Goal: Task Accomplishment & Management: Manage account settings

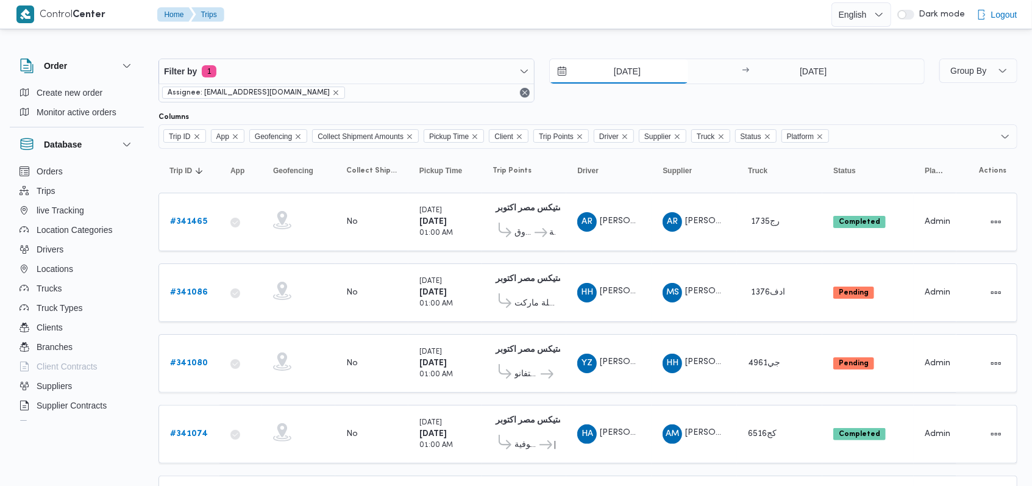
click at [416, 76] on input "[DATE]" at bounding box center [619, 71] width 138 height 24
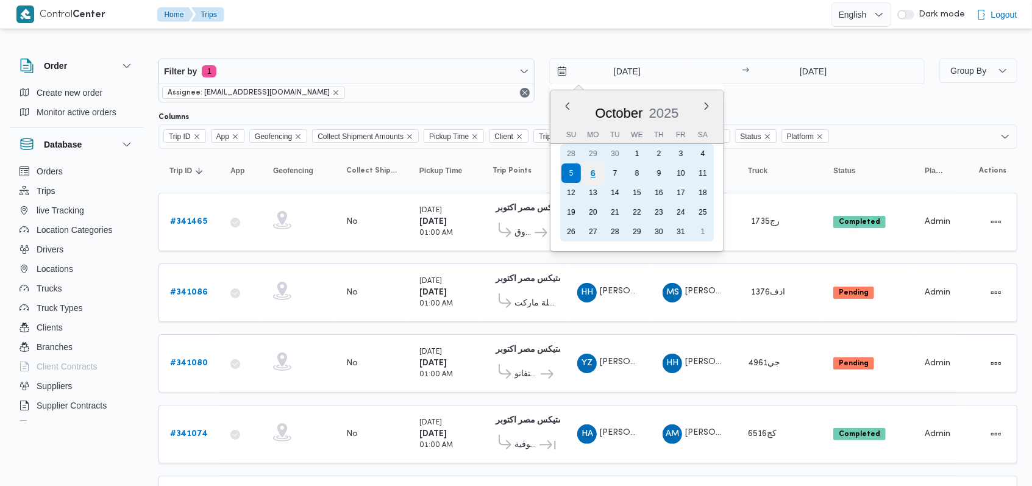
click at [416, 175] on div "6" at bounding box center [592, 173] width 23 height 23
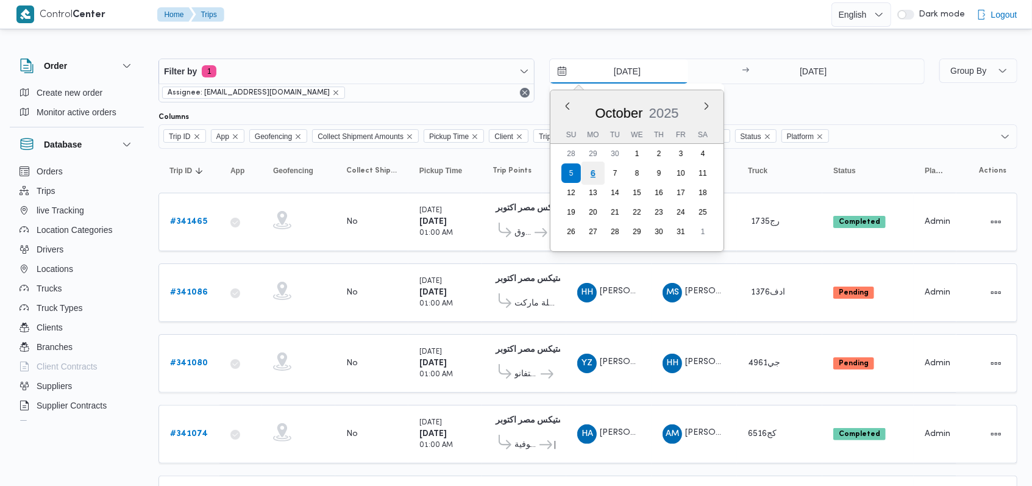
type input "[DATE]"
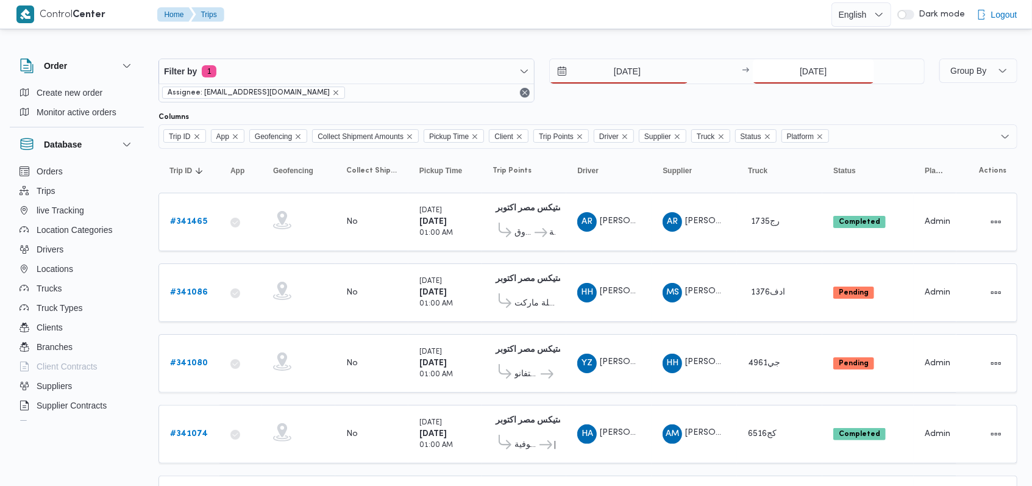
click at [416, 73] on input "[DATE]" at bounding box center [813, 71] width 121 height 24
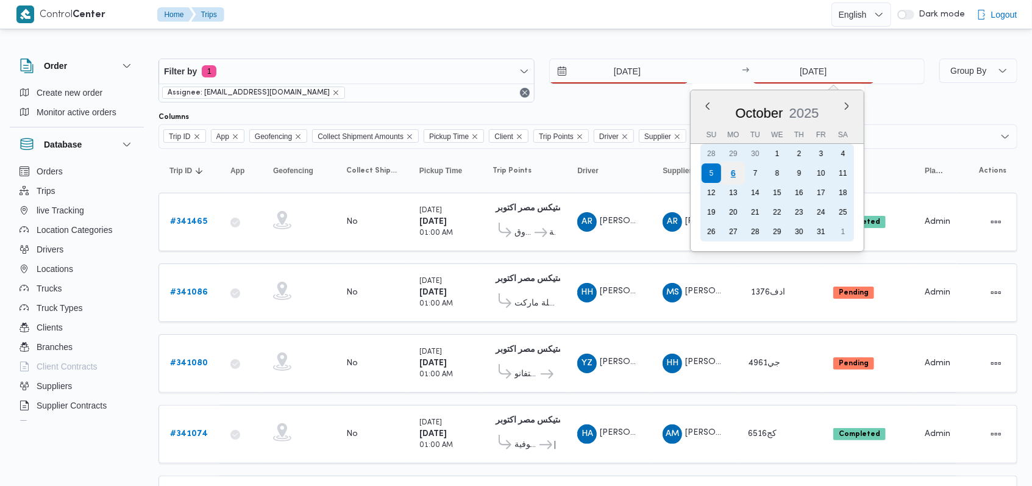
click at [416, 172] on div "6" at bounding box center [733, 173] width 23 height 23
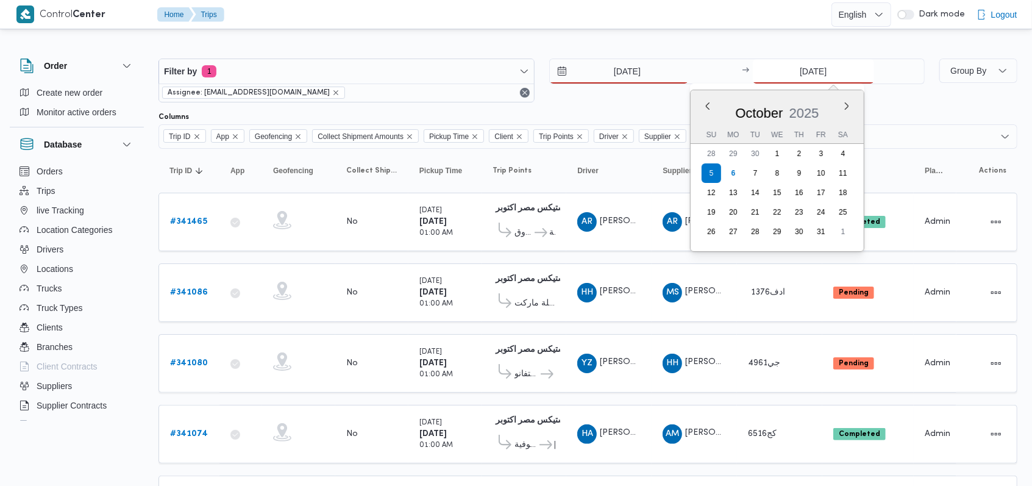
type input "[DATE]"
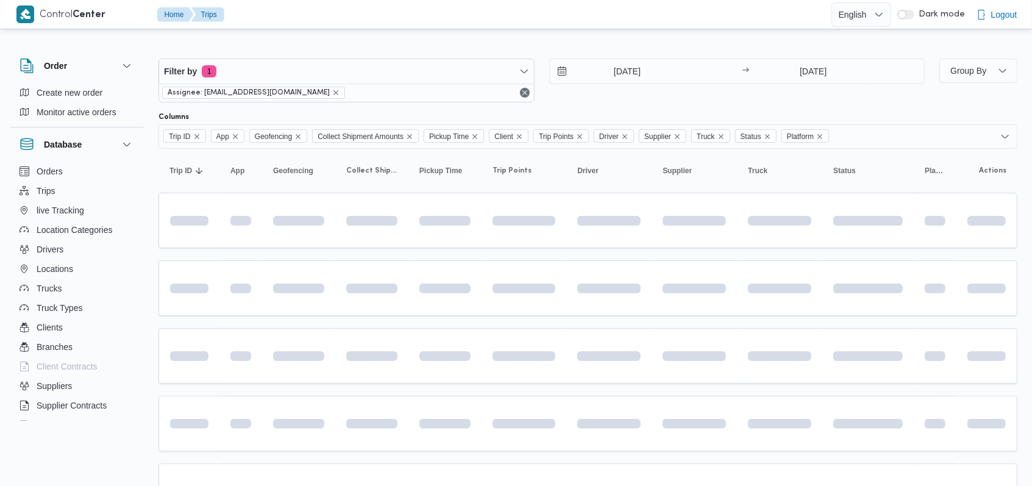
click at [416, 101] on div "[DATE] → [DATE]" at bounding box center [737, 81] width 376 height 44
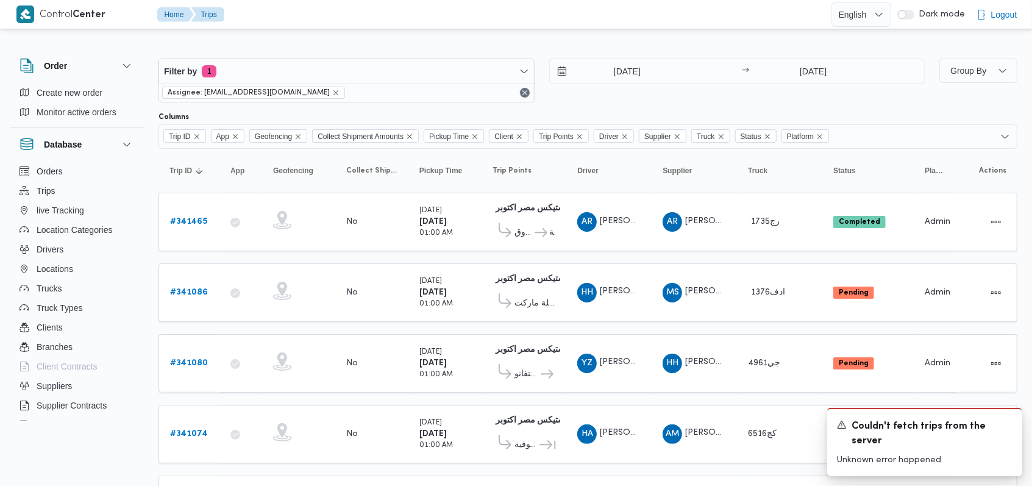
click at [416, 95] on div "[DATE] → [DATE]" at bounding box center [737, 81] width 376 height 44
click at [416, 333] on icon "Dismiss toast" at bounding box center [1008, 424] width 10 height 10
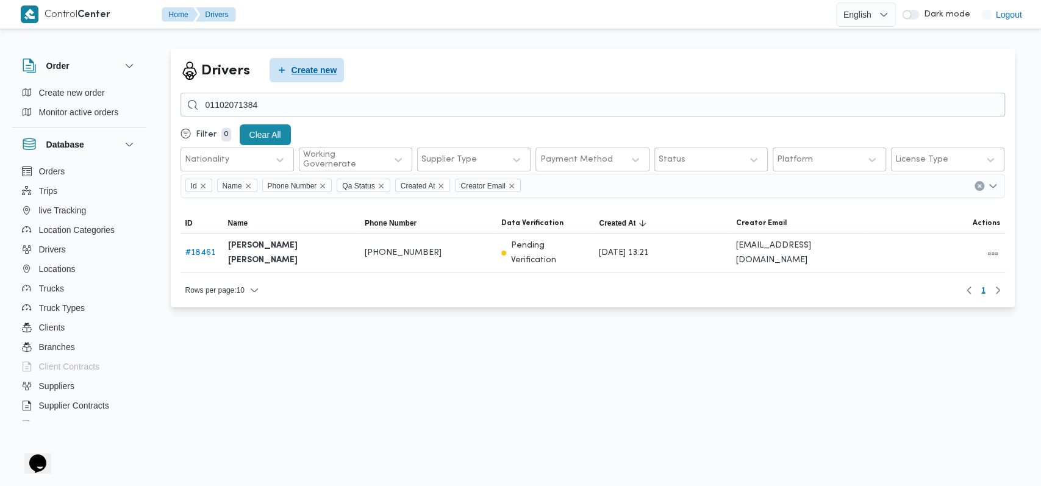
click at [313, 73] on span "Create new" at bounding box center [314, 70] width 46 height 15
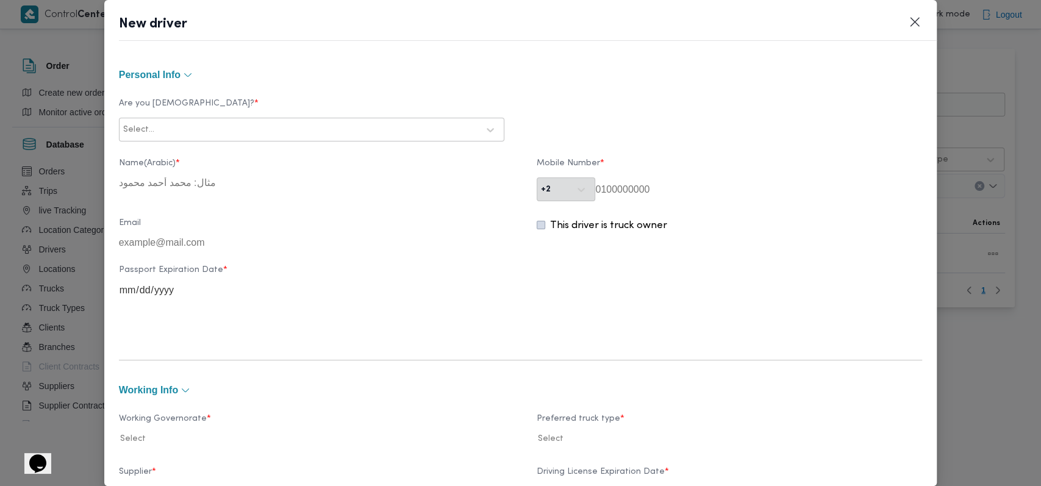
click at [329, 130] on div at bounding box center [317, 130] width 321 height 12
click at [244, 166] on div "Egyptian" at bounding box center [311, 161] width 384 height 21
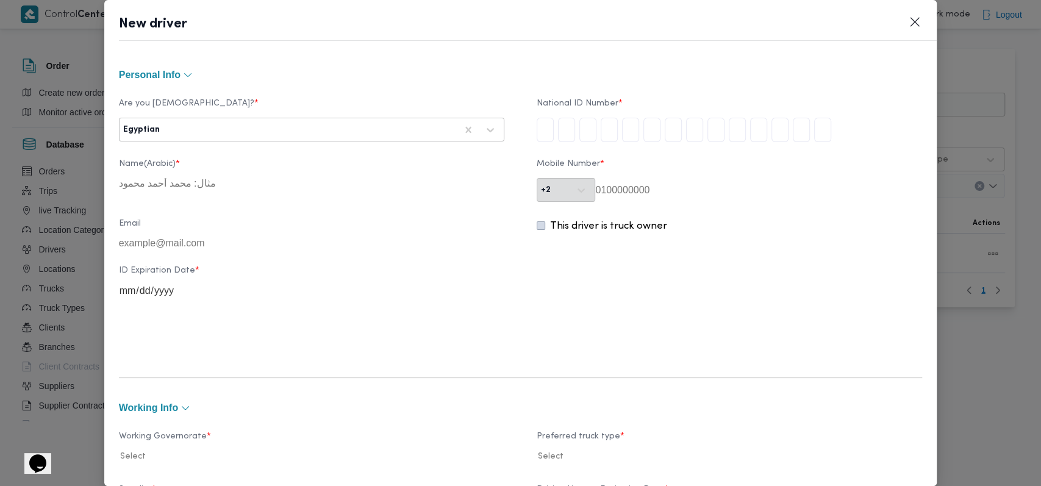
type input "2"
type input "9"
type input "0"
type input "1"
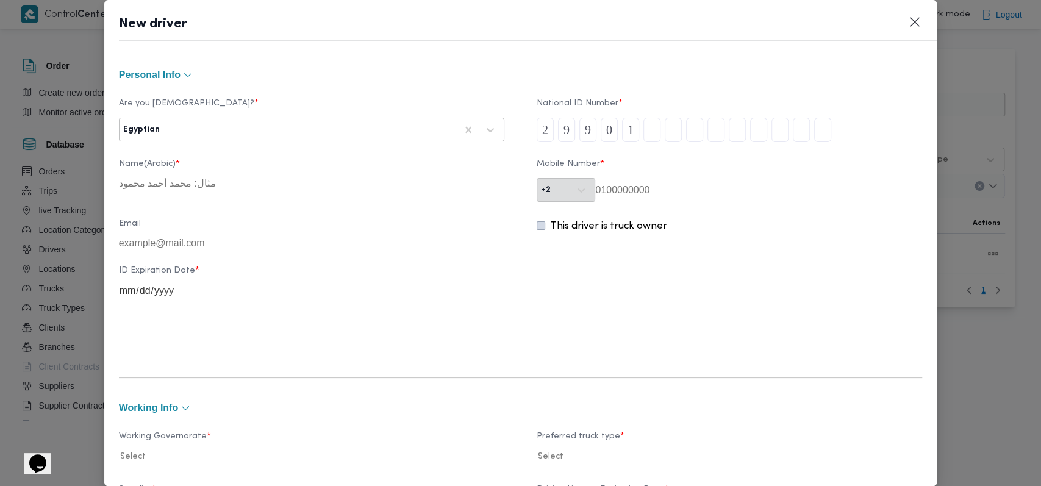
type input "0"
type input "1"
type input "0"
type input "1"
type input "2"
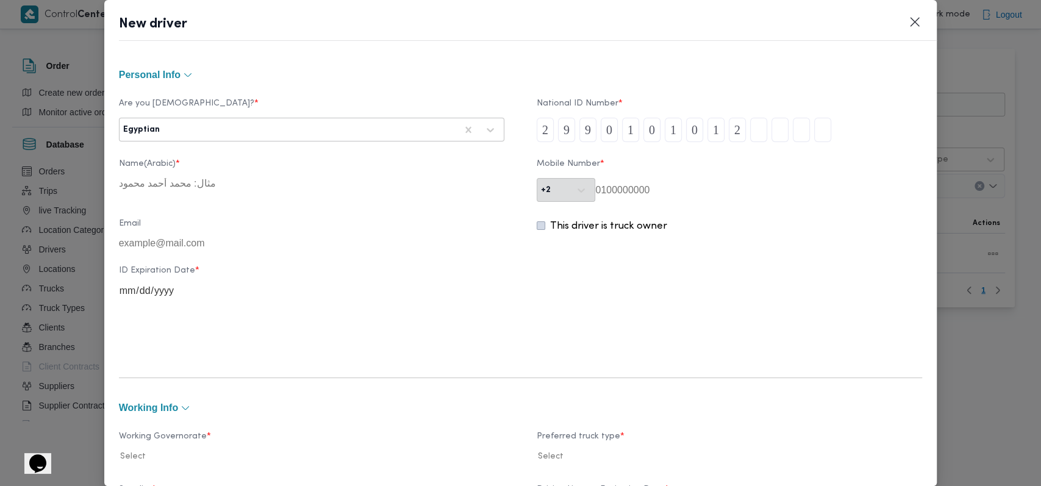
type input "7"
type input "8"
type input "5"
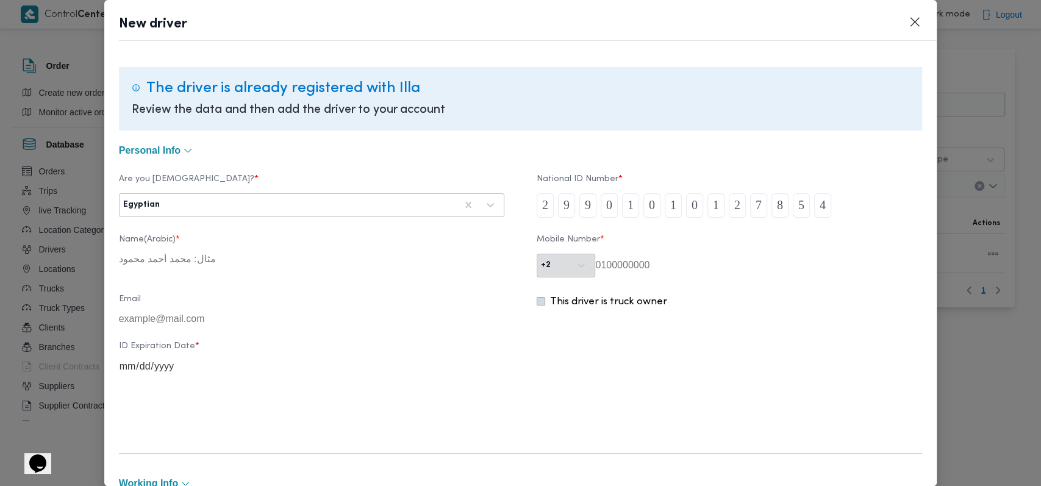
type input "4"
click at [327, 210] on div at bounding box center [309, 205] width 294 height 12
click at [435, 24] on button "Closes this modal window" at bounding box center [914, 21] width 15 height 15
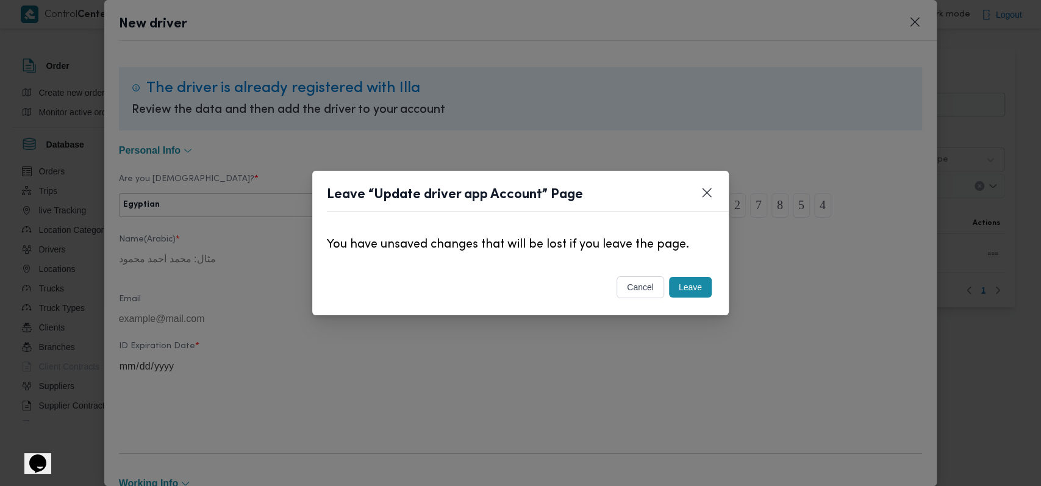
click at [435, 293] on div "cancel Leave" at bounding box center [520, 289] width 416 height 51
click at [435, 290] on div "Leave" at bounding box center [690, 287] width 48 height 26
click at [435, 287] on button "Leave" at bounding box center [690, 287] width 43 height 21
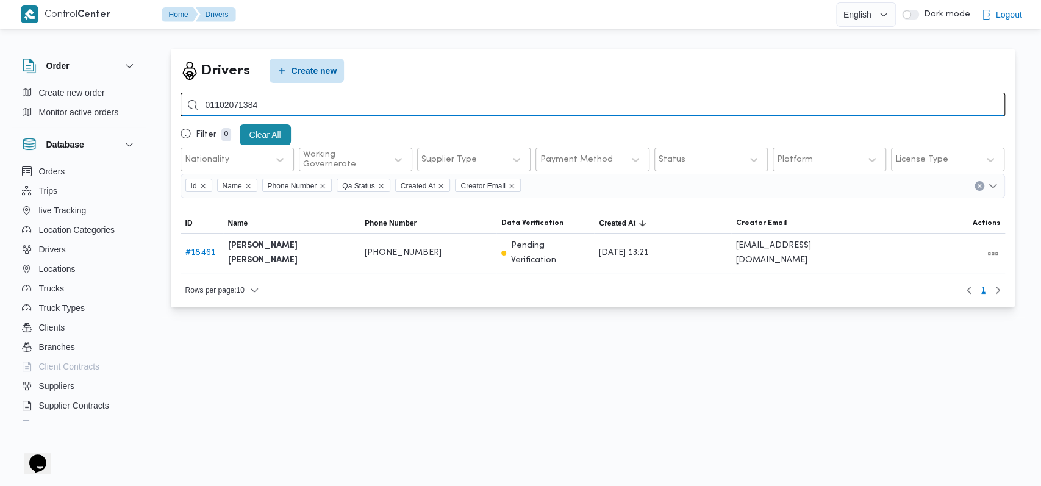
click at [337, 109] on input "01102071384" at bounding box center [592, 105] width 824 height 24
type input "[PERSON_NAME]"
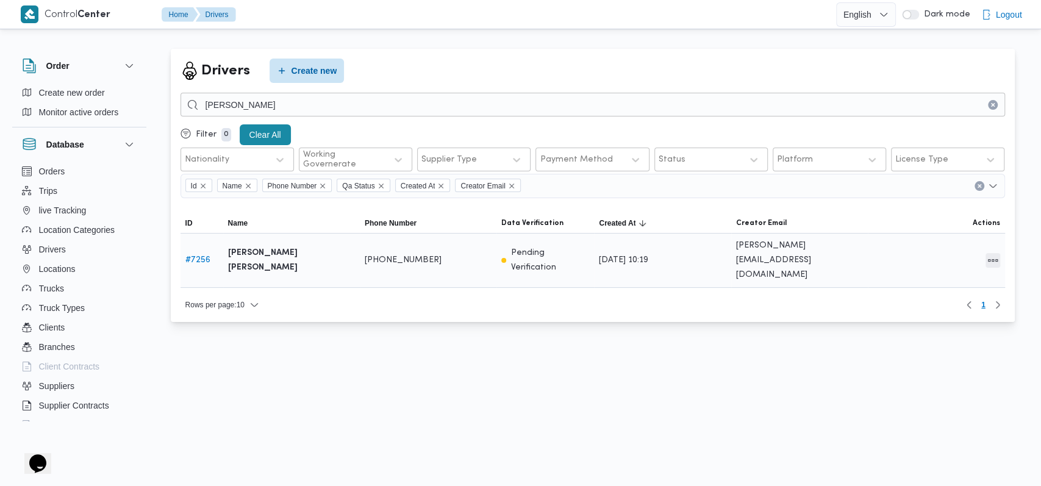
click at [435, 255] on button "All actions" at bounding box center [992, 260] width 15 height 15
click at [435, 256] on button "Edit" at bounding box center [945, 247] width 68 height 24
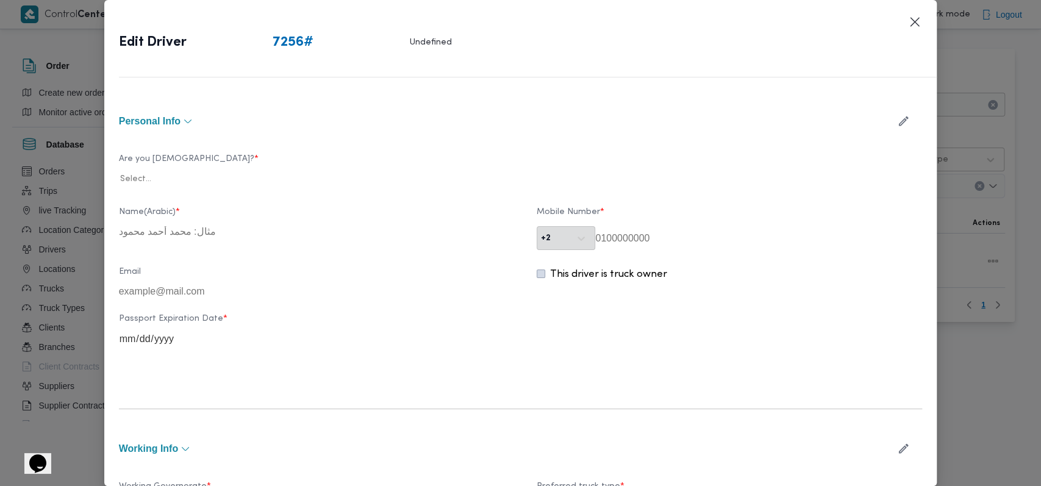
type input "[PERSON_NAME] [PERSON_NAME]"
type input "01024639137"
type input "2029-03-09"
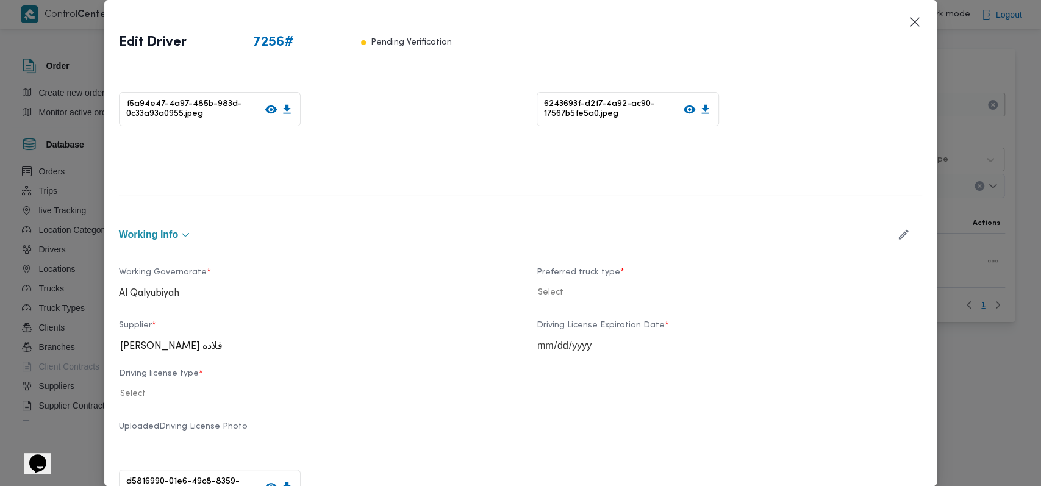
scroll to position [406, 0]
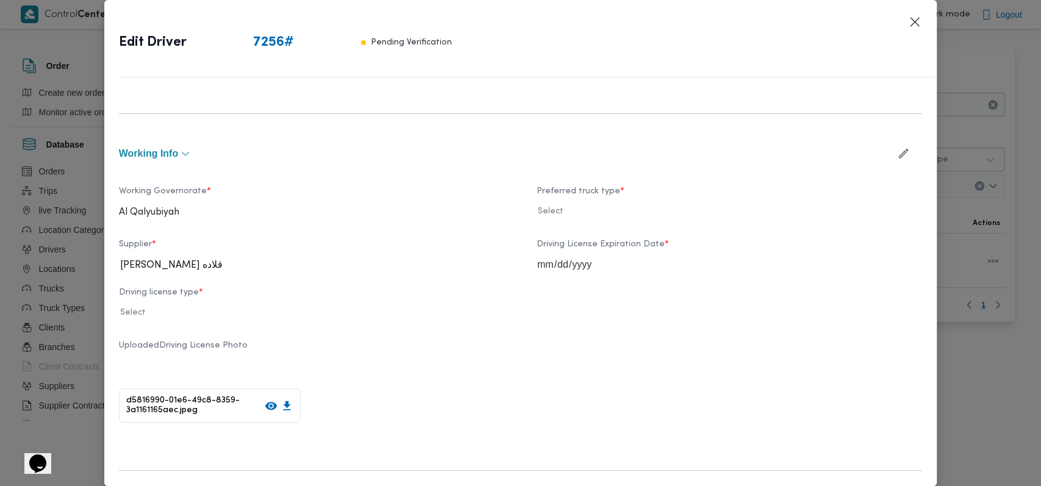
click at [435, 152] on icon "button" at bounding box center [904, 154] width 10 height 10
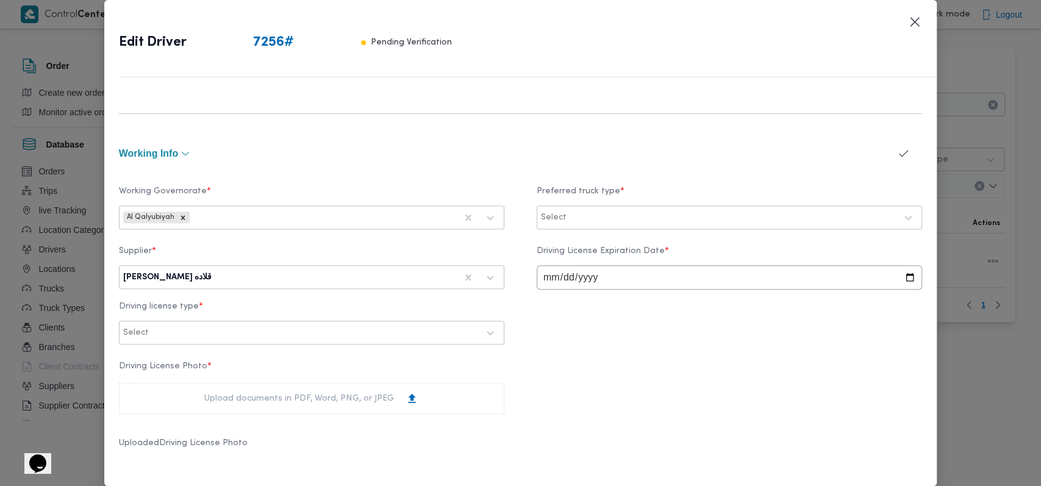
click at [279, 276] on div at bounding box center [335, 277] width 242 height 12
type input "على [PERSON_NAME]"
click at [252, 309] on div "على [PERSON_NAME]" at bounding box center [311, 309] width 384 height 21
click at [435, 151] on icon "button" at bounding box center [903, 153] width 13 height 13
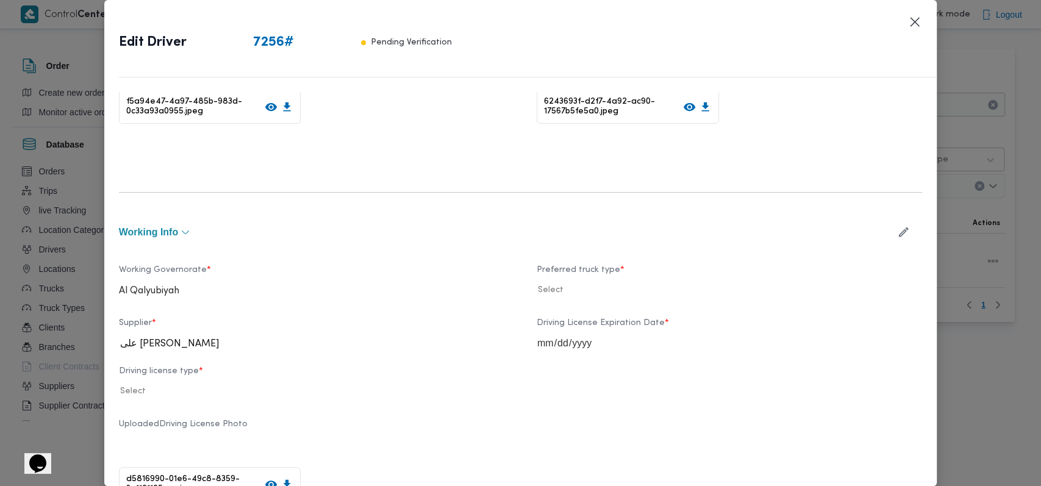
scroll to position [162, 0]
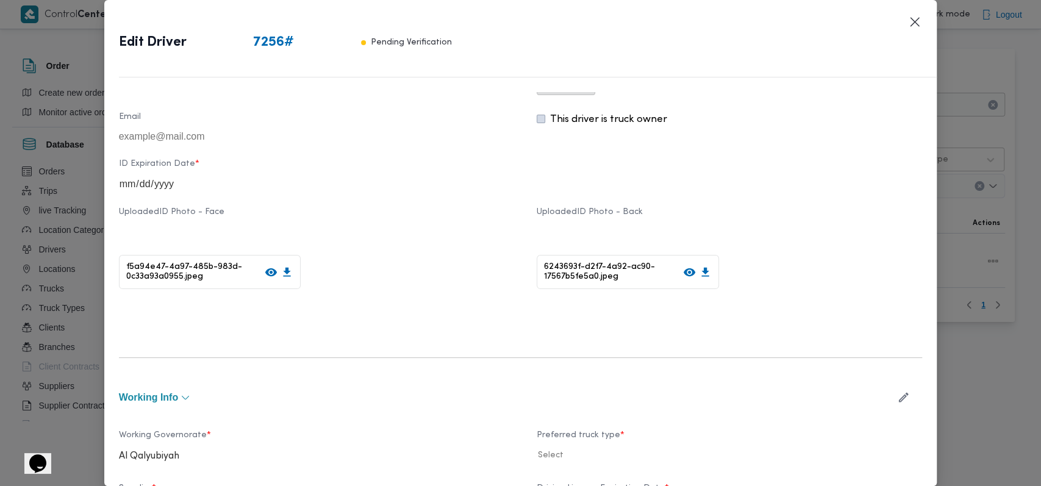
click at [265, 276] on icon at bounding box center [271, 272] width 12 height 8
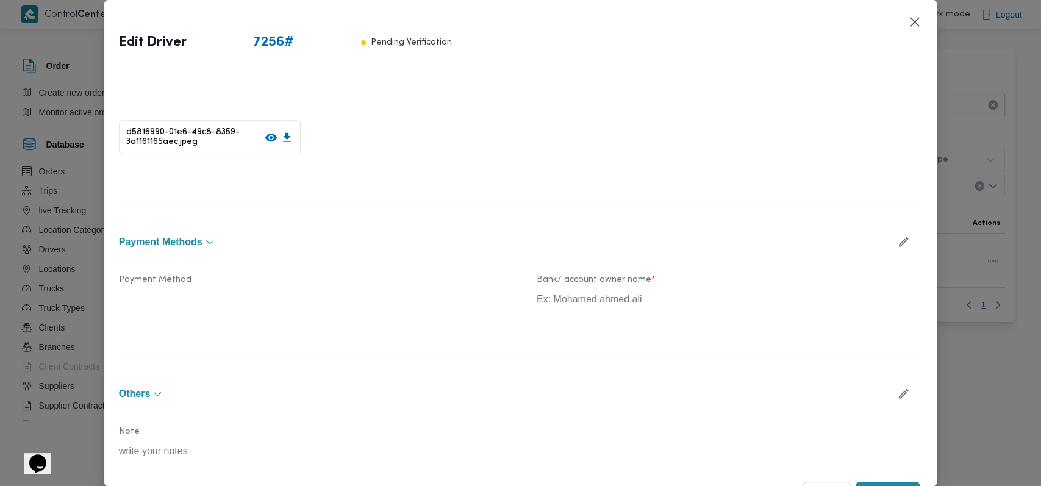
scroll to position [696, 0]
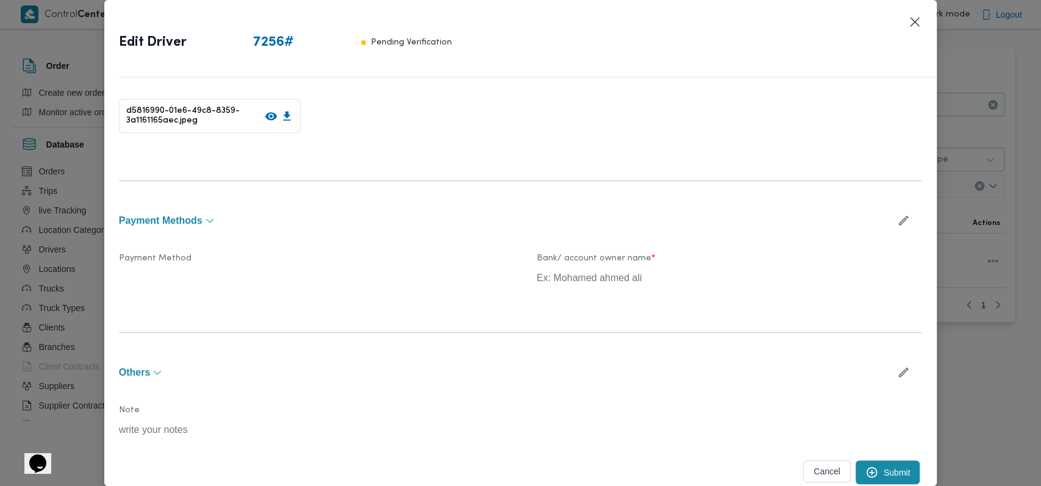
click at [435, 445] on button "Submit" at bounding box center [887, 472] width 65 height 24
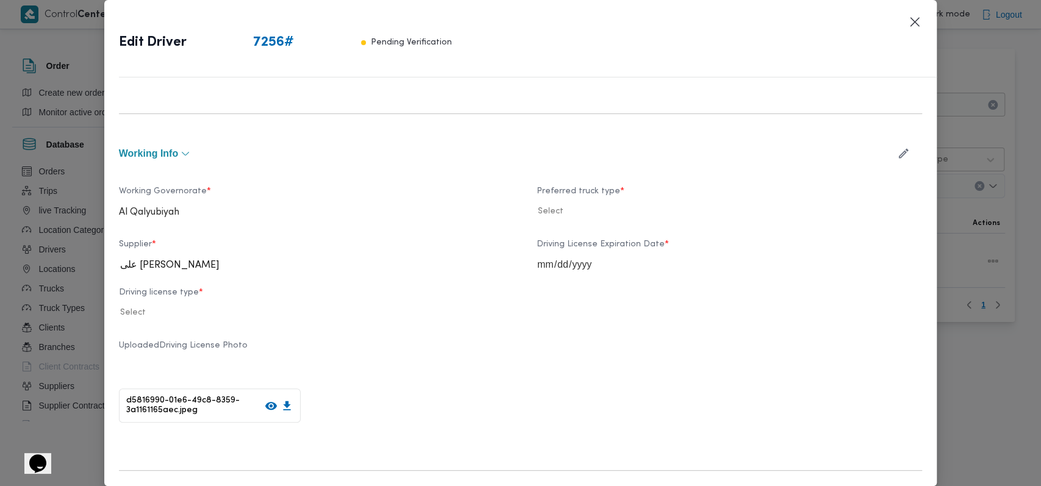
scroll to position [0, 0]
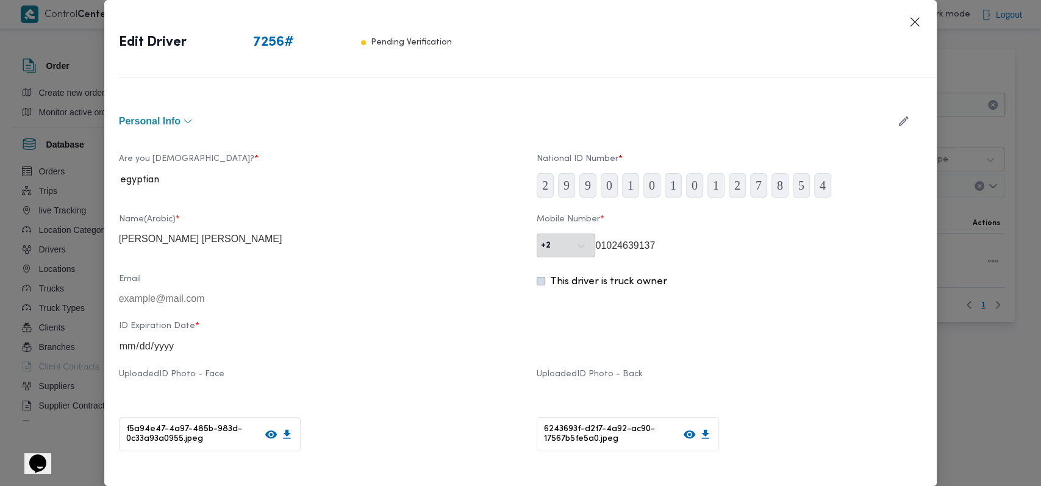
click at [435, 118] on icon "button" at bounding box center [903, 121] width 13 height 13
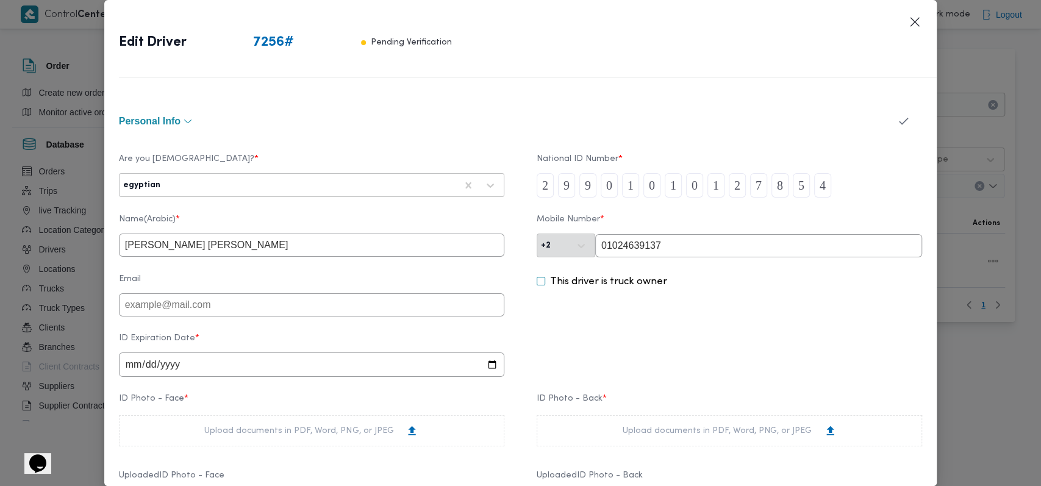
scroll to position [81, 0]
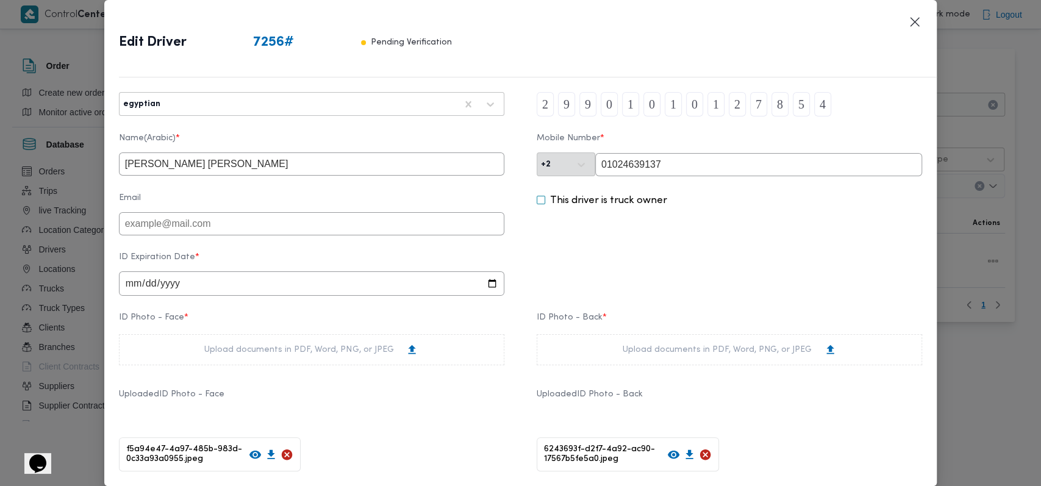
click at [137, 293] on input "date" at bounding box center [311, 283] width 385 height 24
type input "2029-03-09"
click at [435, 255] on div "ID Expiration Date * 2029-03-09" at bounding box center [520, 273] width 803 height 55
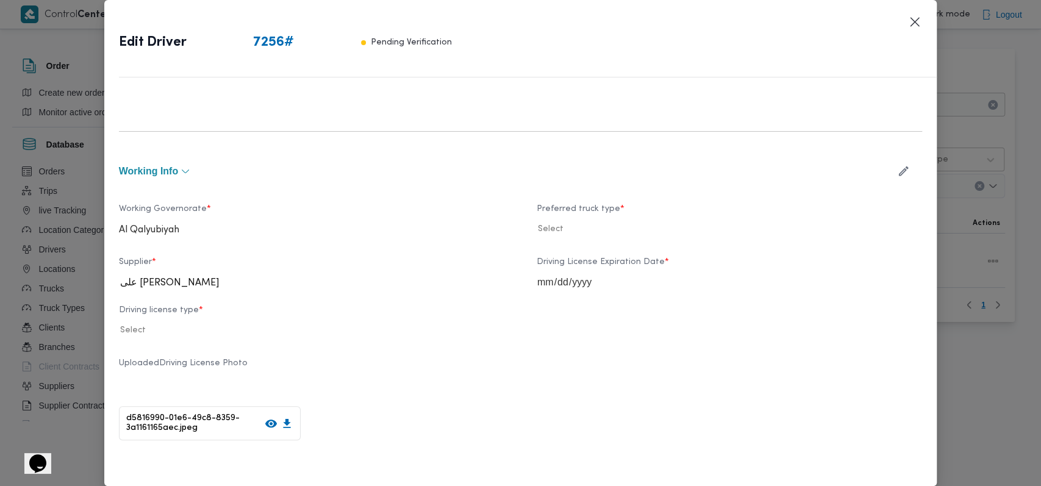
scroll to position [569, 0]
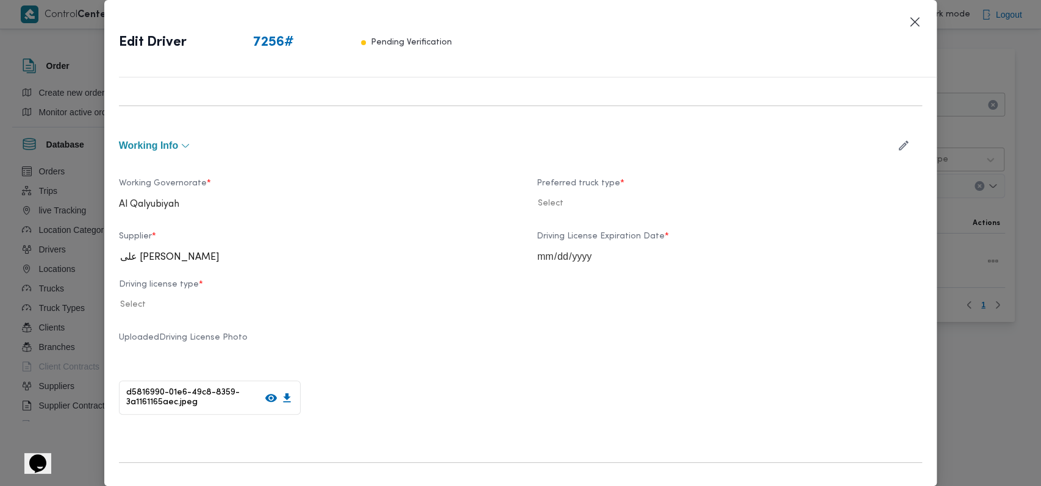
click at [435, 144] on icon "button" at bounding box center [903, 145] width 13 height 13
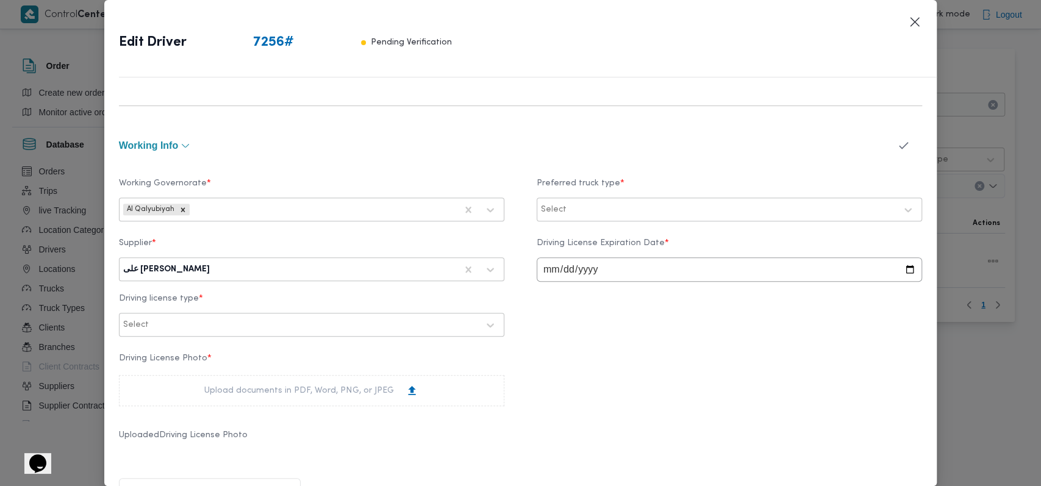
click at [435, 205] on div at bounding box center [732, 210] width 327 height 12
click at [435, 258] on div "Dababa" at bounding box center [729, 261] width 360 height 15
click at [435, 360] on div "Driving License Photo * Upload documents in PDF, Word, PNG, or JPEG Uploaded Dr…" at bounding box center [520, 435] width 803 height 176
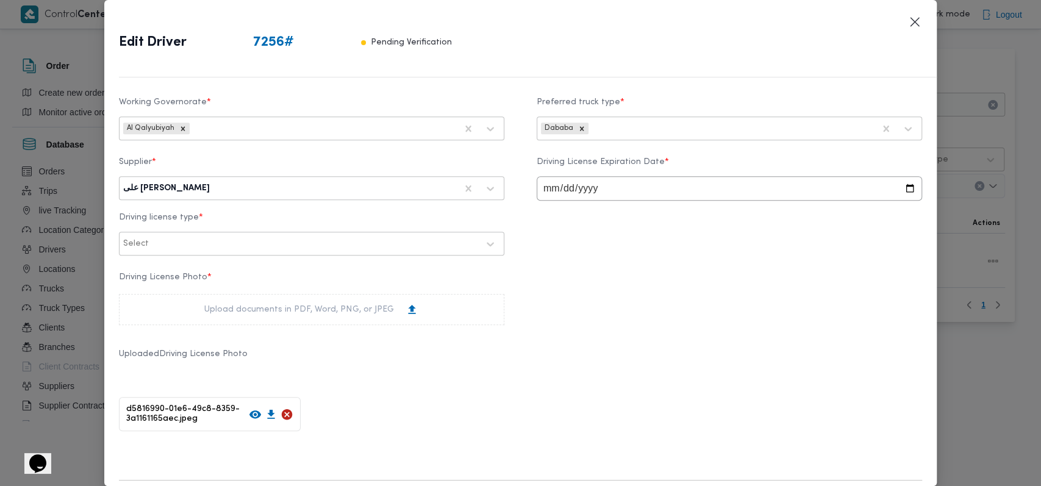
click at [262, 248] on div at bounding box center [314, 244] width 327 height 12
click at [154, 333] on div "خاصة" at bounding box center [311, 339] width 384 height 21
click at [435, 299] on div "Driving License Photo * Upload documents in PDF, Word, PNG, or JPEG Uploaded Dr…" at bounding box center [520, 354] width 803 height 176
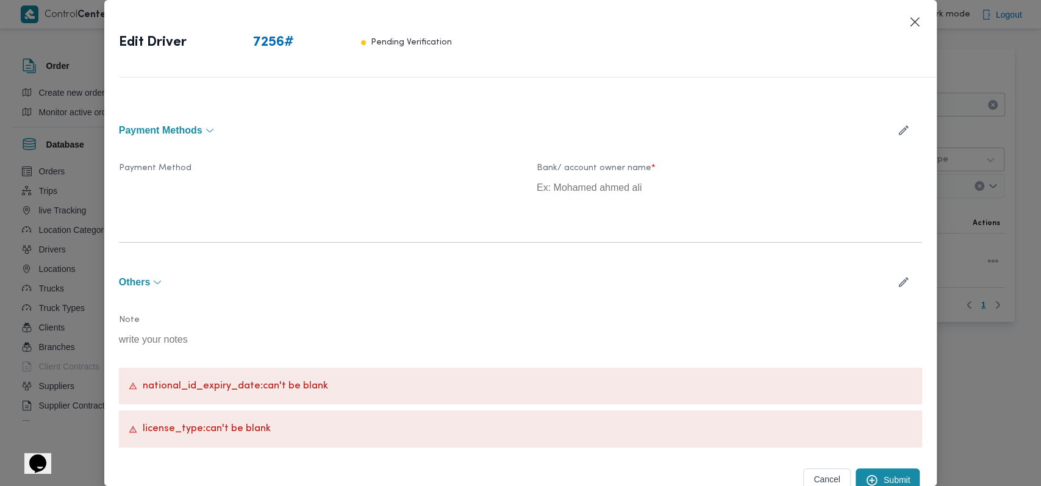
scroll to position [1047, 0]
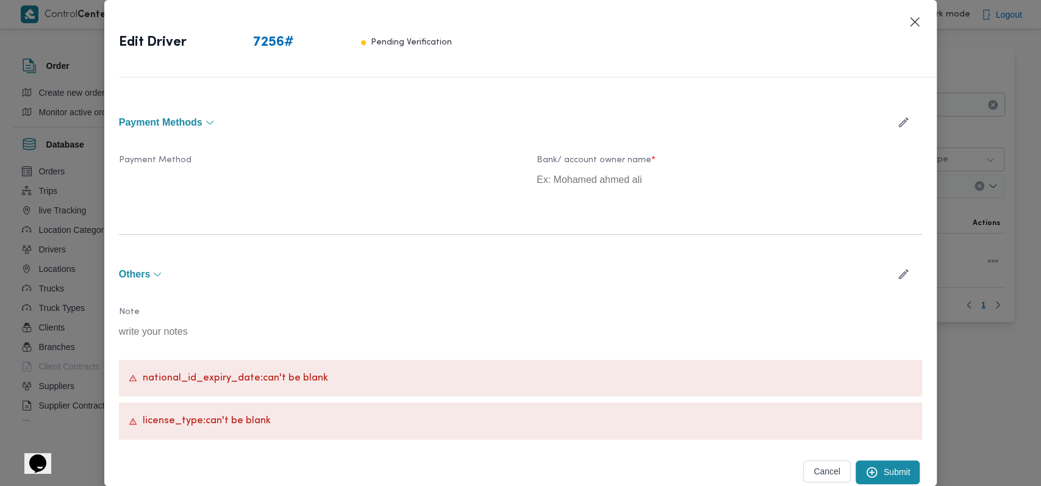
click at [435, 445] on button "Submit" at bounding box center [887, 472] width 65 height 24
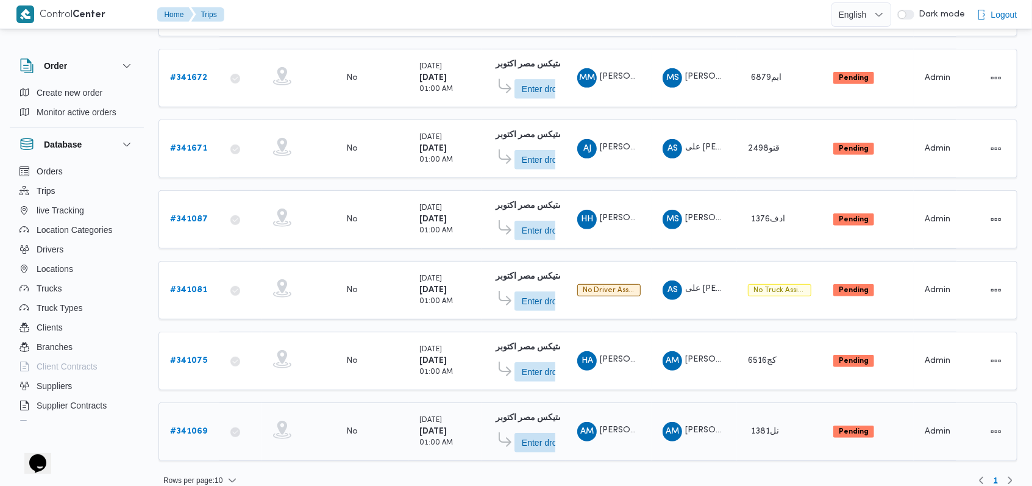
scroll to position [362, 0]
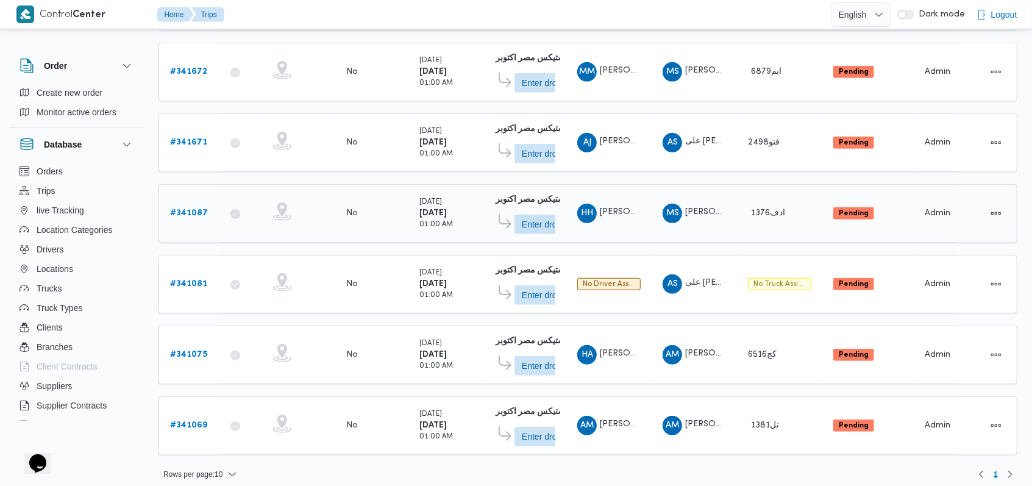
click at [188, 209] on b "# 341087" at bounding box center [189, 213] width 38 height 8
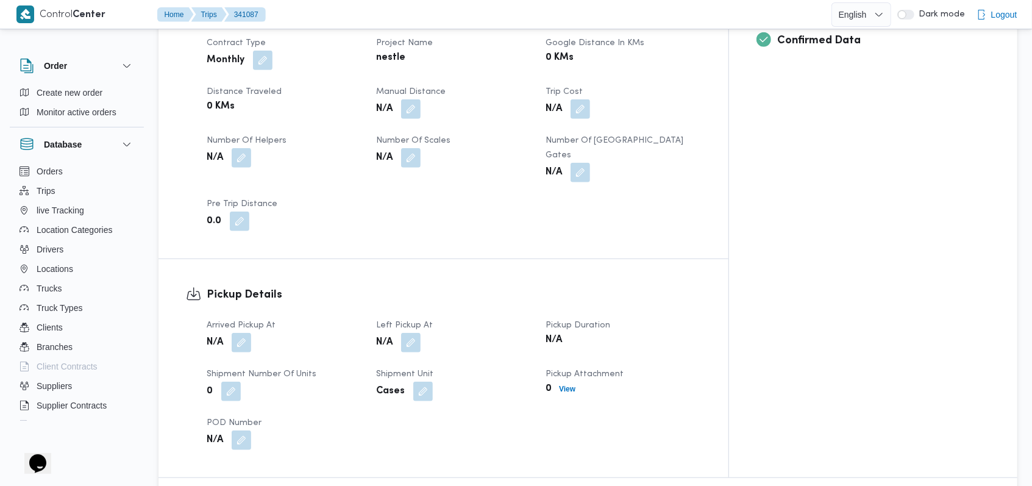
scroll to position [569, 0]
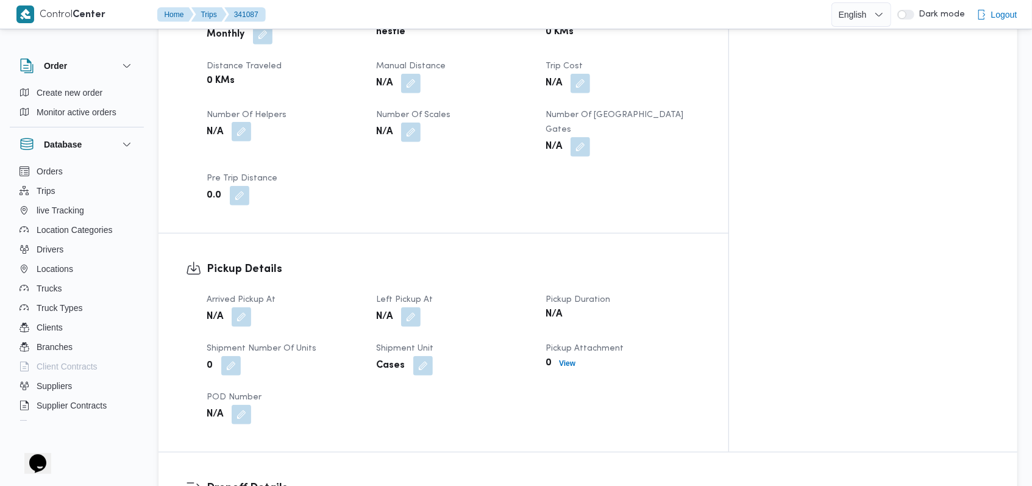
click at [235, 122] on button "button" at bounding box center [242, 132] width 20 height 20
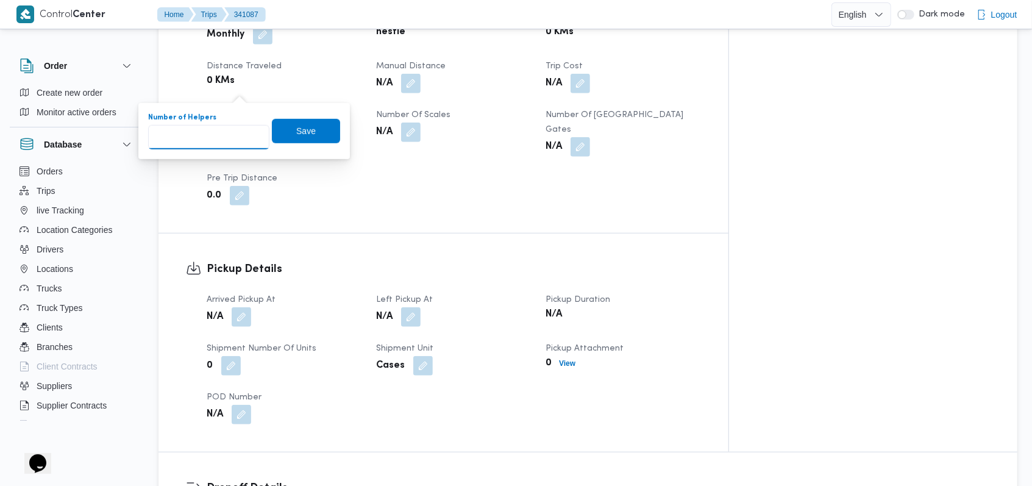
click at [210, 134] on input "Number of Helpers" at bounding box center [208, 137] width 121 height 24
type input "1"
click at [296, 127] on span "Save" at bounding box center [306, 130] width 20 height 15
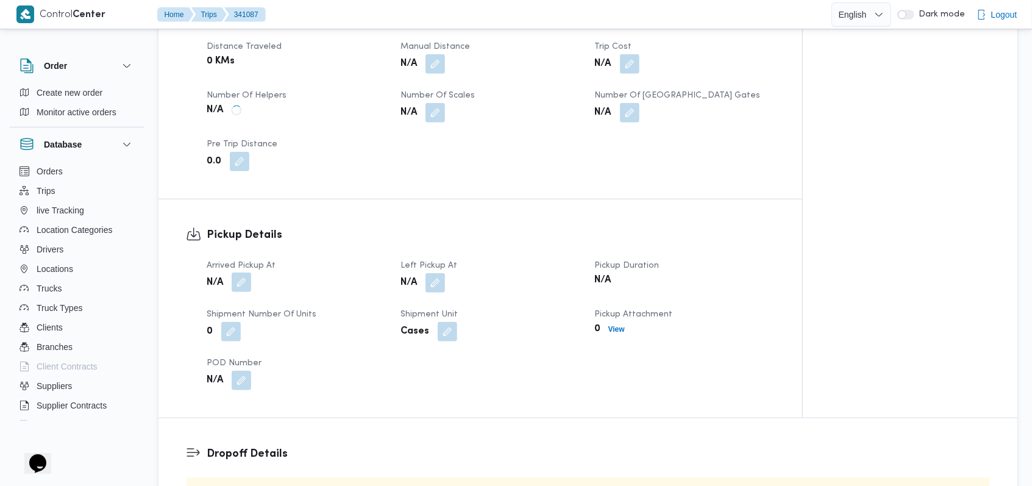
click at [244, 272] on button "button" at bounding box center [242, 282] width 20 height 20
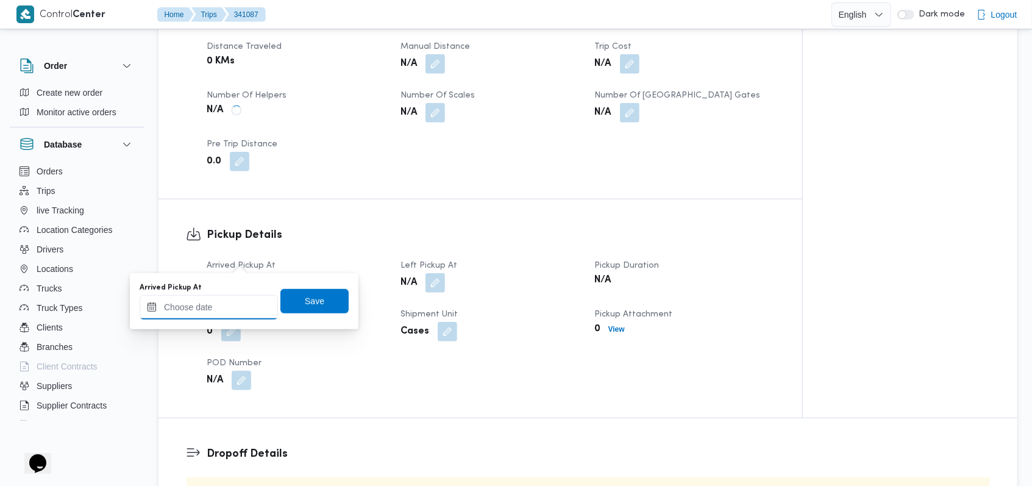
click at [212, 316] on input "Arrived Pickup At" at bounding box center [209, 307] width 138 height 24
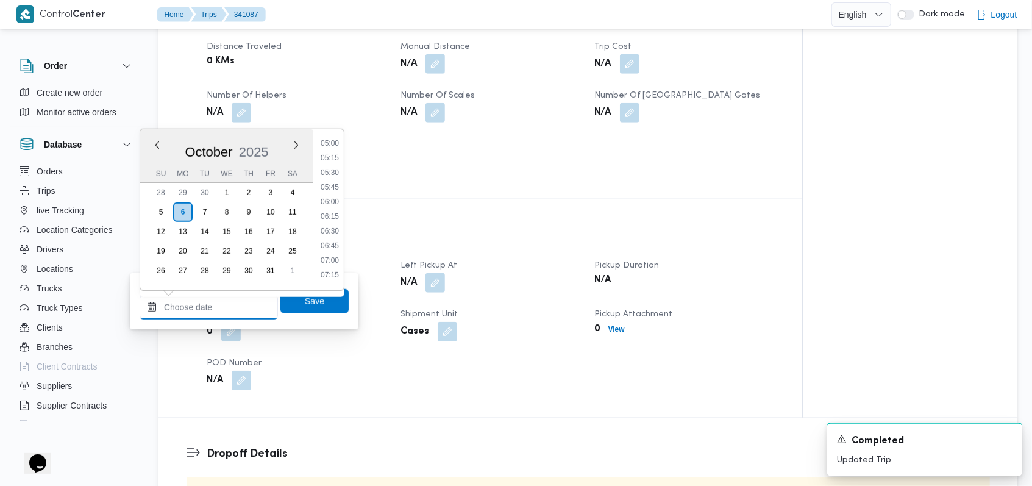
scroll to position [224, 0]
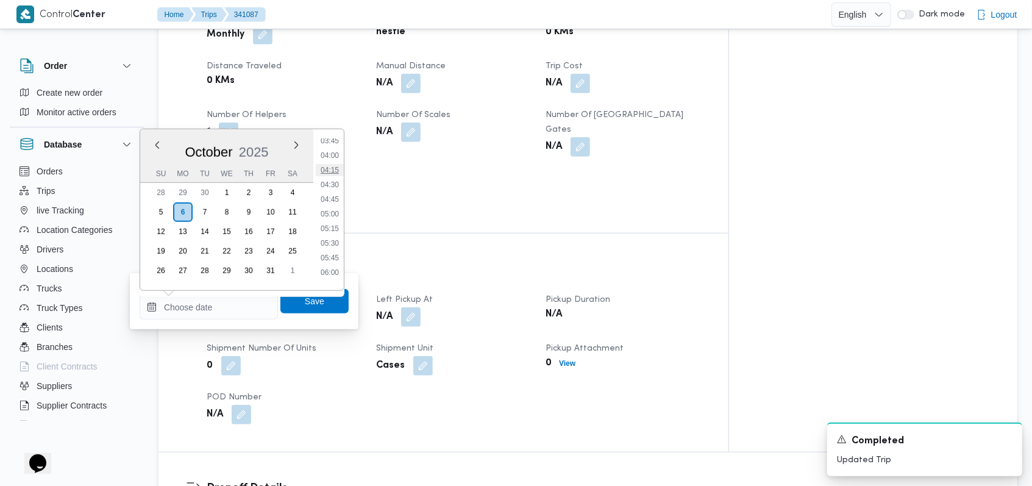
click at [337, 173] on li "04:15" at bounding box center [330, 170] width 28 height 12
type input "06/10/2025 04:15"
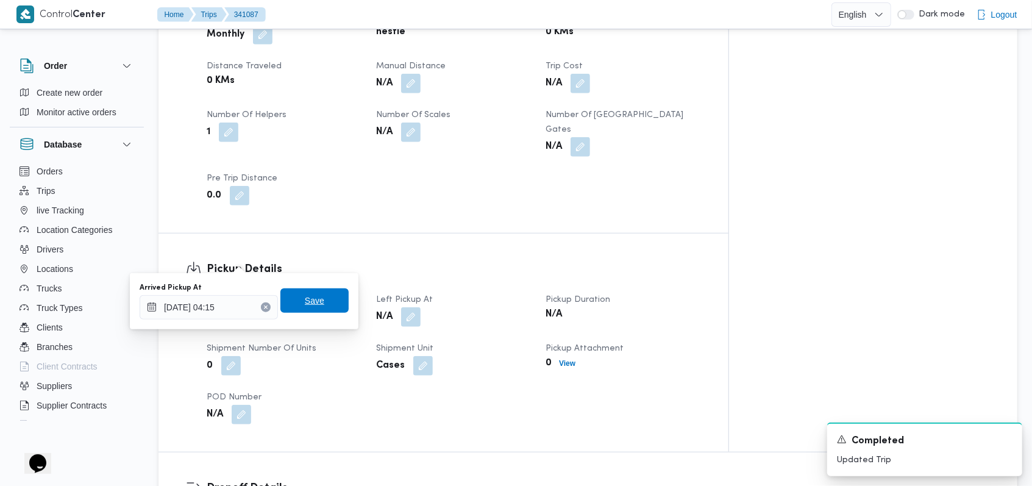
click at [313, 298] on span "Save" at bounding box center [315, 300] width 20 height 15
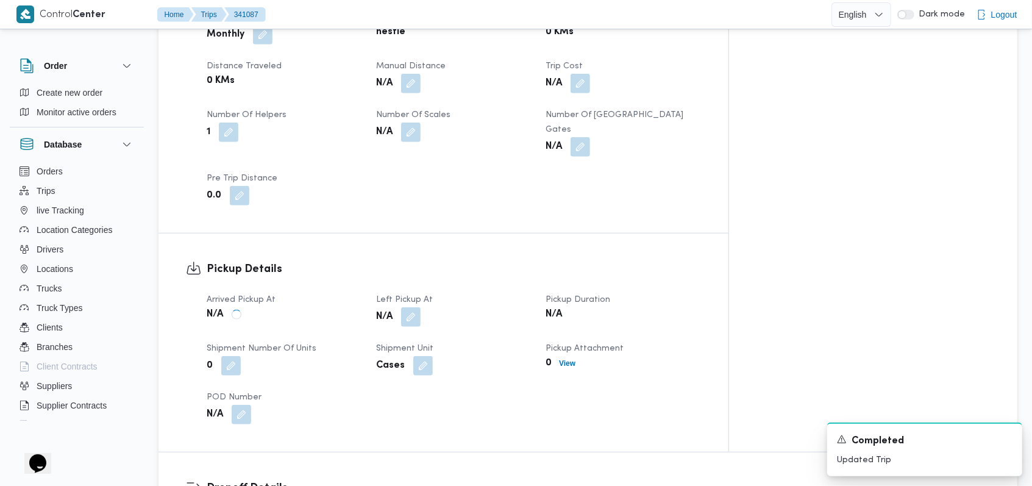
click at [446, 306] on div "N/A" at bounding box center [453, 317] width 157 height 22
click at [421, 307] on button "button" at bounding box center [411, 317] width 20 height 20
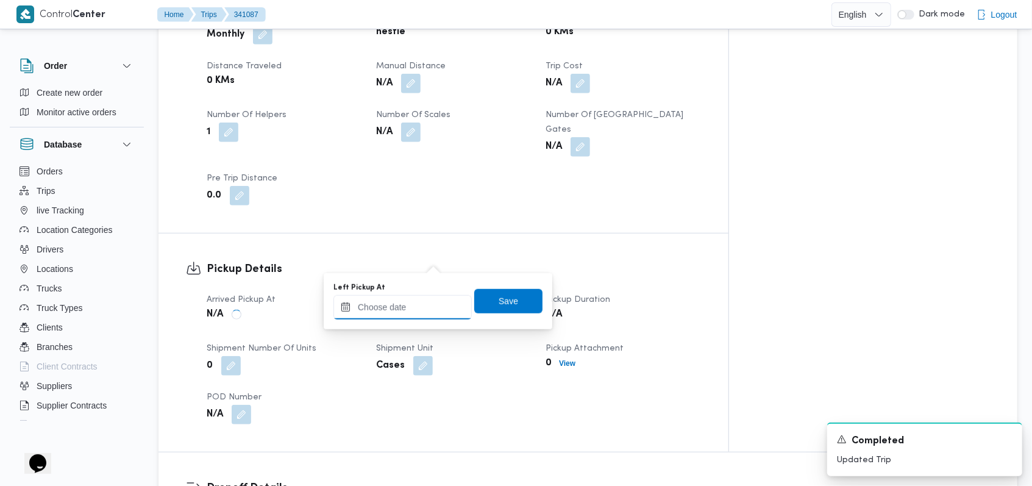
click at [422, 318] on input "Left Pickup At" at bounding box center [402, 307] width 138 height 24
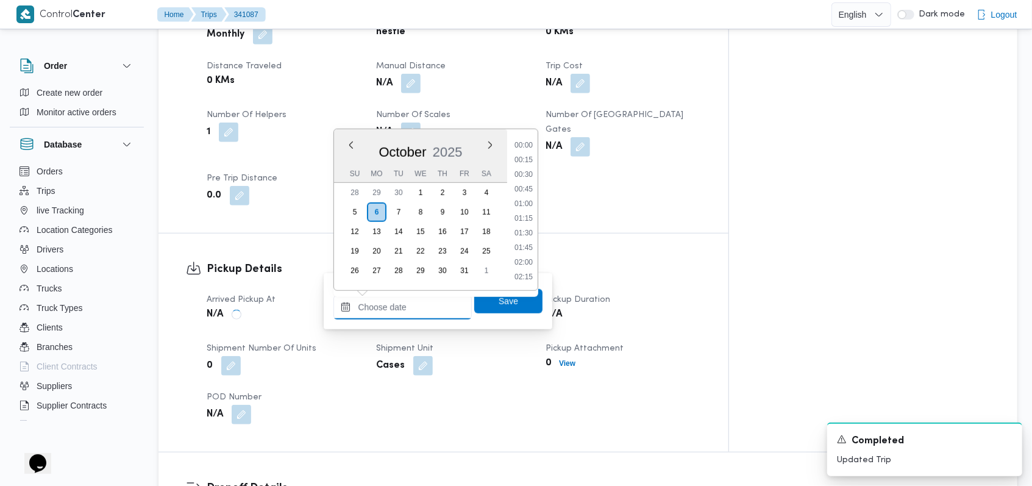
scroll to position [468, 0]
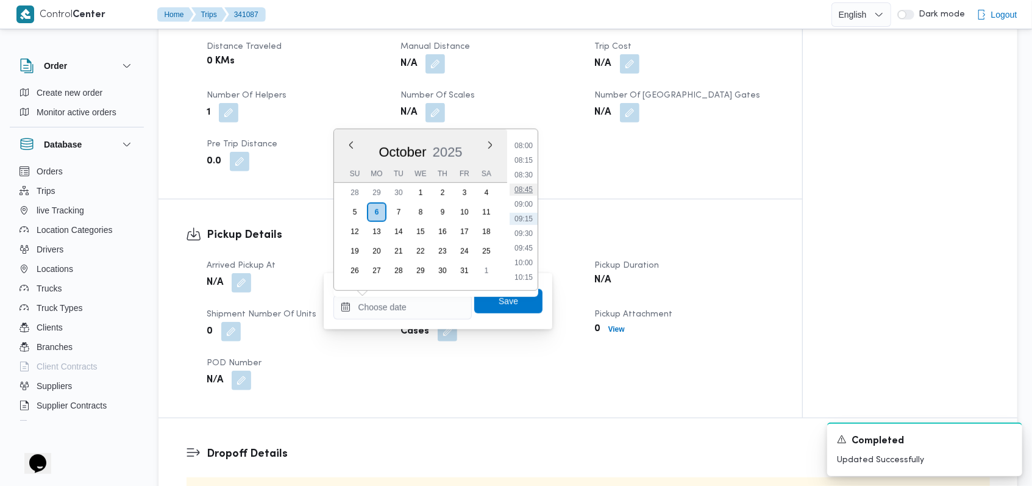
click at [524, 191] on li "08:45" at bounding box center [524, 189] width 28 height 12
type input "06/10/2025 08:45"
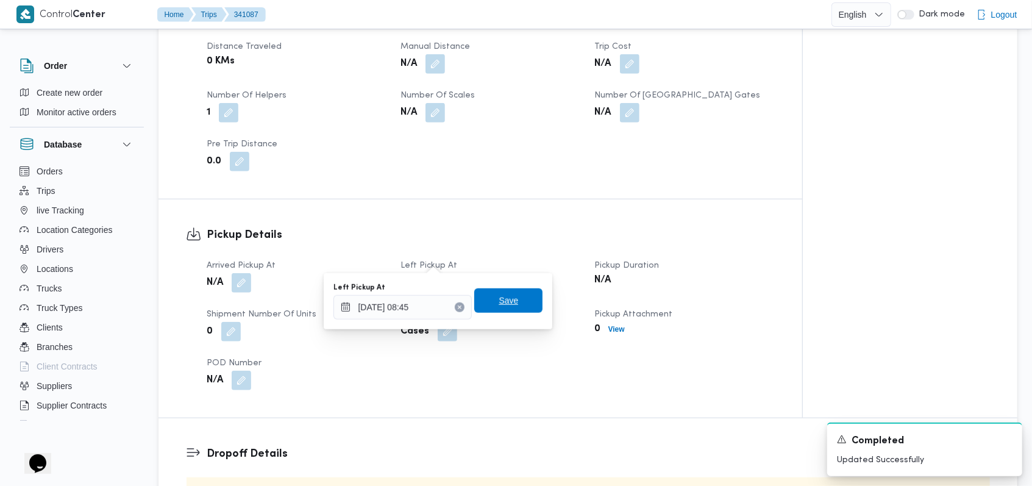
click at [502, 305] on span "Save" at bounding box center [509, 300] width 20 height 15
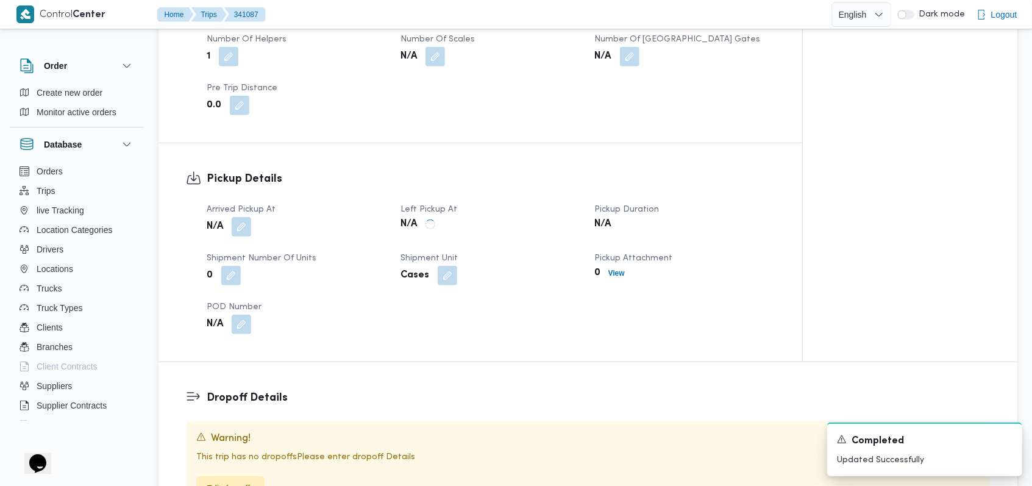
scroll to position [650, 0]
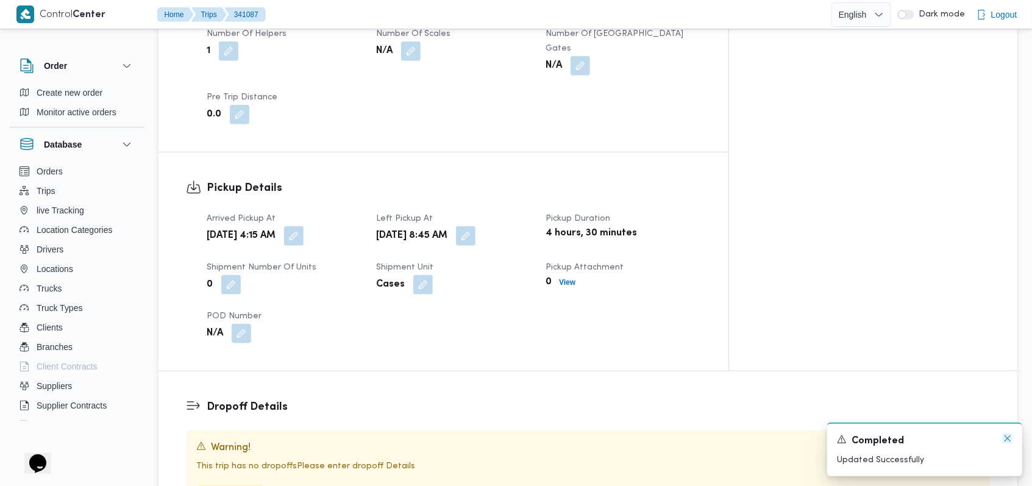
click at [1005, 440] on icon "Dismiss toast" at bounding box center [1008, 438] width 10 height 10
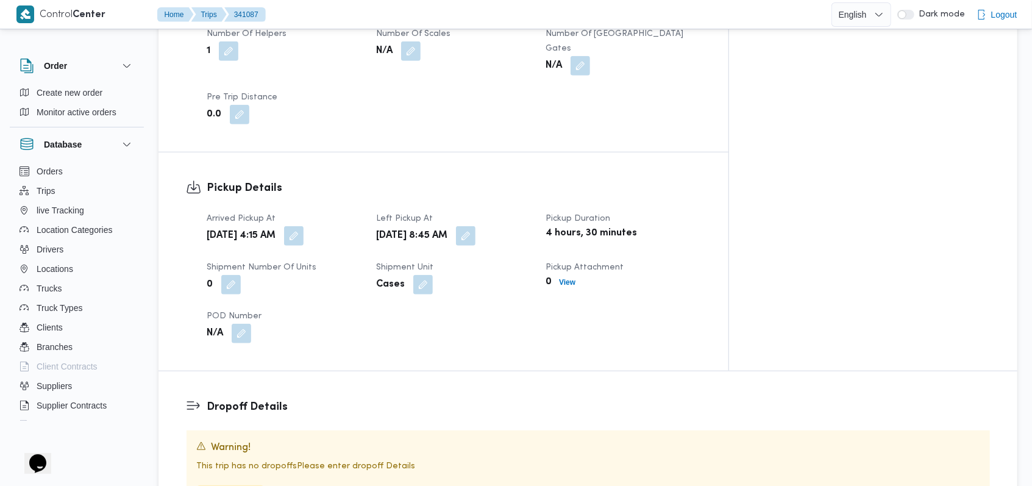
click at [592, 399] on h3 "Dropoff Details" at bounding box center [598, 407] width 783 height 16
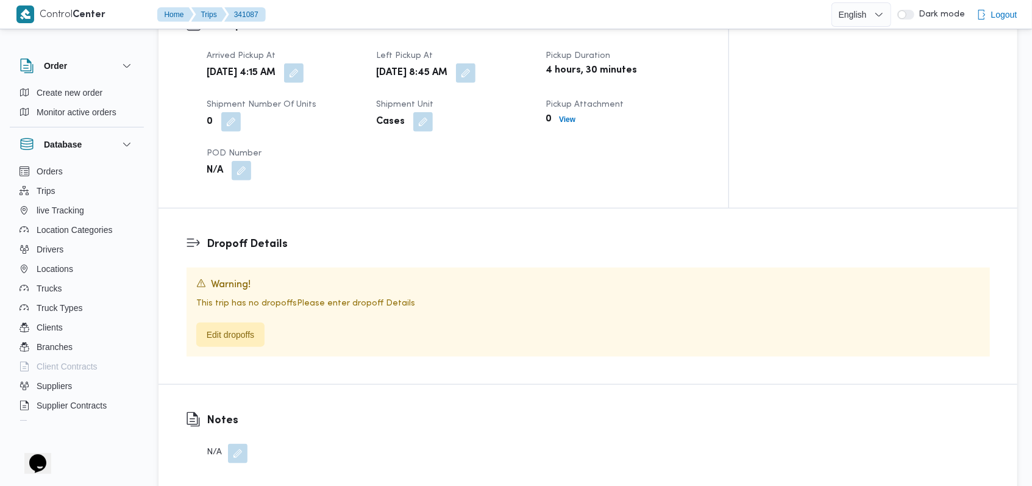
click at [249, 297] on div "This trip has no dropoffs Please enter dropoff Details Edit dropoffs" at bounding box center [588, 322] width 784 height 50
click at [249, 327] on span "Edit dropoffs" at bounding box center [231, 334] width 48 height 15
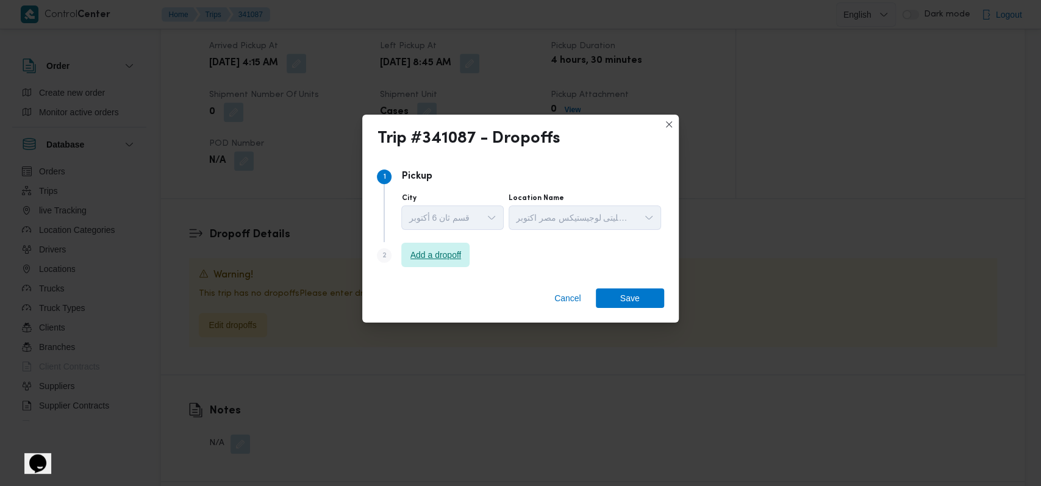
click at [419, 255] on span "Add a dropoff" at bounding box center [435, 255] width 51 height 15
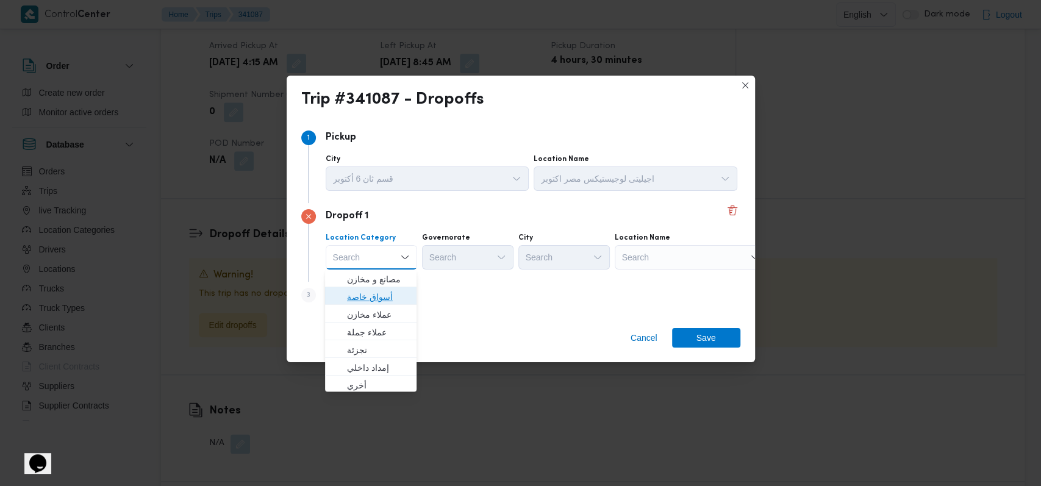
click at [380, 295] on span "أسواق خاصة" at bounding box center [378, 297] width 62 height 15
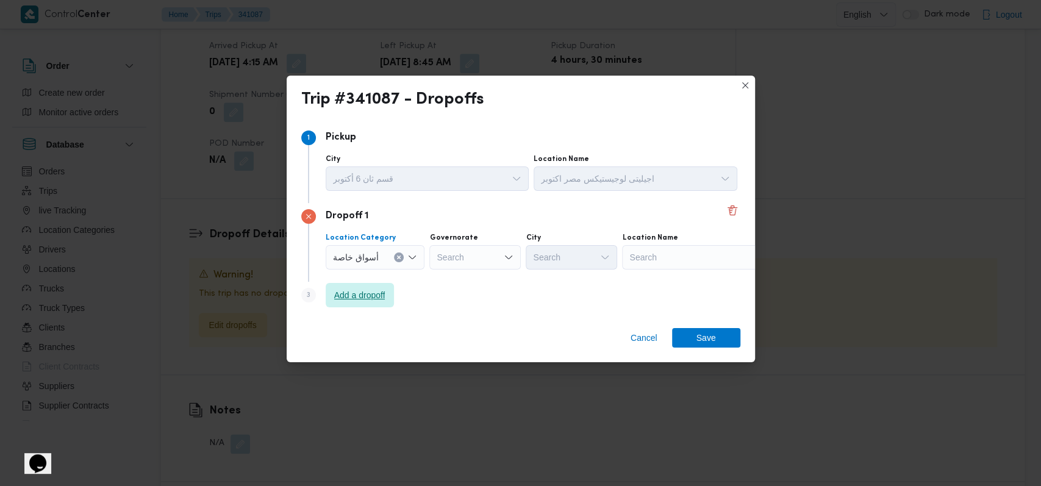
click at [380, 295] on span "Add a dropoff" at bounding box center [359, 295] width 51 height 15
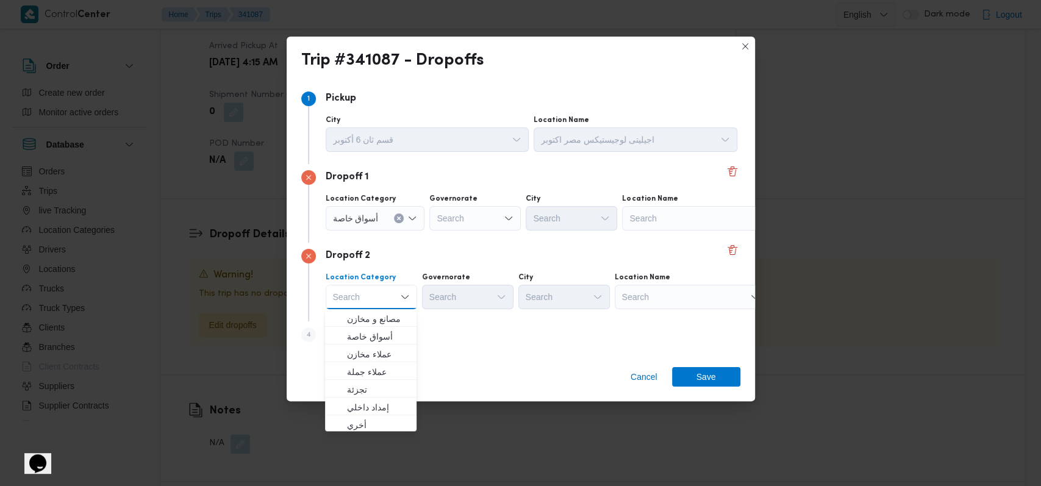
click at [379, 332] on span "أسواق خاصة" at bounding box center [378, 336] width 62 height 15
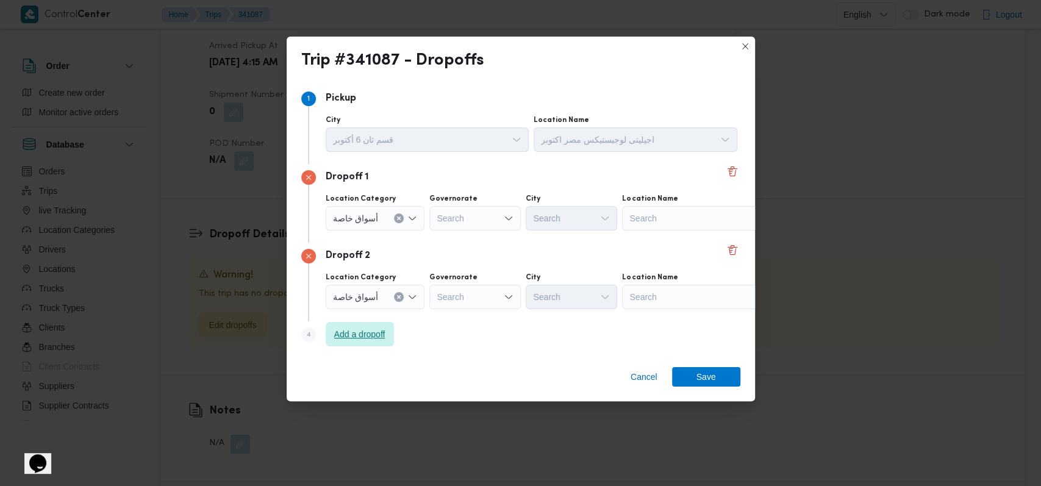
click at [379, 344] on span "Add a dropoff" at bounding box center [360, 334] width 68 height 24
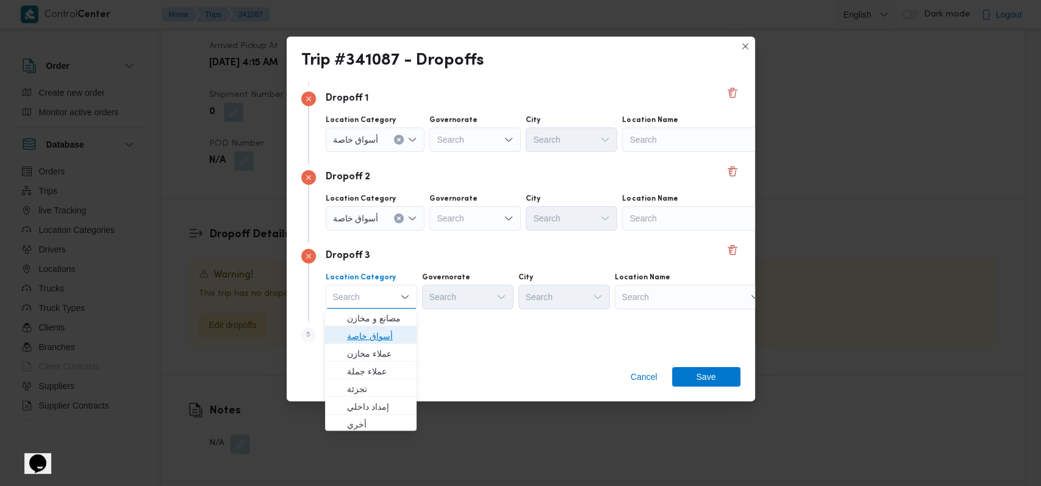
click at [390, 337] on span "أسواق خاصة" at bounding box center [378, 336] width 62 height 15
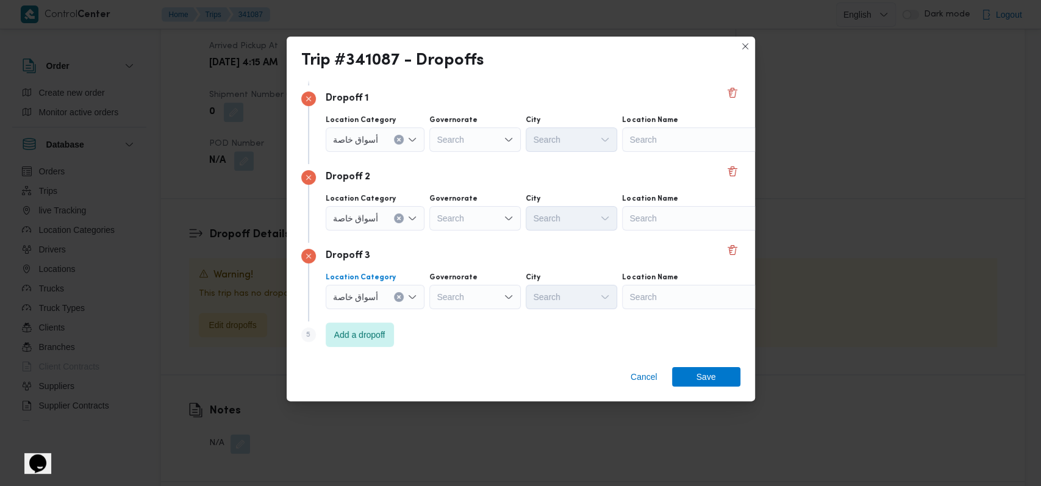
click at [649, 145] on div "Search" at bounding box center [698, 139] width 152 height 24
type input ";"
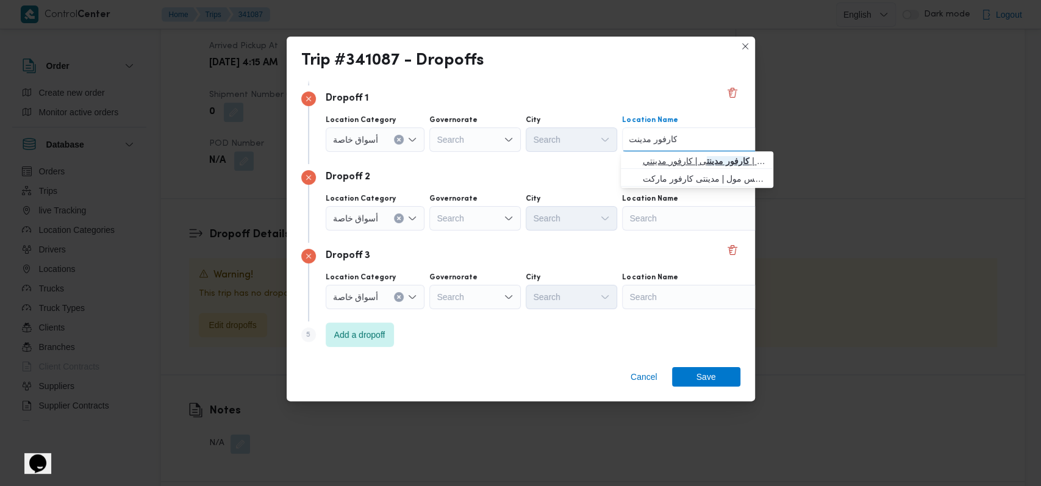
type input "كارفور مدينت"
click at [669, 158] on span "كارفور مدينت ى | كارفور مدينتي | null" at bounding box center [704, 161] width 123 height 15
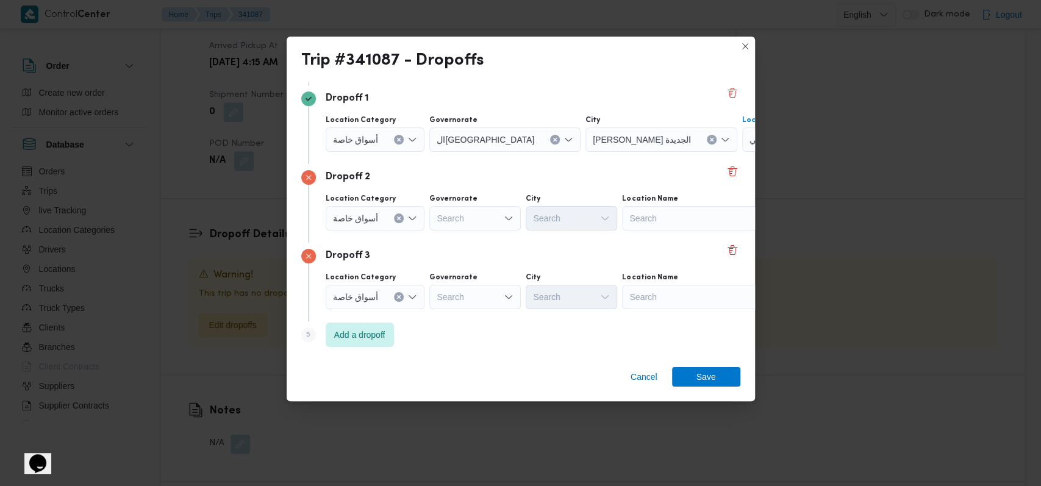
click at [663, 216] on div "Search" at bounding box center [698, 218] width 152 height 24
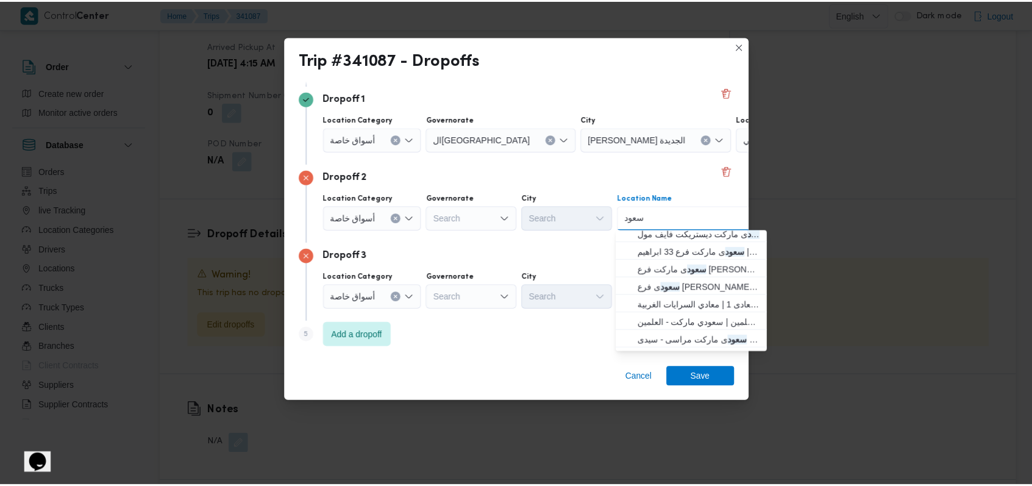
scroll to position [320, 0]
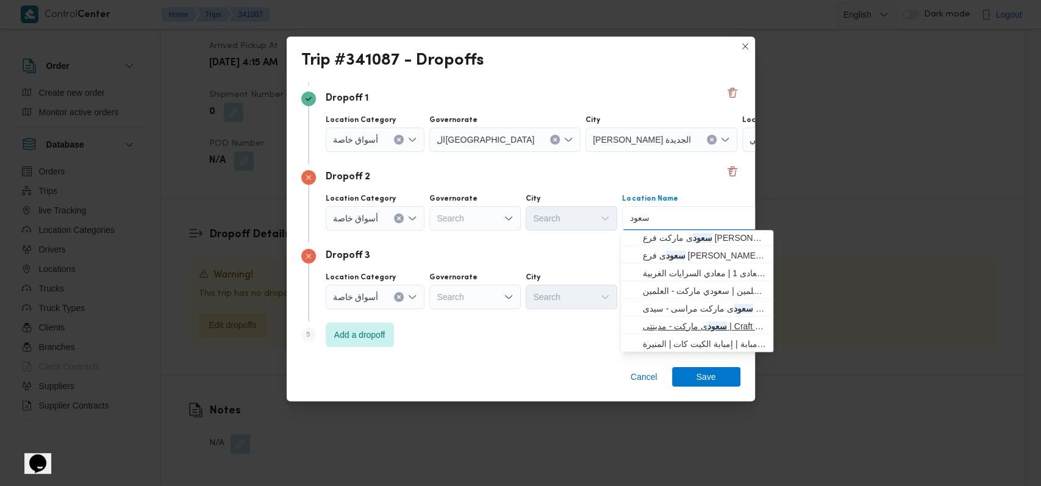
type input "سعود"
click at [679, 329] on span "سعود ى ماركت - مدينتى | Craft Zone - Madinaty | null" at bounding box center [704, 326] width 123 height 15
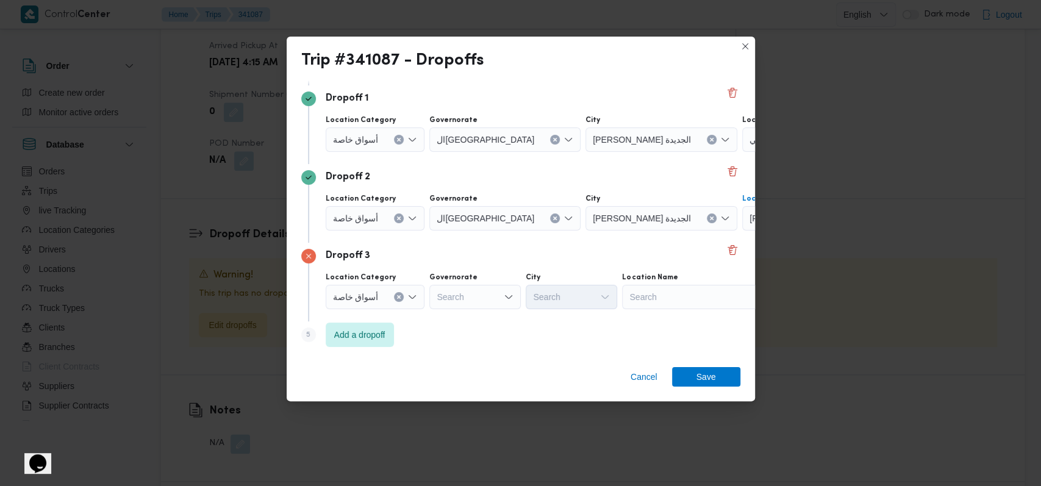
click at [684, 302] on div "Search" at bounding box center [698, 297] width 152 height 24
type input "الماظ"
click at [691, 317] on span "كارفور سيتى سنتر الماظ ة | مول سيتي سنتر الماظة | شيراتون المطار" at bounding box center [704, 318] width 123 height 15
click at [706, 367] on span "Save" at bounding box center [706, 376] width 20 height 20
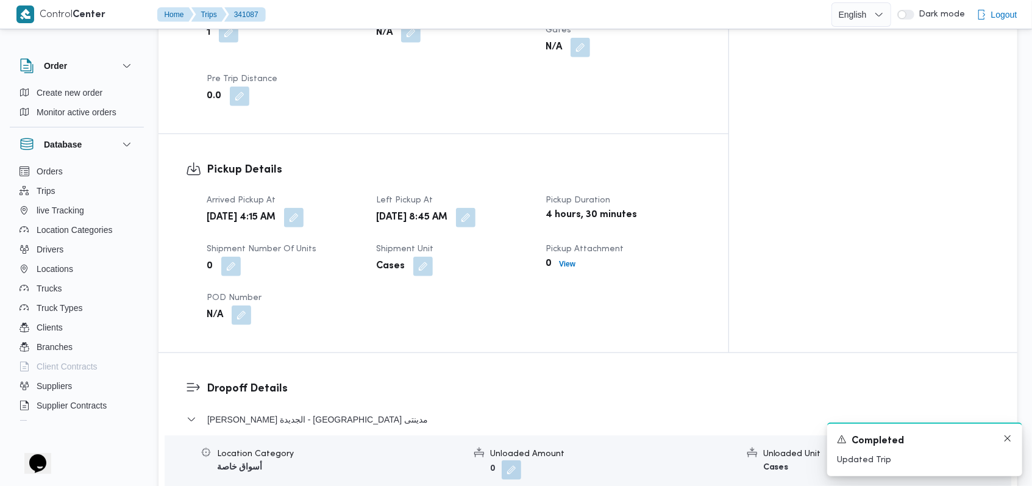
scroll to position [795, 0]
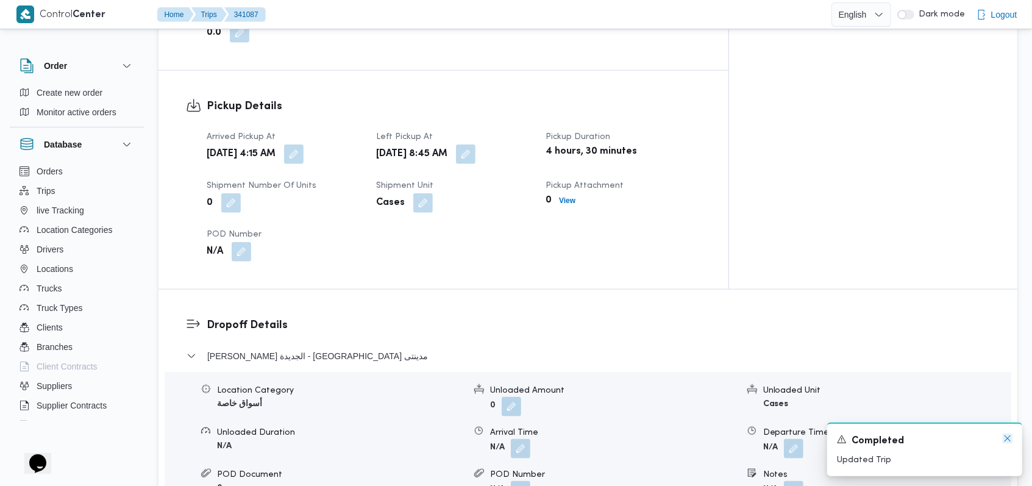
click at [1005, 442] on icon "Dismiss toast" at bounding box center [1008, 438] width 10 height 10
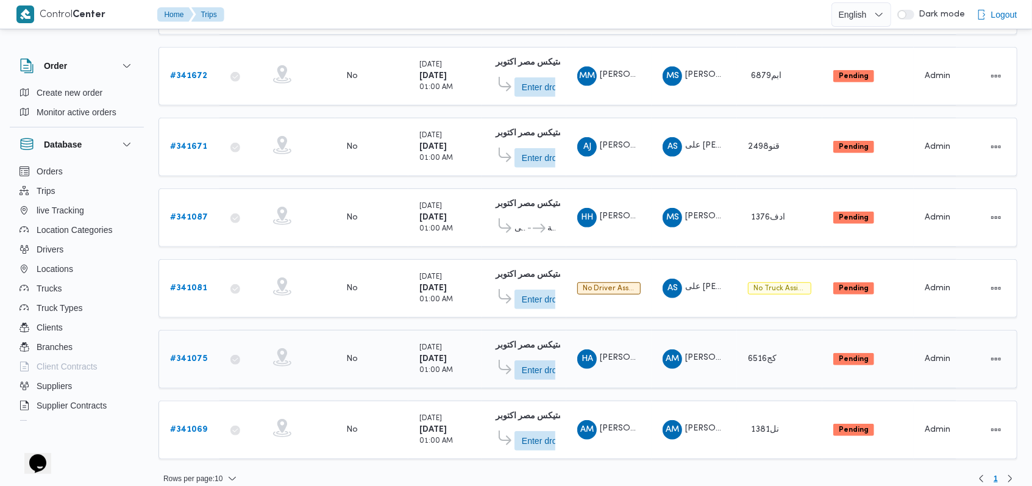
scroll to position [362, 0]
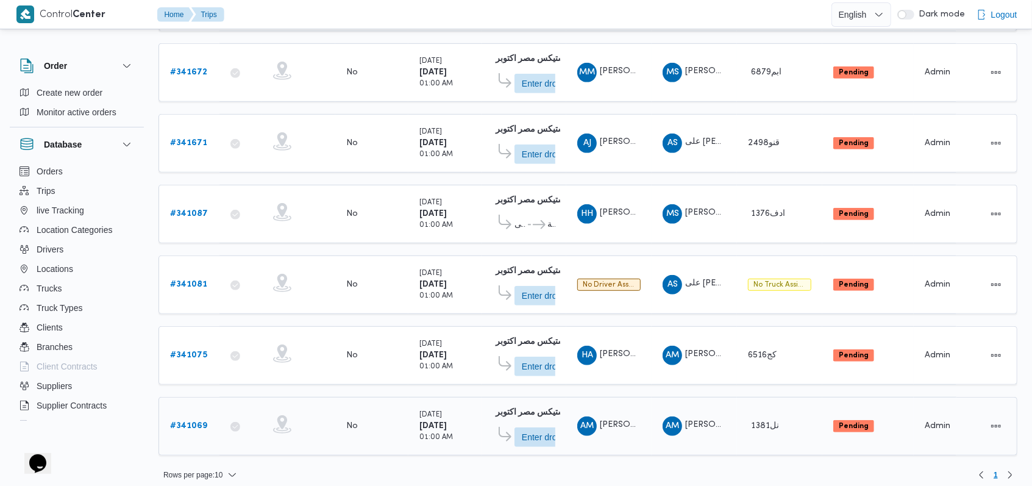
click at [194, 422] on b "# 341069" at bounding box center [188, 426] width 37 height 8
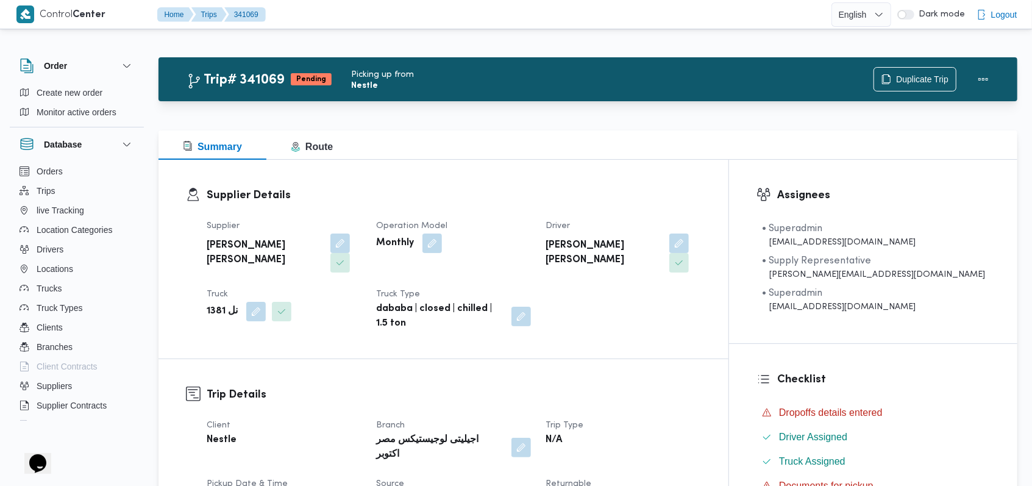
scroll to position [406, 0]
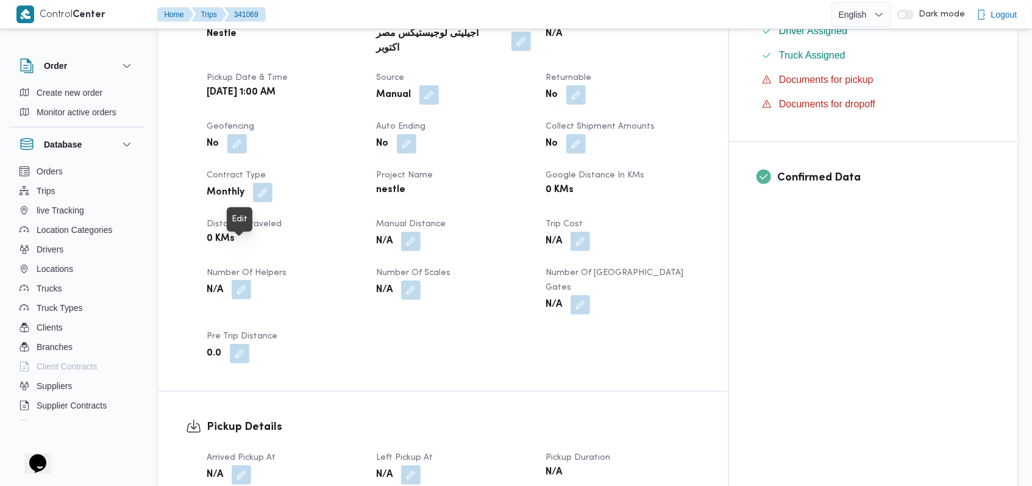
click at [244, 280] on button "button" at bounding box center [242, 290] width 20 height 20
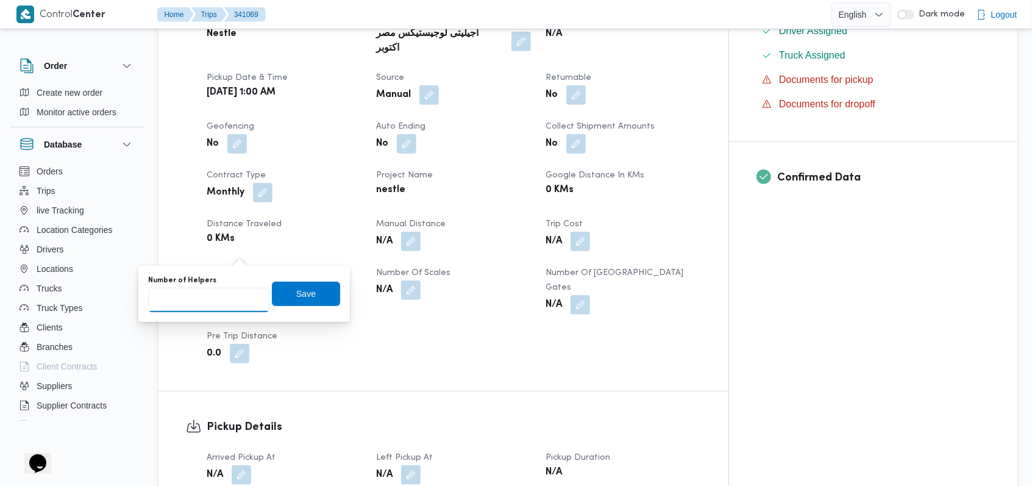
click at [212, 301] on input "Number of Helpers" at bounding box center [208, 300] width 121 height 24
type input "1"
click at [301, 296] on span "Save" at bounding box center [306, 293] width 20 height 15
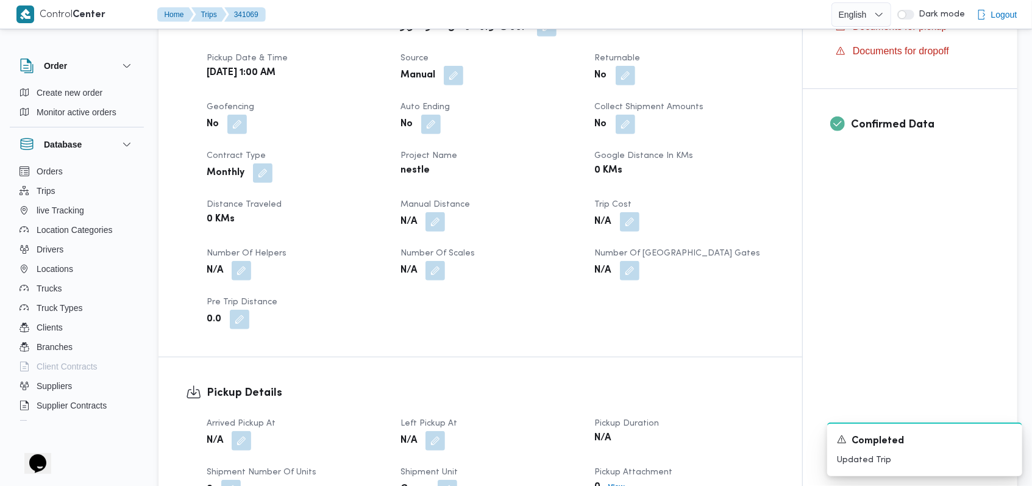
scroll to position [569, 0]
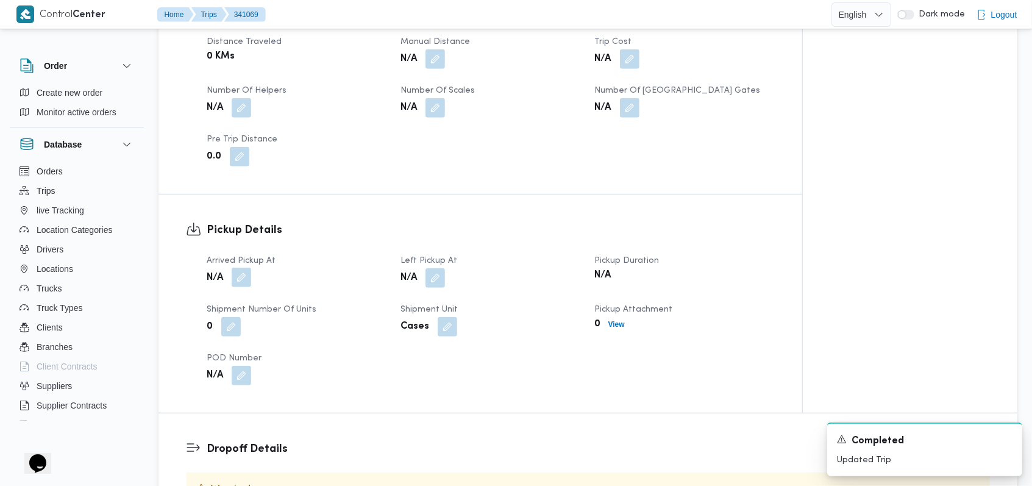
click at [251, 268] on button "button" at bounding box center [242, 278] width 20 height 20
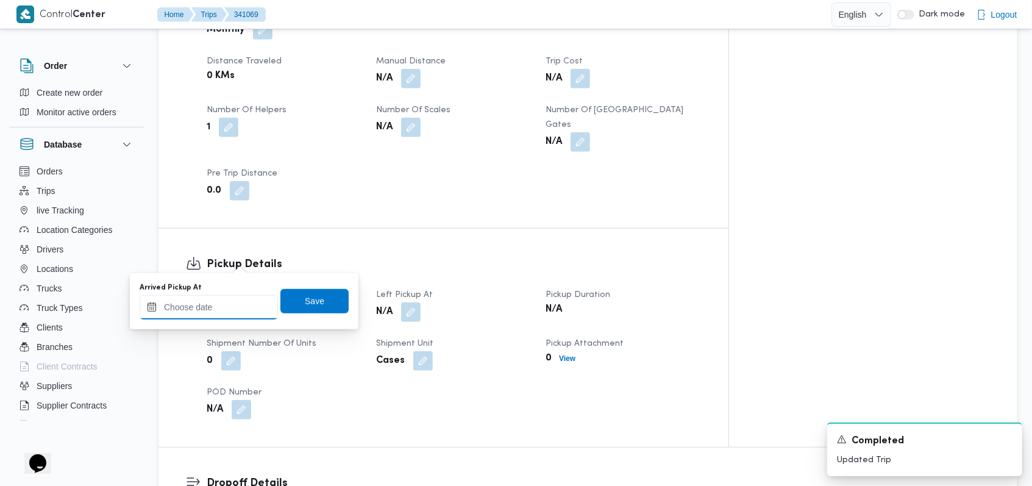
click at [225, 312] on input "Arrived Pickup At" at bounding box center [209, 307] width 138 height 24
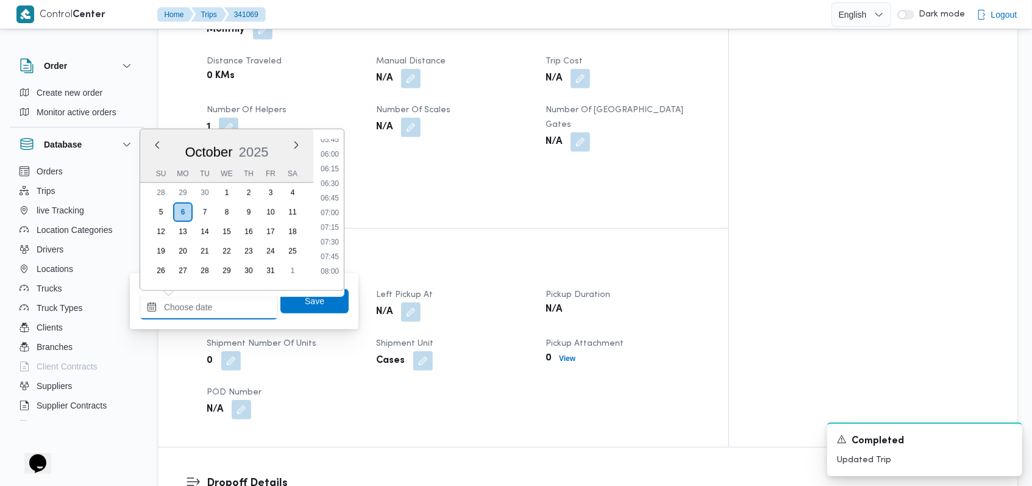
scroll to position [224, 0]
click at [337, 180] on li "04:30" at bounding box center [330, 185] width 28 height 12
type input "06/10/2025 04:30"
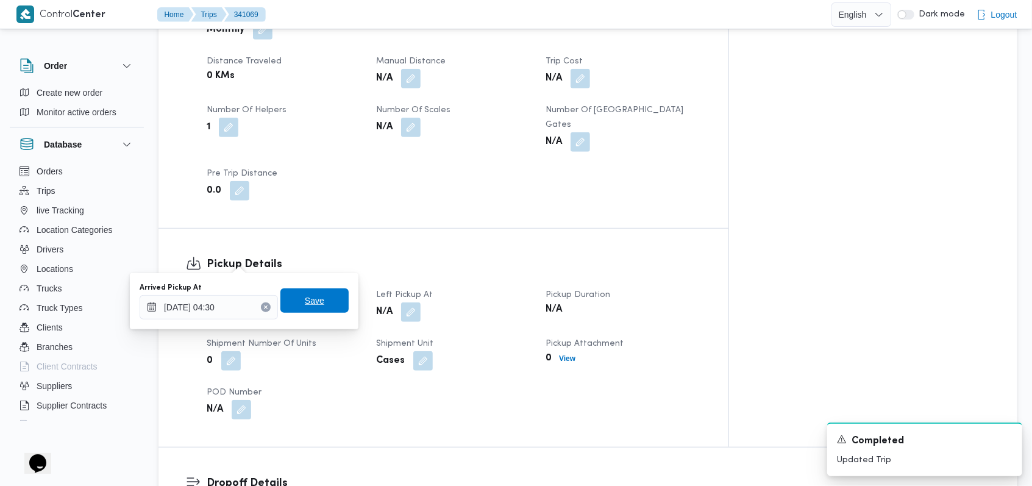
click at [313, 307] on span "Save" at bounding box center [315, 300] width 20 height 15
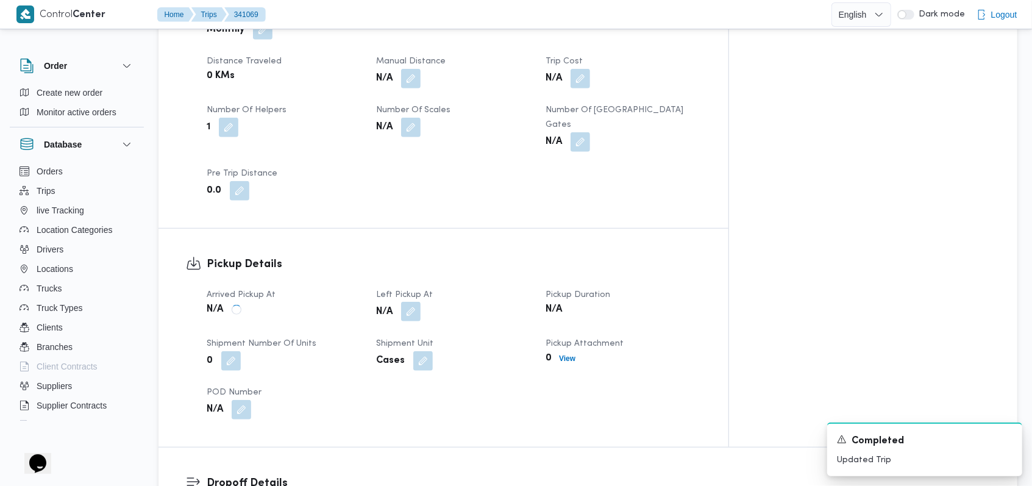
click at [421, 302] on button "button" at bounding box center [411, 312] width 20 height 20
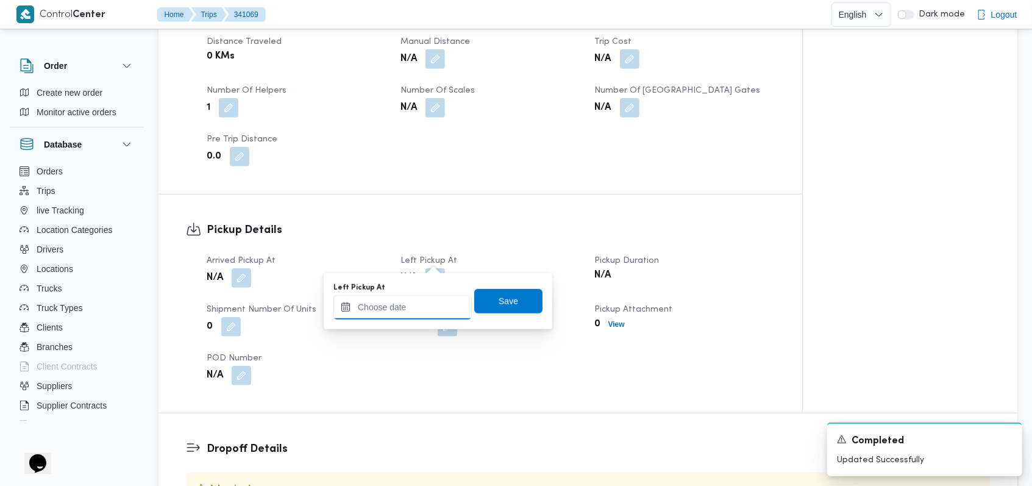
click at [418, 303] on input "Left Pickup At" at bounding box center [402, 307] width 138 height 24
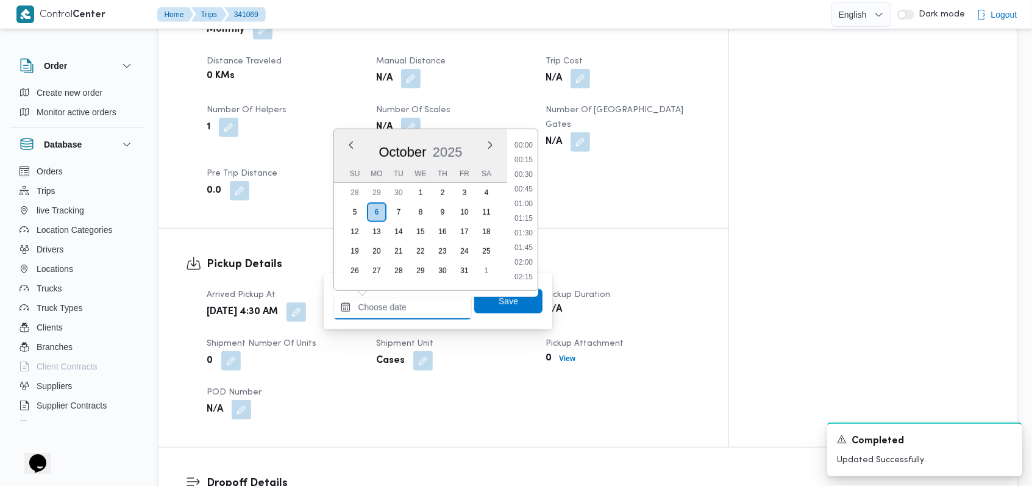
scroll to position [468, 0]
click at [531, 209] on li "09:00" at bounding box center [524, 204] width 28 height 12
type input "06/10/2025 09:00"
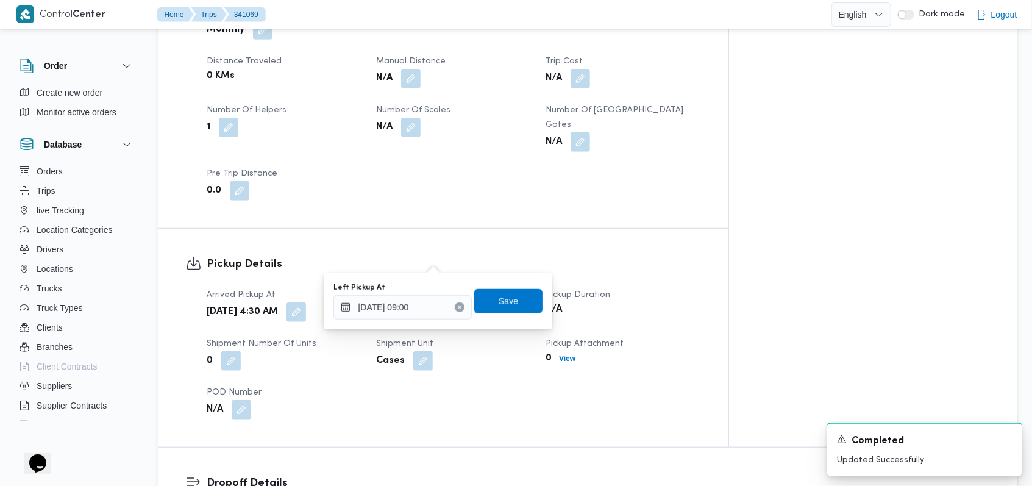
click at [502, 315] on div "Left Pickup At 06/10/2025 09:00 Save" at bounding box center [438, 301] width 212 height 39
click at [504, 310] on span "Save" at bounding box center [508, 300] width 68 height 24
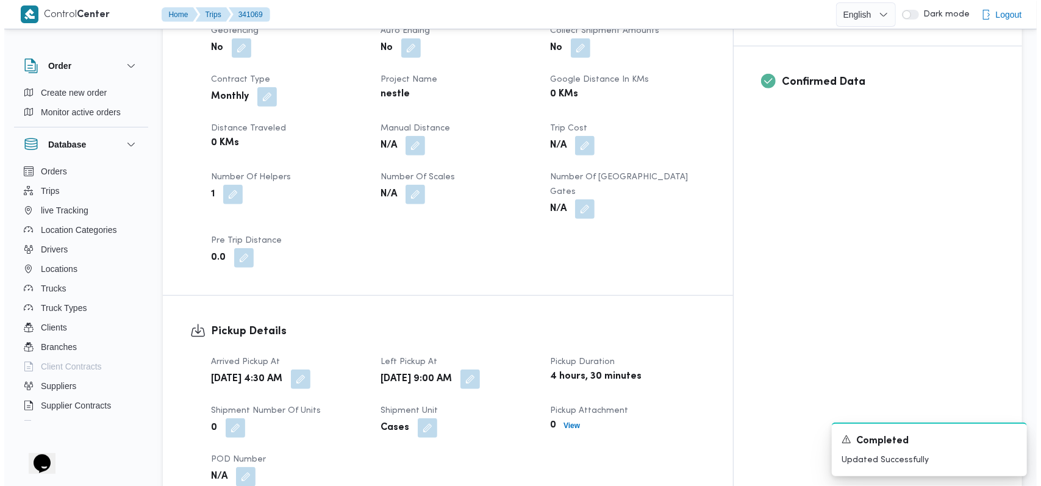
scroll to position [813, 0]
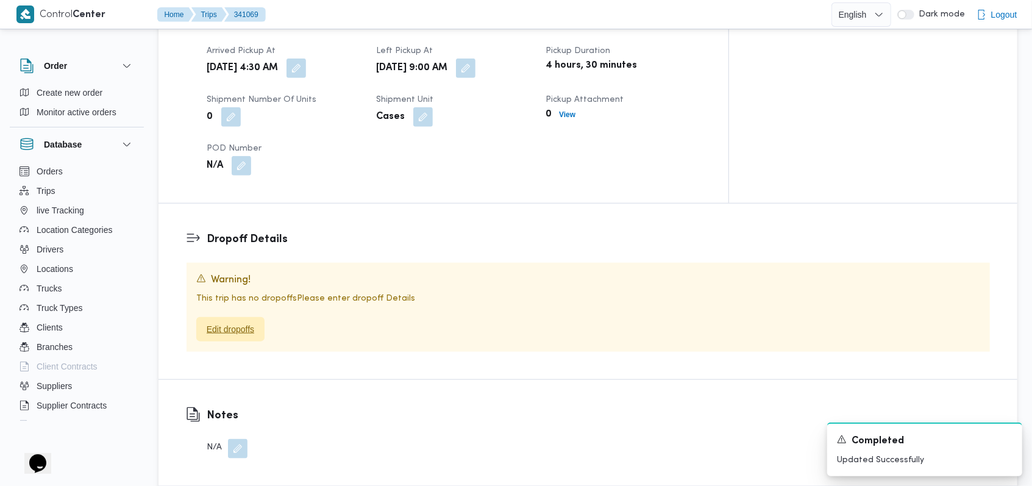
click at [237, 322] on span "Edit dropoffs" at bounding box center [231, 329] width 48 height 15
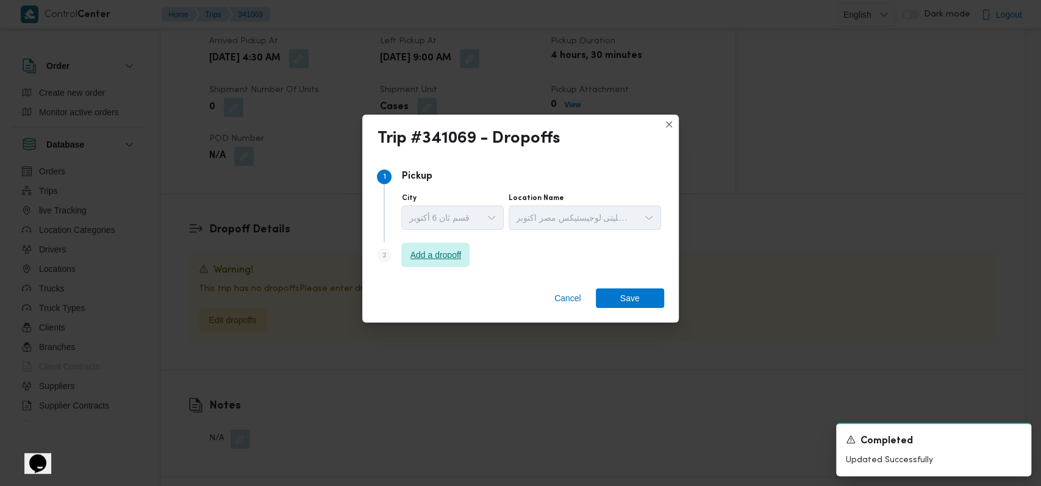
click at [422, 260] on span "Add a dropoff" at bounding box center [435, 255] width 51 height 15
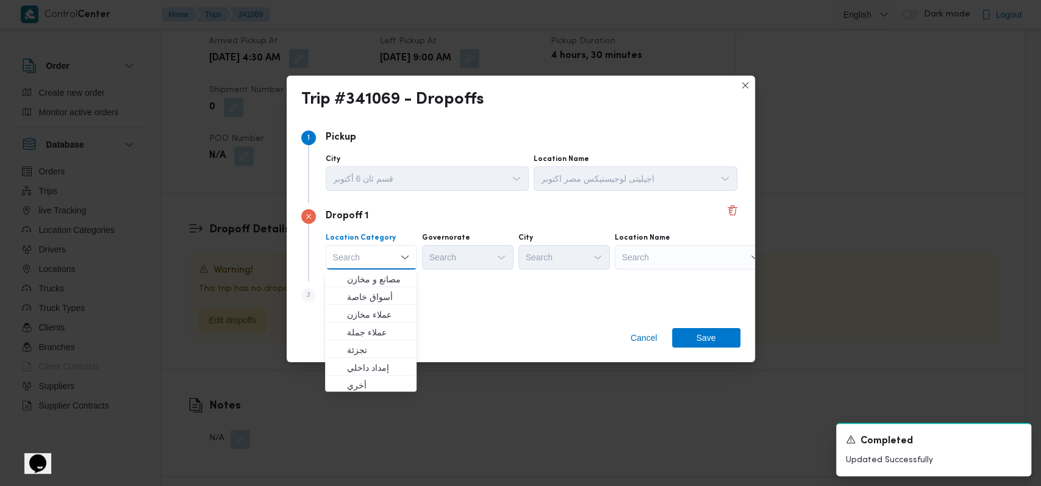
click at [427, 294] on div "Step 3 is disabled 3 Add a dropoff" at bounding box center [520, 298] width 439 height 32
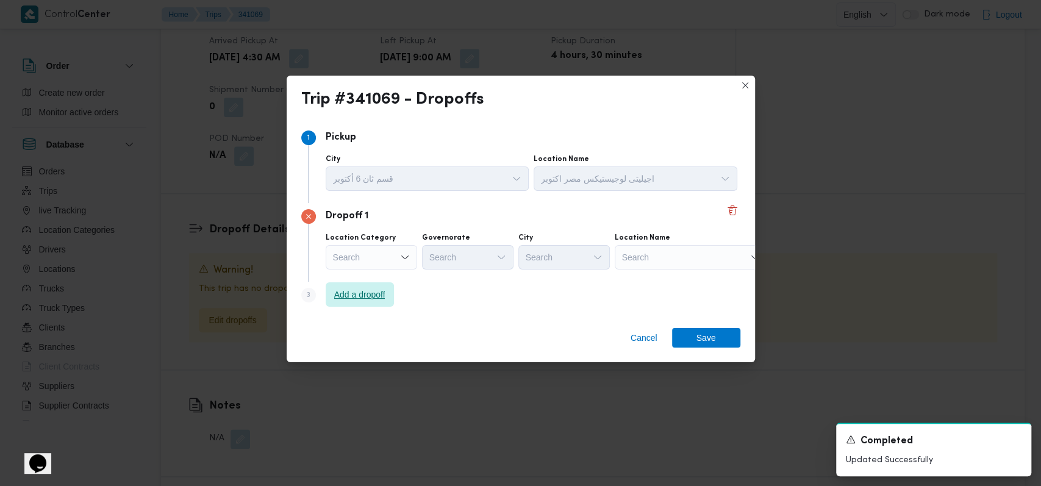
click at [379, 291] on span "Add a dropoff" at bounding box center [359, 294] width 51 height 15
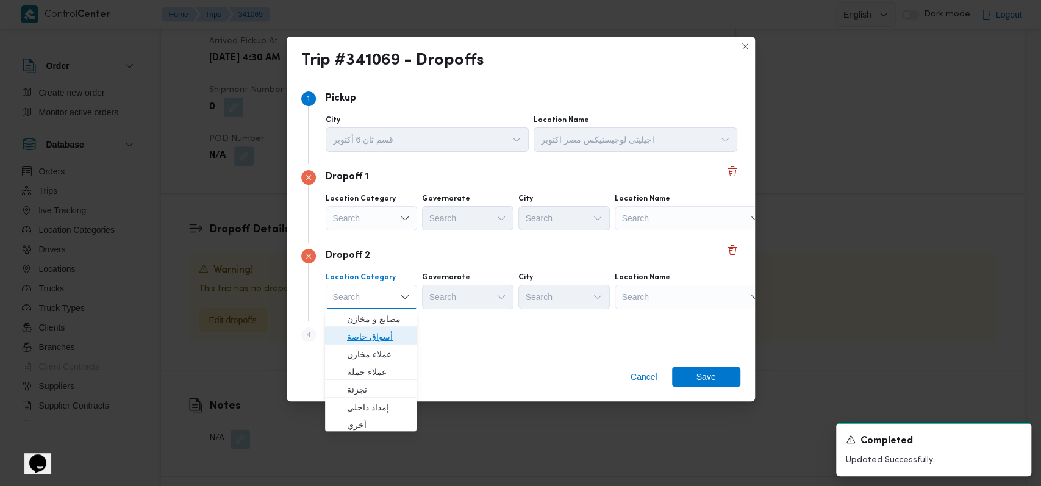
click at [383, 335] on span "أسواق خاصة" at bounding box center [378, 336] width 62 height 15
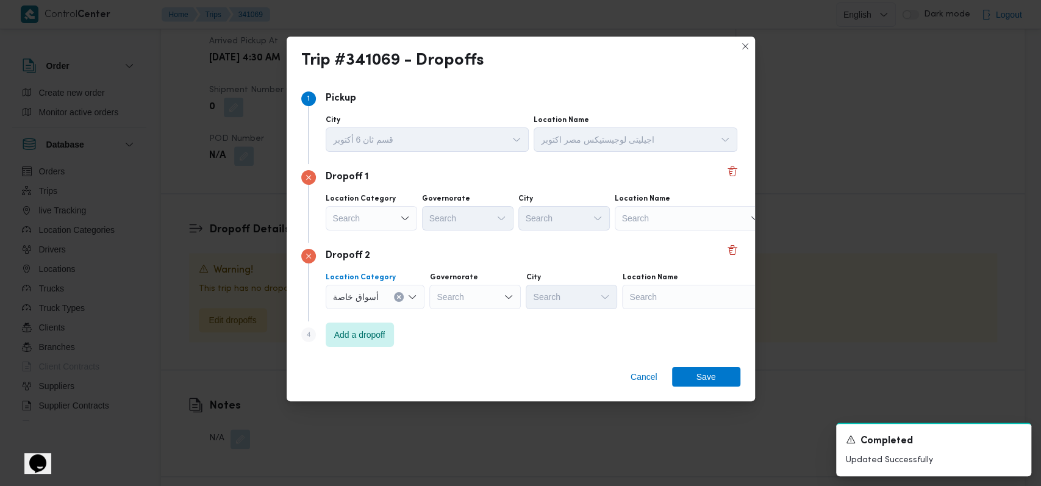
click at [458, 339] on div "Step 4 is disabled 4 Add a dropoff" at bounding box center [520, 337] width 439 height 32
click at [366, 337] on span "Add a dropoff" at bounding box center [359, 334] width 51 height 15
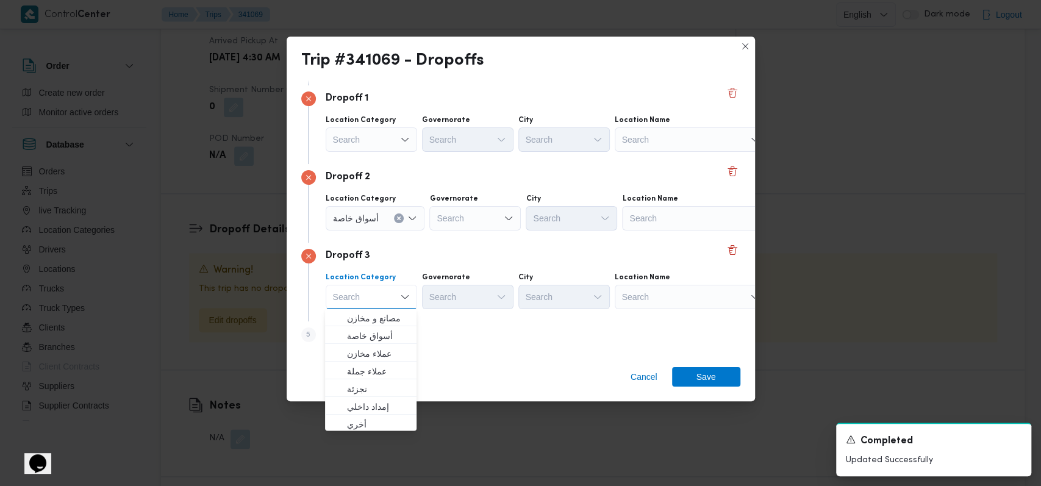
click at [546, 256] on div "Dropoff 3" at bounding box center [520, 256] width 439 height 15
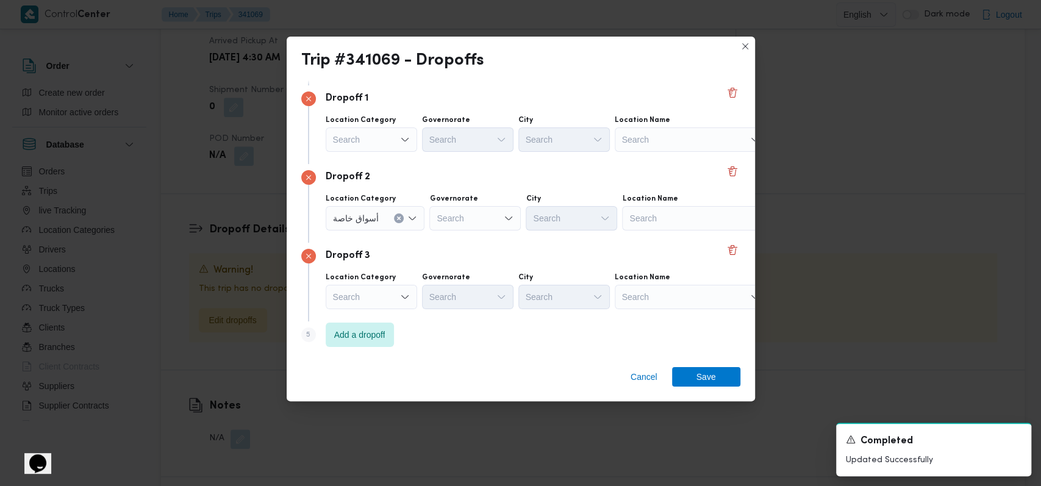
click at [665, 135] on div "Search" at bounding box center [690, 139] width 152 height 24
type input "السيده زينب"
click at [668, 155] on span "جملة ماركت السيده زينب | 208 بور سعيد | الحنفي" at bounding box center [697, 161] width 123 height 15
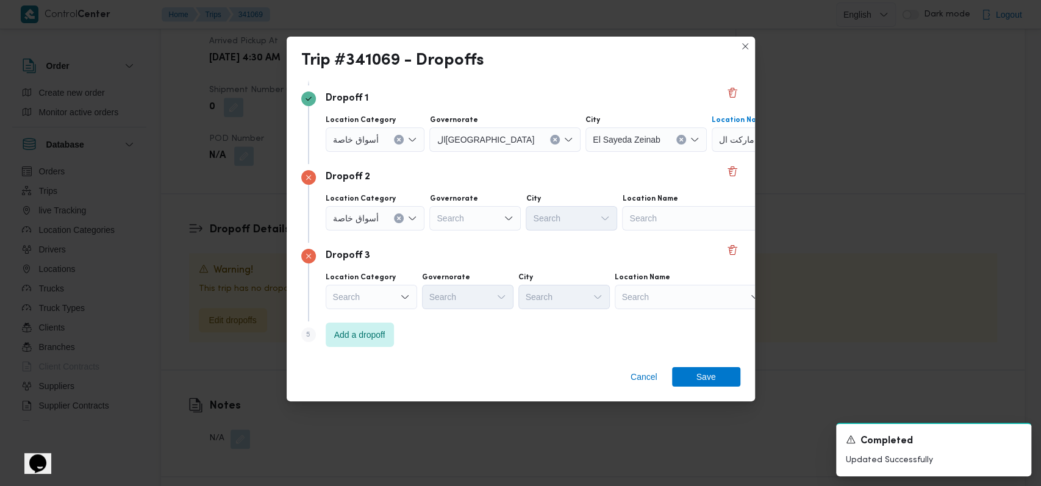
click at [663, 216] on div "Search" at bounding box center [698, 218] width 152 height 24
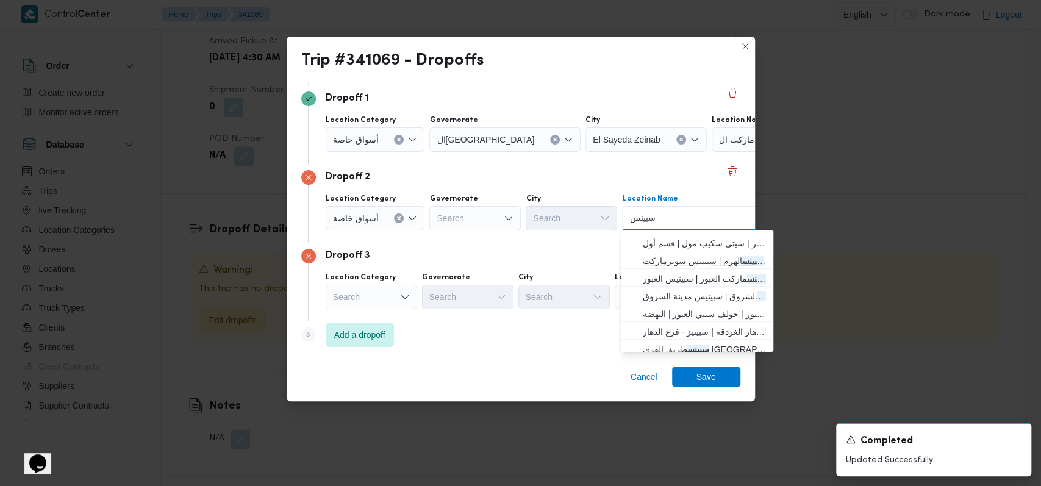
scroll to position [320, 0]
type input "سبينس"
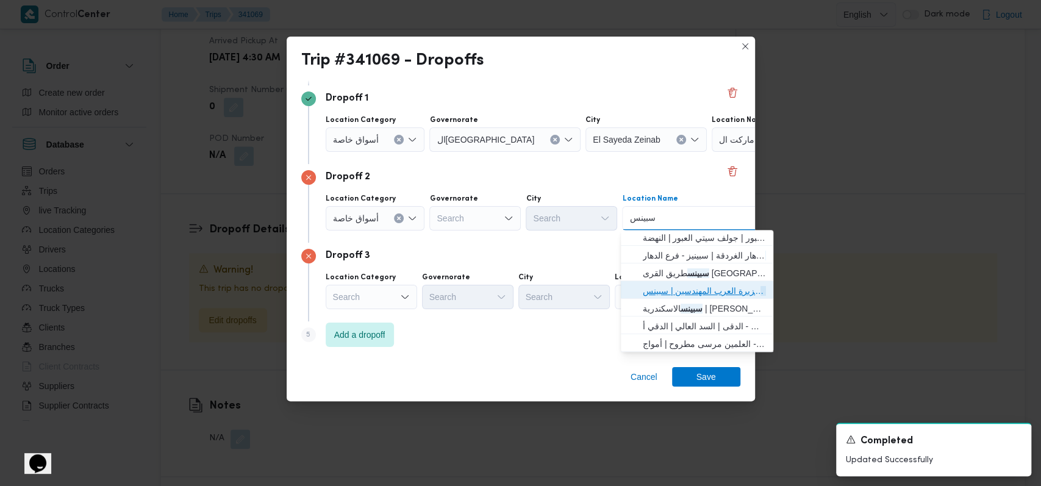
click at [671, 290] on span "سبينس جزيرة العرب المهندسين | سبينس جزيرة العرب | st" at bounding box center [704, 290] width 123 height 15
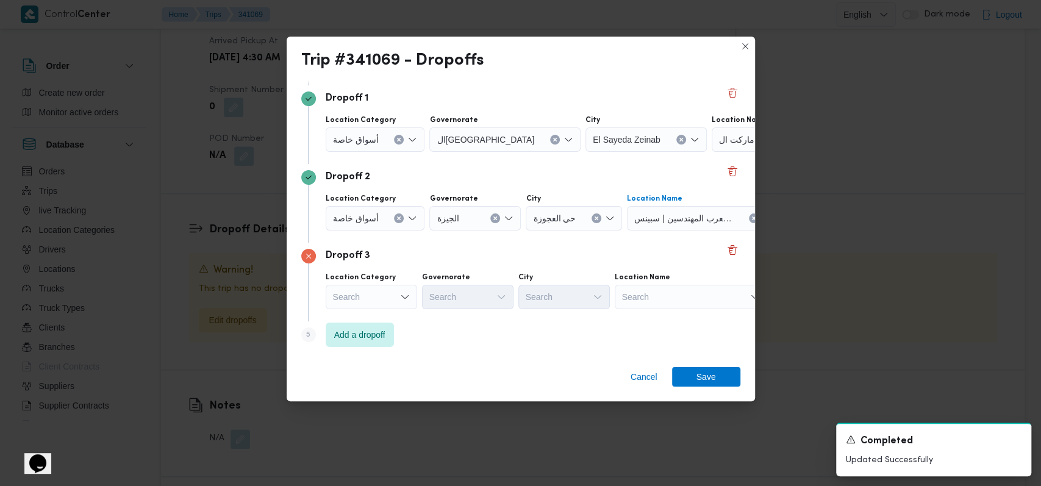
click at [637, 337] on div "Step 5 is disabled 5 Add a dropoff" at bounding box center [520, 337] width 439 height 32
click at [665, 299] on div "Search" at bounding box center [690, 297] width 152 height 24
type input "القدس"
click at [664, 318] on span "سعودى ماركت فرع الحجاز | سعودى | جزيرة ميت عقبة" at bounding box center [697, 318] width 123 height 15
click at [358, 344] on span "Add a dropoff" at bounding box center [360, 334] width 68 height 24
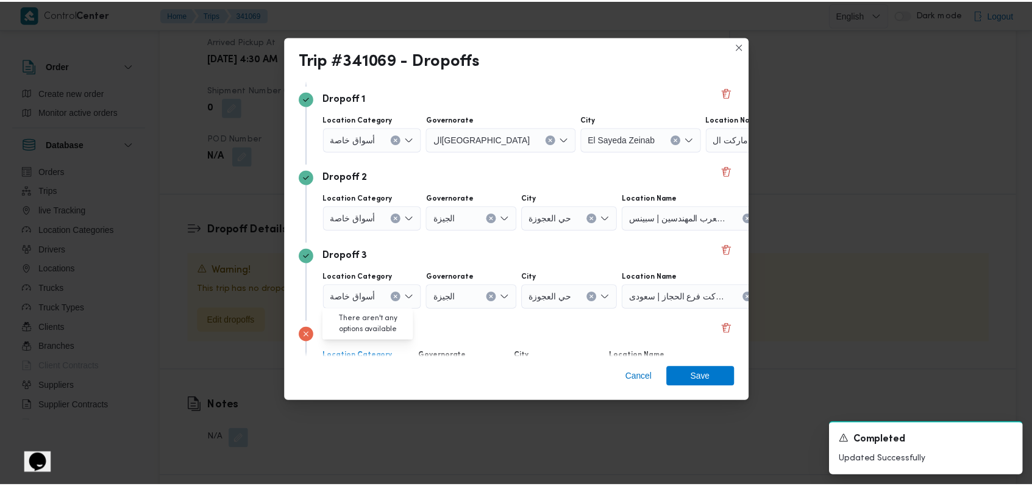
scroll to position [157, 0]
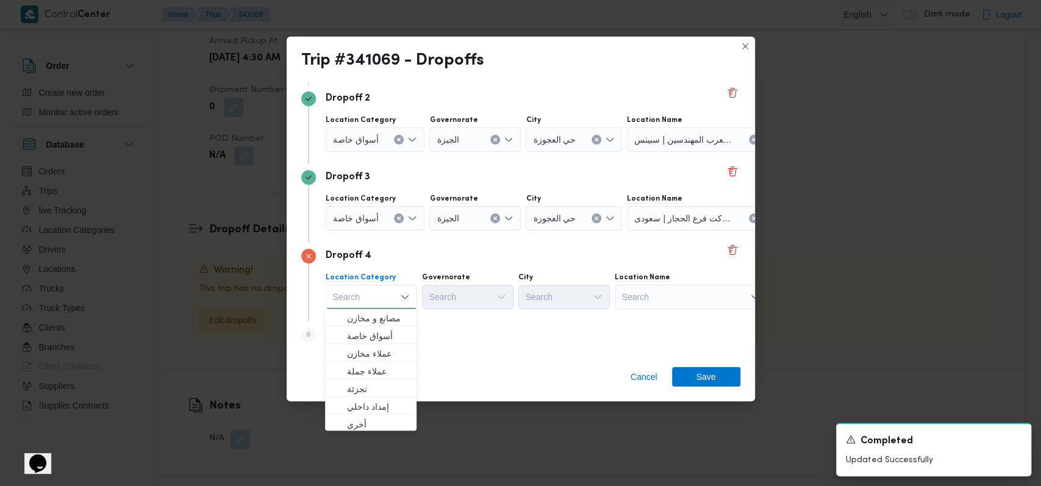
click at [639, 296] on div "Search" at bounding box center [690, 297] width 152 height 24
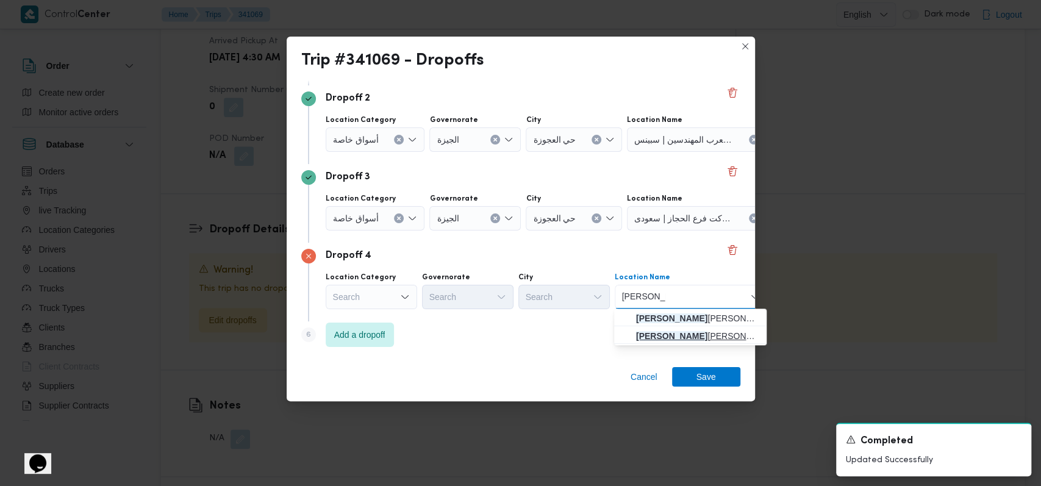
type input "محمد توفيق"
click at [680, 340] on span "محمد توفيق الشيخ عتمان - الحوامدية | الشيخ عثمان | الشيخ عثمان" at bounding box center [697, 336] width 123 height 15
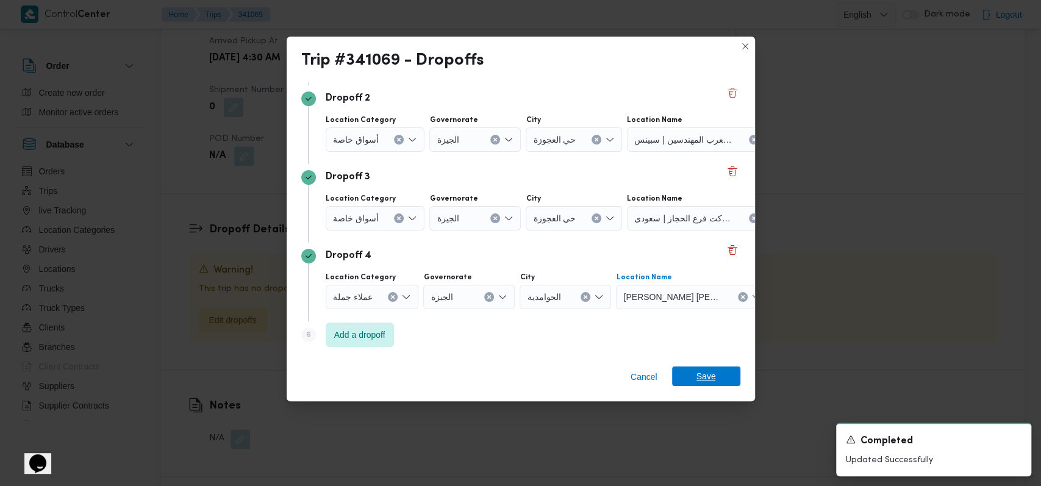
click at [703, 373] on span "Save" at bounding box center [706, 376] width 20 height 20
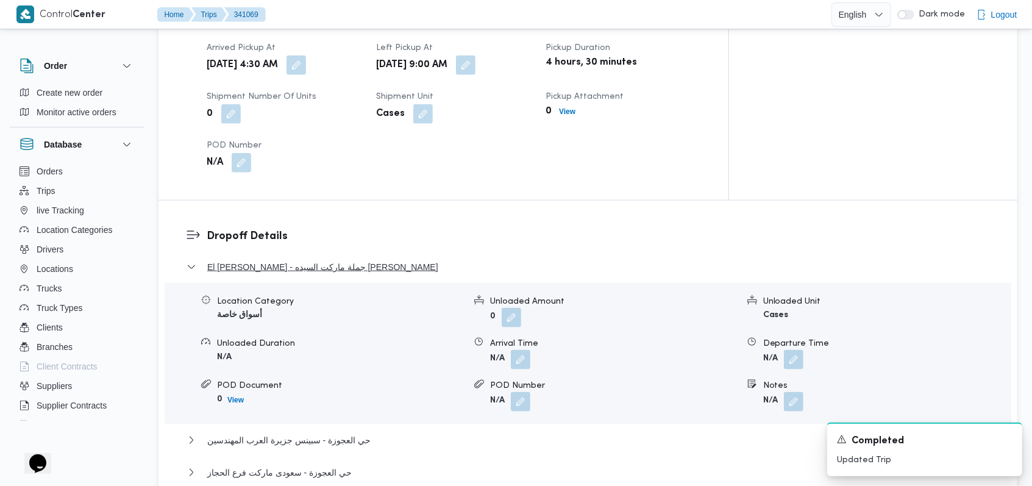
scroll to position [972, 0]
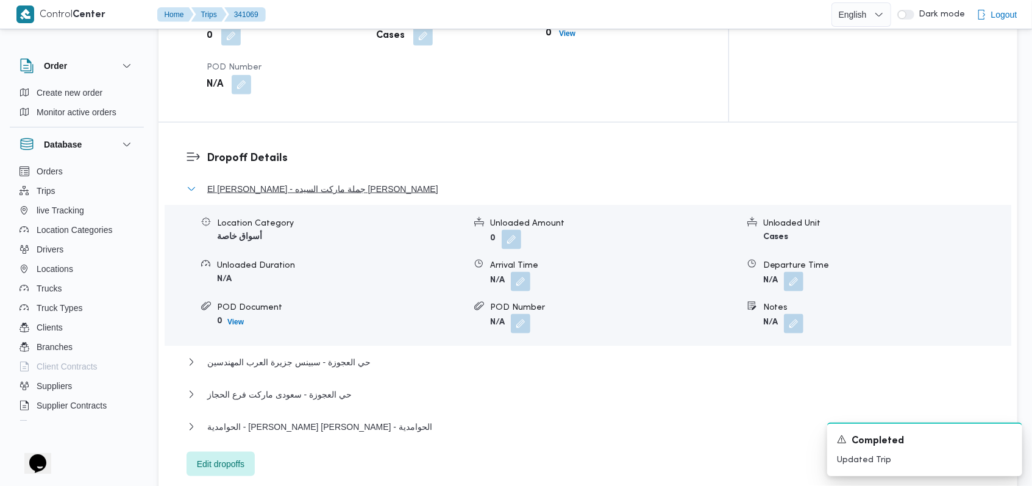
click at [266, 182] on span "El Sayeda Zeinab - جملة ماركت السيده زينب" at bounding box center [322, 189] width 231 height 15
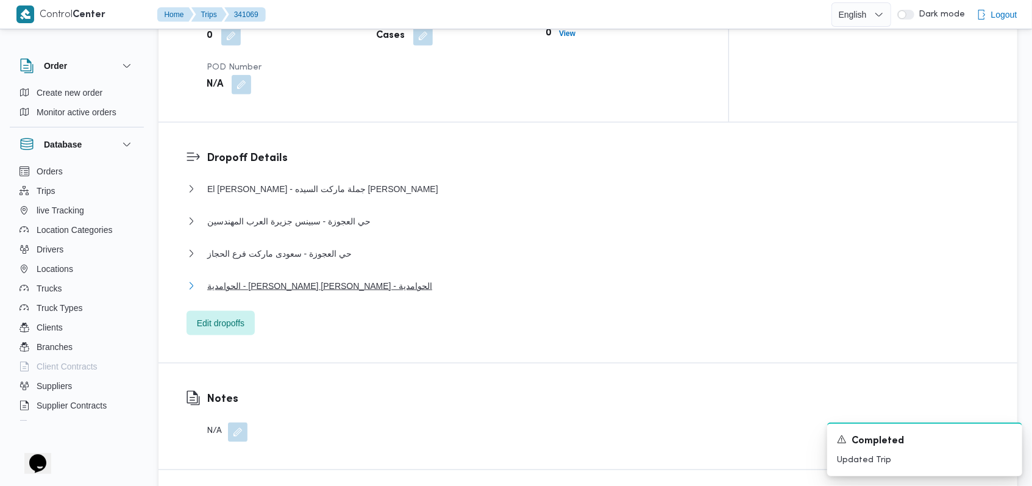
click at [310, 279] on span "الحوامدية - محمد توفيق الشيخ عتمان - الحوامدية" at bounding box center [319, 286] width 225 height 15
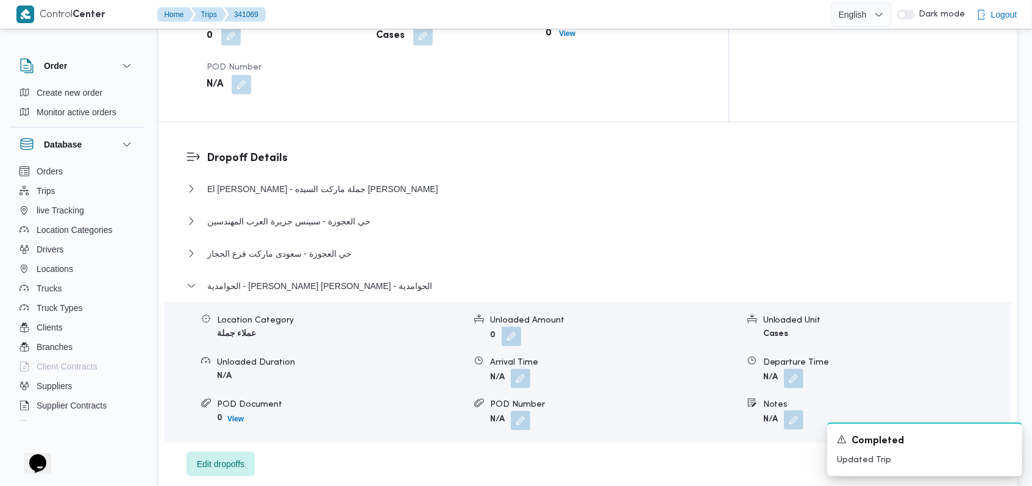
click at [785, 410] on button "button" at bounding box center [794, 420] width 20 height 20
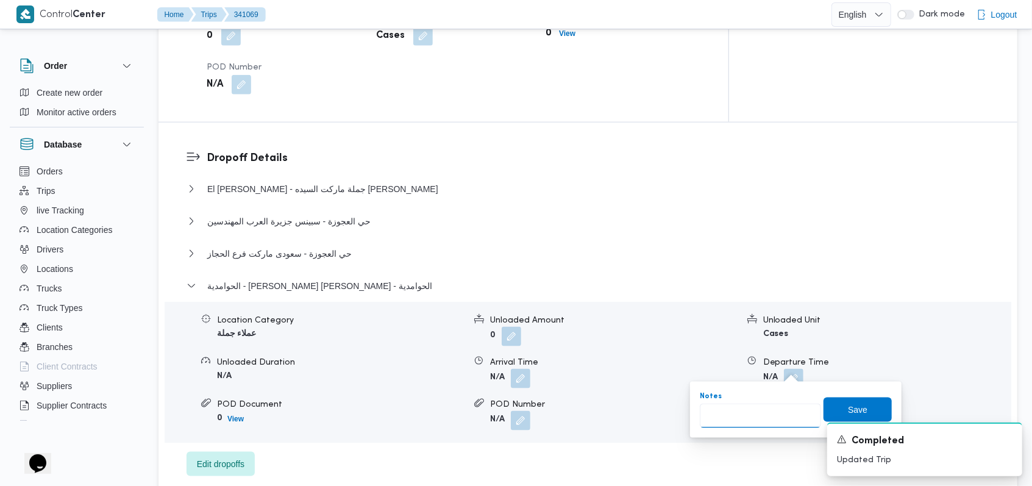
click at [761, 421] on input "Notes" at bounding box center [760, 416] width 121 height 24
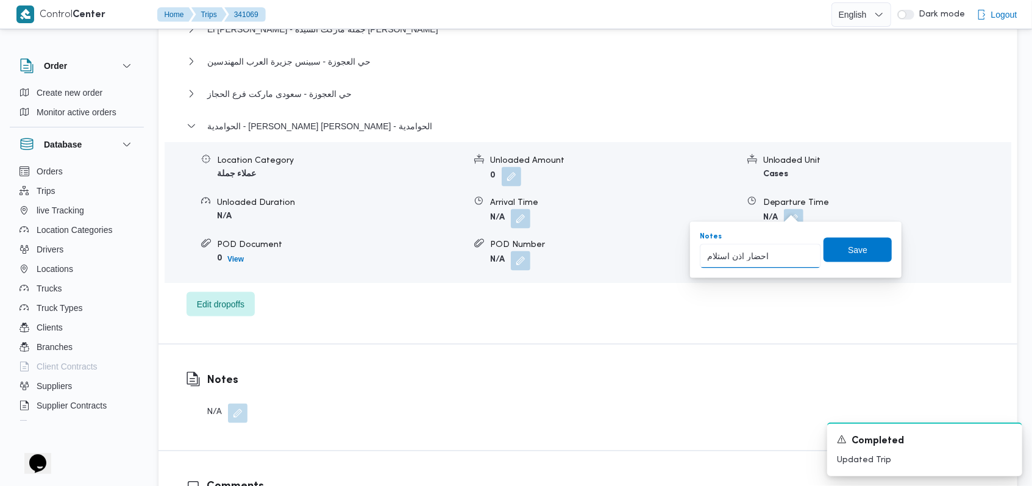
scroll to position [1134, 0]
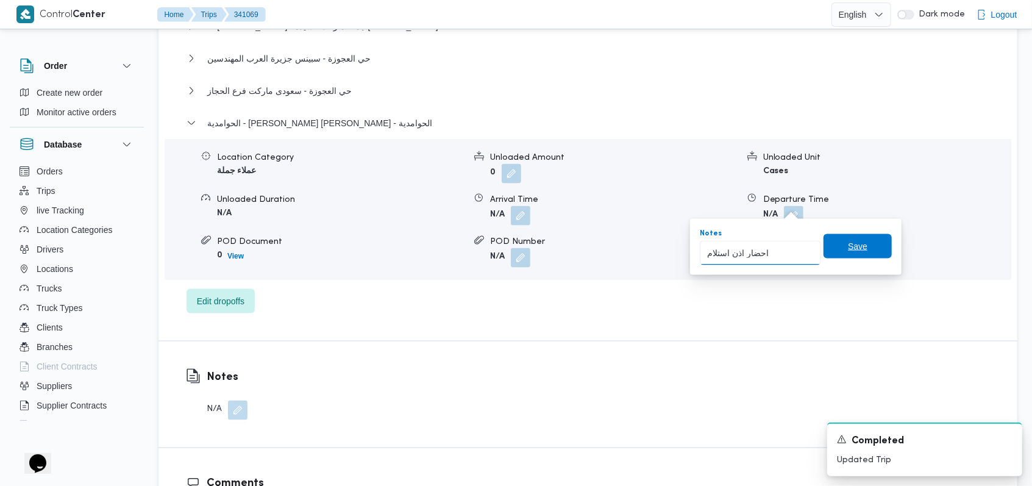
type input "احضار اذن استلام"
click at [851, 248] on span "Save" at bounding box center [858, 246] width 20 height 15
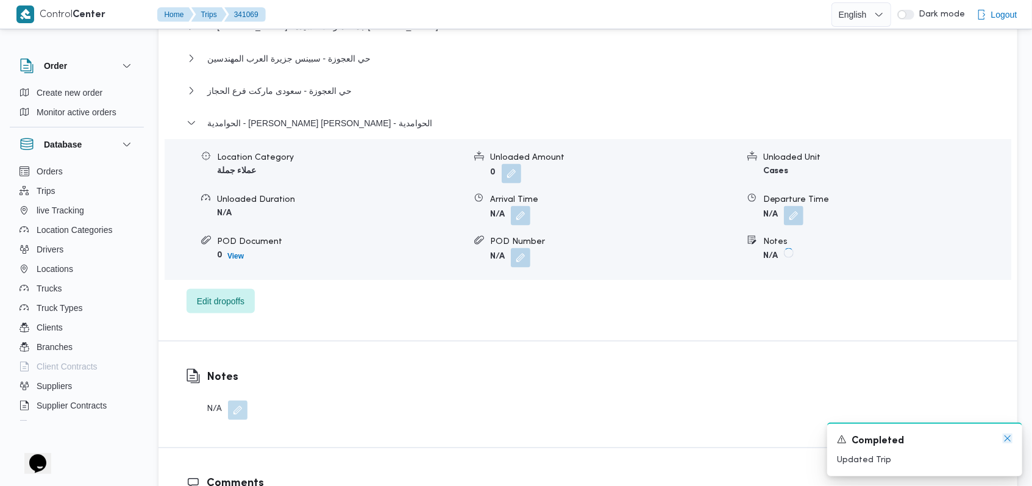
click at [1009, 436] on icon "Dismiss toast" at bounding box center [1008, 438] width 10 height 10
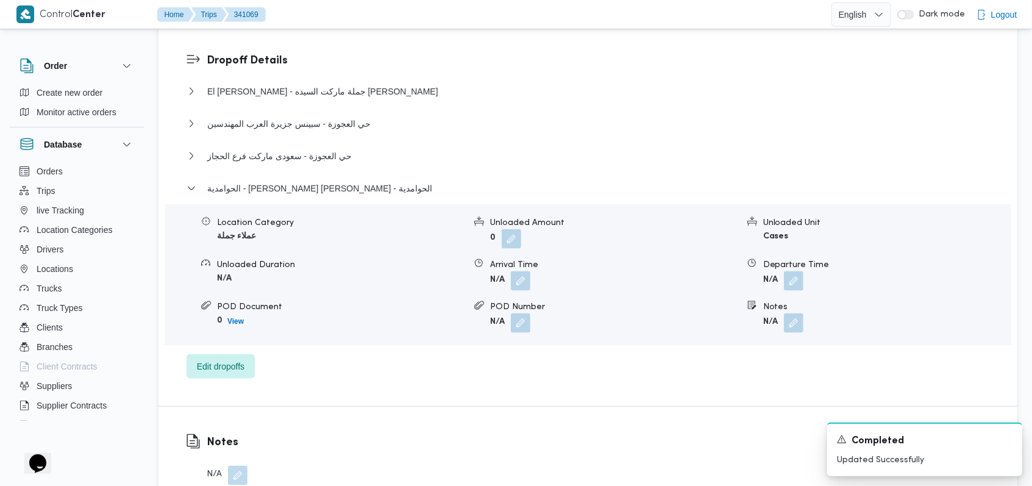
scroll to position [972, 0]
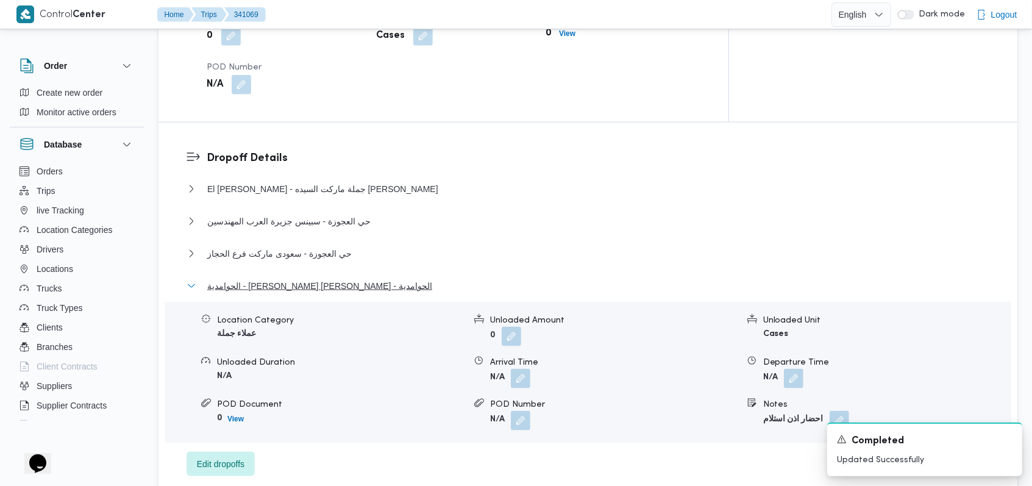
click at [336, 279] on span "الحوامدية - محمد توفيق الشيخ عتمان - الحوامدية" at bounding box center [319, 286] width 225 height 15
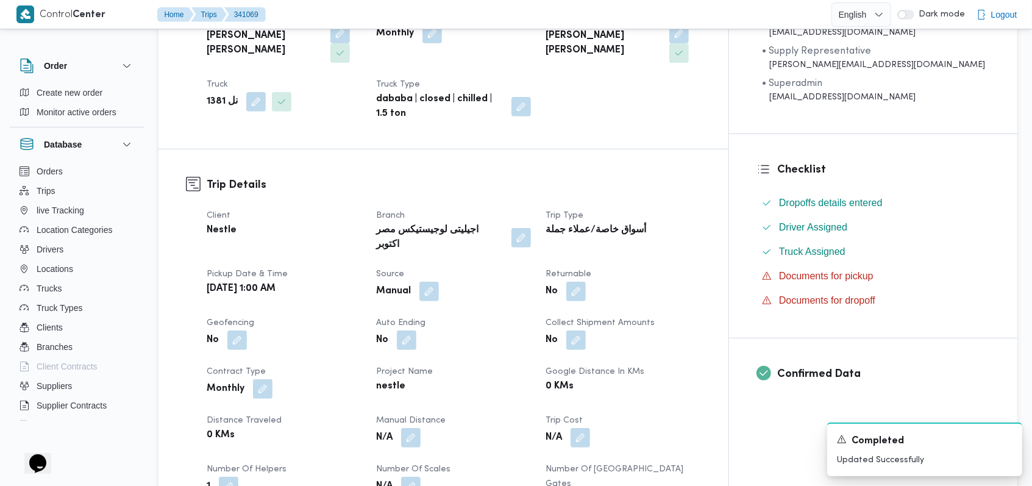
scroll to position [0, 0]
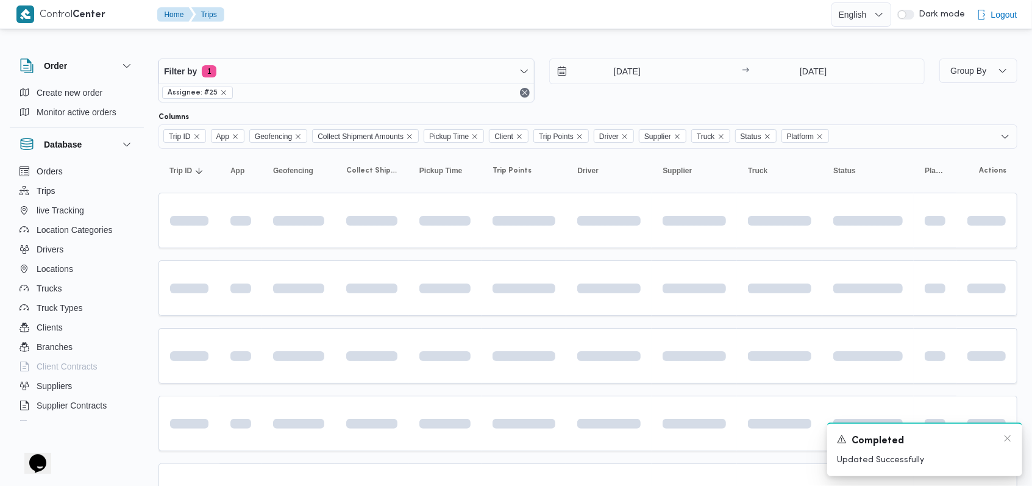
scroll to position [341, 0]
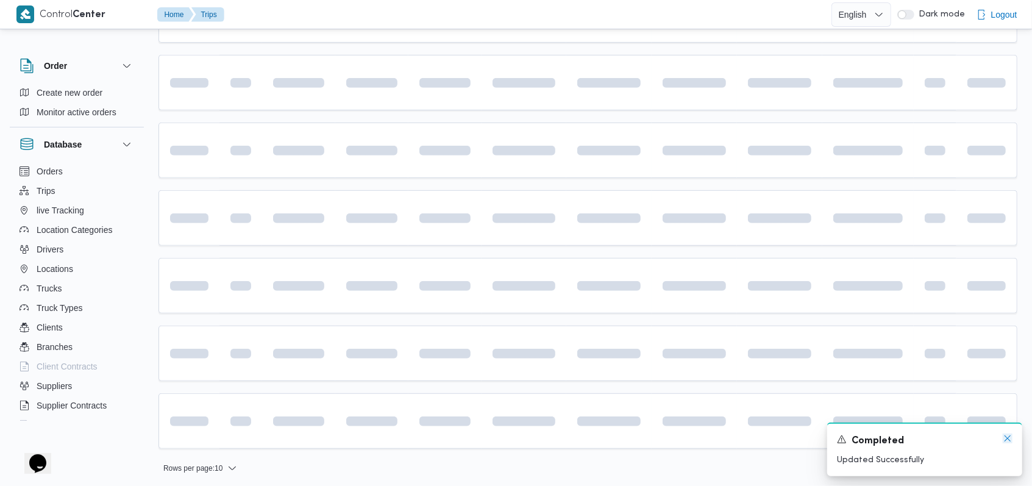
click at [1005, 441] on icon "Dismiss toast" at bounding box center [1008, 438] width 10 height 10
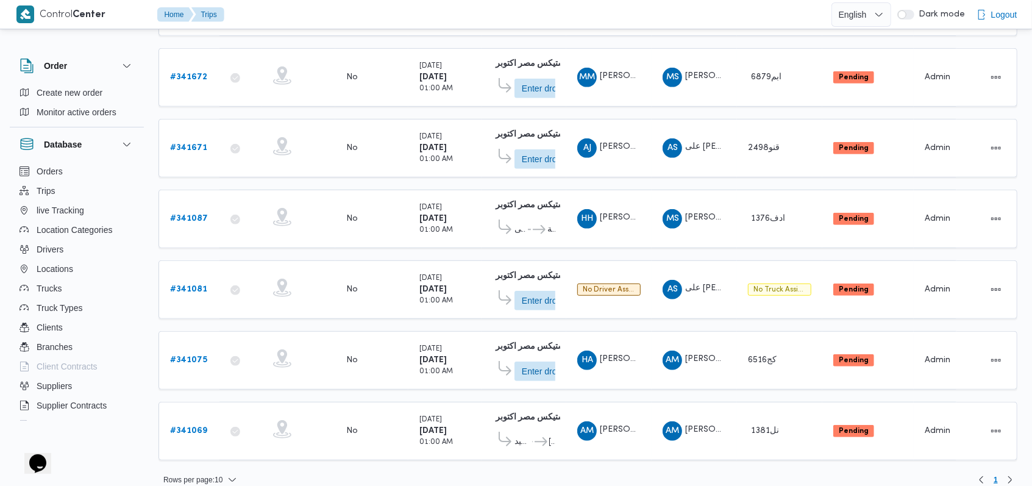
scroll to position [361, 0]
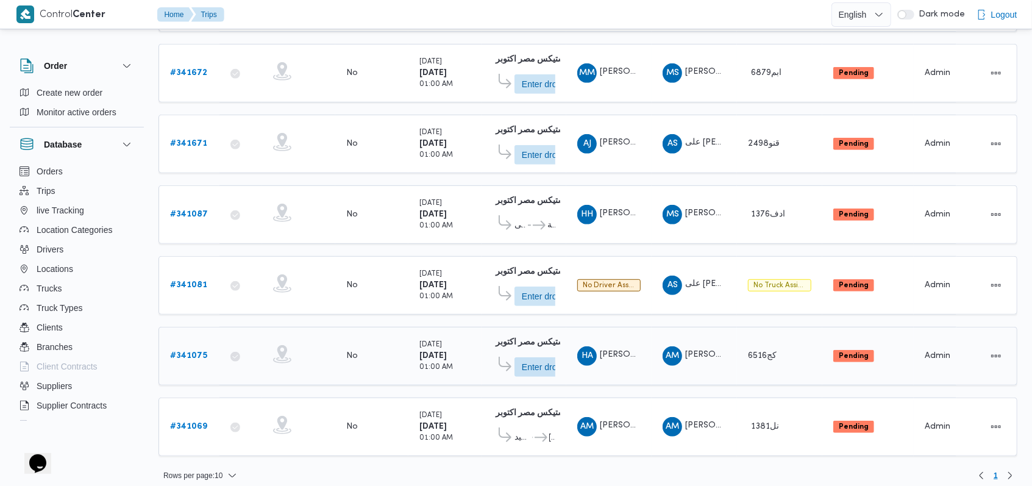
click at [189, 352] on b "# 341075" at bounding box center [188, 356] width 37 height 8
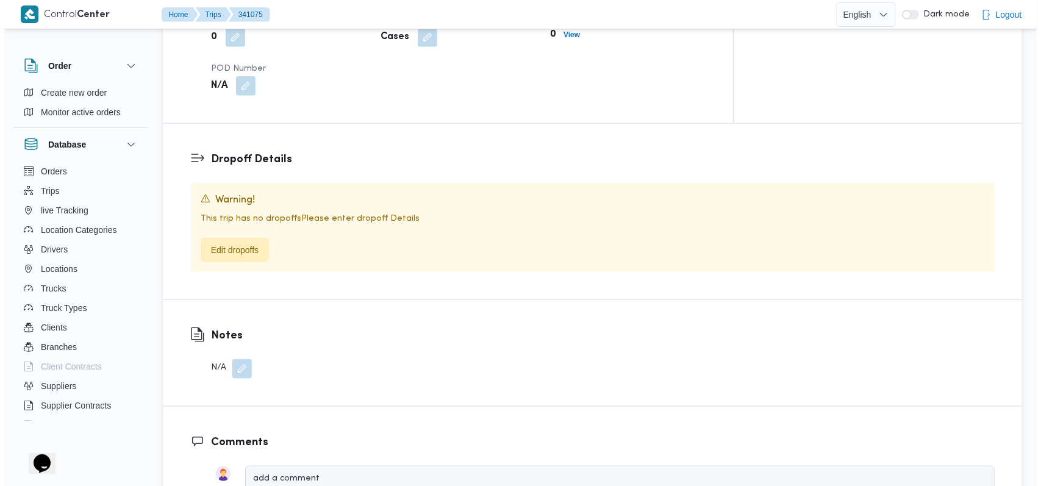
scroll to position [894, 0]
click at [259, 236] on span "Edit dropoffs" at bounding box center [230, 248] width 68 height 24
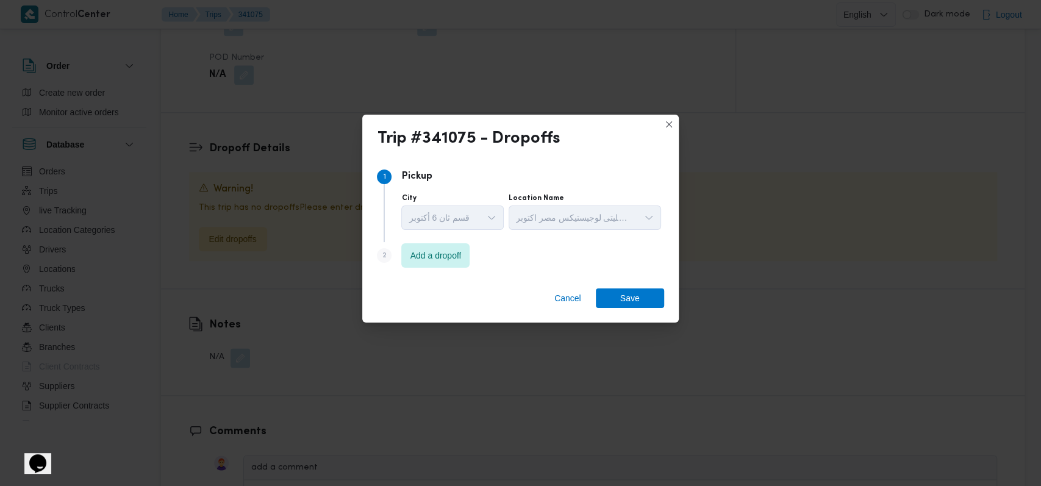
click at [401, 260] on div "Step 2 is disabled 2" at bounding box center [389, 258] width 24 height 20
click at [406, 260] on span "Add a dropoff" at bounding box center [435, 255] width 68 height 24
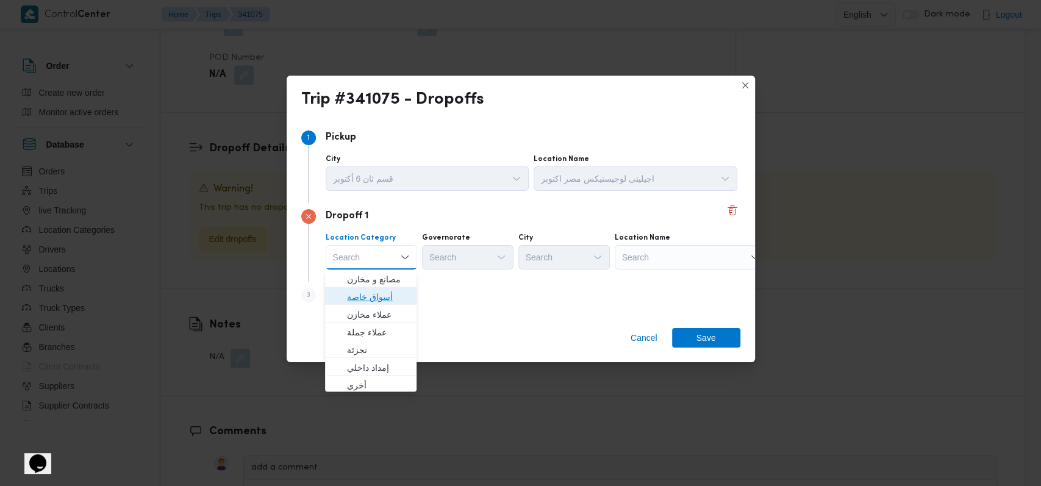
click at [384, 293] on span "أسواق خاصة" at bounding box center [378, 297] width 62 height 15
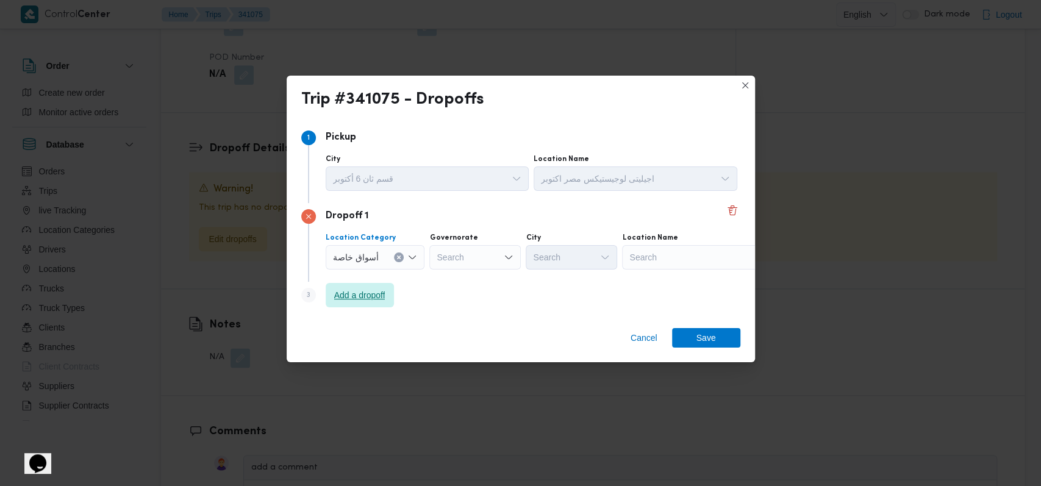
click at [384, 293] on span "Add a dropoff" at bounding box center [359, 295] width 51 height 15
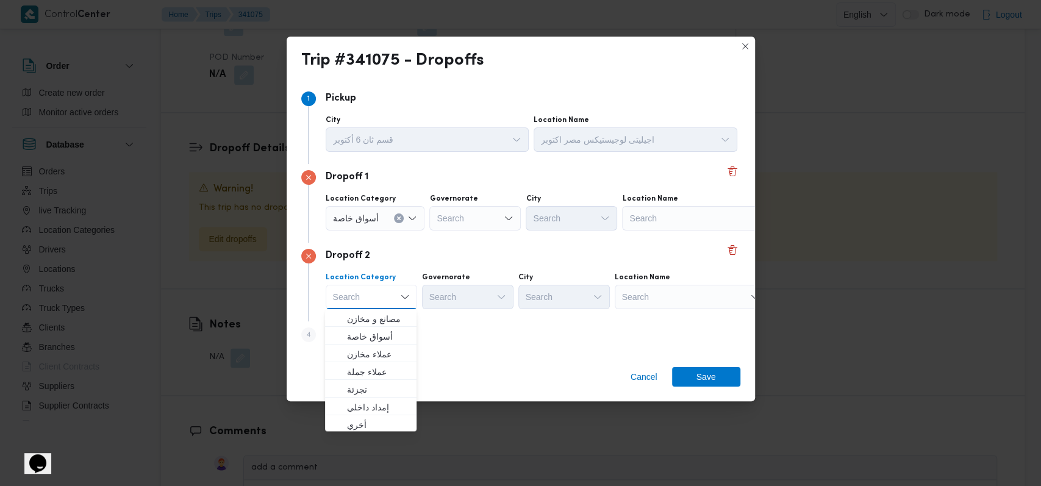
click at [471, 344] on div "Step 4 is disabled 4 Add a dropoff" at bounding box center [520, 337] width 439 height 32
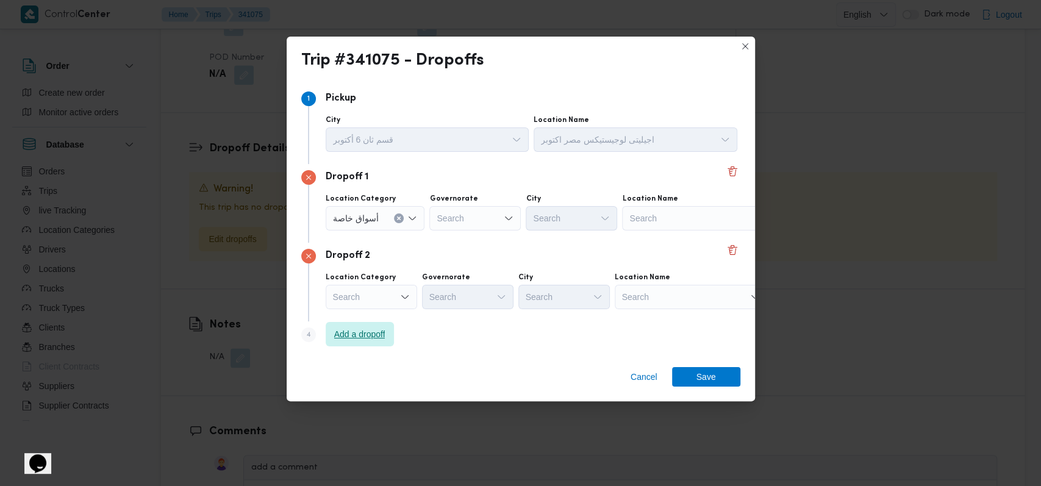
click at [359, 344] on span "Add a dropoff" at bounding box center [360, 334] width 68 height 24
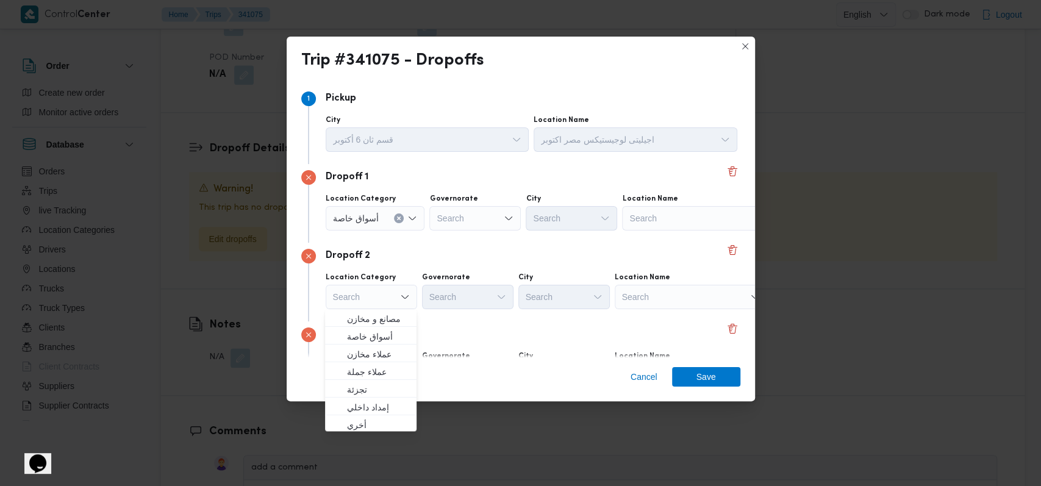
scroll to position [79, 0]
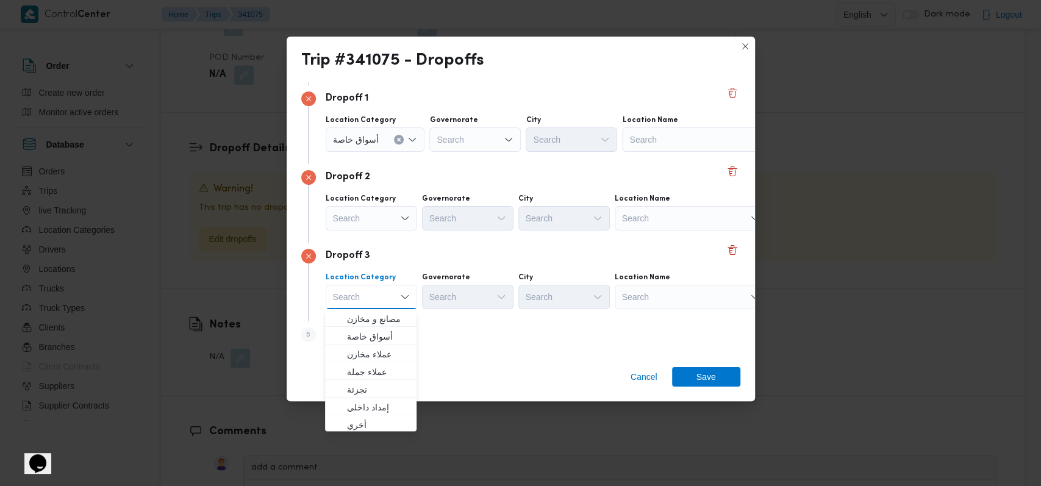
click at [605, 249] on div "Dropoff 3" at bounding box center [520, 256] width 439 height 15
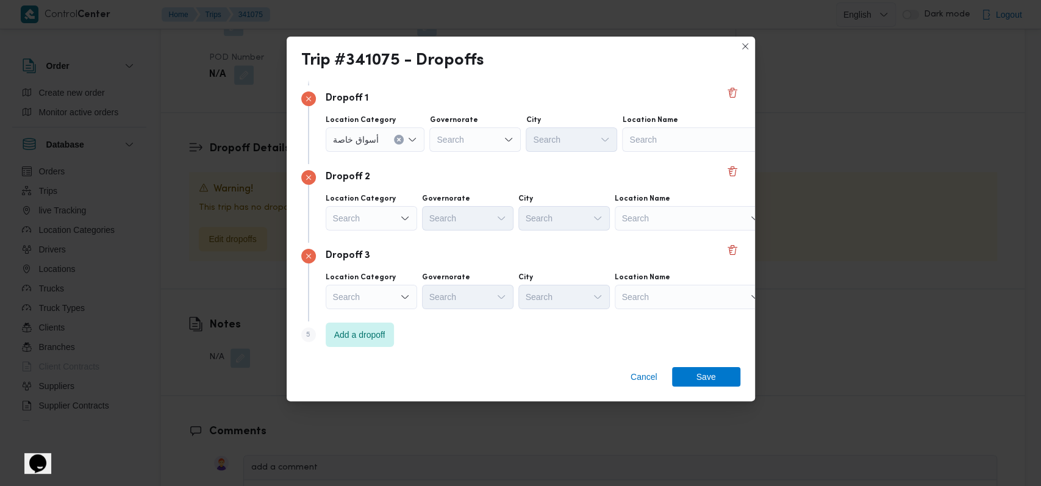
click at [656, 139] on div "Search" at bounding box center [698, 139] width 152 height 24
type input "كارفور كايرو"
click at [653, 162] on span "سلسلة سوبر ماركت كارفور كايرو فستيفال | | التجمع الخامس" at bounding box center [704, 161] width 123 height 15
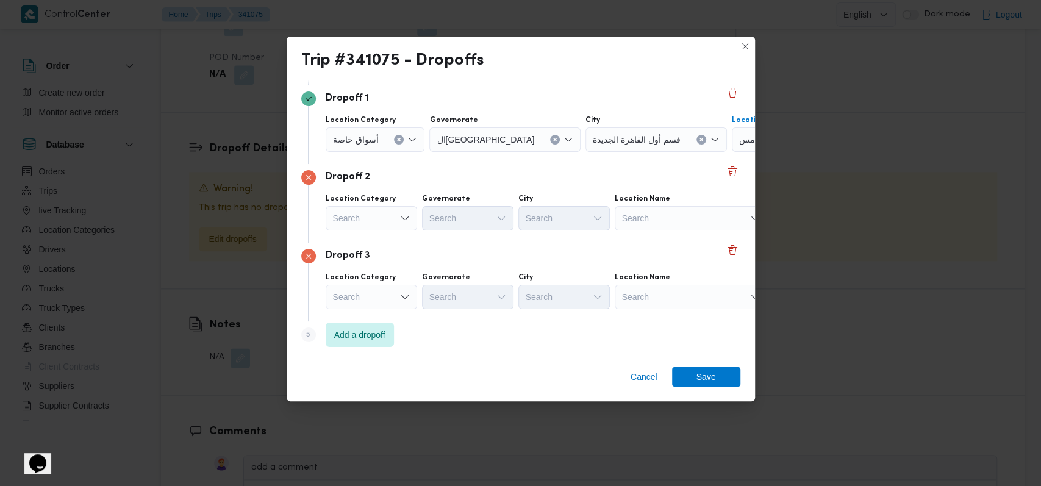
click at [643, 213] on div "Search" at bounding box center [690, 218] width 152 height 24
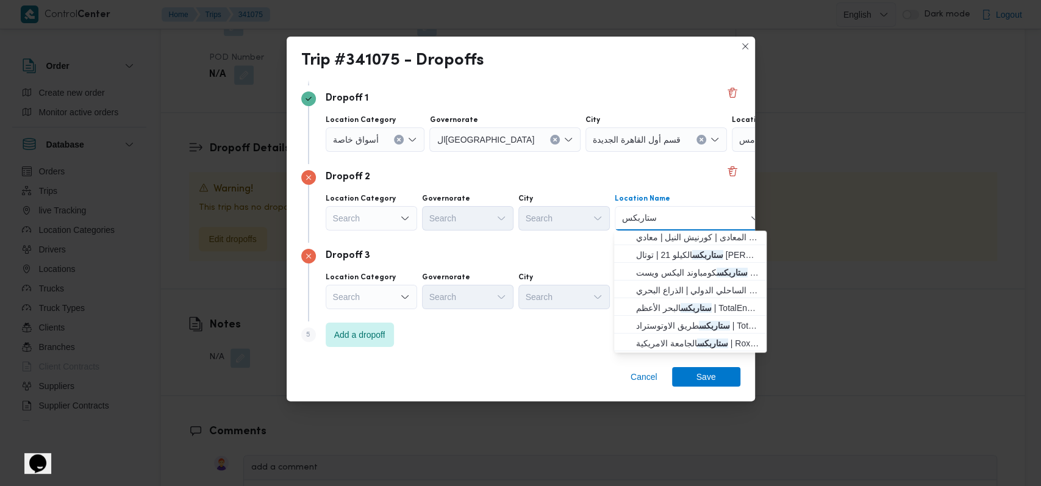
scroll to position [81, 0]
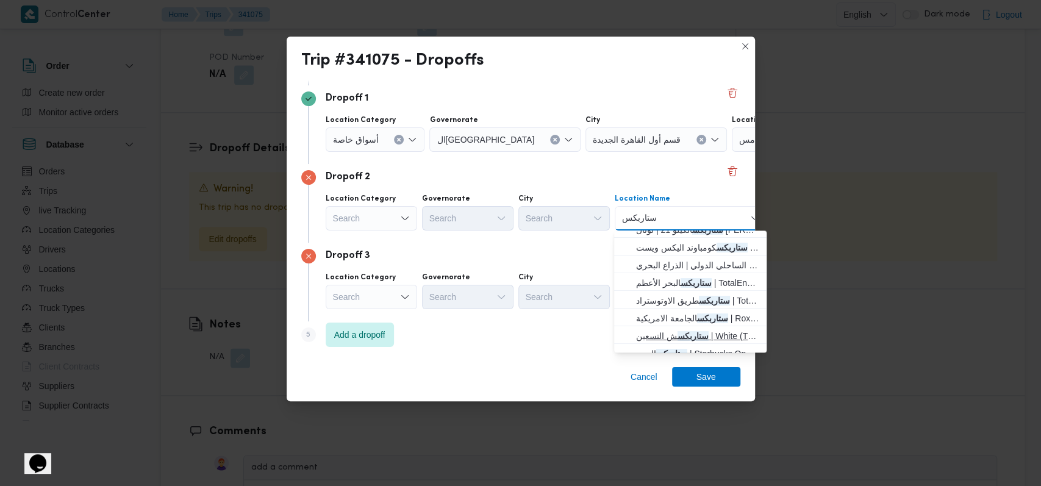
type input "ستاربكس"
click at [670, 329] on span "ستاربكس ش التسعين | White (The Waterway 2) | null" at bounding box center [697, 336] width 123 height 15
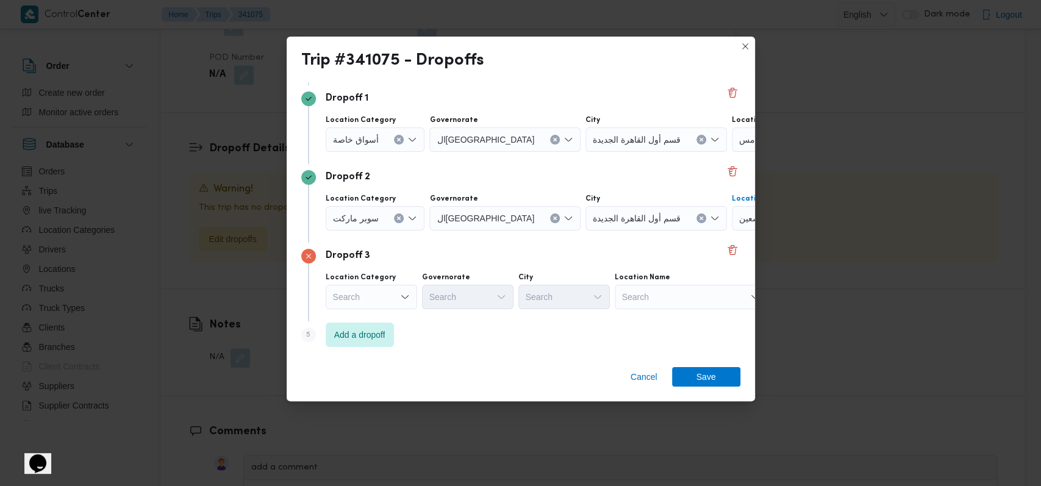
click at [623, 260] on div "Dropoff 3" at bounding box center [520, 256] width 439 height 15
click at [644, 298] on div "Search" at bounding box center [690, 297] width 152 height 24
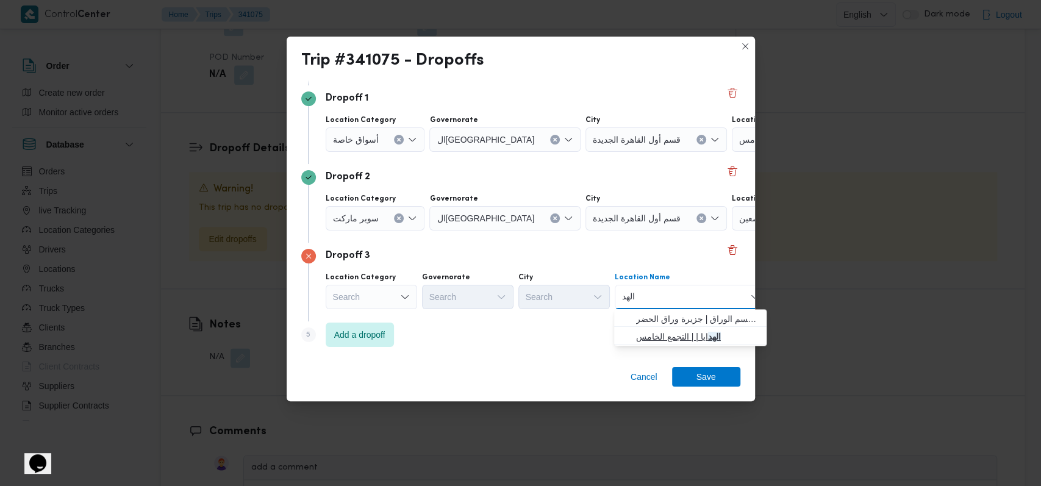
type input "الهد"
click at [656, 336] on span "الهد ايا | | التجمع الخامس" at bounding box center [697, 336] width 123 height 15
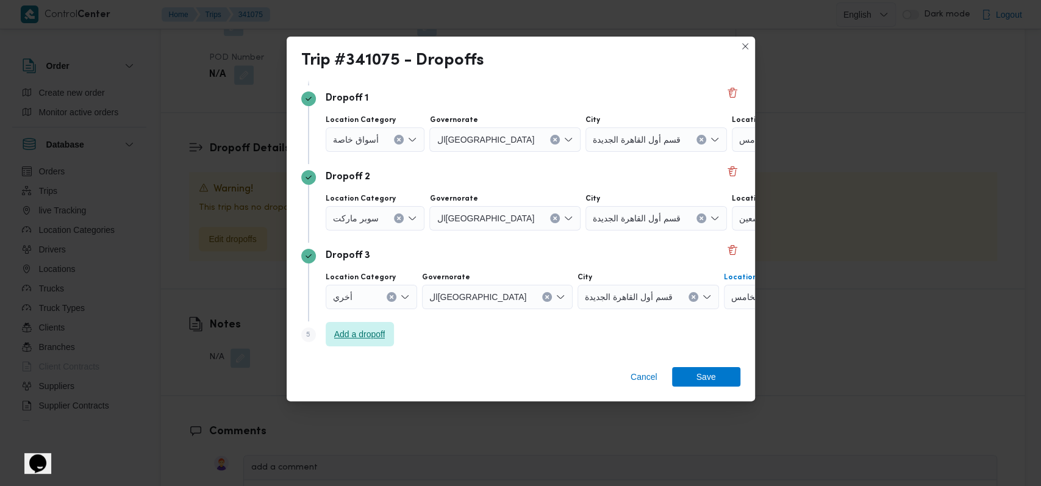
click at [349, 339] on span "Add a dropoff" at bounding box center [359, 334] width 51 height 15
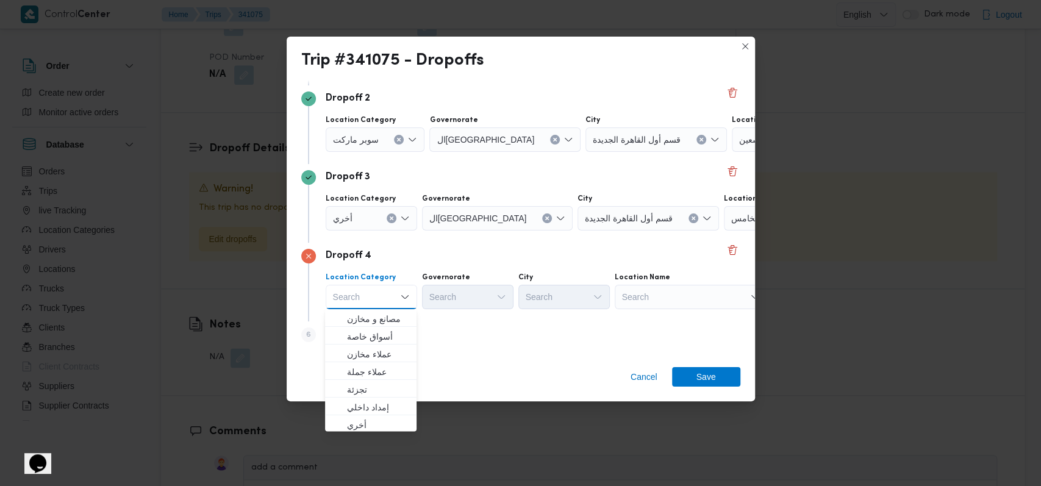
click at [446, 324] on div "Step 6 is disabled 6 Add a dropoff" at bounding box center [520, 337] width 439 height 32
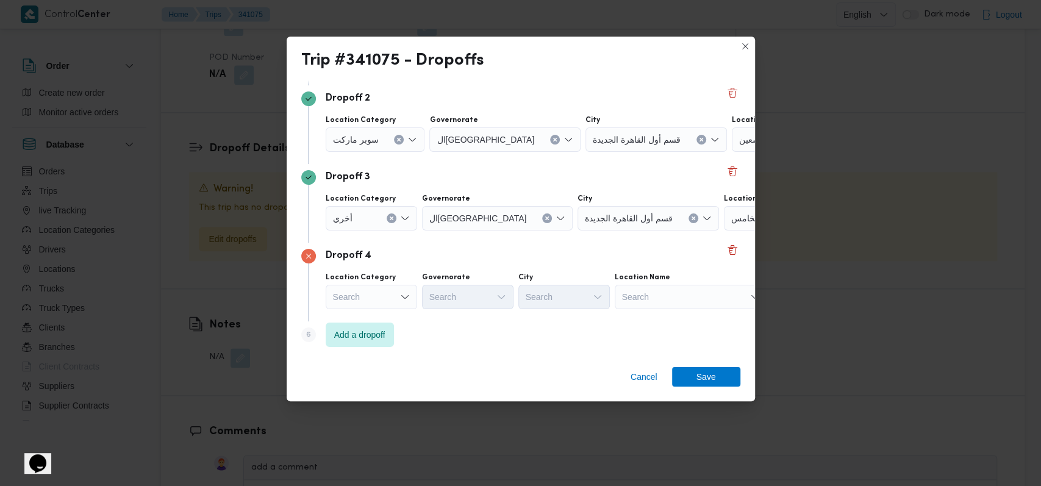
click at [386, 295] on div "Search" at bounding box center [371, 297] width 91 height 24
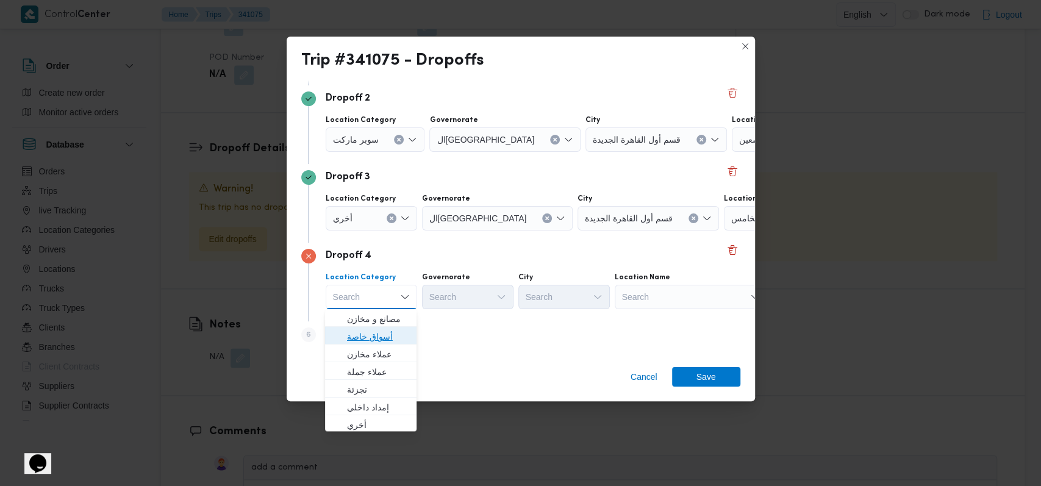
click at [368, 340] on span "أسواق خاصة" at bounding box center [378, 336] width 62 height 15
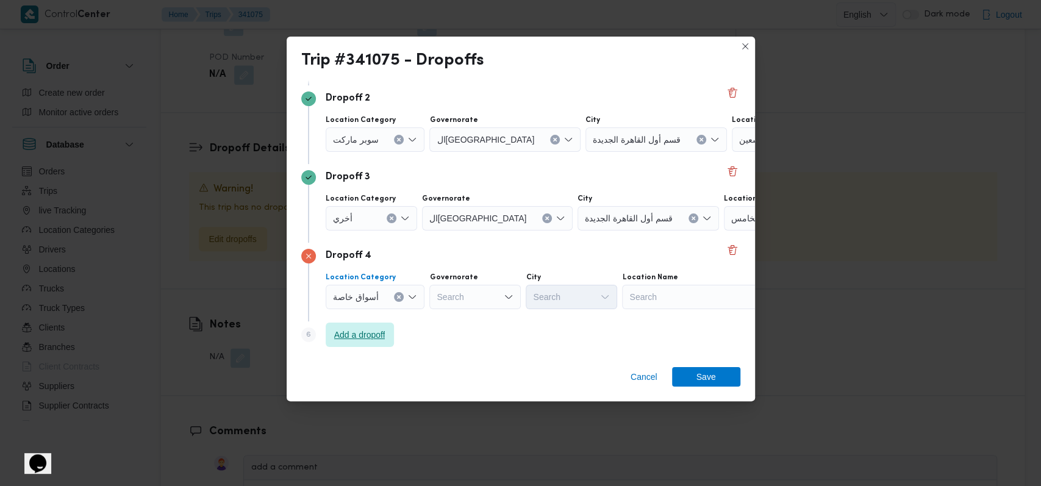
click at [368, 340] on span "Add a dropoff" at bounding box center [359, 334] width 51 height 15
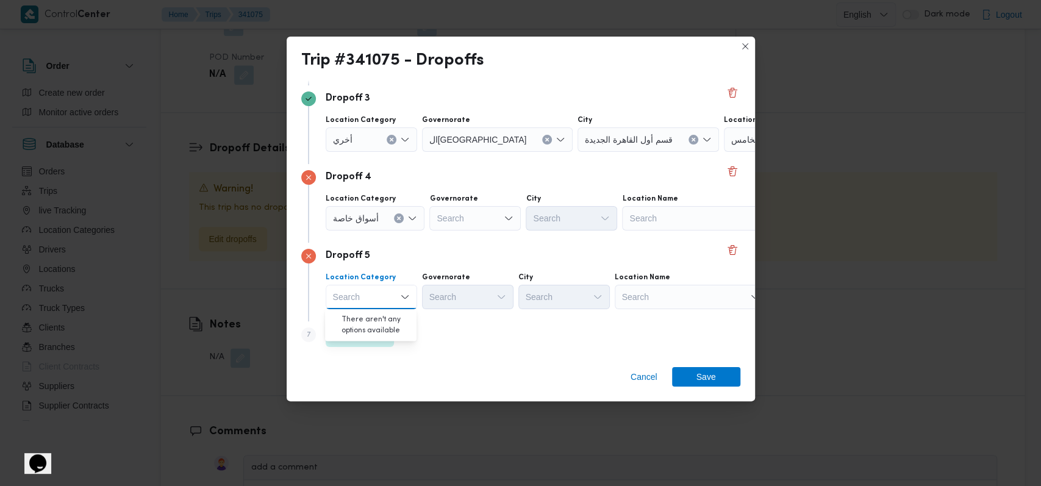
click at [659, 216] on div "Search" at bounding box center [698, 218] width 152 height 24
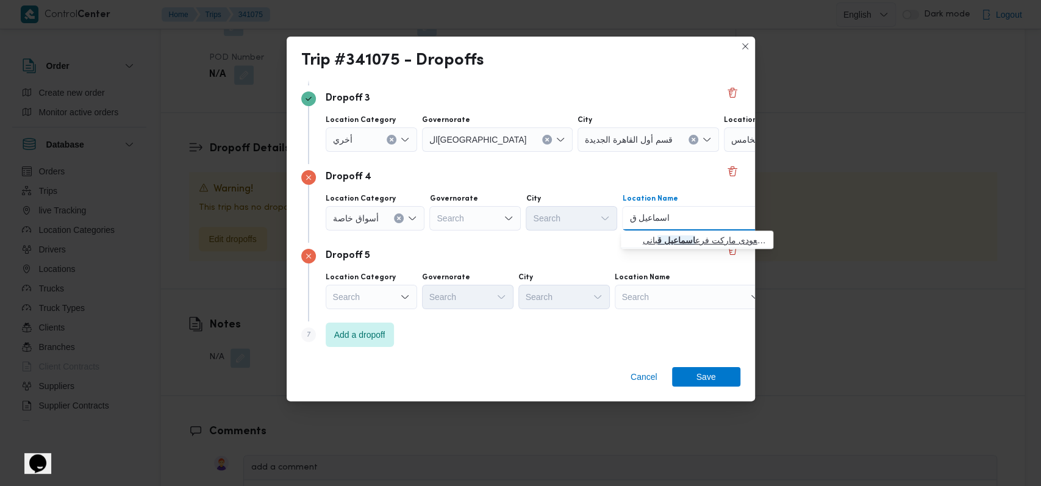
type input "اسماعيل ق"
click at [660, 233] on span "سعودى ماركت فرع اسماعيل ق بانى | Seoudi Market Tayaran | المنطقة الأولى" at bounding box center [704, 240] width 123 height 15
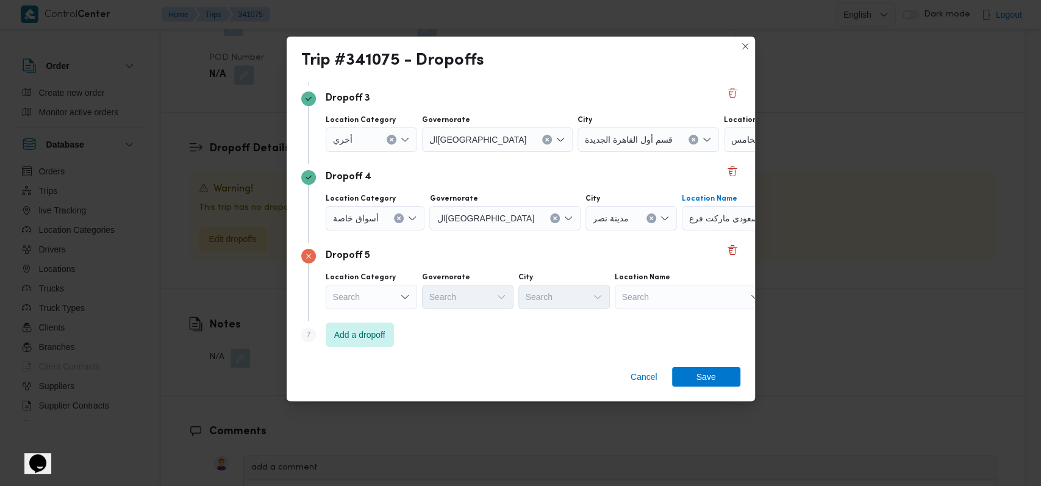
click at [655, 288] on div "Search" at bounding box center [690, 297] width 152 height 24
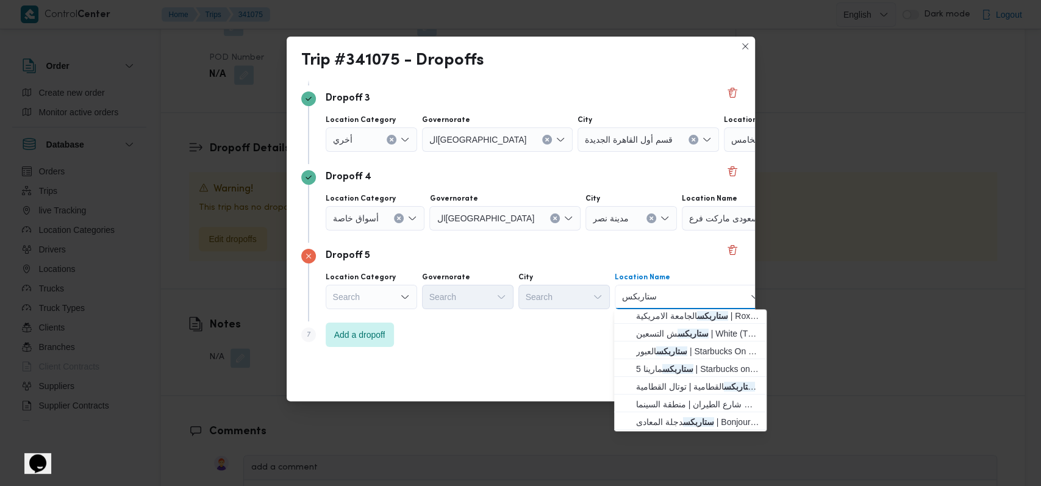
scroll to position [0, 0]
type input "ستاربكس"
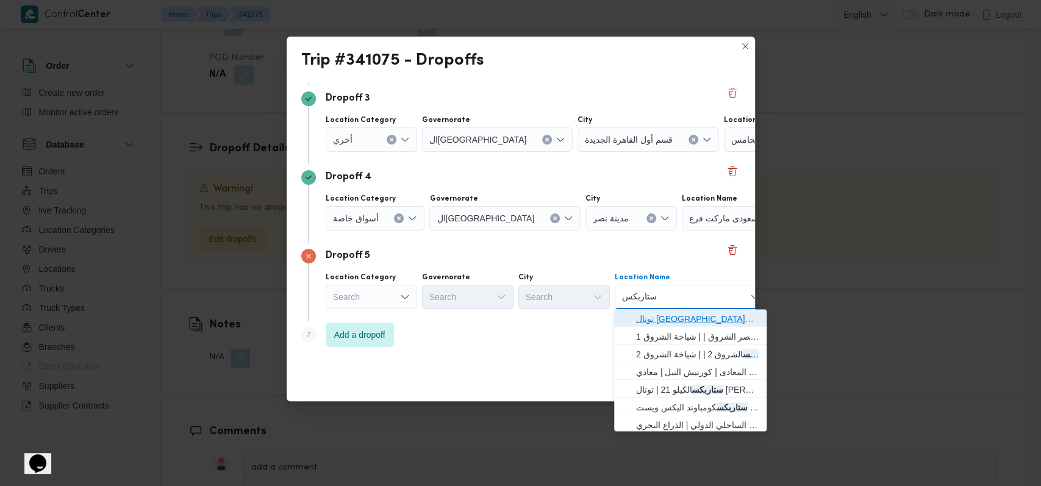
click at [686, 319] on span "توتال مصر ستاربكس | | الشياخة الاولى" at bounding box center [697, 319] width 123 height 15
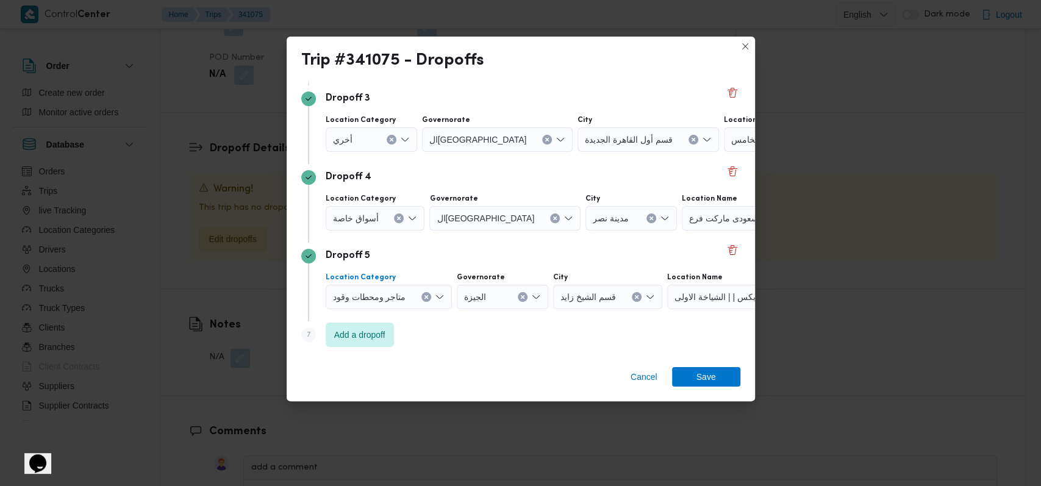
click at [424, 296] on icon "Clear input" at bounding box center [426, 296] width 5 height 5
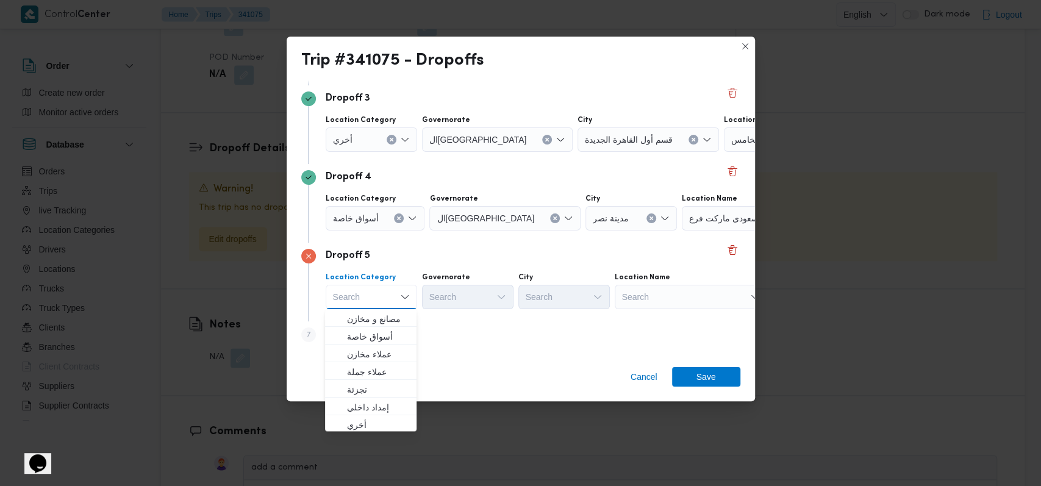
click at [713, 304] on div "Search" at bounding box center [690, 297] width 152 height 24
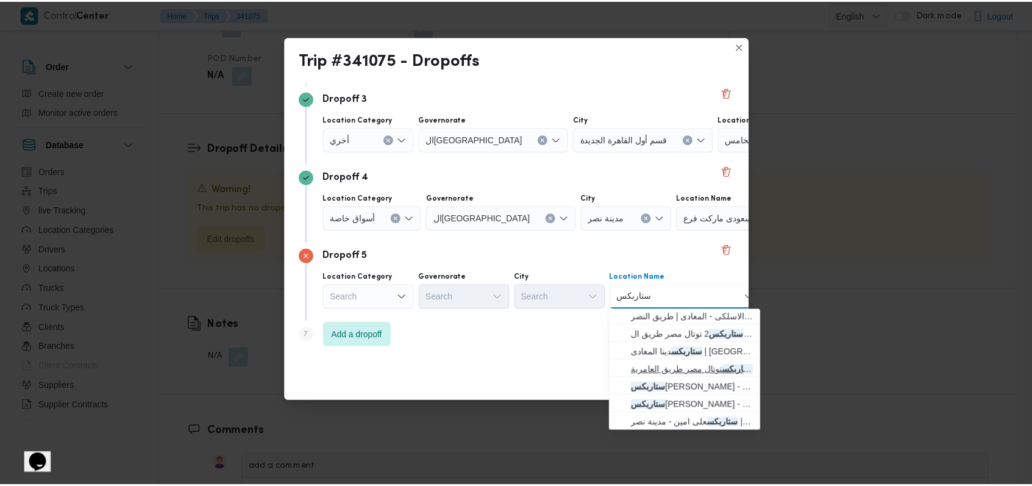
scroll to position [322, 0]
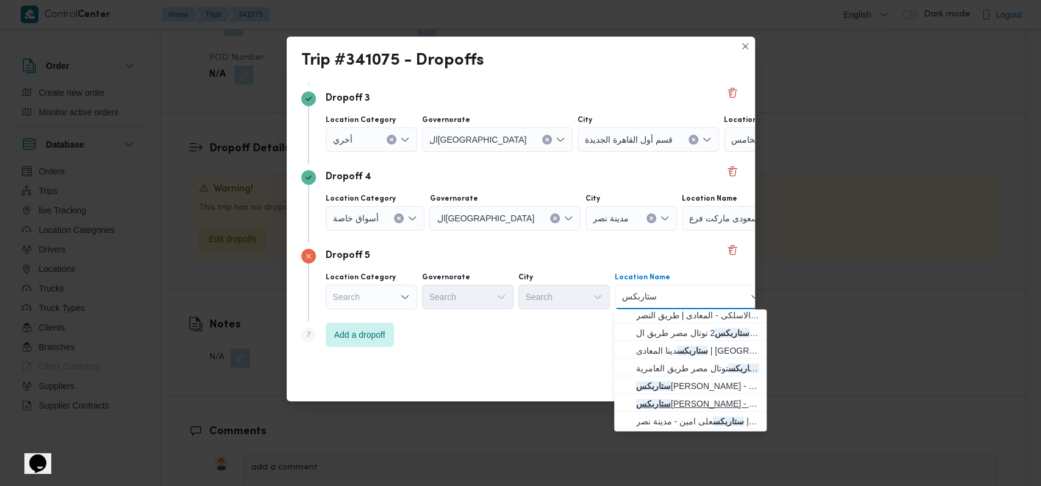
type input "ستاربكس"
click at [702, 398] on span "ستاربكس يوسف عباس - مدينة نصر | Starbucks | جامعة الأزهر" at bounding box center [697, 403] width 123 height 15
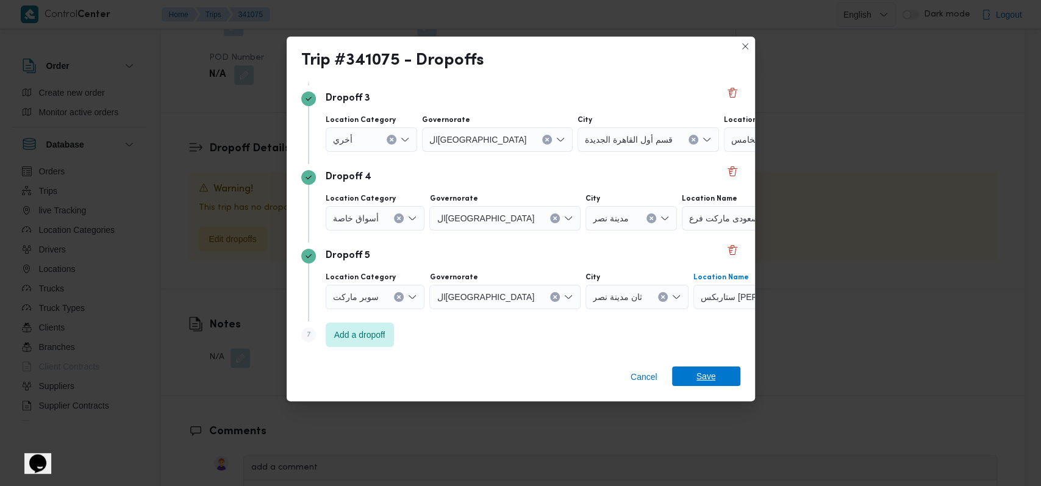
click at [716, 374] on span "Save" at bounding box center [706, 376] width 68 height 20
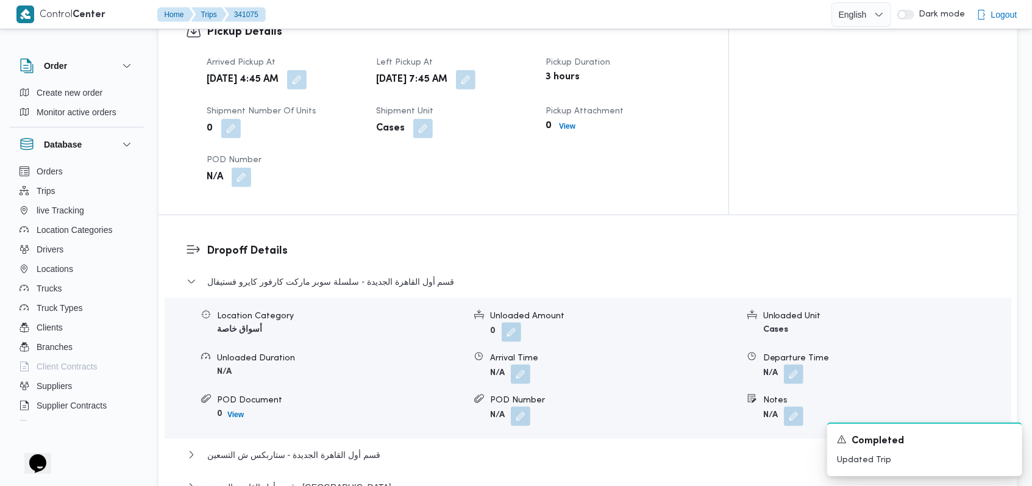
scroll to position [972, 0]
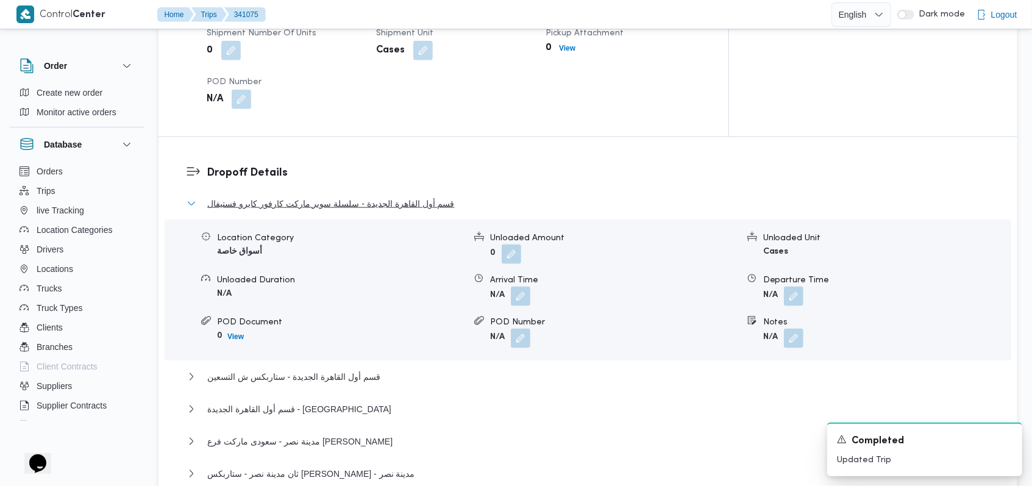
click at [305, 196] on span "قسم أول القاهرة الجديدة - سلسلة سوبر ماركت كارفور كايرو فستيفال" at bounding box center [331, 203] width 248 height 15
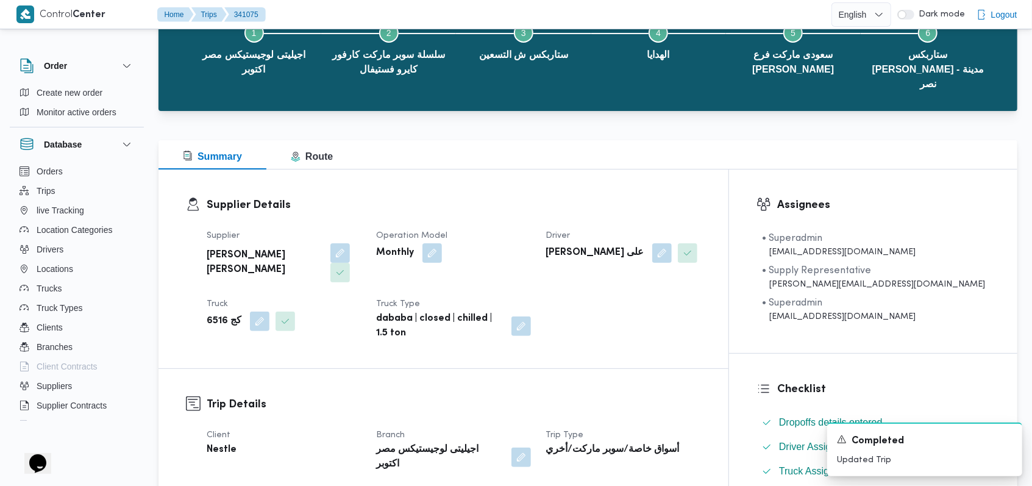
scroll to position [78, 0]
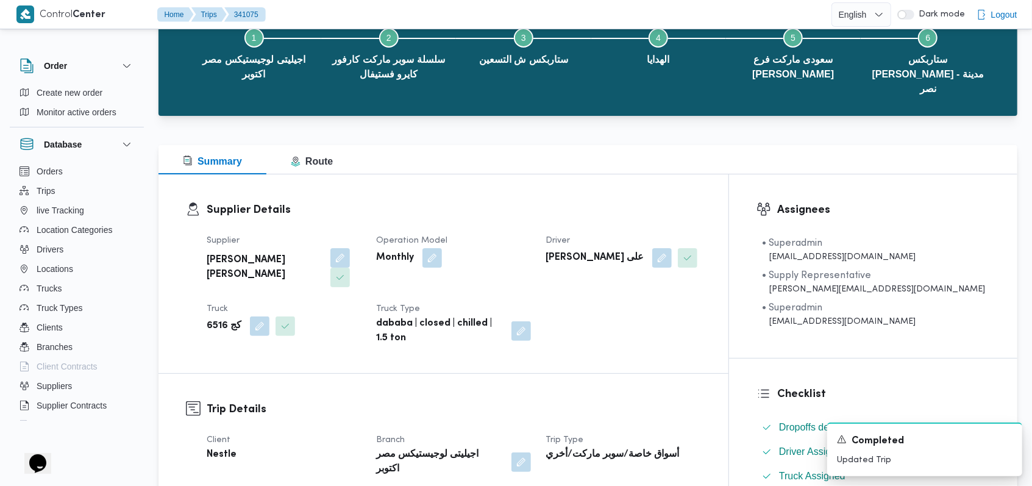
click at [532, 247] on div "Monthly" at bounding box center [453, 258] width 157 height 22
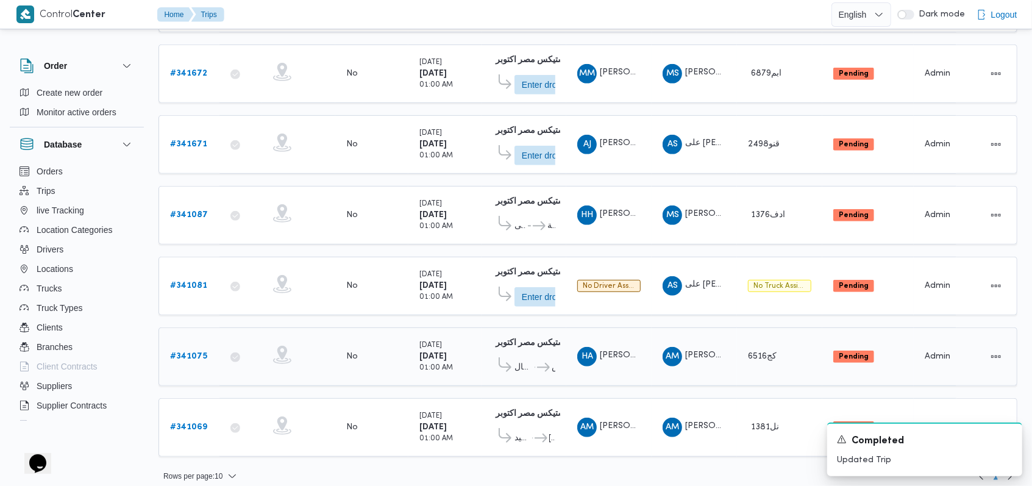
scroll to position [361, 0]
click at [199, 281] on b "# 341081" at bounding box center [188, 285] width 37 height 8
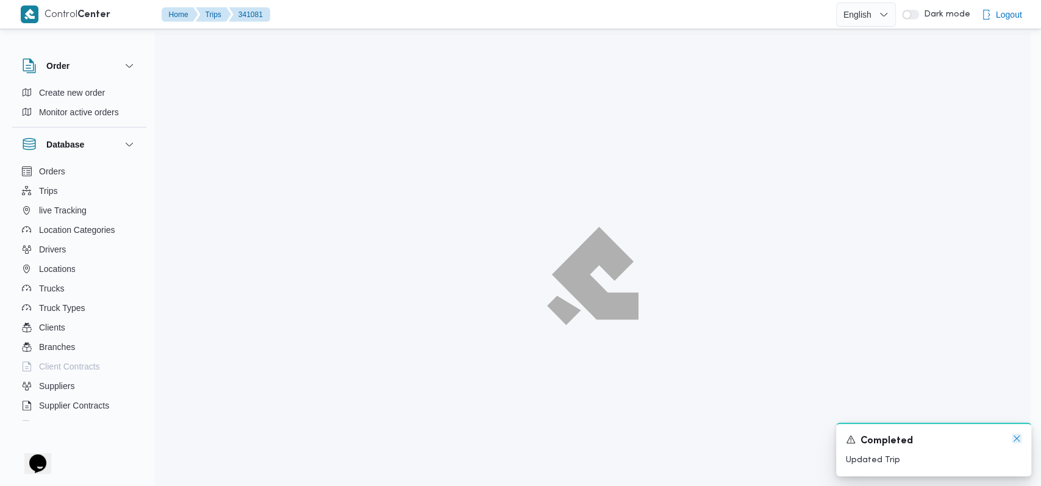
click at [1014, 443] on icon "Dismiss toast" at bounding box center [1016, 438] width 10 height 10
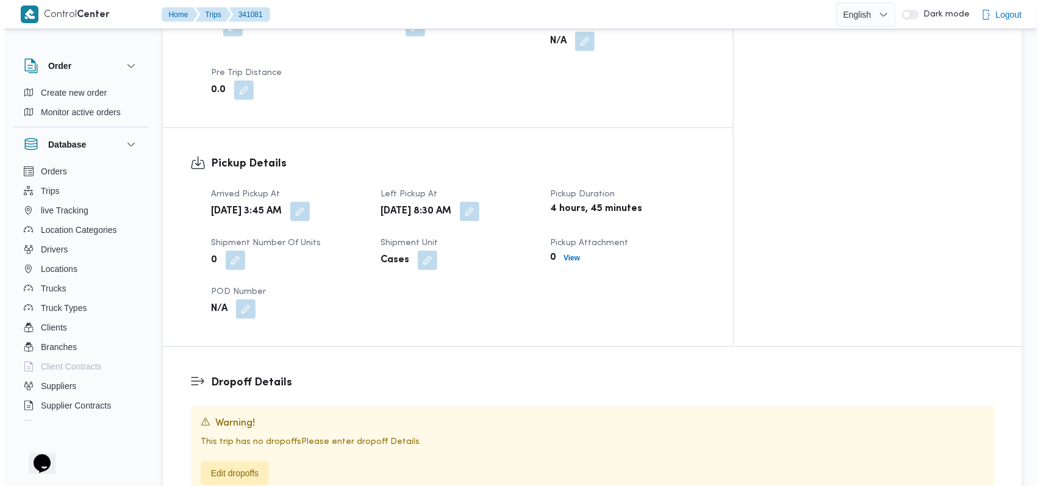
scroll to position [732, 0]
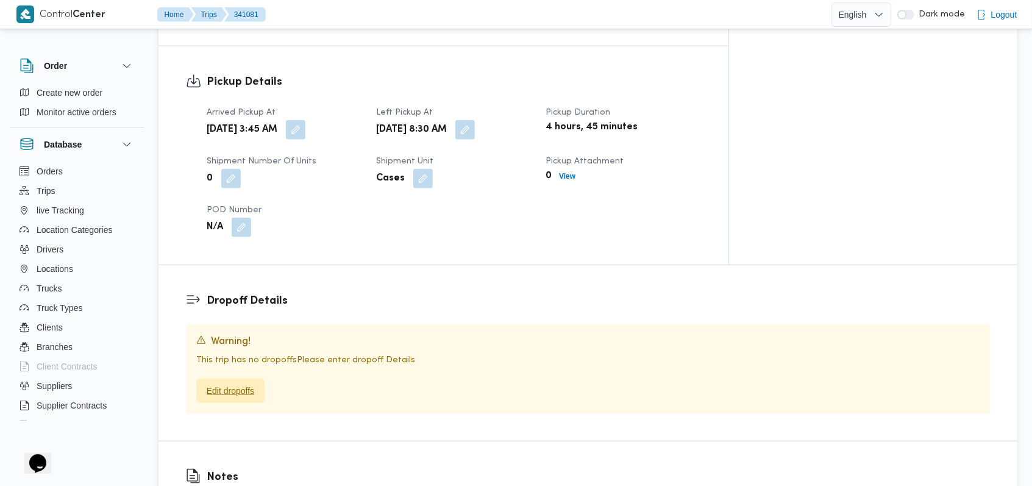
click at [262, 379] on span "Edit dropoffs" at bounding box center [230, 391] width 68 height 24
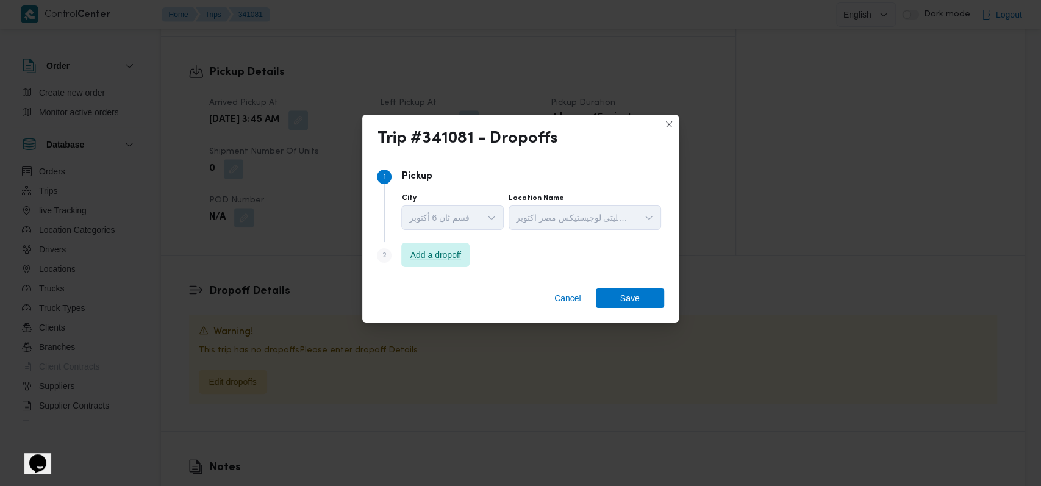
click at [436, 256] on span "Add a dropoff" at bounding box center [435, 255] width 51 height 15
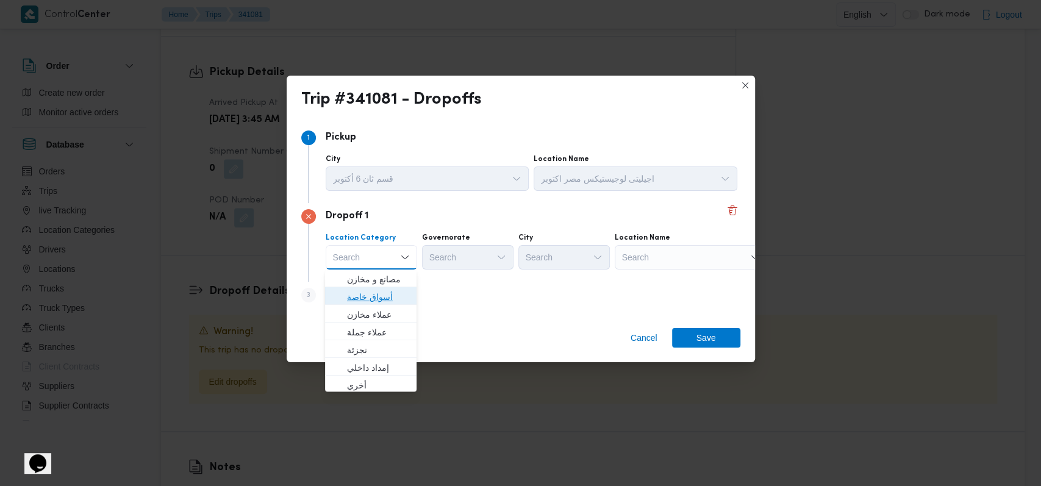
click at [391, 290] on span "أسواق خاصة" at bounding box center [378, 297] width 62 height 15
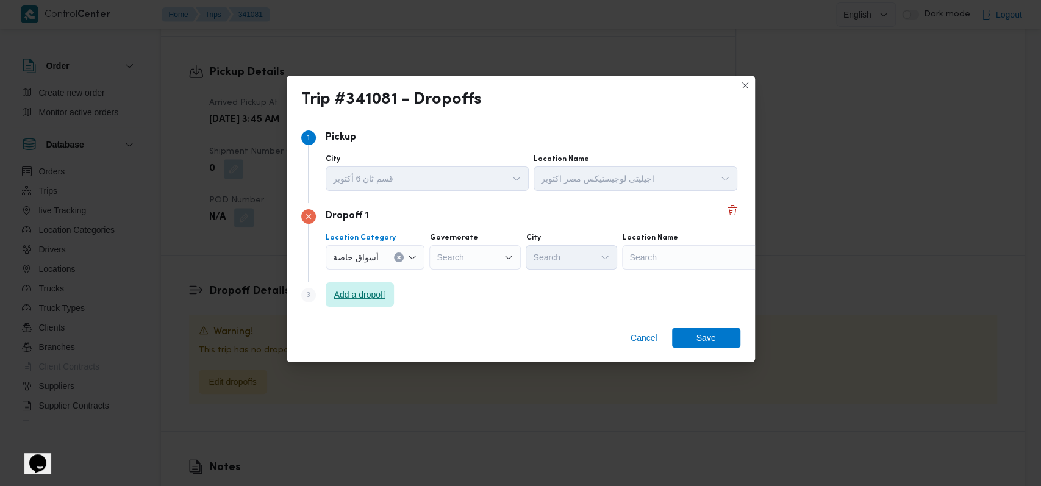
click at [370, 297] on span "Add a dropoff" at bounding box center [359, 294] width 51 height 15
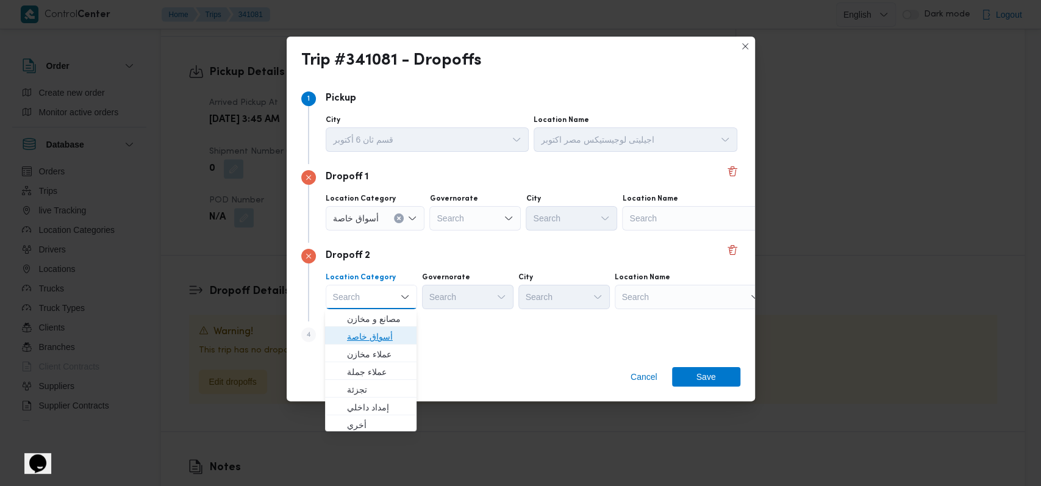
click at [386, 333] on span "أسواق خاصة" at bounding box center [378, 336] width 62 height 15
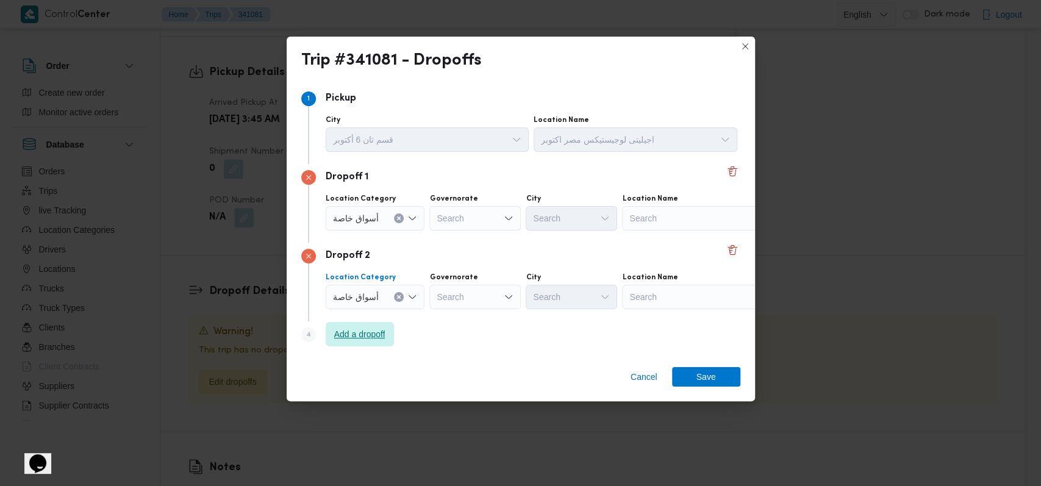
click at [382, 330] on span "Add a dropoff" at bounding box center [359, 334] width 51 height 15
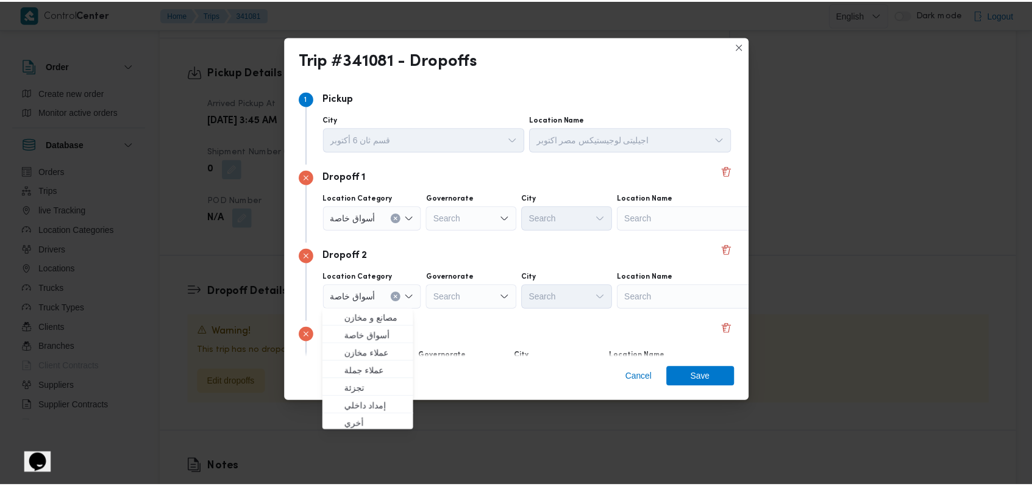
scroll to position [79, 0]
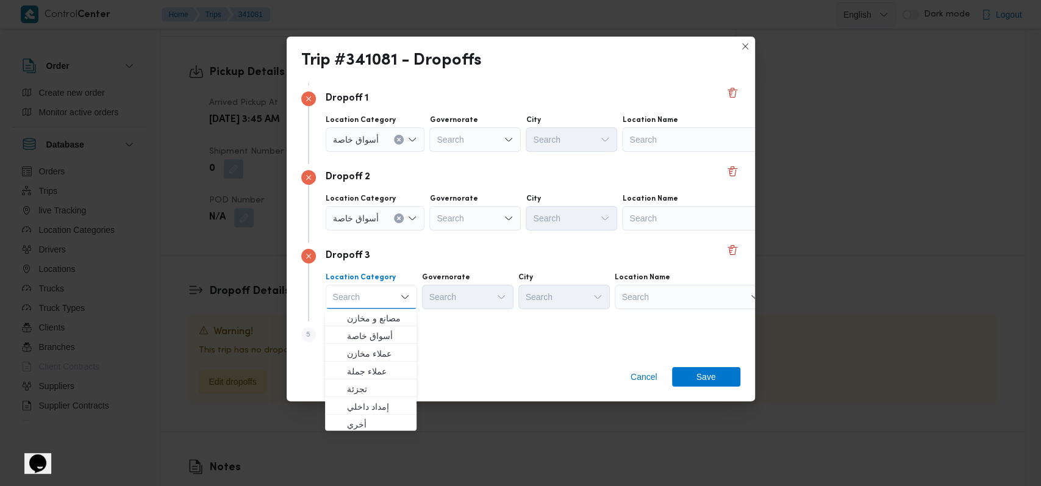
click at [661, 140] on div "Search" at bounding box center [698, 139] width 152 height 24
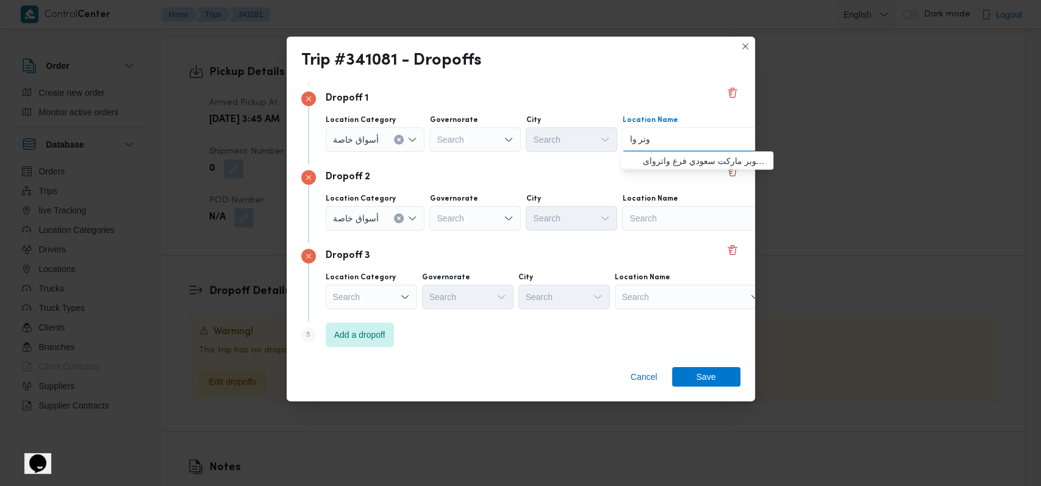
type input "وتر وا"
click at [661, 148] on div "وتر وا وتر وا" at bounding box center [698, 139] width 152 height 24
click at [661, 152] on span "سعودى ماركت فرع وتر وا ى | سوبر ماركت سعودي فرع واترواى | null" at bounding box center [696, 161] width 143 height 20
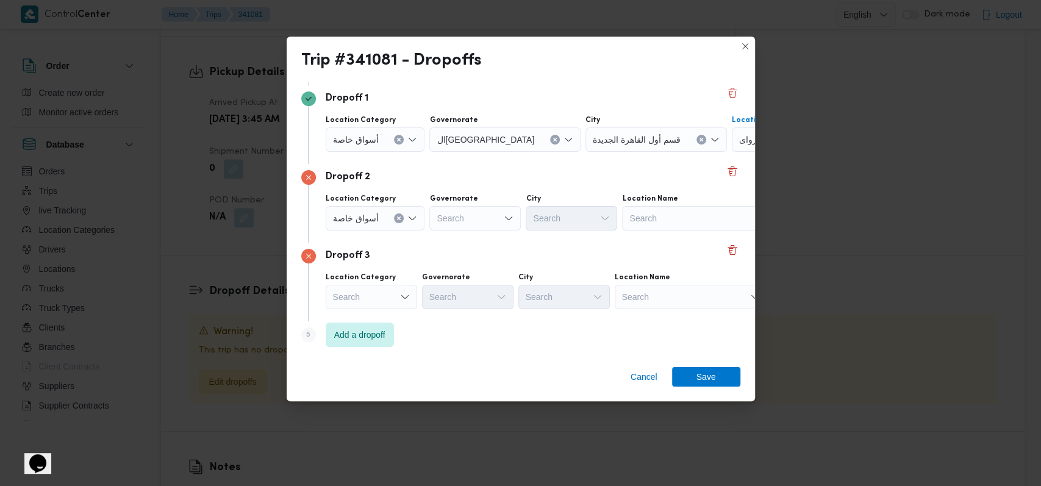
click at [663, 221] on div "Search" at bounding box center [698, 218] width 152 height 24
type input "سوديك"
click at [667, 235] on span "سعودى سوديك ايستاون - التجمع | سوديك ايست تاون - بوابة ٢ | null" at bounding box center [704, 239] width 123 height 15
click at [666, 295] on div "Search" at bounding box center [690, 297] width 152 height 24
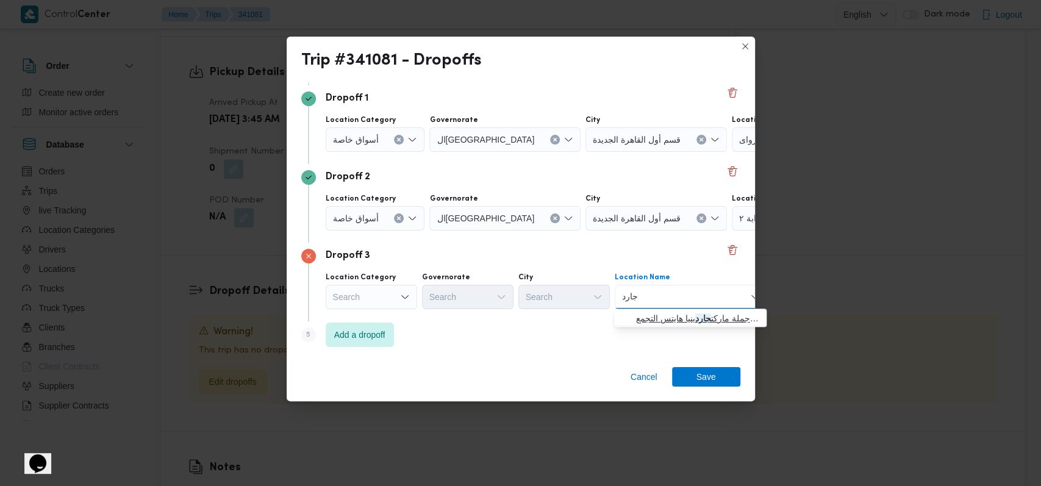
type input "جارد"
click at [669, 317] on span "جملة ماركت جارد ينيا هايتس التجمع | Gomla Market El Tagamoa / جملة ماركت التجمع…" at bounding box center [697, 318] width 123 height 15
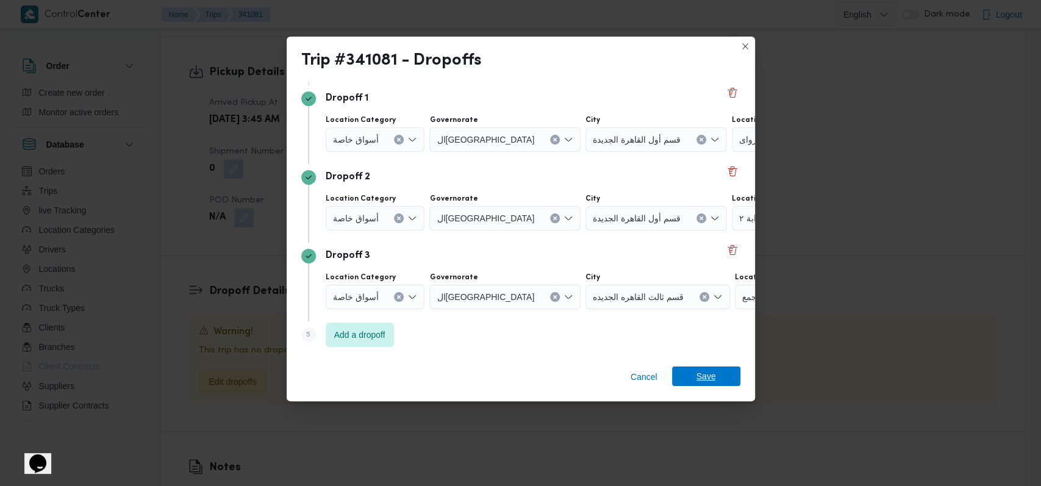
click at [696, 371] on span "Save" at bounding box center [706, 376] width 68 height 20
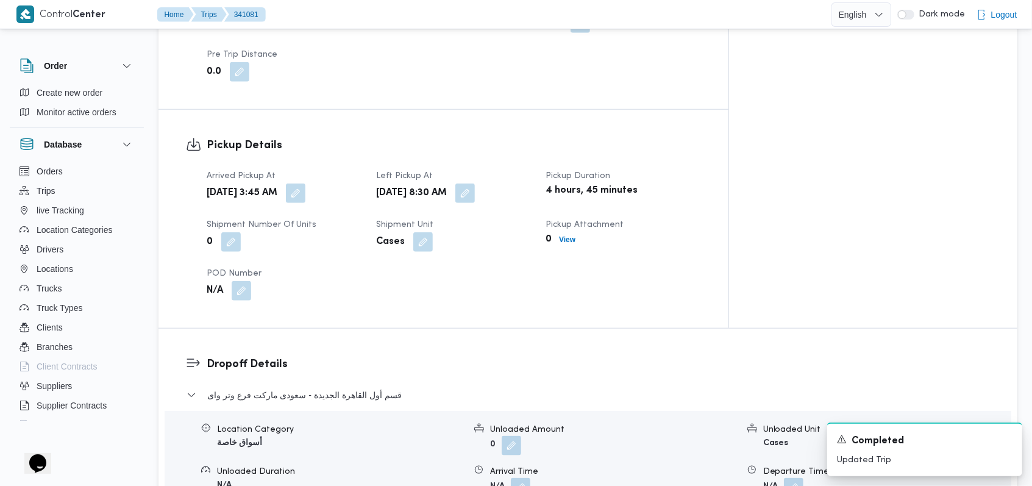
scroll to position [795, 0]
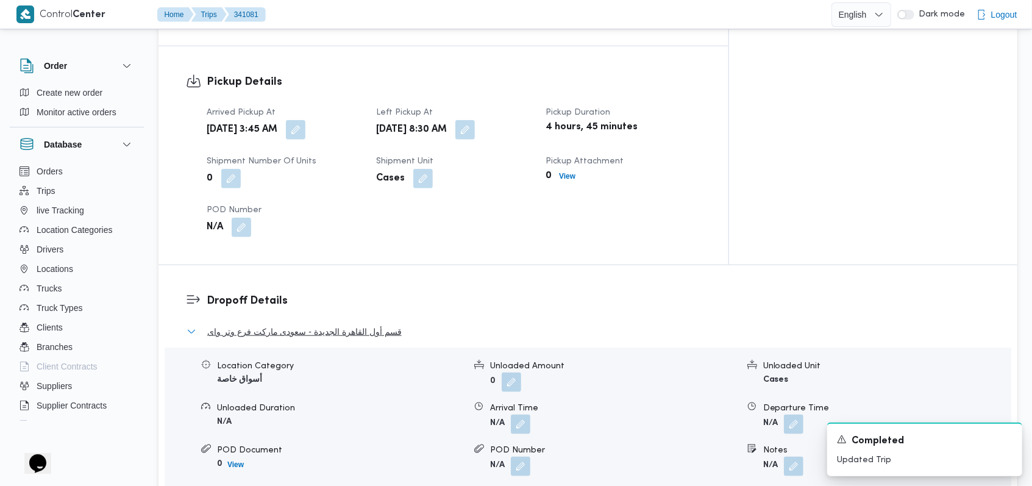
click at [361, 324] on span "قسم أول القاهرة الجديدة - سعودى ماركت فرع وتر واى" at bounding box center [304, 331] width 194 height 15
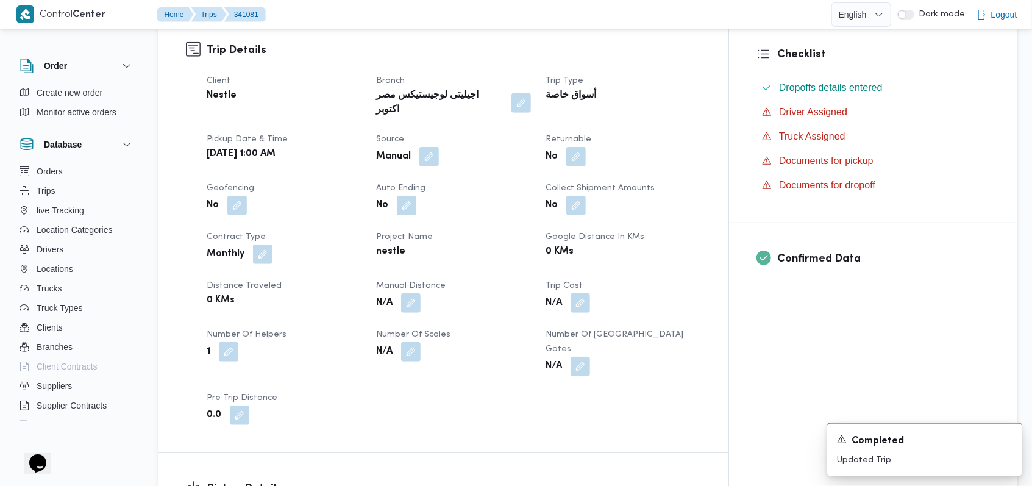
scroll to position [0, 0]
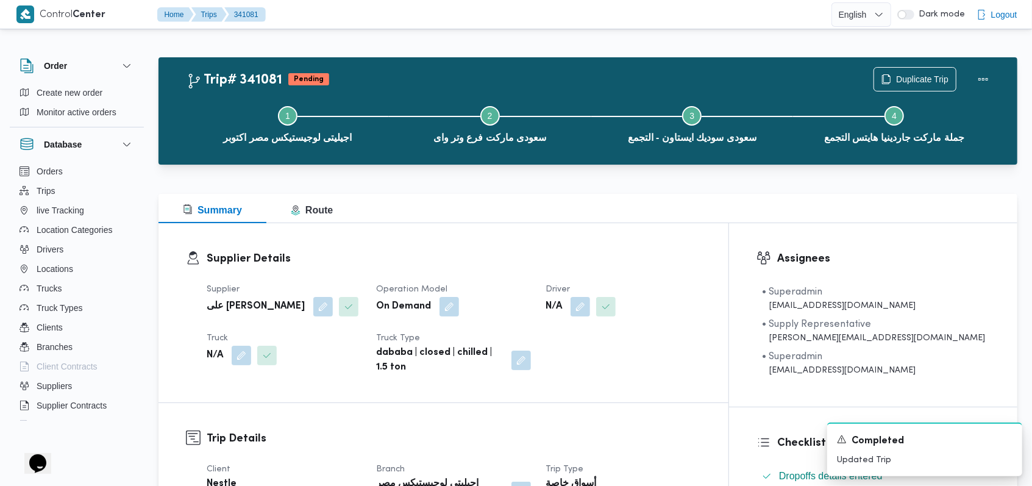
click at [532, 314] on div "On Demand" at bounding box center [453, 307] width 157 height 22
click at [616, 312] on span at bounding box center [603, 307] width 26 height 20
click at [590, 307] on button "button" at bounding box center [581, 306] width 20 height 20
click at [614, 360] on div "Search" at bounding box center [604, 355] width 91 height 24
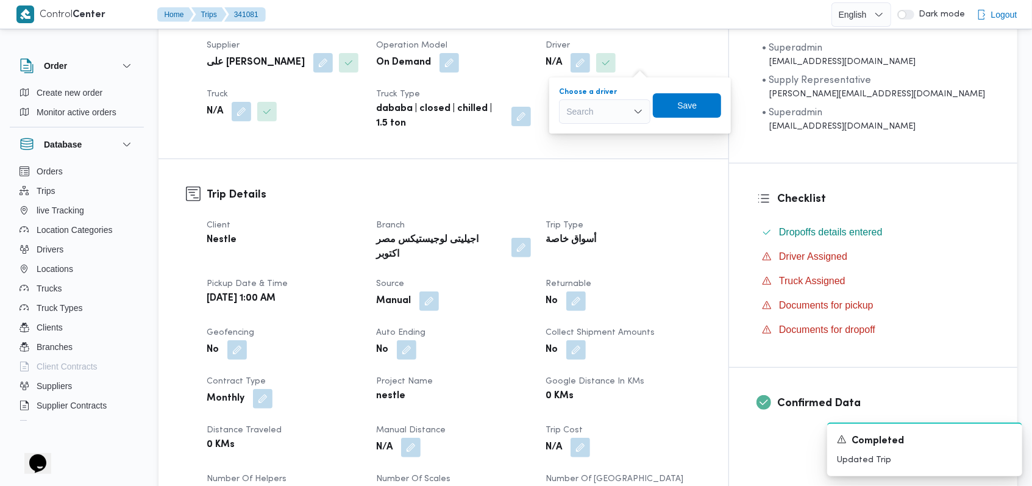
click at [588, 113] on div "Search Combo box. Selected. Combo box input. Search. Type some text or, to disp…" at bounding box center [604, 111] width 91 height 24
click at [461, 173] on div "Trip Details Client Nestle Branch اجيليتى لوجيستيكس مصر اكتوبر Trip Type أسواق …" at bounding box center [444, 378] width 570 height 438
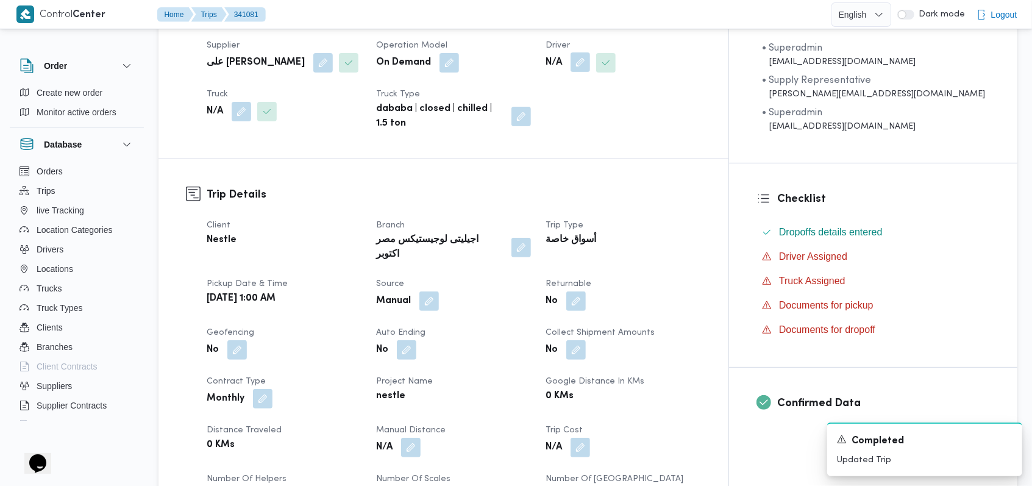
click at [590, 62] on button "button" at bounding box center [581, 62] width 20 height 20
click at [609, 116] on div "Search" at bounding box center [604, 111] width 91 height 24
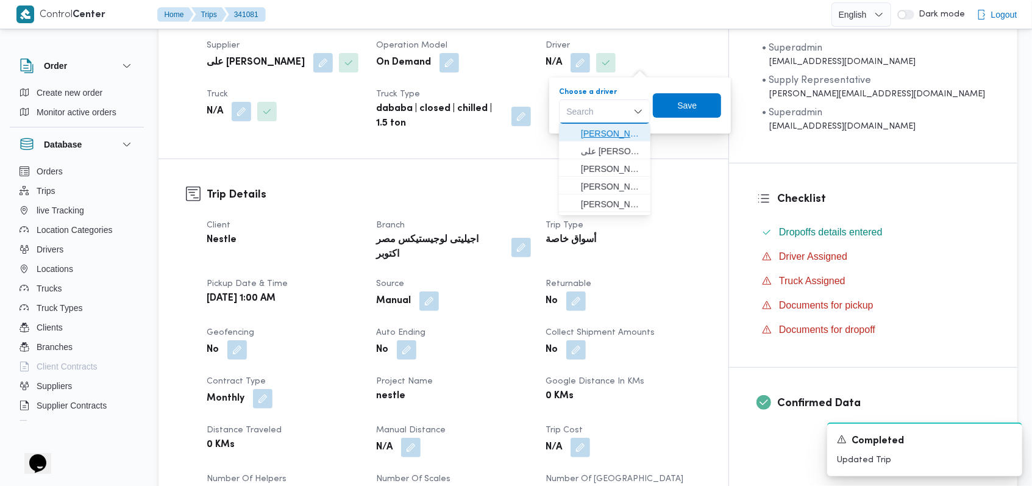
click at [637, 130] on span "مصطفى جمال قطب مصطفى" at bounding box center [612, 133] width 62 height 15
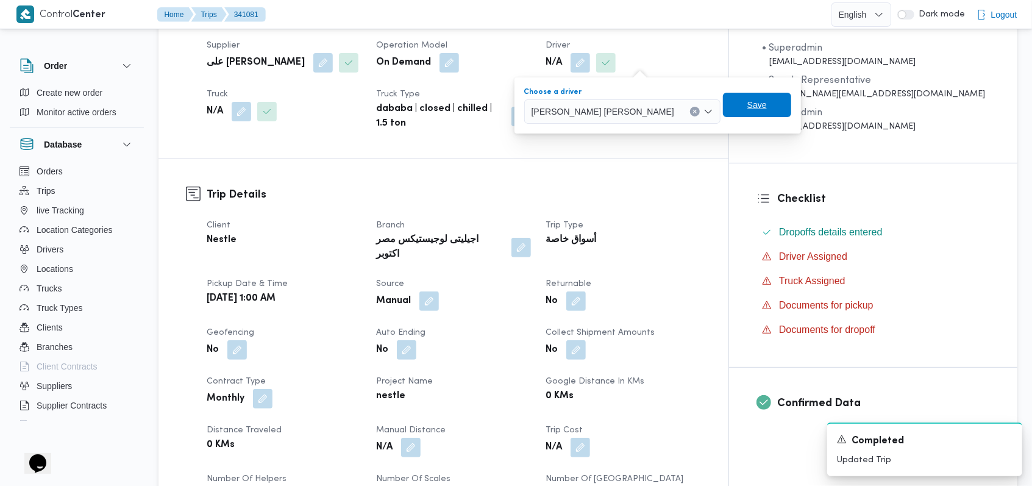
click at [723, 108] on span "Save" at bounding box center [757, 105] width 68 height 24
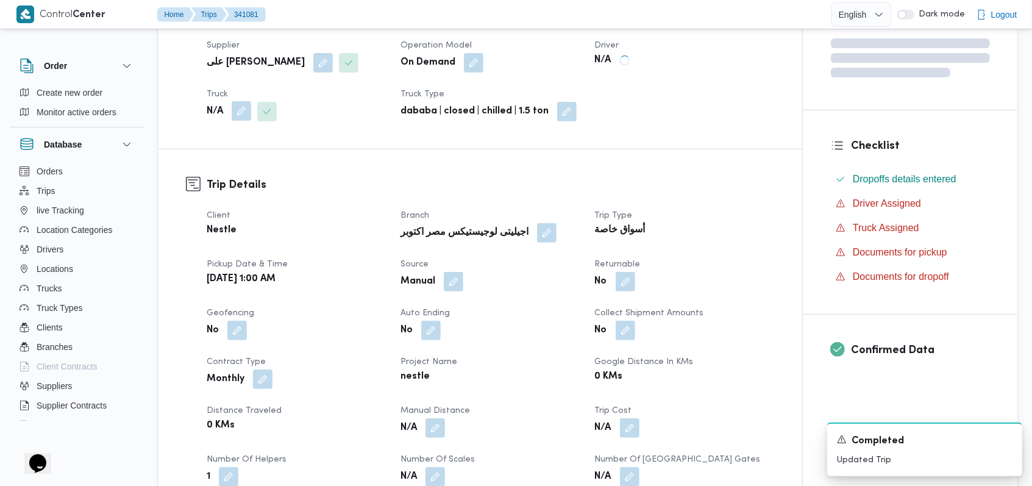
click at [249, 119] on button "button" at bounding box center [242, 111] width 20 height 20
click at [229, 164] on div "Search" at bounding box center [216, 160] width 91 height 24
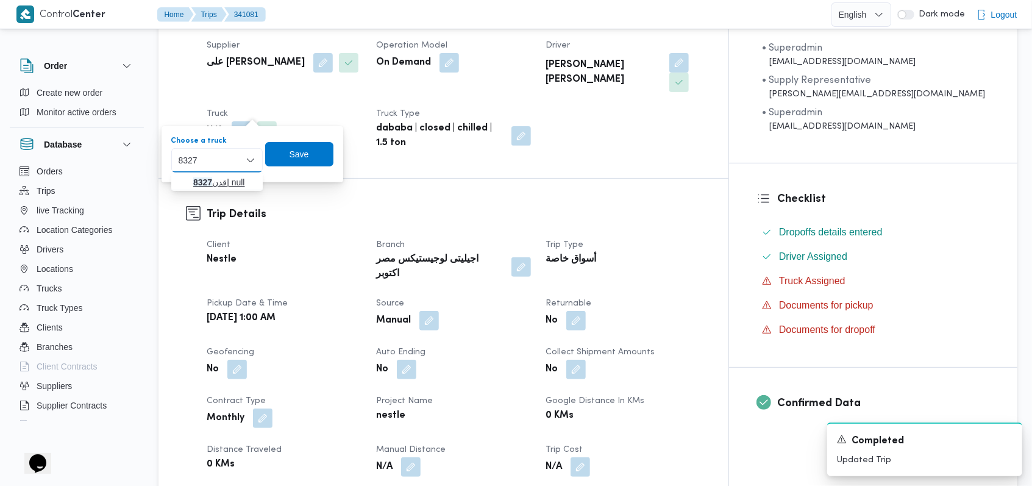
type input "8327"
click at [224, 181] on span "قدن 8327 | null" at bounding box center [224, 182] width 62 height 15
click at [308, 159] on span "Save" at bounding box center [307, 153] width 20 height 15
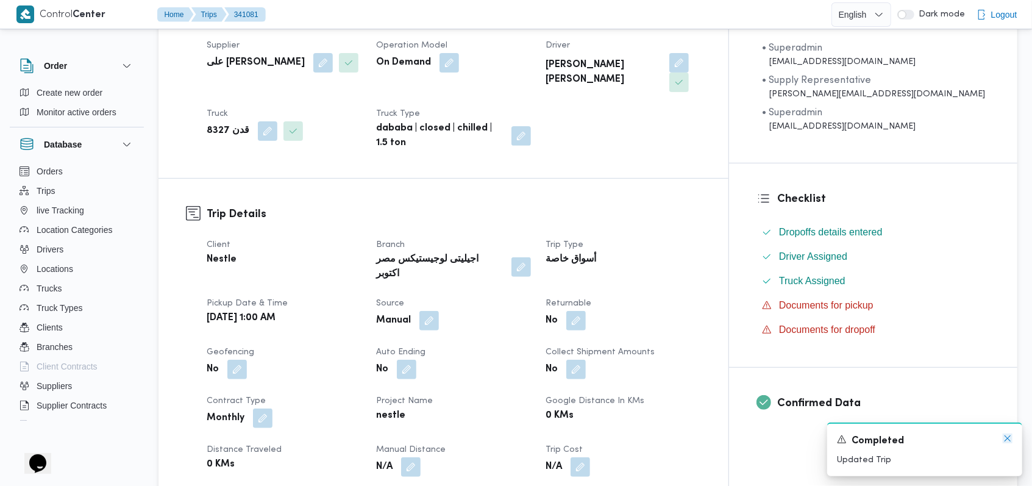
click at [1010, 441] on icon "Dismiss toast" at bounding box center [1008, 438] width 6 height 6
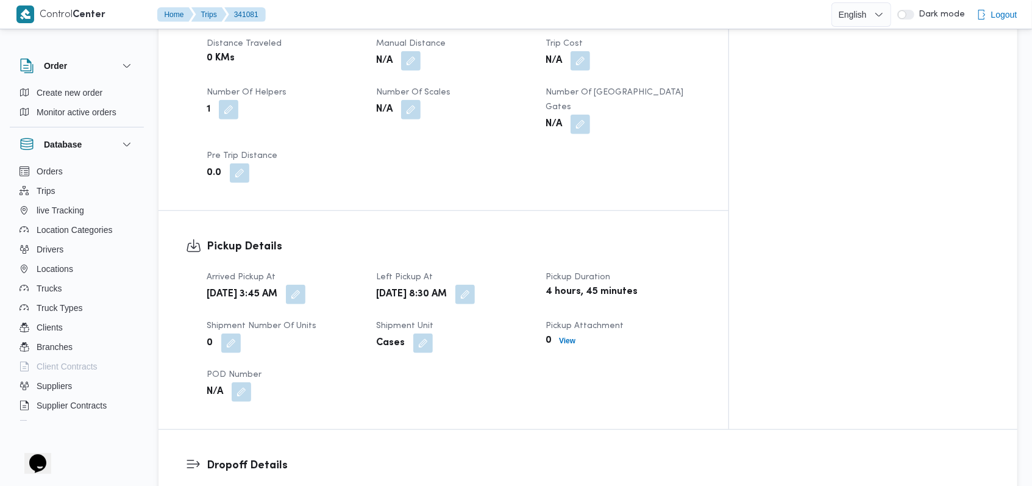
scroll to position [813, 0]
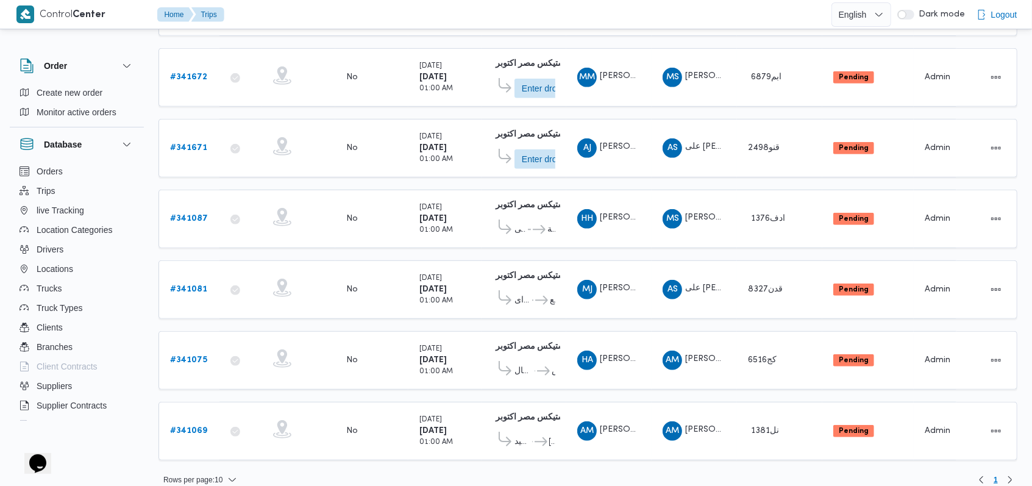
scroll to position [360, 0]
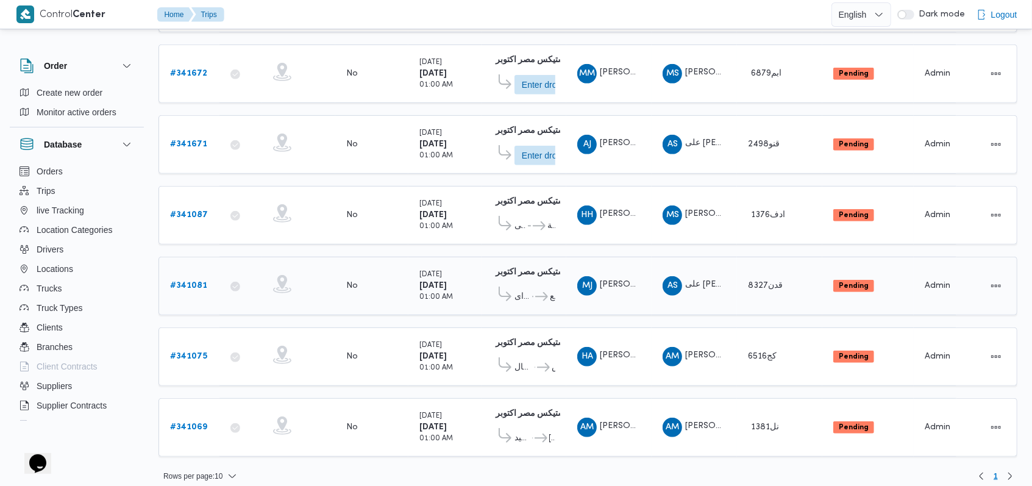
click at [191, 282] on b "# 341081" at bounding box center [188, 286] width 37 height 8
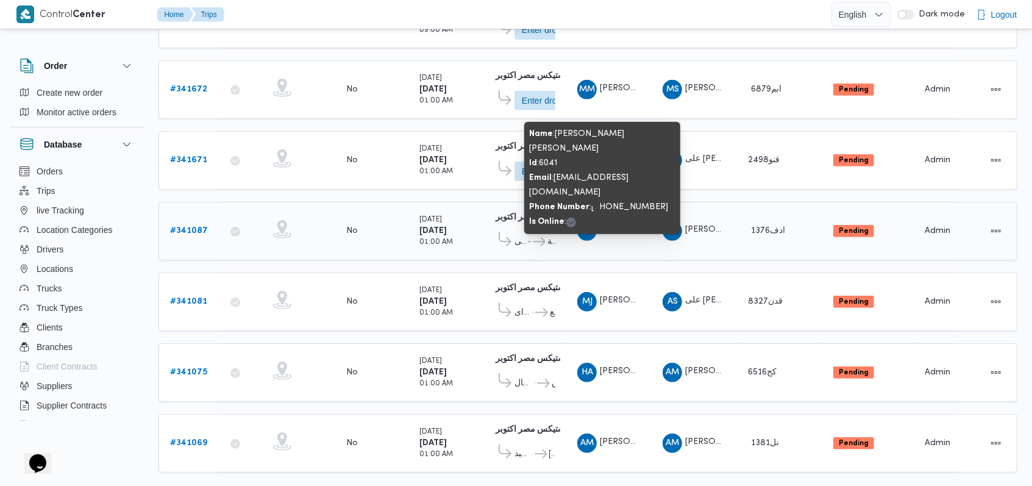
scroll to position [263, 0]
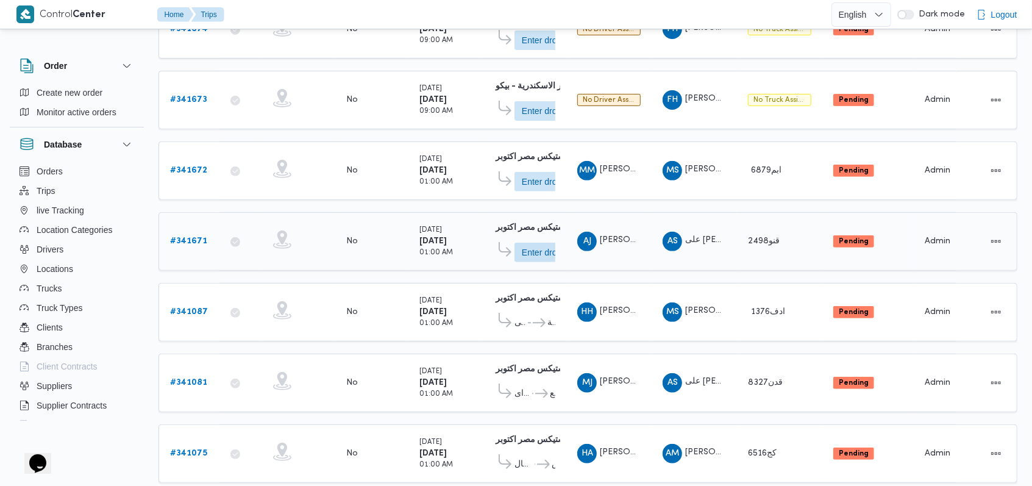
click at [190, 237] on b "# 341671" at bounding box center [188, 241] width 37 height 8
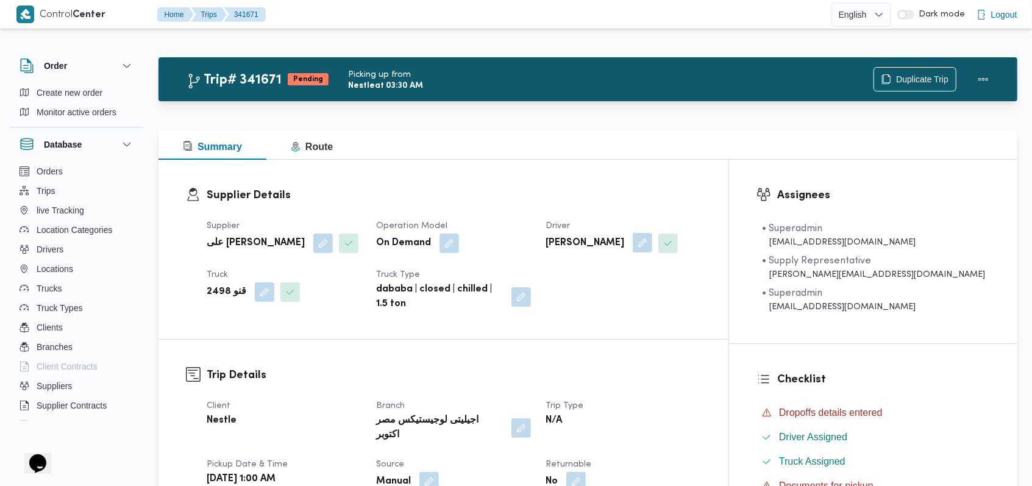
click at [652, 246] on button "button" at bounding box center [643, 243] width 20 height 20
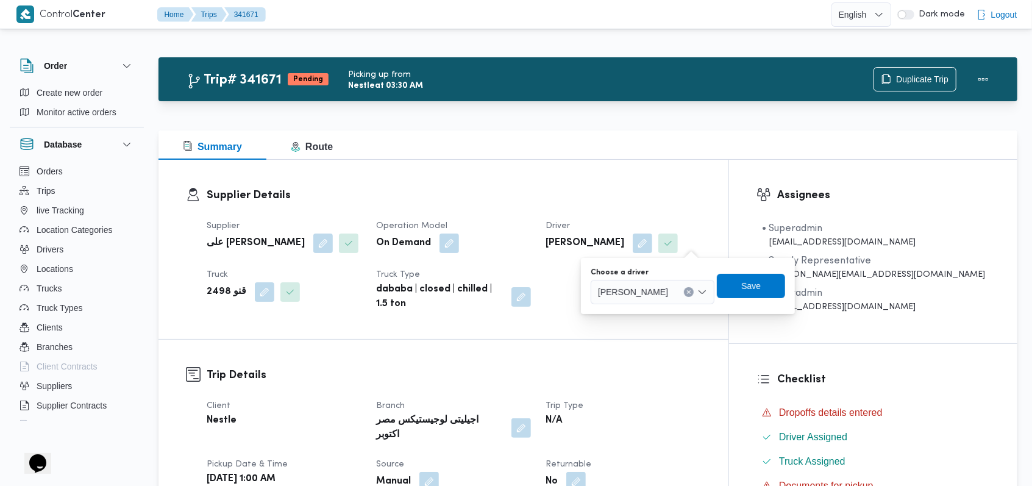
click at [665, 290] on span "احمد جمال السيد حامد" at bounding box center [633, 291] width 70 height 13
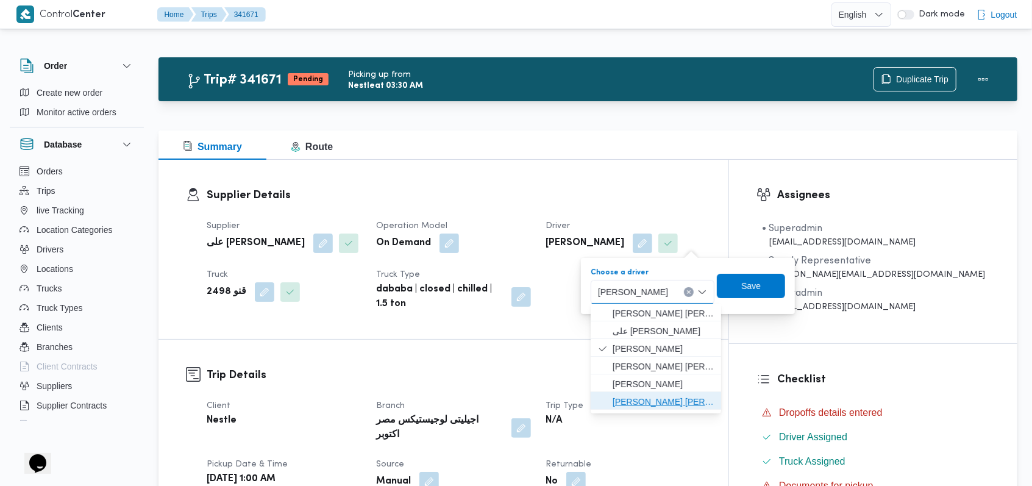
click at [667, 401] on span "احمد مصطفى عبدالقوى درويش" at bounding box center [663, 401] width 101 height 15
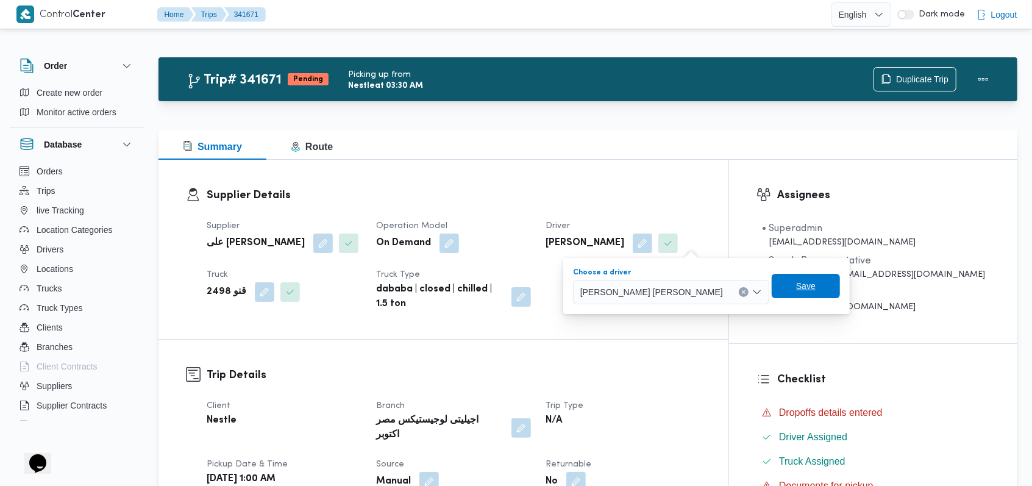
click at [796, 287] on span "Save" at bounding box center [806, 286] width 20 height 15
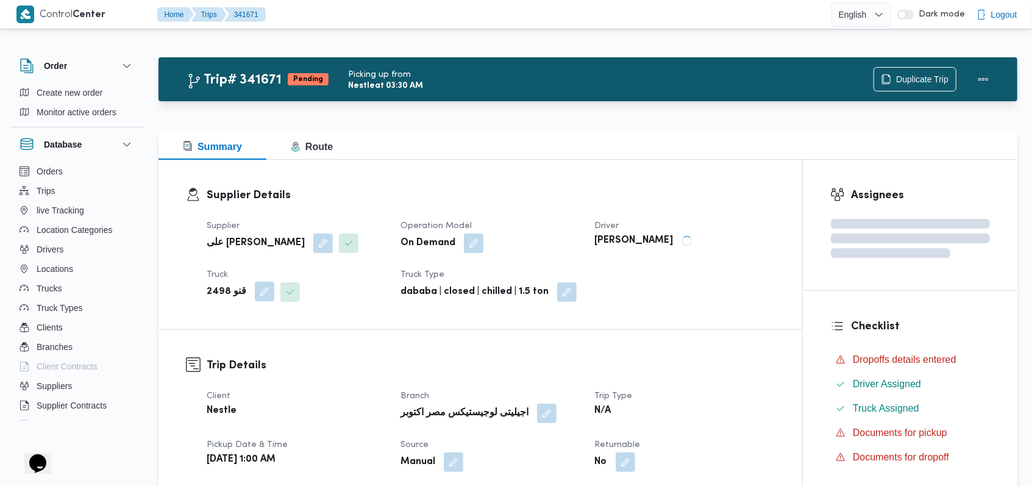
click at [255, 293] on button "button" at bounding box center [265, 292] width 20 height 20
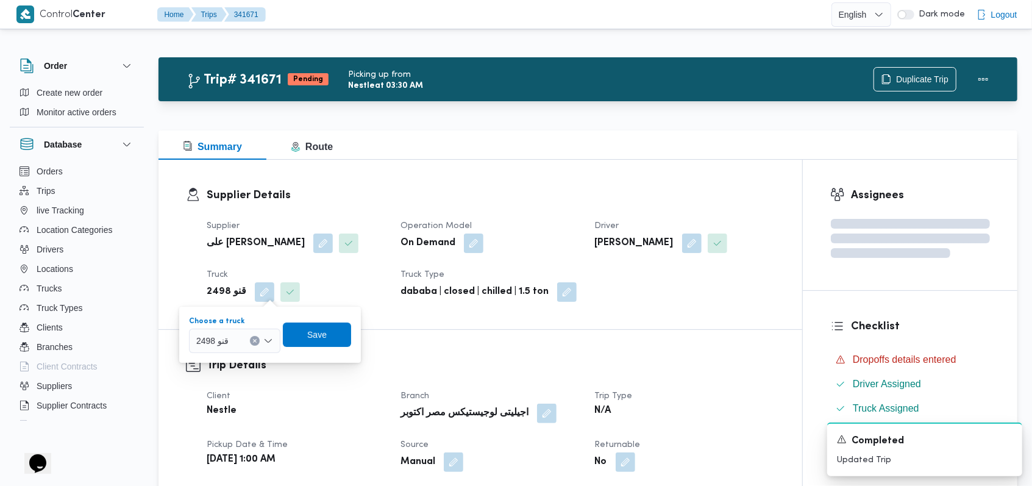
click at [240, 334] on div "قنو 2498" at bounding box center [234, 341] width 91 height 24
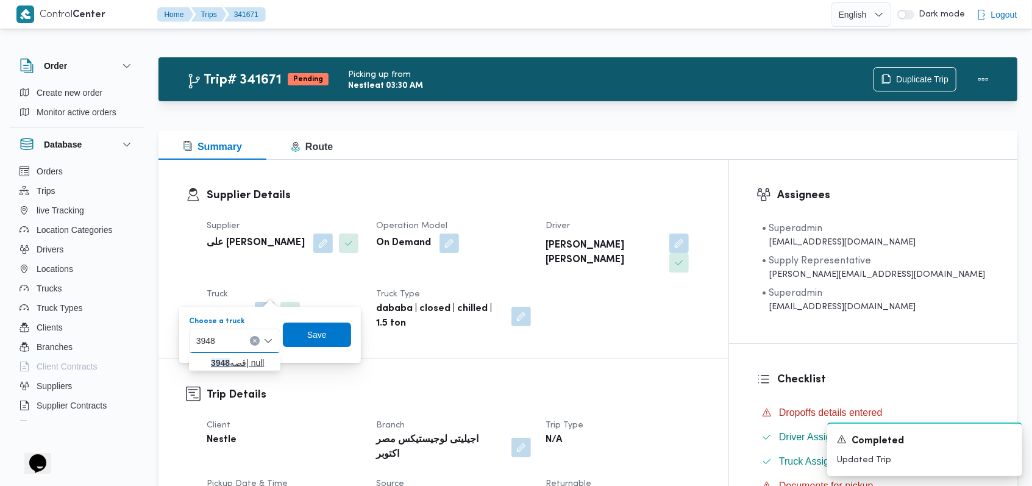
type input "3948"
click at [232, 368] on span "قصه 3948 | null" at bounding box center [242, 362] width 62 height 15
click at [319, 335] on span "Save" at bounding box center [326, 334] width 20 height 15
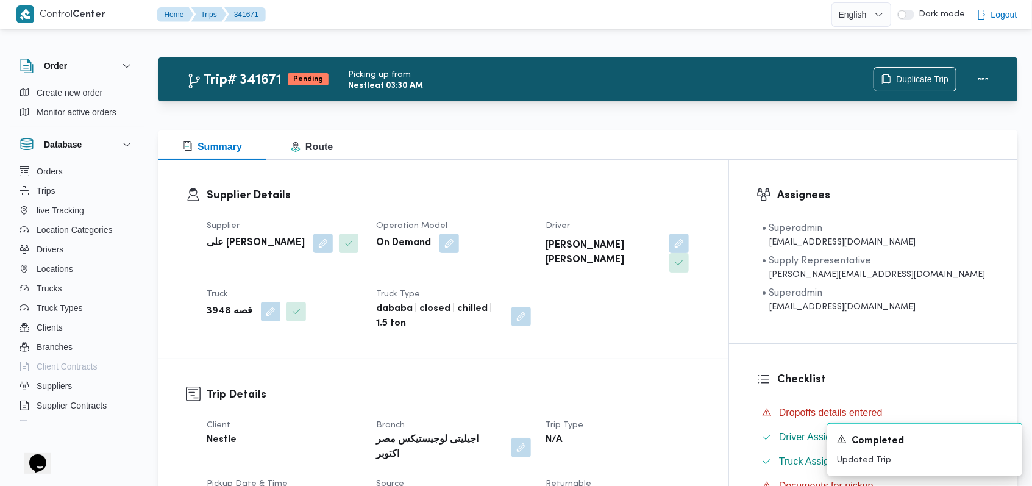
click at [635, 358] on hr at bounding box center [444, 358] width 570 height 1
click at [1002, 440] on div "Completed" at bounding box center [925, 440] width 176 height 15
click at [1005, 441] on icon "Dismiss toast" at bounding box center [1008, 438] width 10 height 10
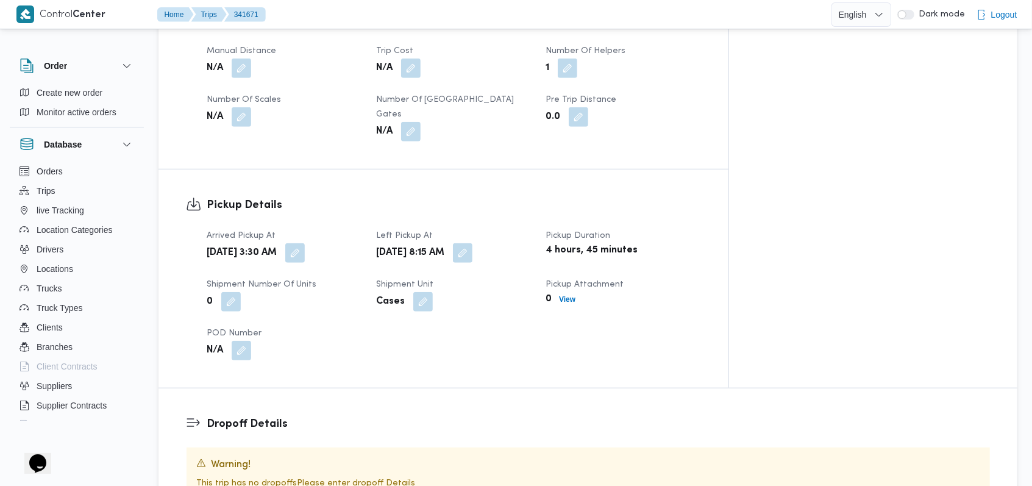
scroll to position [732, 0]
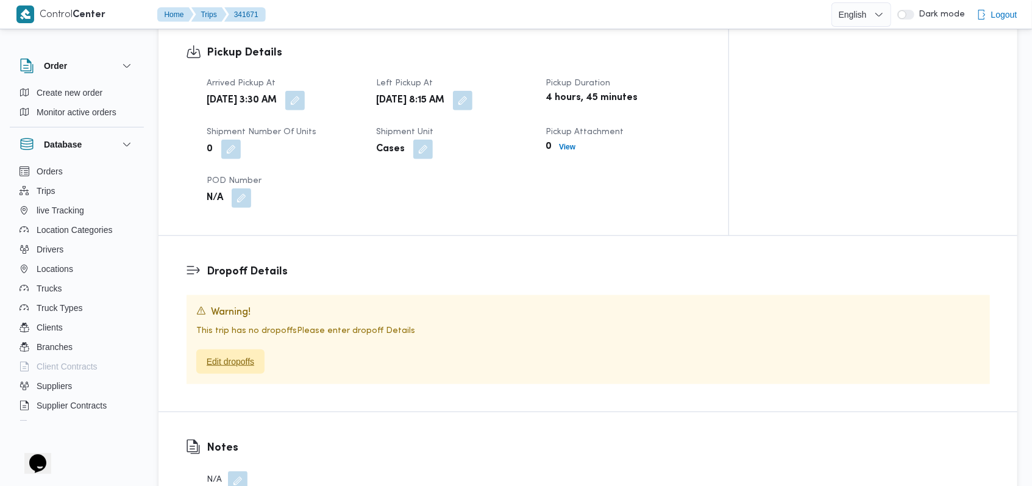
click at [215, 354] on span "Edit dropoffs" at bounding box center [231, 361] width 48 height 15
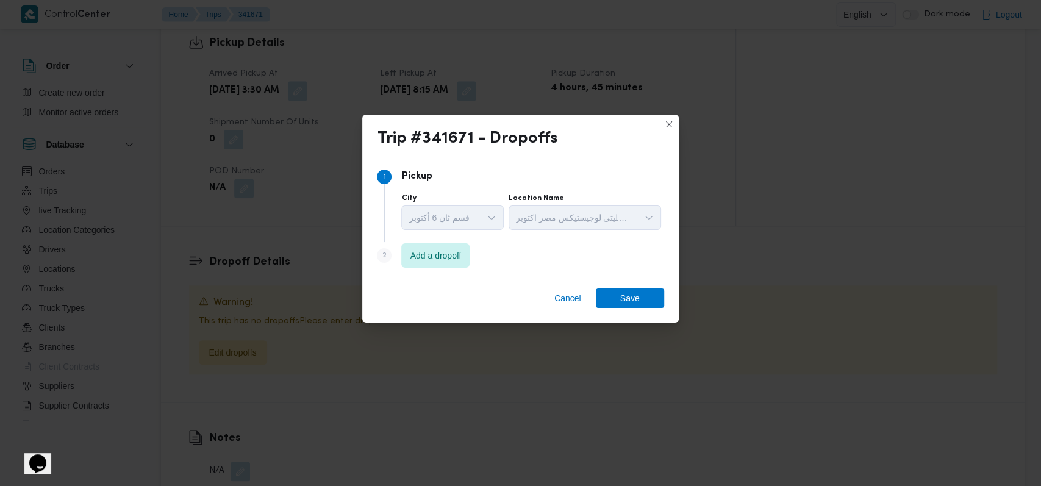
click at [493, 260] on div "Step 2 is disabled 2 Add a dropoff" at bounding box center [520, 258] width 287 height 32
click at [458, 257] on span "Add a dropoff" at bounding box center [435, 255] width 51 height 15
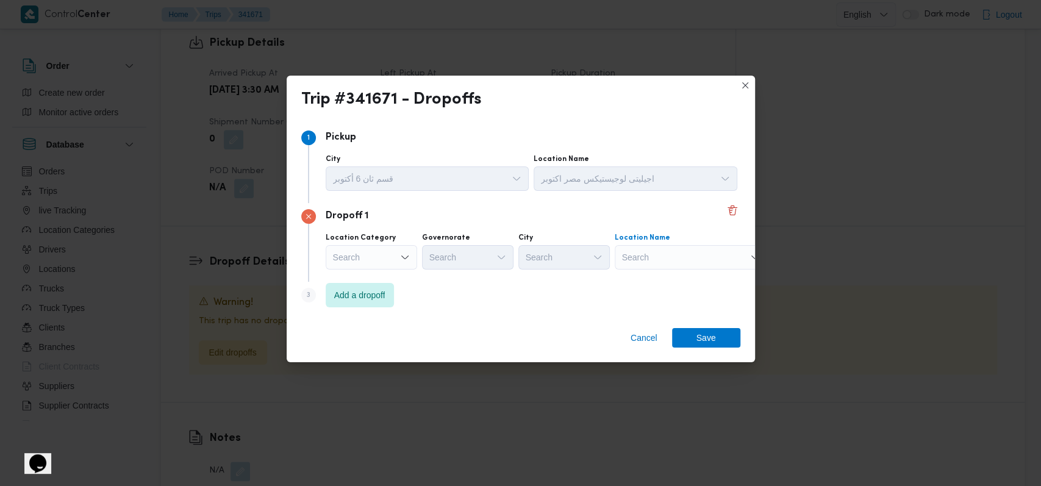
click at [704, 252] on div "Search" at bounding box center [690, 257] width 152 height 24
type input "السلطان"
click at [698, 279] on span "جملة ماركت السلطان حسين | جملة ماركت - السلطان حسين / Gomla Market - Sultan Hes…" at bounding box center [697, 279] width 123 height 15
click at [704, 335] on span "Save" at bounding box center [706, 337] width 20 height 20
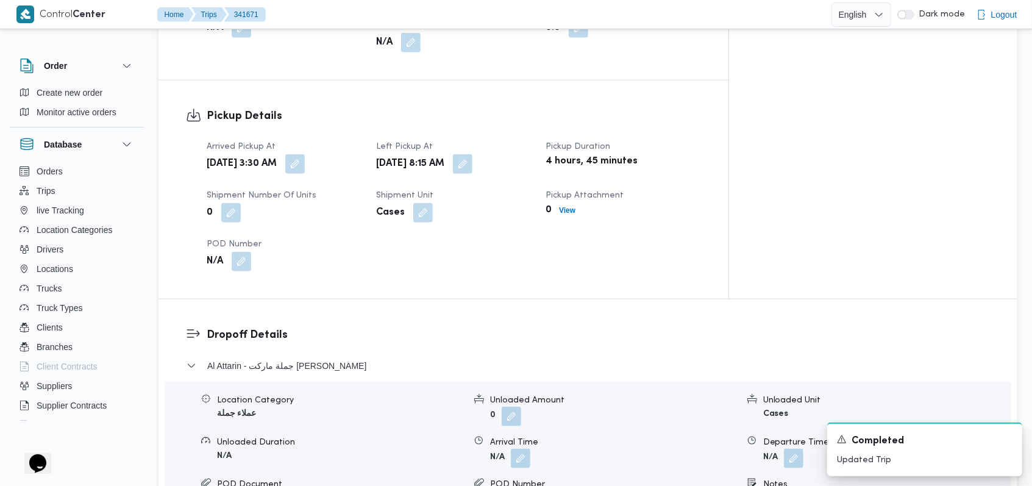
scroll to position [795, 0]
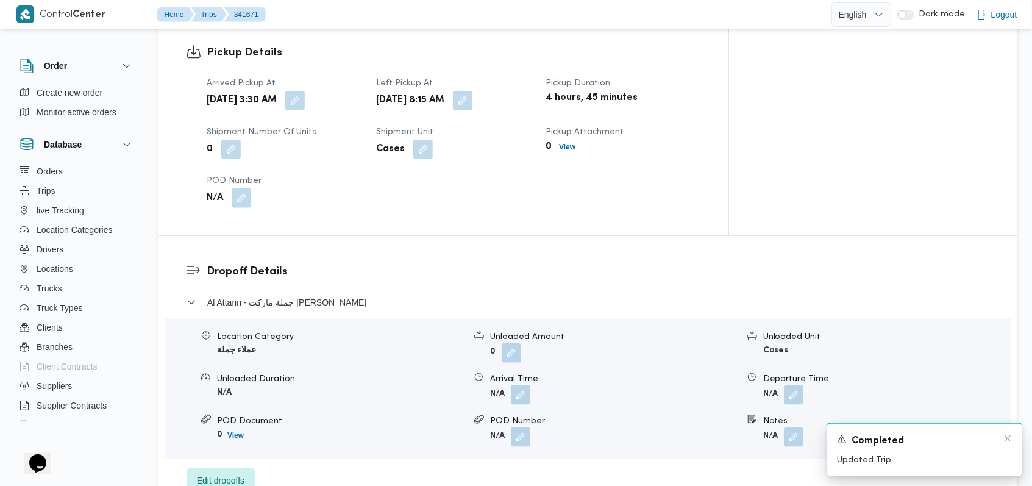
click at [1007, 444] on div "Completed" at bounding box center [925, 440] width 176 height 15
click at [1007, 438] on icon "Dismiss toast" at bounding box center [1008, 438] width 10 height 10
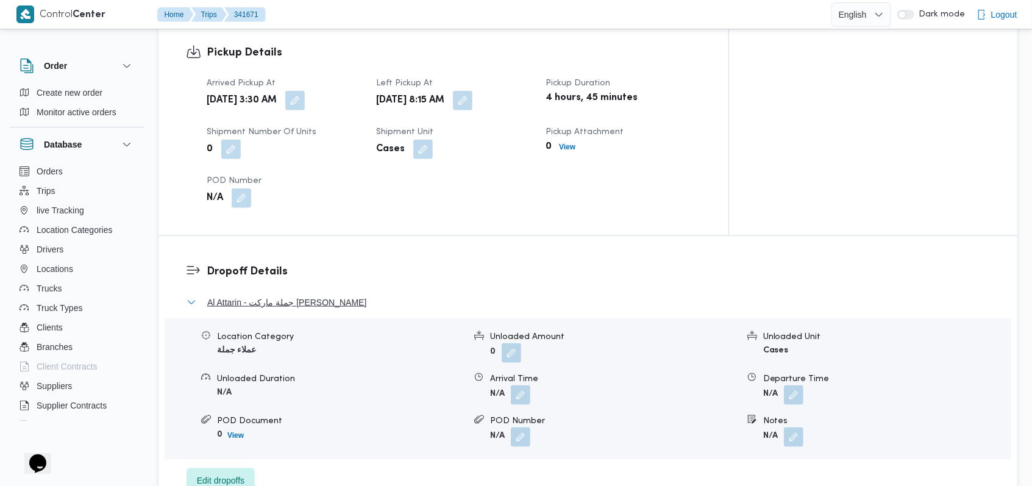
click at [295, 295] on span "Al Attarin - جملة ماركت السلطان حسين" at bounding box center [286, 302] width 159 height 15
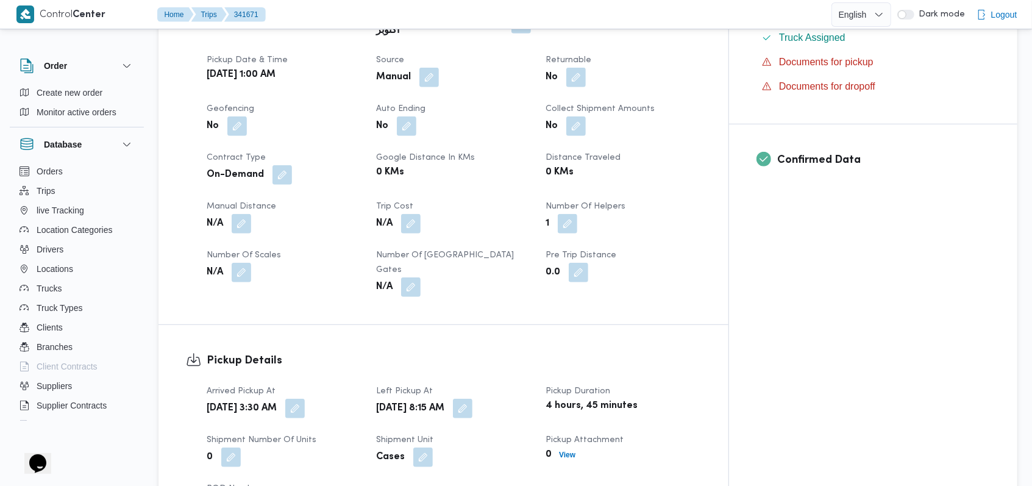
scroll to position [488, 0]
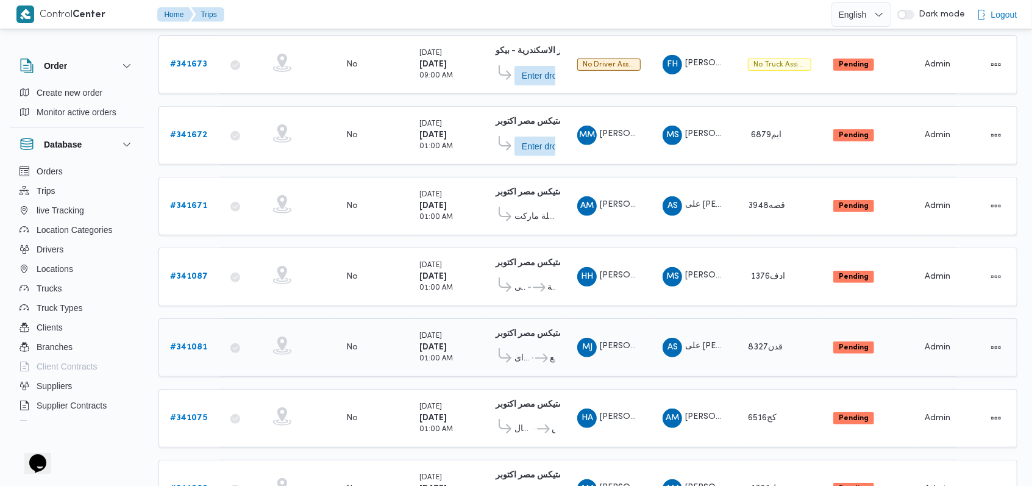
scroll to position [263, 0]
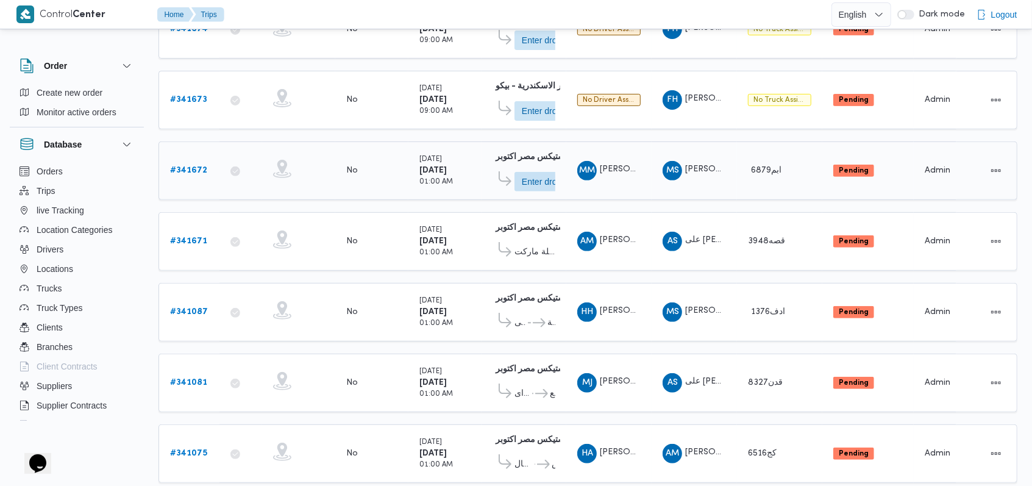
click at [190, 168] on b "# 341672" at bounding box center [188, 170] width 37 height 8
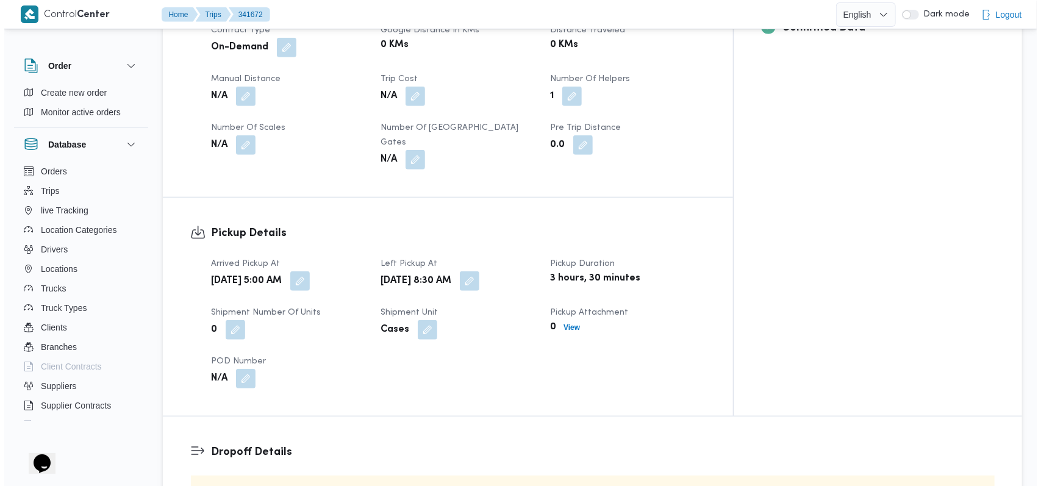
scroll to position [669, 0]
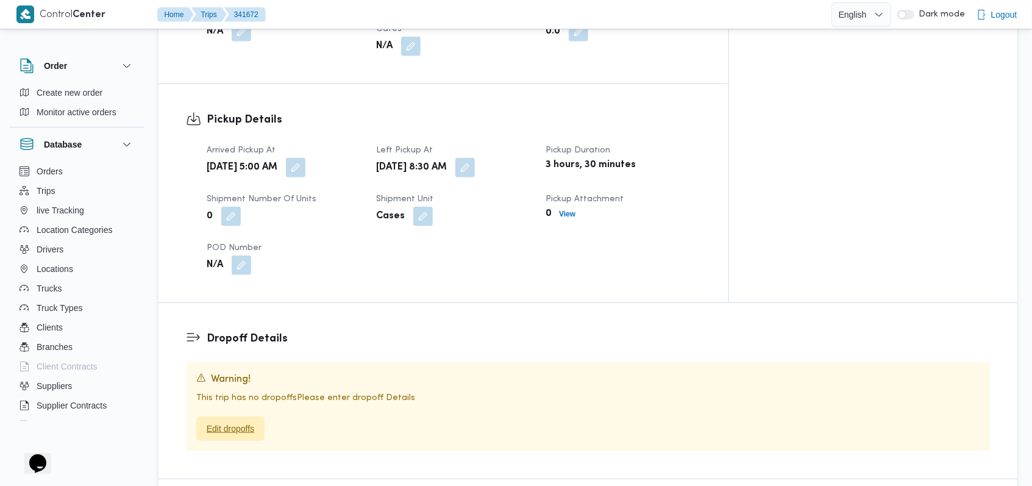
click at [242, 421] on span "Edit dropoffs" at bounding box center [231, 428] width 48 height 15
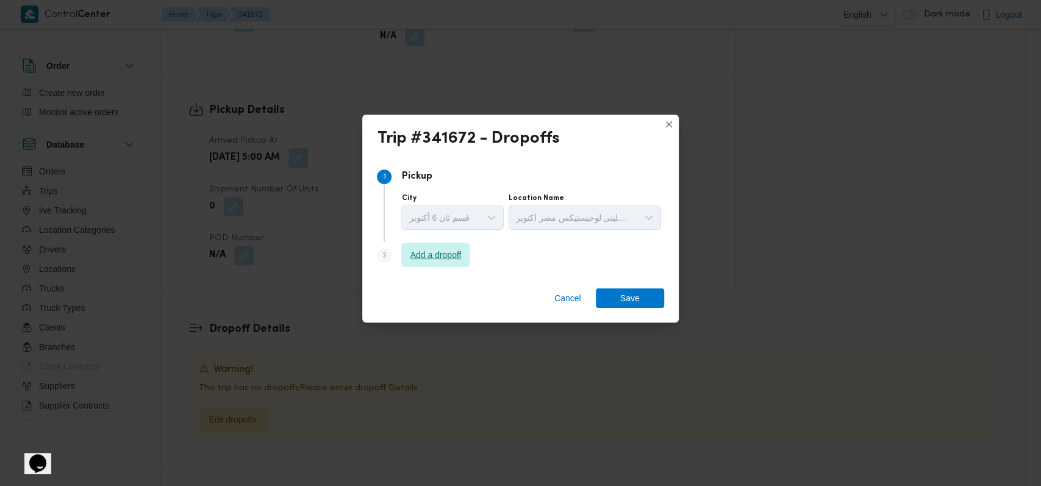
click at [426, 255] on span "Add a dropoff" at bounding box center [435, 255] width 51 height 15
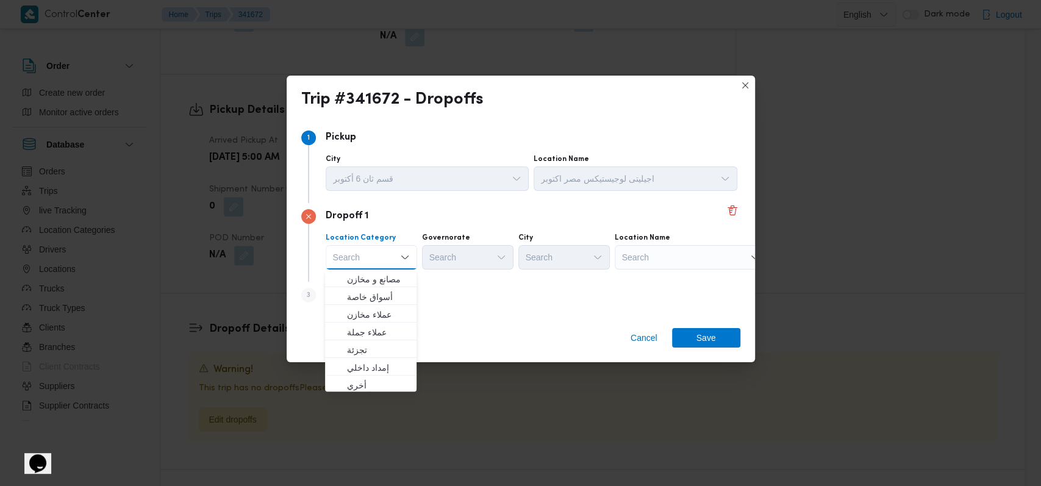
click at [466, 317] on div "Step 1 1 Pickup City قسم ثان 6 أكتوبر Location Name اجيليتى لوجيستيكس مصر اكتوب…" at bounding box center [521, 218] width 468 height 199
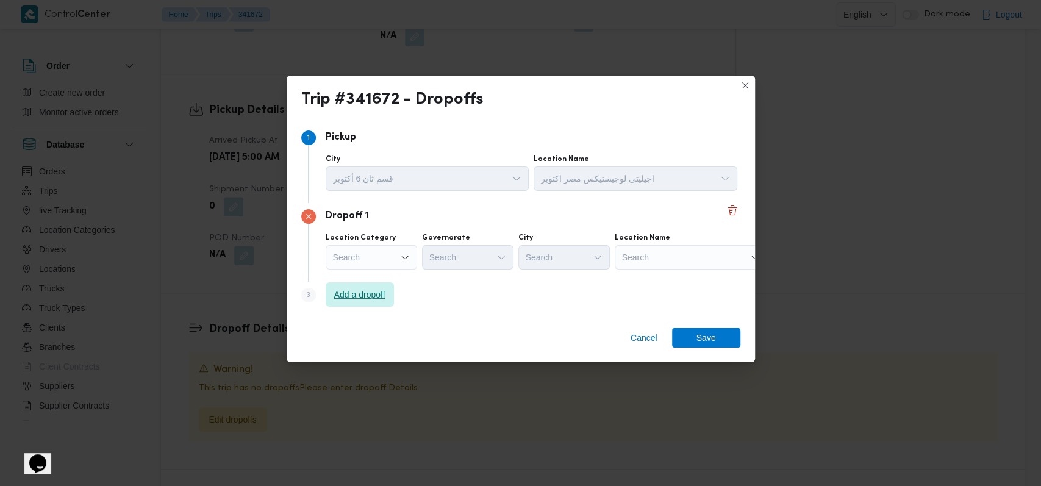
click at [355, 299] on span "Add a dropoff" at bounding box center [359, 294] width 51 height 15
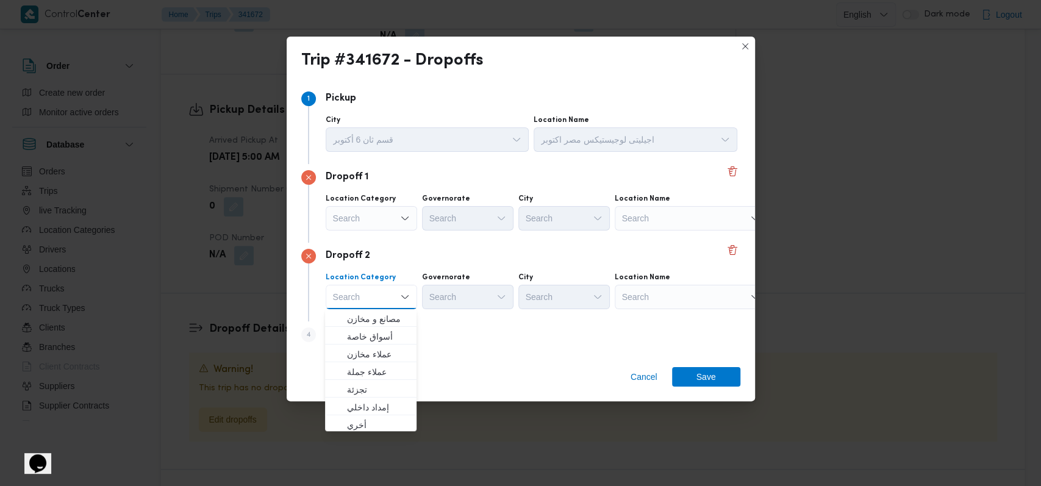
click at [472, 255] on div "Dropoff 2" at bounding box center [520, 256] width 439 height 15
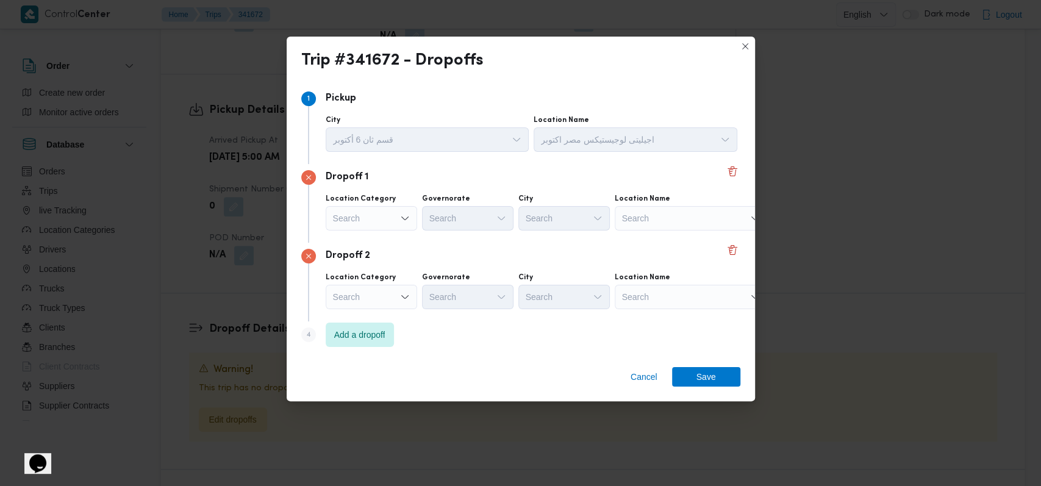
click at [647, 223] on div "Search" at bounding box center [690, 218] width 152 height 24
type input "الجمرك"
click at [669, 239] on span "جملة ماركت فرع الجمرك اسكندرية | جملة ماركت- فرع الجمرك | أبو شوشة" at bounding box center [697, 240] width 123 height 15
click at [661, 286] on div "Search" at bounding box center [690, 297] width 152 height 24
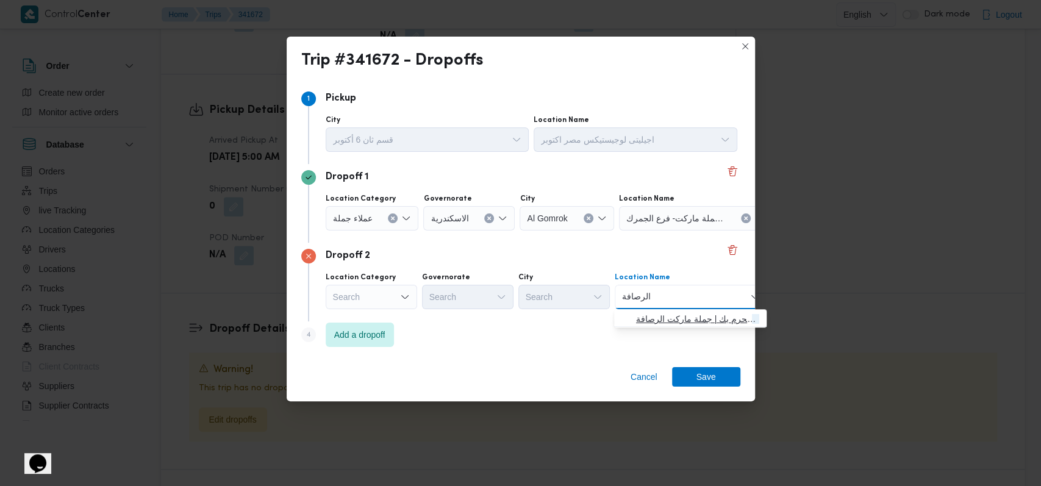
type input "الرصافة"
click at [659, 319] on span "فتح الله الرصافة محرم بك | جملة ماركت الرصافة | راغب باشا" at bounding box center [697, 319] width 123 height 15
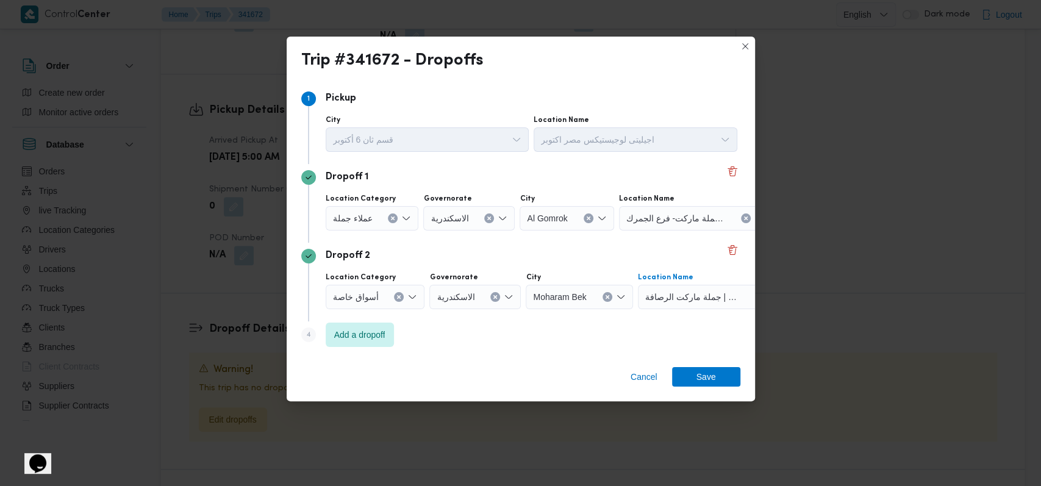
click at [535, 329] on div "Step 4 is disabled 4 Add a dropoff" at bounding box center [520, 337] width 439 height 32
click at [377, 335] on span "Add a dropoff" at bounding box center [359, 334] width 51 height 15
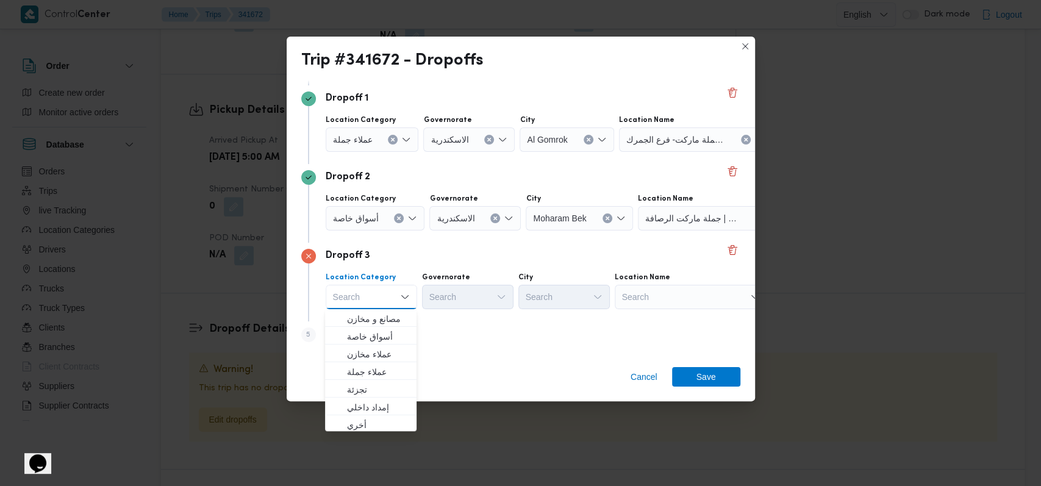
click at [468, 339] on div "Step 5 is disabled 5 Add a dropoff" at bounding box center [520, 337] width 439 height 32
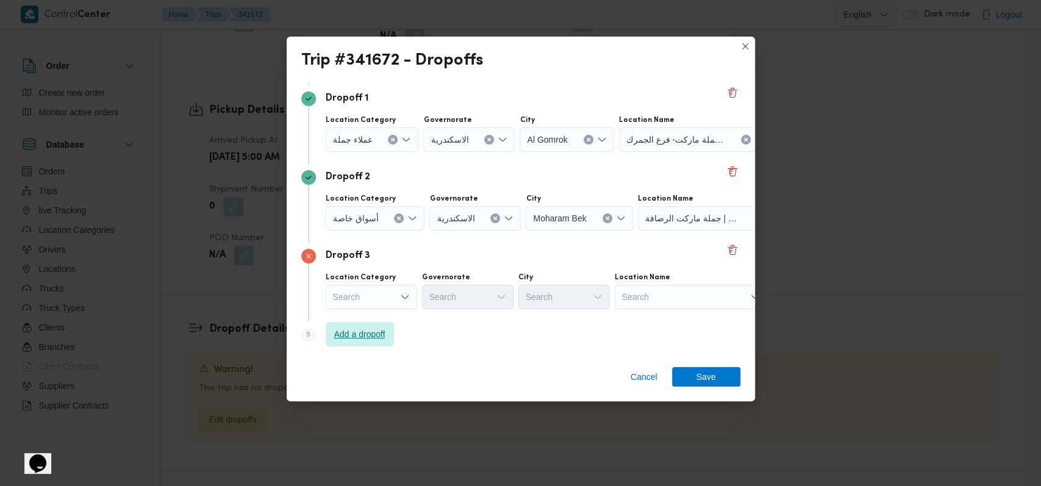
click at [385, 332] on span "Add a dropoff" at bounding box center [359, 334] width 51 height 15
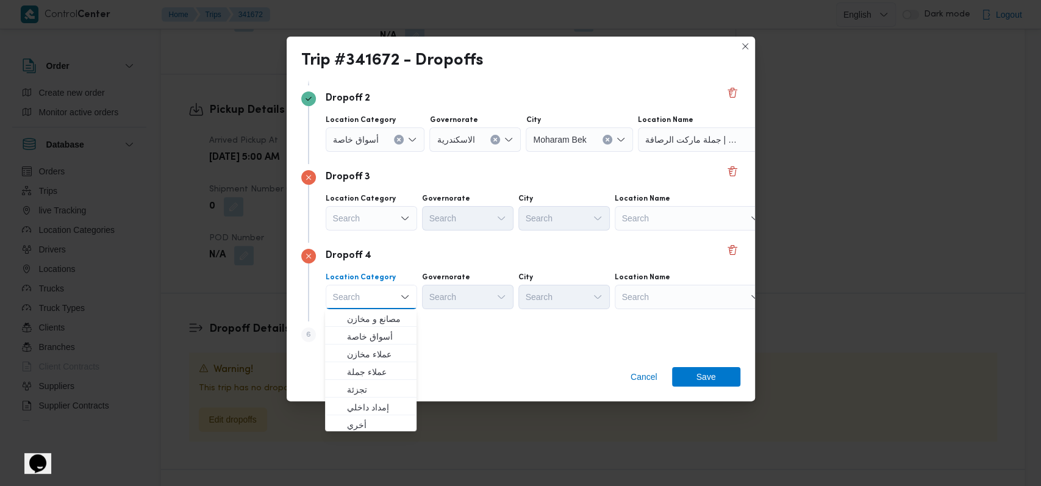
click at [500, 249] on div "Dropoff 4" at bounding box center [520, 256] width 439 height 15
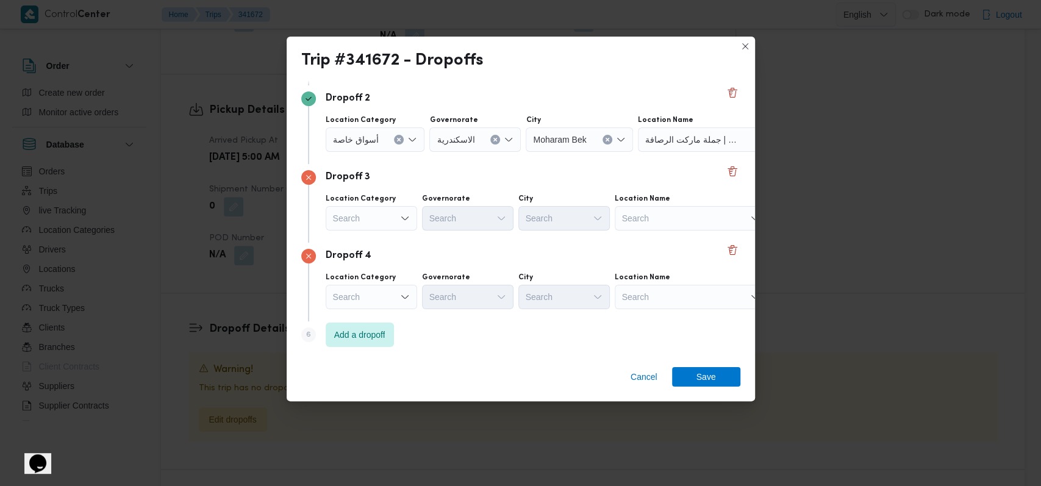
click at [654, 219] on div "Search" at bounding box center [690, 218] width 152 height 24
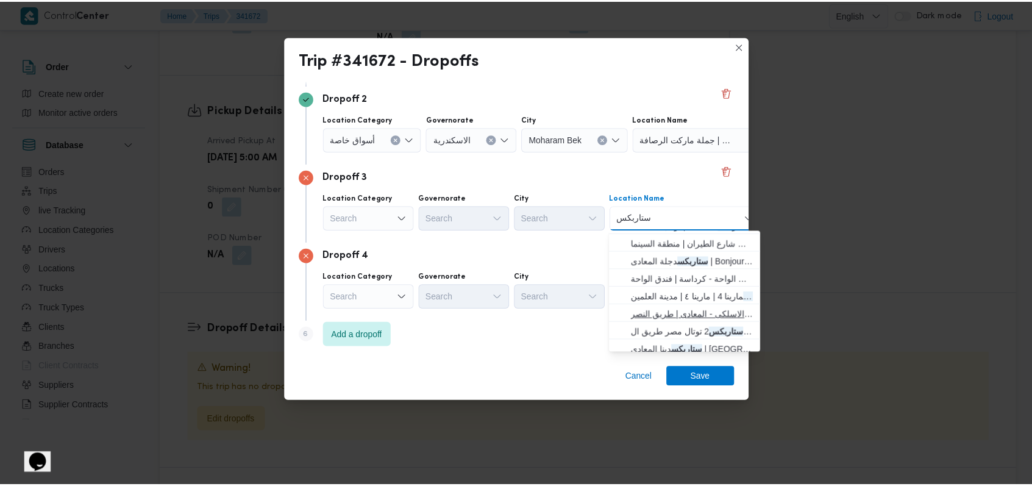
scroll to position [320, 0]
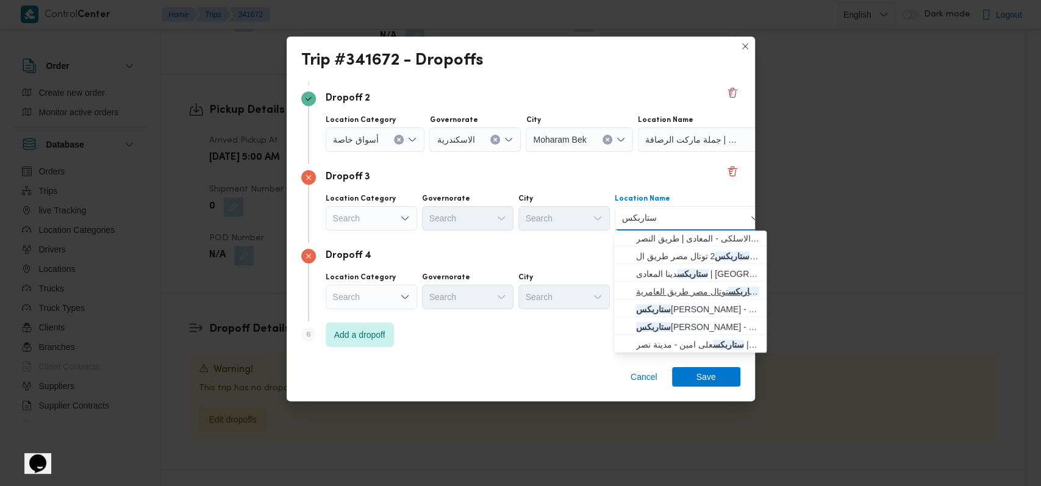
type input "ستاربكس"
click at [683, 290] on span "ستاربكس توتال مصر طريق العامرية - الاسكندرية | سيتي سنتر الأسكندرية | قطاع الطر…" at bounding box center [697, 291] width 123 height 15
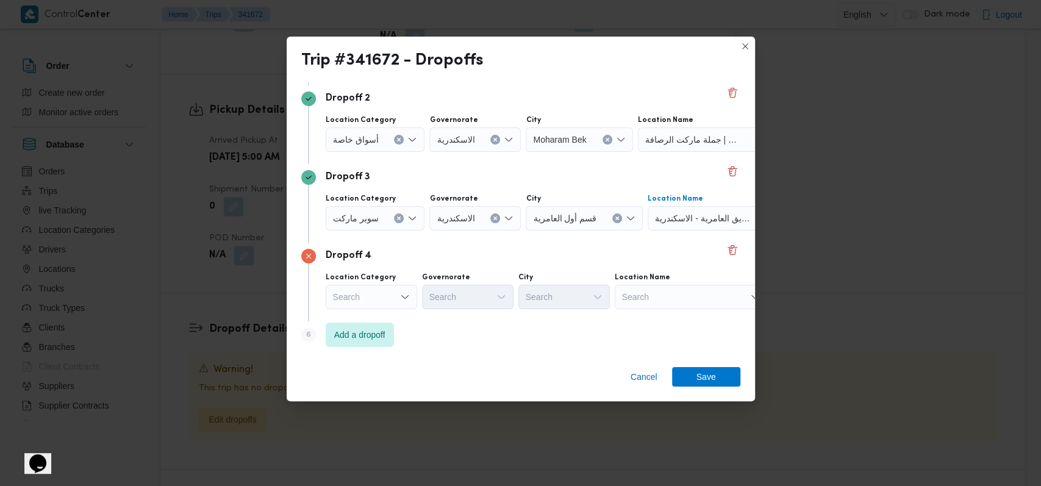
click at [683, 290] on div "Search" at bounding box center [690, 297] width 152 height 24
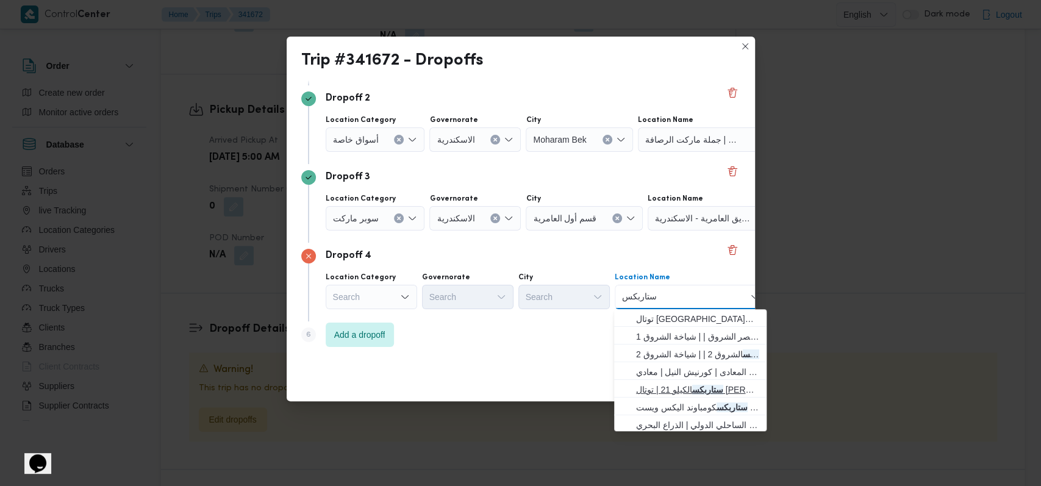
type input "ستاربكس"
click at [697, 393] on span "ستاربكس الكيلو 21 | توتال العجمي ك21 | الذراع البحري" at bounding box center [697, 389] width 123 height 15
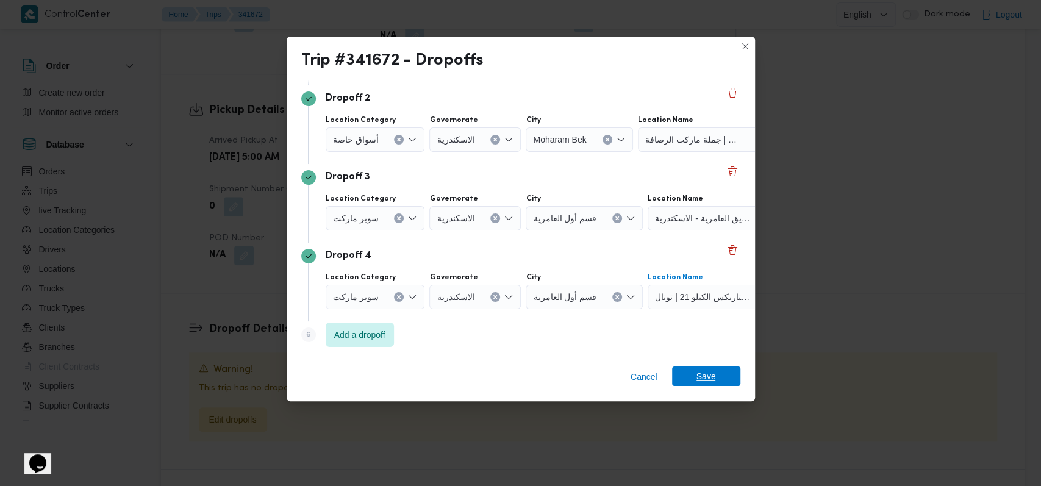
click at [708, 377] on span "Save" at bounding box center [706, 376] width 20 height 20
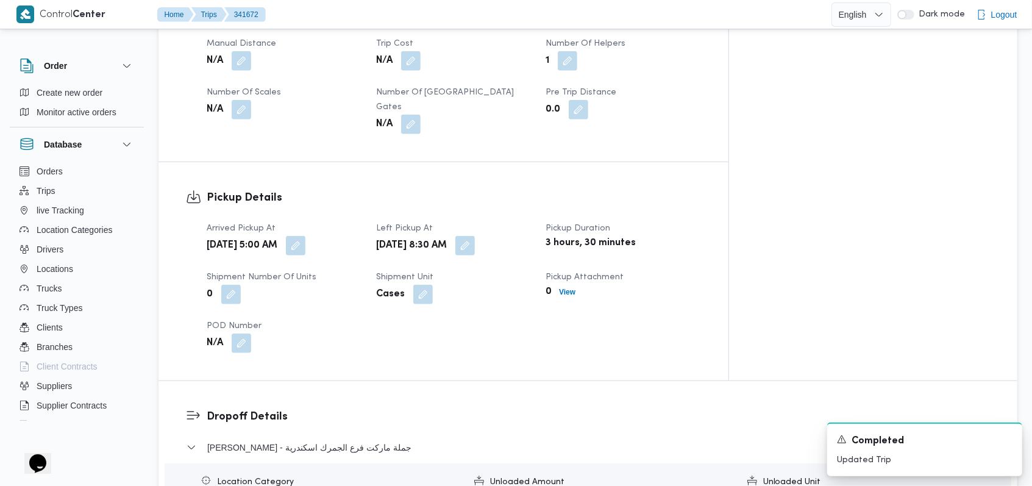
scroll to position [747, 0]
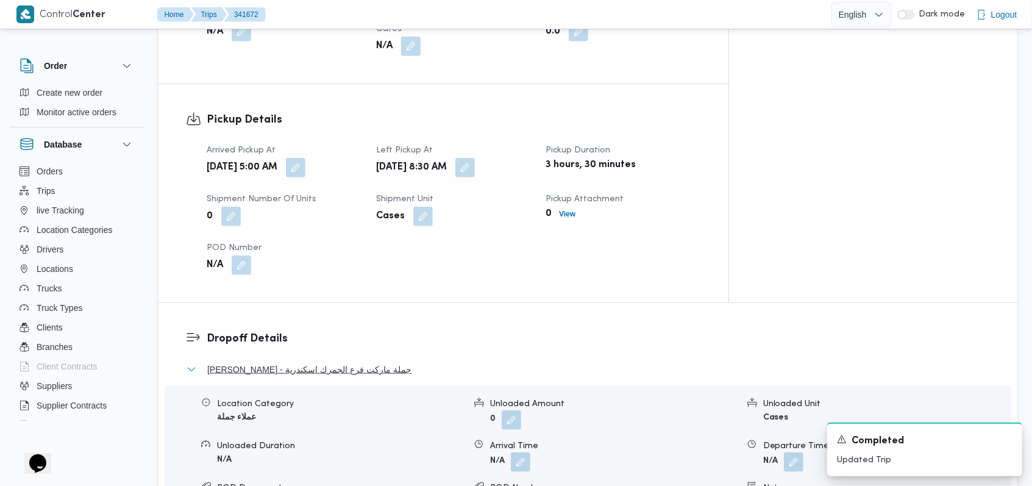
click at [365, 362] on span "Al Gomrok - جملة ماركت فرع الجمرك اسكندرية" at bounding box center [309, 369] width 204 height 15
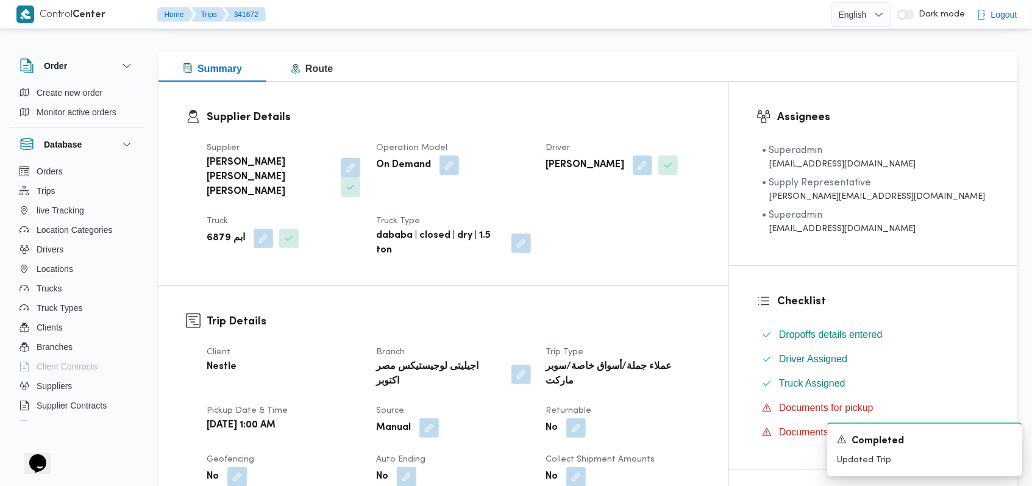
scroll to position [0, 0]
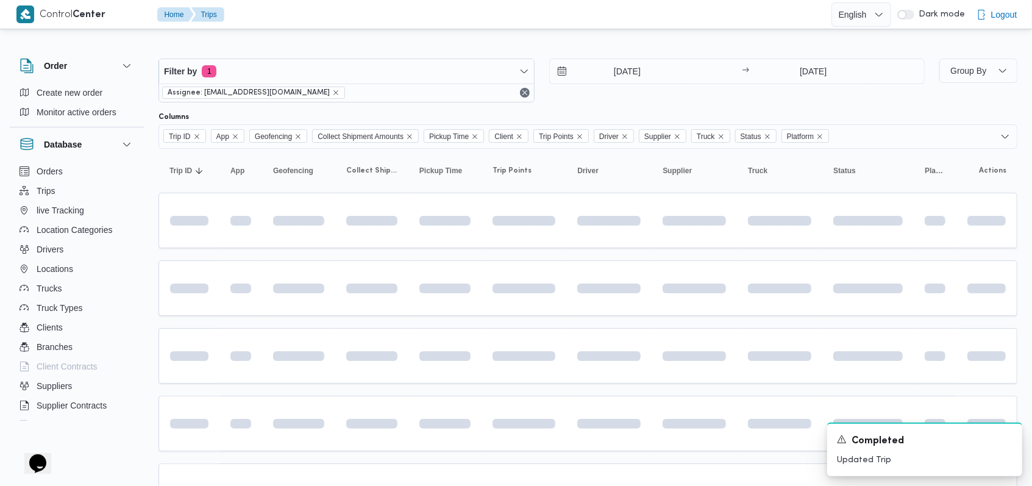
scroll to position [263, 0]
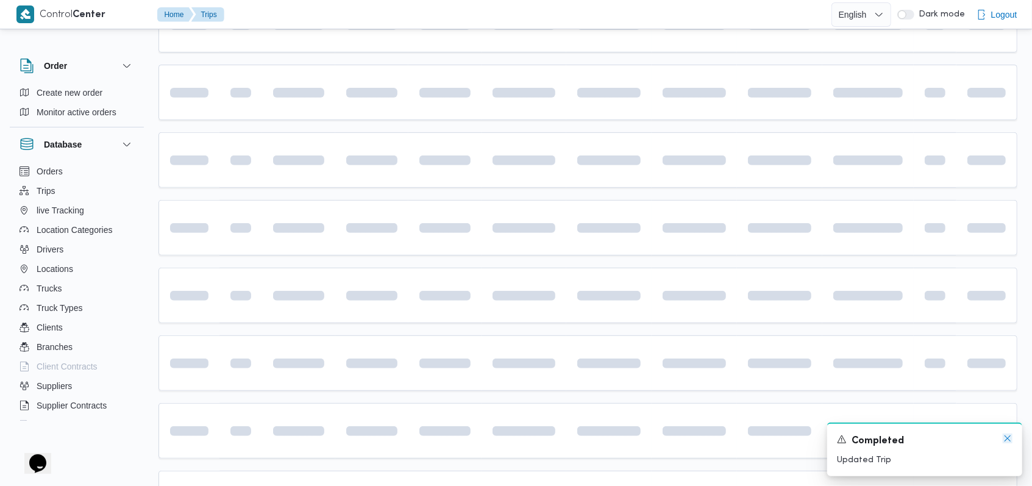
click at [1006, 440] on icon "Dismiss toast" at bounding box center [1008, 438] width 10 height 10
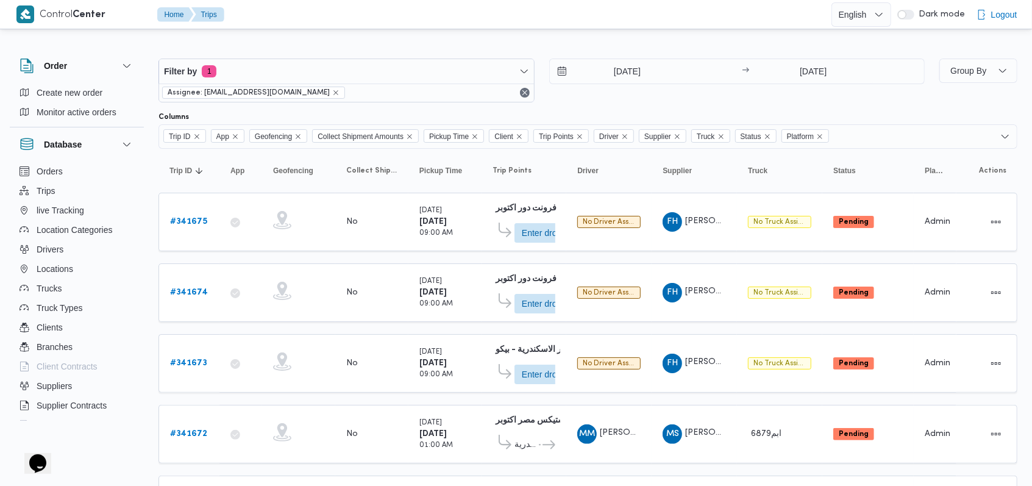
scroll to position [0, 0]
click at [621, 81] on input "6/10/2025" at bounding box center [619, 71] width 138 height 24
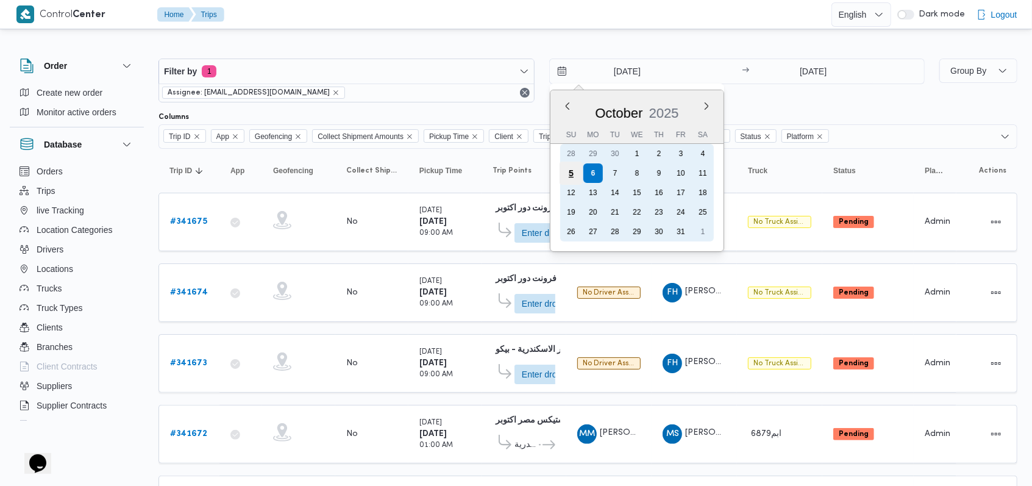
click at [566, 171] on div "5" at bounding box center [570, 173] width 23 height 23
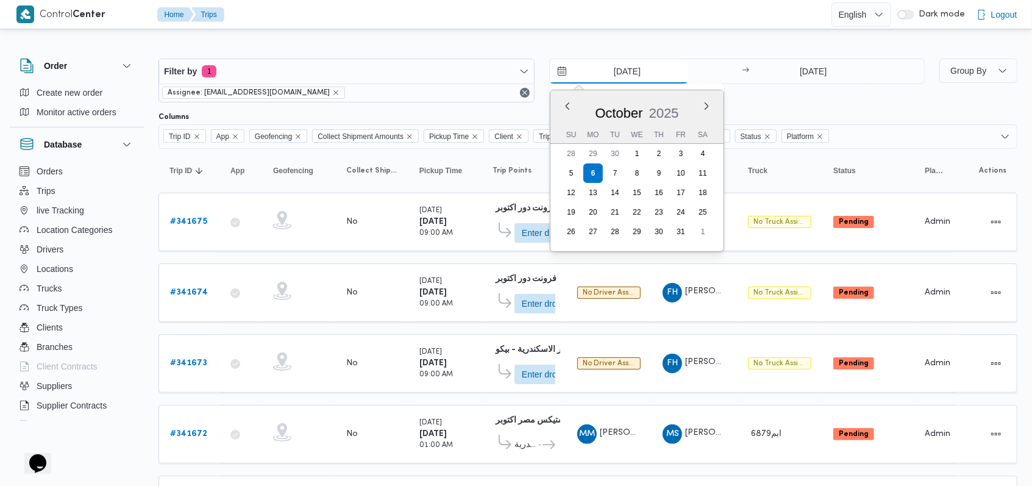
type input "5/10/2025"
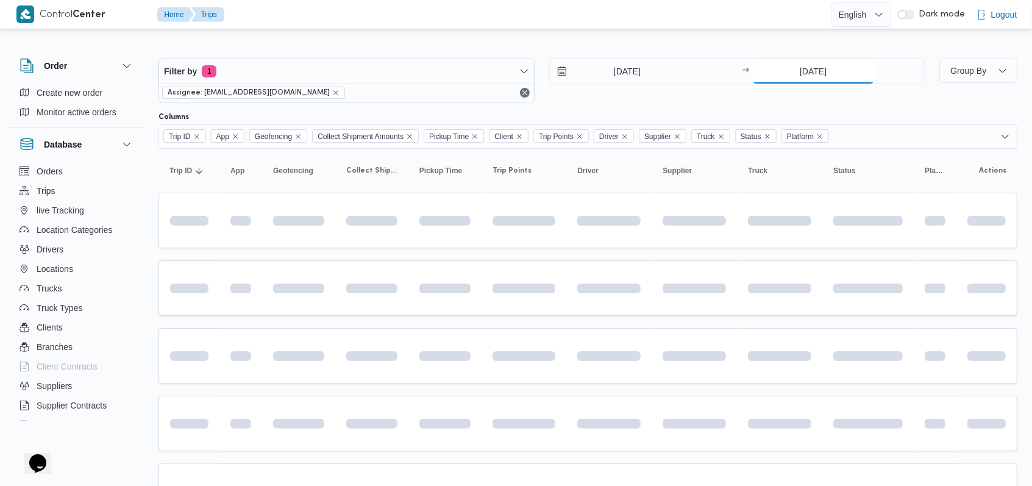
click at [832, 77] on input "6/10/2025" at bounding box center [813, 71] width 121 height 24
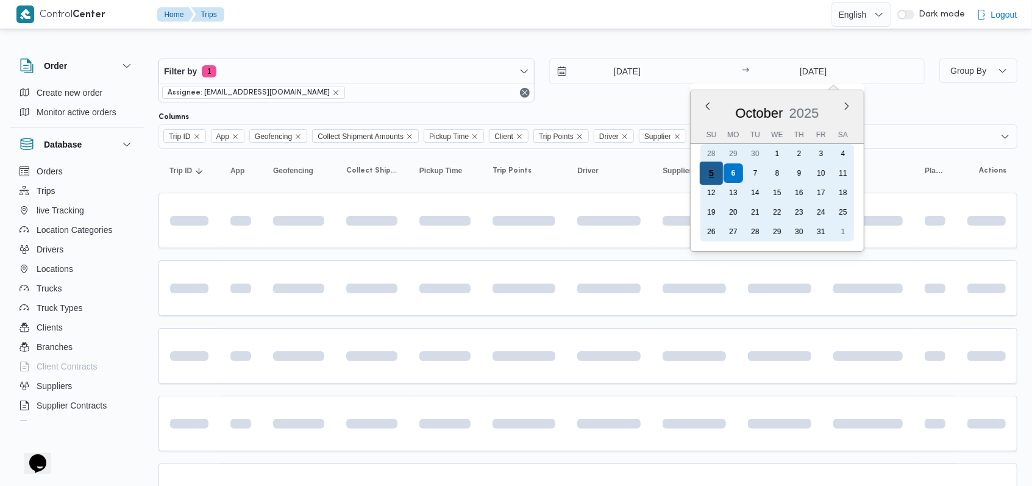
click at [707, 173] on div "5" at bounding box center [711, 173] width 23 height 23
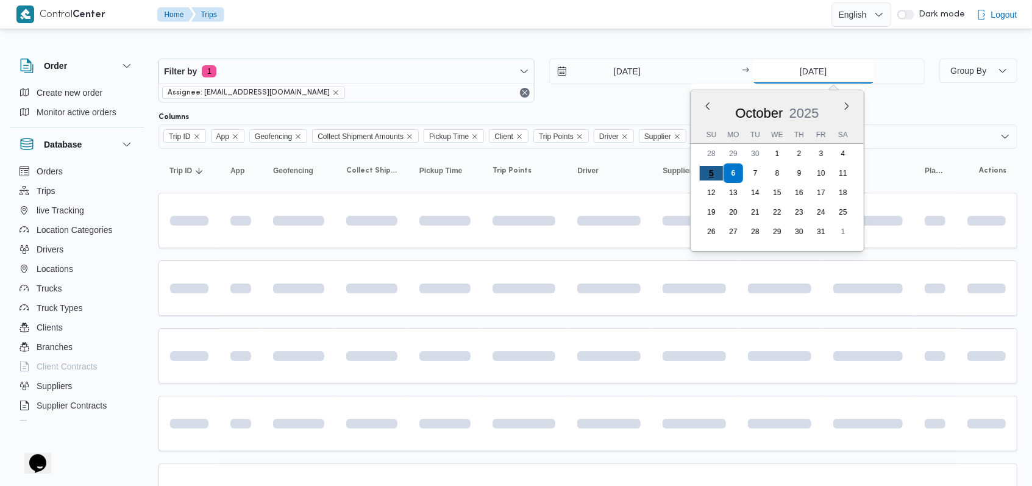
type input "5/10/2025"
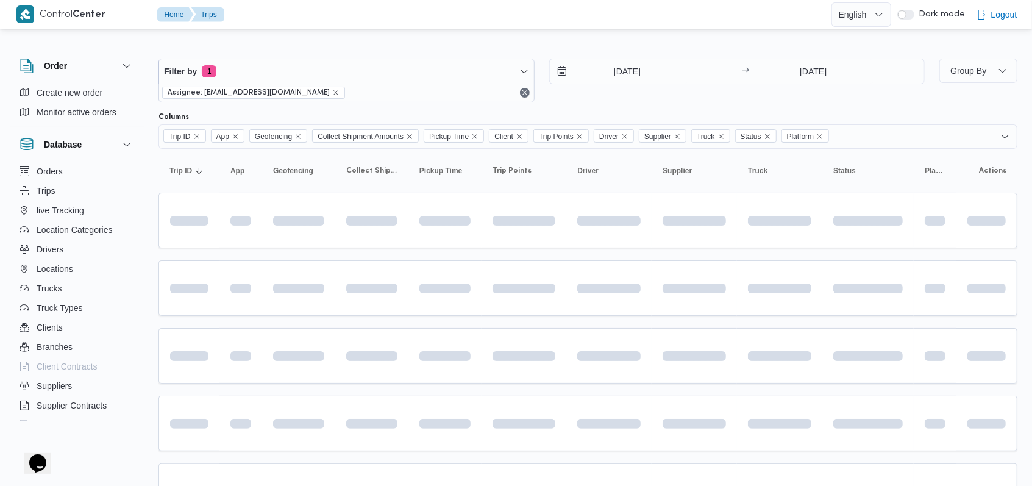
click at [622, 100] on div "5/10/2025 → 5/10/2025" at bounding box center [737, 81] width 376 height 44
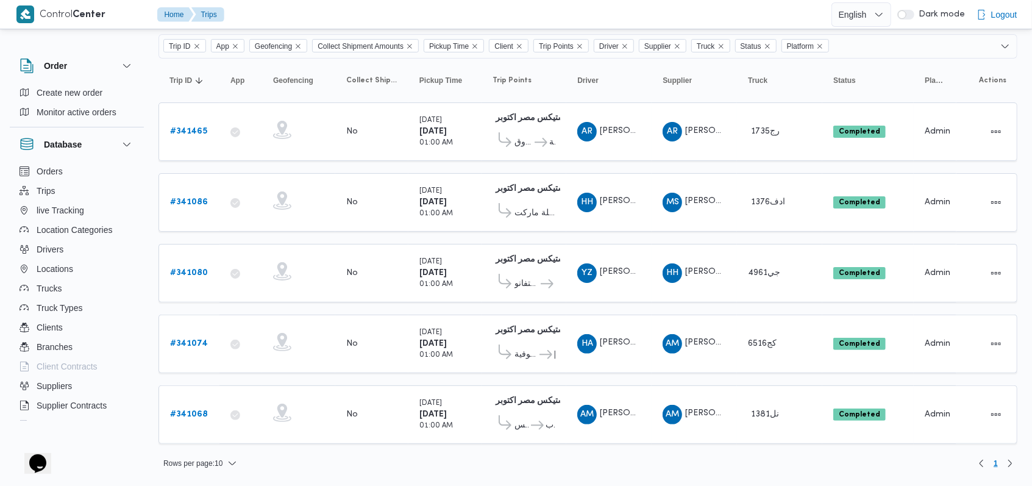
scroll to position [81, 0]
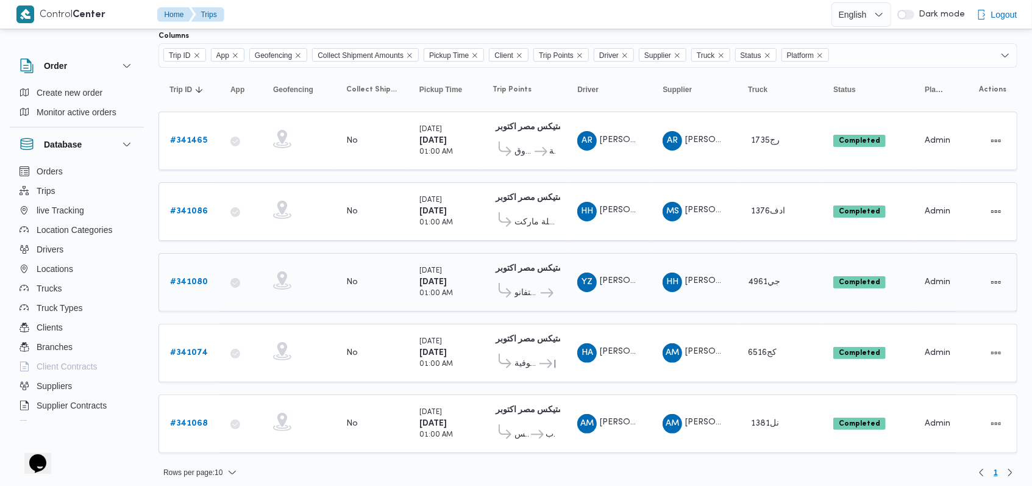
click at [204, 278] on b "# 341080" at bounding box center [189, 282] width 38 height 8
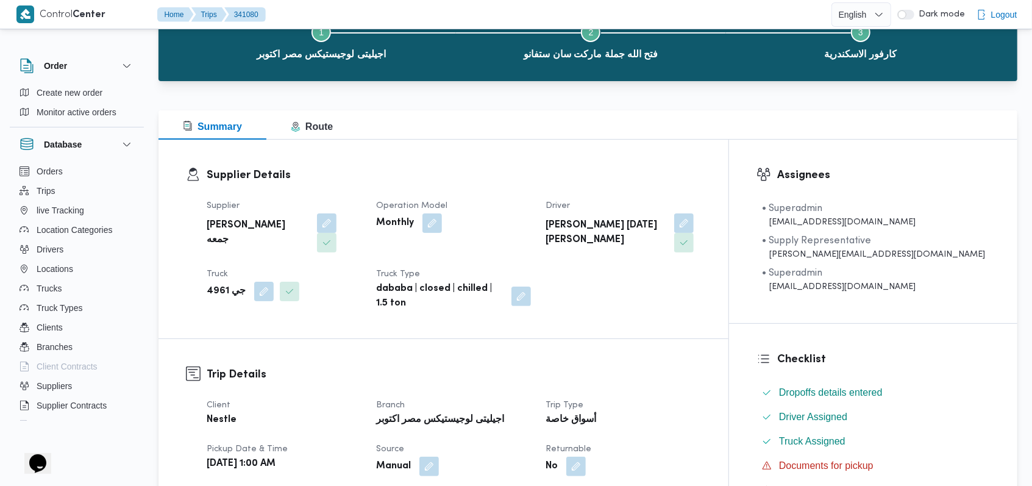
scroll to position [162, 0]
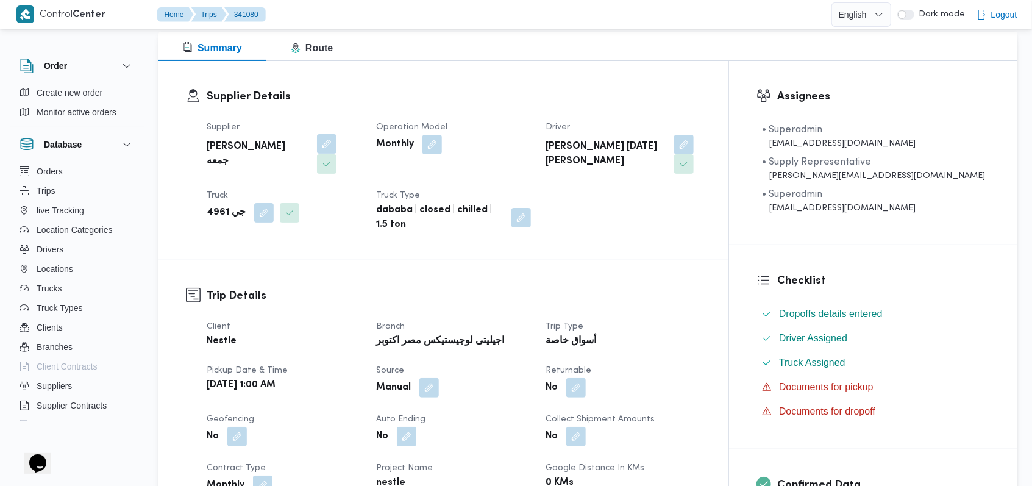
click at [317, 151] on button "button" at bounding box center [327, 144] width 20 height 20
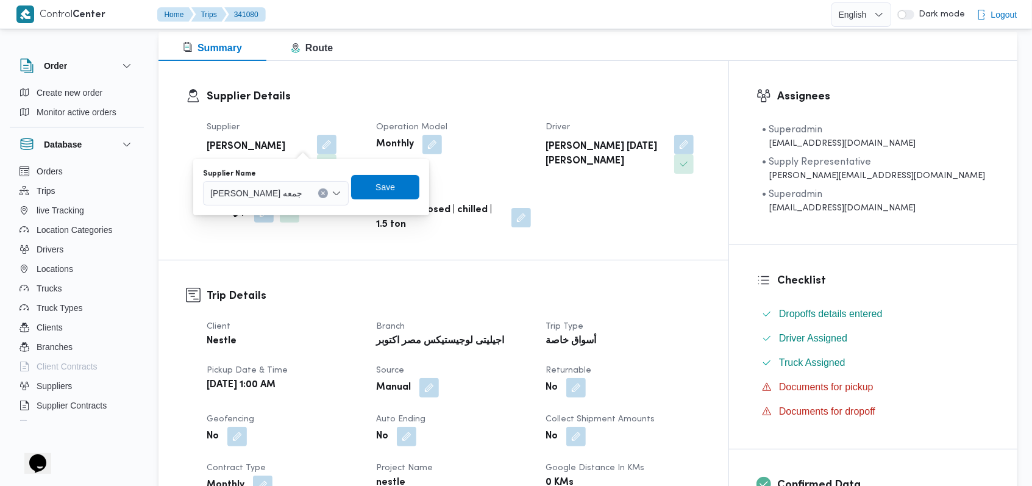
click at [277, 199] on div "حسام حسن زين جمعه" at bounding box center [276, 193] width 146 height 24
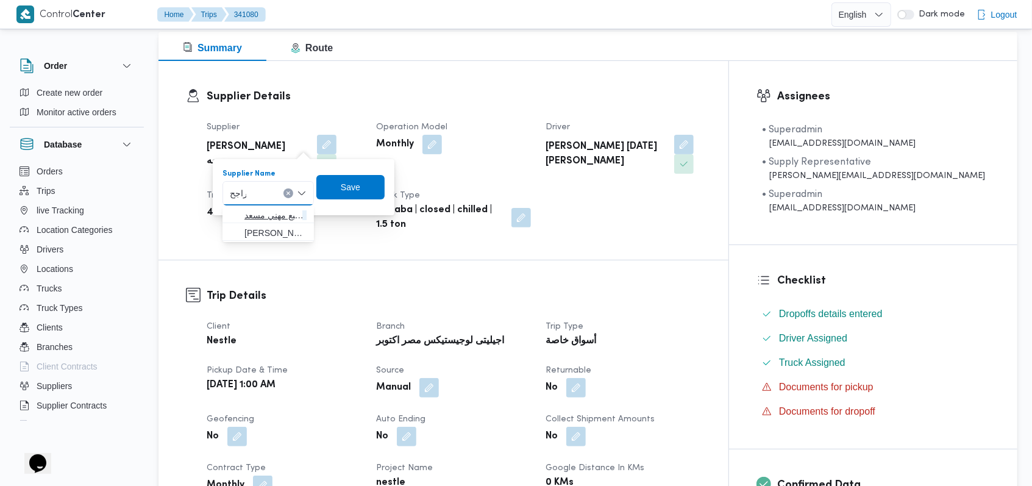
type input "راجح"
click at [278, 215] on span "راجح ضبع مهني مسعد" at bounding box center [275, 215] width 62 height 15
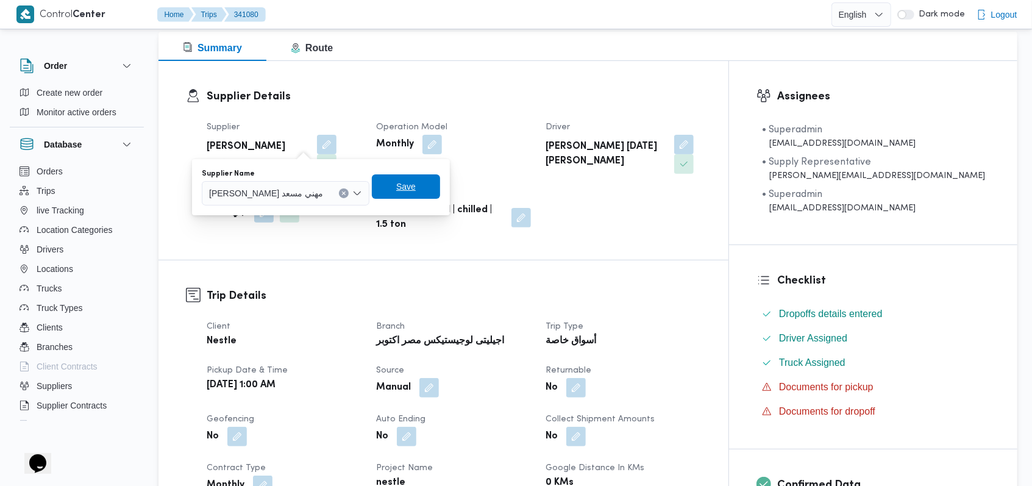
click at [396, 192] on span "Save" at bounding box center [406, 186] width 20 height 15
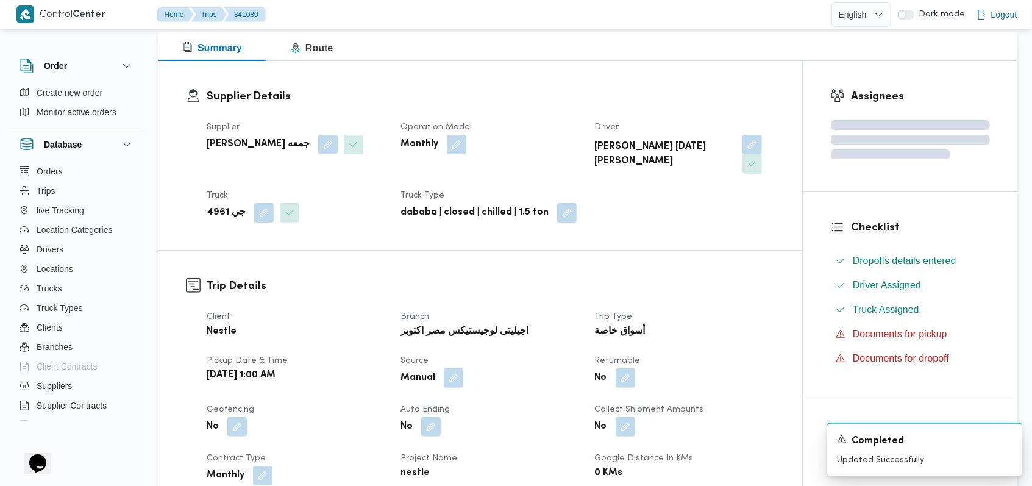
click at [454, 141] on button "button" at bounding box center [457, 145] width 20 height 20
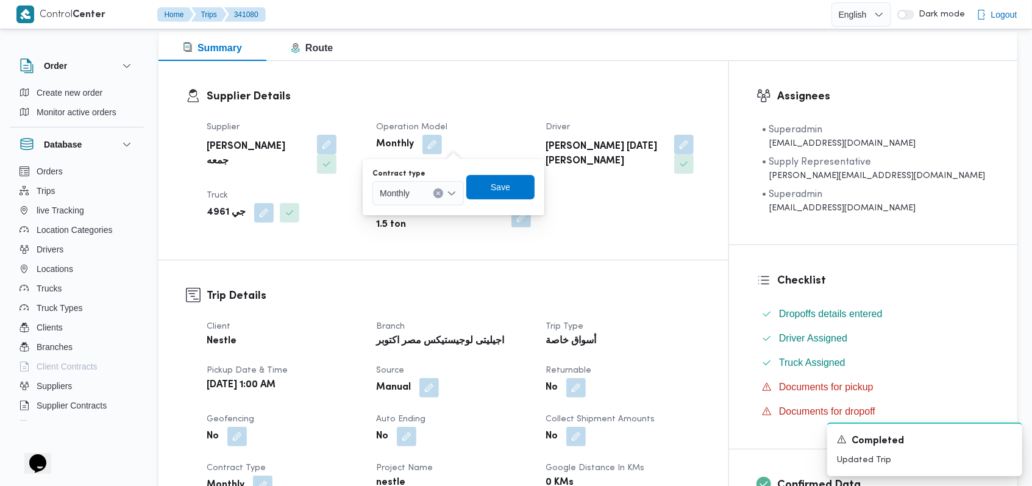
click at [440, 191] on icon "Clear input" at bounding box center [438, 193] width 5 height 5
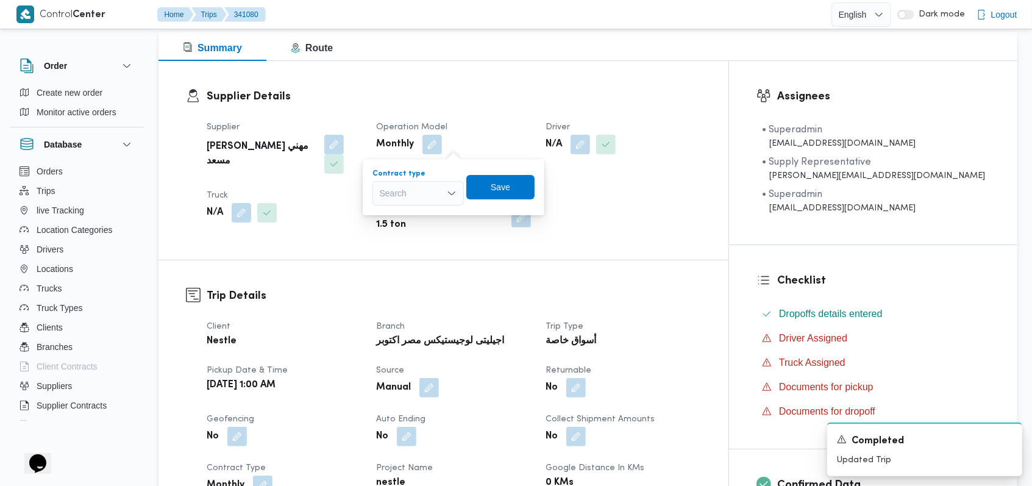
click at [433, 187] on div "Search" at bounding box center [417, 193] width 91 height 24
click at [416, 233] on span "On Demand" at bounding box center [425, 233] width 62 height 15
click at [494, 195] on span "Save" at bounding box center [505, 186] width 68 height 24
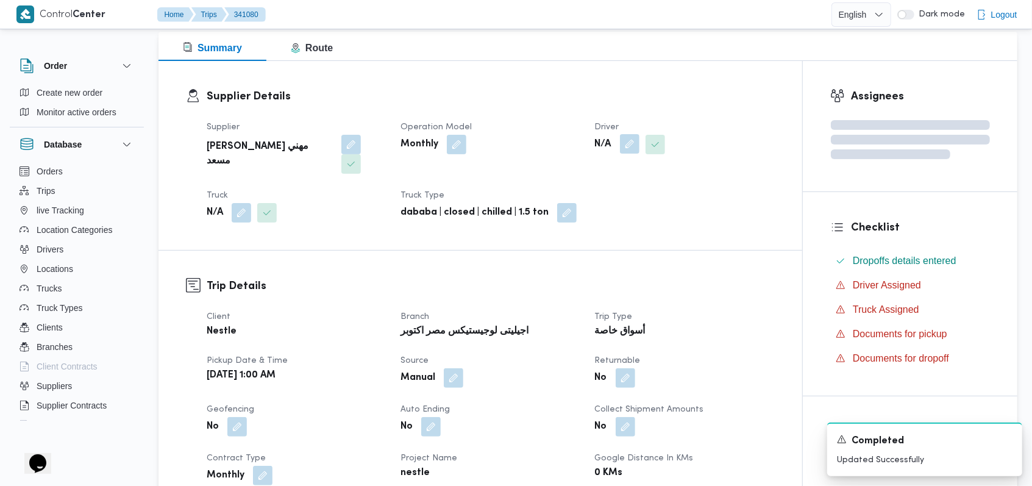
click at [626, 151] on button "button" at bounding box center [630, 144] width 20 height 20
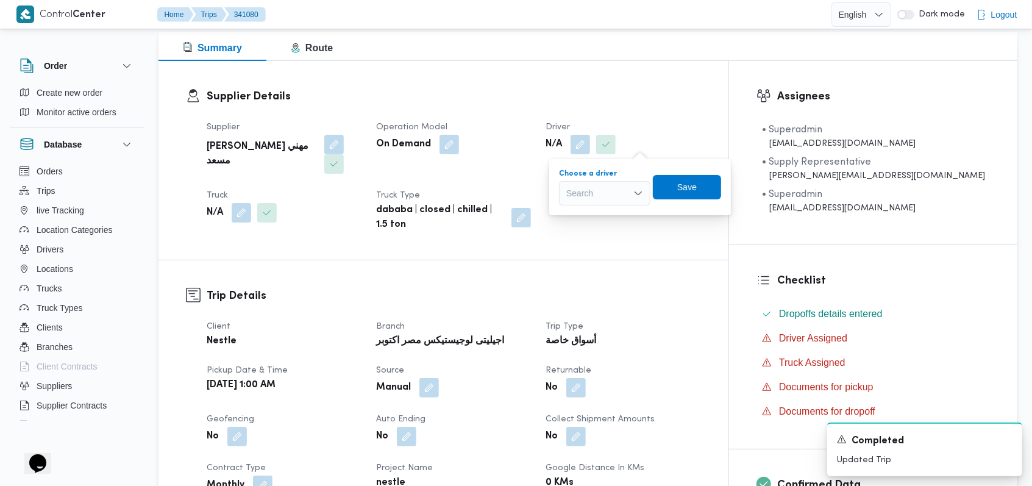
click at [614, 189] on div "Search" at bounding box center [604, 193] width 91 height 24
type input "محمد صابر"
click at [616, 206] on span "محمد صابر جابر مصيلحى الجمال" at bounding box center [605, 215] width 82 height 20
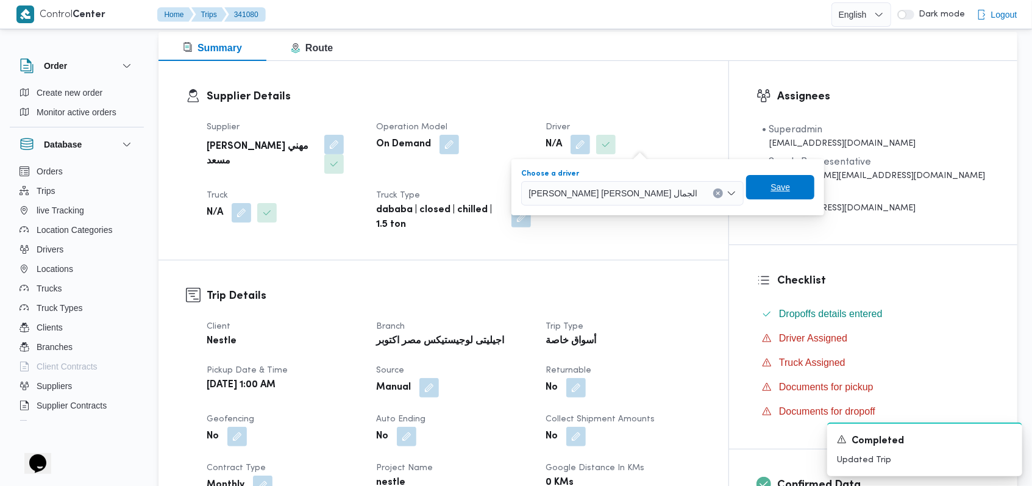
click at [746, 190] on span "Save" at bounding box center [780, 187] width 68 height 24
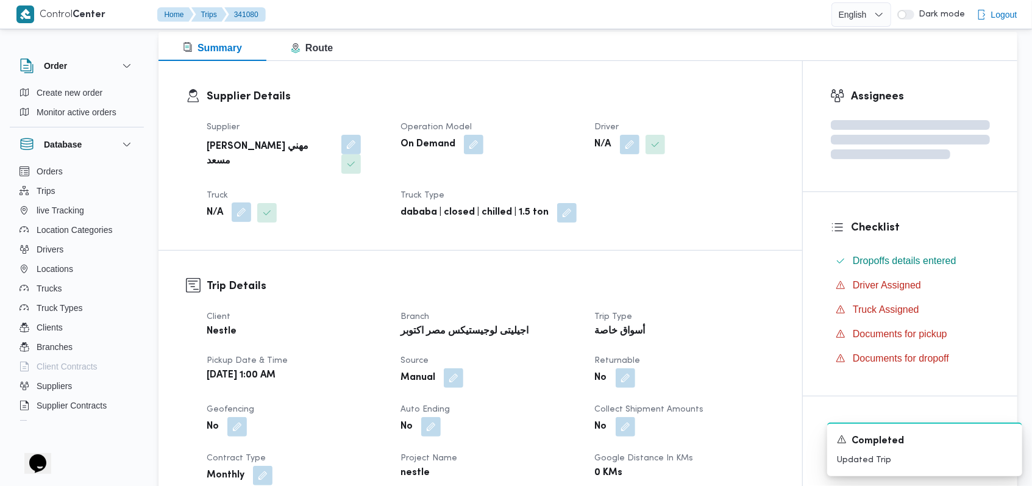
click at [238, 202] on button "button" at bounding box center [242, 212] width 20 height 20
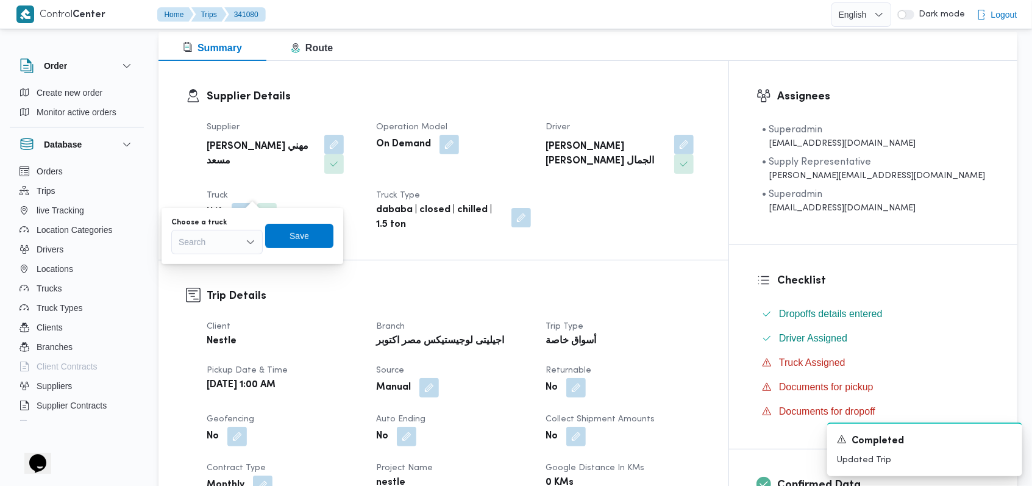
click at [229, 244] on div "Search" at bounding box center [216, 242] width 91 height 24
click at [237, 262] on span "6894نأي |" at bounding box center [224, 264] width 62 height 15
click at [298, 241] on span "Save" at bounding box center [300, 235] width 20 height 15
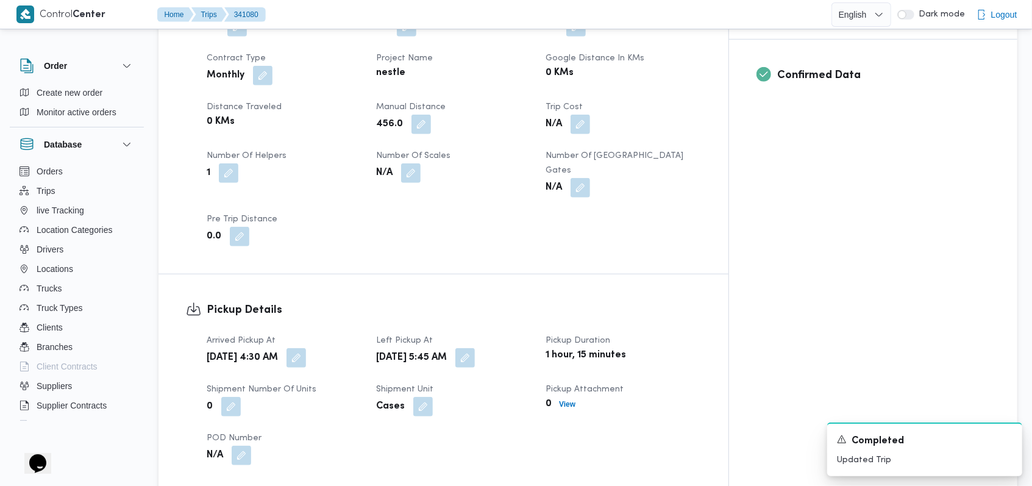
scroll to position [488, 0]
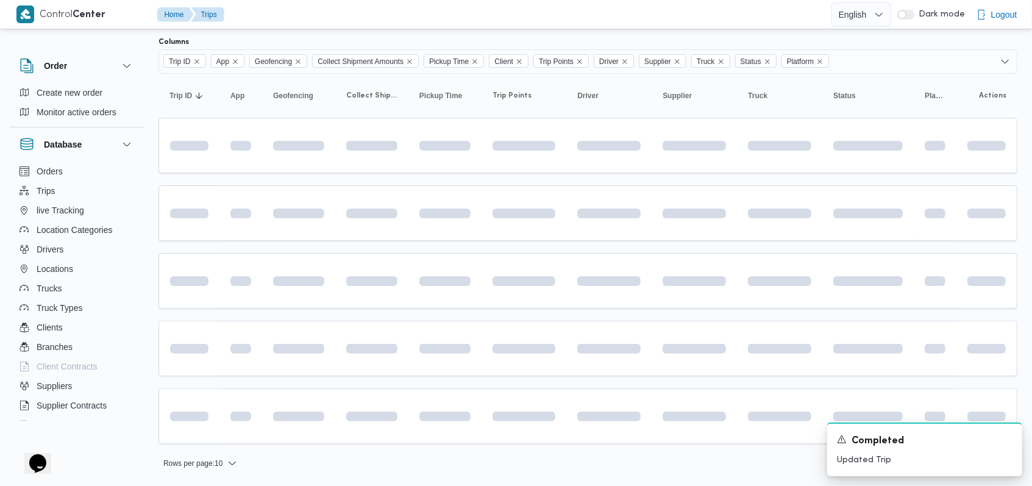
scroll to position [72, 0]
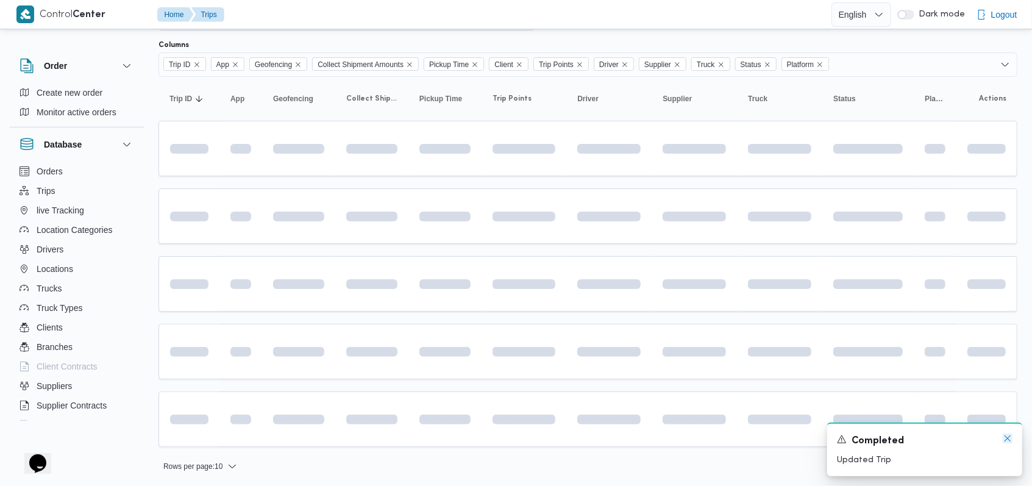
click at [1005, 435] on icon "Dismiss toast" at bounding box center [1008, 438] width 10 height 10
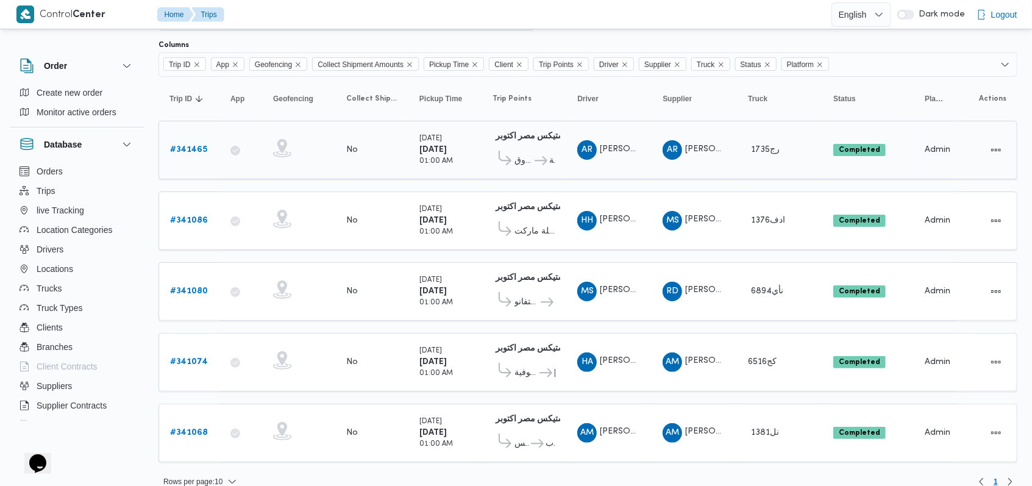
click at [184, 149] on b "# 341465" at bounding box center [188, 150] width 37 height 8
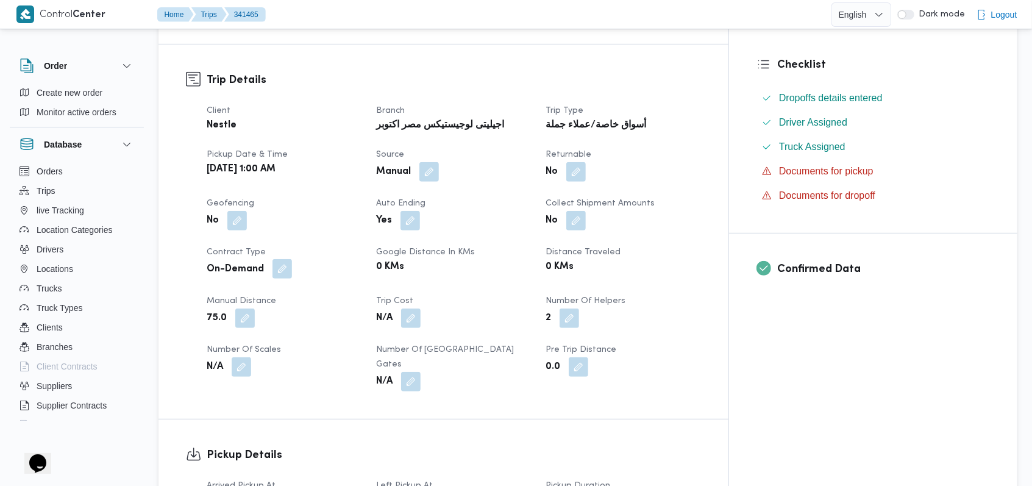
scroll to position [406, 0]
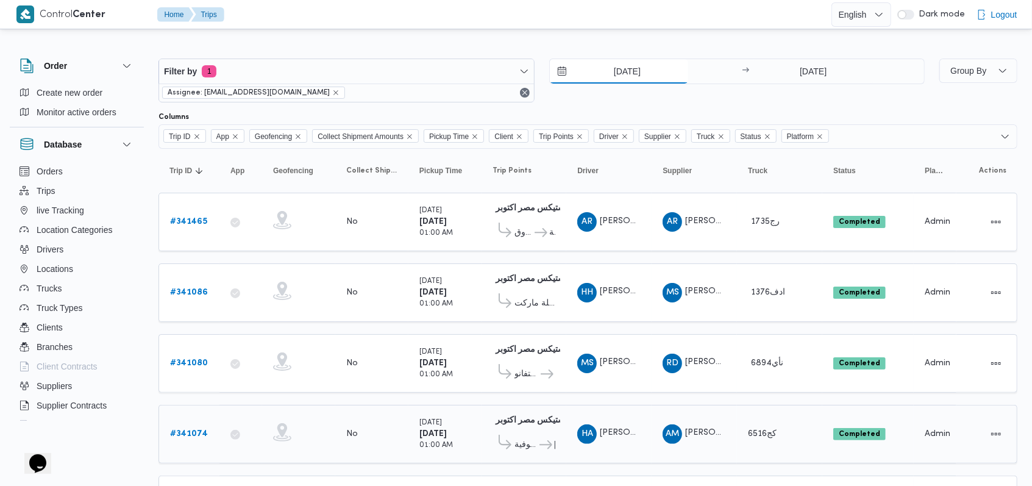
click at [634, 75] on input "5/10/2025" at bounding box center [619, 71] width 138 height 24
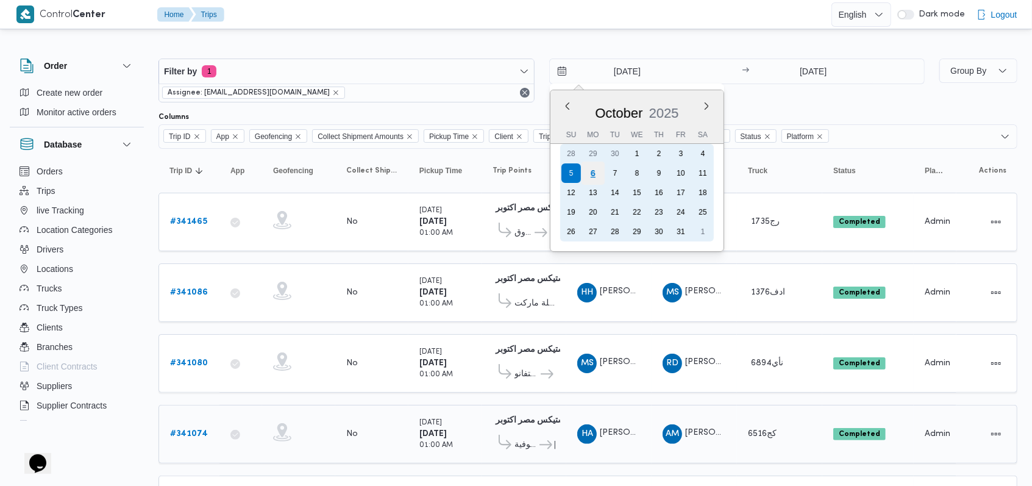
click at [597, 177] on div "6" at bounding box center [592, 173] width 23 height 23
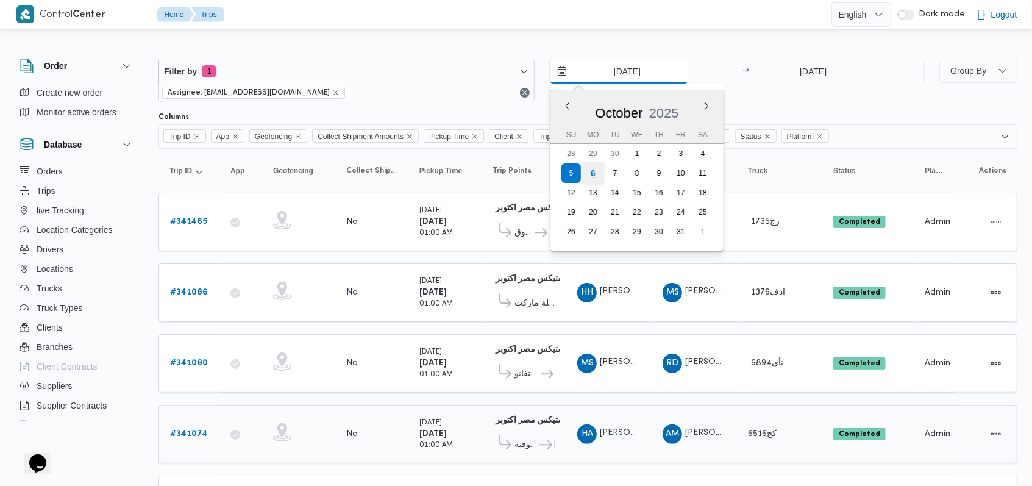
type input "6/10/2025"
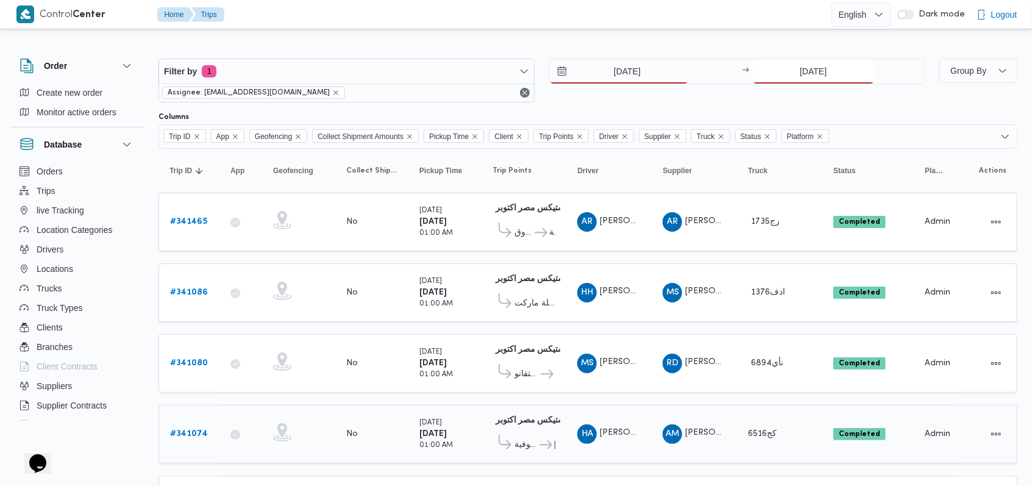
click at [809, 75] on input "5/10/2025" at bounding box center [813, 71] width 121 height 24
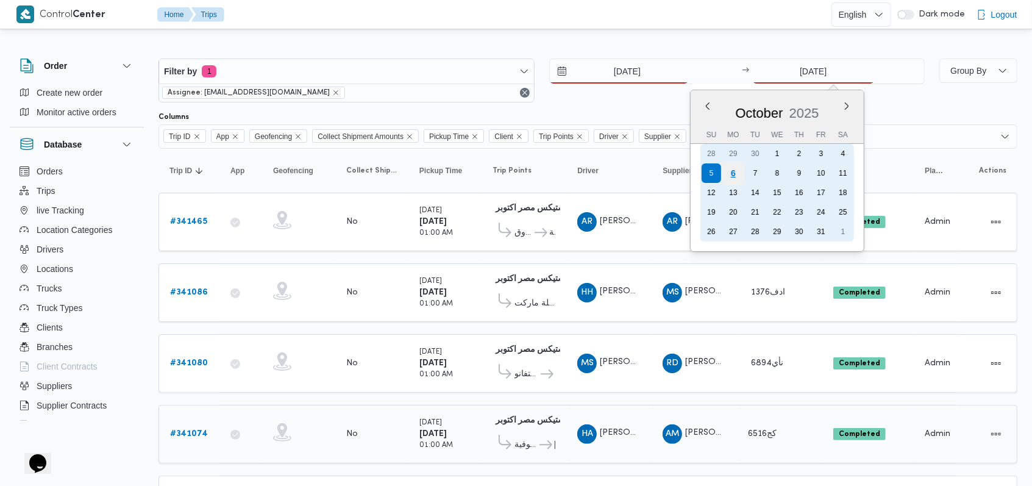
click at [729, 177] on div "6" at bounding box center [733, 173] width 23 height 23
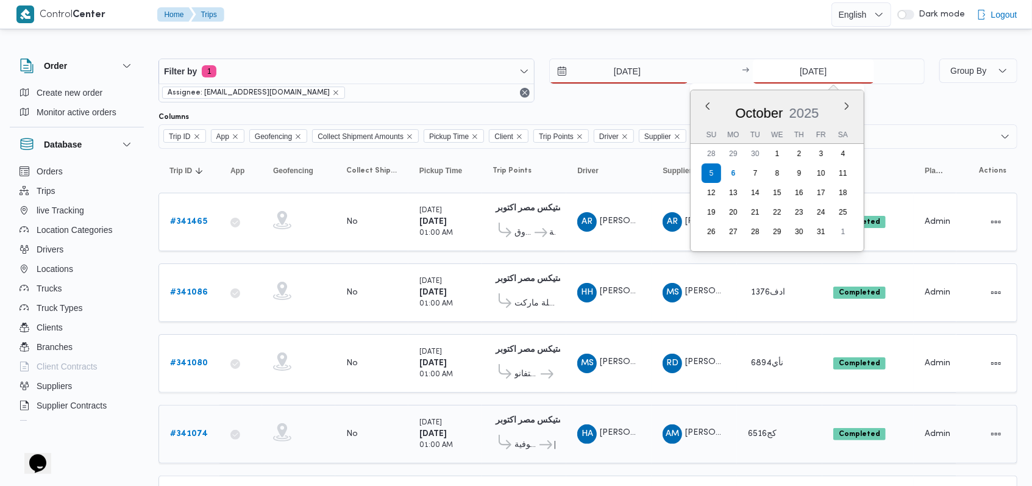
type input "6/10/2025"
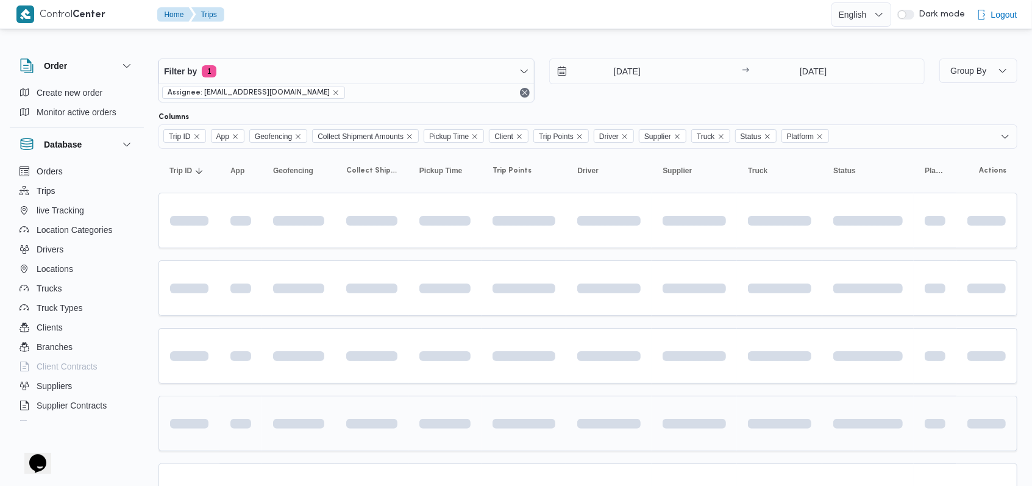
click at [616, 97] on div "6/10/2025 → 6/10/2025" at bounding box center [737, 81] width 376 height 44
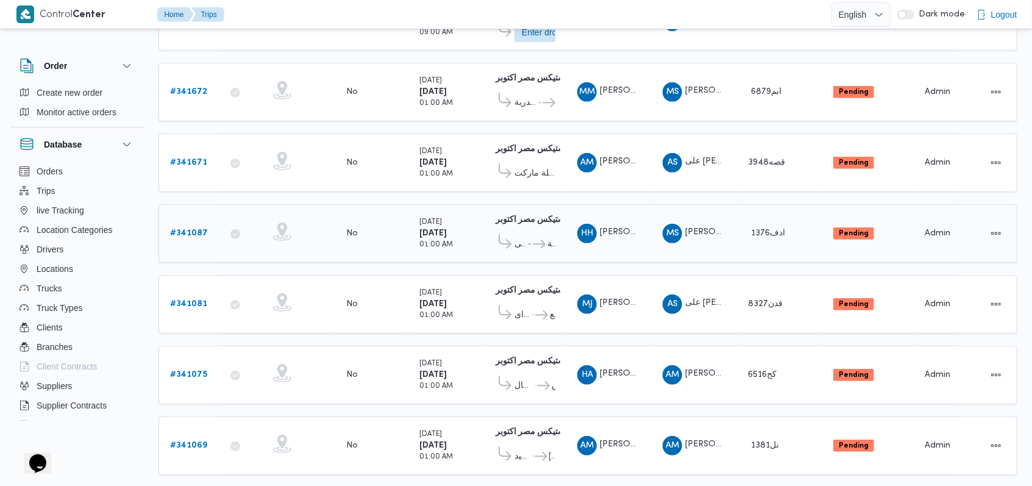
scroll to position [359, 0]
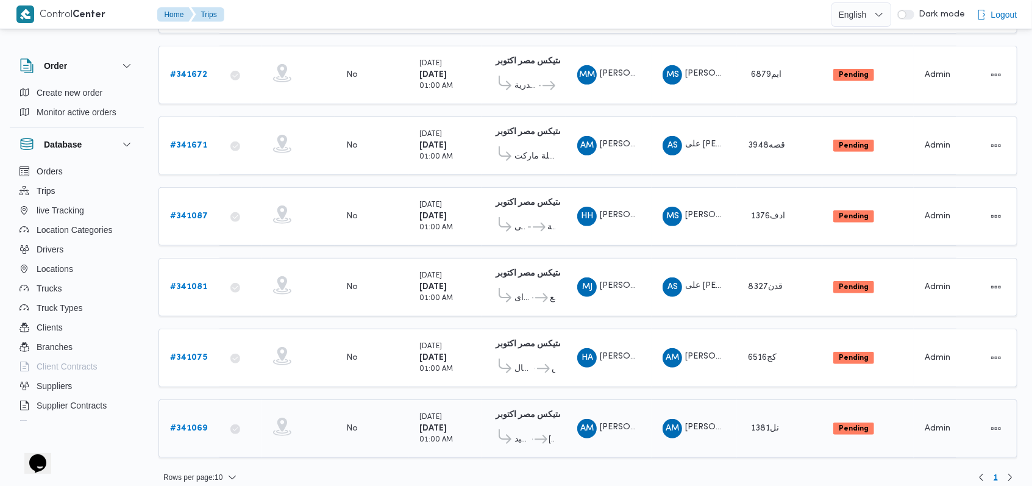
click at [182, 424] on b "# 341069" at bounding box center [188, 428] width 37 height 8
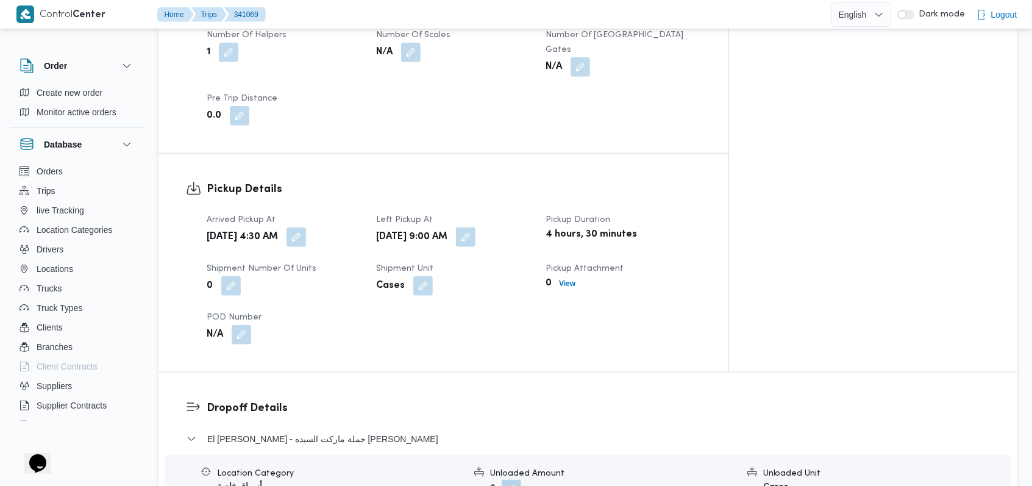
scroll to position [732, 0]
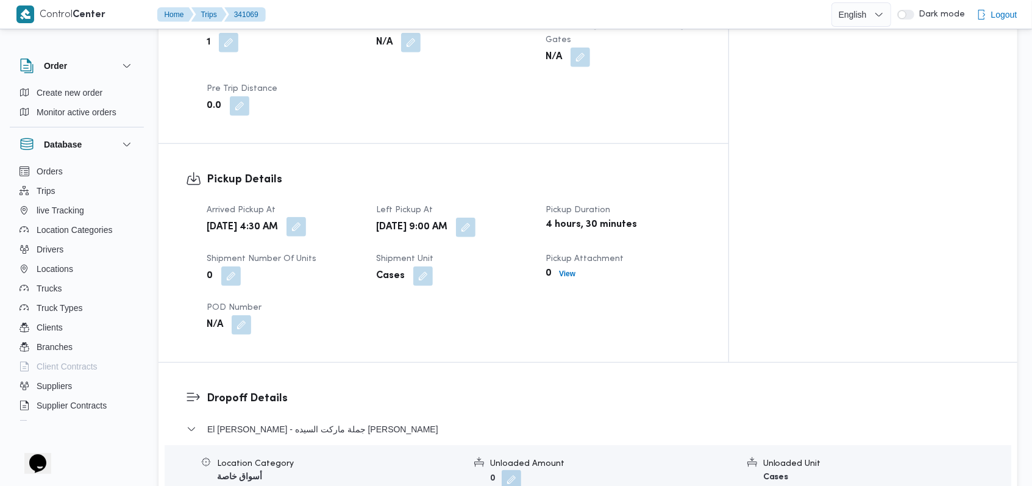
click at [306, 217] on button "button" at bounding box center [297, 227] width 20 height 20
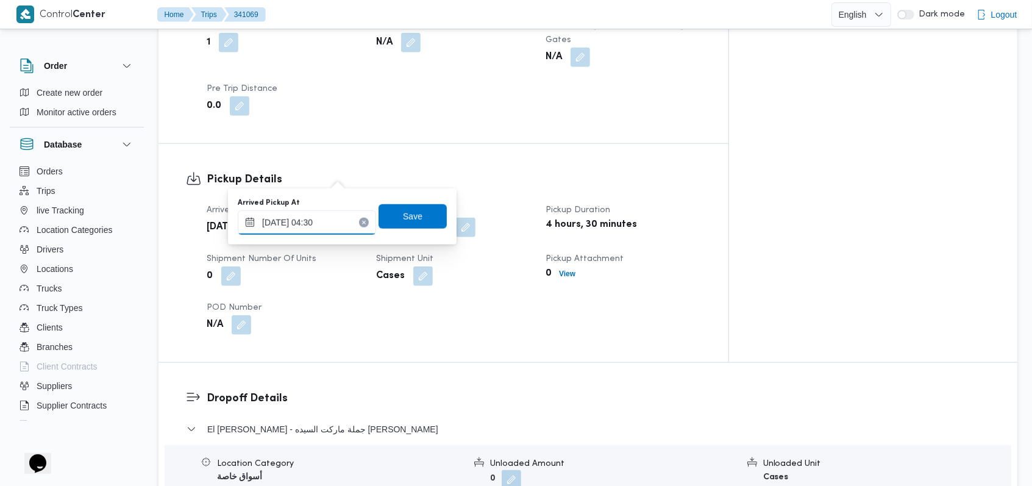
click at [322, 218] on input "06/10/2025 04:30" at bounding box center [307, 222] width 138 height 24
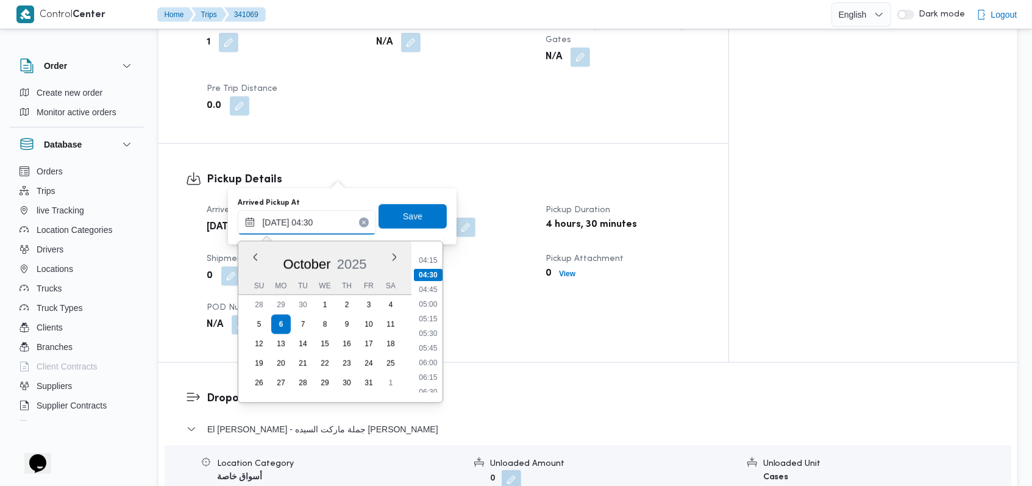
scroll to position [271, 0]
click at [431, 369] on li "06:30" at bounding box center [429, 367] width 28 height 12
type input "06/10/2025 06:30"
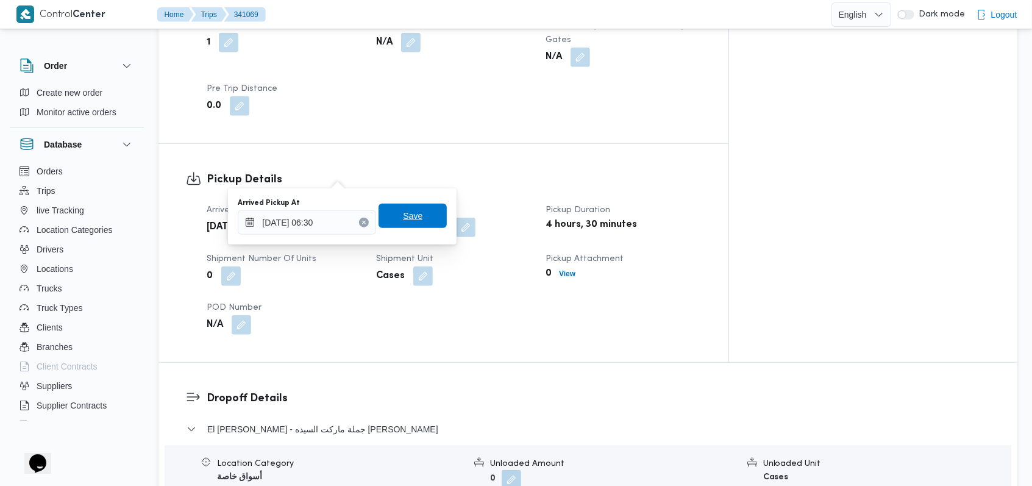
click at [405, 217] on span "Save" at bounding box center [413, 215] width 20 height 15
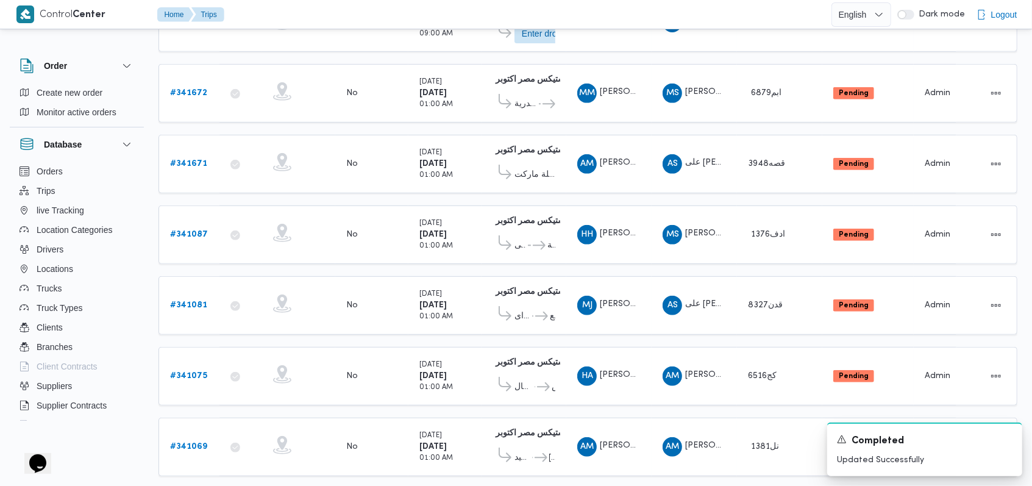
scroll to position [359, 0]
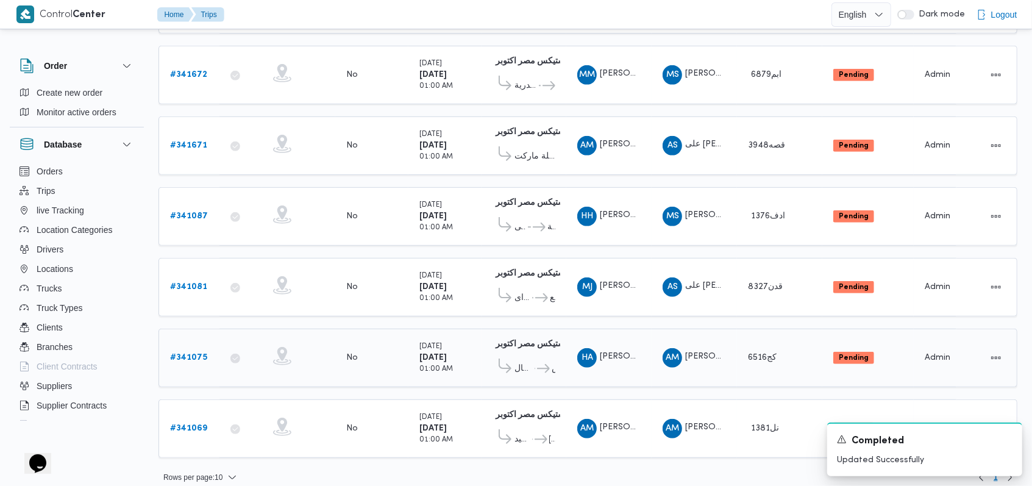
click at [192, 354] on b "# 341075" at bounding box center [188, 358] width 37 height 8
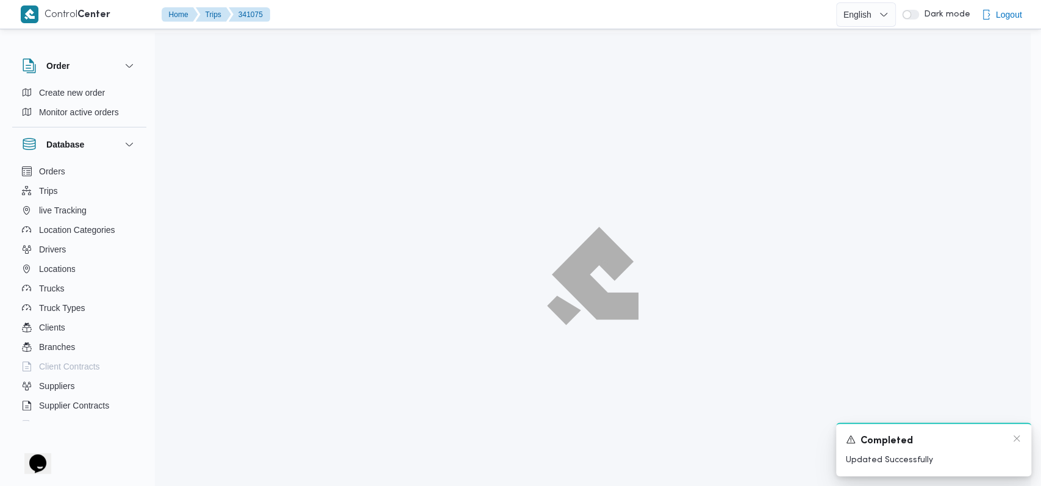
click at [1017, 441] on div "A new notification appears Completed Updated Successfully" at bounding box center [933, 449] width 195 height 54
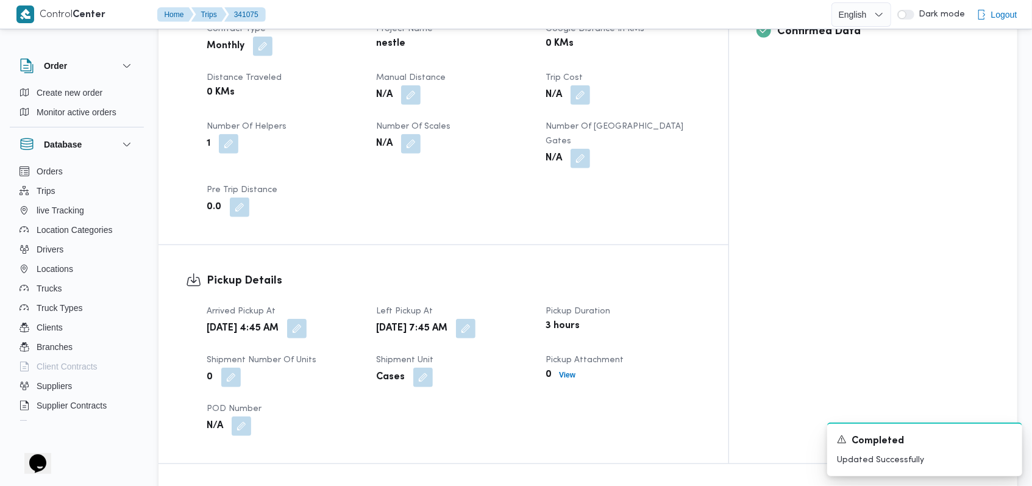
scroll to position [650, 0]
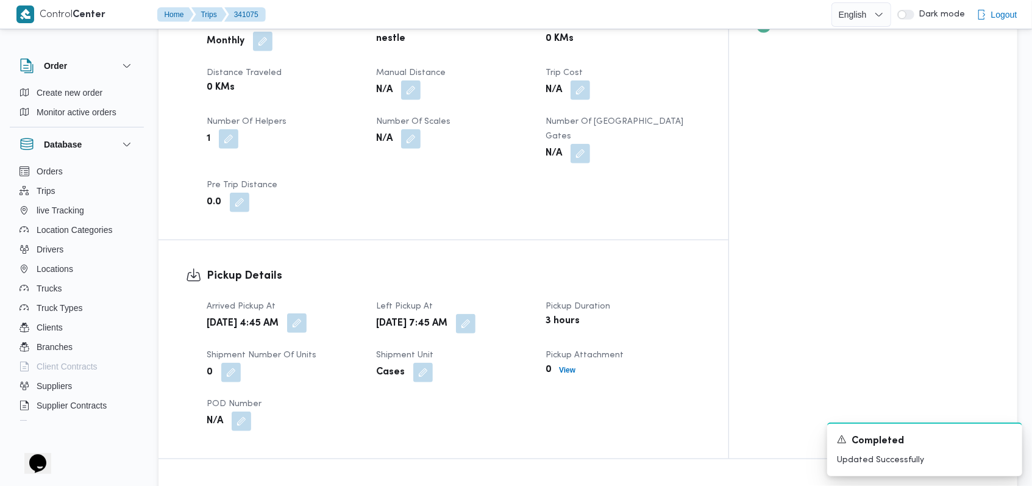
click at [307, 313] on button "button" at bounding box center [297, 323] width 20 height 20
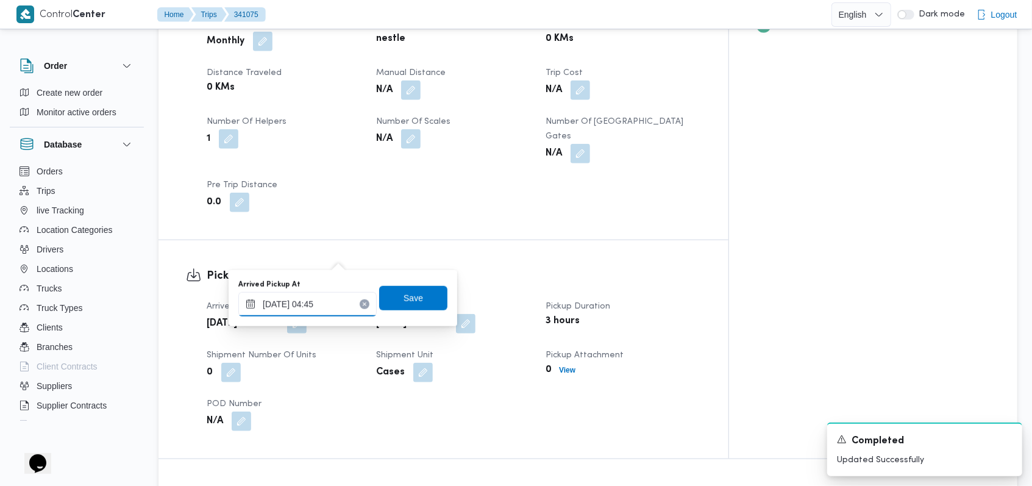
click at [328, 307] on input "06/10/2025 04:45" at bounding box center [307, 304] width 138 height 24
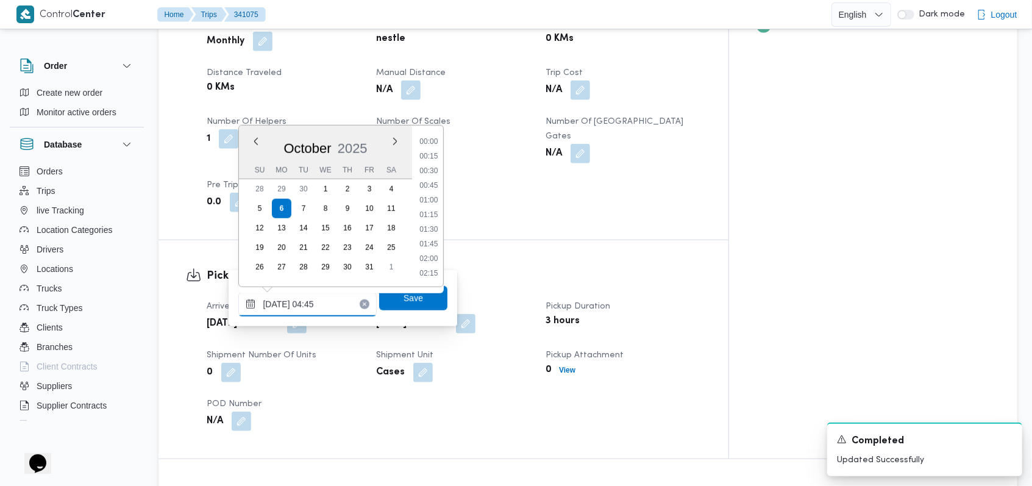
scroll to position [204, 0]
click at [434, 202] on li "04:30" at bounding box center [429, 200] width 28 height 12
type input "06/10/2025 04:30"
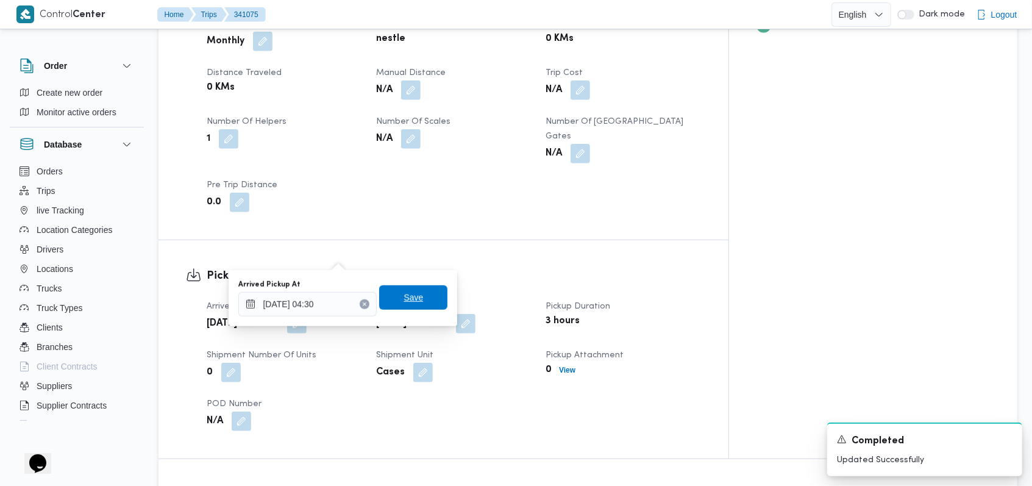
click at [414, 305] on span "Save" at bounding box center [413, 297] width 68 height 24
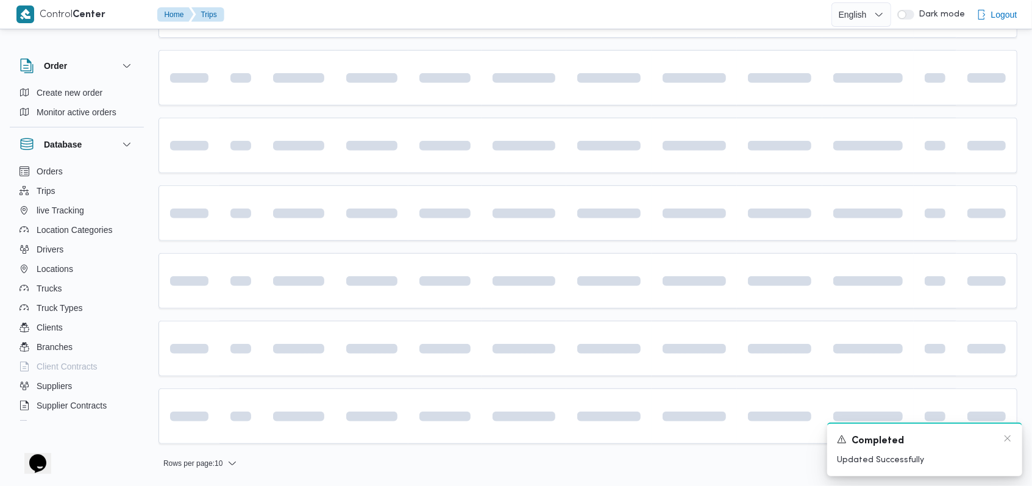
scroll to position [341, 0]
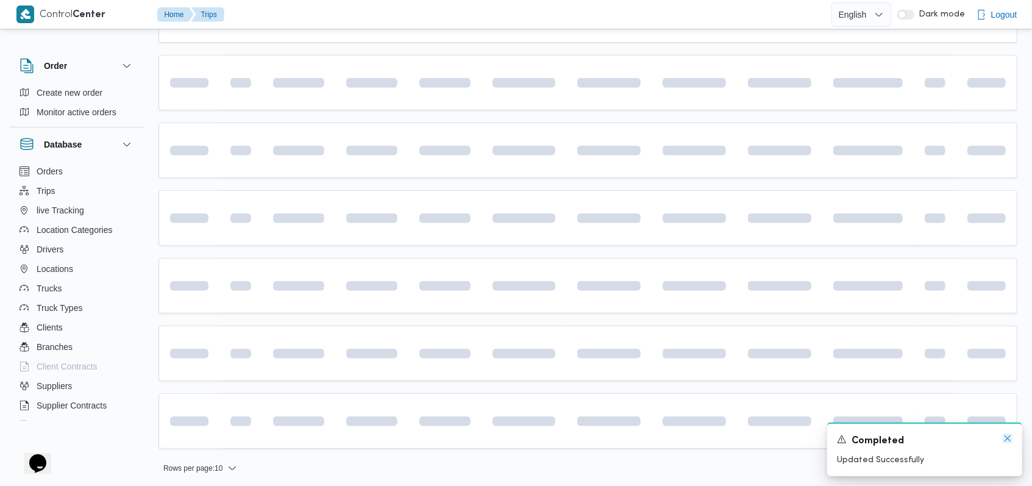
click at [1005, 436] on icon "Dismiss toast" at bounding box center [1008, 438] width 10 height 10
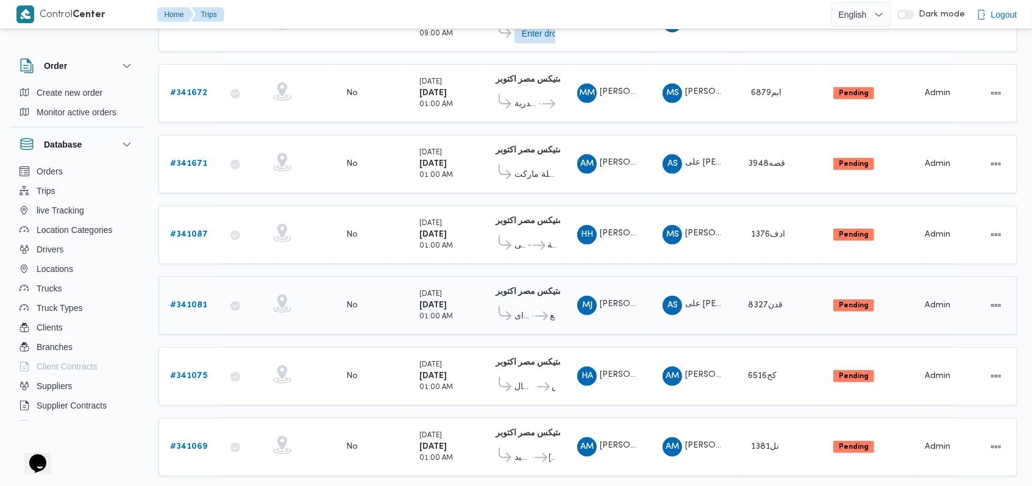
scroll to position [344, 0]
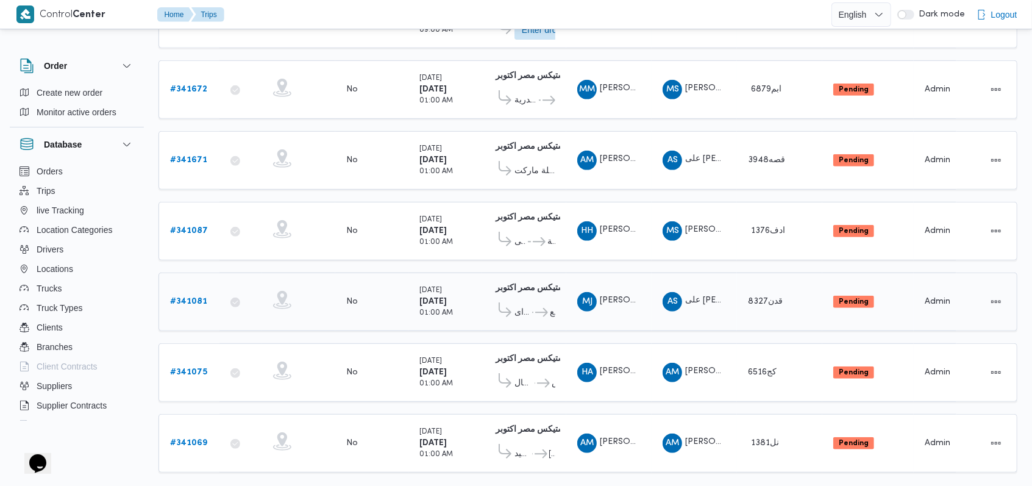
click at [183, 297] on b "# 341081" at bounding box center [188, 301] width 37 height 8
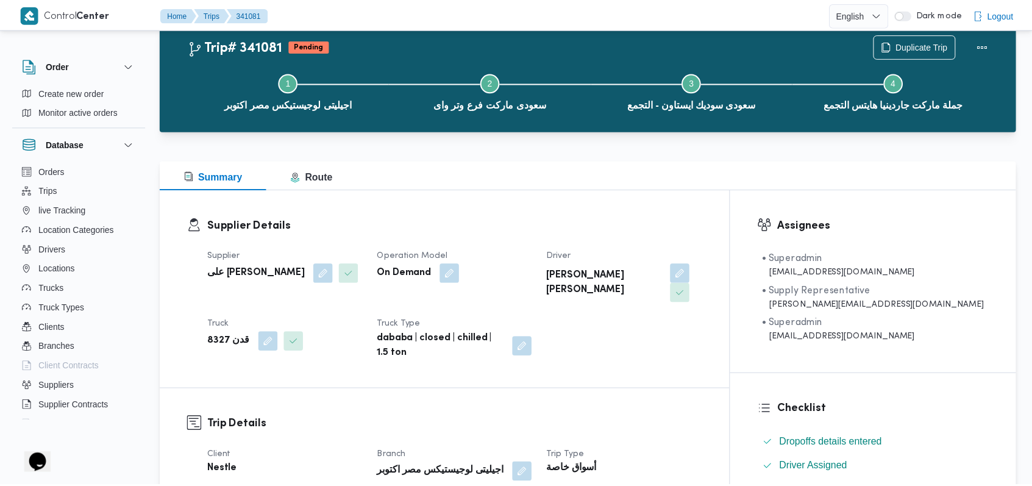
scroll to position [751, 0]
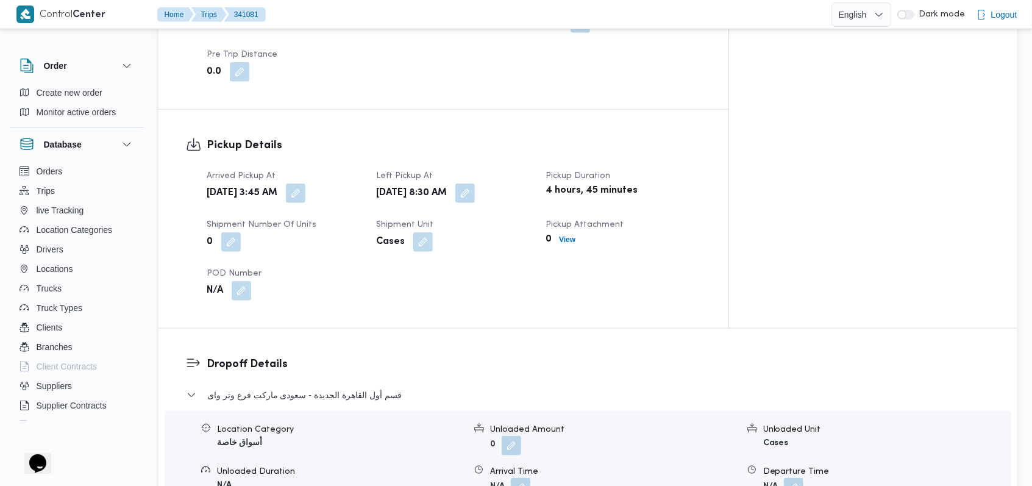
click at [351, 182] on div "Mon, Oct 6, 2025 3:45 AM" at bounding box center [283, 193] width 157 height 22
click at [305, 183] on button "button" at bounding box center [296, 193] width 20 height 20
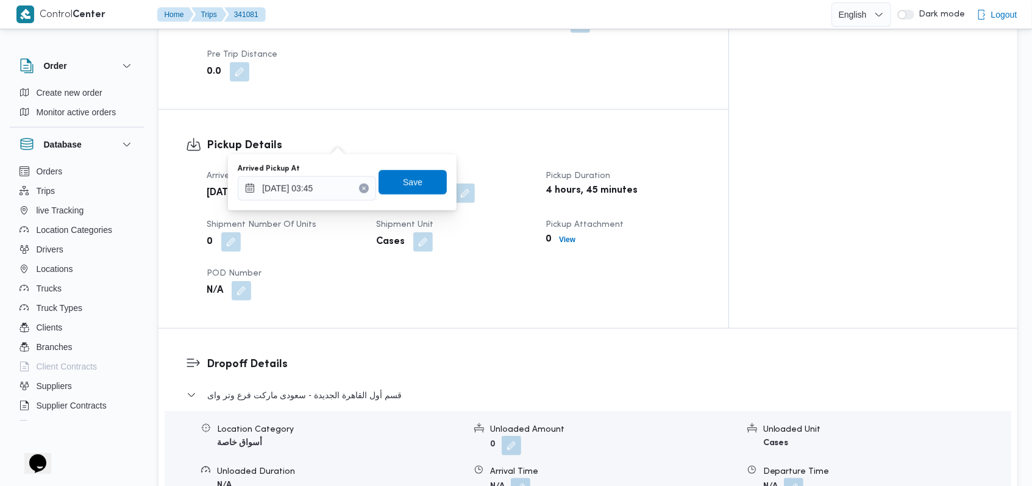
click at [330, 174] on div "Arrived Pickup At 06/10/2025 03:45" at bounding box center [307, 182] width 138 height 37
click at [330, 183] on input "06/10/2025 03:45" at bounding box center [307, 188] width 138 height 24
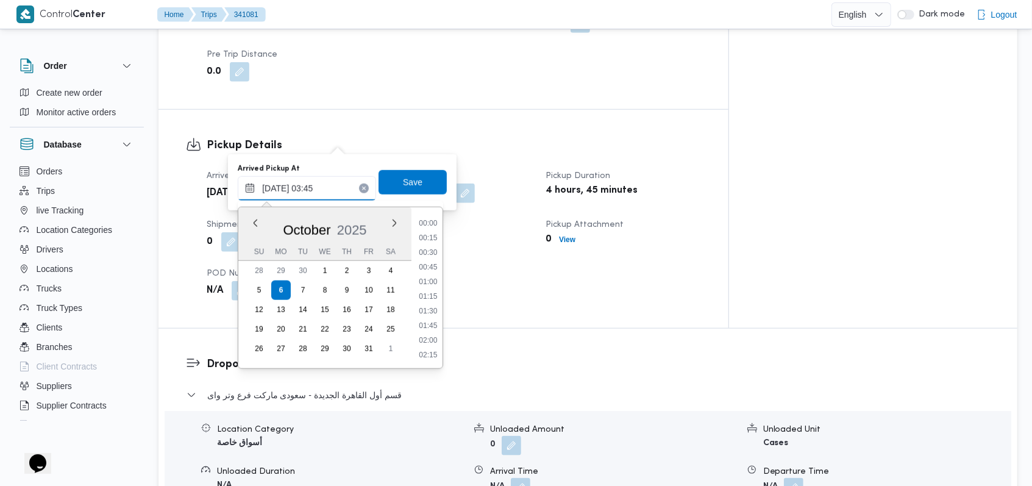
scroll to position [146, 0]
click at [433, 356] on li "04:45" at bounding box center [429, 355] width 28 height 12
type input "06/10/2025 04:45"
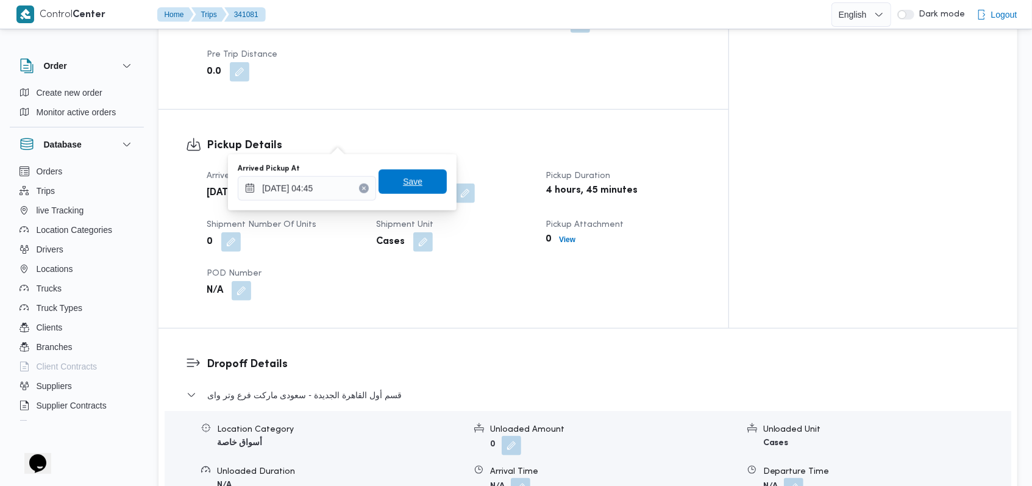
click at [405, 178] on span "Save" at bounding box center [413, 181] width 20 height 15
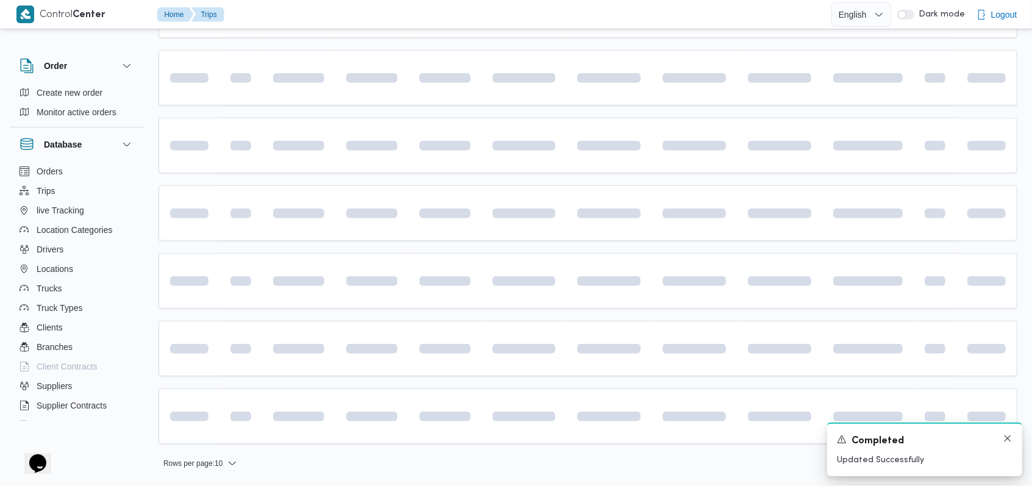
scroll to position [341, 0]
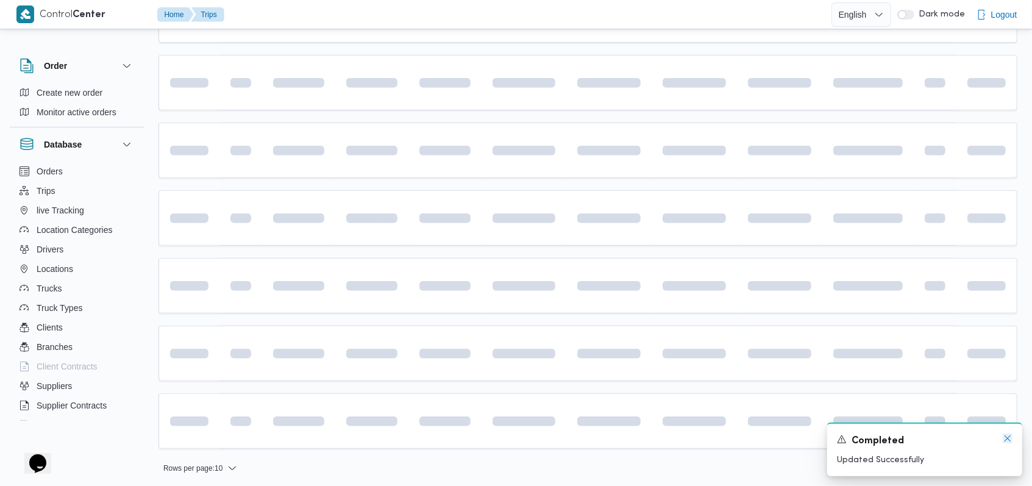
click at [1010, 441] on icon "Dismiss toast" at bounding box center [1008, 438] width 10 height 10
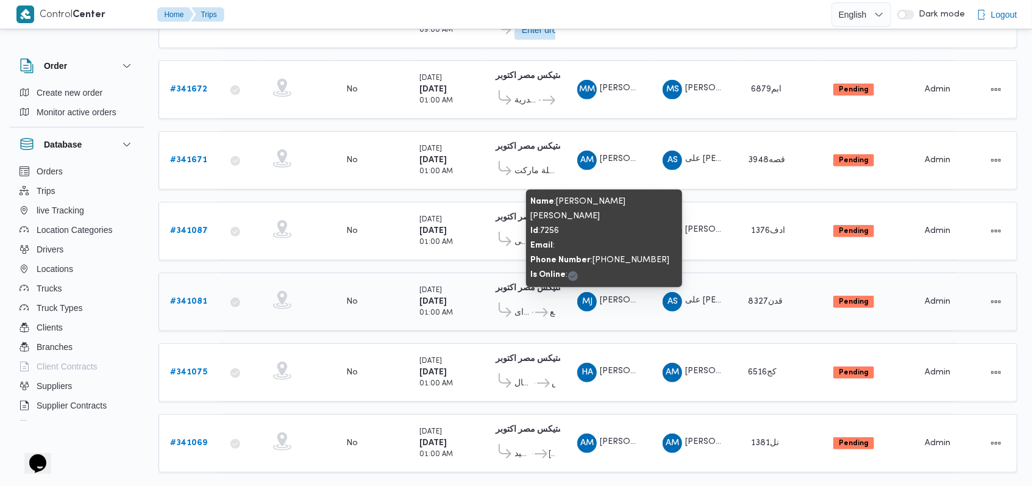
scroll to position [359, 0]
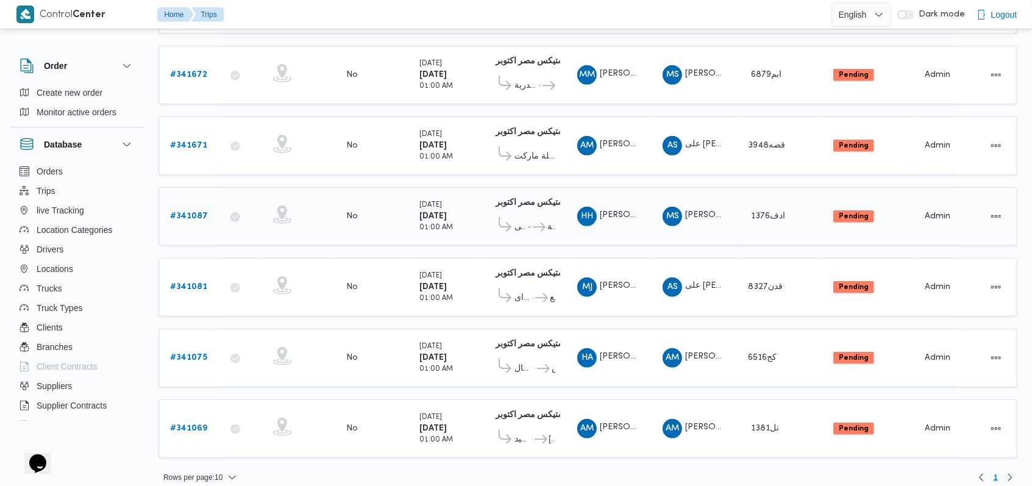
click at [191, 212] on b "# 341087" at bounding box center [189, 216] width 38 height 8
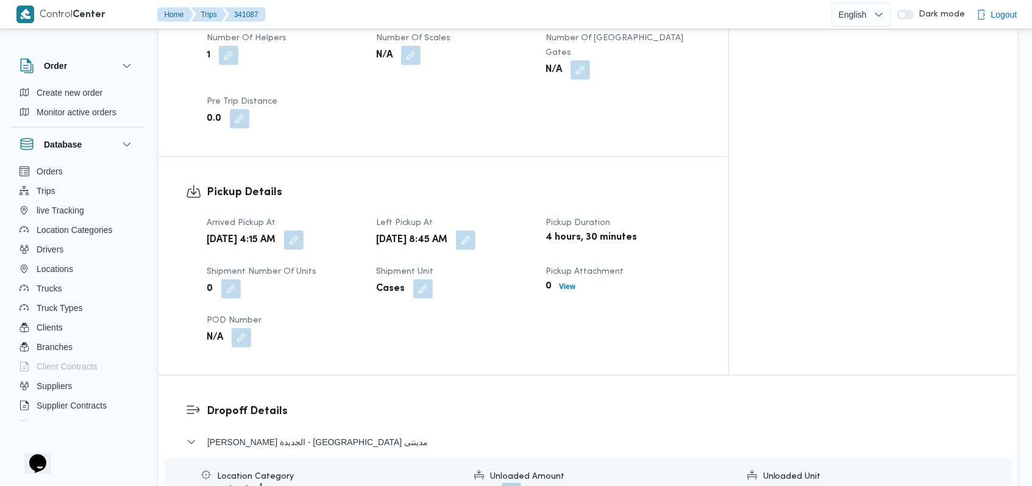
scroll to position [813, 0]
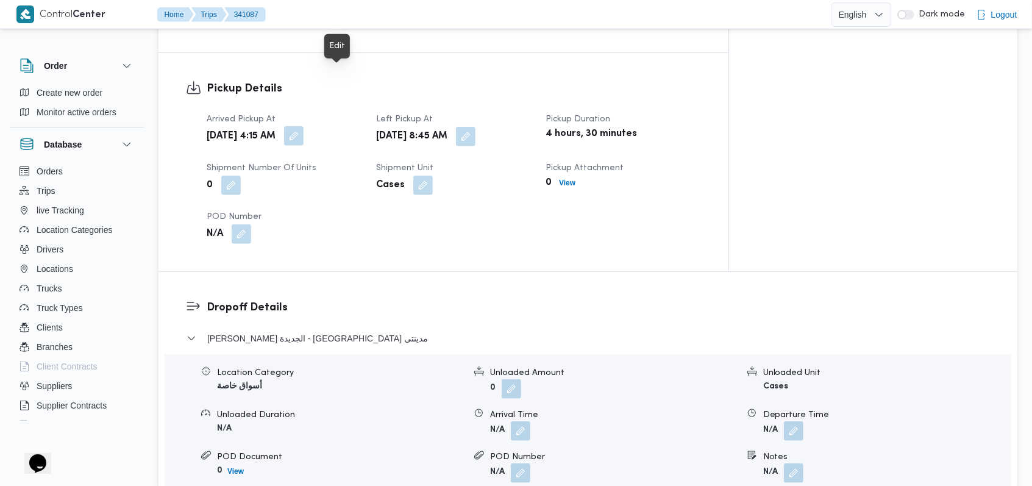
click at [304, 126] on button "button" at bounding box center [294, 136] width 20 height 20
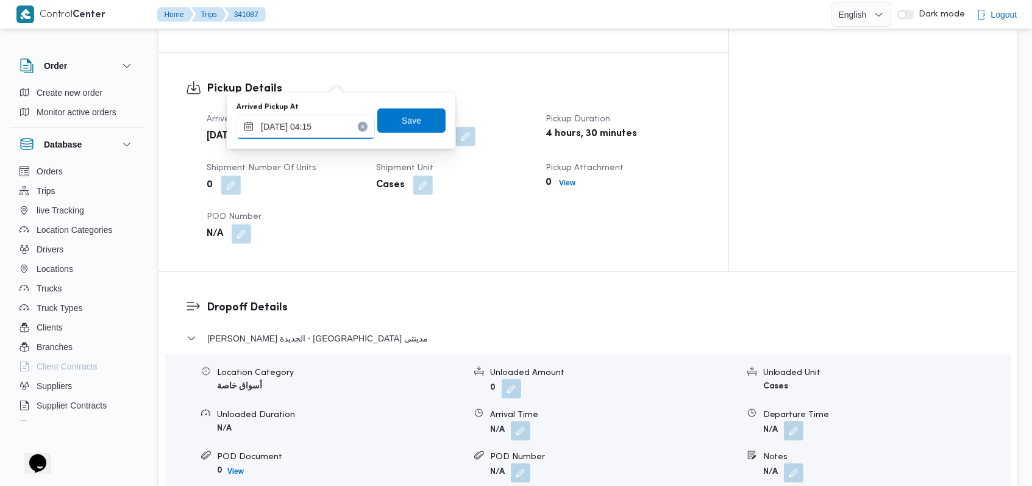
click at [329, 124] on input "06/10/2025 04:15" at bounding box center [306, 127] width 138 height 24
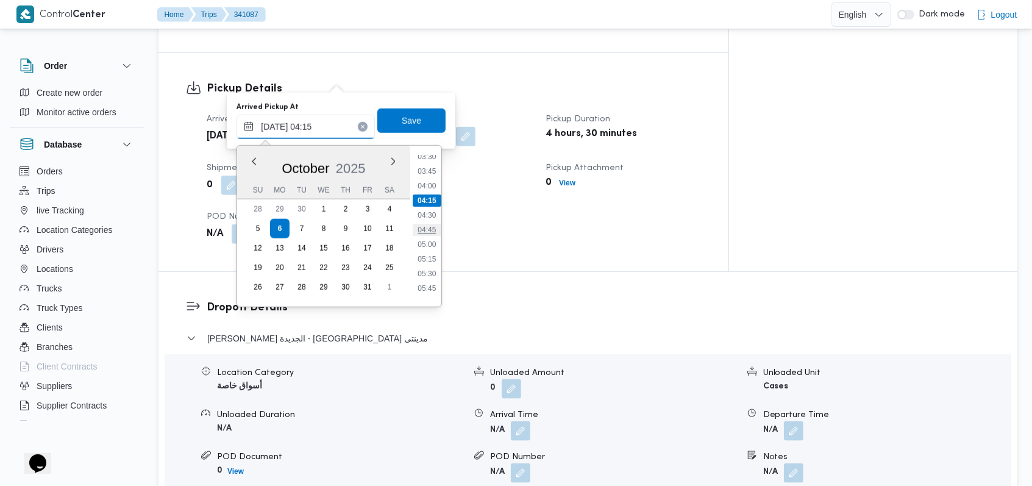
scroll to position [256, 0]
click at [436, 259] on li "06:00" at bounding box center [427, 257] width 28 height 12
type input "06/10/2025 06:00"
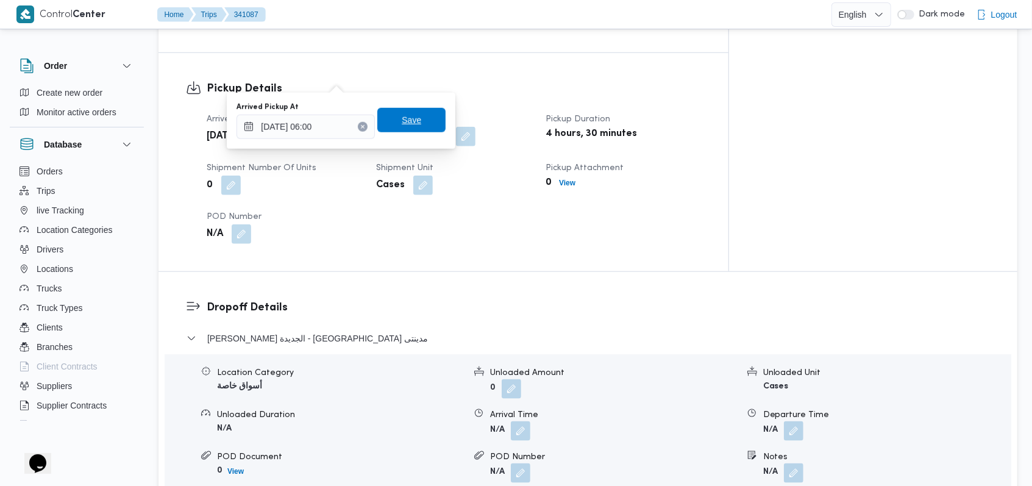
click at [416, 126] on span "Save" at bounding box center [411, 120] width 68 height 24
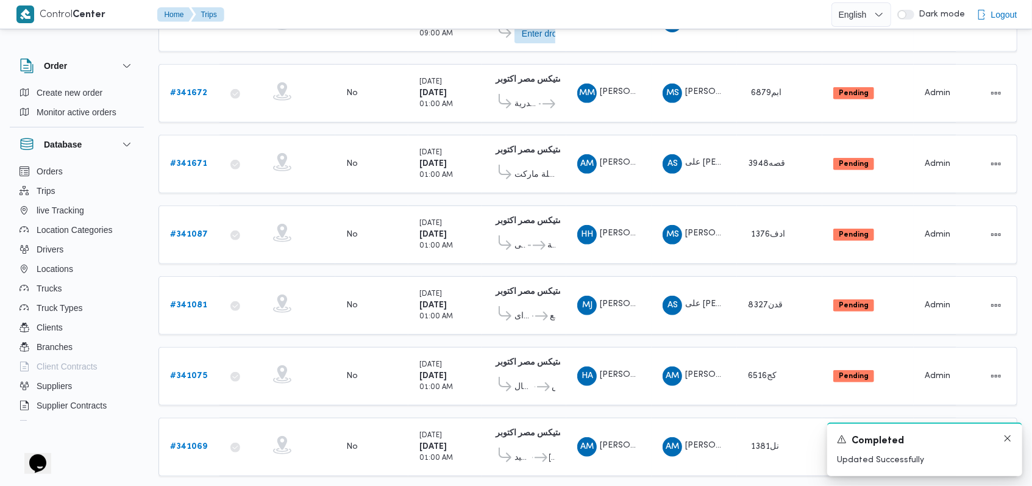
scroll to position [359, 0]
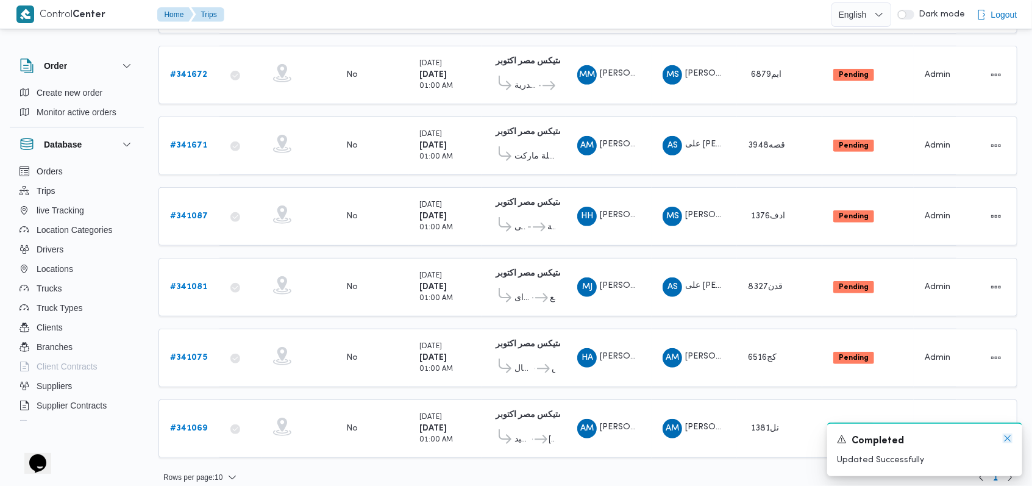
click at [1008, 436] on icon "Dismiss toast" at bounding box center [1008, 438] width 10 height 10
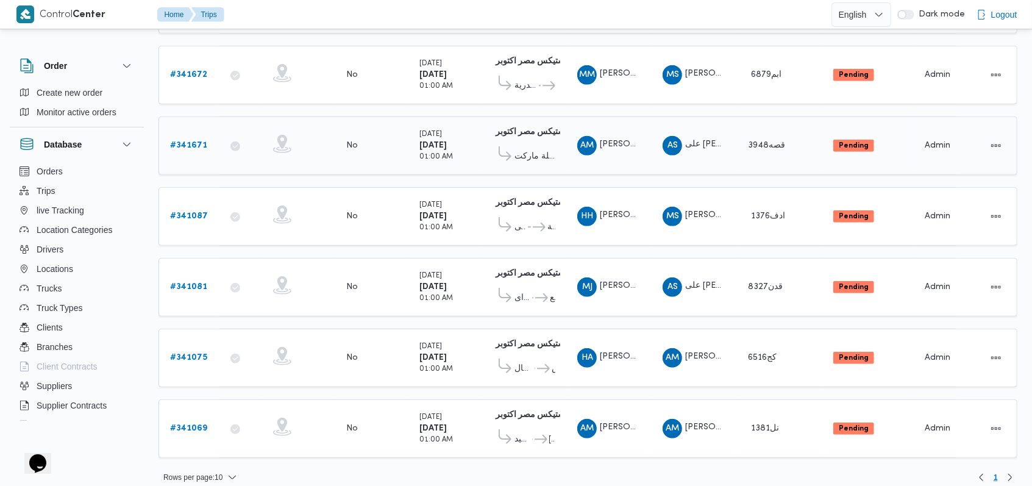
click at [193, 141] on b "# 341671" at bounding box center [188, 145] width 37 height 8
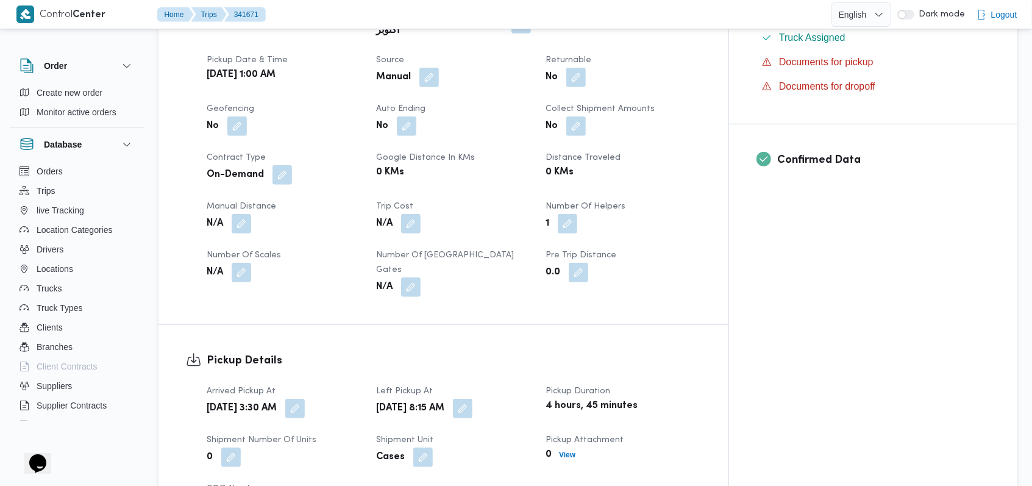
scroll to position [488, 0]
click at [305, 397] on button "button" at bounding box center [295, 407] width 20 height 20
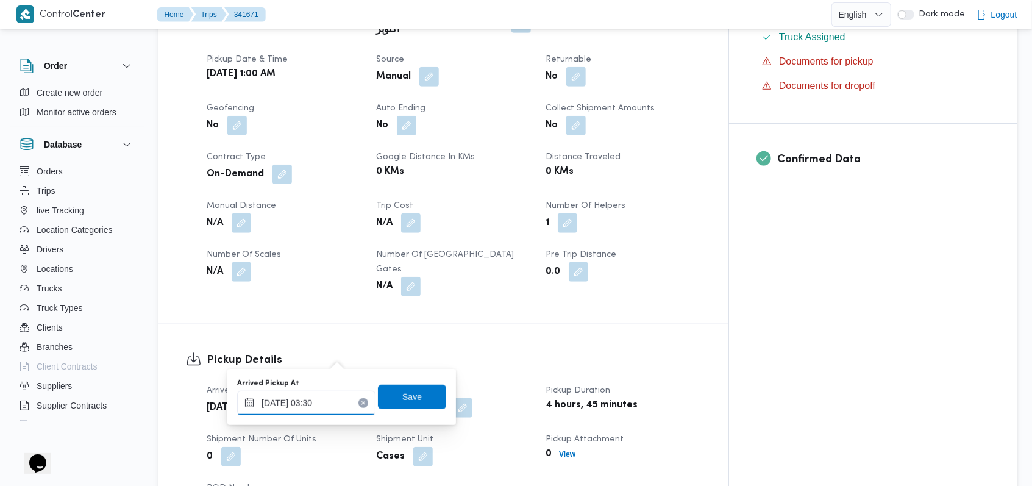
click at [329, 391] on div "06/10/2025 03:30" at bounding box center [306, 403] width 138 height 24
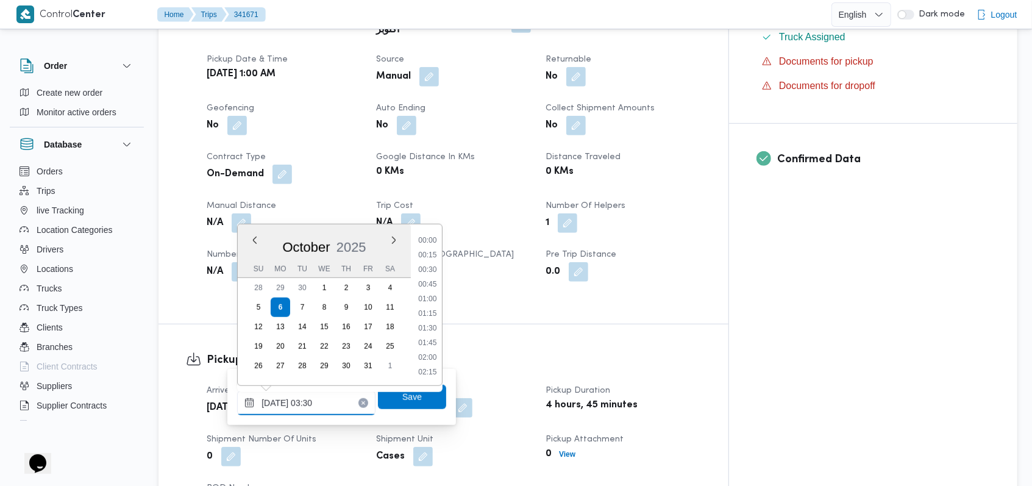
scroll to position [131, 0]
click at [418, 360] on li "04:15" at bounding box center [427, 358] width 28 height 12
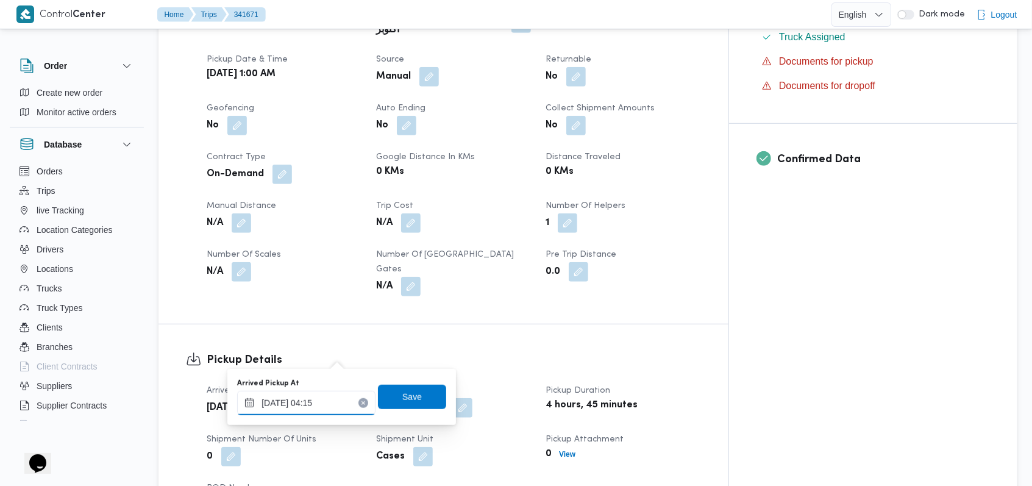
click at [336, 401] on input "06/10/2025 04:15" at bounding box center [306, 403] width 138 height 24
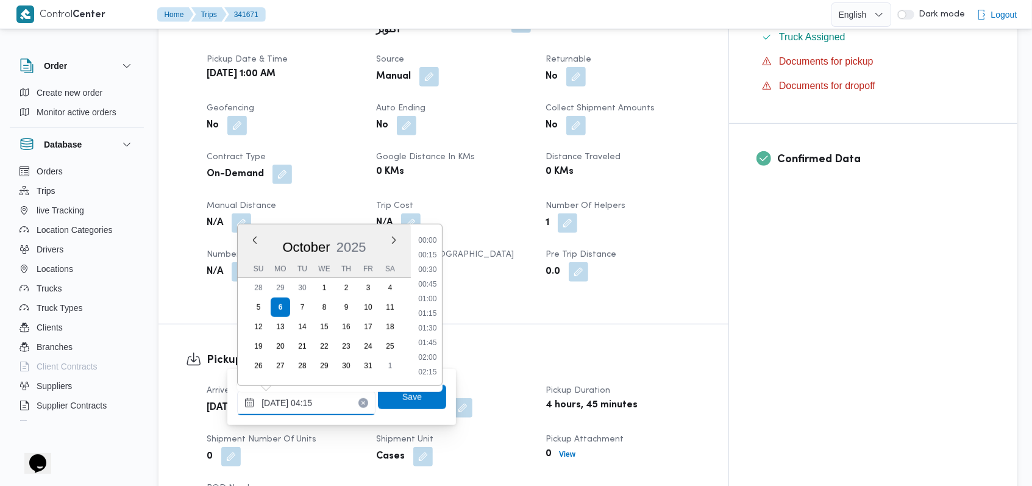
scroll to position [175, 0]
click at [433, 346] on li "04:45" at bounding box center [427, 343] width 28 height 12
type input "06/10/2025 04:45"
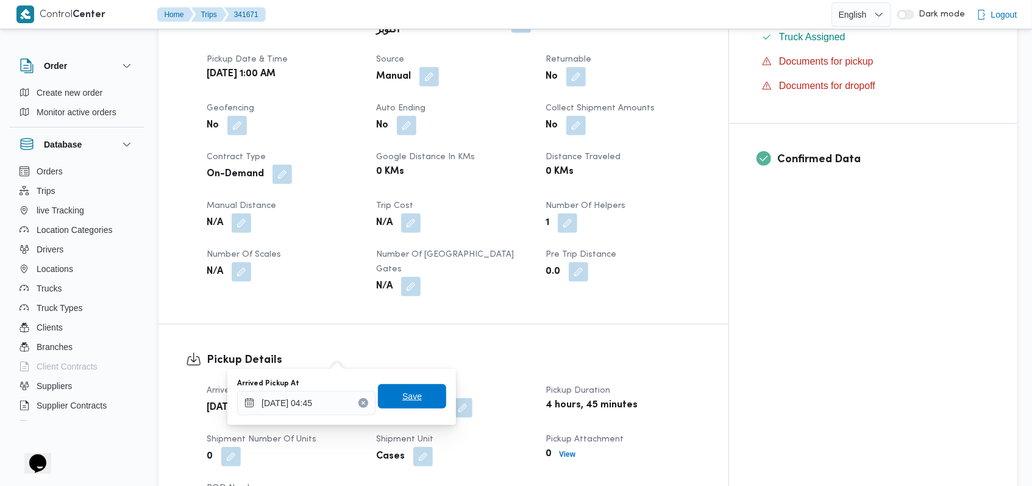
click at [418, 390] on span "Save" at bounding box center [412, 396] width 68 height 24
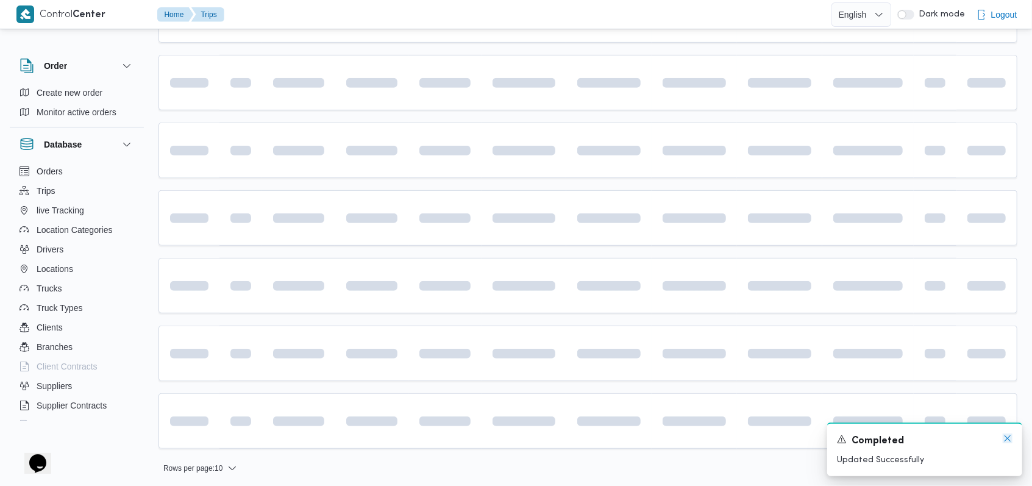
click at [1010, 441] on icon "Dismiss toast" at bounding box center [1008, 438] width 10 height 10
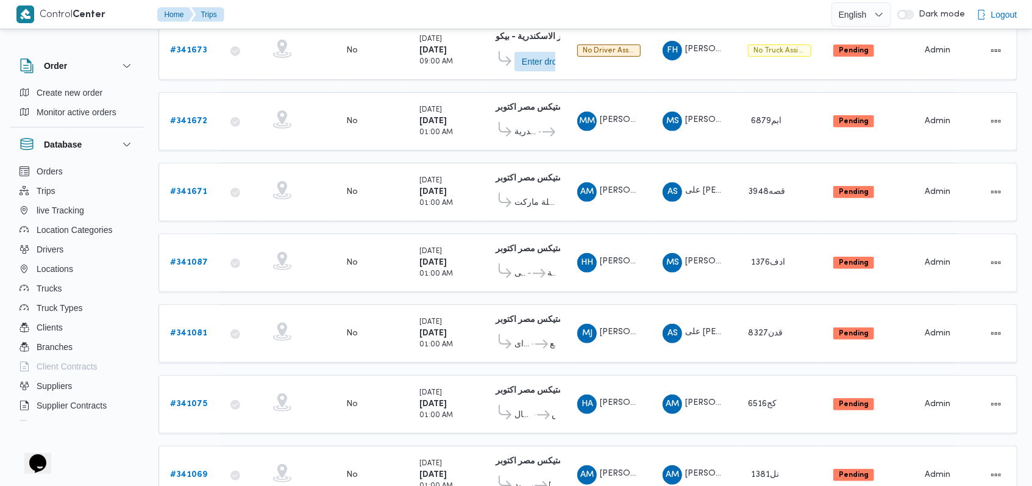
scroll to position [278, 0]
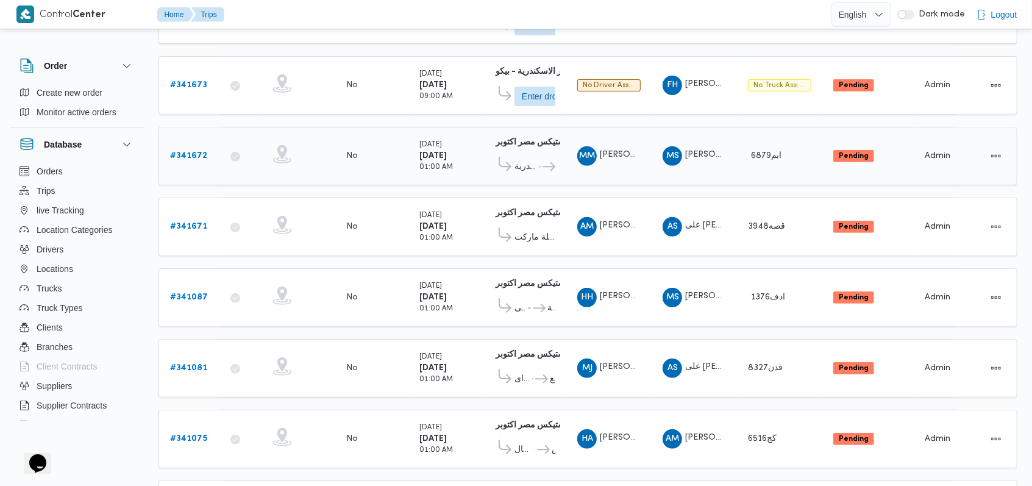
click at [201, 152] on b "# 341672" at bounding box center [188, 156] width 37 height 8
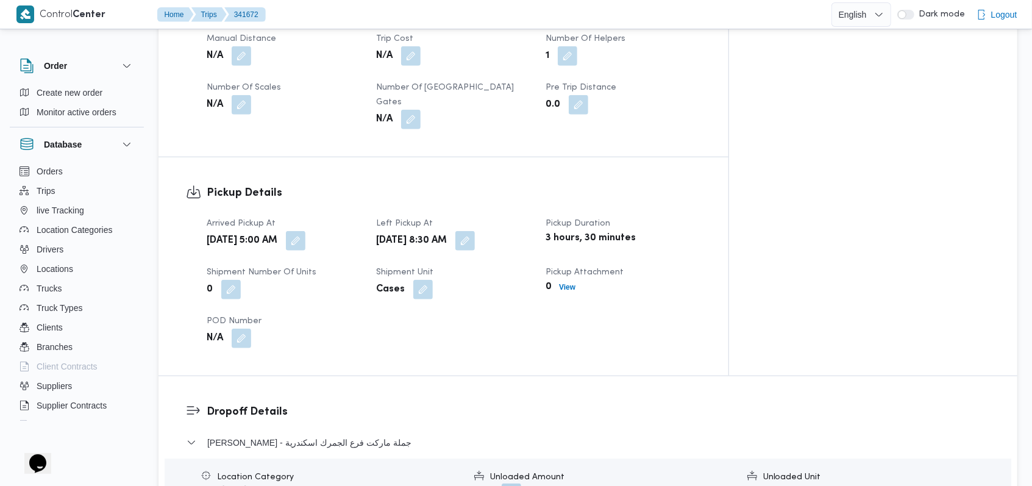
scroll to position [684, 0]
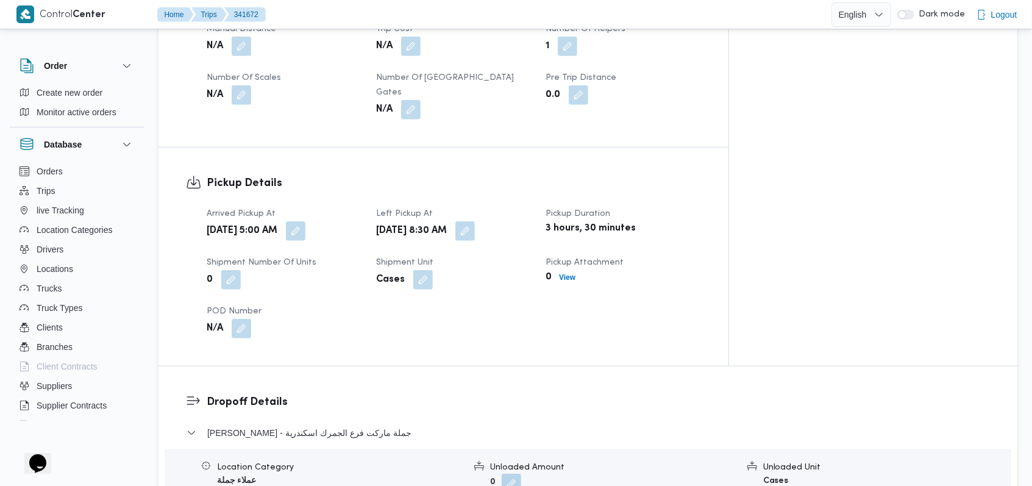
click at [338, 220] on div "Mon, Oct 6, 2025 5:00 AM" at bounding box center [283, 231] width 157 height 22
click at [305, 221] on button "button" at bounding box center [296, 231] width 20 height 20
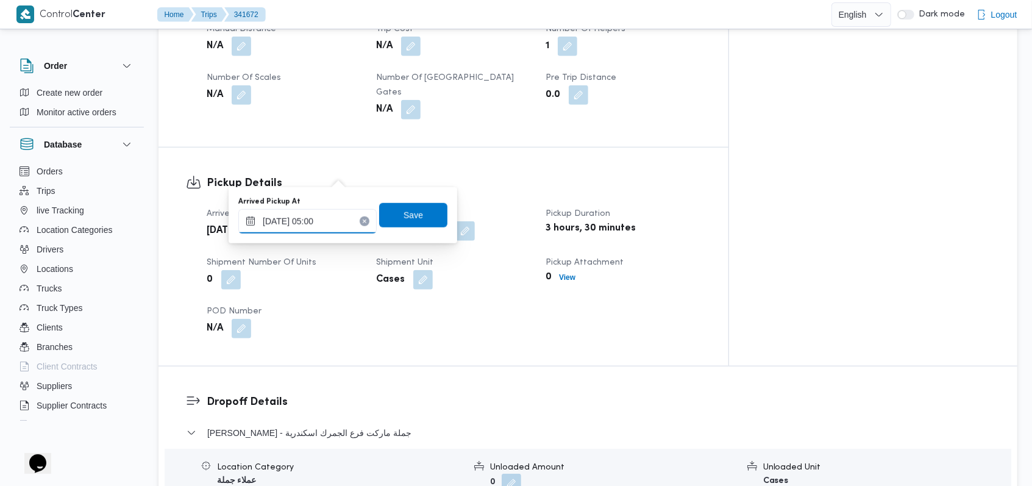
click at [332, 219] on input "06/10/2025 05:00" at bounding box center [307, 221] width 138 height 24
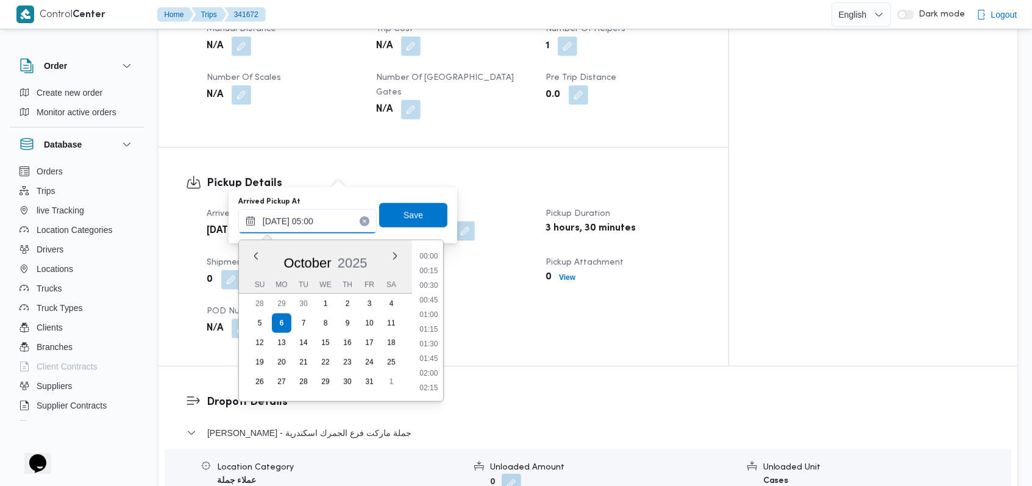
scroll to position [219, 0]
click at [439, 318] on li "04:45" at bounding box center [429, 315] width 28 height 12
type input "06/10/2025 04:45"
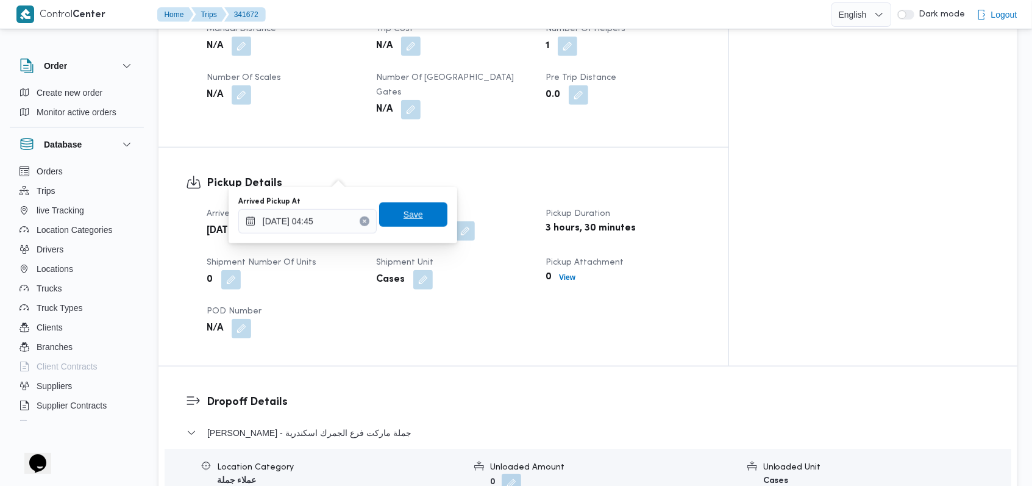
click at [390, 225] on span "Save" at bounding box center [413, 214] width 68 height 24
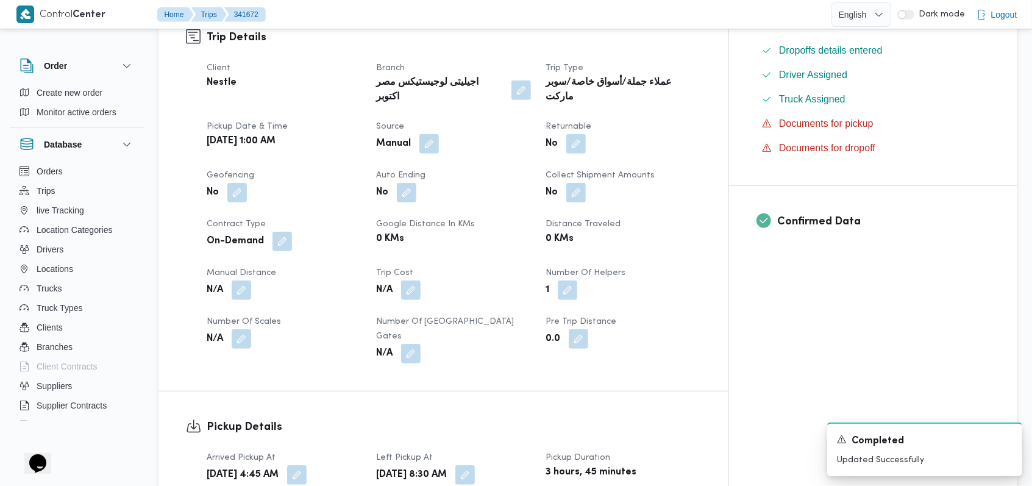
scroll to position [522, 0]
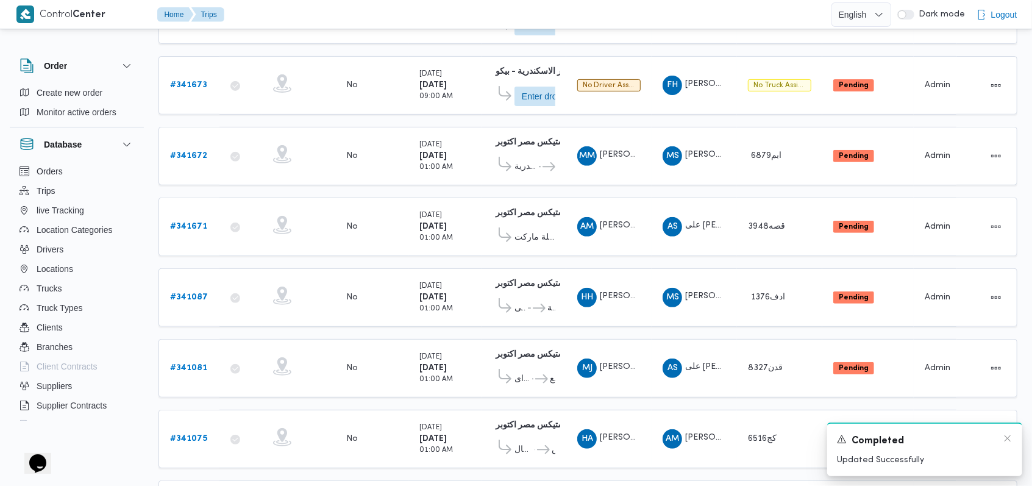
scroll to position [279, 0]
click at [1008, 438] on icon "Dismiss toast" at bounding box center [1008, 438] width 10 height 10
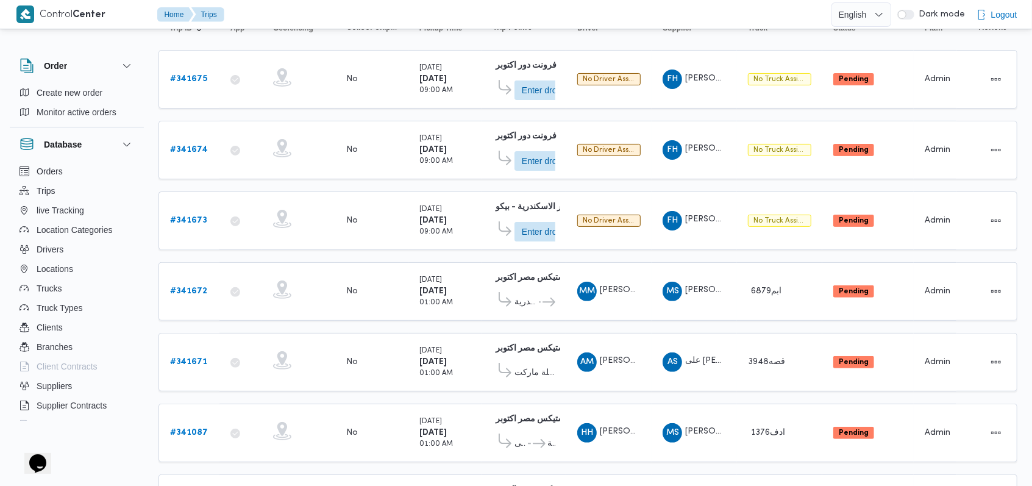
scroll to position [0, 0]
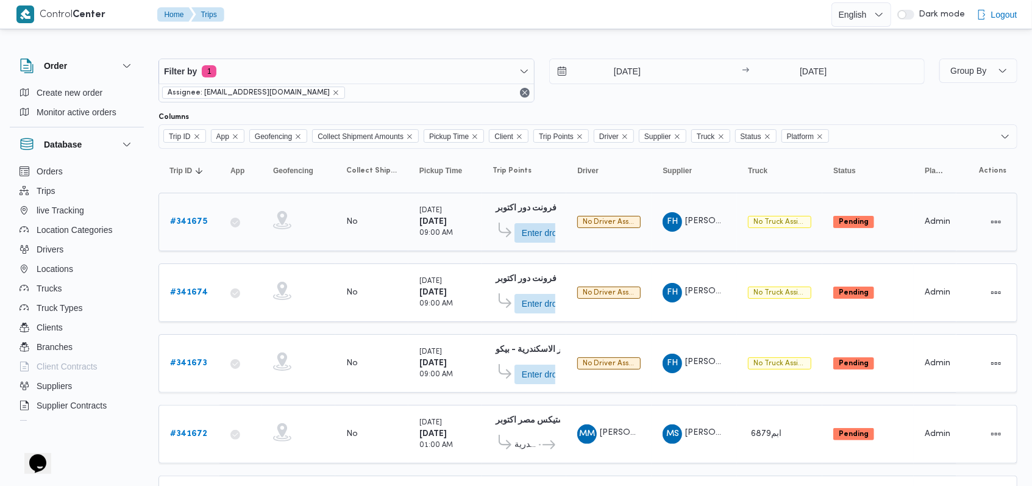
click at [186, 220] on b "# 341675" at bounding box center [188, 222] width 37 height 8
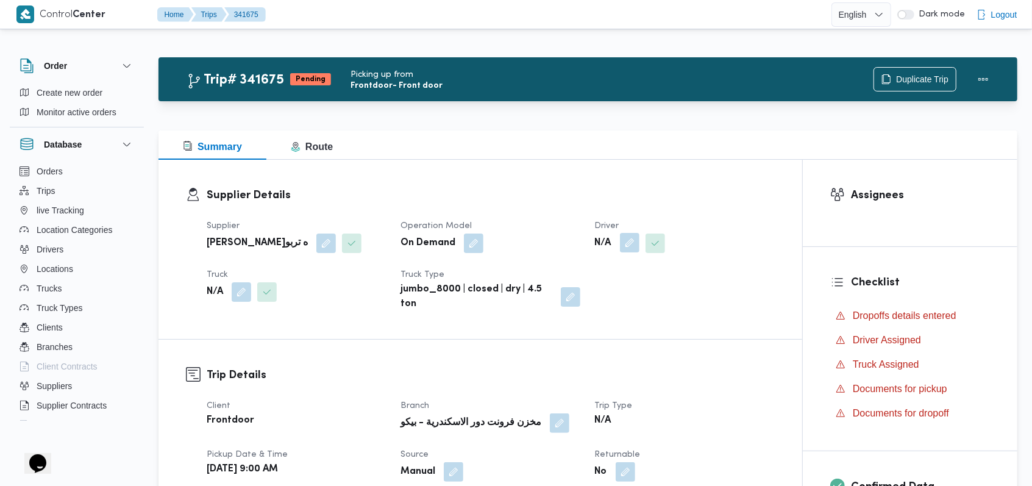
click at [638, 251] on button "button" at bounding box center [630, 243] width 20 height 20
click at [610, 301] on div "Search" at bounding box center [604, 292] width 91 height 24
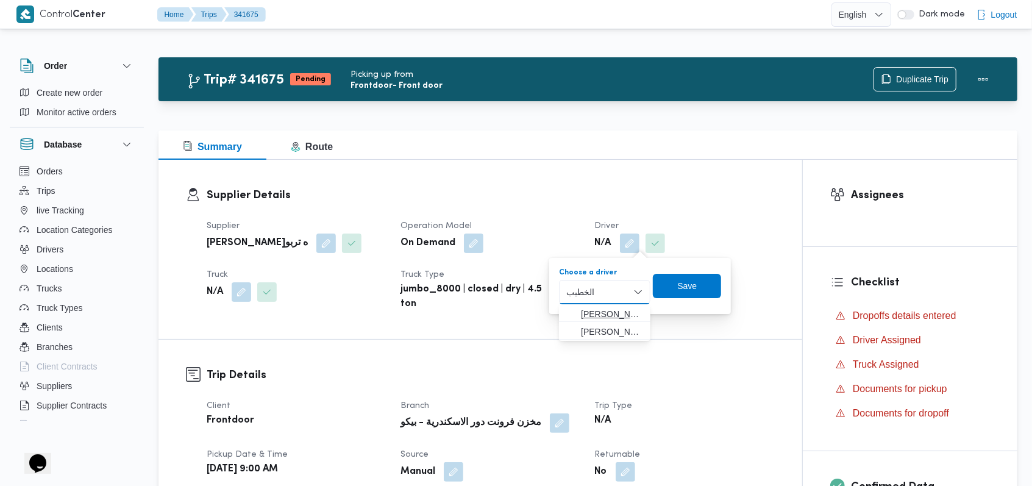
type input "الخطيب"
click at [611, 310] on span "محمود محمد زكي محمد الخطيب" at bounding box center [612, 314] width 62 height 15
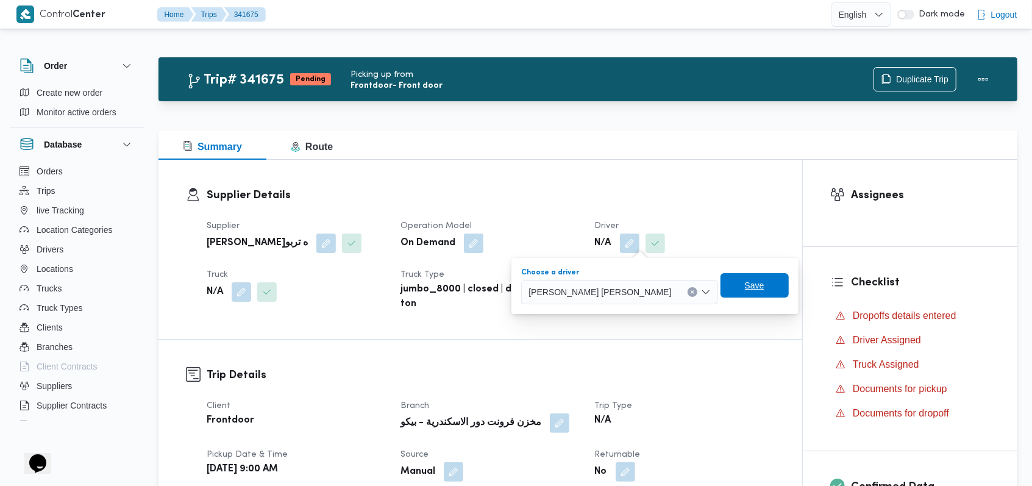
click at [721, 288] on span "Save" at bounding box center [755, 285] width 68 height 24
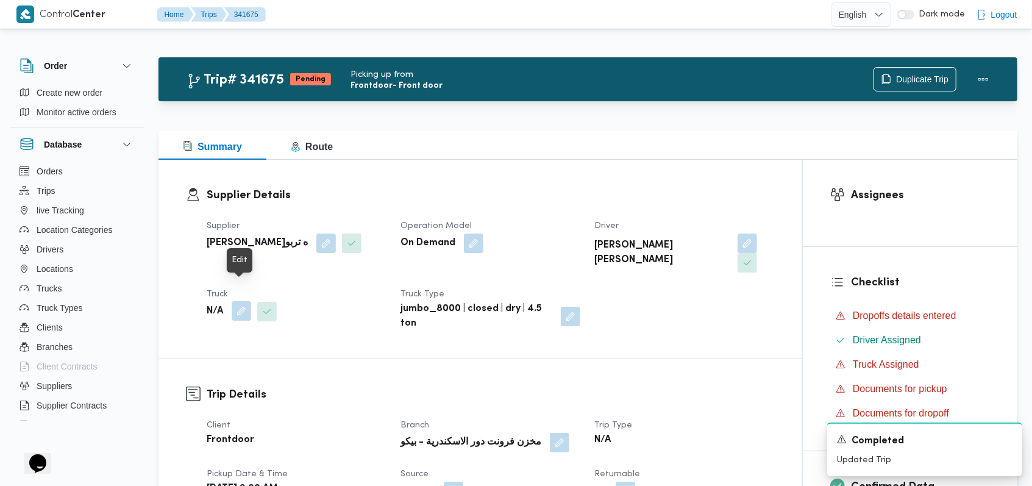
click at [237, 301] on button "button" at bounding box center [242, 311] width 20 height 20
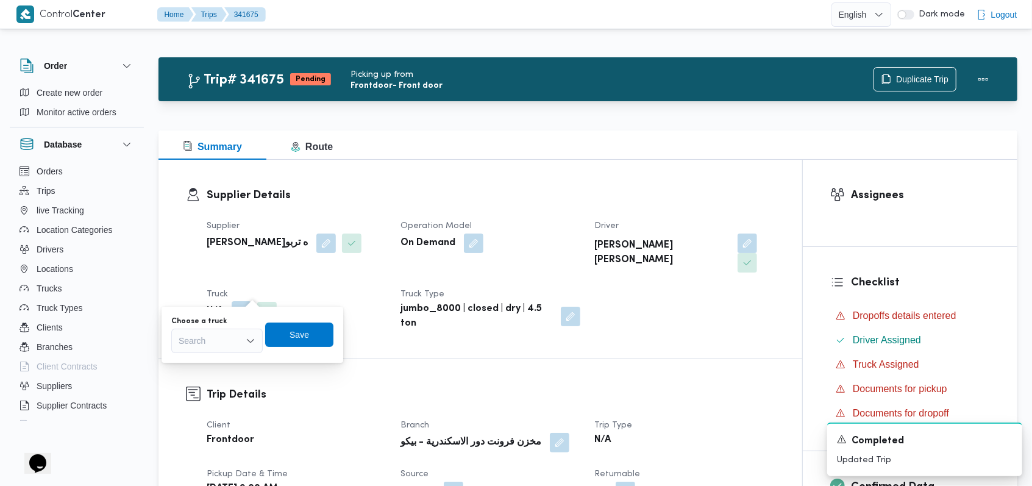
click at [222, 343] on div "Search" at bounding box center [216, 341] width 91 height 24
type input "5299"
click at [223, 360] on span "سقر 5299 | null" at bounding box center [224, 362] width 62 height 15
click at [306, 341] on span "Save" at bounding box center [309, 334] width 20 height 15
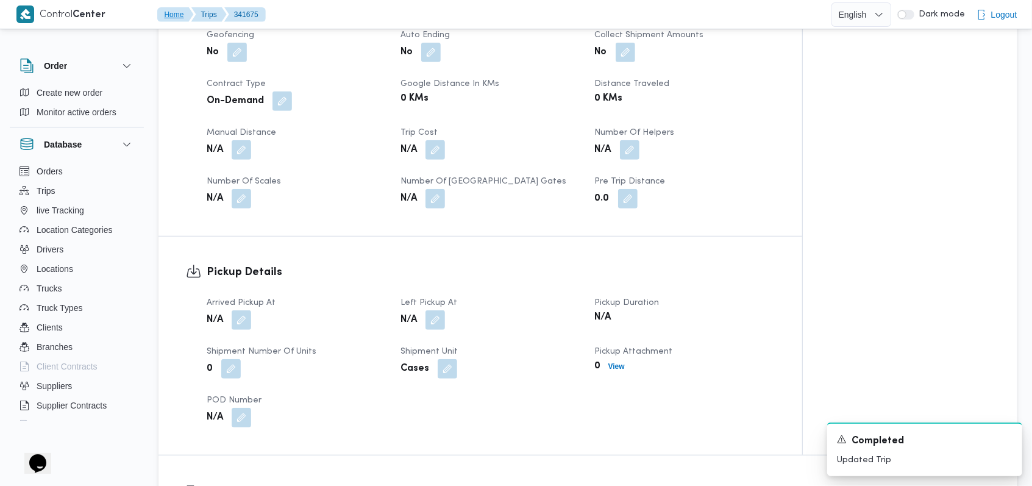
scroll to position [569, 0]
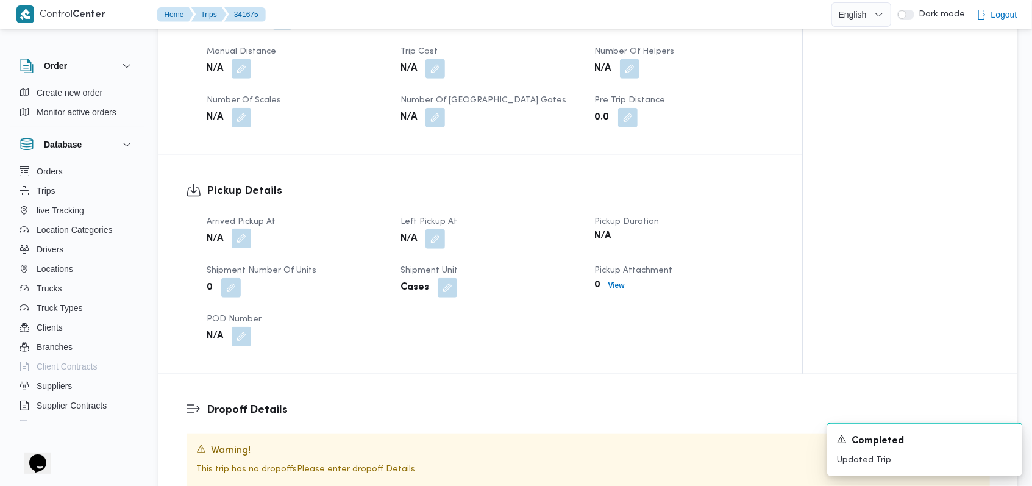
click at [247, 229] on button "button" at bounding box center [242, 239] width 20 height 20
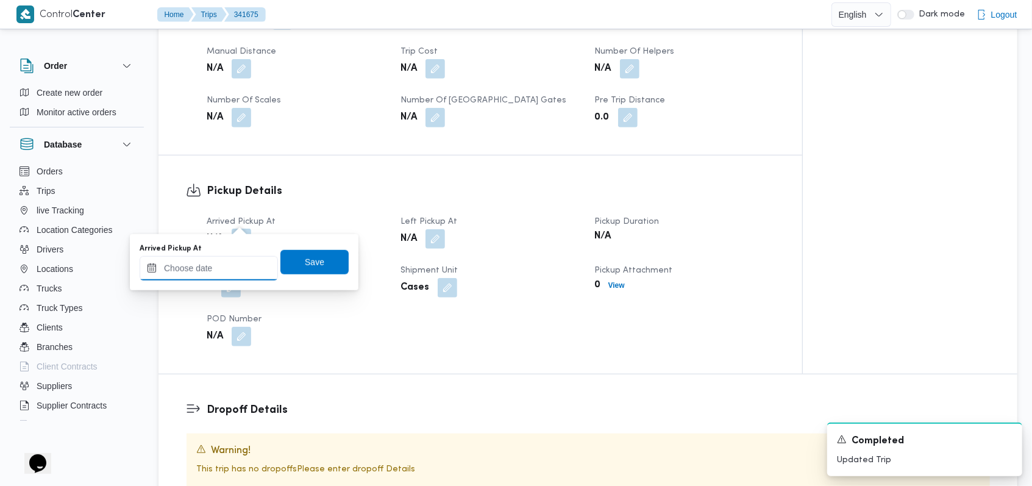
click at [223, 271] on input "Arrived Pickup At" at bounding box center [209, 268] width 138 height 24
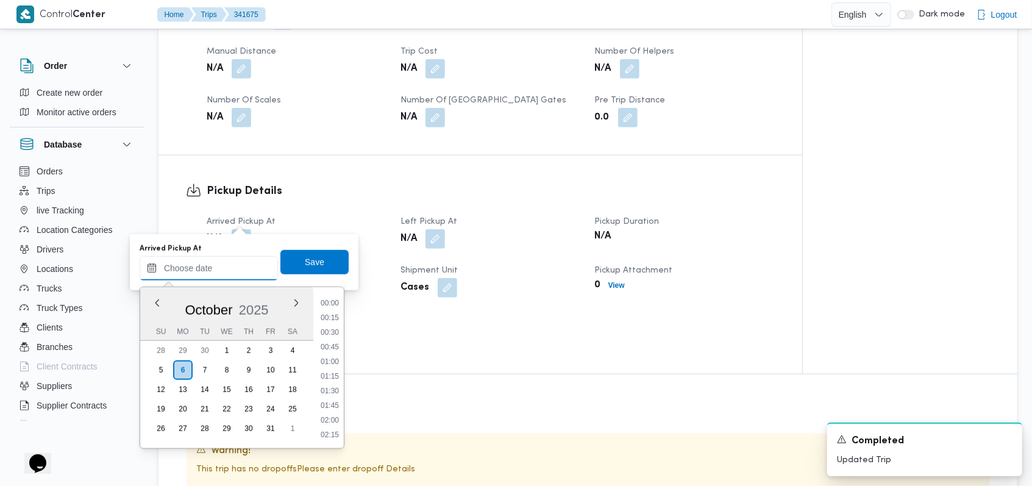
scroll to position [497, 0]
click at [335, 334] on li "09:00" at bounding box center [330, 333] width 28 height 12
type input "06/10/2025 09:00"
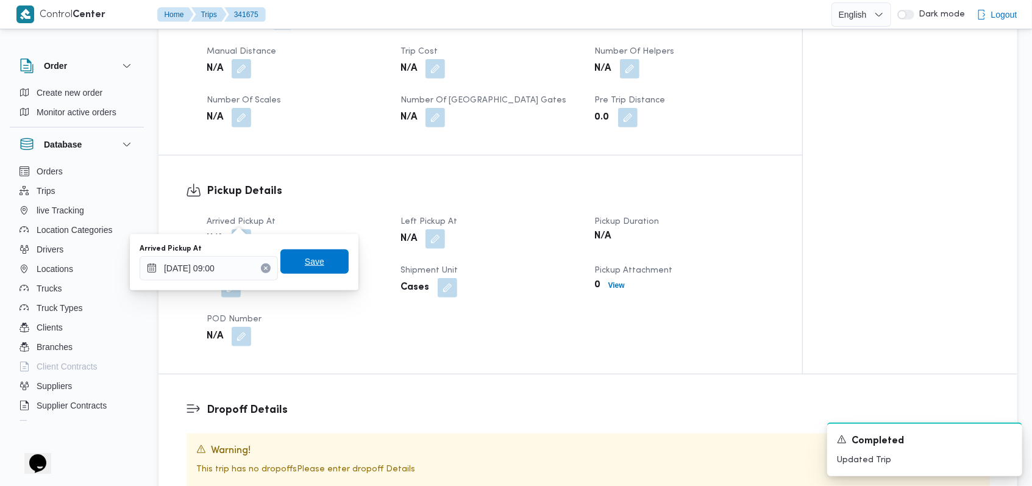
click at [324, 266] on span "Save" at bounding box center [314, 261] width 68 height 24
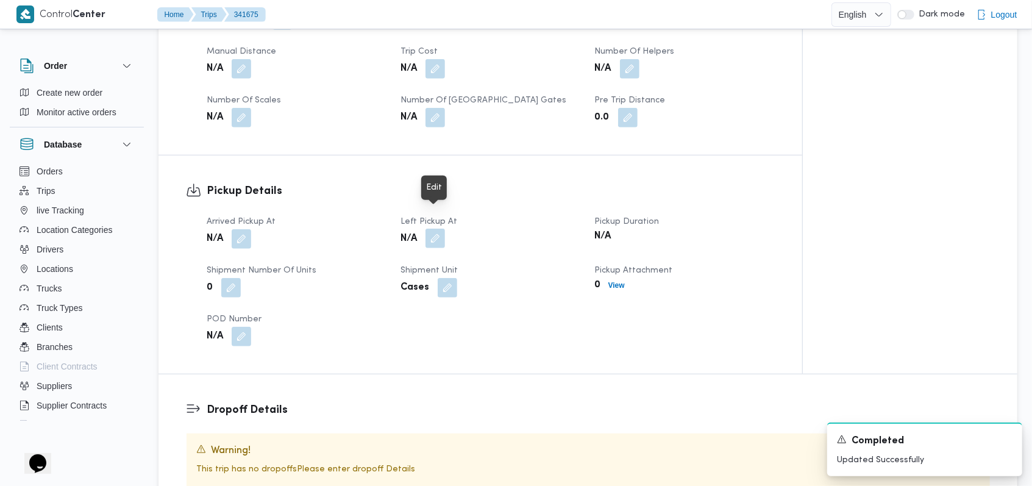
click at [432, 229] on button "button" at bounding box center [436, 239] width 20 height 20
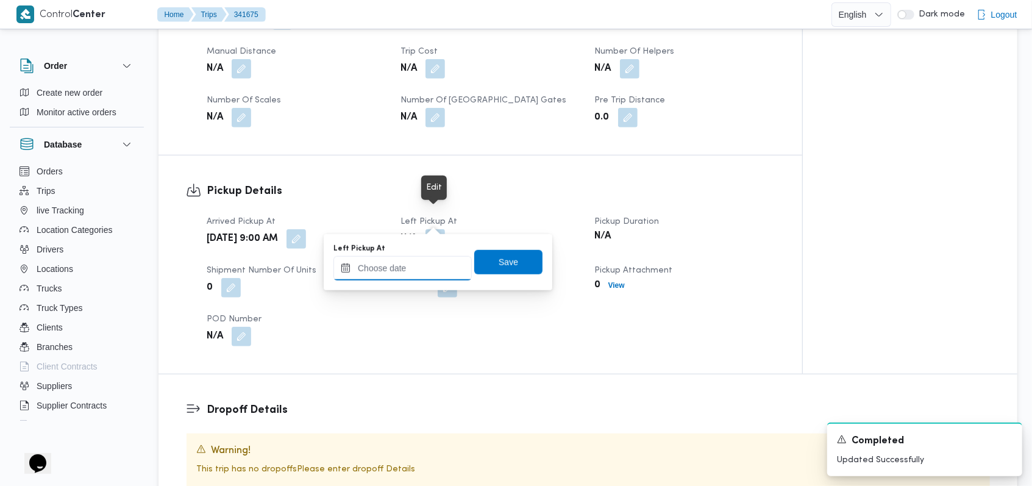
click at [422, 263] on input "Left Pickup At" at bounding box center [402, 268] width 138 height 24
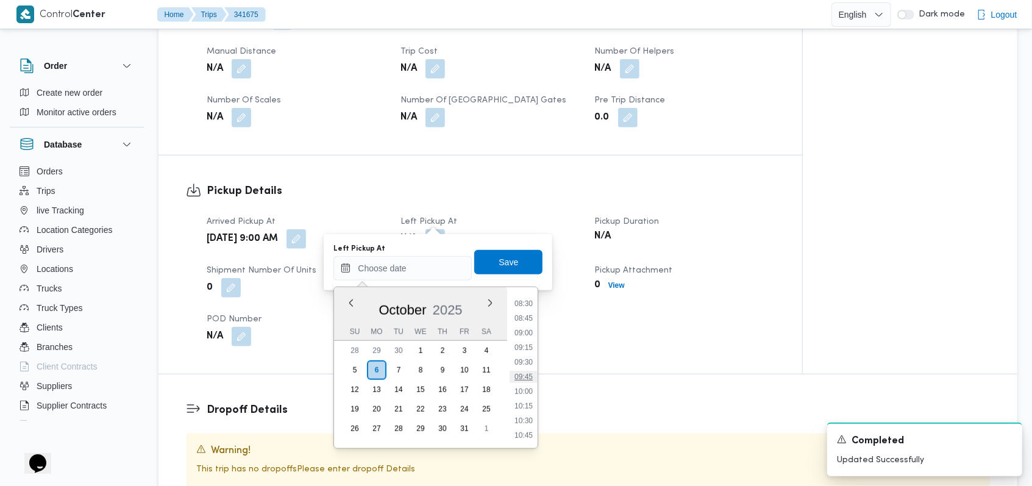
click at [527, 378] on li "09:45" at bounding box center [524, 377] width 28 height 12
type input "06/10/2025 09:45"
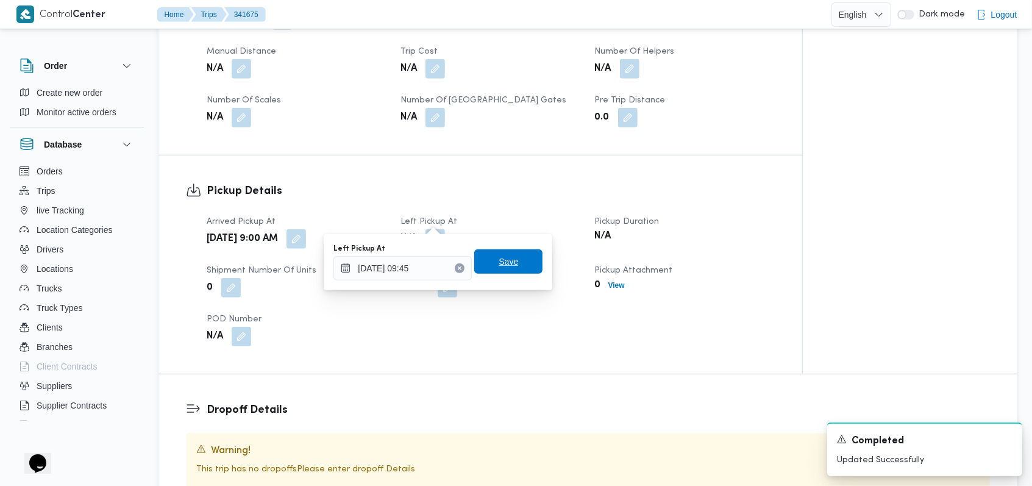
click at [501, 266] on span "Save" at bounding box center [509, 261] width 20 height 15
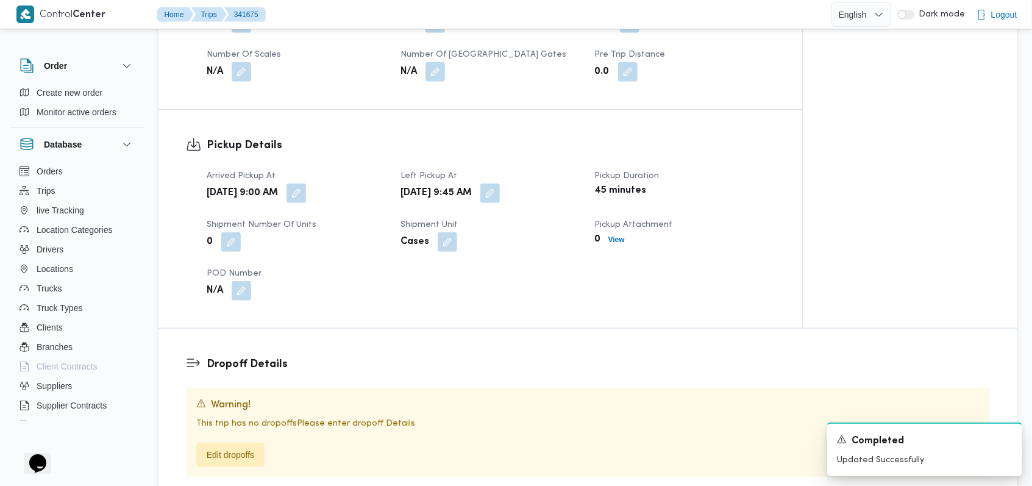
scroll to position [650, 0]
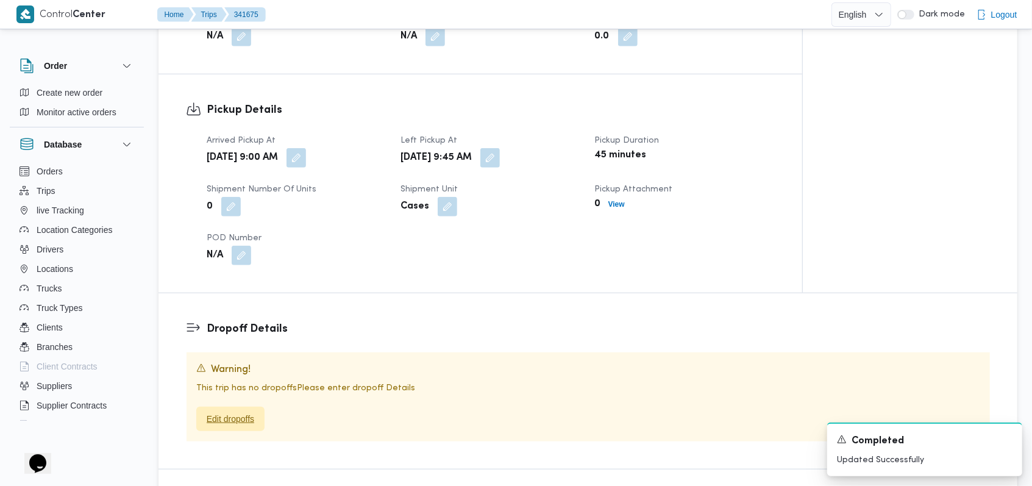
click at [246, 411] on span "Edit dropoffs" at bounding box center [231, 418] width 48 height 15
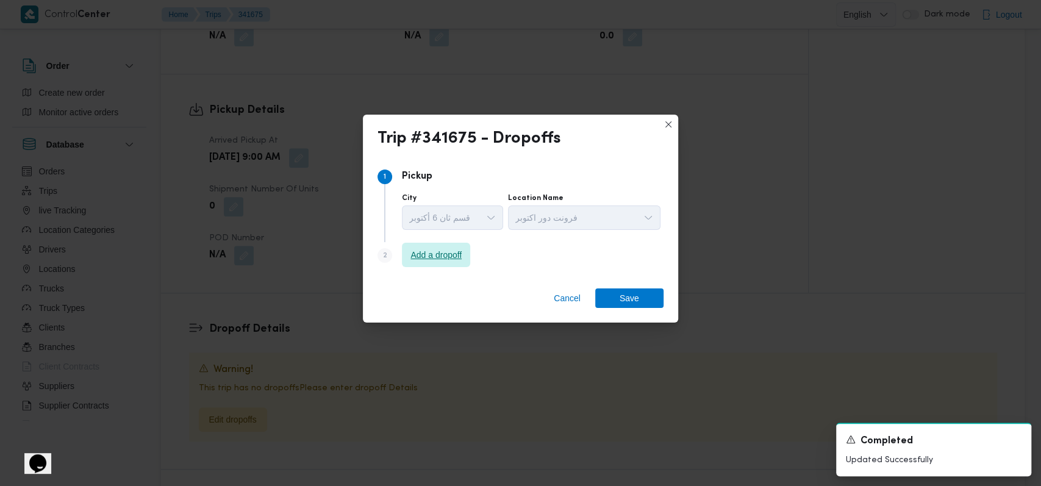
click at [440, 265] on span "Add a dropoff" at bounding box center [436, 255] width 68 height 24
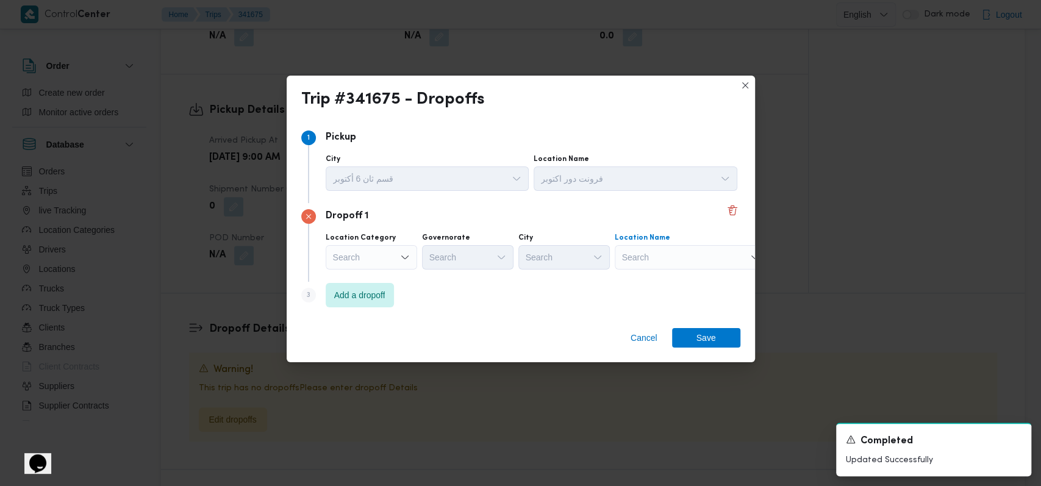
click at [705, 263] on div "Search" at bounding box center [690, 257] width 152 height 24
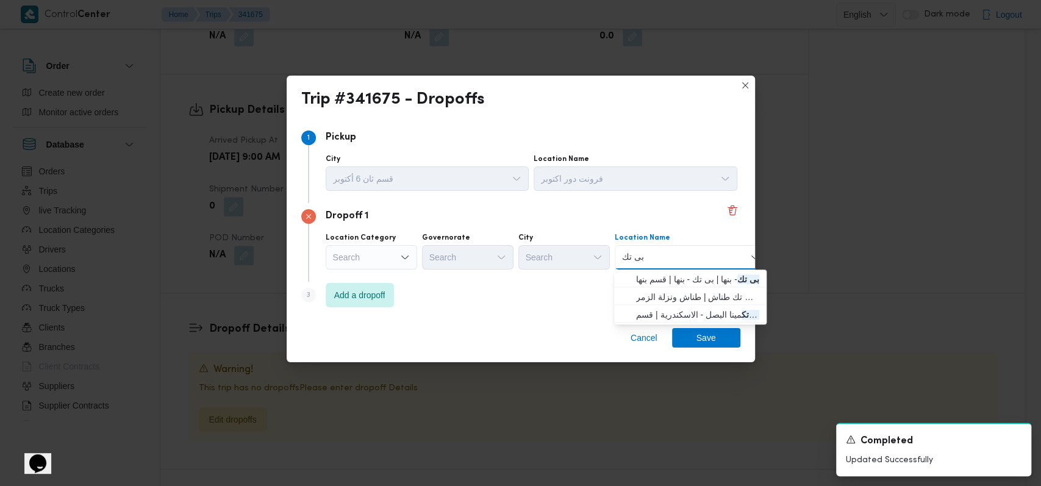
type input "بى تك"
click at [526, 293] on div "Step 3 is disabled 3 Add a dropoff" at bounding box center [520, 298] width 439 height 32
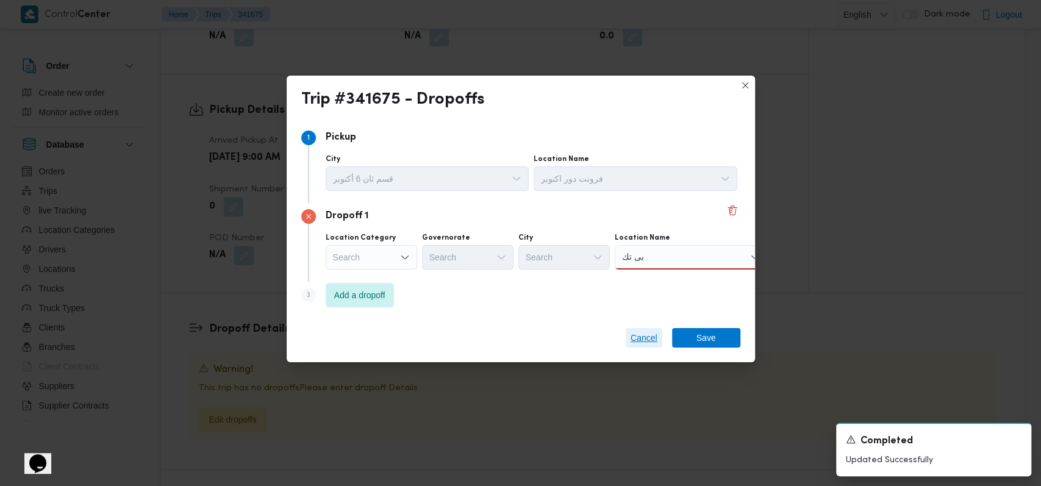
click at [646, 342] on span "Cancel" at bounding box center [643, 337] width 27 height 15
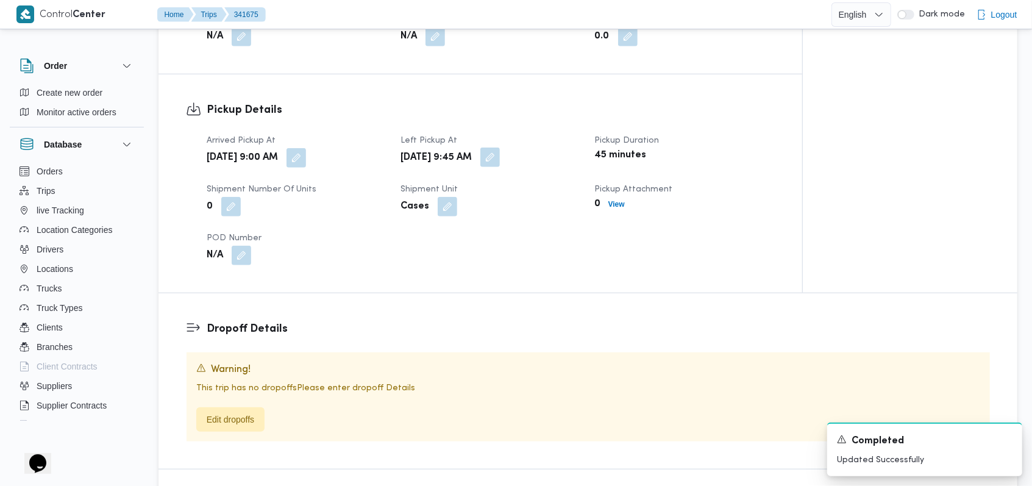
click at [500, 148] on button "button" at bounding box center [490, 158] width 20 height 20
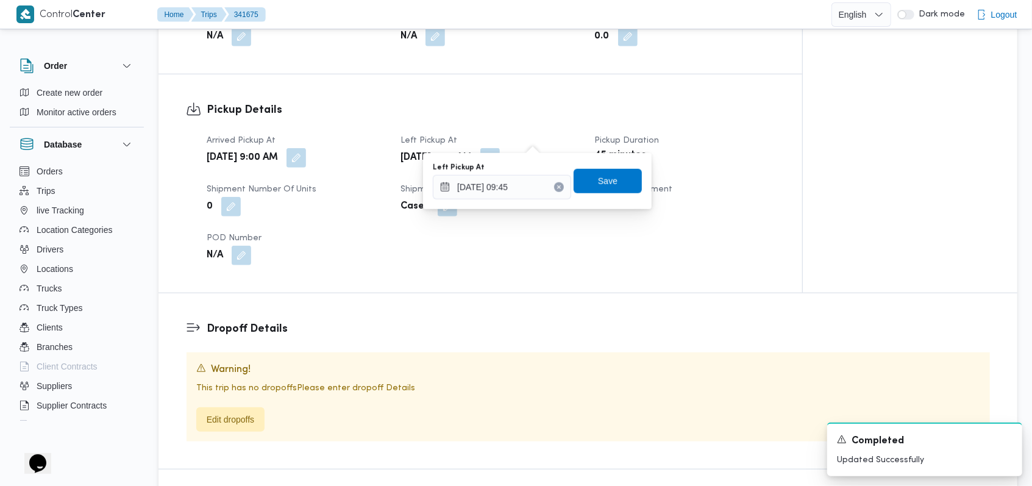
click at [529, 175] on div "06/10/2025 09:45" at bounding box center [502, 187] width 138 height 24
click at [529, 183] on input "06/10/2025 09:45" at bounding box center [502, 187] width 138 height 24
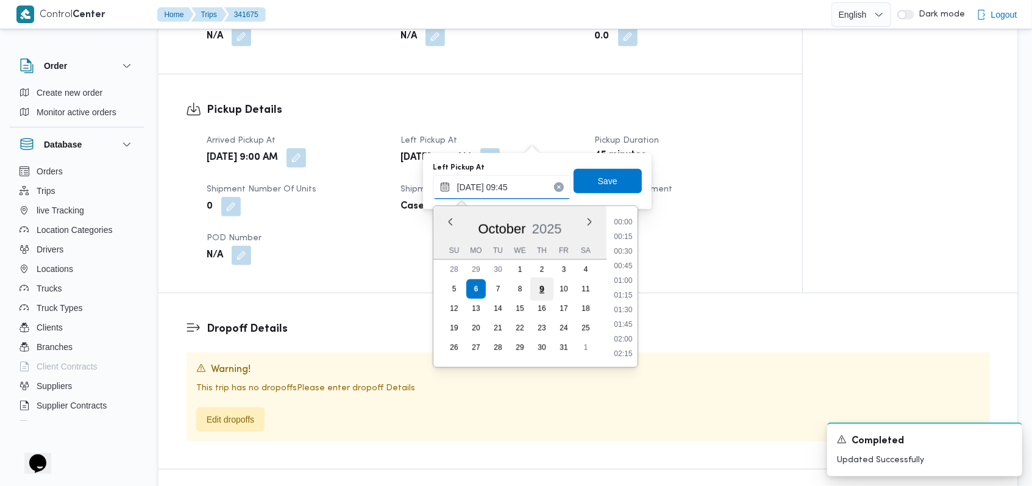
scroll to position [497, 0]
click at [629, 315] on li "10:00" at bounding box center [623, 310] width 28 height 12
type input "06/10/2025 09:45"
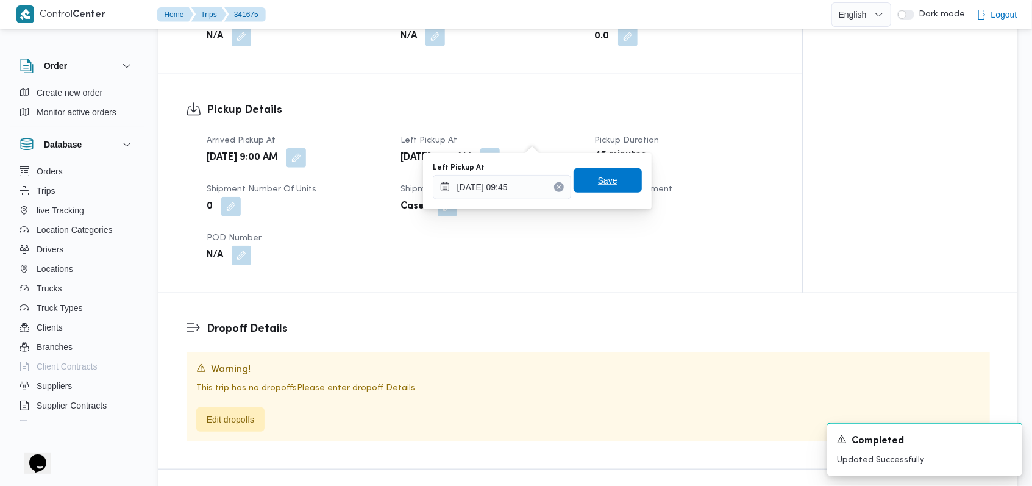
click at [604, 169] on span "Save" at bounding box center [608, 180] width 68 height 24
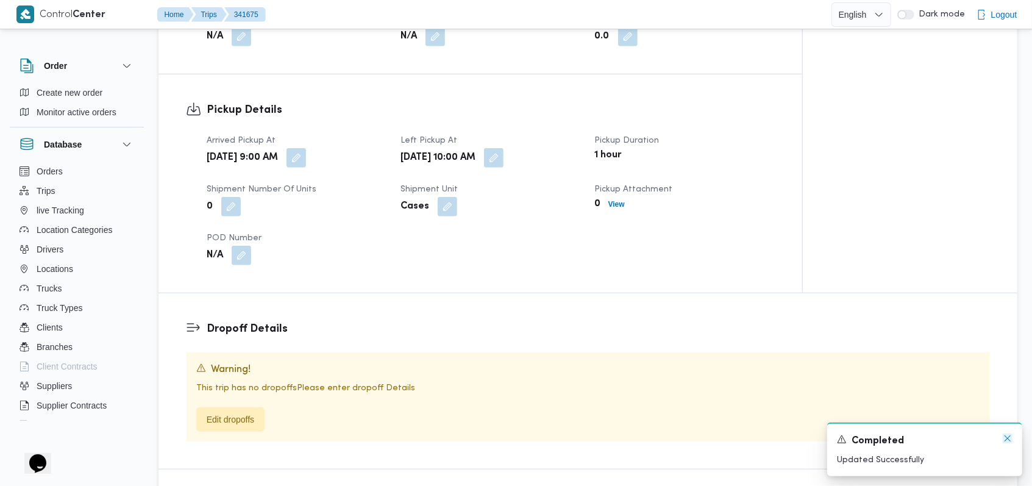
click at [1005, 438] on icon "Dismiss toast" at bounding box center [1008, 438] width 10 height 10
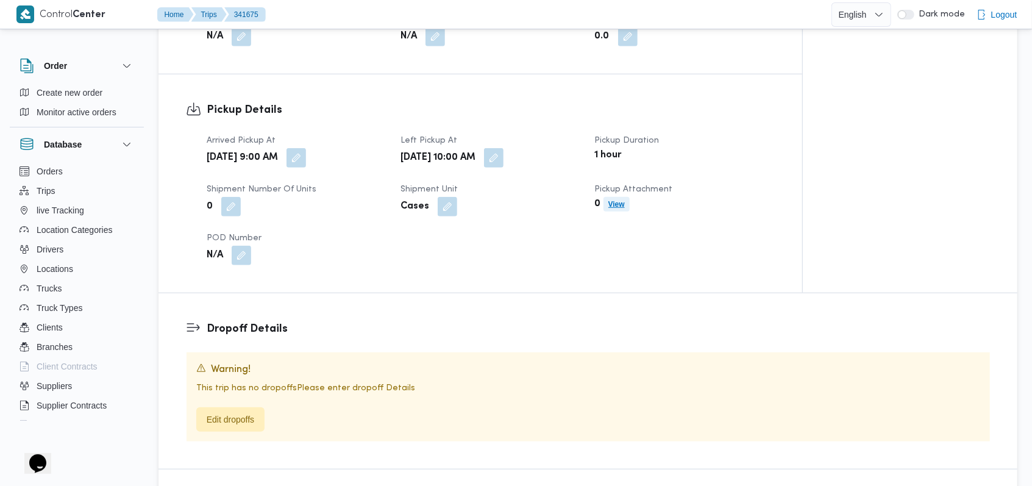
click at [614, 200] on b "View" at bounding box center [616, 204] width 16 height 9
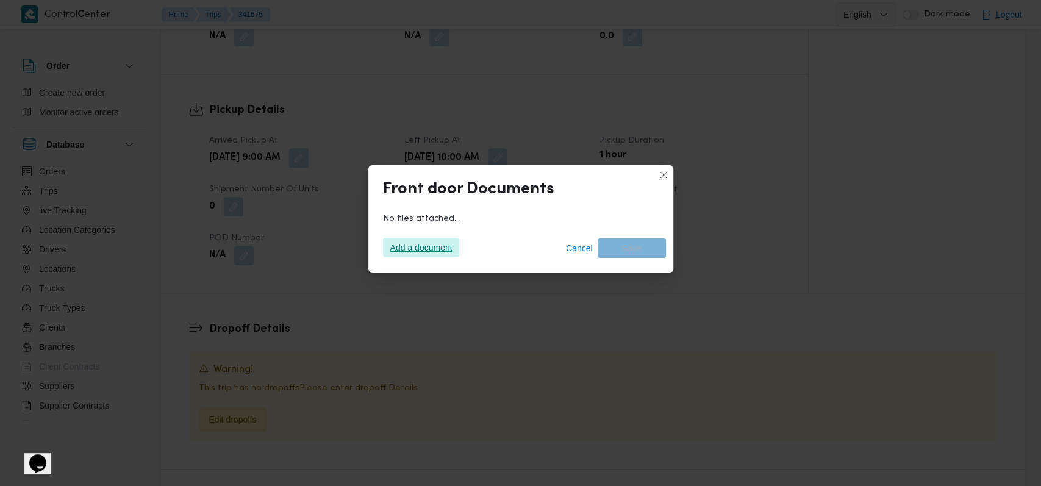
click at [418, 252] on span "Add a document" at bounding box center [421, 248] width 62 height 20
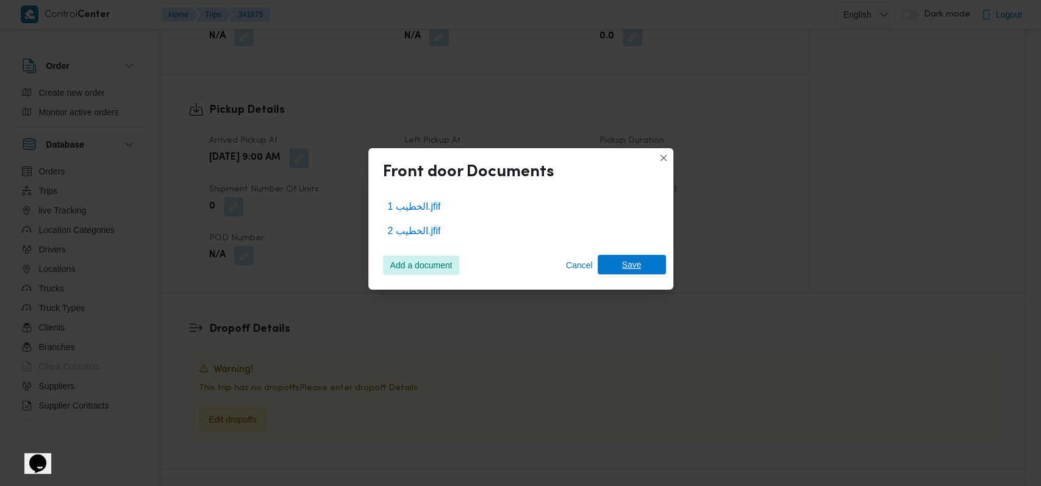
click at [649, 266] on span "Save" at bounding box center [631, 265] width 68 height 20
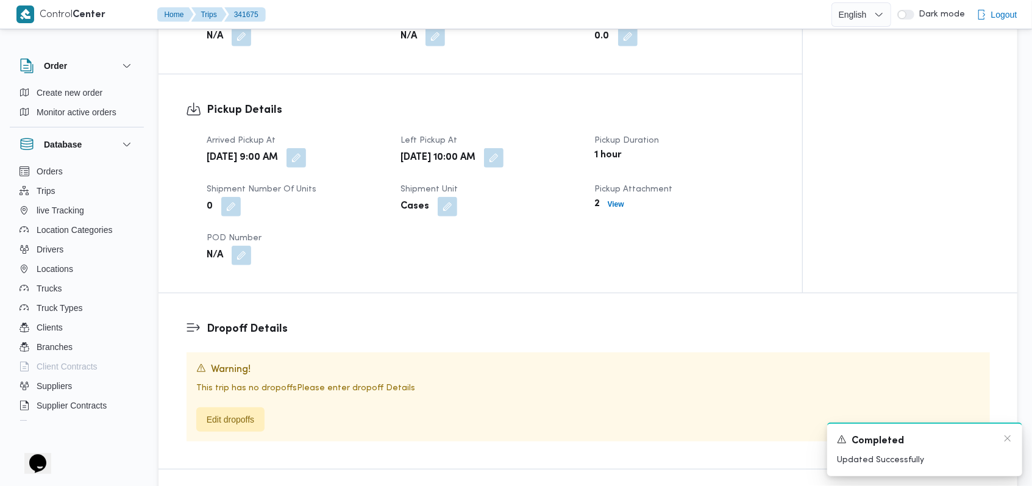
click at [1002, 438] on div "Completed" at bounding box center [925, 440] width 176 height 15
click at [1005, 438] on icon "Dismiss toast" at bounding box center [1008, 438] width 10 height 10
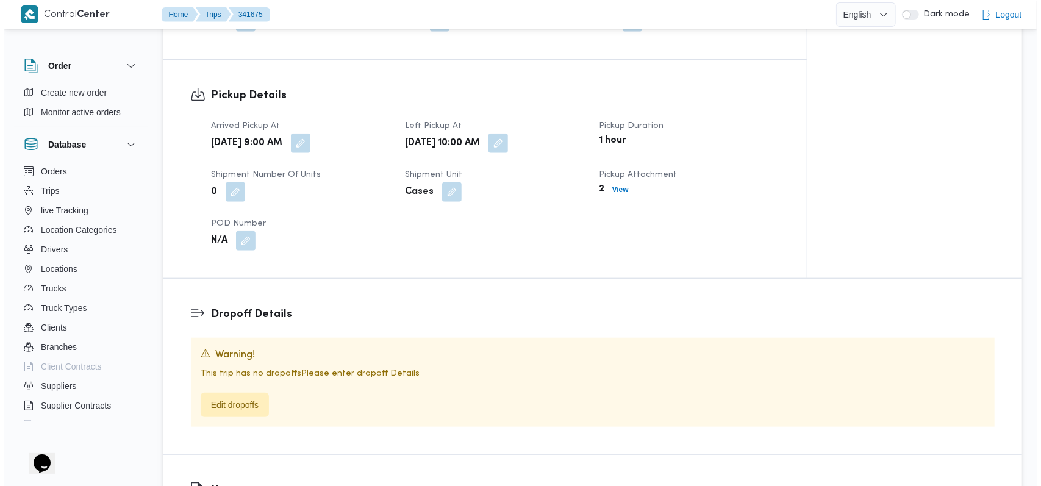
scroll to position [732, 0]
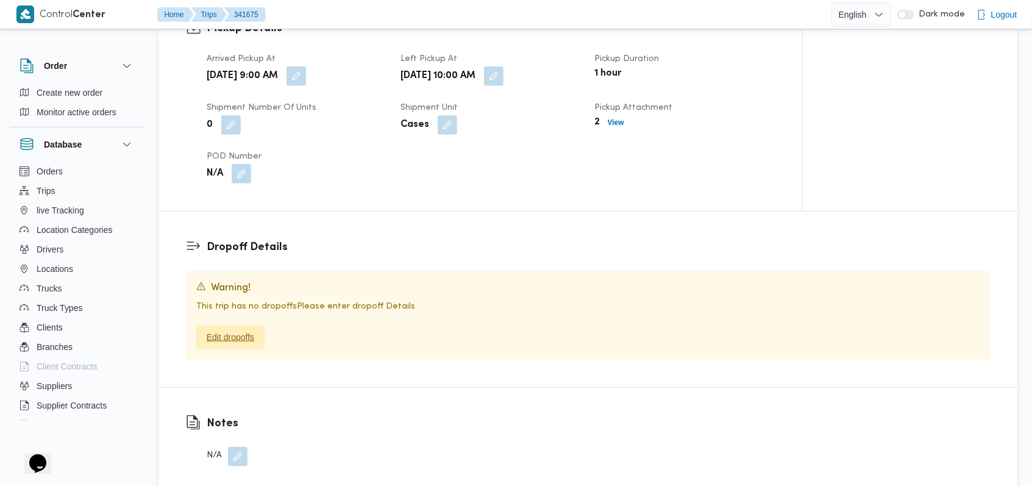
click at [251, 330] on span "Edit dropoffs" at bounding box center [231, 337] width 48 height 15
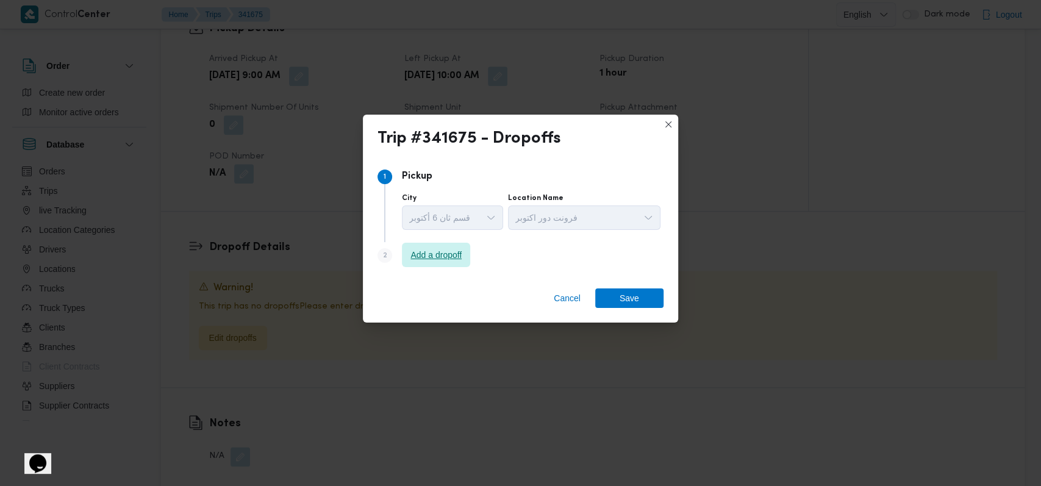
click at [449, 251] on span "Add a dropoff" at bounding box center [435, 255] width 51 height 15
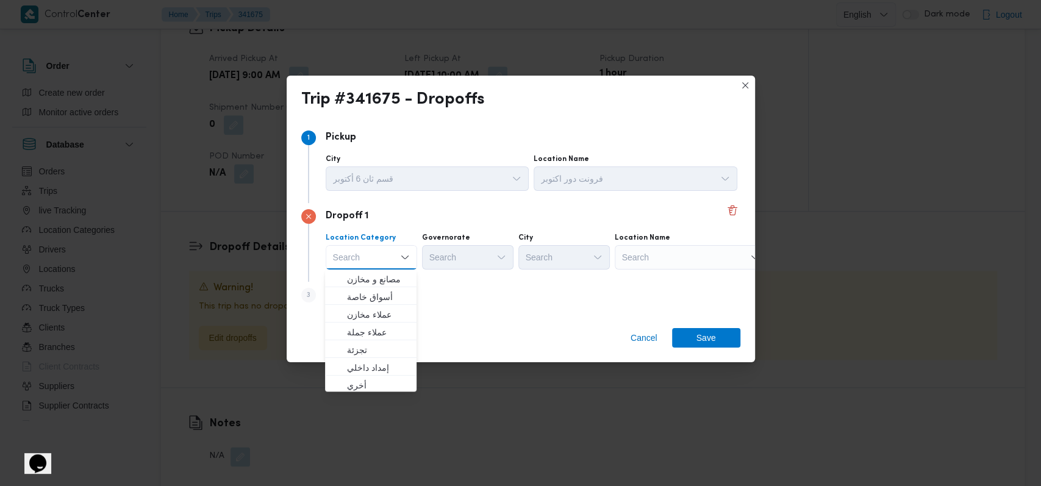
click at [473, 323] on div "Cancel Save" at bounding box center [521, 340] width 468 height 44
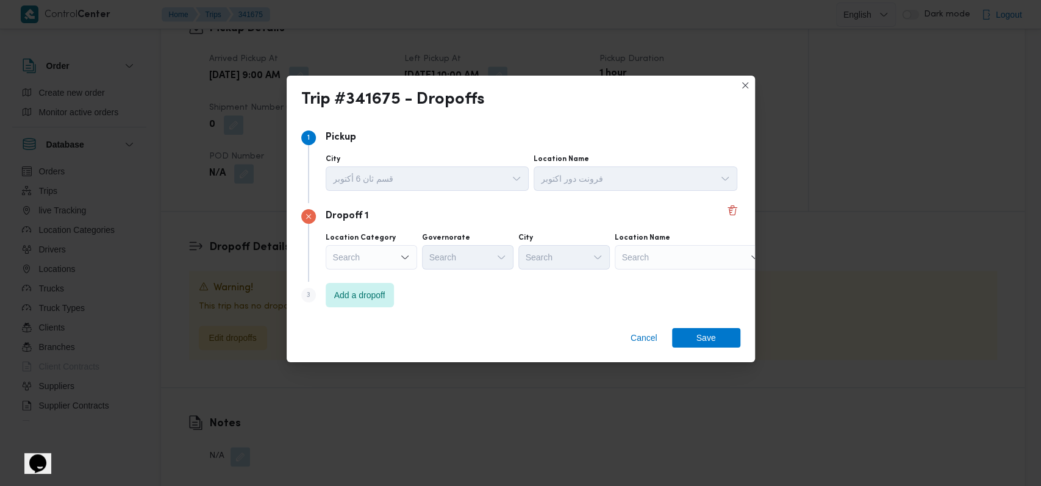
click at [400, 254] on icon "Open list of options" at bounding box center [405, 257] width 10 height 10
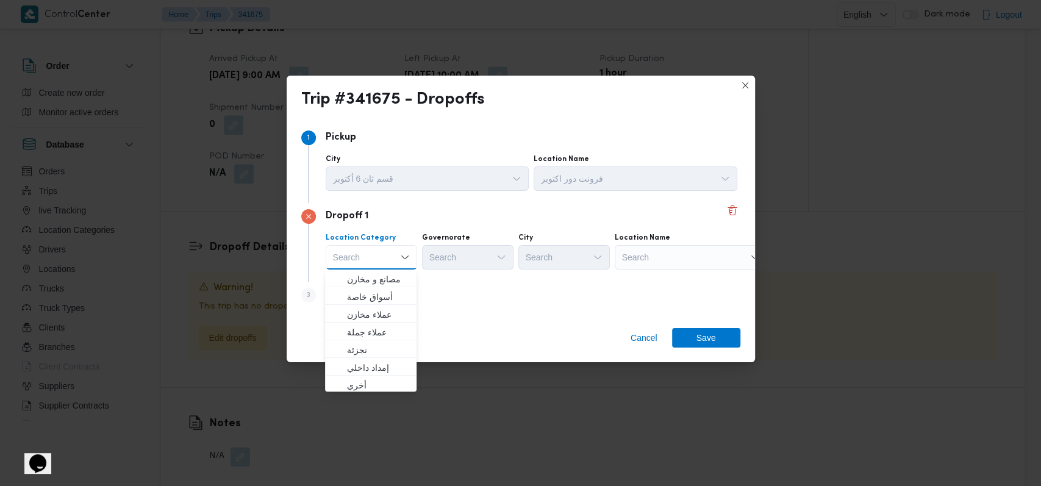
click at [477, 311] on div "Step 3 is disabled 3 Add a dropoff" at bounding box center [520, 298] width 439 height 32
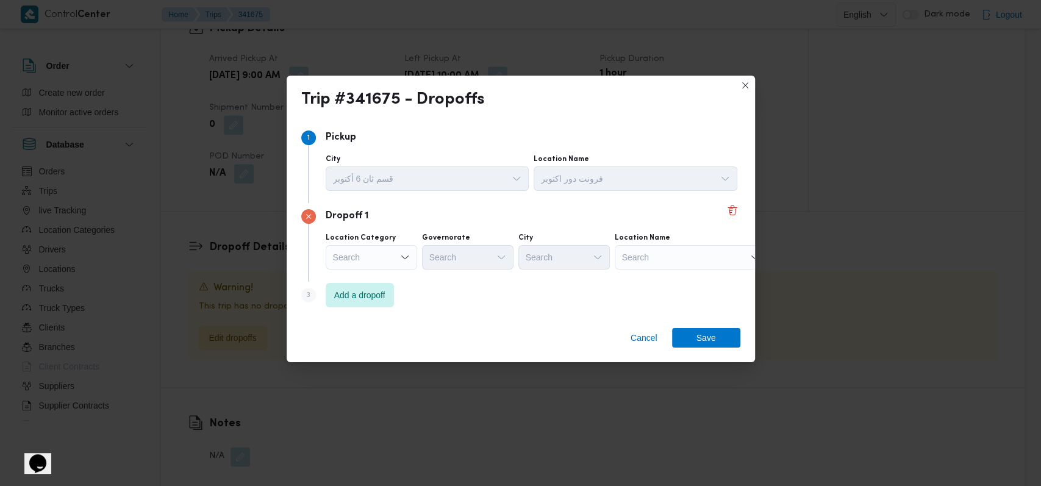
click at [395, 268] on div "Search" at bounding box center [371, 257] width 91 height 24
click at [490, 299] on div "Step 3 is disabled 3 Add a dropoff" at bounding box center [520, 298] width 439 height 32
click at [636, 258] on div "Search" at bounding box center [690, 257] width 152 height 24
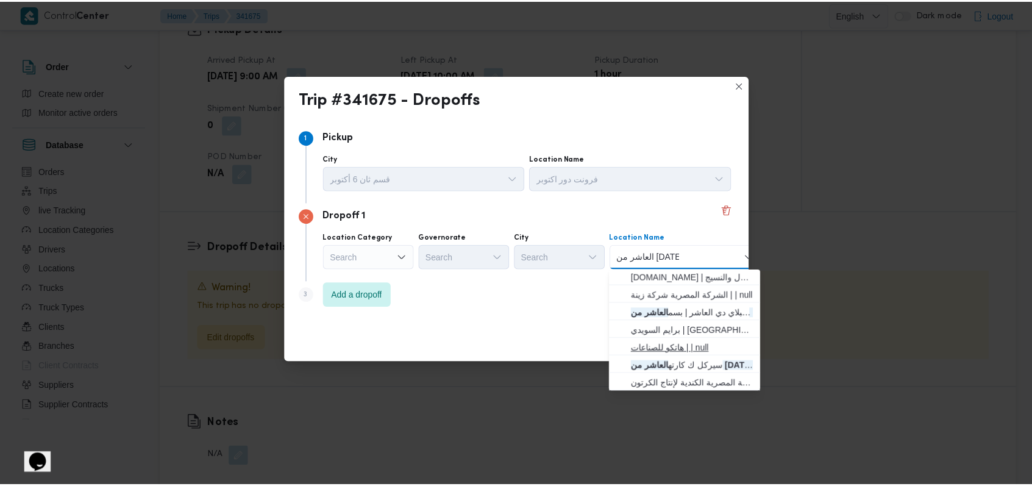
scroll to position [322, 0]
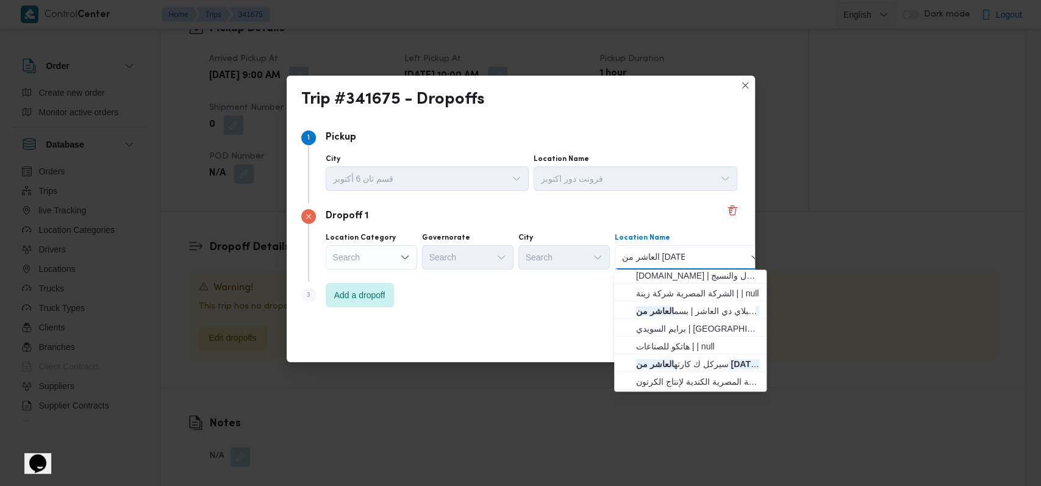
click at [555, 316] on div "Step 1 1 Pickup City قسم ثان 6 أكتوبر Location Name فرونت دور اكتوبر Dropoff 1 …" at bounding box center [521, 218] width 468 height 199
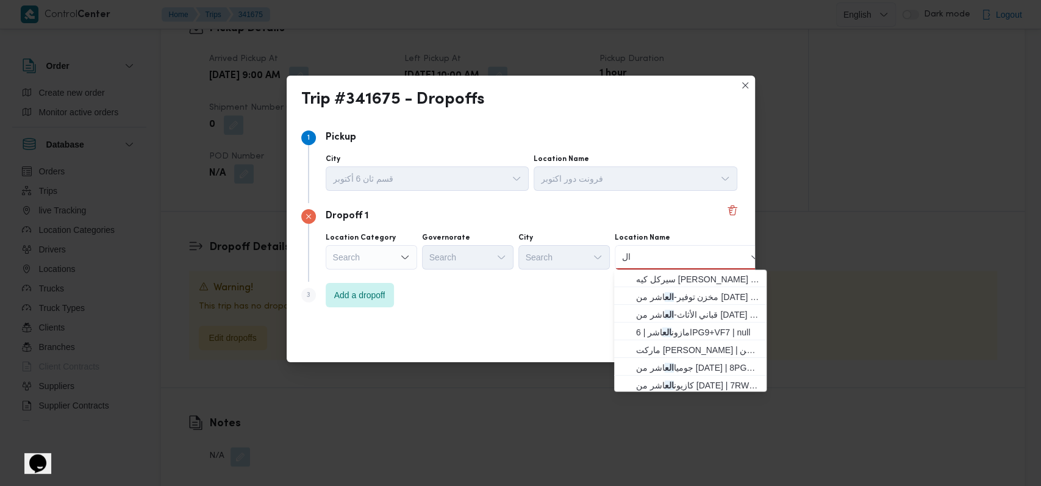
type input "ا"
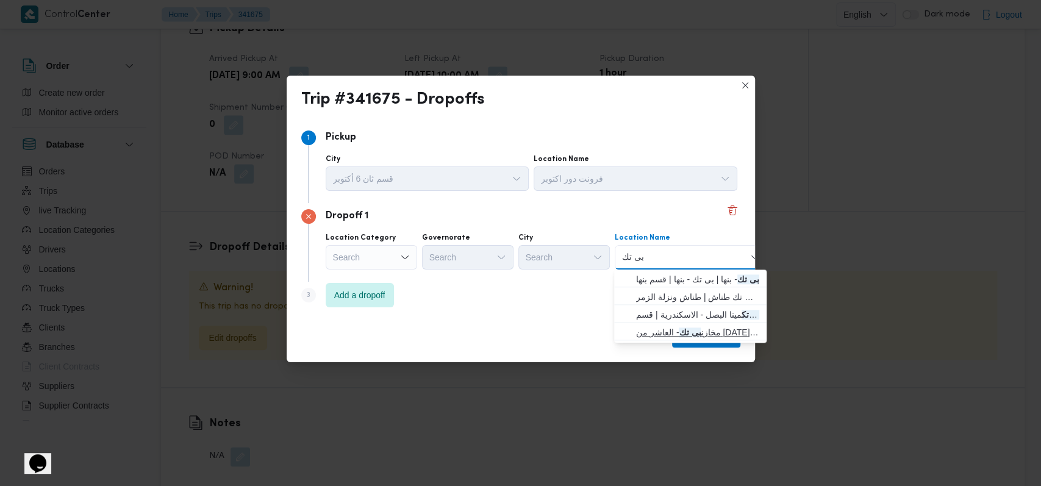
type input "بى تك"
click at [684, 333] on span "مخازن بى تك - العاشر من رمضان | مخازن بي تك | null" at bounding box center [697, 332] width 123 height 15
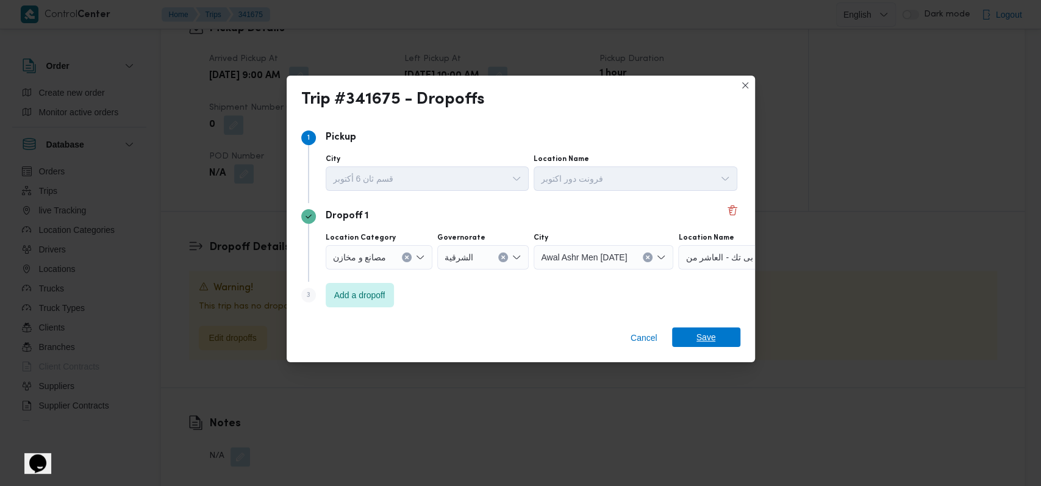
click at [702, 332] on span "Save" at bounding box center [706, 337] width 20 height 20
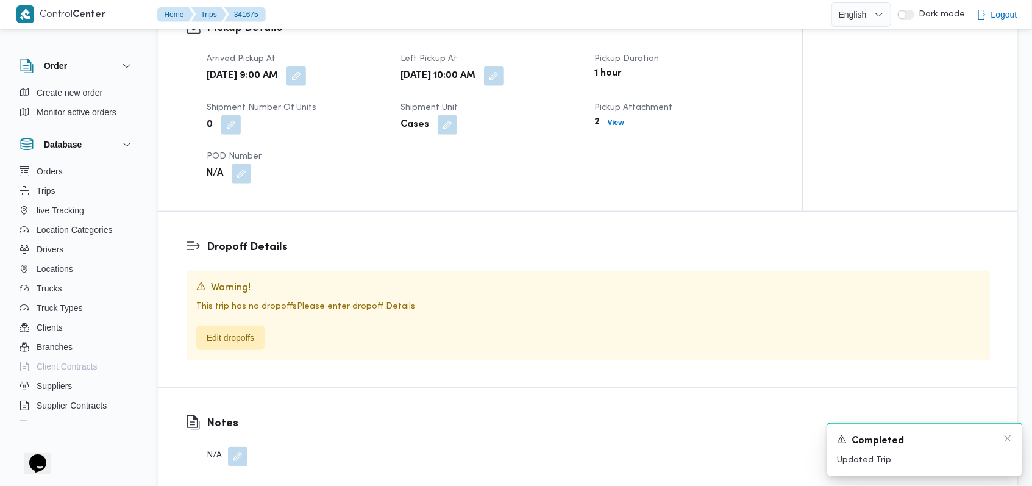
click at [1016, 438] on div "A new notification appears Completed Updated Trip" at bounding box center [924, 449] width 195 height 54
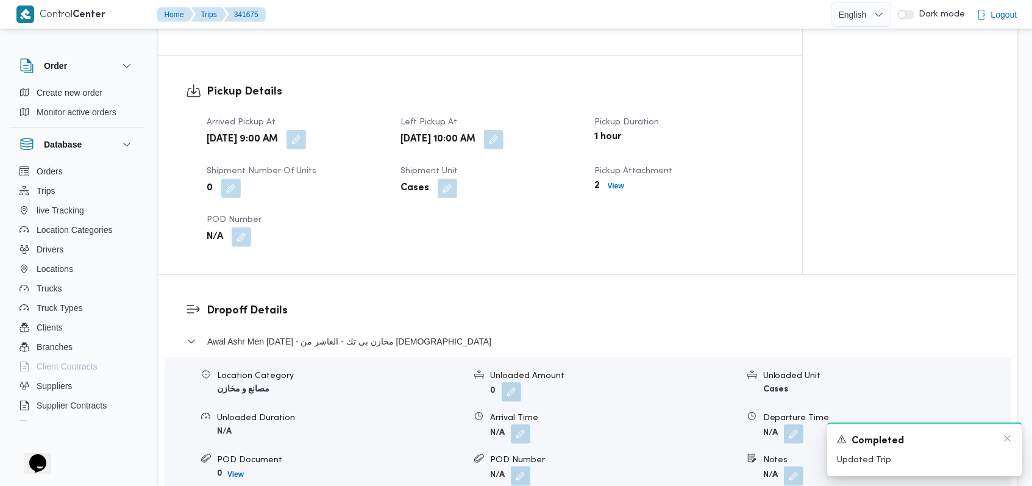
scroll to position [795, 0]
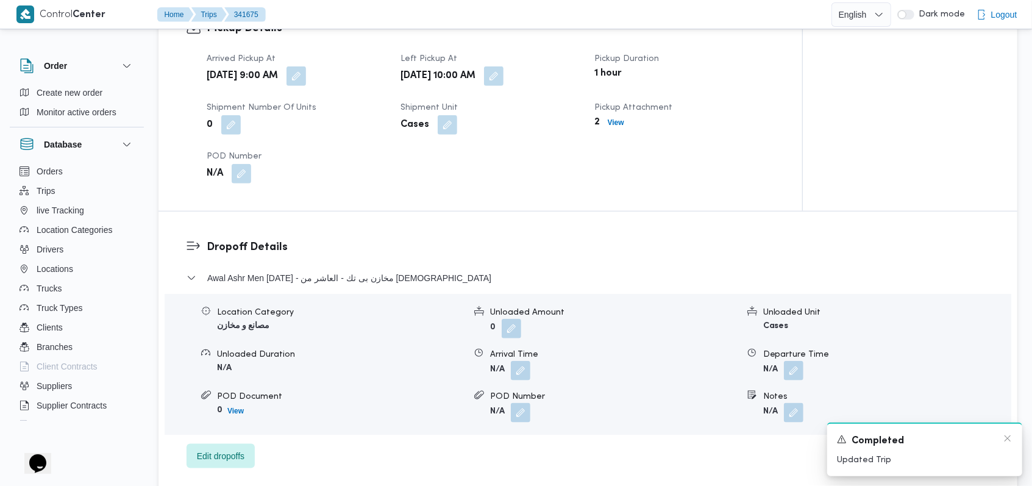
click at [1013, 438] on div "A new notification appears Completed Updated Trip" at bounding box center [924, 449] width 195 height 54
click at [1004, 438] on icon "Dismiss toast" at bounding box center [1008, 438] width 10 height 10
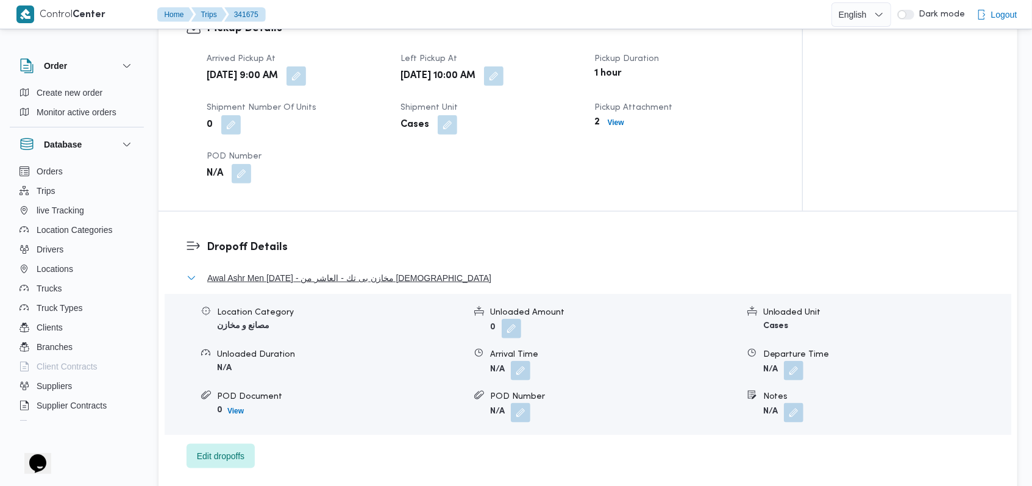
click at [363, 271] on span "Awal Ashr Men Ramadan - مخازن بى تك - العاشر من رمضان" at bounding box center [349, 278] width 284 height 15
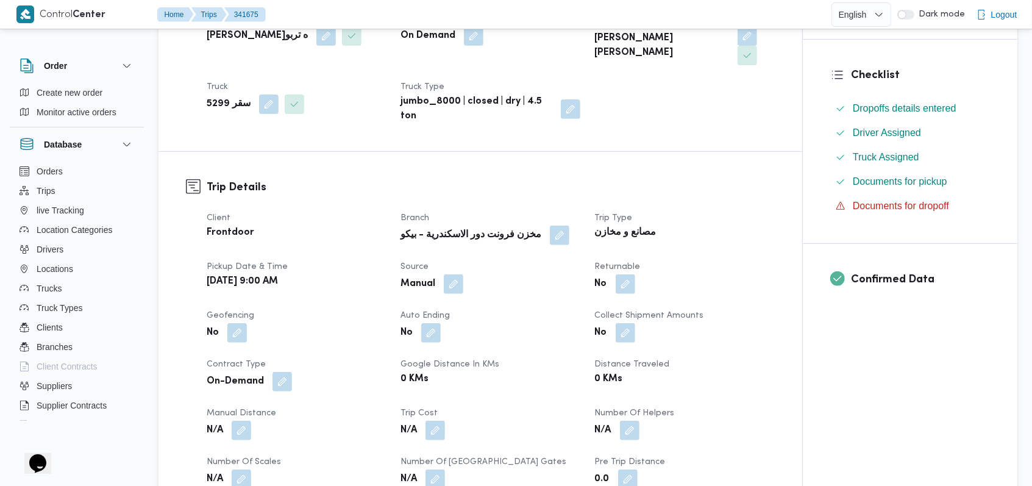
scroll to position [406, 0]
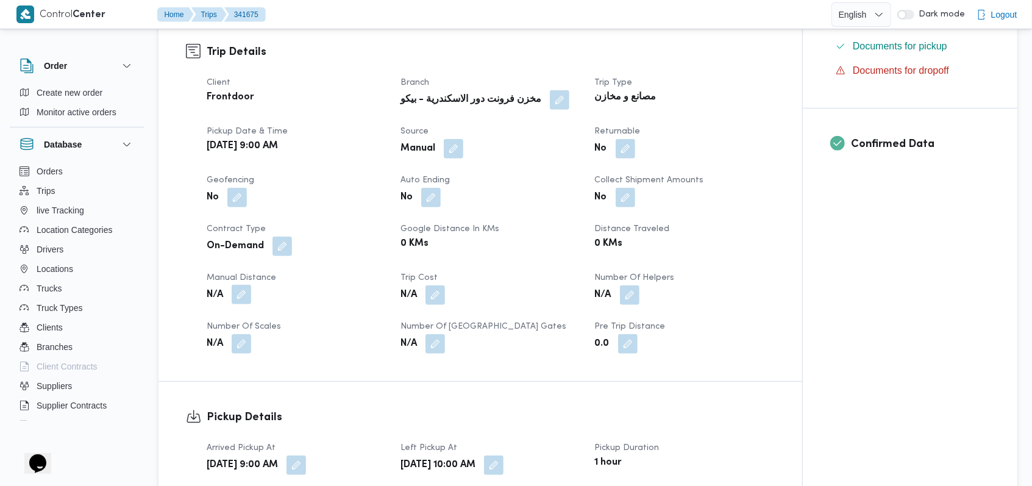
click at [244, 285] on button "button" at bounding box center [242, 295] width 20 height 20
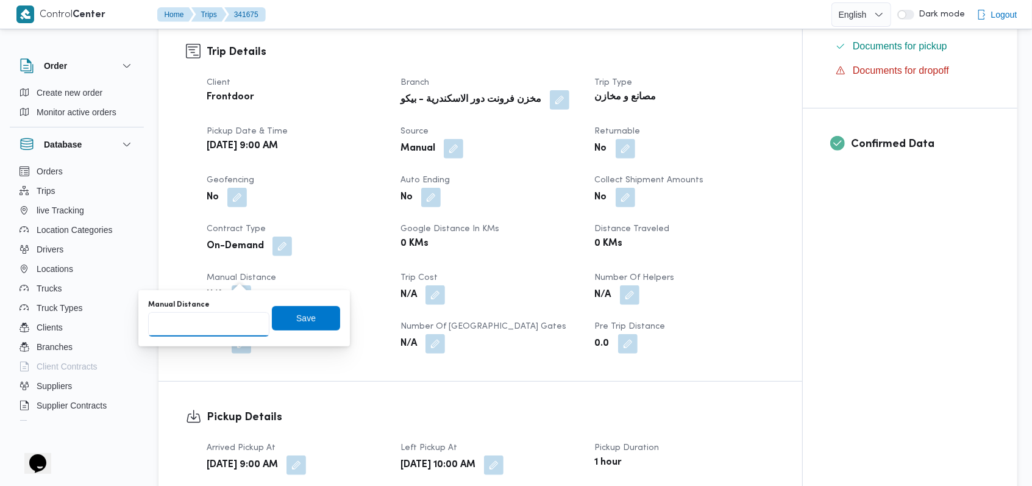
click at [212, 320] on input "Manual Distance" at bounding box center [208, 324] width 121 height 24
type input "225"
click at [308, 314] on span "Save" at bounding box center [306, 317] width 68 height 24
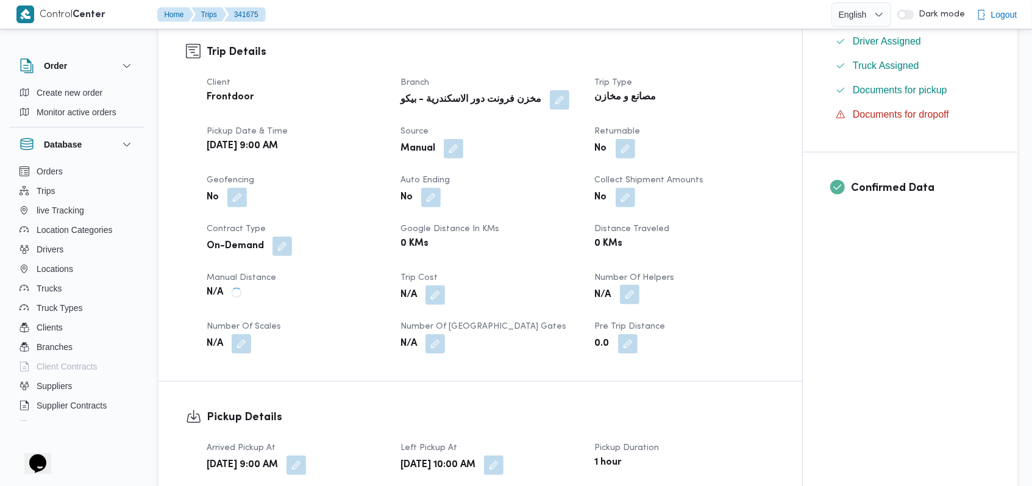
click at [632, 285] on button "button" at bounding box center [630, 295] width 20 height 20
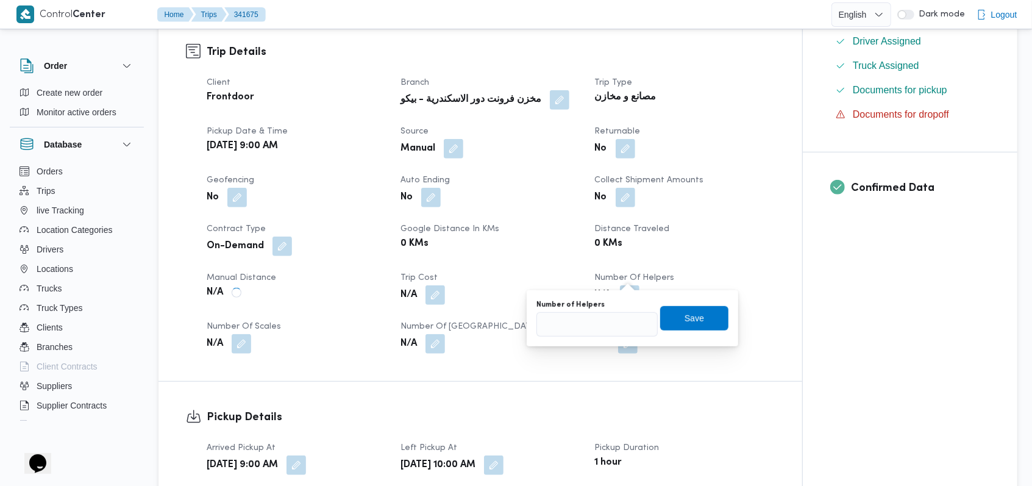
click at [610, 310] on div "Number of Helpers" at bounding box center [596, 318] width 121 height 37
click at [608, 320] on input "Number of Helpers" at bounding box center [596, 324] width 121 height 24
type input "1"
click at [685, 319] on span "Save" at bounding box center [695, 317] width 20 height 15
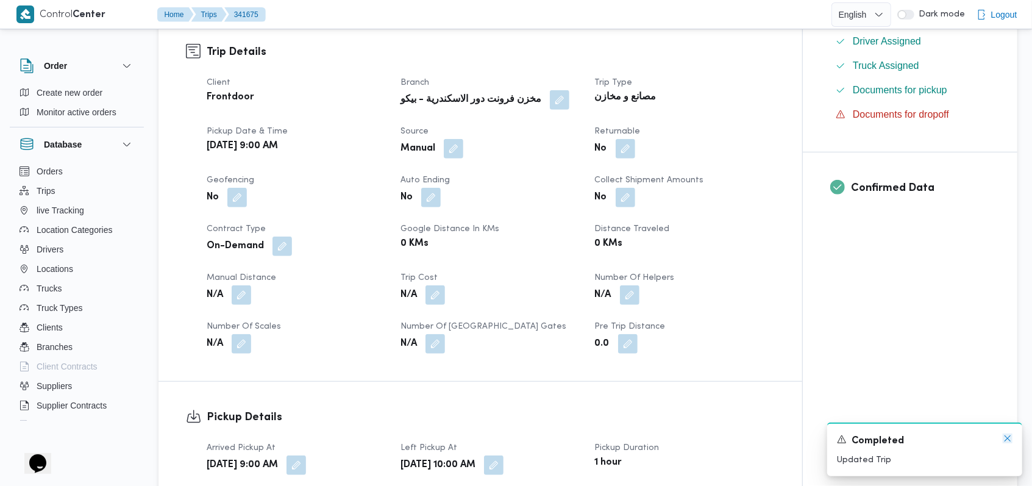
click at [1006, 440] on icon "Dismiss toast" at bounding box center [1008, 438] width 10 height 10
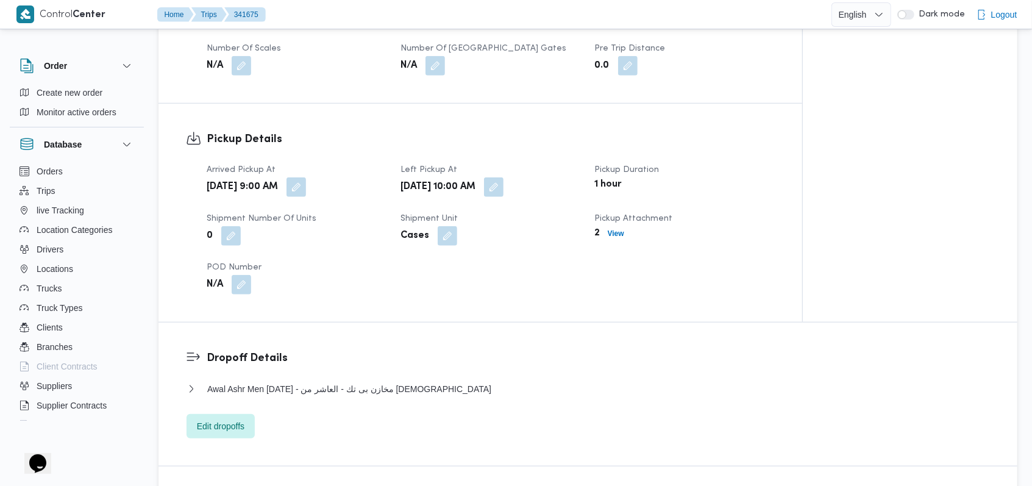
scroll to position [650, 0]
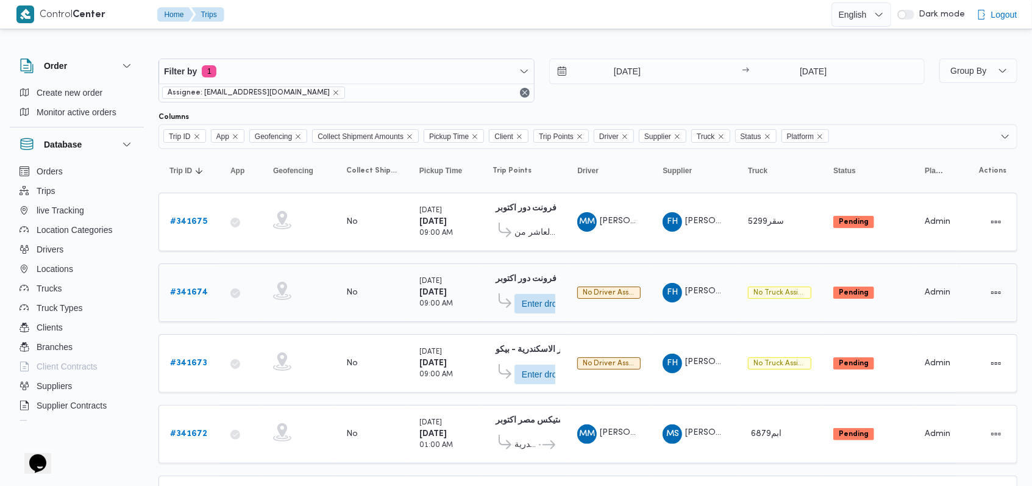
click at [194, 293] on b "# 341674" at bounding box center [189, 292] width 38 height 8
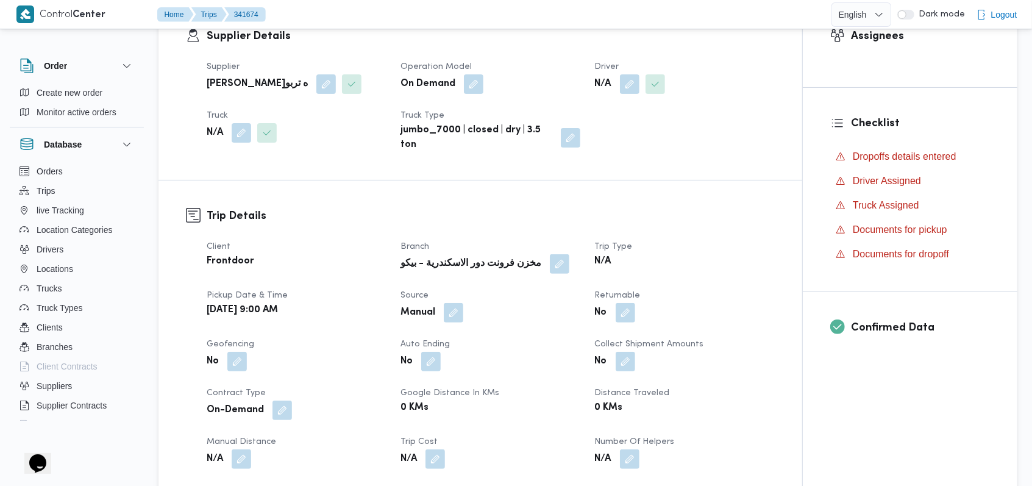
scroll to position [162, 0]
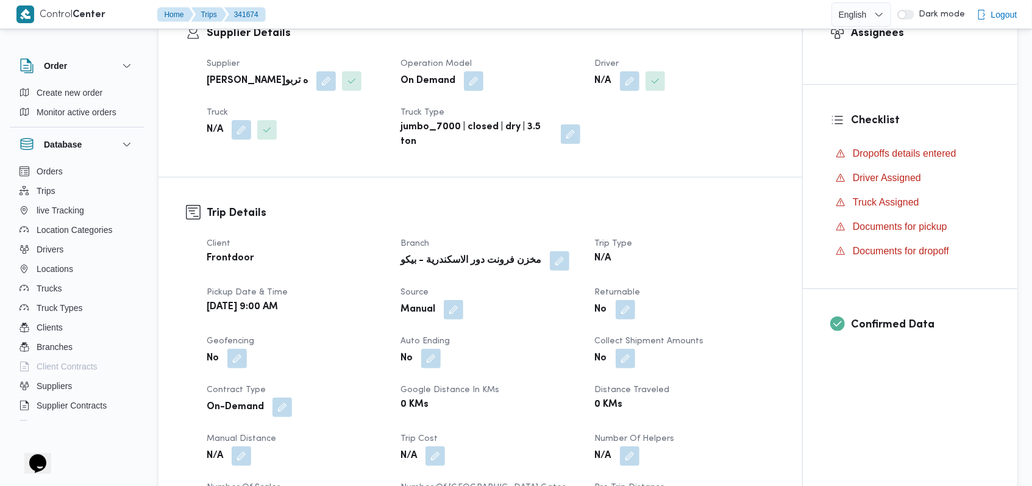
click at [577, 130] on button "button" at bounding box center [571, 134] width 20 height 20
click at [507, 174] on div "Supplier Details Supplier فتحى حسن جلال ابو الحسن شركه تربو Operation Model On …" at bounding box center [481, 87] width 644 height 179
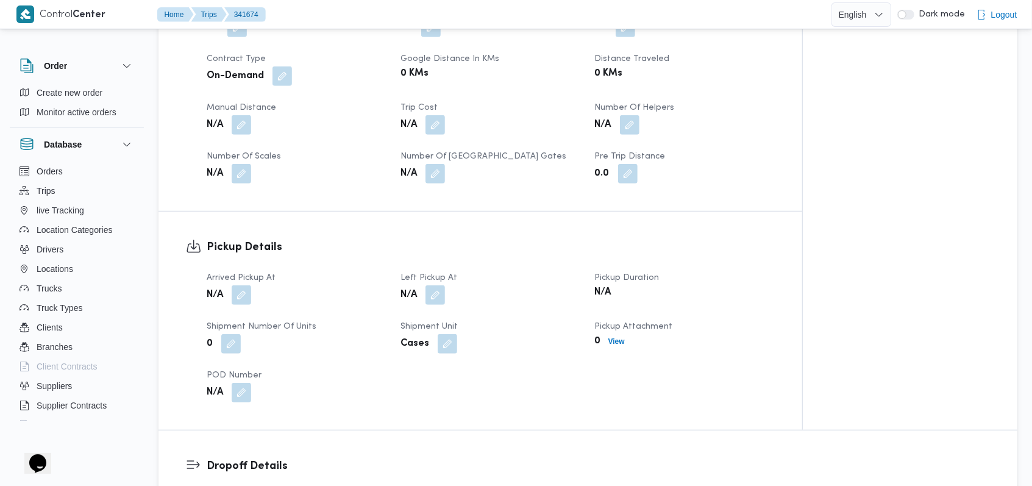
scroll to position [406, 0]
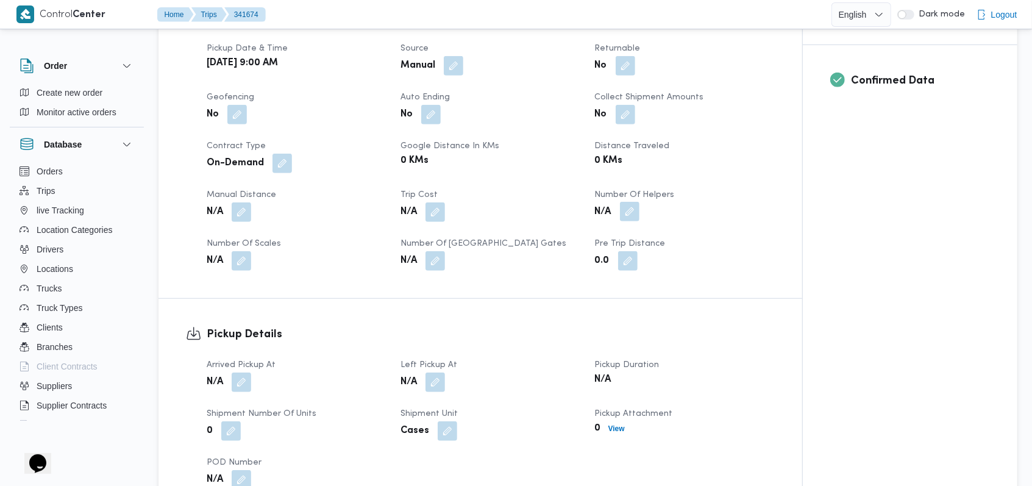
click at [627, 208] on button "button" at bounding box center [630, 212] width 20 height 20
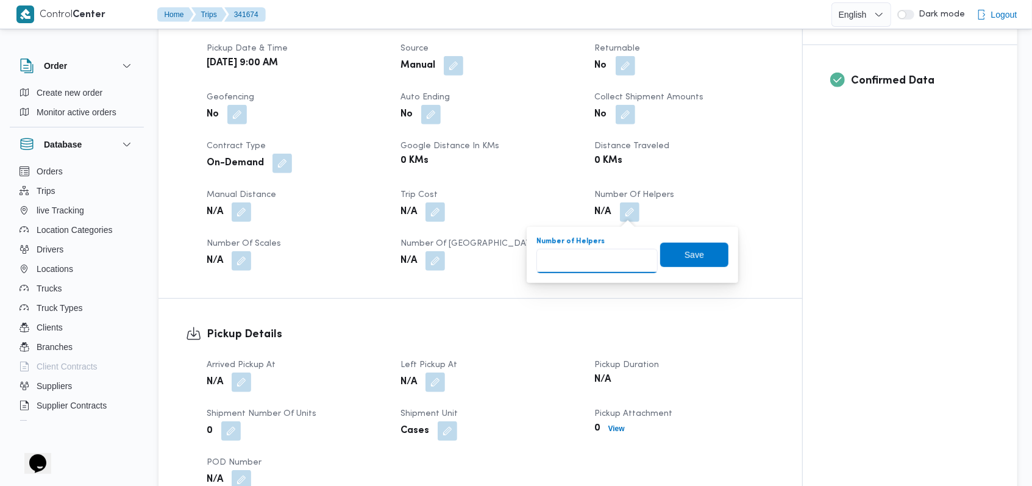
click at [608, 261] on input "Number of Helpers" at bounding box center [596, 261] width 121 height 24
type input "1"
click at [685, 255] on span "Save" at bounding box center [695, 254] width 20 height 15
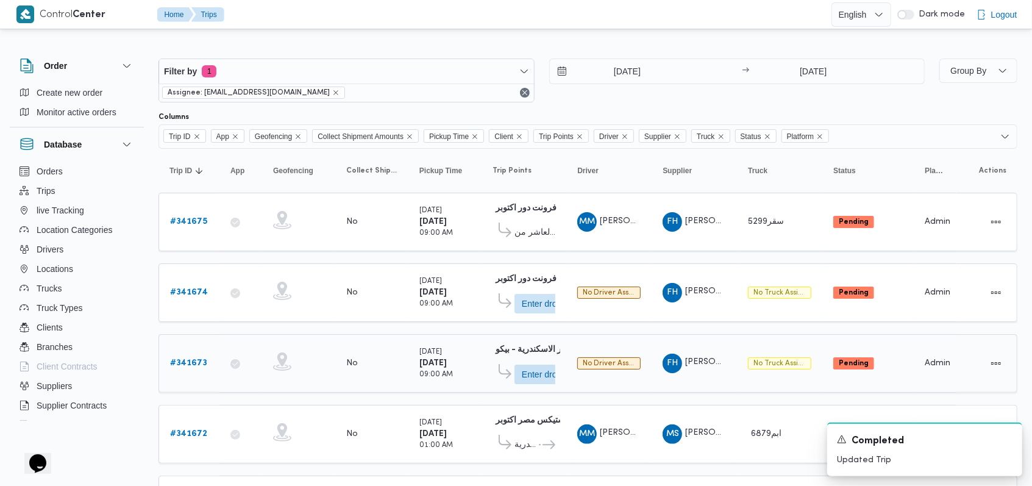
click at [195, 363] on b "# 341673" at bounding box center [188, 363] width 37 height 8
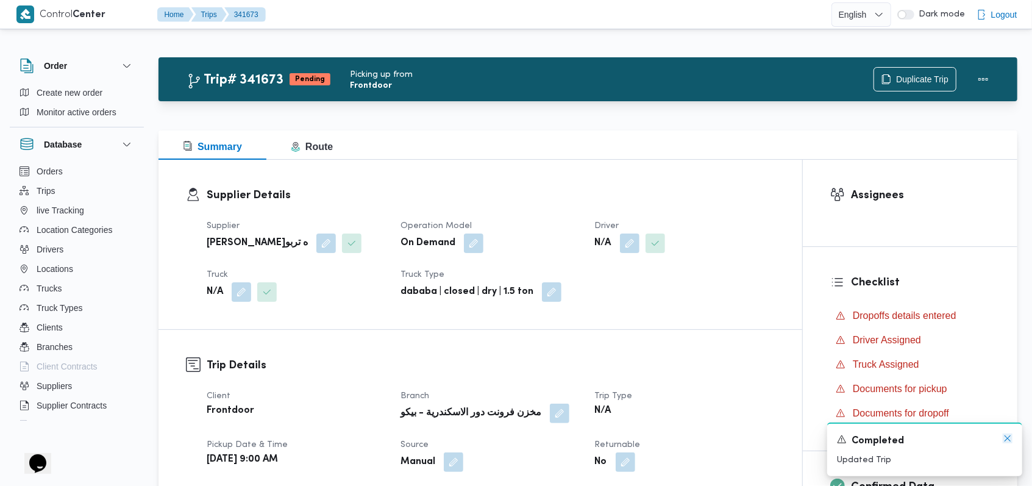
click at [1007, 438] on icon "Dismiss toast" at bounding box center [1008, 438] width 6 height 6
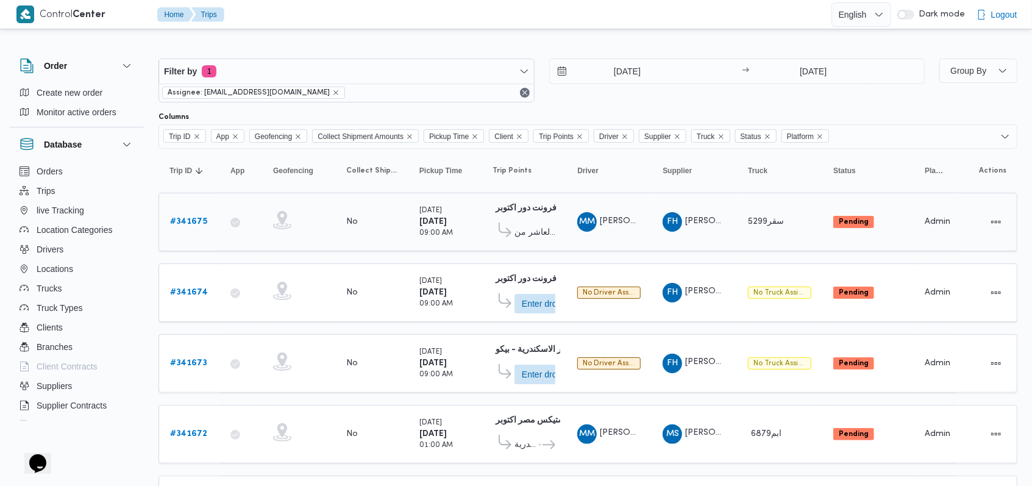
click at [194, 218] on b "# 341675" at bounding box center [188, 222] width 37 height 8
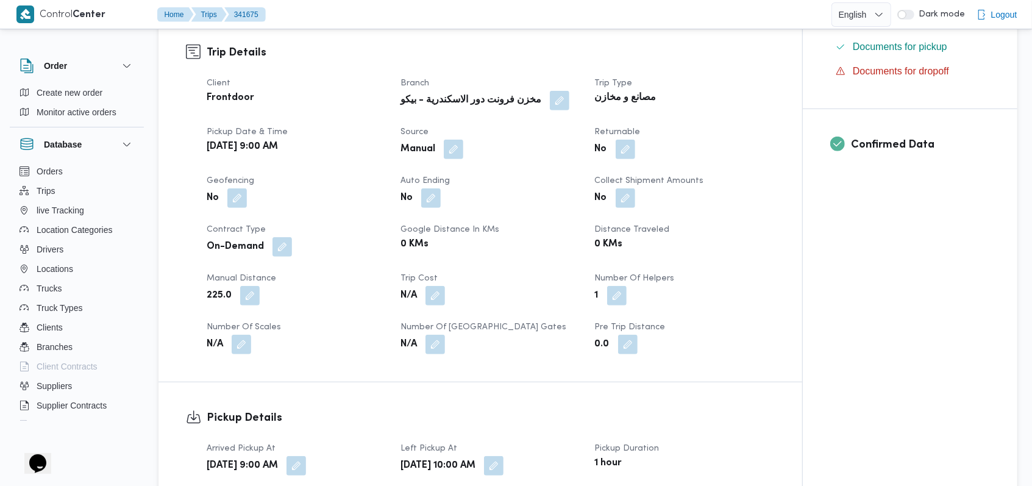
scroll to position [406, 0]
click at [252, 285] on button "button" at bounding box center [250, 295] width 20 height 20
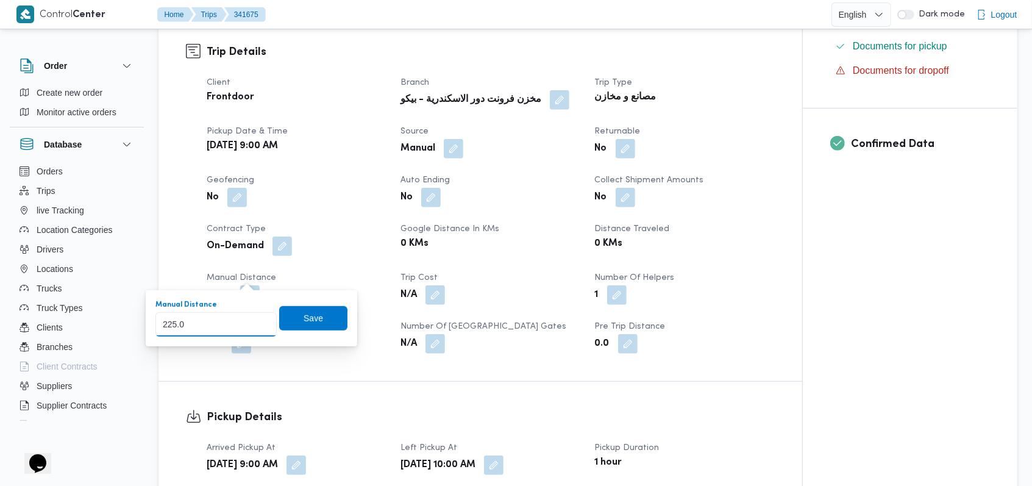
drag, startPoint x: 218, startPoint y: 318, endPoint x: 201, endPoint y: 321, distance: 17.3
click at [201, 321] on input "225.0" at bounding box center [215, 324] width 121 height 24
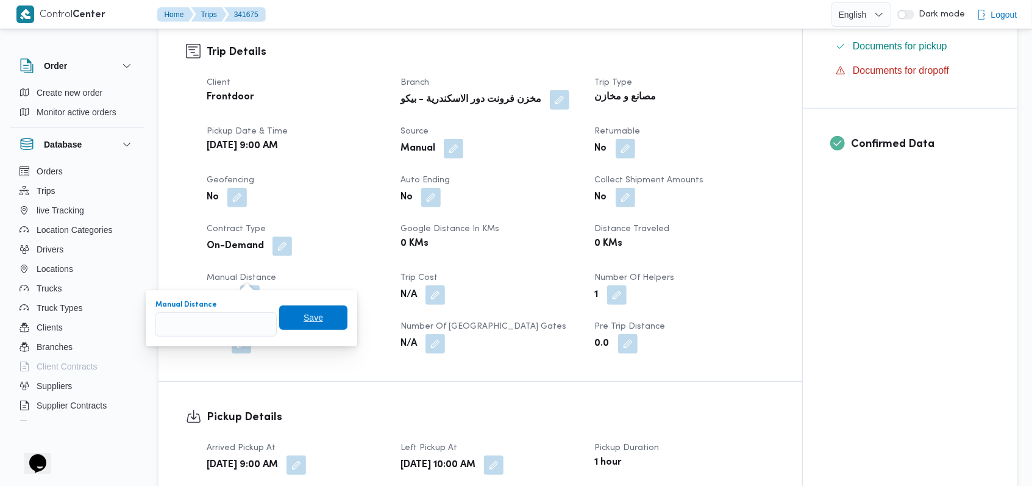
click at [327, 315] on span "Save" at bounding box center [313, 317] width 68 height 24
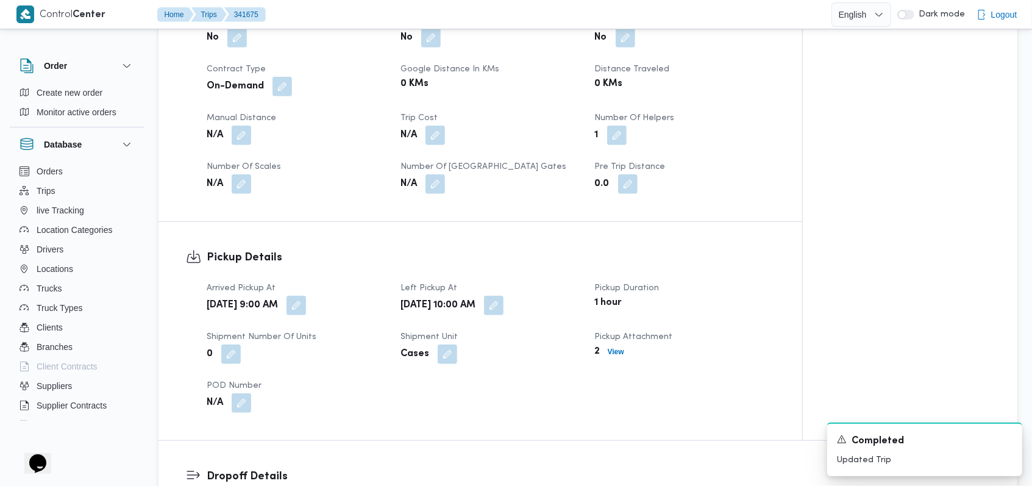
scroll to position [569, 0]
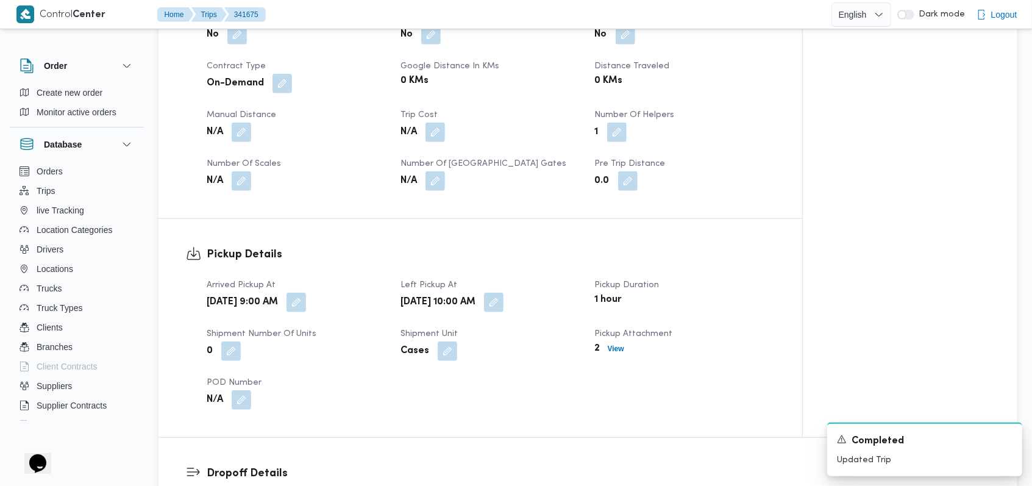
click at [352, 291] on div "Mon, Oct 6, 2025 9:00 AM" at bounding box center [296, 302] width 182 height 22
click at [306, 292] on button "button" at bounding box center [297, 302] width 20 height 20
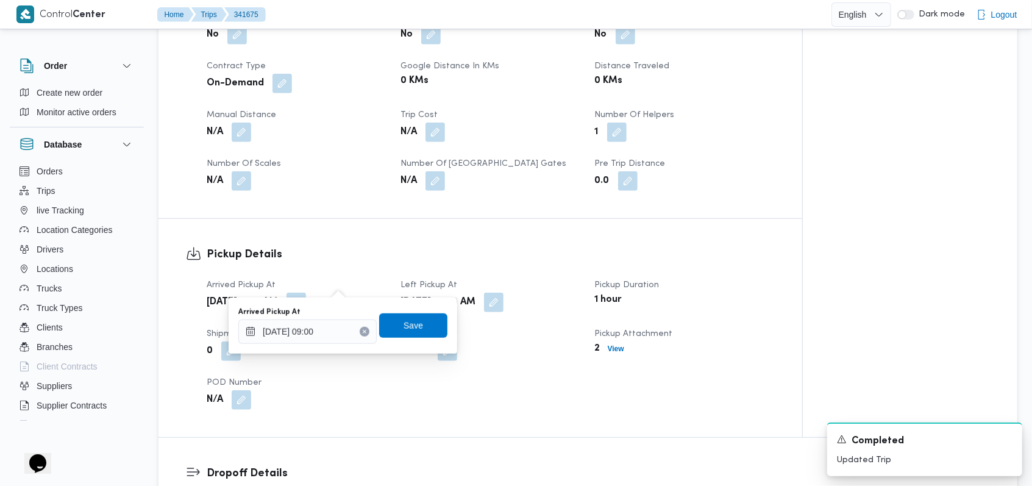
click at [362, 331] on icon "Clear input" at bounding box center [364, 331] width 5 height 5
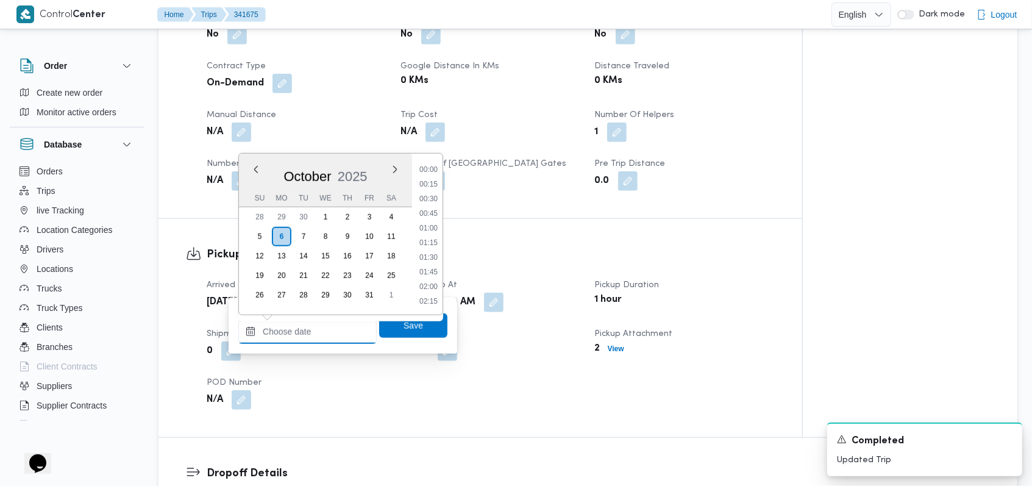
scroll to position [511, 0]
click at [439, 323] on div "Arrived Pickup At Previous Month Next month October 2025 October 2025 Su Mo Tu …" at bounding box center [343, 325] width 212 height 39
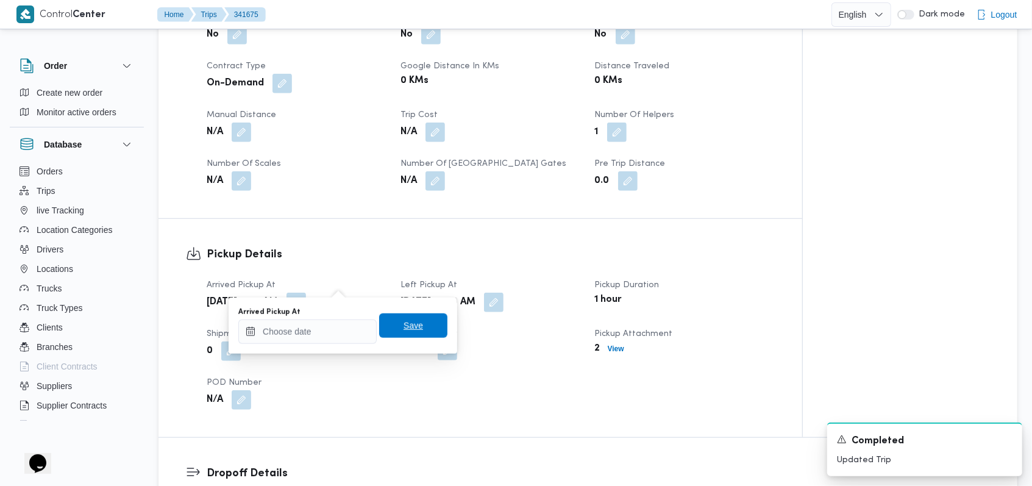
click at [422, 326] on span "Save" at bounding box center [413, 325] width 68 height 24
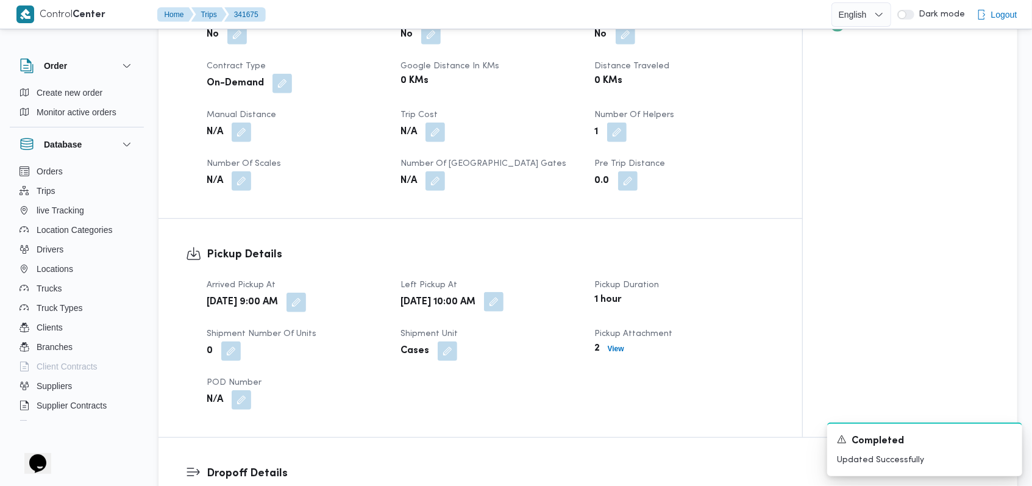
click at [504, 292] on button "button" at bounding box center [494, 302] width 20 height 20
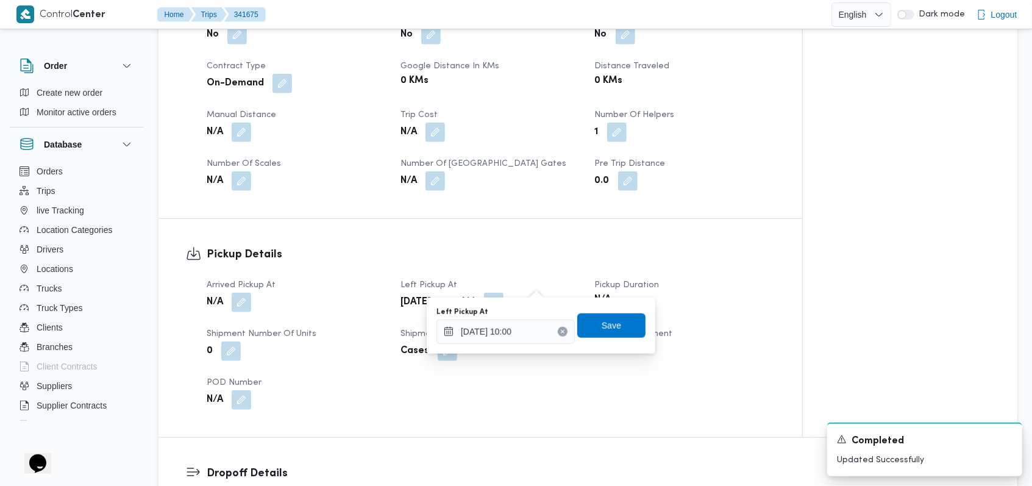
click at [560, 333] on icon "Clear input" at bounding box center [562, 331] width 5 height 5
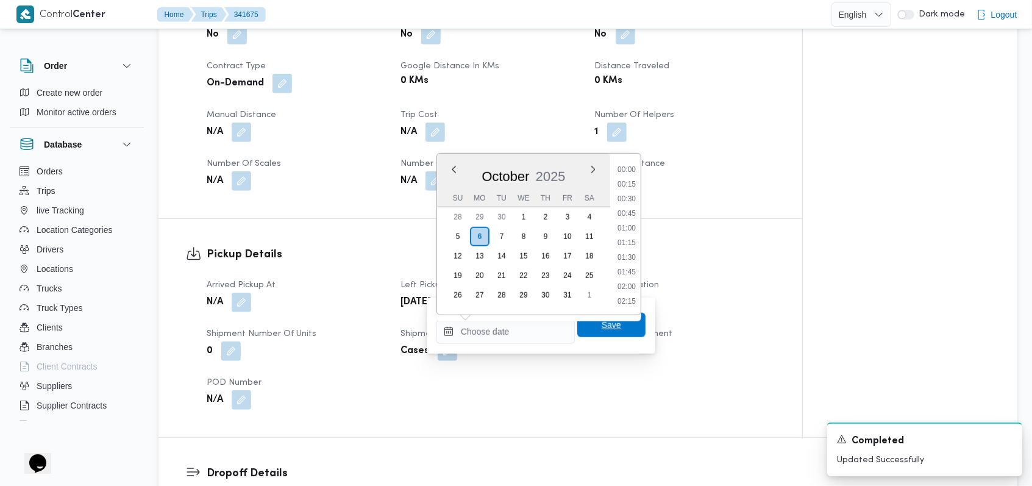
click at [602, 321] on span "Save" at bounding box center [612, 325] width 20 height 15
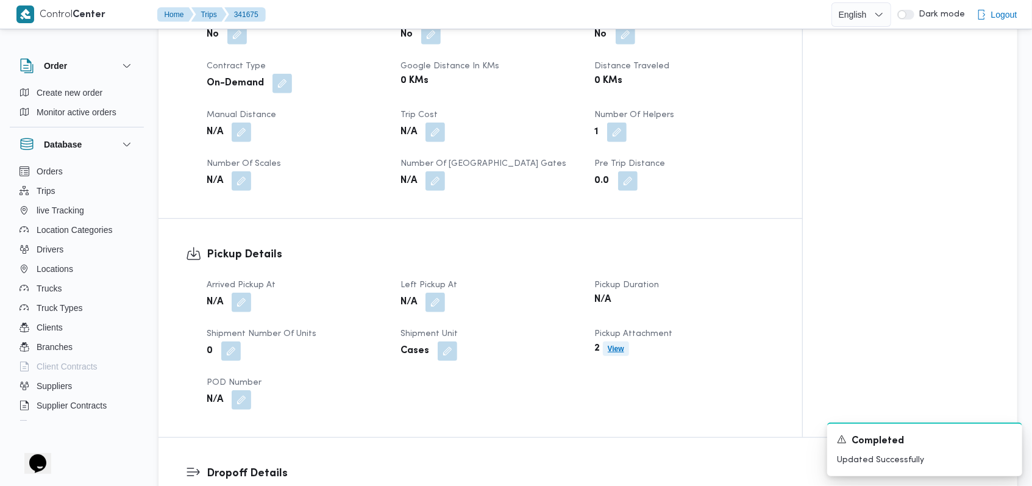
click at [610, 344] on b "View" at bounding box center [616, 348] width 16 height 9
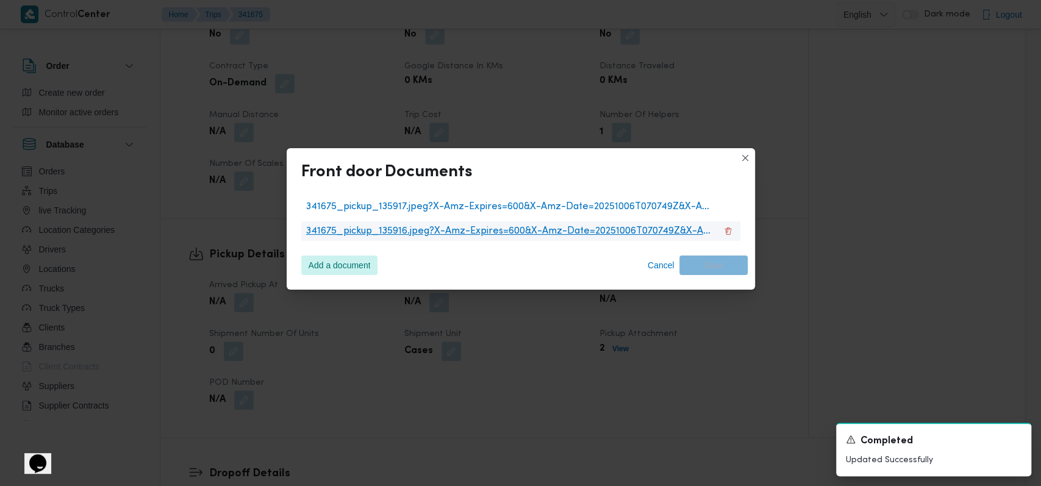
click at [735, 232] on li "341675_pickup_135916.jpeg?X-Amz-Expires=600&X-Amz-Date=20251006T070749Z&X-Amz-A…" at bounding box center [520, 231] width 439 height 20
click at [728, 228] on button "341675_pickup_135916.jpeg?X-Amz-Expires=600&X-Amz-Date=20251006T070749Z&X-Amz-A…" at bounding box center [728, 230] width 15 height 15
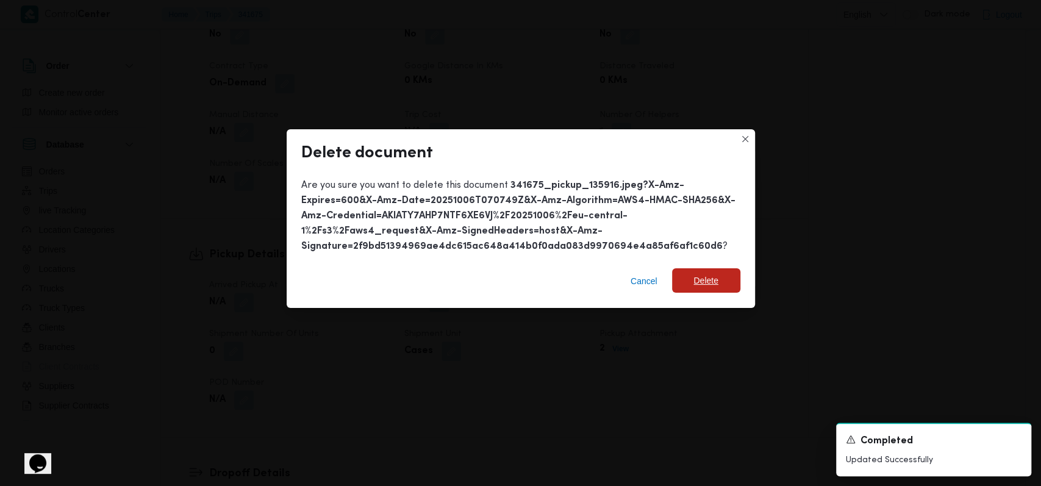
click at [697, 280] on span "Delete" at bounding box center [705, 280] width 24 height 15
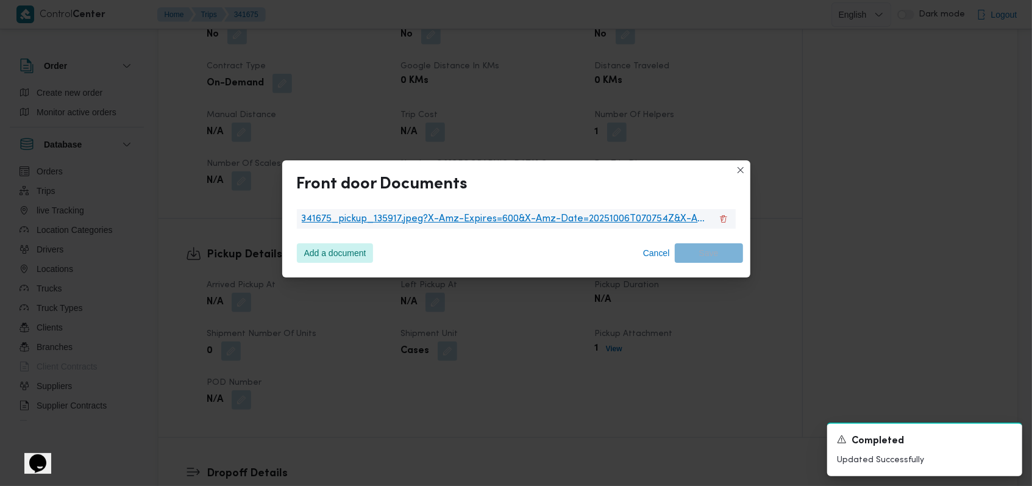
click at [726, 209] on li "341675_pickup_135917.jpeg?X-Amz-Expires=600&X-Amz-Date=20251006T070754Z&X-Amz-A…" at bounding box center [516, 219] width 439 height 20
click at [725, 215] on button "341675_pickup_135917.jpeg?X-Amz-Expires=600&X-Amz-Date=20251006T070754Z&X-Amz-A…" at bounding box center [723, 218] width 15 height 15
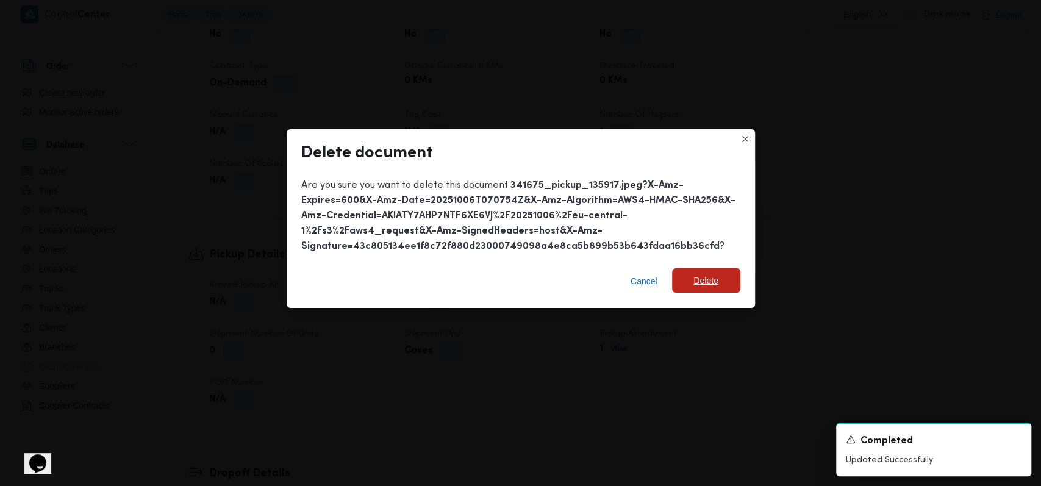
click at [700, 292] on span "Delete" at bounding box center [706, 280] width 68 height 24
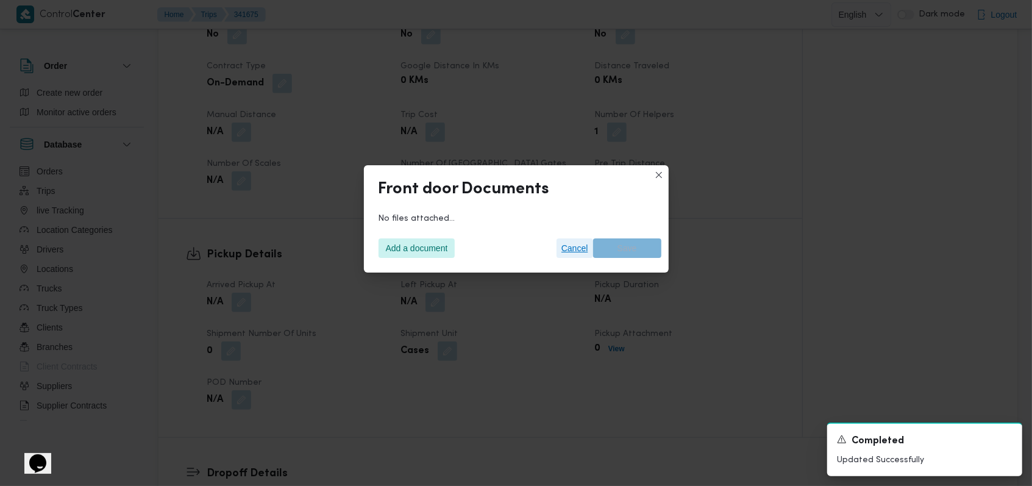
click at [571, 248] on span "Cancel" at bounding box center [574, 248] width 27 height 15
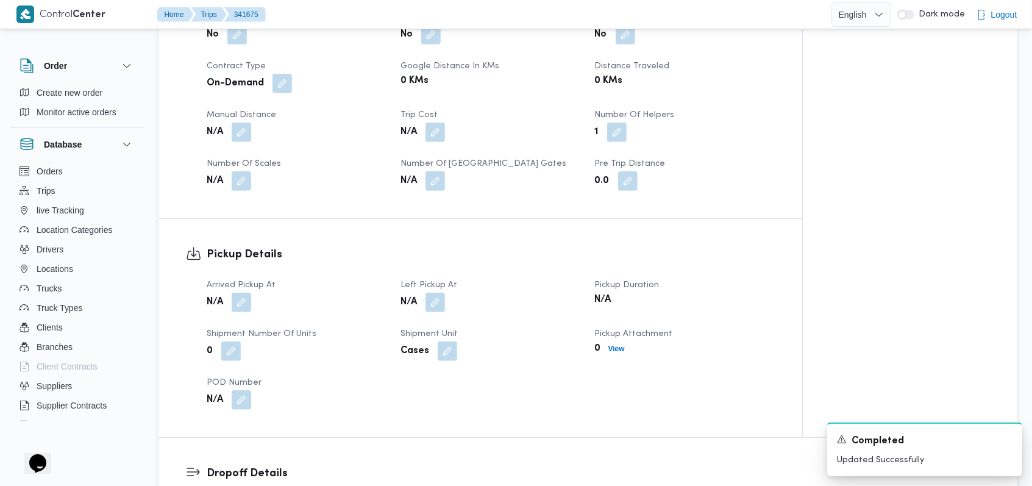
click at [516, 353] on div "Arrived Pickup At N/A Left Pickup At N/A Pickup Duration N/A Shipment Number of…" at bounding box center [490, 344] width 583 height 146
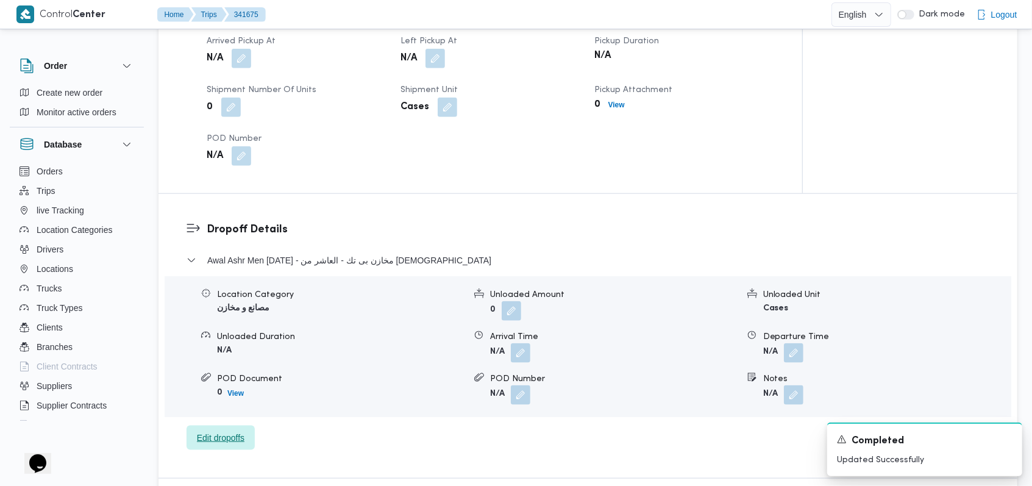
click at [234, 430] on span "Edit dropoffs" at bounding box center [221, 437] width 48 height 15
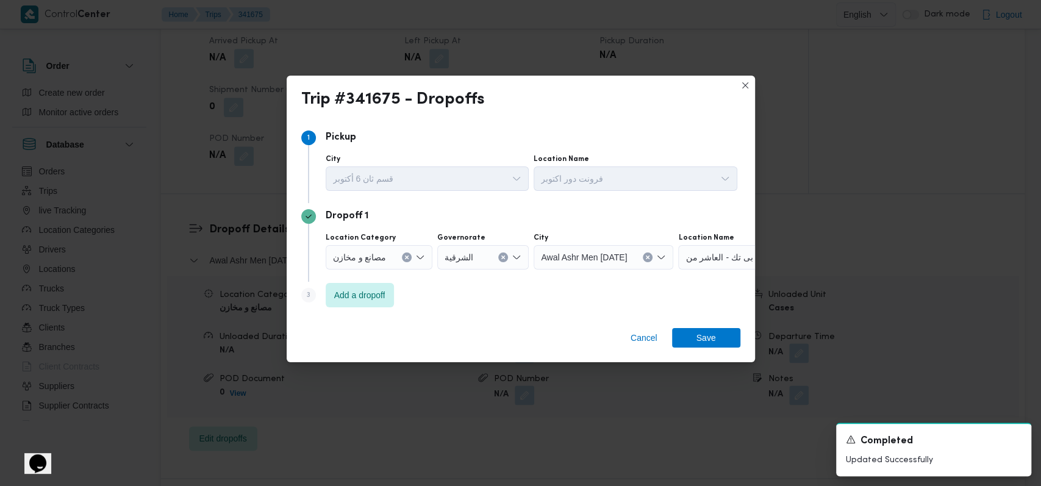
click at [409, 254] on button "Clear input" at bounding box center [407, 257] width 10 height 10
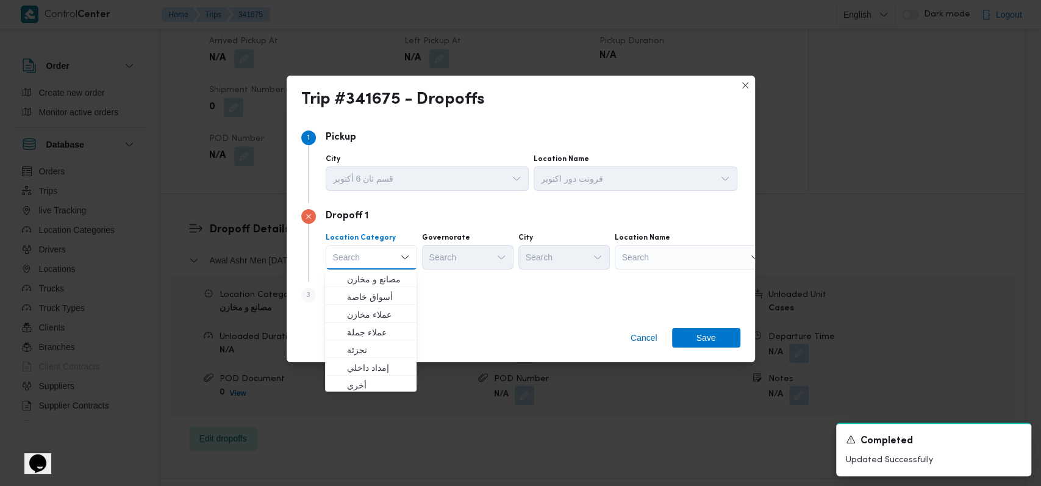
click at [679, 257] on div "Search" at bounding box center [690, 257] width 152 height 24
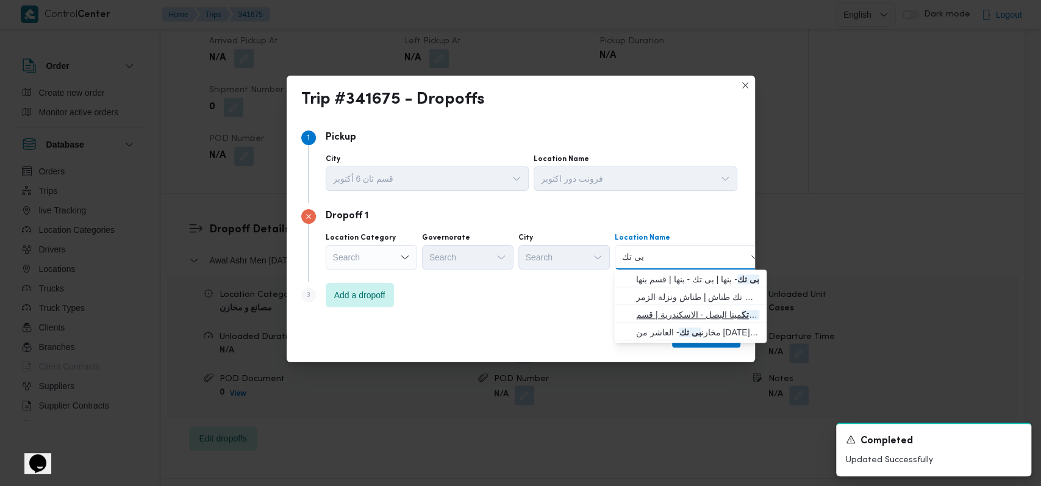
type input "بى تك"
click at [693, 316] on span "بى تك مينا البصل - الاسكندرية | قسم مينا البصل | المفروزة غرب" at bounding box center [697, 314] width 123 height 15
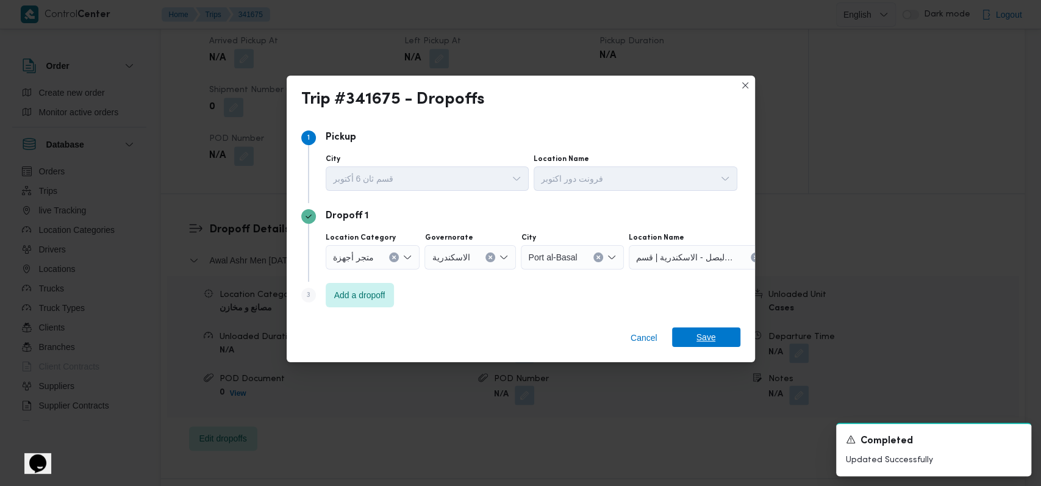
click at [704, 340] on span "Save" at bounding box center [706, 337] width 20 height 20
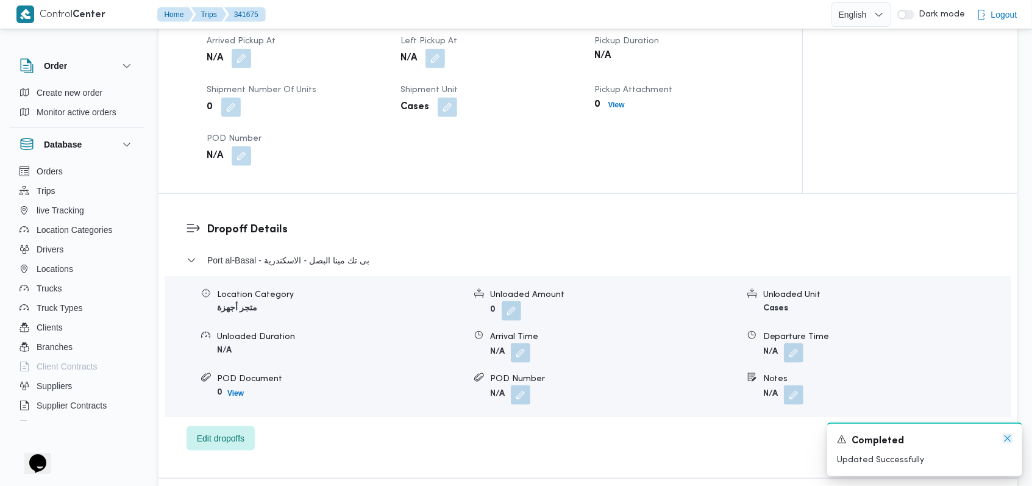
click at [1008, 443] on icon "Dismiss toast" at bounding box center [1008, 438] width 10 height 10
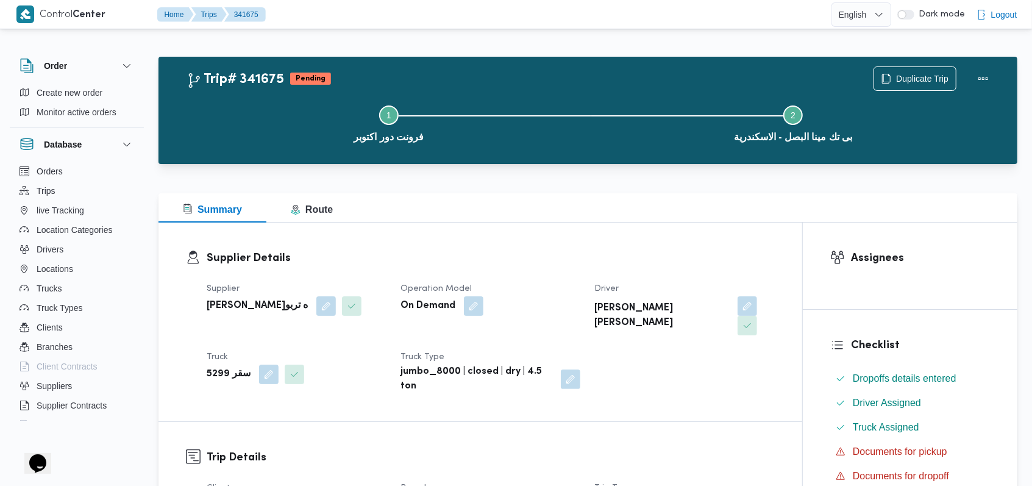
scroll to position [0, 0]
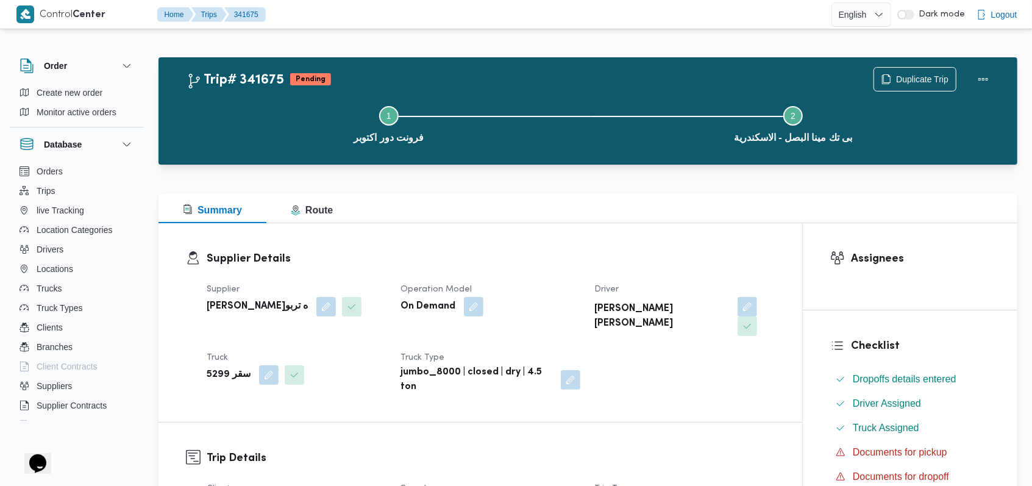
click at [544, 293] on dt "Operation Model" at bounding box center [490, 289] width 179 height 15
click at [738, 302] on button "button" at bounding box center [748, 306] width 20 height 20
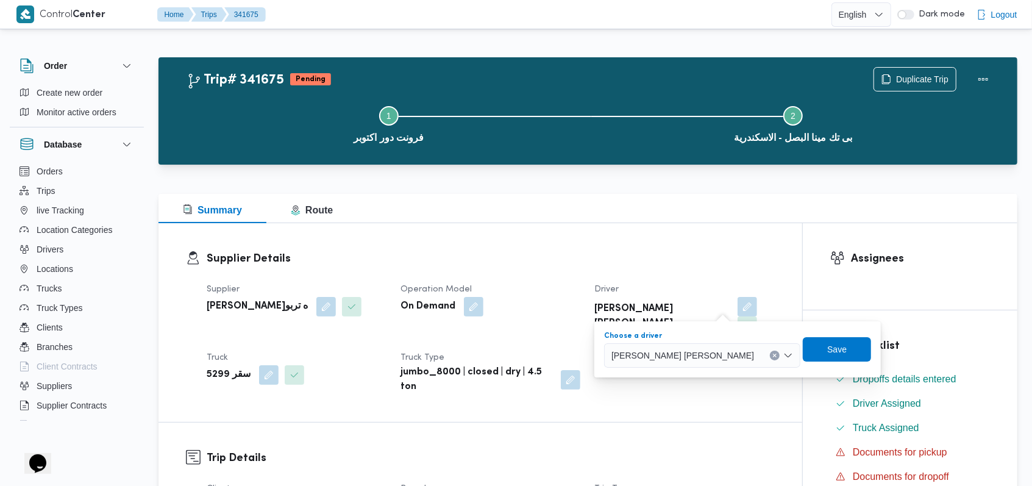
click at [774, 354] on icon "Clear input" at bounding box center [775, 355] width 3 height 3
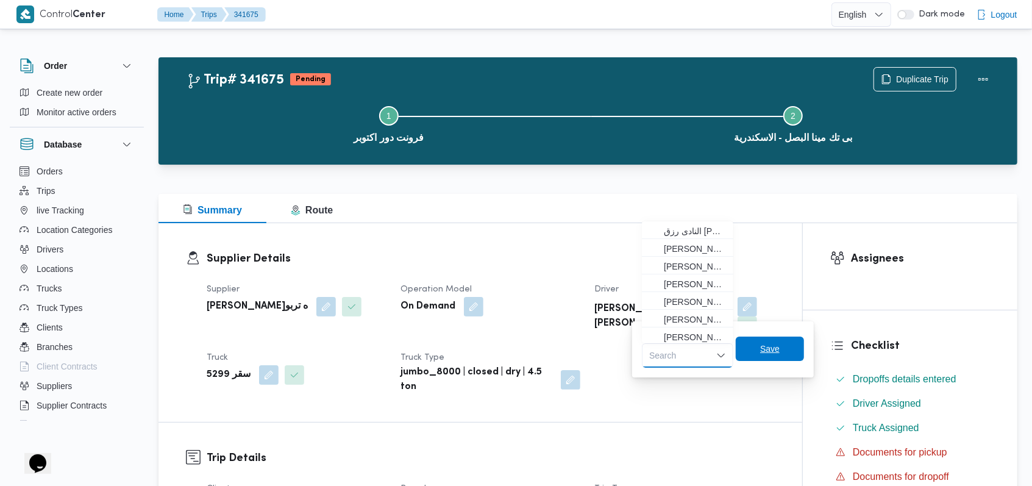
click at [785, 349] on span "Save" at bounding box center [770, 349] width 68 height 24
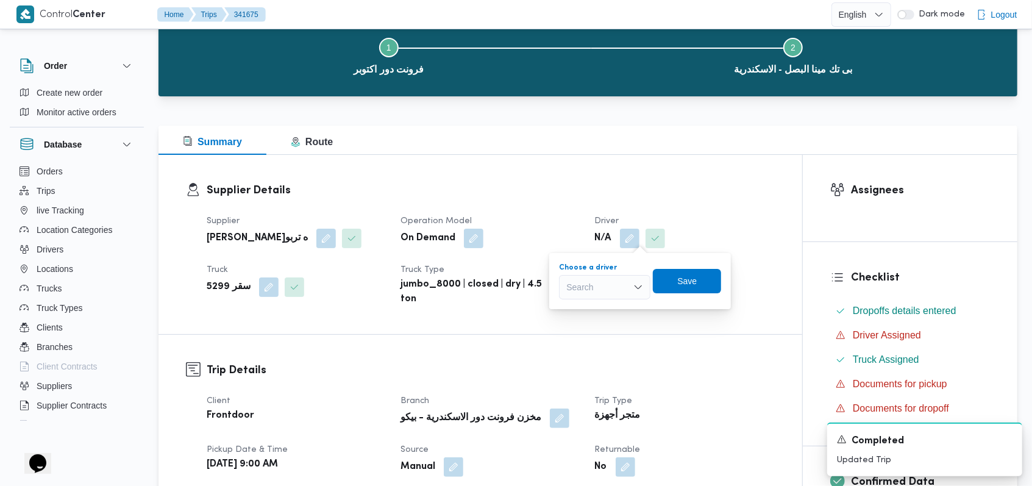
scroll to position [162, 0]
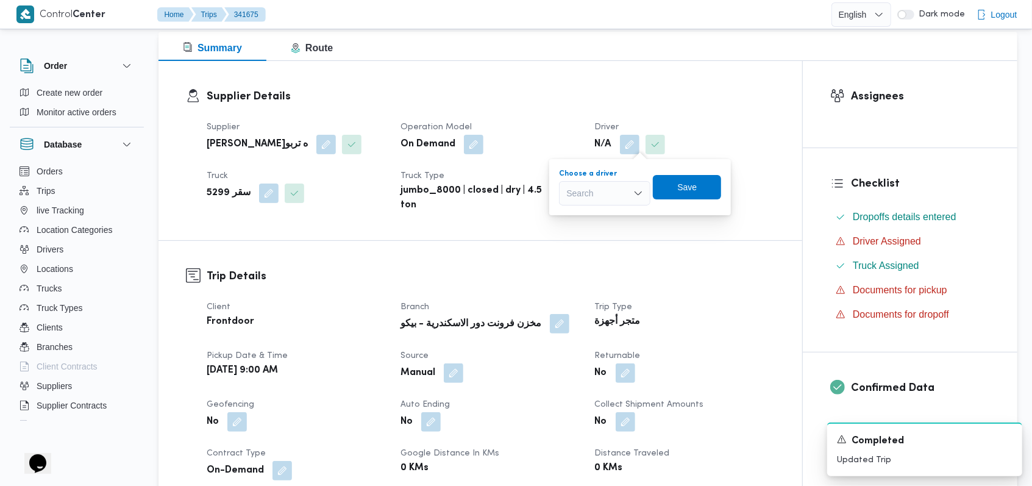
click at [550, 332] on button "button" at bounding box center [560, 324] width 20 height 20
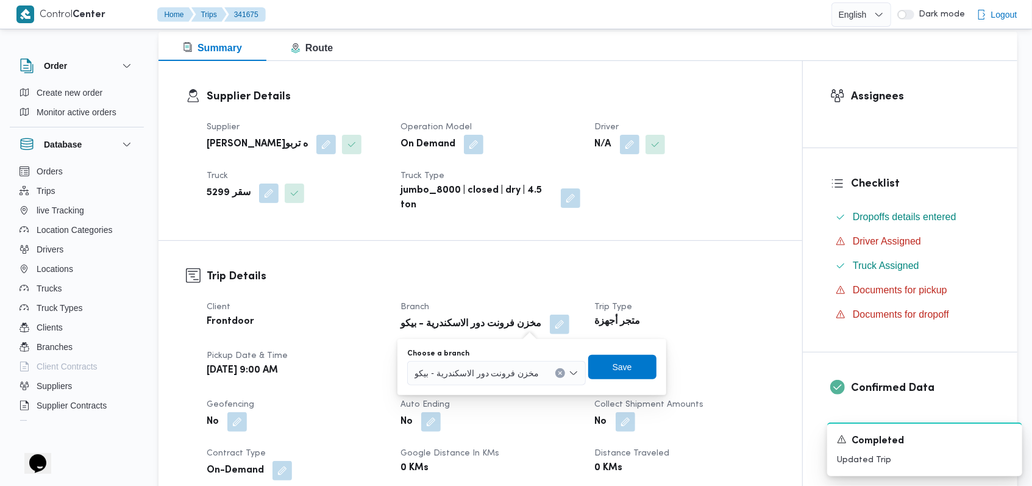
click at [515, 380] on div "مخزن فرونت دور الاسكندرية - بيكو" at bounding box center [496, 373] width 178 height 24
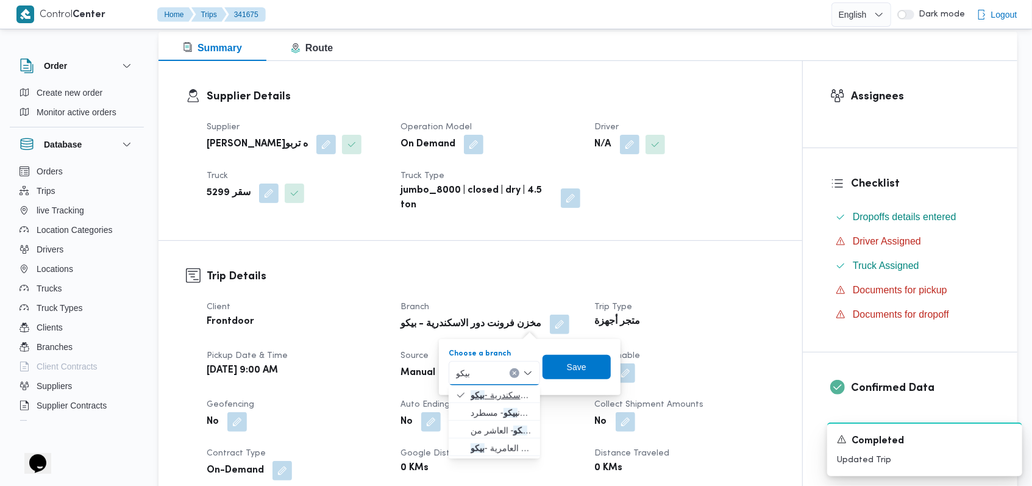
type input "بيكو"
click at [512, 394] on span "مخزن فرونت دور الاسكندرية - بيكو" at bounding box center [502, 395] width 62 height 15
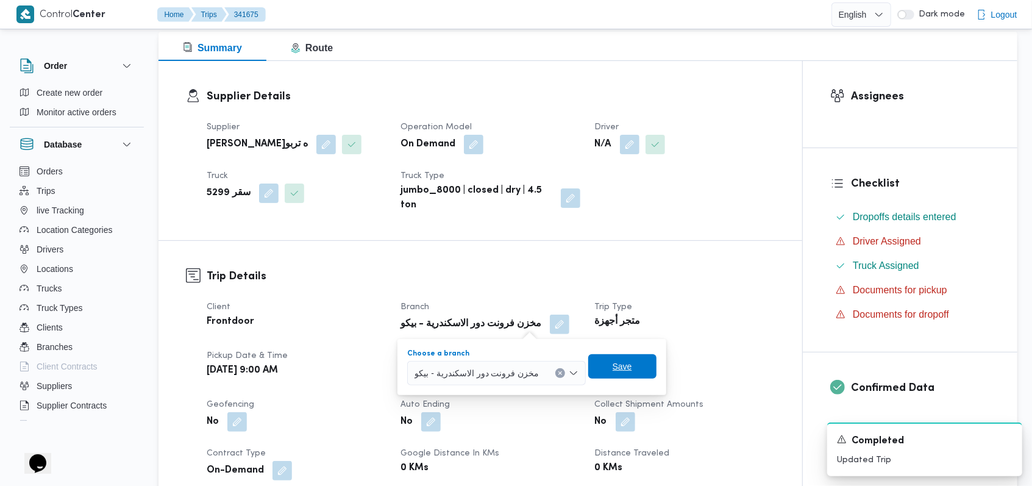
click at [588, 364] on span "Save" at bounding box center [622, 366] width 68 height 24
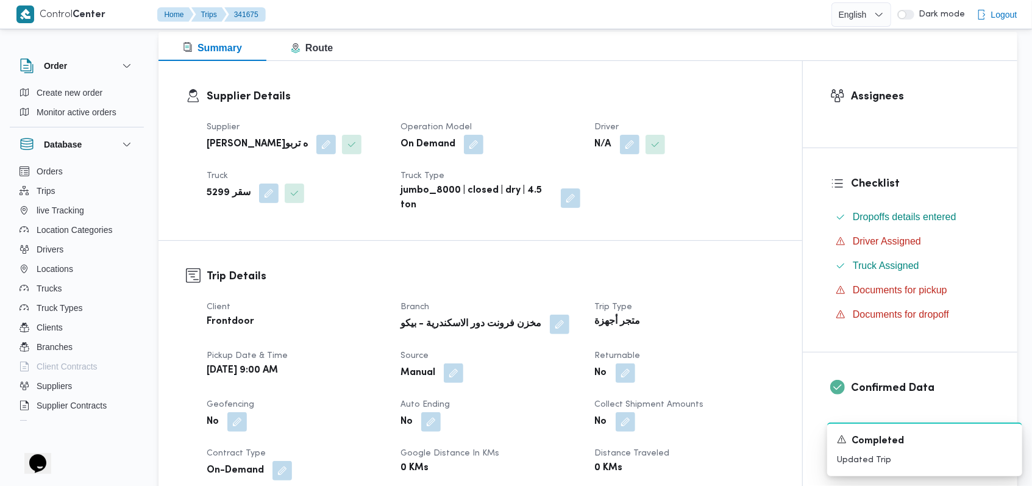
click at [504, 255] on div "Trip Details Client Frontdoor Branch مخزن فرونت دور الاسكندرية - بيكو Trip Type…" at bounding box center [481, 423] width 644 height 365
click at [266, 190] on button "button" at bounding box center [269, 193] width 20 height 20
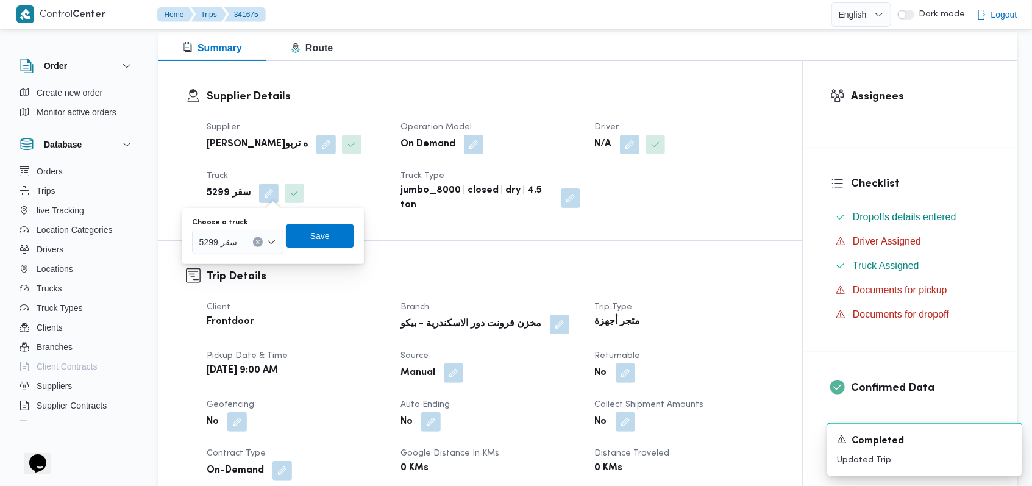
click at [260, 241] on button "Clear input" at bounding box center [258, 242] width 10 height 10
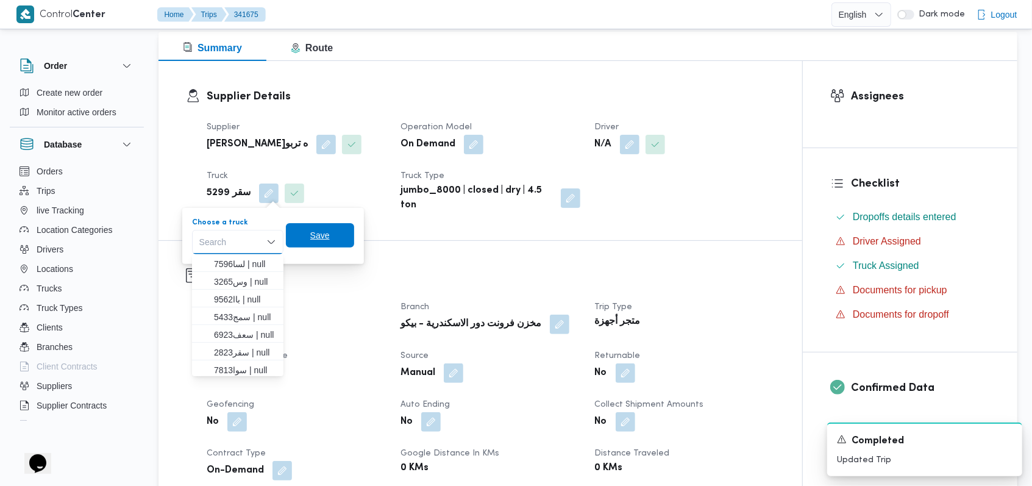
click at [310, 240] on span "Save" at bounding box center [320, 235] width 68 height 24
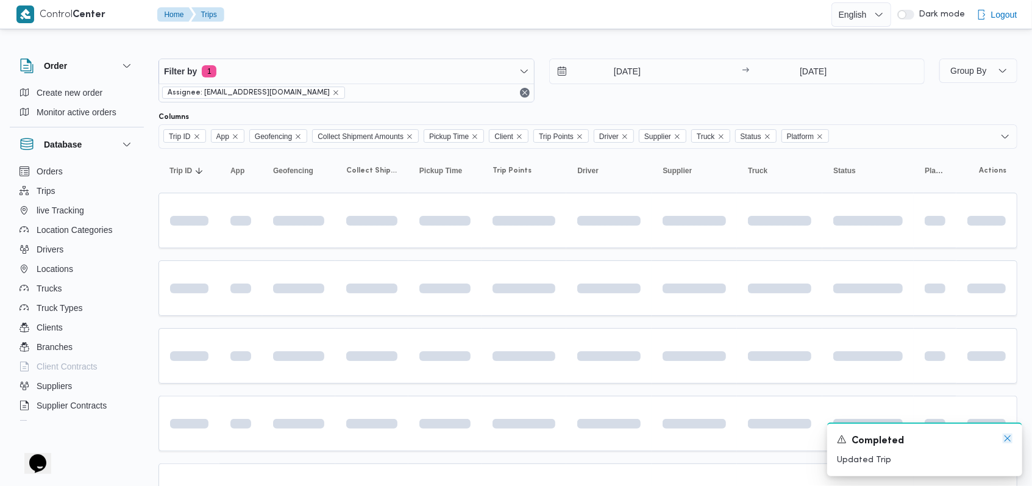
click at [1008, 440] on icon "Dismiss toast" at bounding box center [1008, 438] width 10 height 10
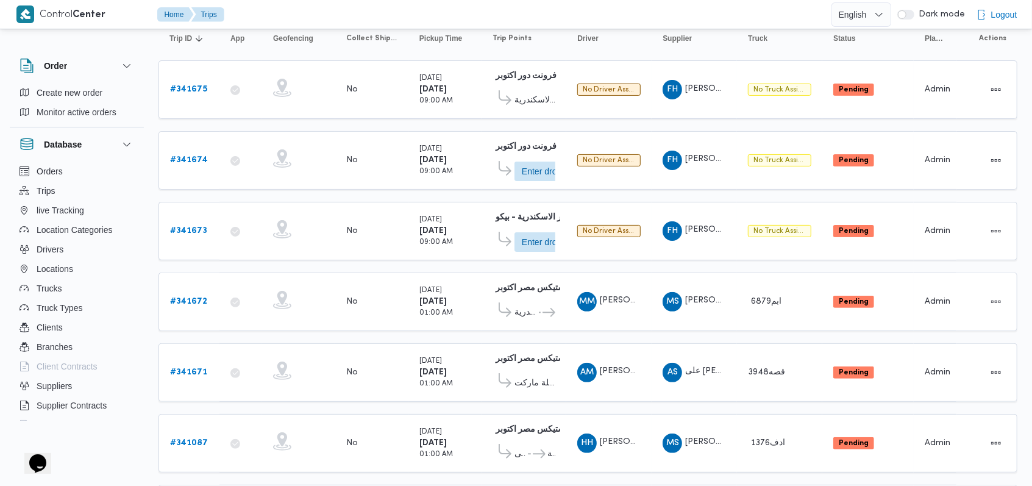
scroll to position [162, 0]
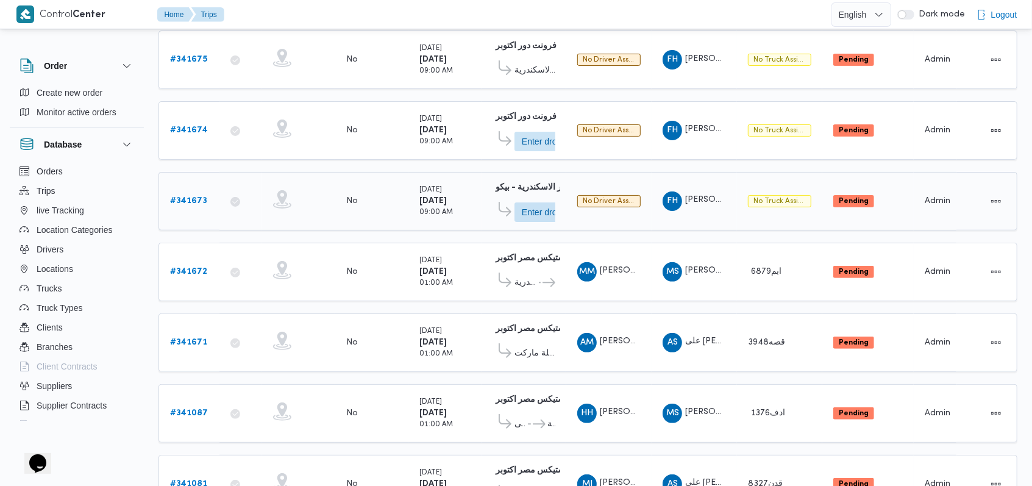
click at [193, 200] on b "# 341673" at bounding box center [188, 201] width 37 height 8
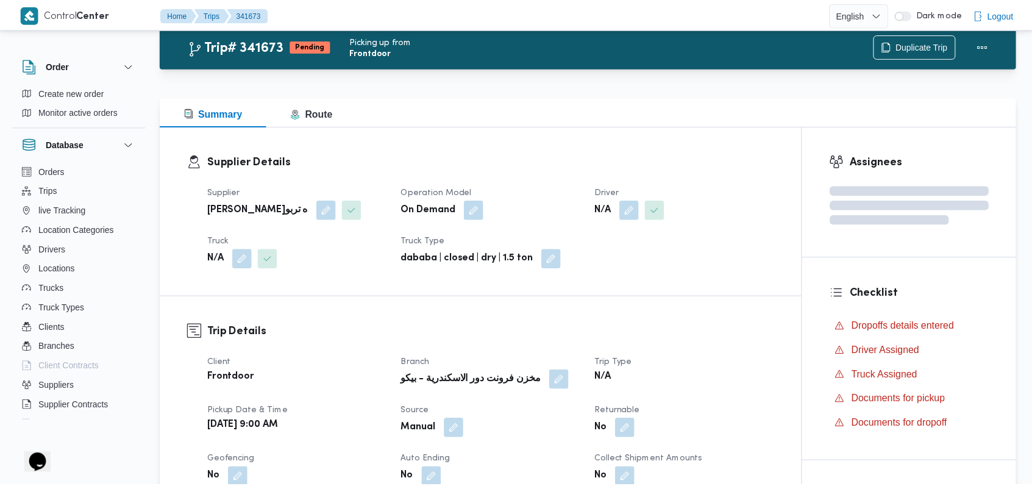
scroll to position [162, 0]
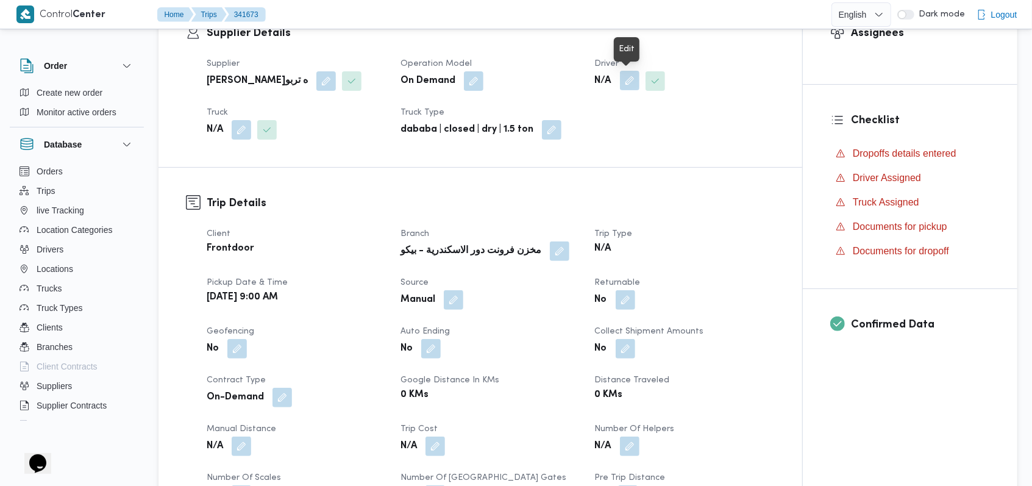
click at [624, 85] on button "button" at bounding box center [630, 81] width 20 height 20
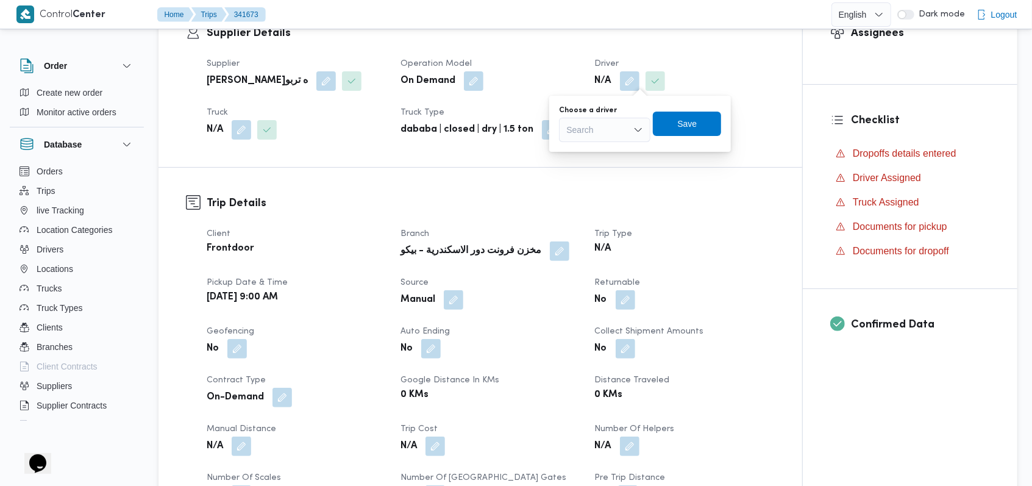
click at [607, 133] on div "Search" at bounding box center [604, 130] width 91 height 24
click at [588, 127] on input "اخطيب" at bounding box center [579, 130] width 26 height 15
type input "الخطيب"
click at [611, 152] on span "محمود محمد زكي محمد الخطيب" at bounding box center [612, 151] width 62 height 15
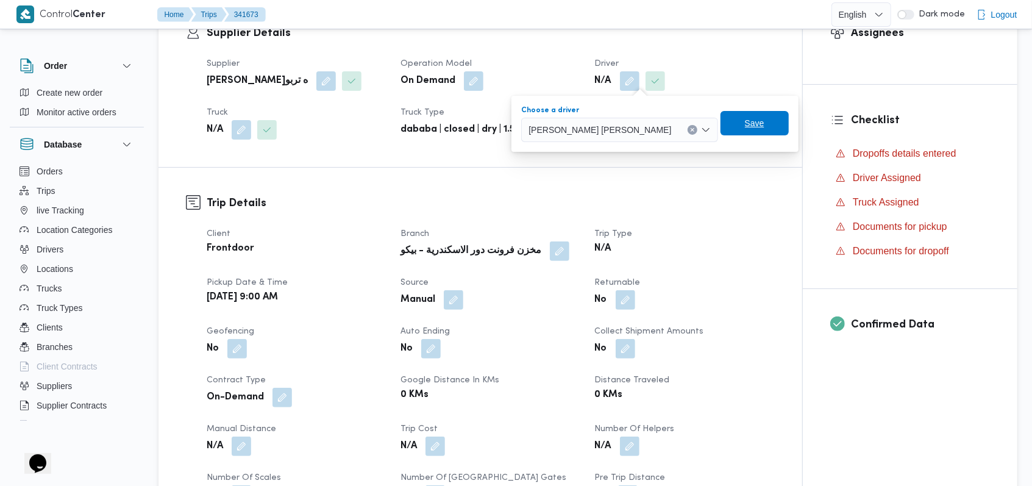
click at [721, 134] on span "Save" at bounding box center [755, 123] width 68 height 24
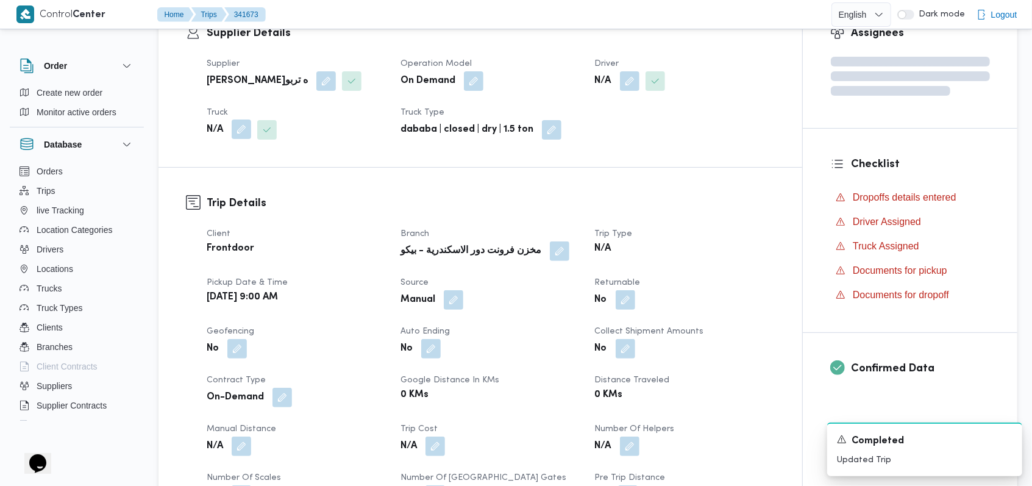
click at [243, 134] on button "button" at bounding box center [242, 129] width 20 height 20
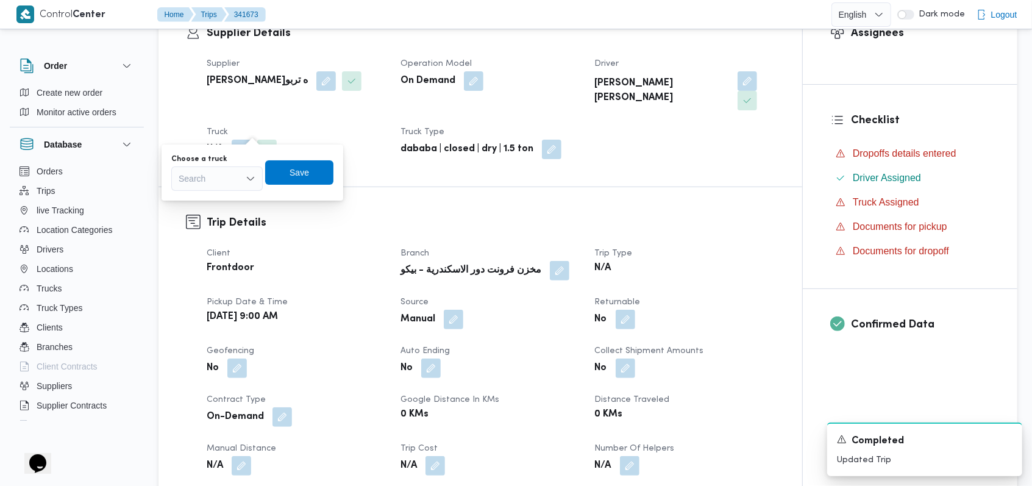
click at [225, 177] on div "Search" at bounding box center [216, 178] width 91 height 24
type input "5299"
click at [228, 200] on span "سقر 5299 | null" at bounding box center [224, 200] width 62 height 15
click at [293, 179] on span "Save" at bounding box center [309, 172] width 68 height 24
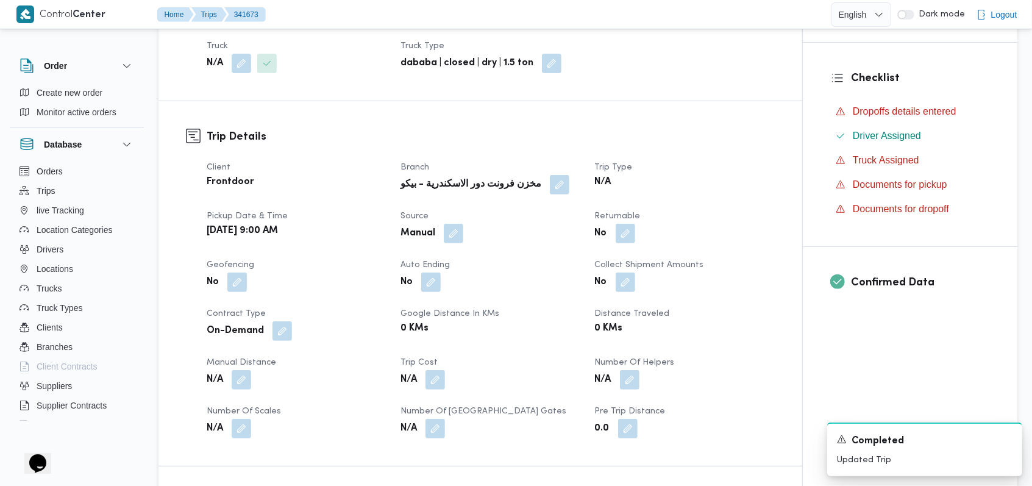
scroll to position [488, 0]
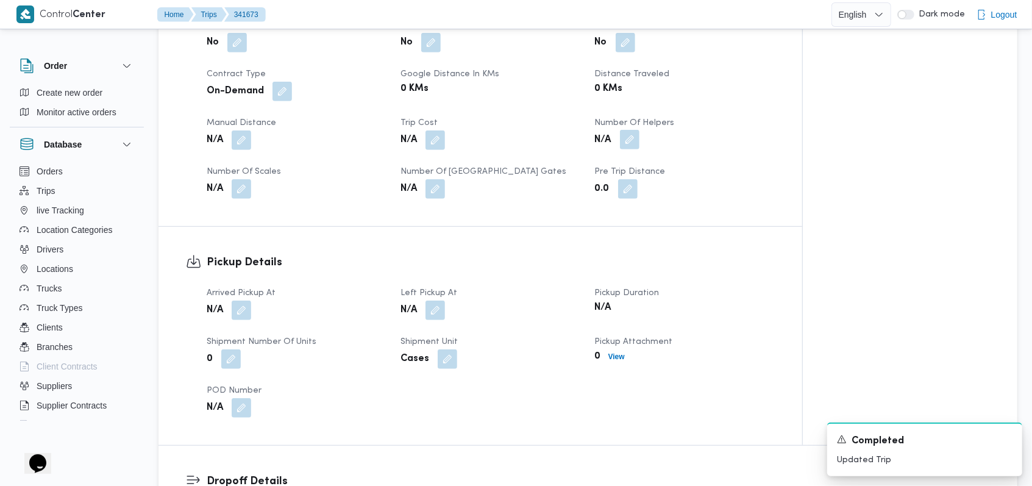
click at [630, 130] on button "button" at bounding box center [630, 140] width 20 height 20
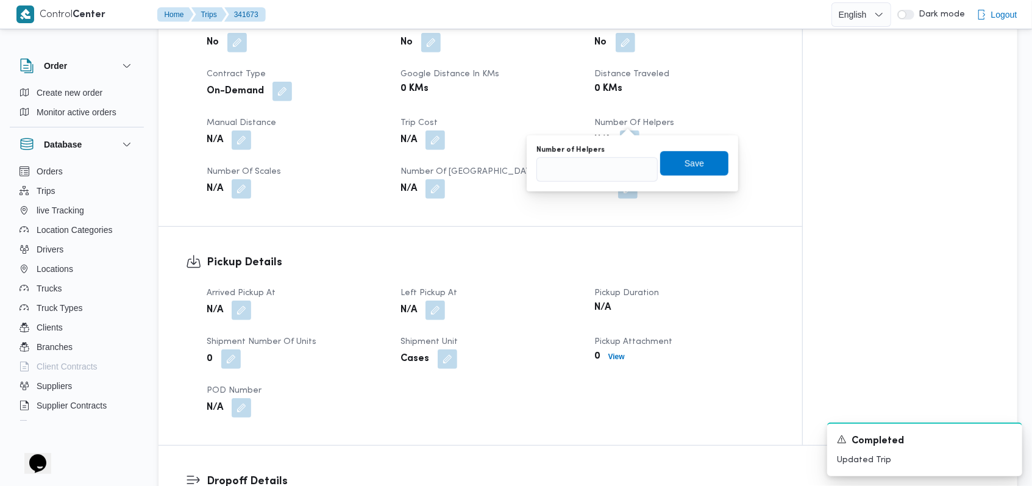
click at [619, 155] on div "Number of Helpers" at bounding box center [596, 163] width 121 height 37
click at [613, 165] on input "Number of Helpers" at bounding box center [596, 169] width 121 height 24
type input "1"
click at [685, 164] on span "Save" at bounding box center [695, 162] width 20 height 15
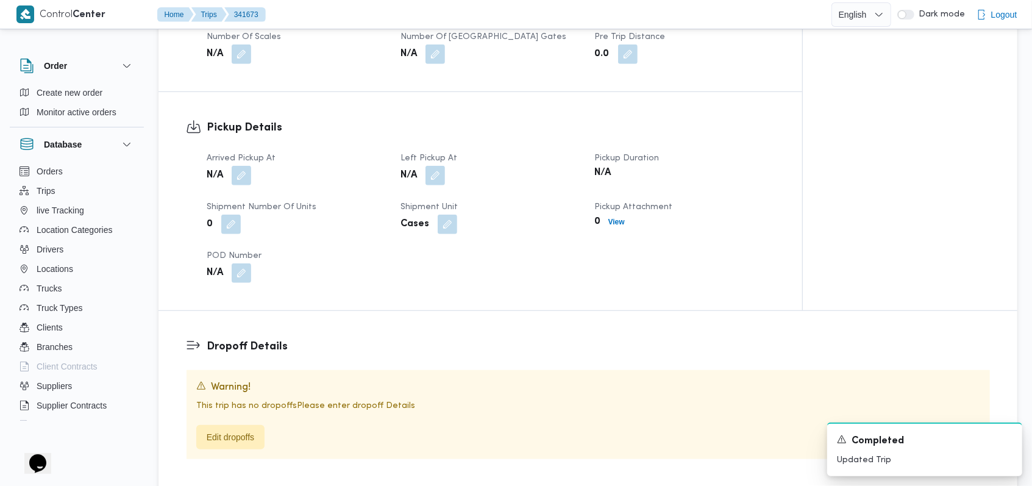
scroll to position [650, 0]
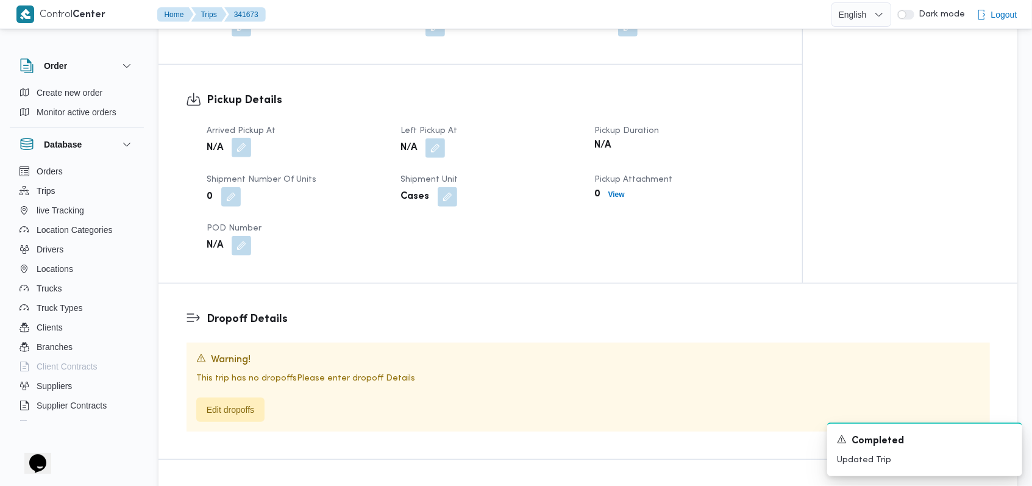
click at [244, 138] on button "button" at bounding box center [242, 148] width 20 height 20
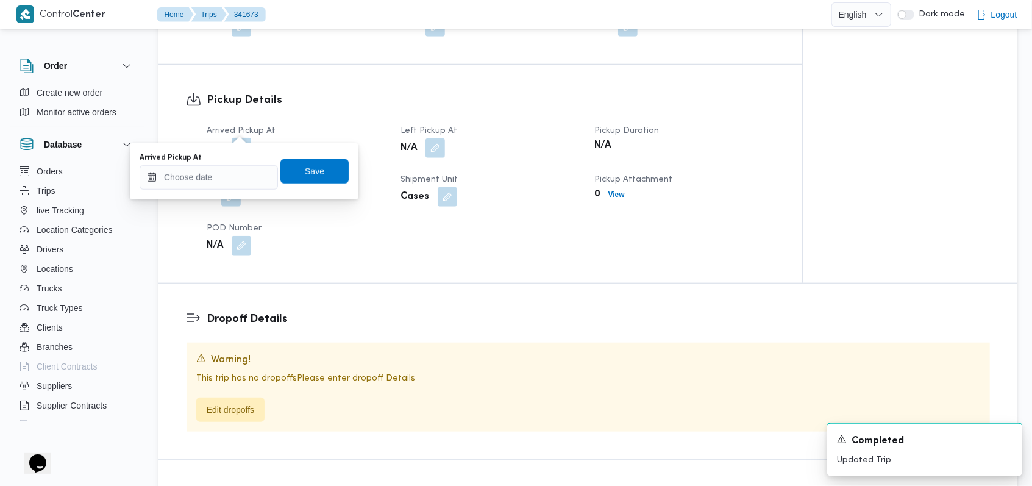
click at [208, 188] on div "Arrived Pickup At Save" at bounding box center [244, 171] width 212 height 39
click at [211, 185] on input "Arrived Pickup At" at bounding box center [209, 177] width 138 height 24
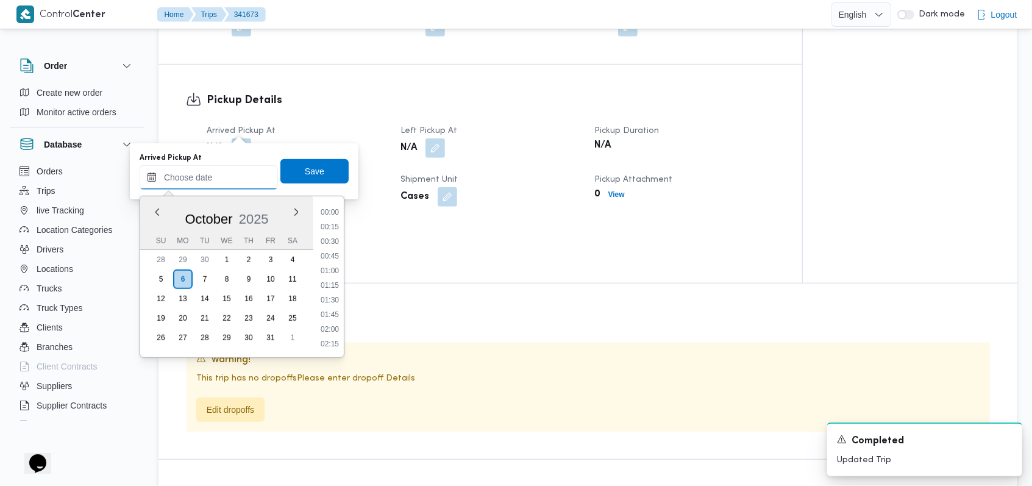
scroll to position [511, 0]
click at [337, 229] on li "09:00" at bounding box center [330, 227] width 28 height 12
type input "06/10/2025 09:00"
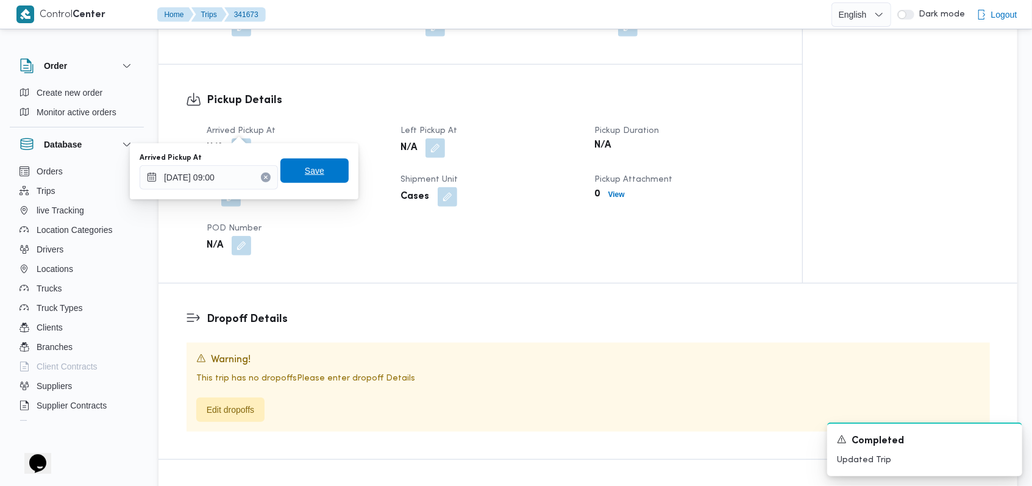
click at [321, 179] on span "Save" at bounding box center [314, 171] width 68 height 24
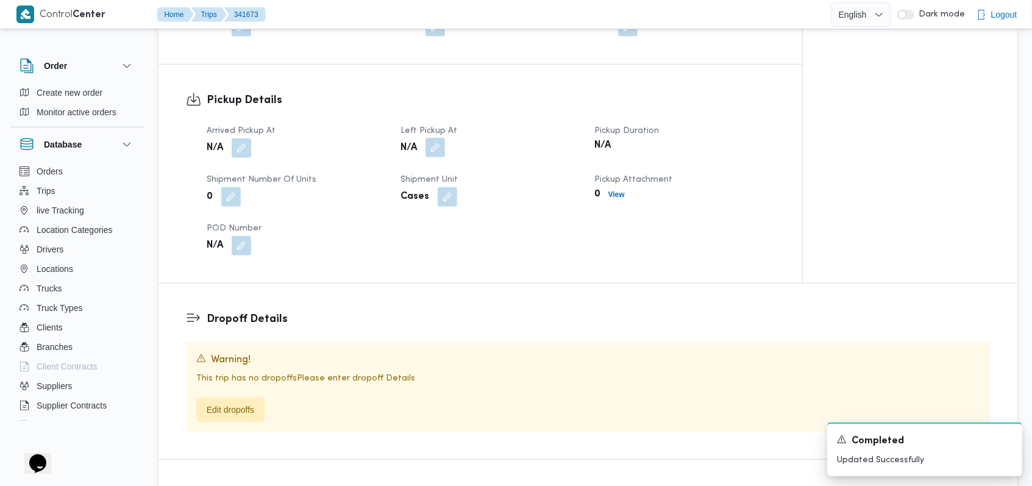
click at [434, 138] on button "button" at bounding box center [436, 148] width 20 height 20
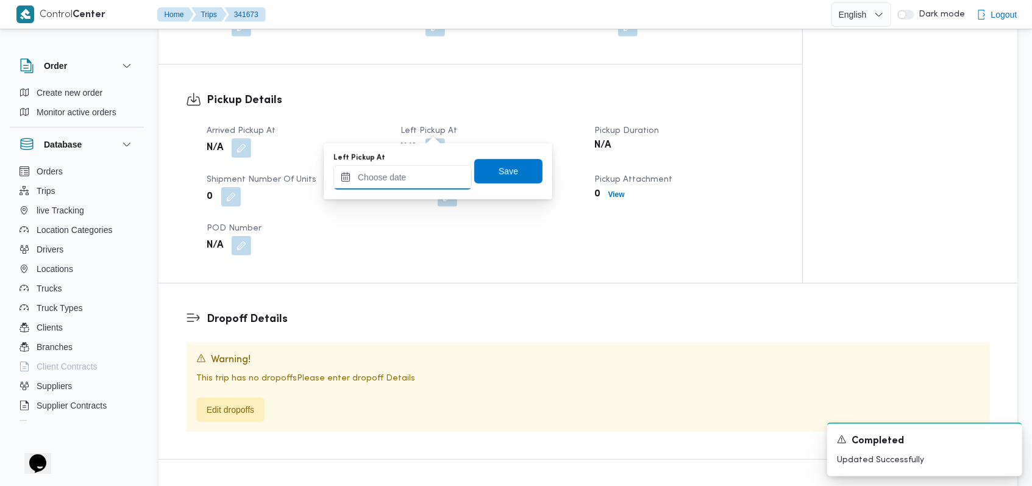
click at [416, 168] on input "Left Pickup At" at bounding box center [402, 177] width 138 height 24
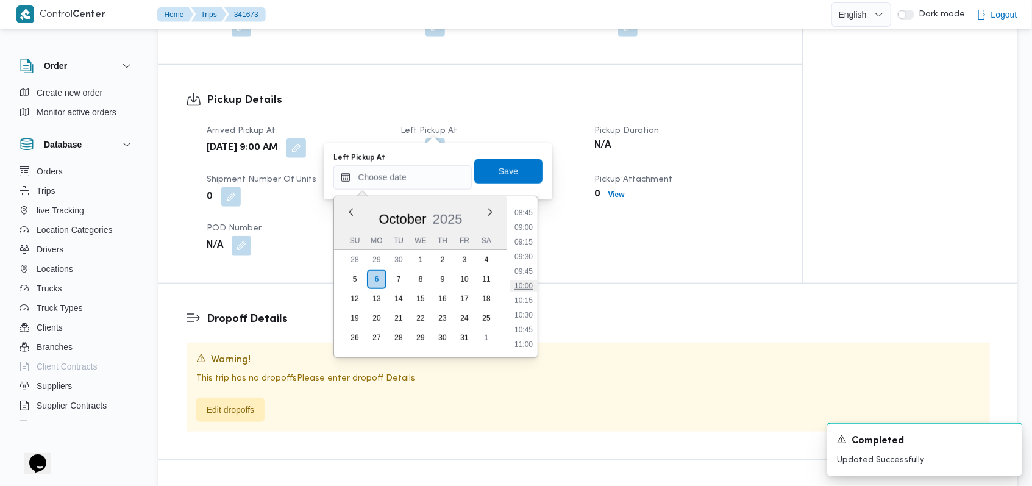
click at [535, 283] on li "10:00" at bounding box center [524, 286] width 28 height 12
type input "06/10/2025 10:00"
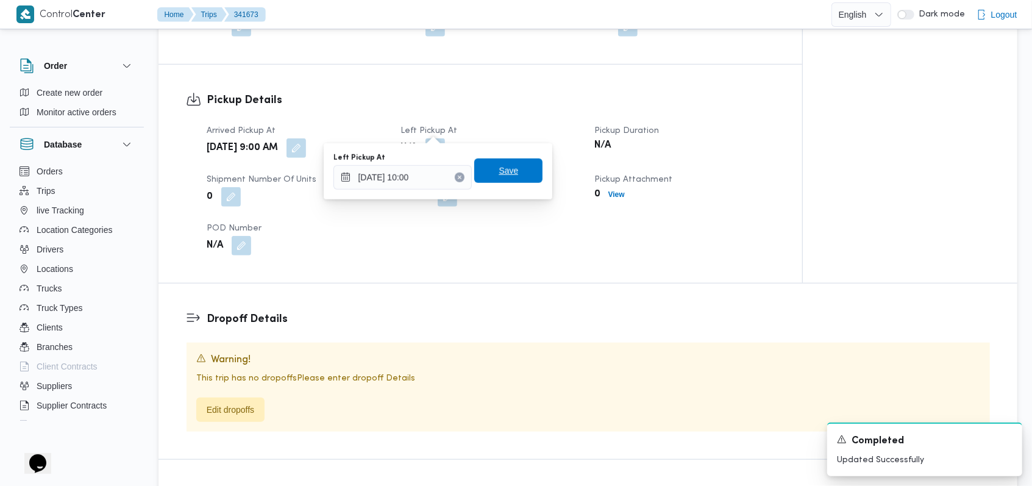
click at [520, 180] on span "Save" at bounding box center [508, 171] width 68 height 24
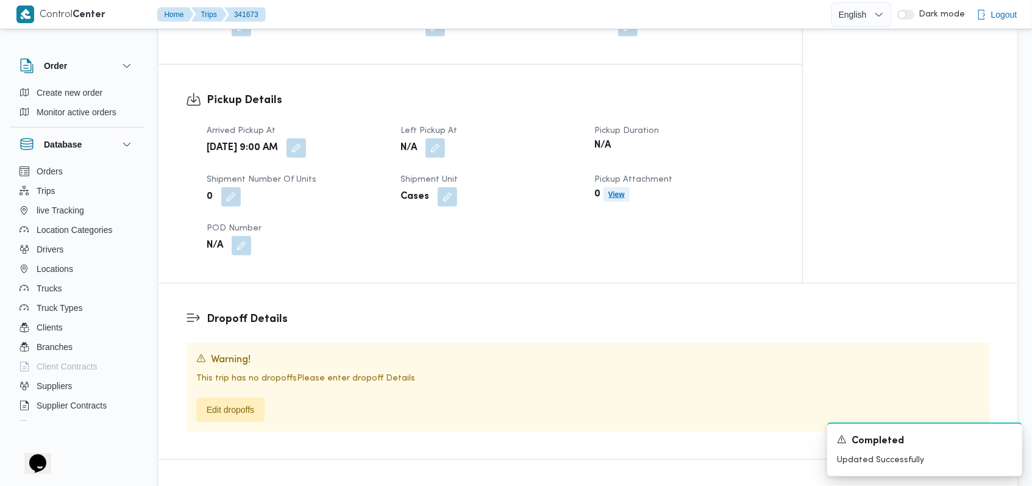
click at [622, 190] on b "View" at bounding box center [616, 194] width 16 height 9
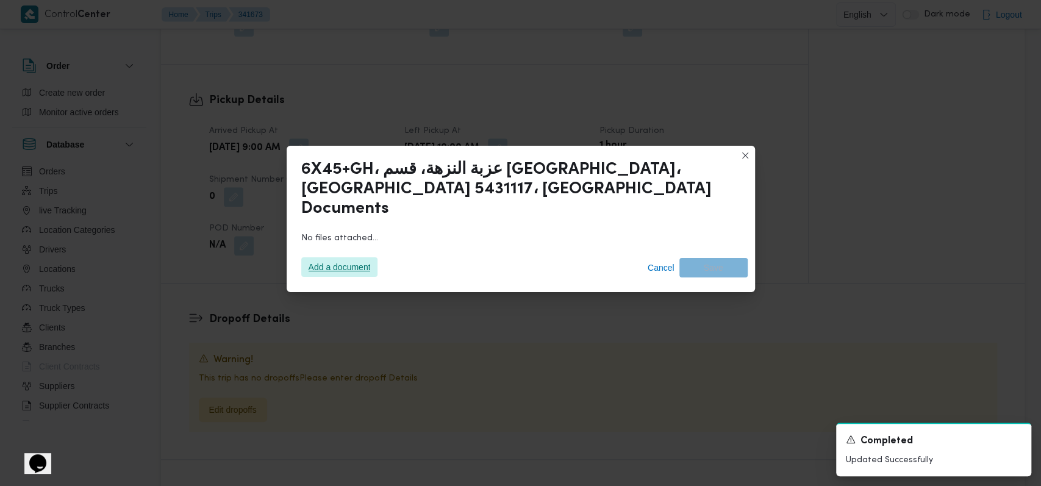
click at [355, 258] on span "Add a document" at bounding box center [339, 267] width 62 height 20
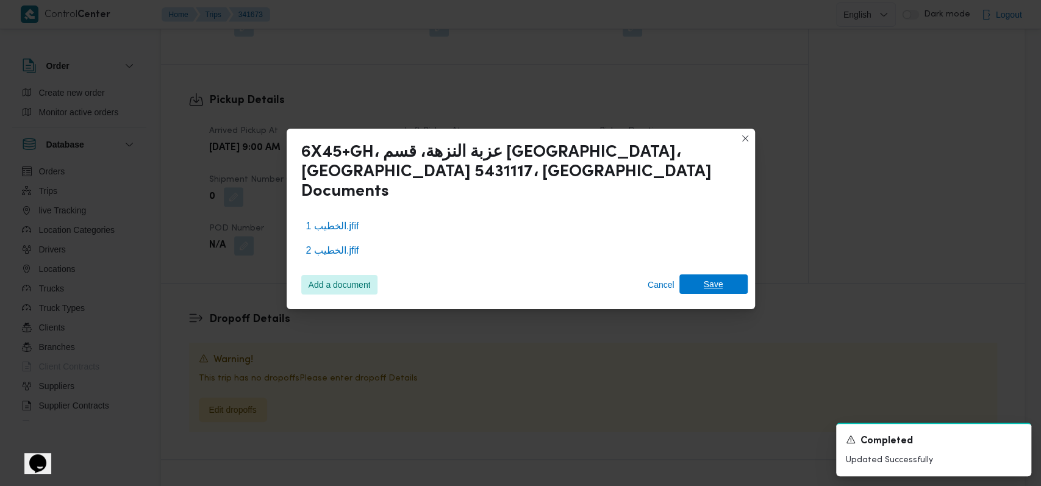
click at [731, 274] on span "Save" at bounding box center [713, 284] width 68 height 20
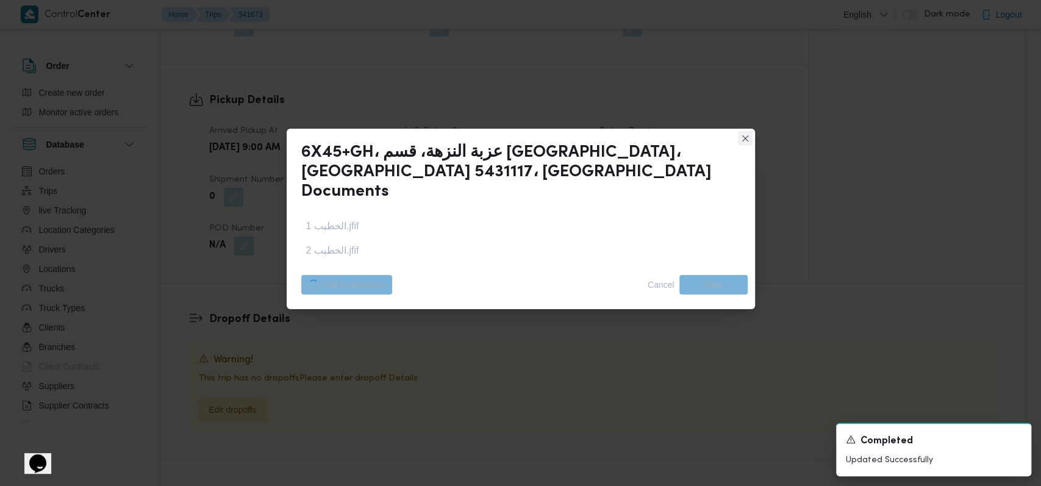
drag, startPoint x: 1019, startPoint y: 439, endPoint x: 1005, endPoint y: 439, distance: 14.0
click at [1019, 439] on icon "Dismiss toast" at bounding box center [1016, 438] width 10 height 10
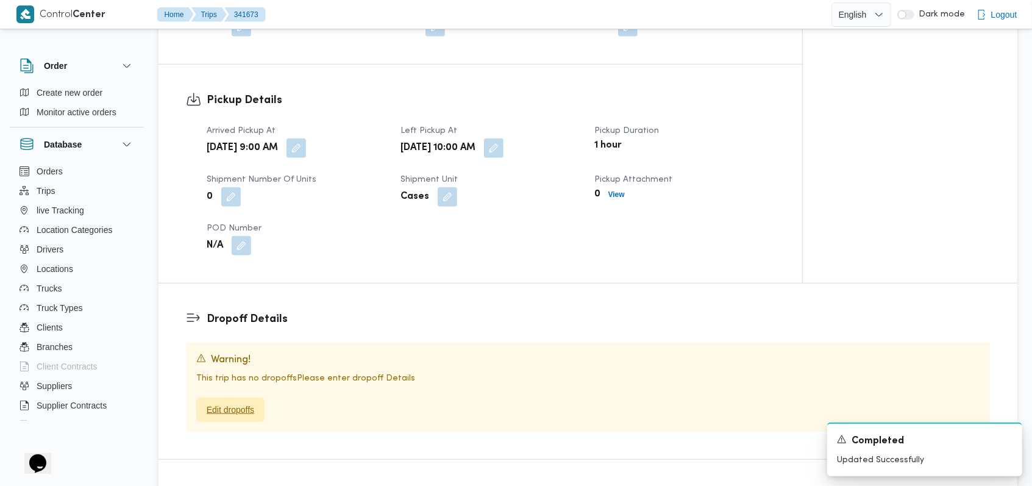
click at [244, 402] on span "Edit dropoffs" at bounding box center [231, 409] width 48 height 15
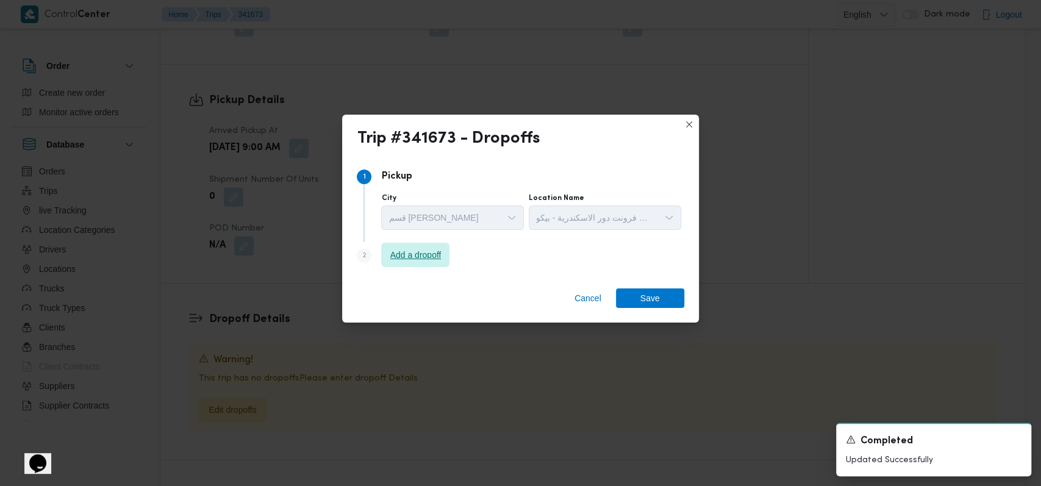
click at [408, 252] on span "Add a dropoff" at bounding box center [415, 255] width 51 height 15
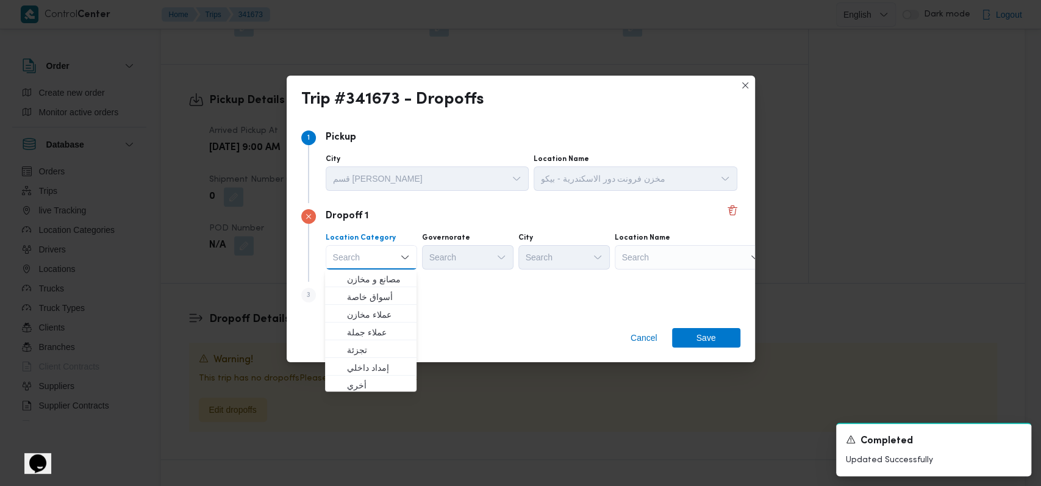
click at [682, 260] on div "Search" at bounding box center [690, 257] width 152 height 24
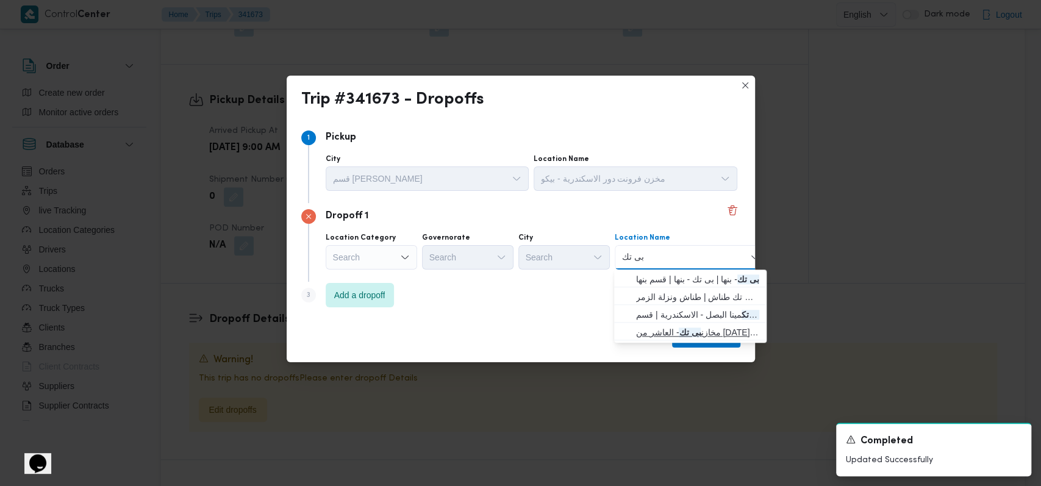
type input "بى تك"
click at [684, 327] on span "مخازن بى تك - العاشر من رمضان | مخازن بي تك | null" at bounding box center [697, 332] width 123 height 15
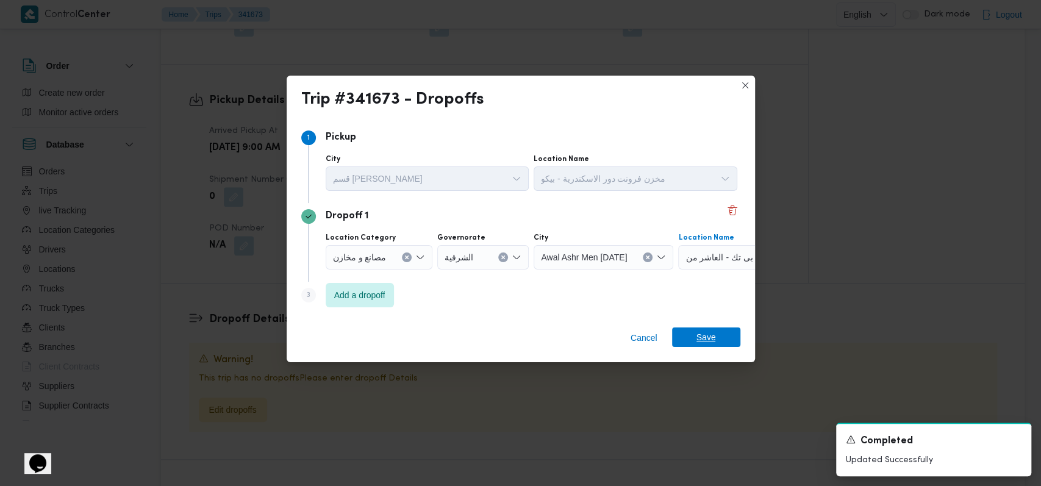
click at [704, 334] on span "Save" at bounding box center [706, 337] width 20 height 20
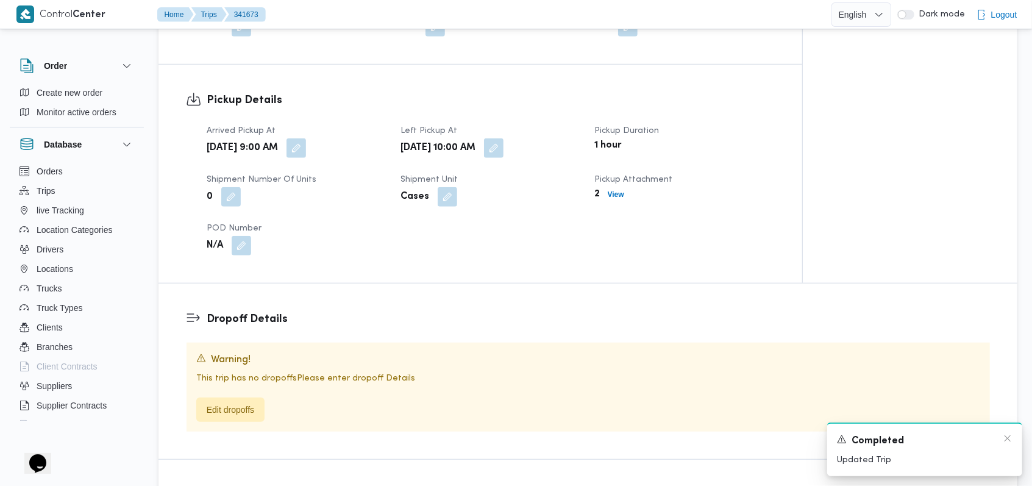
click at [1013, 440] on div "A new notification appears Completed Updated Trip" at bounding box center [924, 449] width 195 height 54
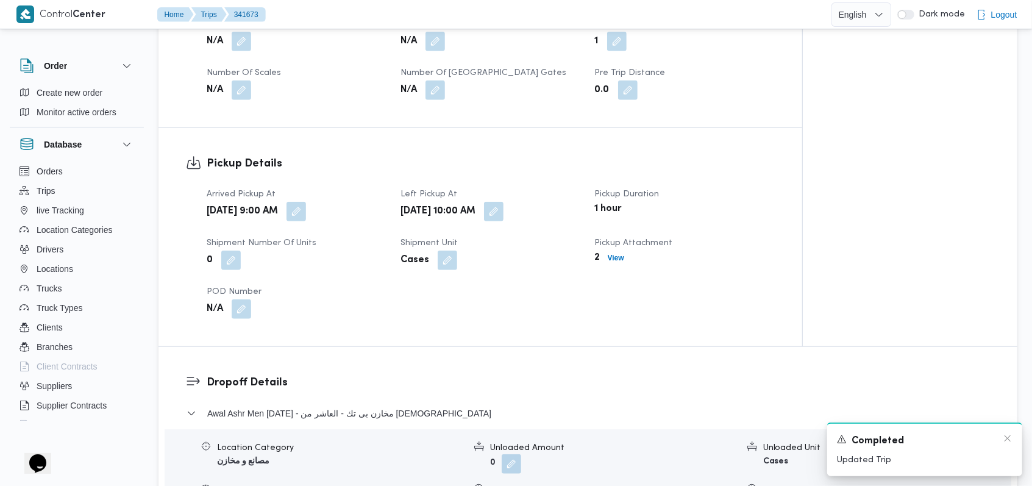
scroll to position [713, 0]
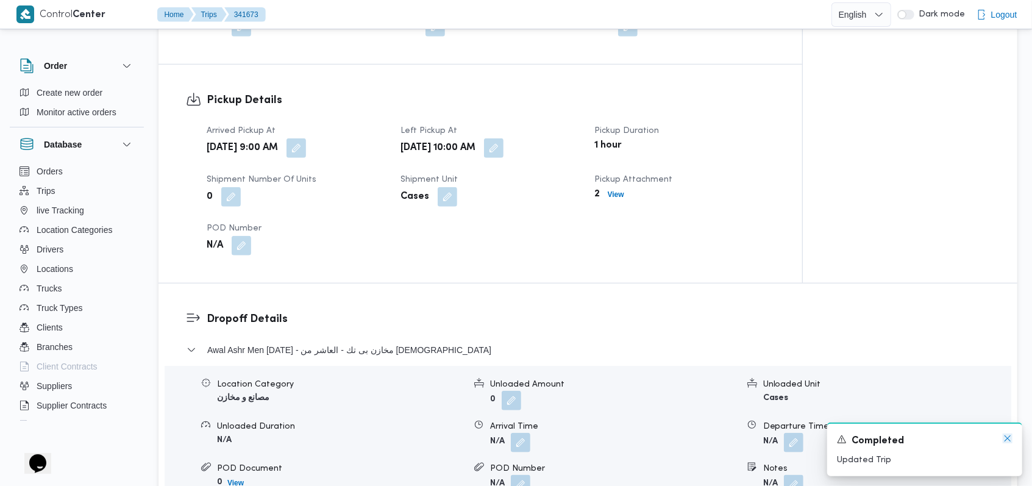
click at [1008, 441] on icon "Dismiss toast" at bounding box center [1008, 438] width 10 height 10
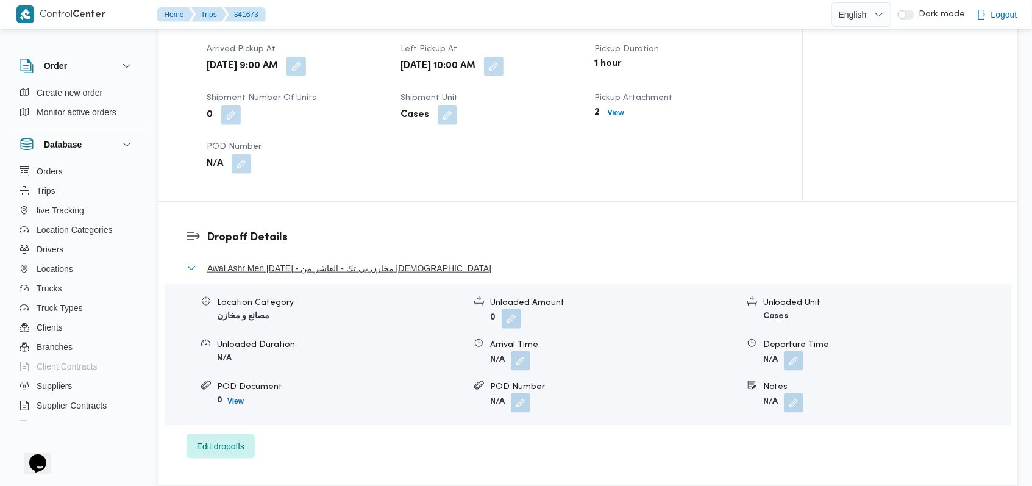
click at [381, 261] on span "Awal Ashr Men Ramadan - مخازن بى تك - العاشر من رمضان" at bounding box center [349, 268] width 284 height 15
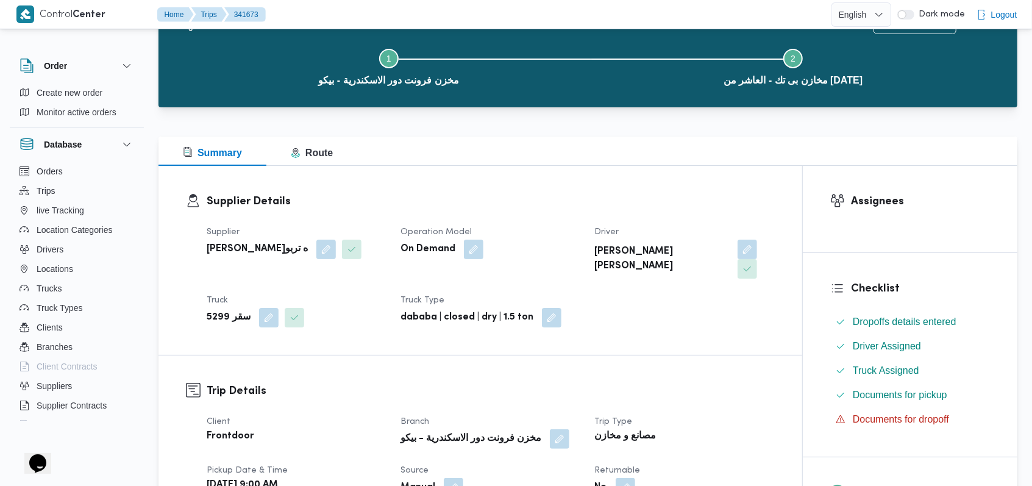
scroll to position [0, 0]
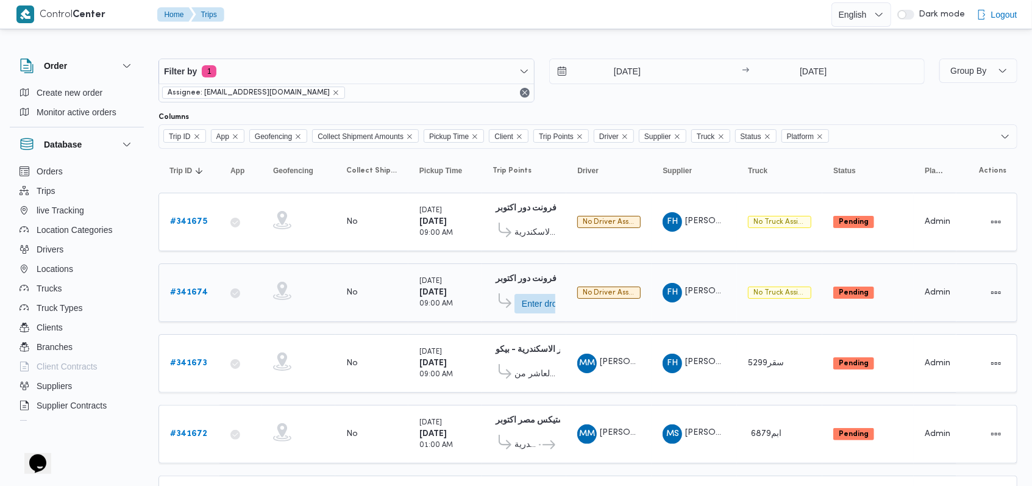
click at [197, 291] on b "# 341674" at bounding box center [189, 292] width 38 height 8
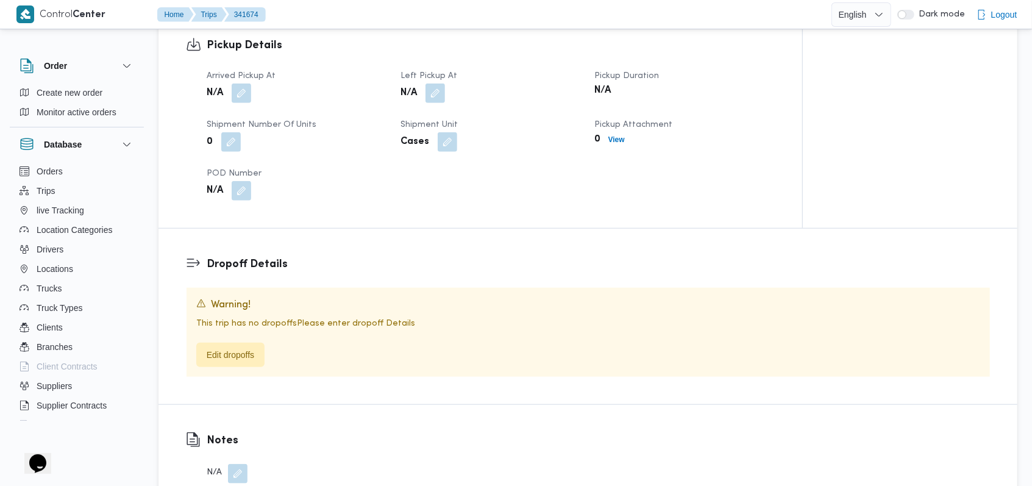
scroll to position [732, 0]
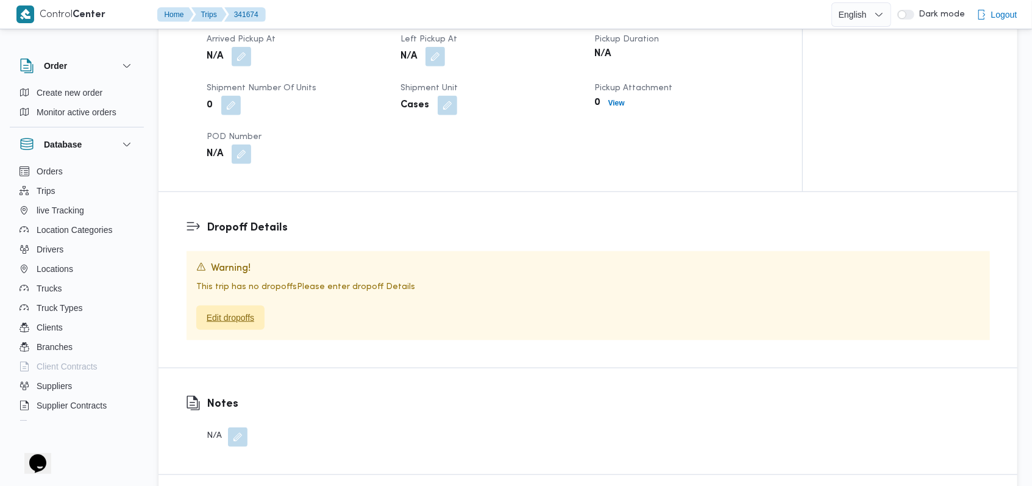
click at [254, 312] on span "Edit dropoffs" at bounding box center [231, 317] width 48 height 15
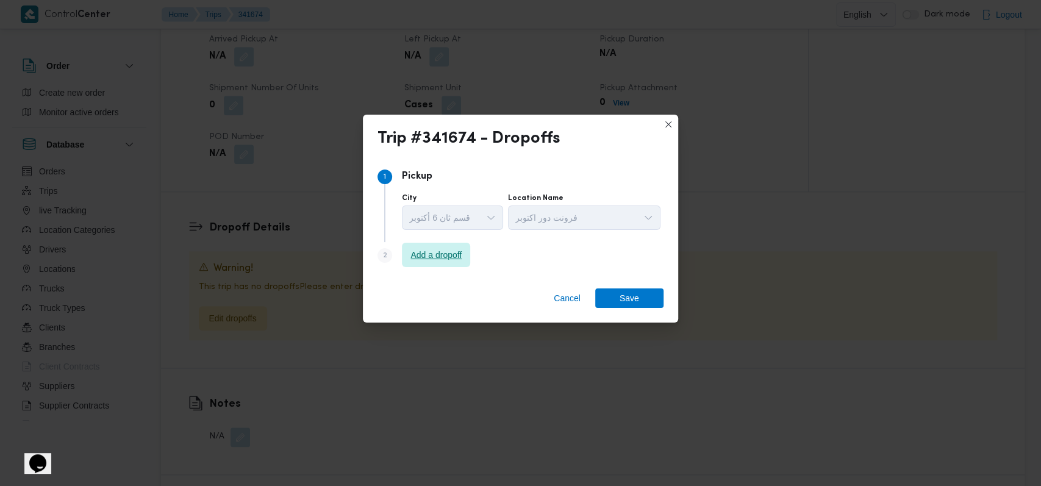
click at [455, 257] on span "Add a dropoff" at bounding box center [435, 255] width 51 height 15
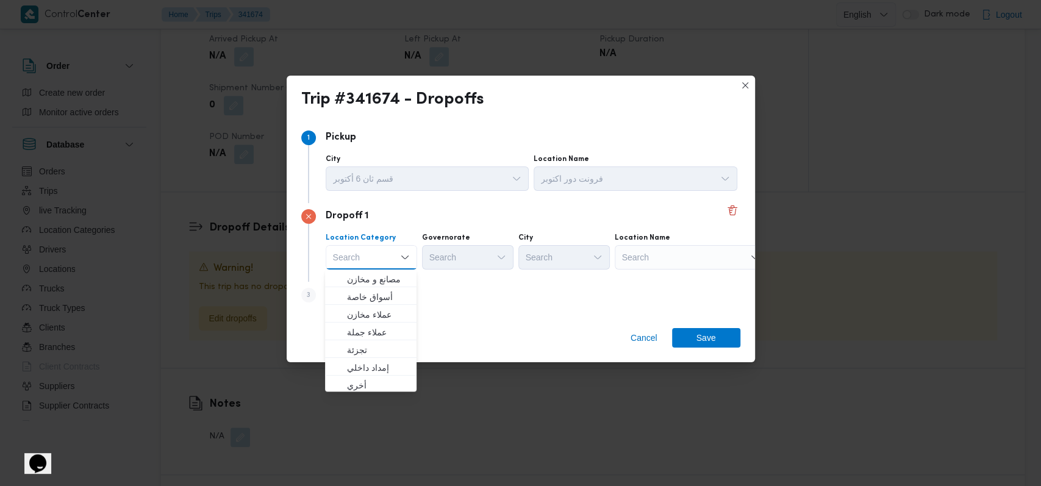
click at [663, 256] on div "Search" at bounding box center [690, 257] width 152 height 24
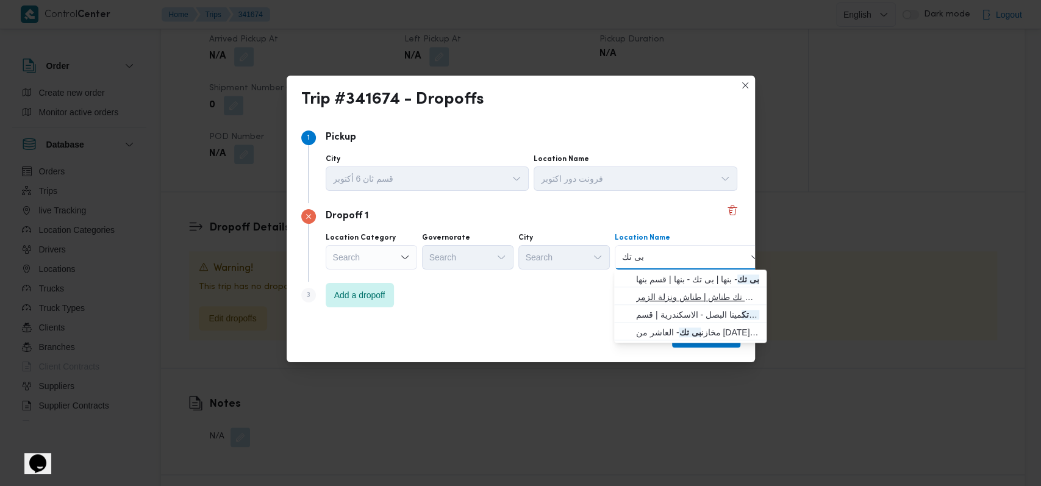
type input "بى تك"
click at [703, 293] on span "بى تك طناش - الوراق | بي تك طناش | طناش ونزلة الزمر" at bounding box center [697, 297] width 123 height 15
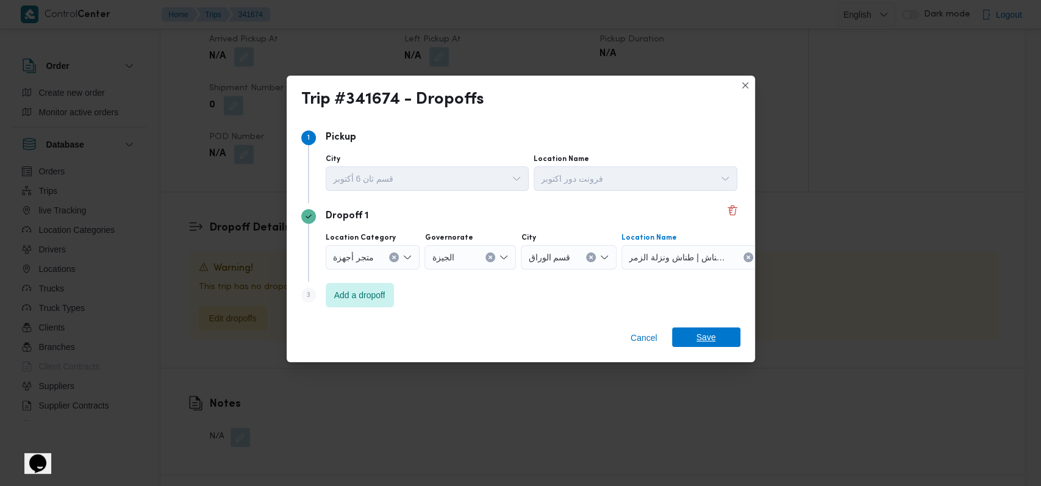
click at [716, 337] on span "Save" at bounding box center [706, 337] width 68 height 20
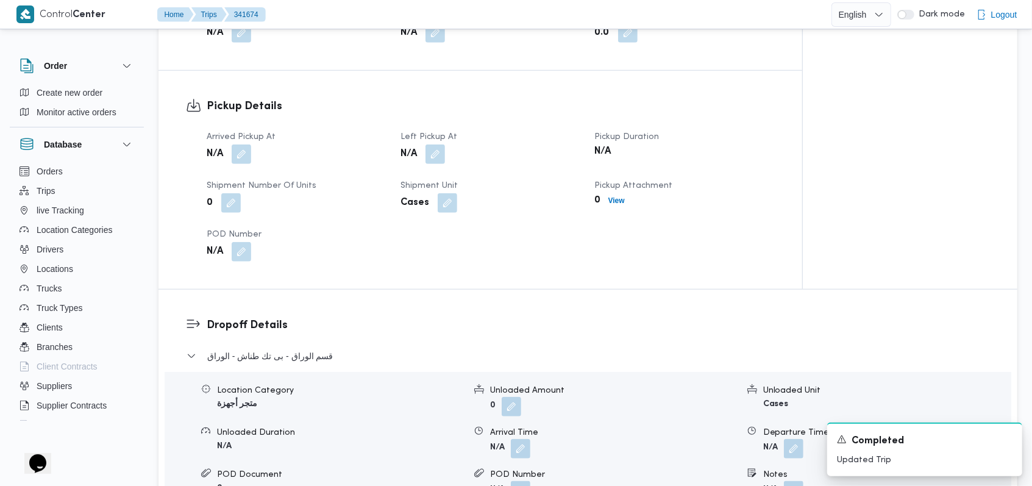
scroll to position [632, 0]
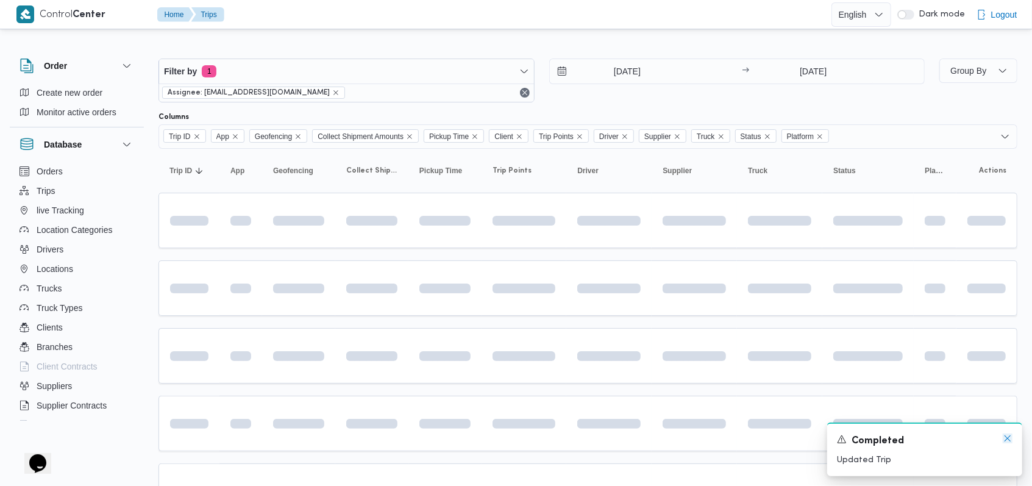
click at [1010, 441] on icon "Dismiss toast" at bounding box center [1008, 438] width 10 height 10
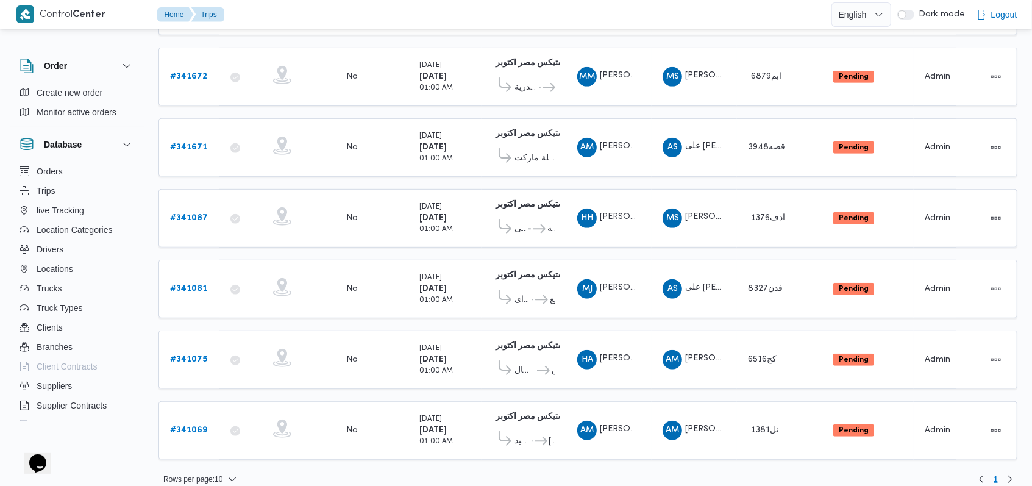
scroll to position [32, 0]
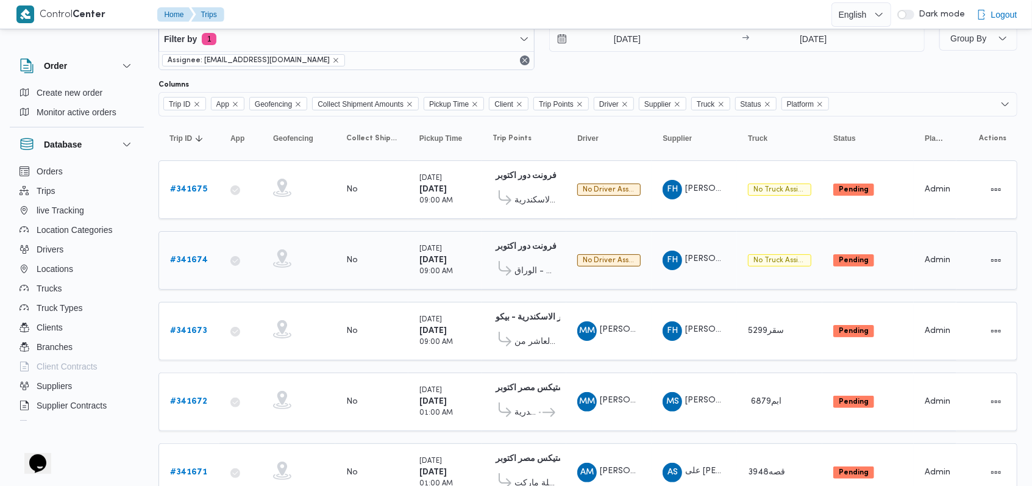
click at [185, 263] on link "# 341674" at bounding box center [189, 260] width 38 height 15
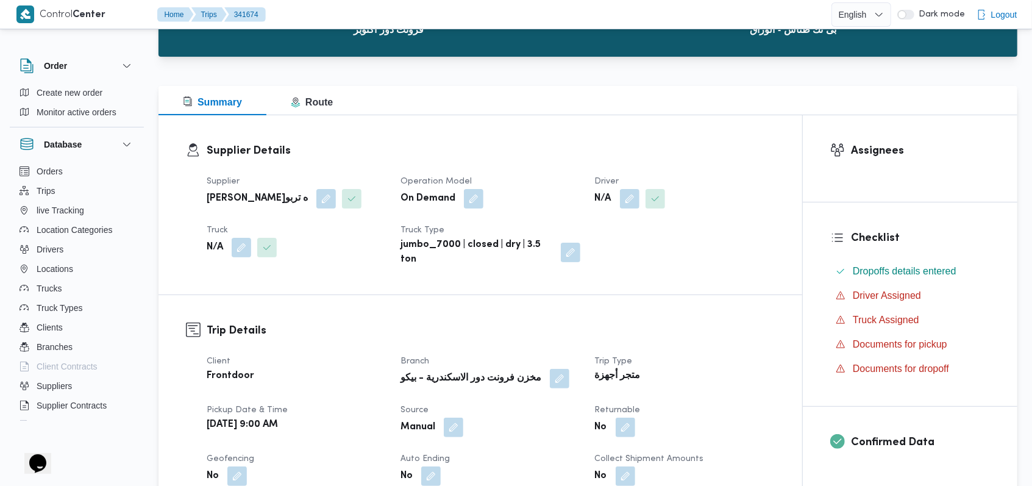
scroll to position [113, 0]
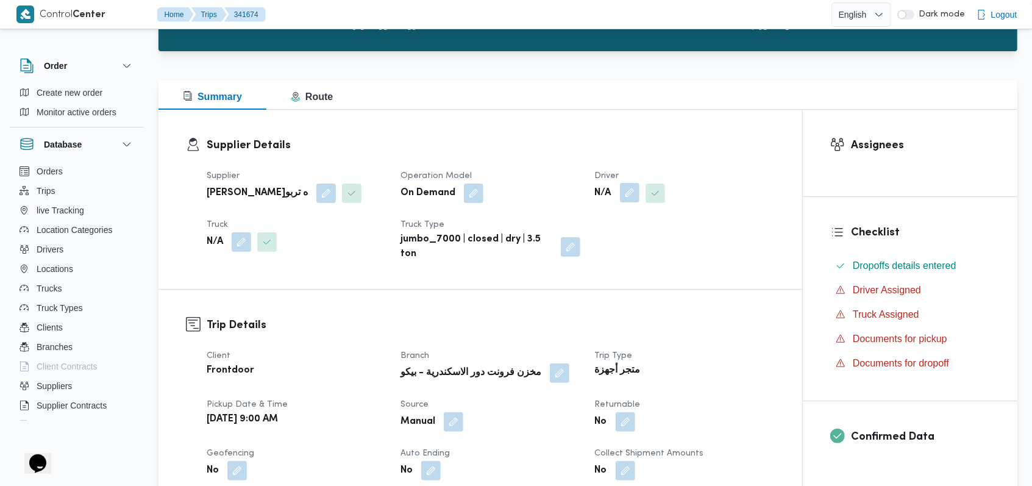
click at [636, 190] on button "button" at bounding box center [630, 193] width 20 height 20
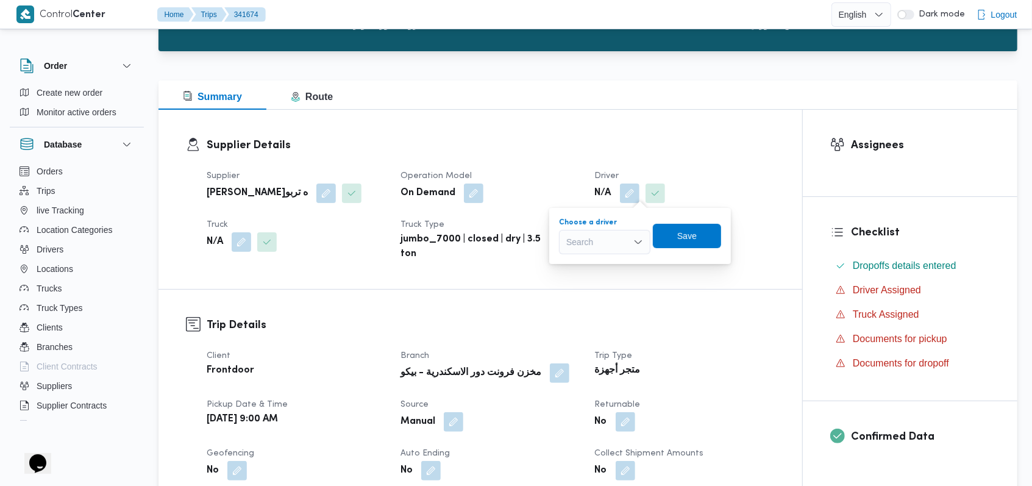
click at [602, 244] on div "Search" at bounding box center [604, 242] width 91 height 24
type input "ايمن خميس"
click at [595, 268] on span "ايمن خميس رفاعى محمد" at bounding box center [612, 264] width 62 height 15
click at [697, 240] on span "Save" at bounding box center [722, 236] width 68 height 24
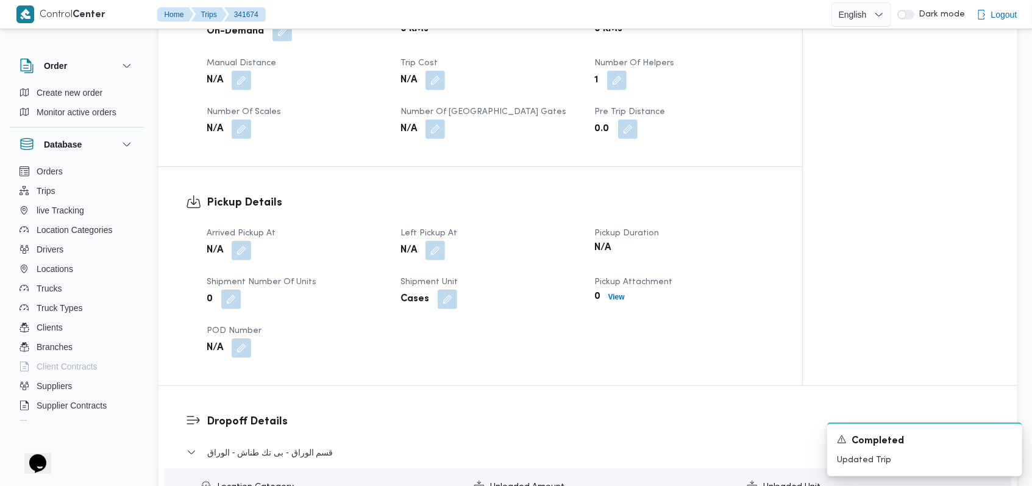
scroll to position [683, 0]
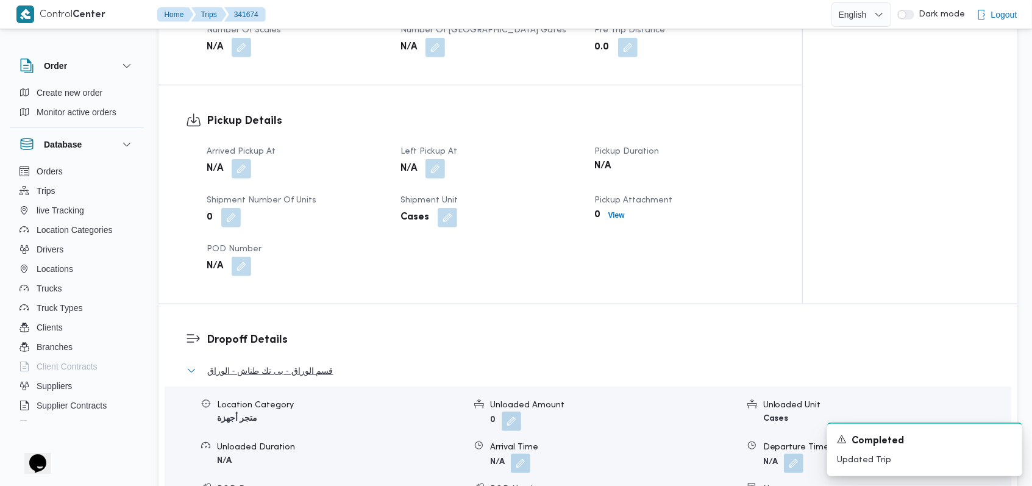
click at [296, 371] on span "قسم الوراق - بى تك طناش - الوراق" at bounding box center [270, 370] width 126 height 15
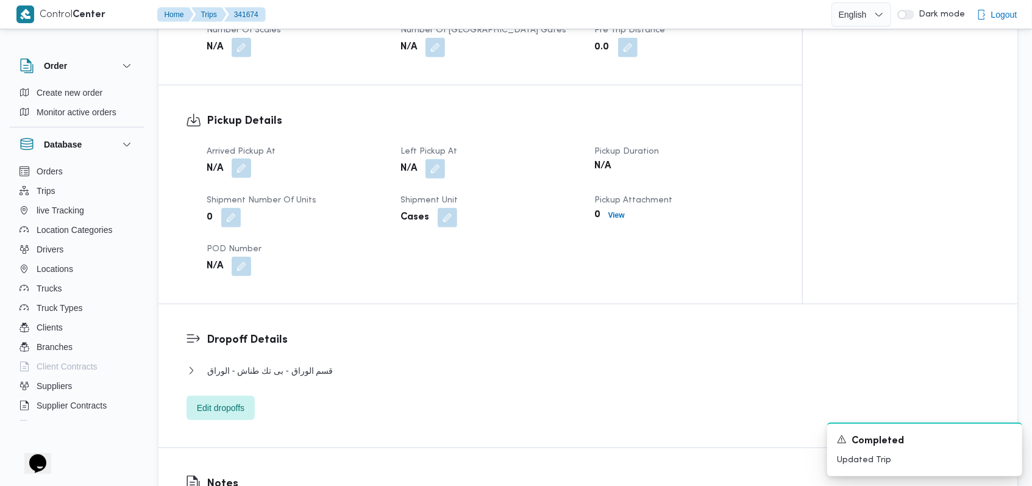
click at [239, 176] on button "button" at bounding box center [242, 169] width 20 height 20
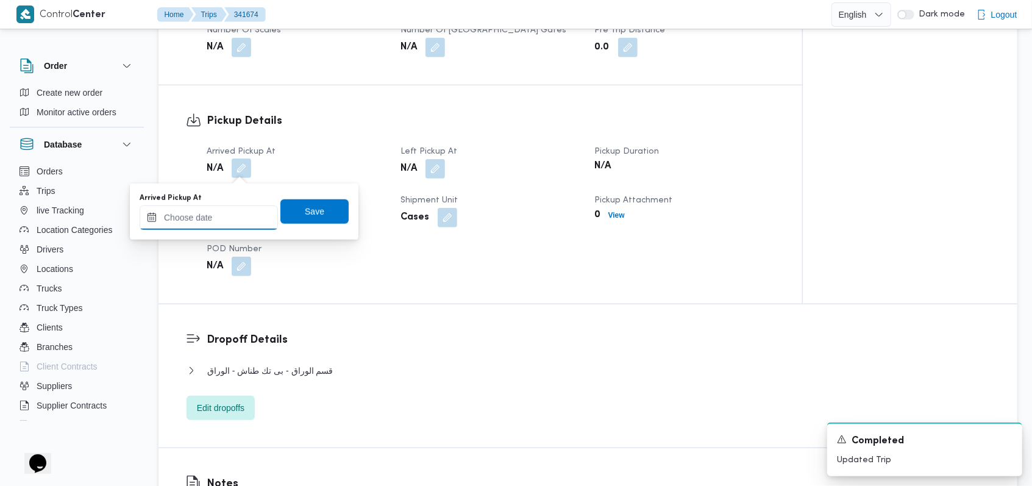
click at [227, 207] on input "Arrived Pickup At" at bounding box center [209, 217] width 138 height 24
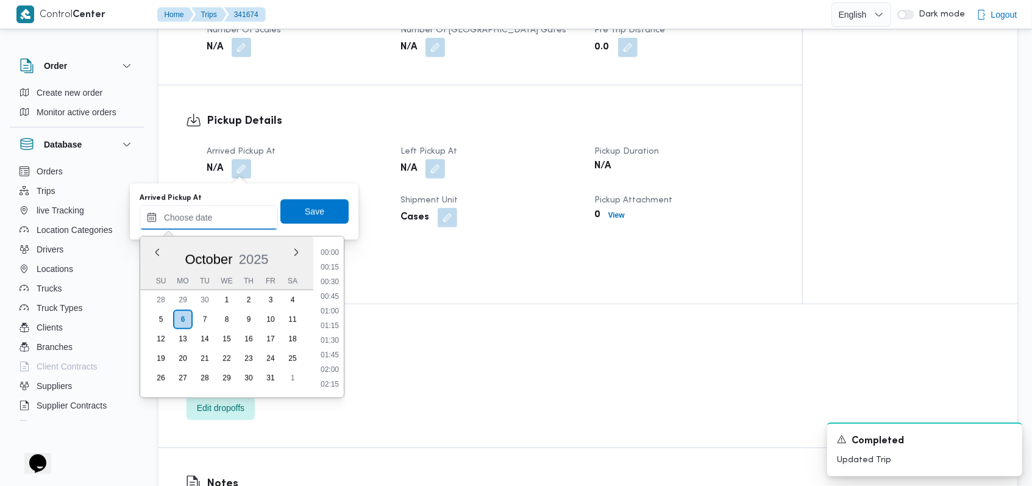
scroll to position [541, 0]
click at [331, 264] on li "09:30" at bounding box center [330, 268] width 28 height 12
type input "06/10/2025 09:30"
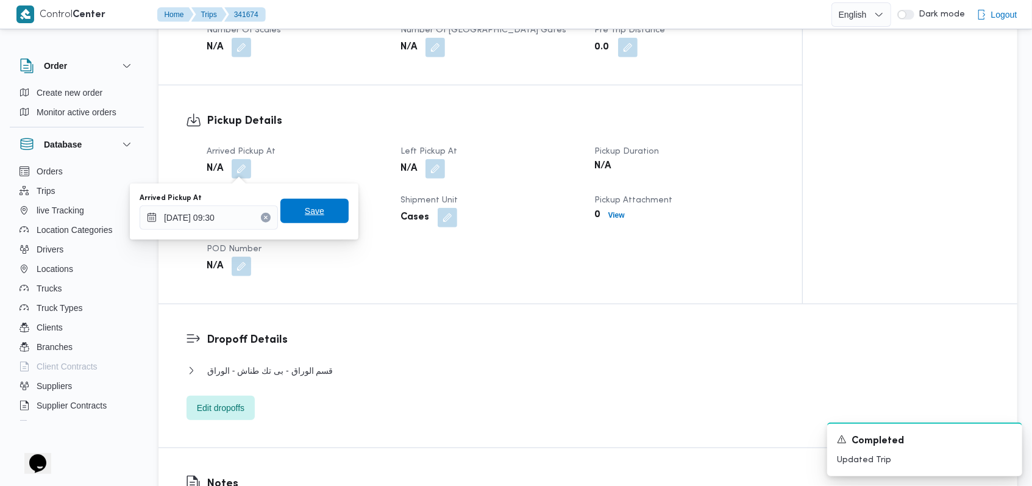
click at [325, 218] on span "Save" at bounding box center [314, 211] width 68 height 24
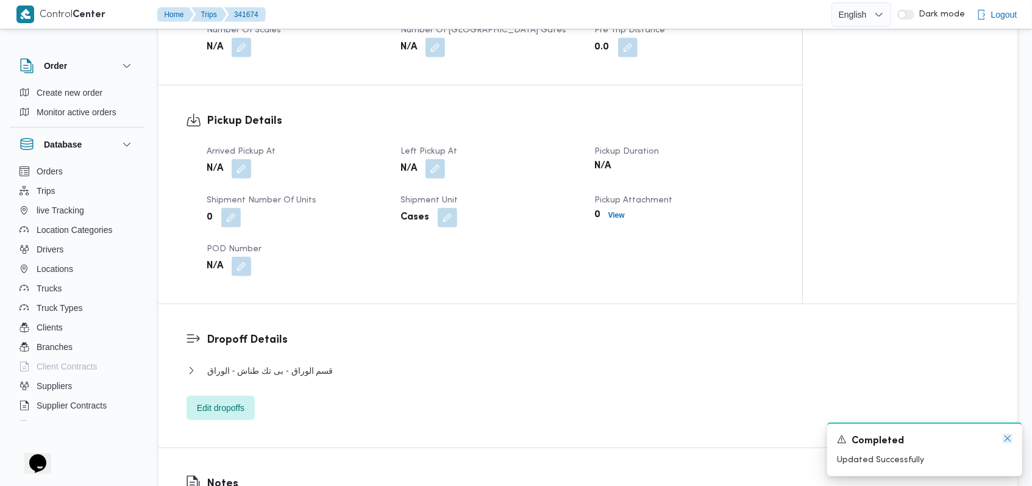
click at [1008, 438] on icon "Dismiss toast" at bounding box center [1008, 438] width 10 height 10
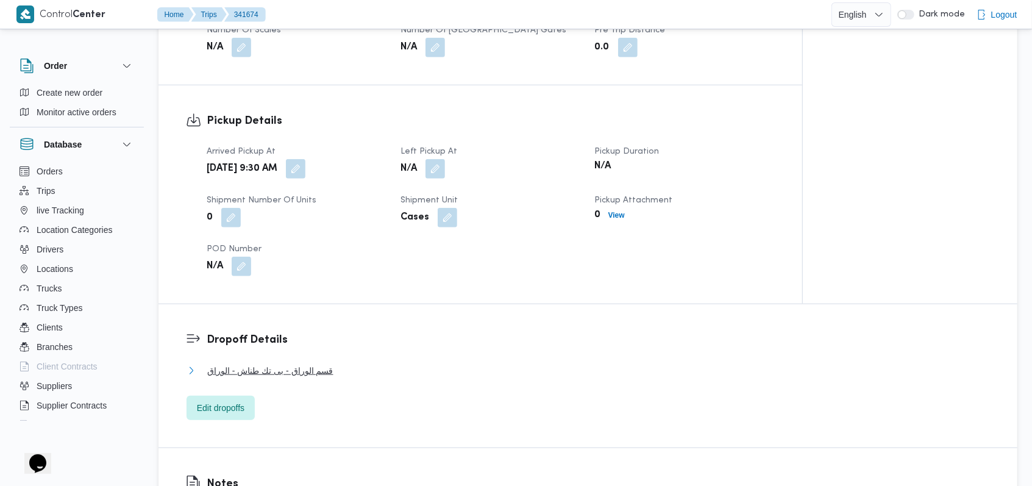
click at [264, 376] on span "قسم الوراق - بى تك طناش - الوراق" at bounding box center [270, 370] width 126 height 15
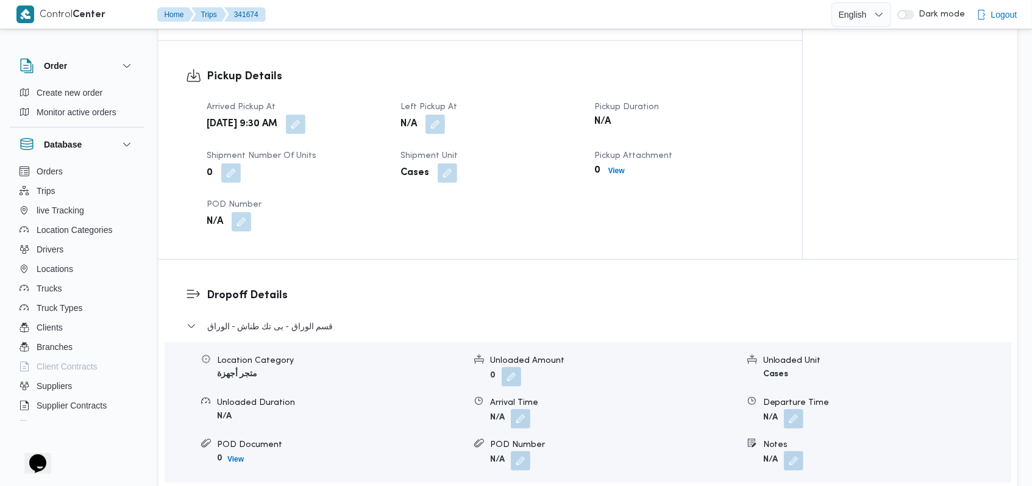
scroll to position [764, 0]
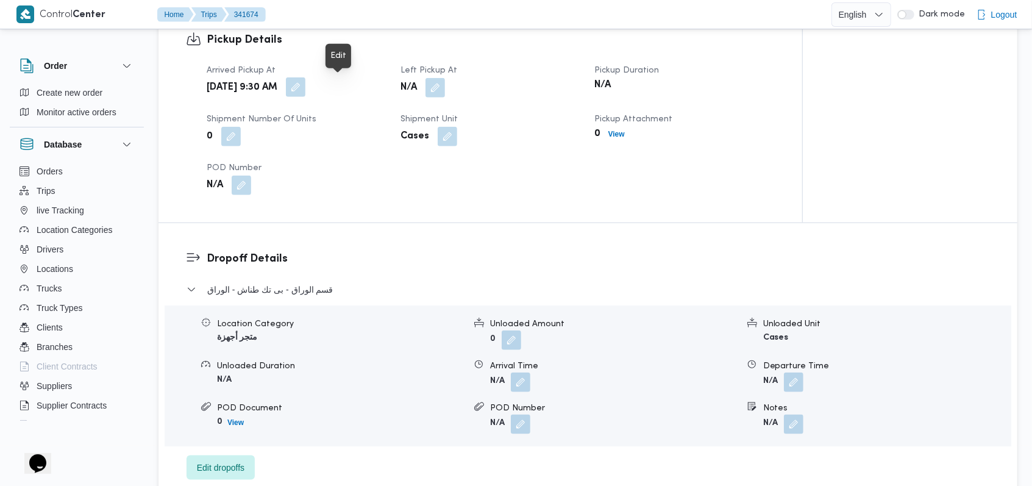
click at [305, 88] on button "button" at bounding box center [296, 87] width 20 height 20
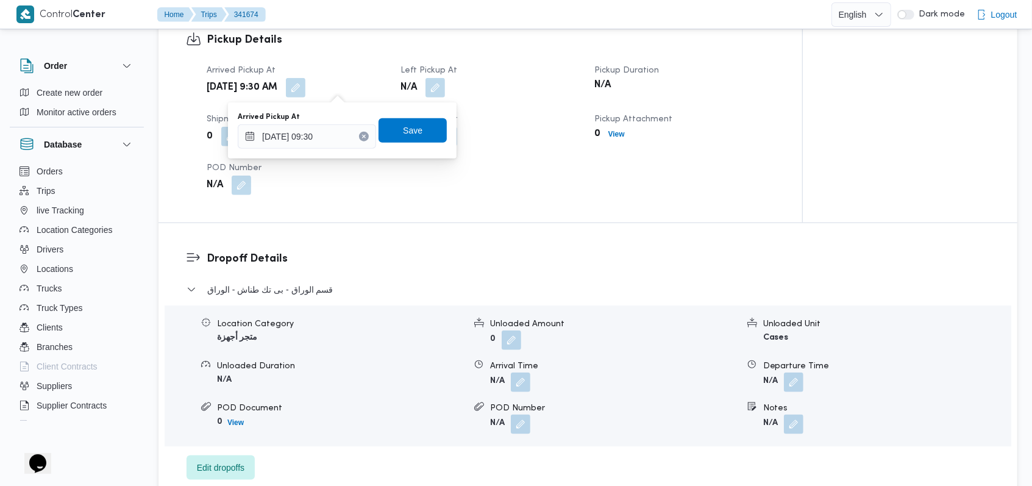
click at [362, 134] on icon "Clear input" at bounding box center [364, 136] width 5 height 5
type input "06/10/2025 09:30"
click at [363, 135] on icon "Clear input" at bounding box center [364, 136] width 3 height 3
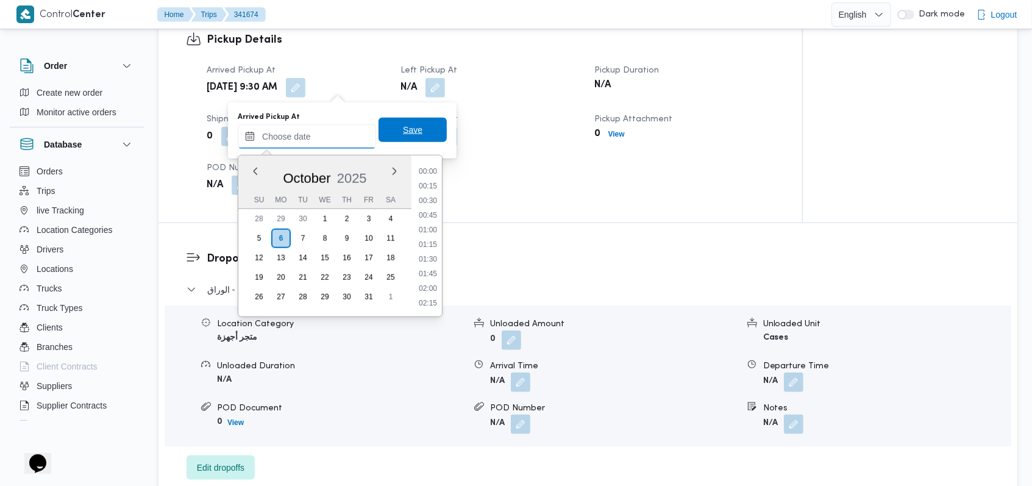
scroll to position [541, 0]
click at [403, 130] on span "Save" at bounding box center [413, 130] width 20 height 15
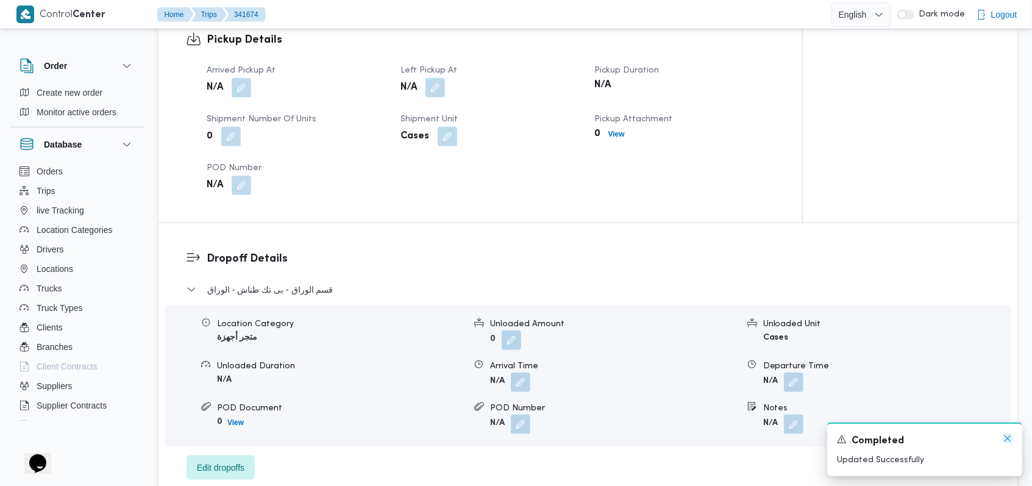
click at [1006, 443] on icon "Dismiss toast" at bounding box center [1008, 438] width 10 height 10
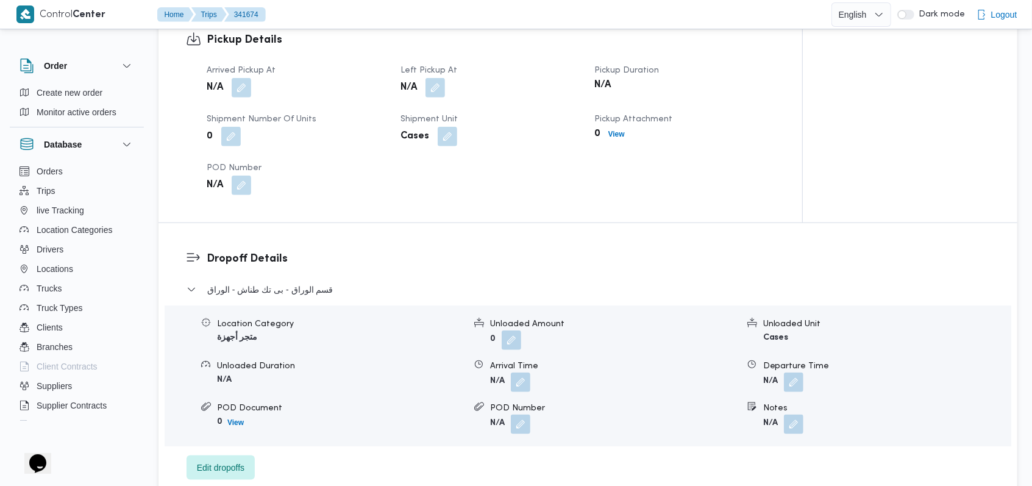
click at [413, 232] on div "Dropoff Details قسم الوراق - بى تك طناش - الوراق Location Category متجر أجهزة U…" at bounding box center [588, 365] width 859 height 284
click at [617, 134] on b "View" at bounding box center [616, 134] width 16 height 9
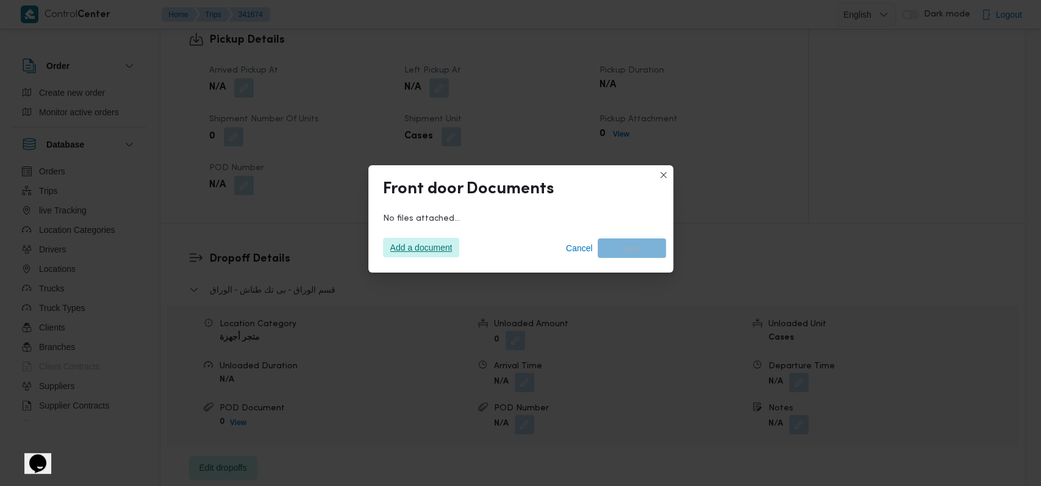
click at [415, 246] on span "Add a document" at bounding box center [421, 248] width 62 height 20
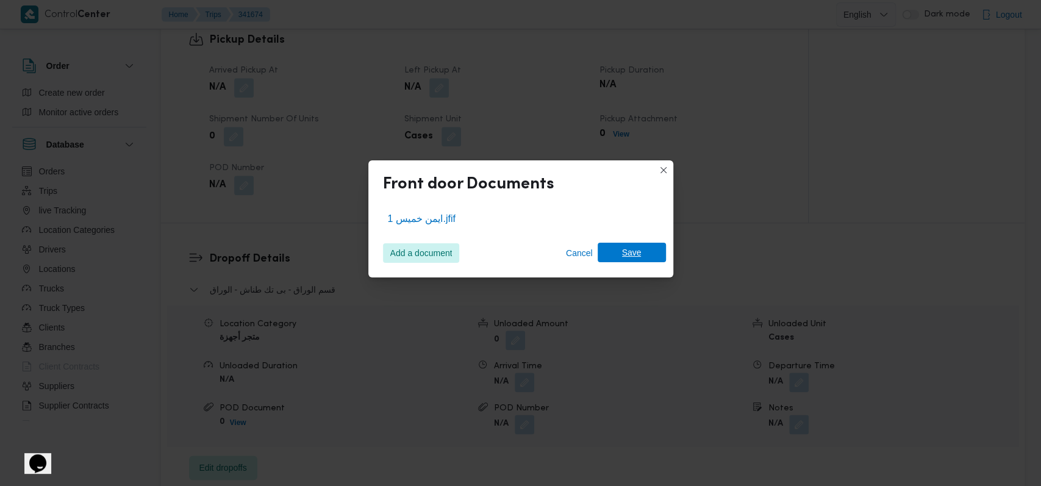
click at [644, 257] on span "Save" at bounding box center [631, 253] width 68 height 20
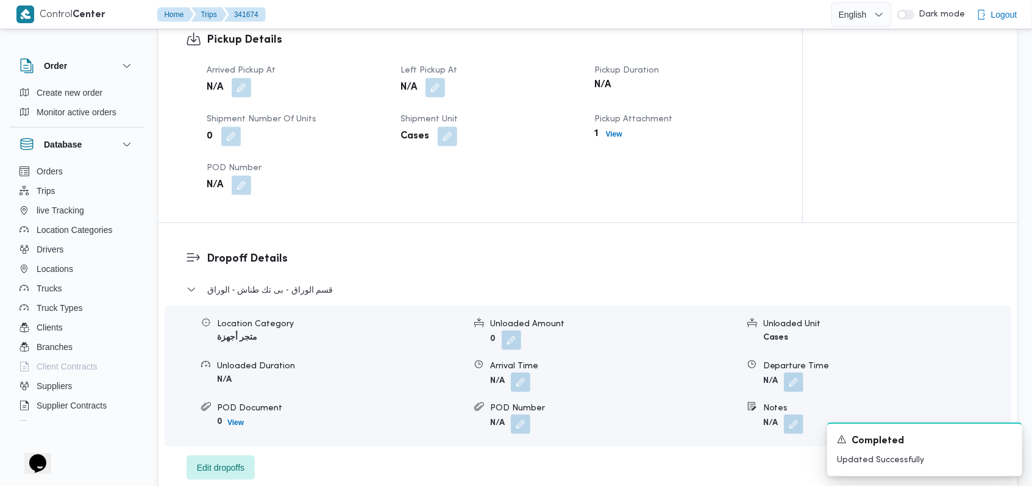
click at [738, 207] on div "Pickup Details Arrived Pickup At N/A Left Pickup At N/A Pickup Duration N/A Shi…" at bounding box center [481, 113] width 644 height 218
click at [1003, 440] on icon "Dismiss toast" at bounding box center [1008, 438] width 10 height 10
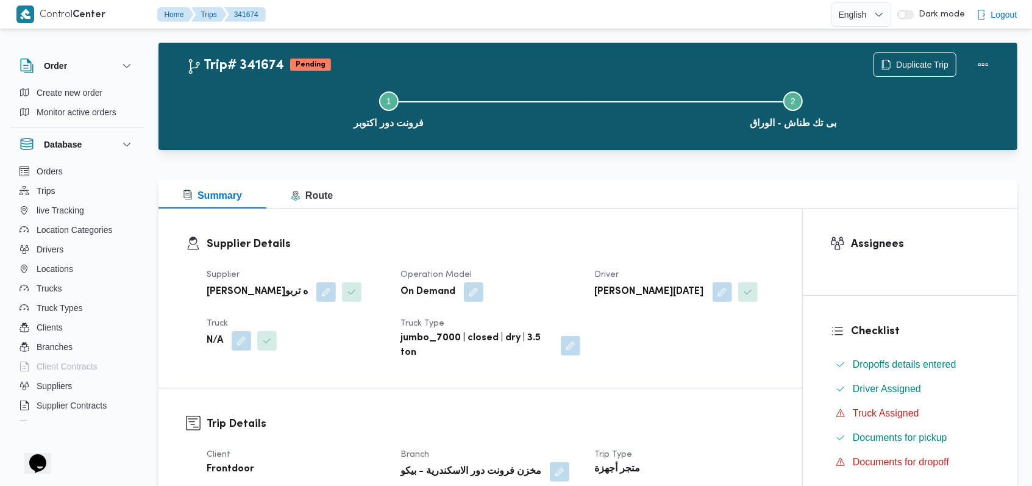
scroll to position [0, 0]
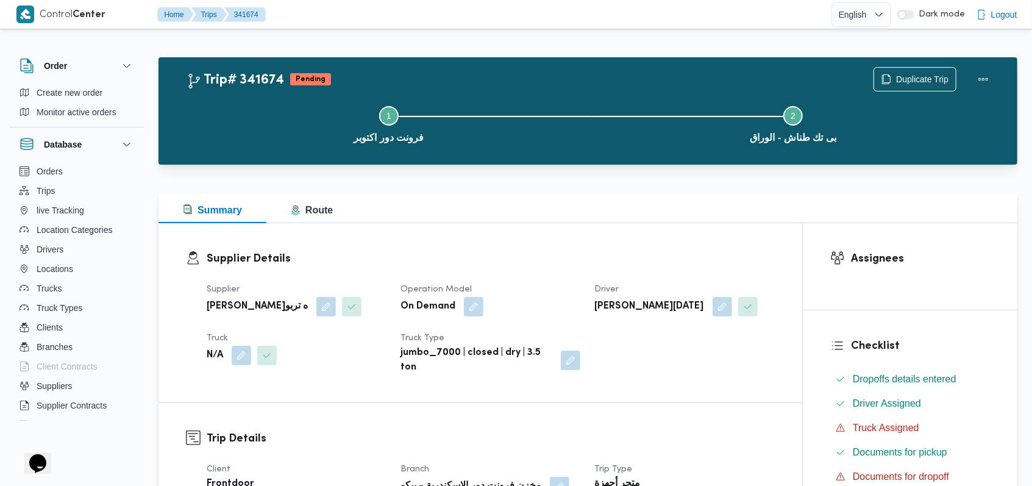
click at [522, 270] on dl "Supplier Details Supplier فتحى حسن جلال ابو الحسن شركه تربو Operation Model On …" at bounding box center [491, 313] width 568 height 124
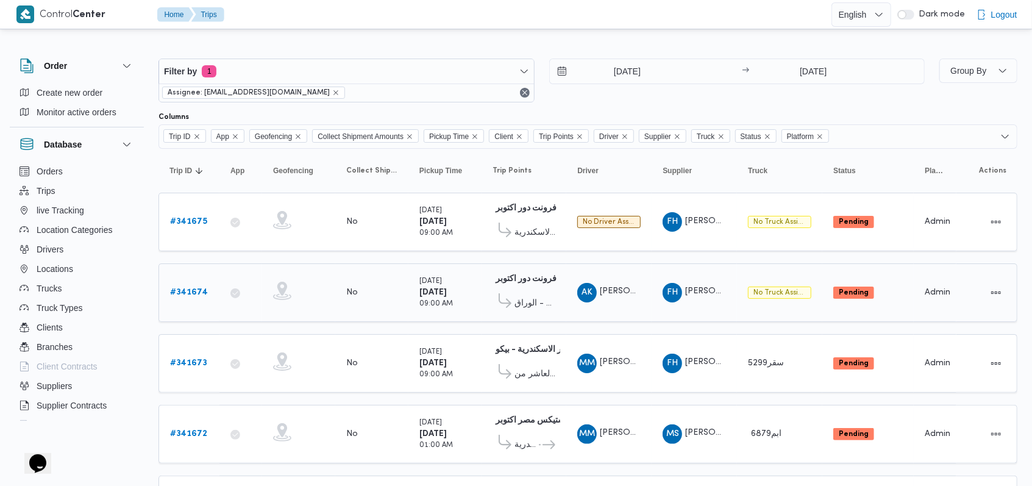
click at [204, 290] on b "# 341674" at bounding box center [189, 292] width 38 height 8
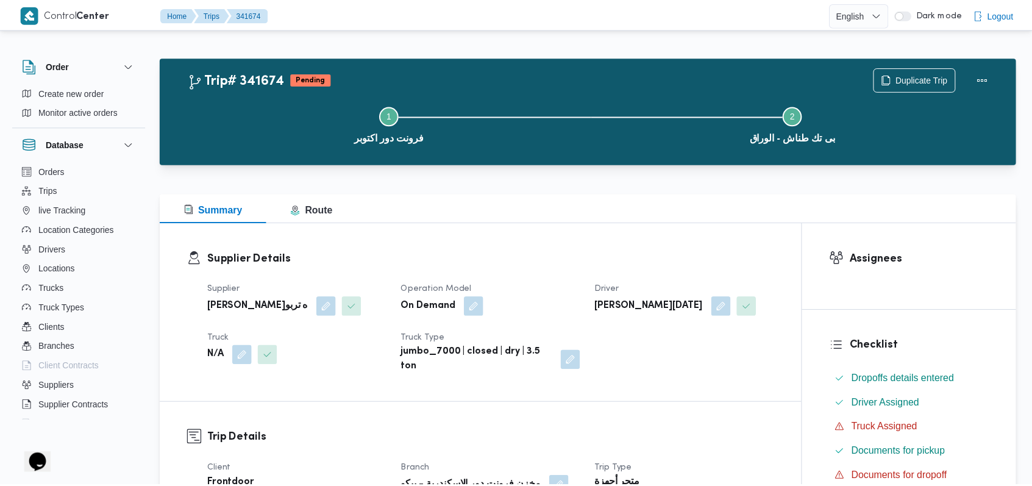
scroll to position [569, 0]
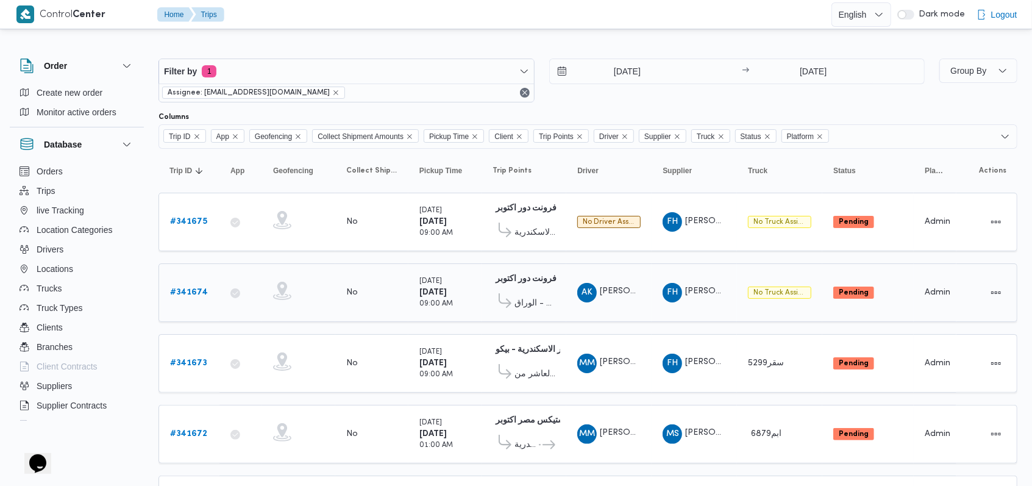
click at [187, 285] on link "# 341674" at bounding box center [189, 292] width 38 height 15
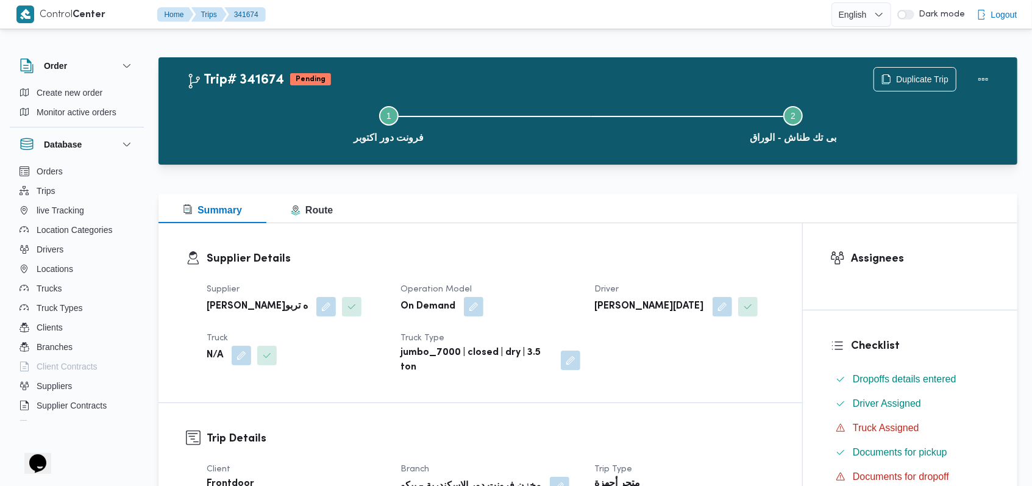
scroll to position [162, 0]
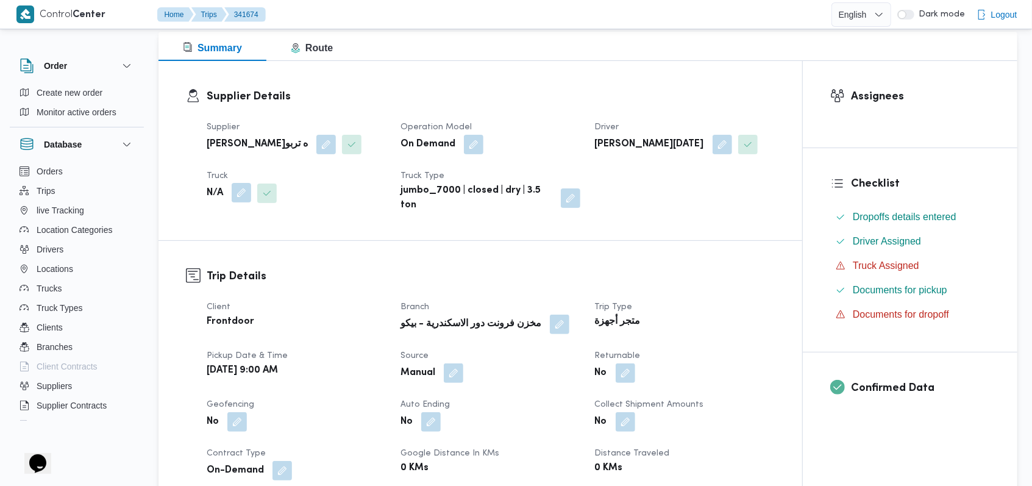
click at [243, 196] on button "button" at bounding box center [242, 193] width 20 height 20
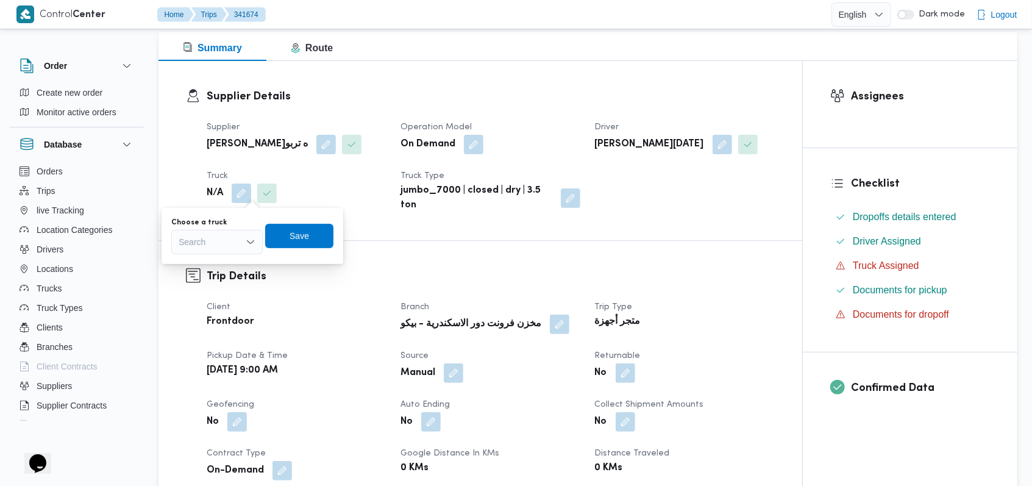
click at [233, 237] on div "Search" at bounding box center [216, 242] width 91 height 24
type input "2942"
click at [237, 271] on span "دعا 2942 | null" at bounding box center [217, 264] width 82 height 20
click at [319, 232] on span "Save" at bounding box center [305, 235] width 68 height 24
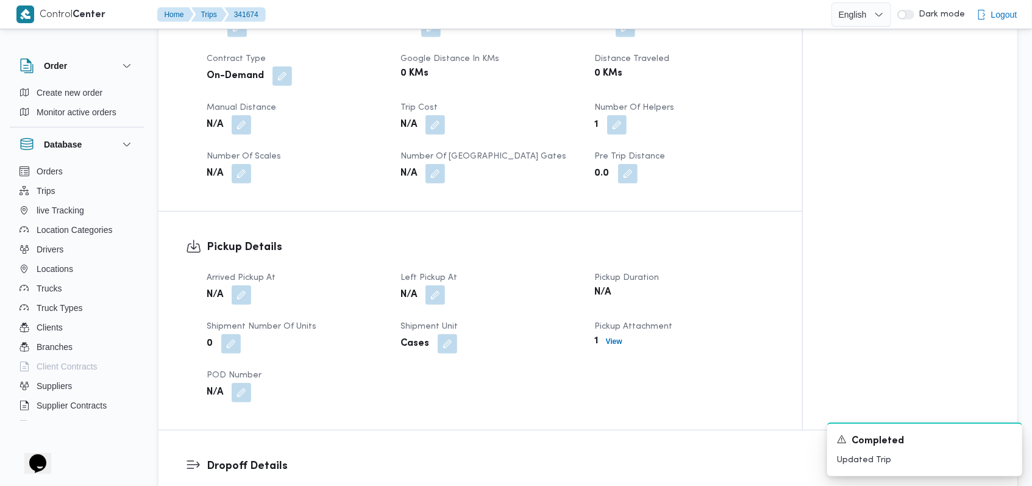
scroll to position [569, 0]
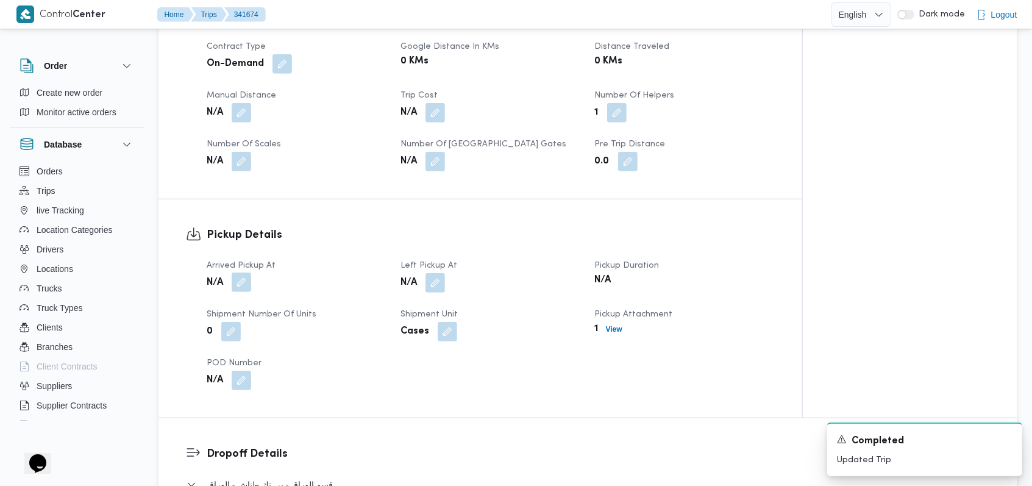
click at [244, 279] on button "button" at bounding box center [242, 282] width 20 height 20
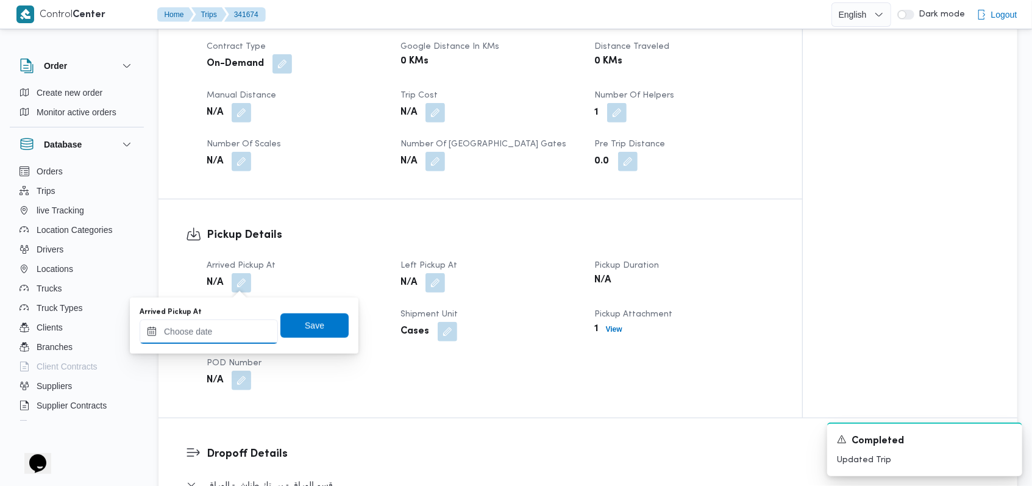
click at [232, 326] on input "Arrived Pickup At" at bounding box center [209, 331] width 138 height 24
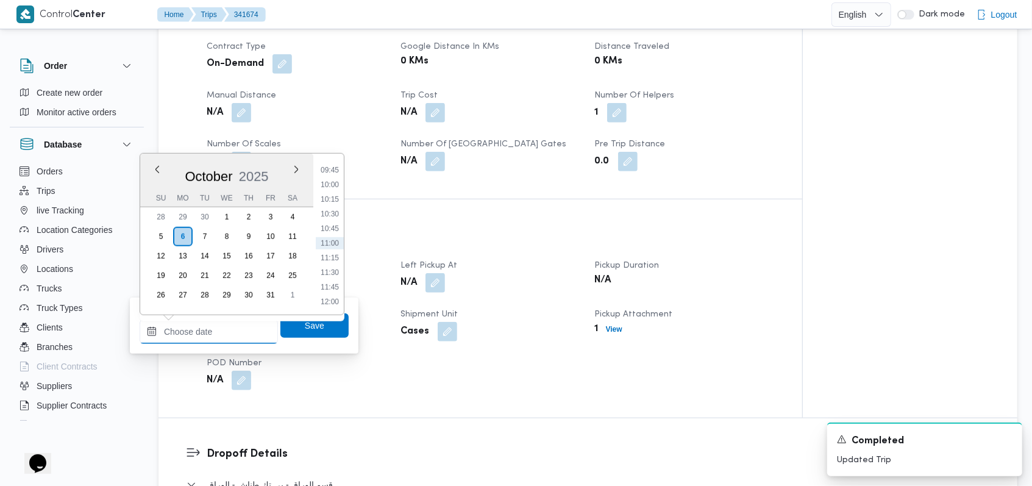
scroll to position [488, 0]
click at [333, 237] on li "09:30" at bounding box center [330, 237] width 28 height 12
type input "06/10/2025 09:30"
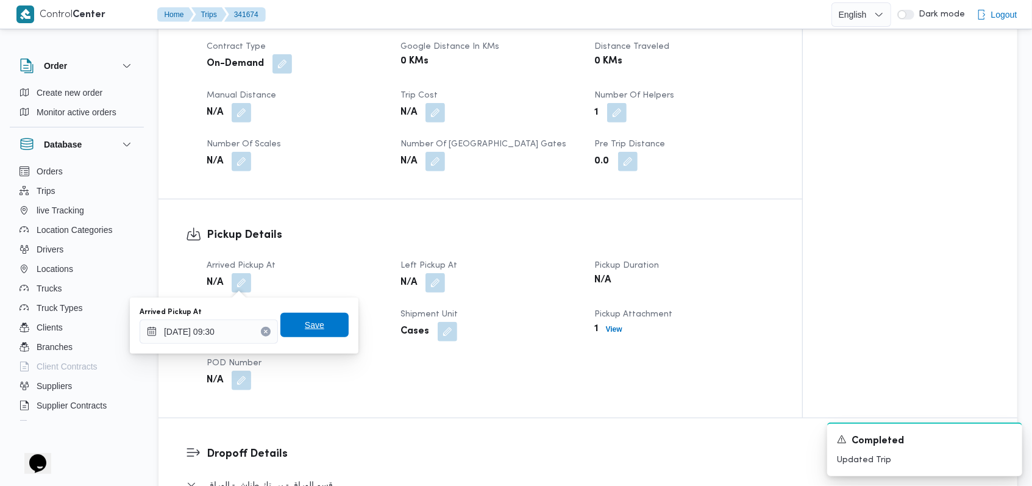
click at [312, 332] on span "Save" at bounding box center [314, 325] width 68 height 24
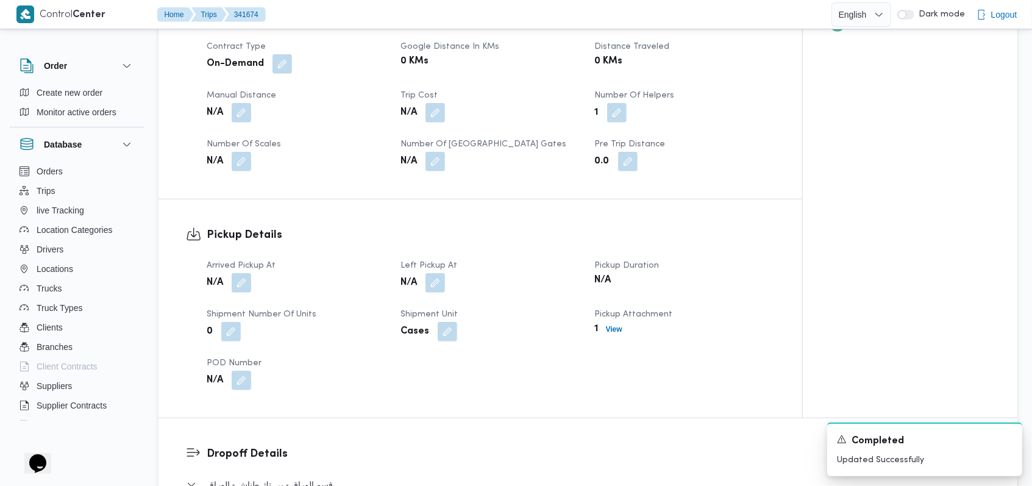
click at [421, 283] on span at bounding box center [432, 283] width 26 height 20
click at [429, 284] on button "button" at bounding box center [436, 282] width 20 height 20
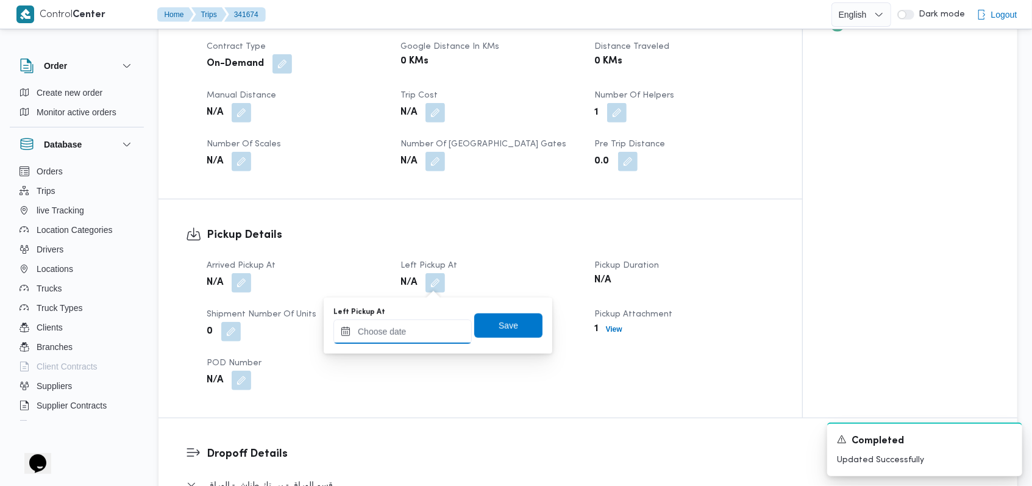
click at [419, 326] on input "Left Pickup At" at bounding box center [402, 331] width 138 height 24
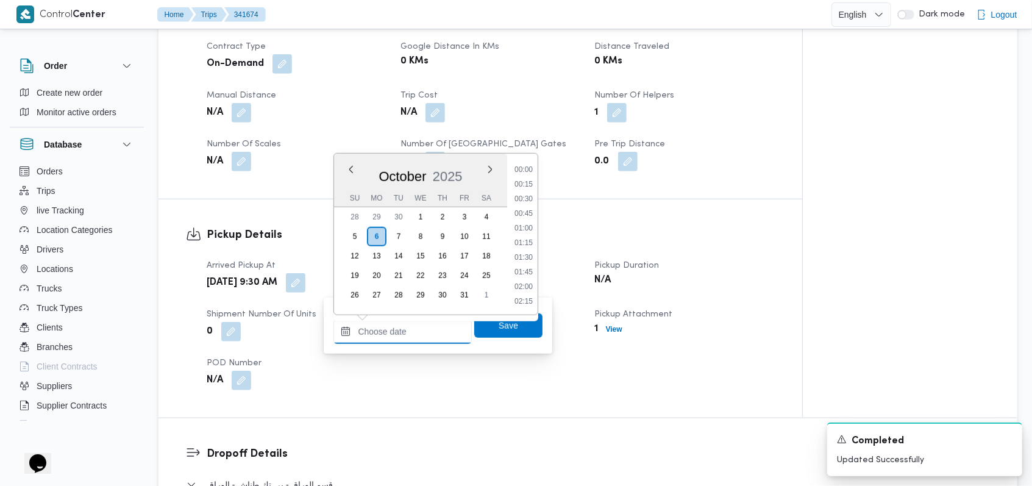
scroll to position [570, 0]
click at [530, 218] on li "10:30" at bounding box center [524, 214] width 28 height 12
type input "06/10/2025 10:30"
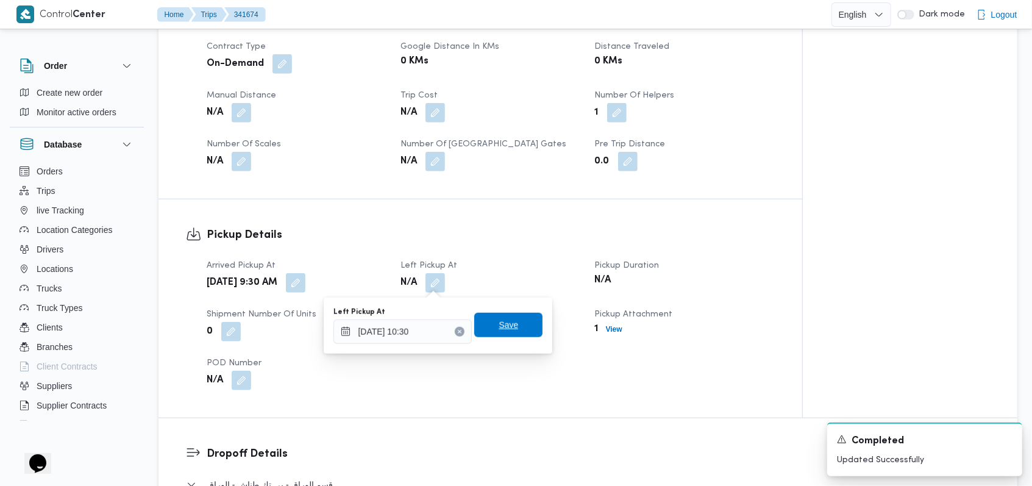
click at [503, 326] on span "Save" at bounding box center [509, 325] width 20 height 15
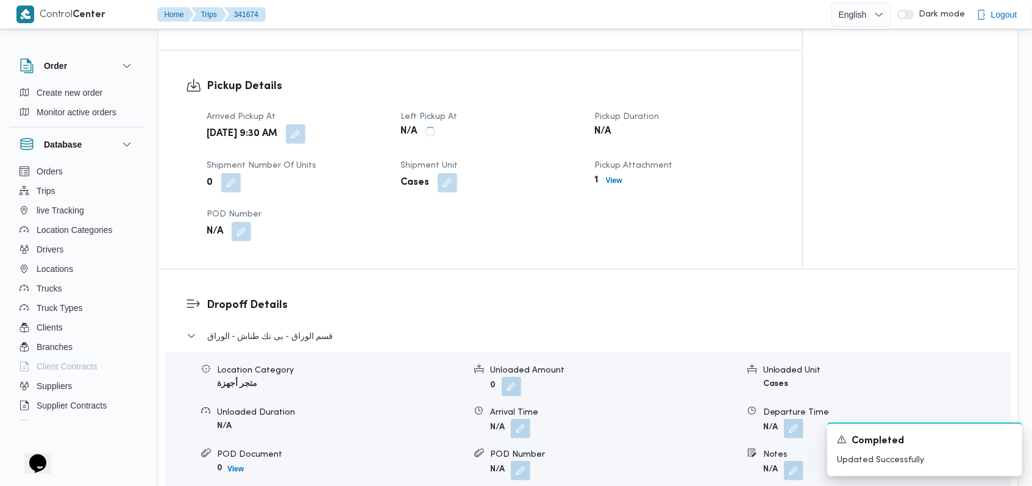
scroll to position [569, 0]
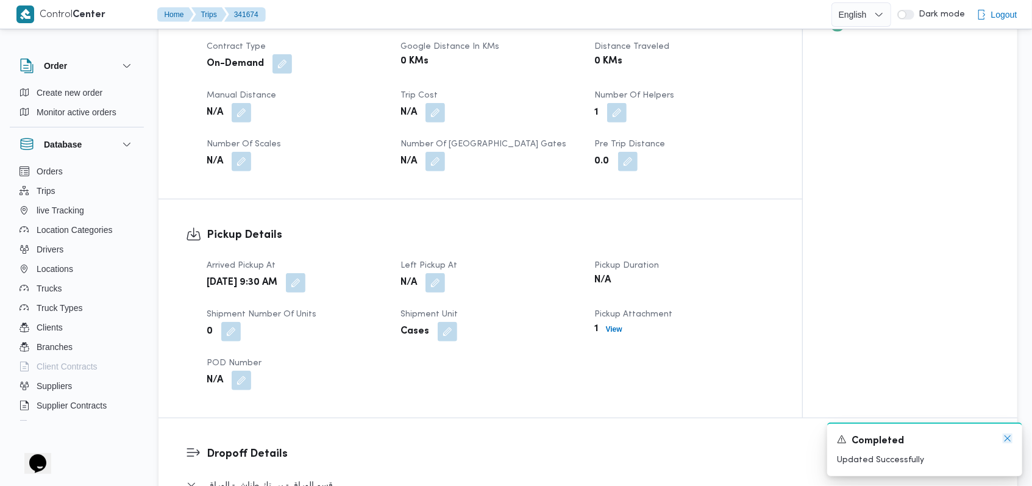
click at [1004, 441] on icon "Dismiss toast" at bounding box center [1008, 438] width 10 height 10
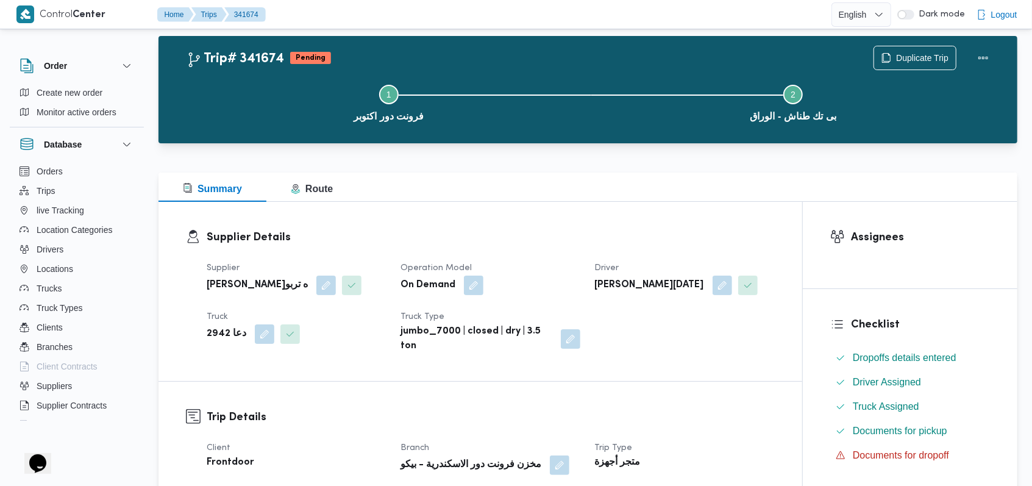
scroll to position [0, 0]
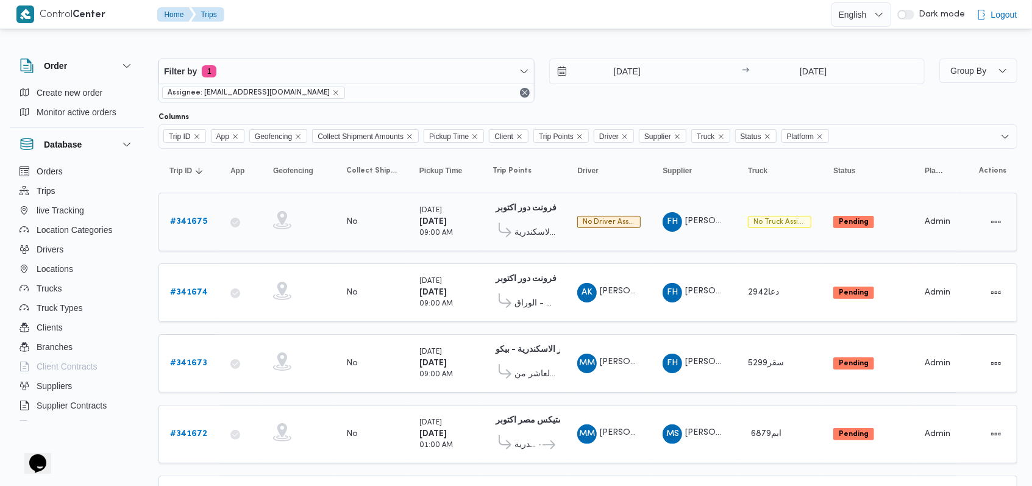
click at [201, 221] on b "# 341675" at bounding box center [188, 222] width 37 height 8
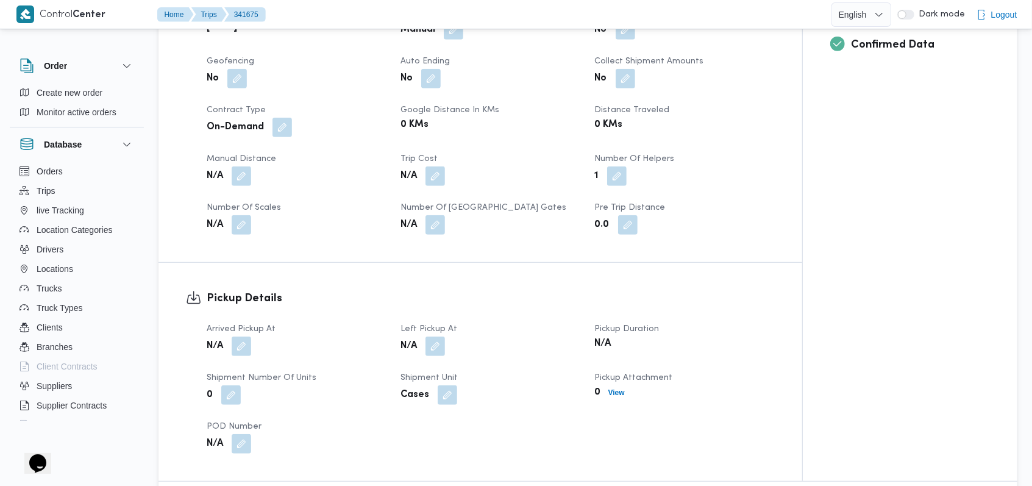
scroll to position [569, 0]
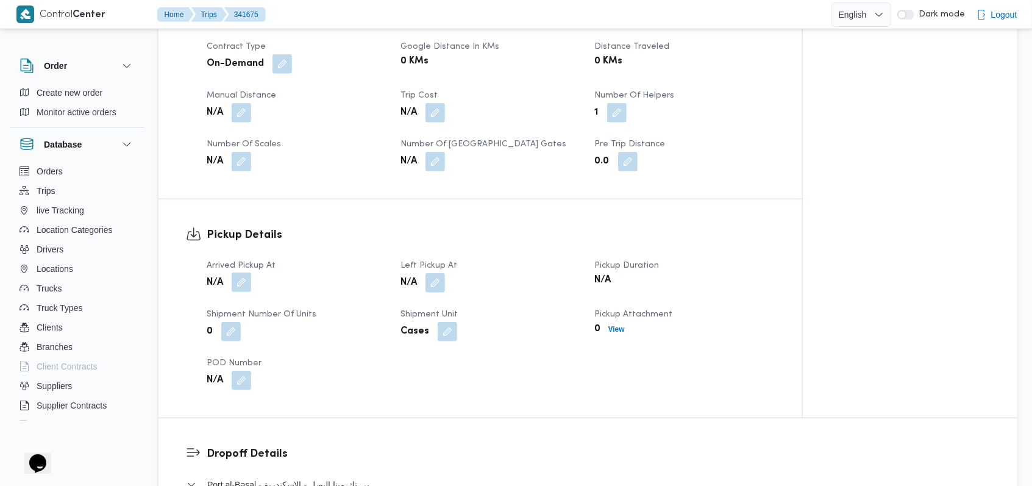
click at [249, 287] on button "button" at bounding box center [242, 282] width 20 height 20
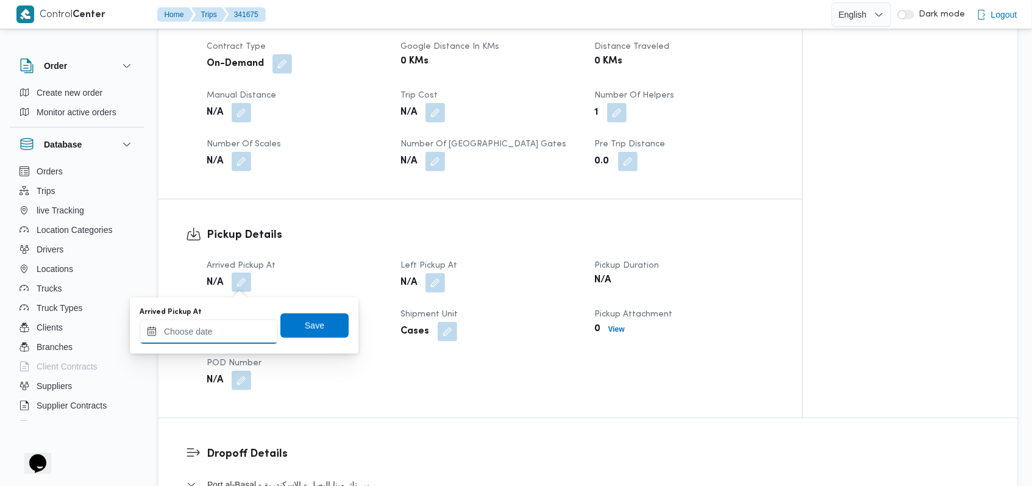
click at [237, 331] on input "Arrived Pickup At" at bounding box center [209, 331] width 138 height 24
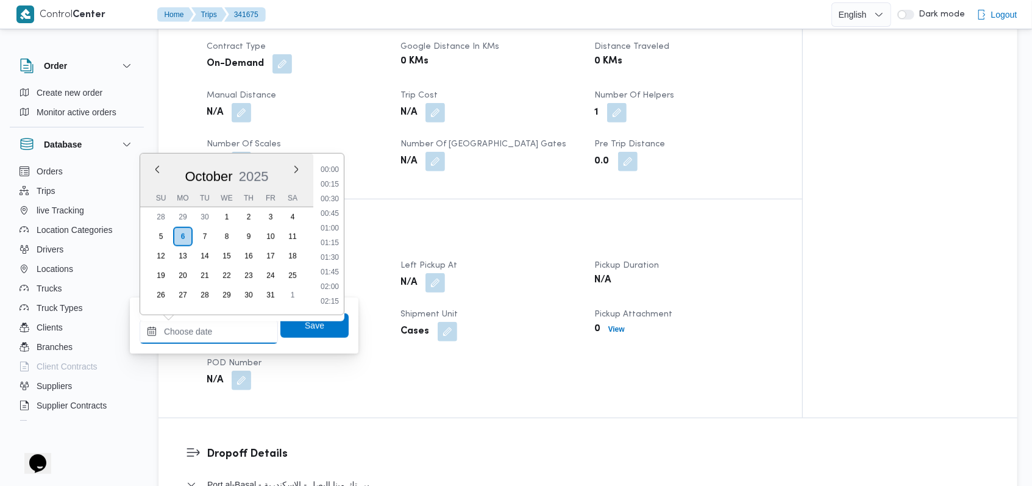
scroll to position [570, 0]
click at [333, 173] on li "09:45" at bounding box center [330, 170] width 28 height 12
type input "06/10/2025 09:45"
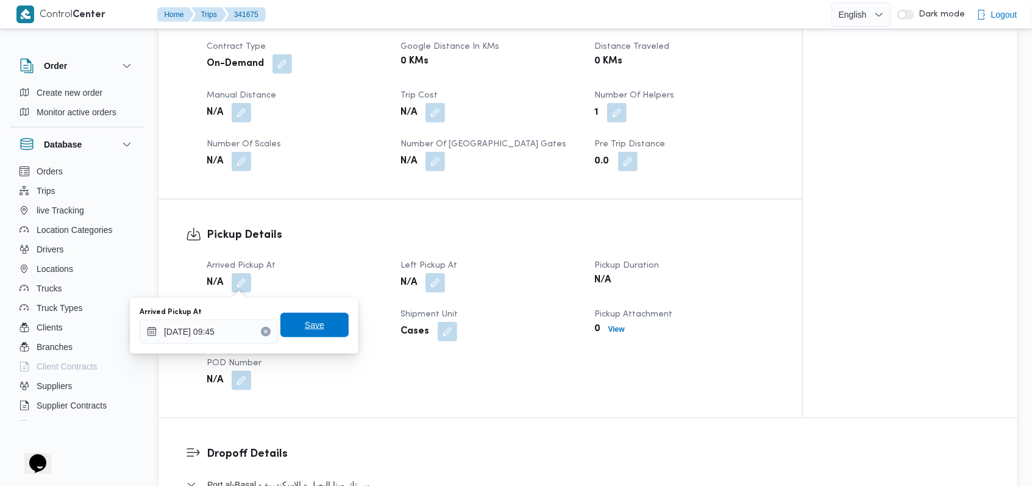
click at [305, 323] on span "Save" at bounding box center [315, 325] width 20 height 15
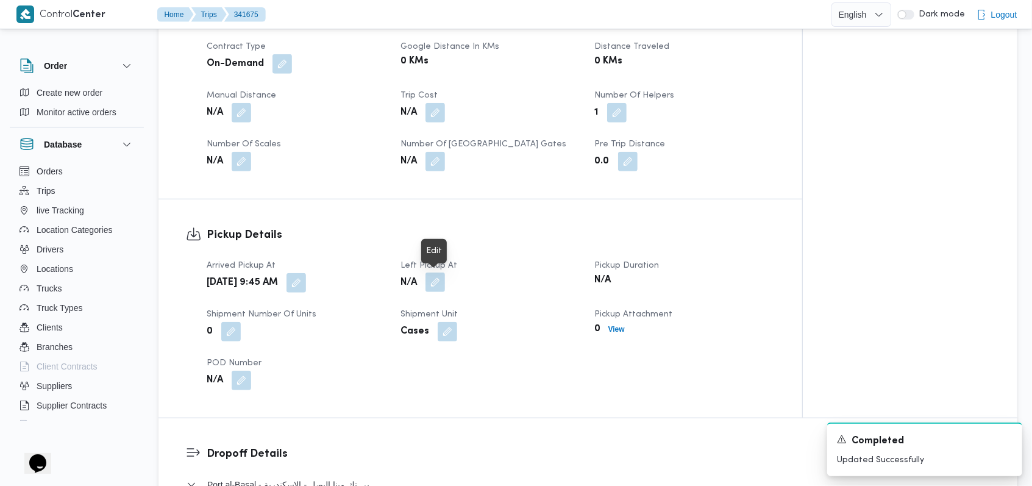
click at [436, 280] on button "button" at bounding box center [436, 282] width 20 height 20
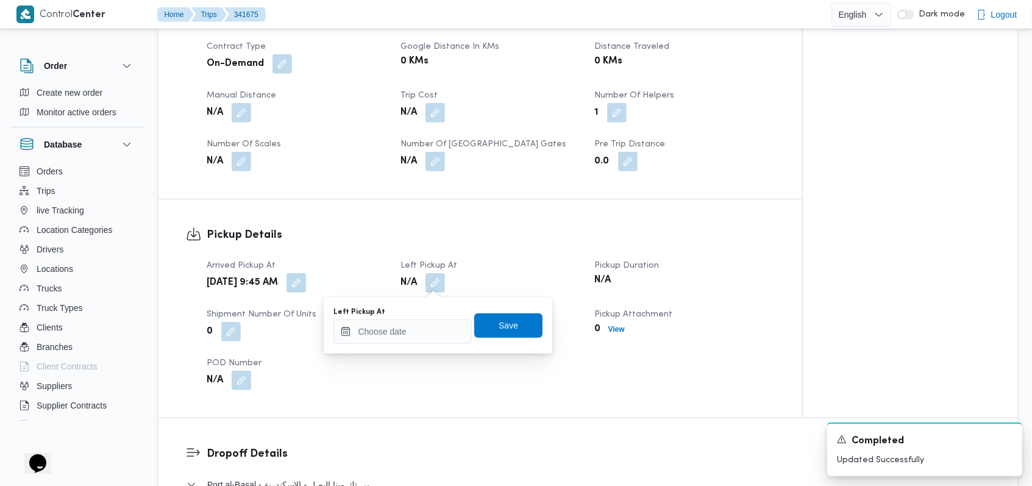
click at [416, 344] on div "You are in a dialog. To close this dialog, hit escape. Left Pickup At Save" at bounding box center [438, 325] width 229 height 56
click at [422, 336] on input "Left Pickup At" at bounding box center [402, 331] width 138 height 24
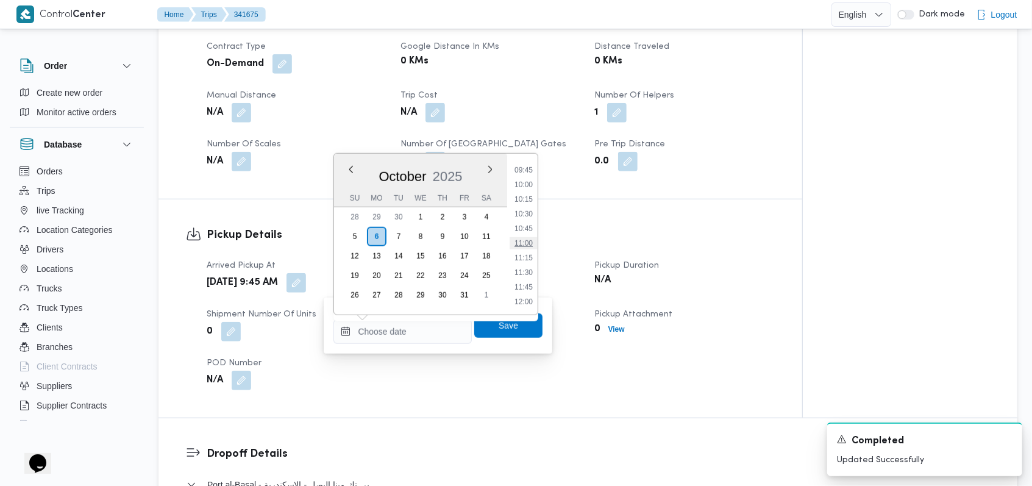
click at [529, 246] on li "11:00" at bounding box center [524, 243] width 28 height 12
type input "06/10/2025 11:00"
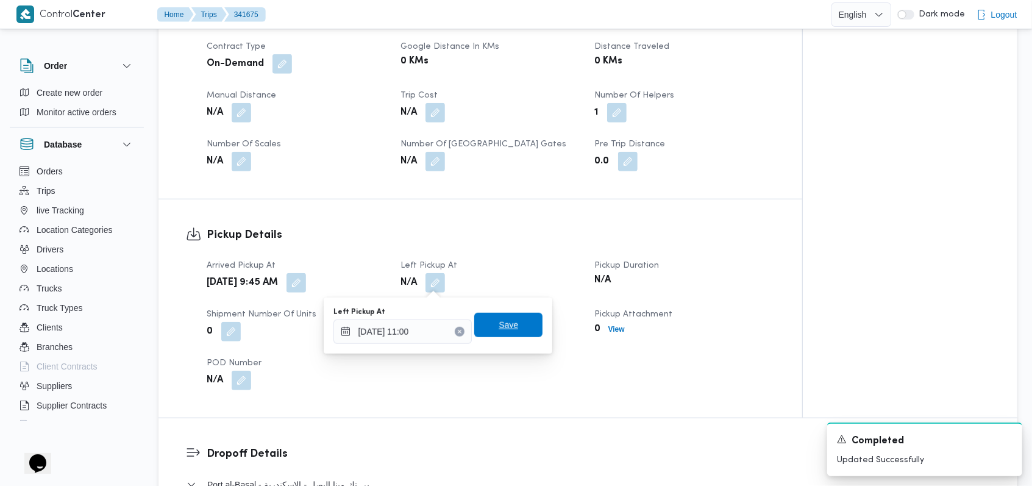
click at [501, 324] on span "Save" at bounding box center [509, 325] width 20 height 15
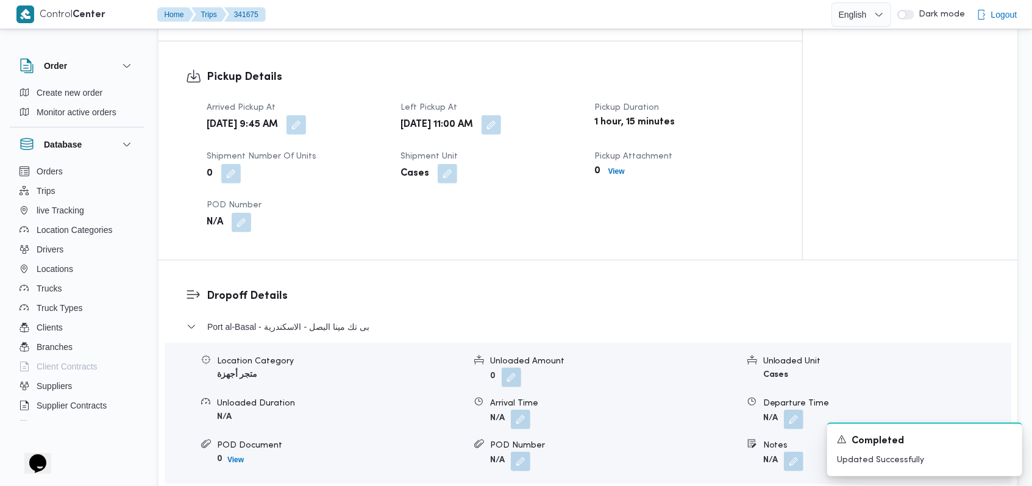
scroll to position [732, 0]
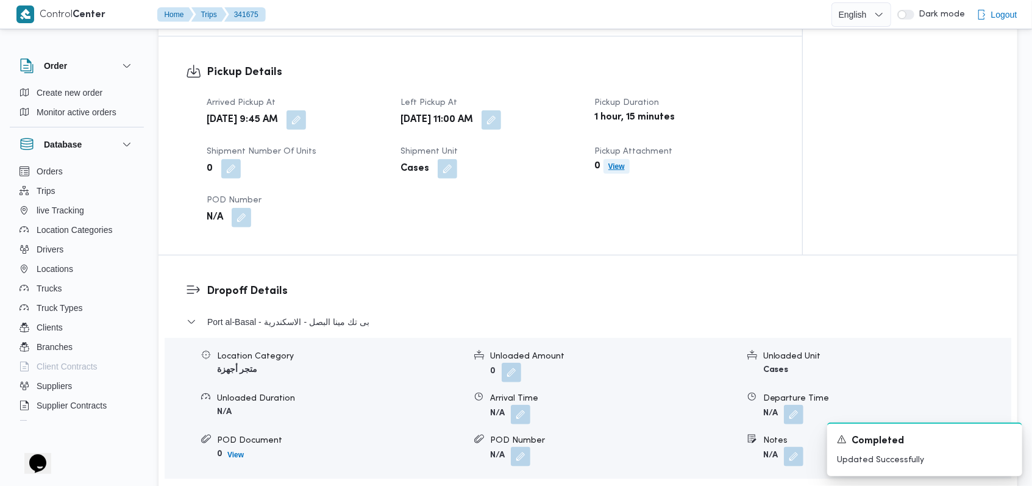
click at [616, 169] on b "View" at bounding box center [616, 166] width 16 height 9
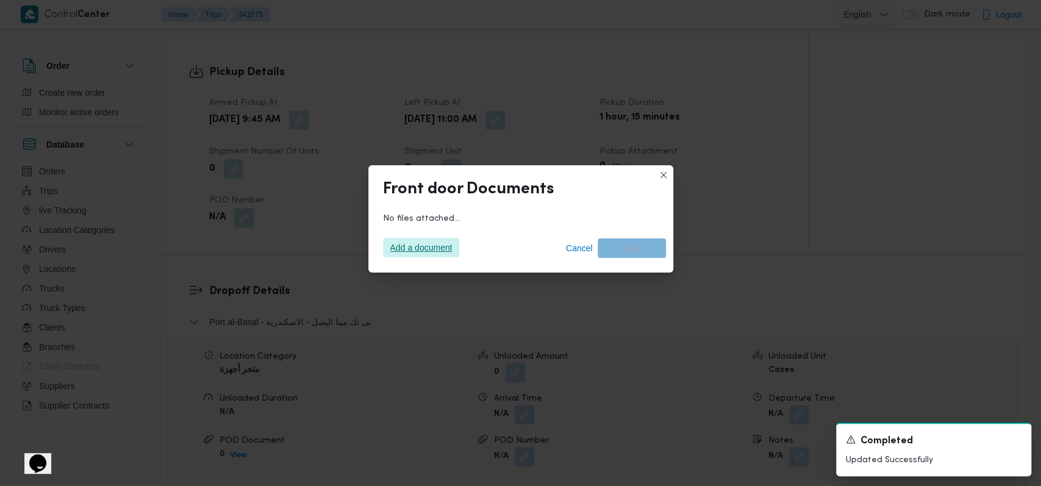
click at [415, 252] on span "Add a document" at bounding box center [421, 248] width 62 height 20
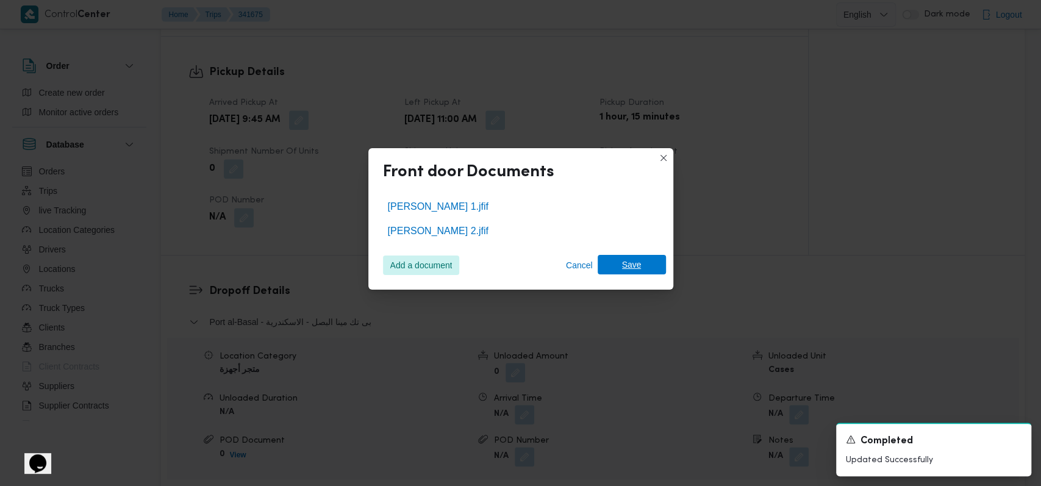
click at [637, 263] on span "Save" at bounding box center [632, 265] width 20 height 20
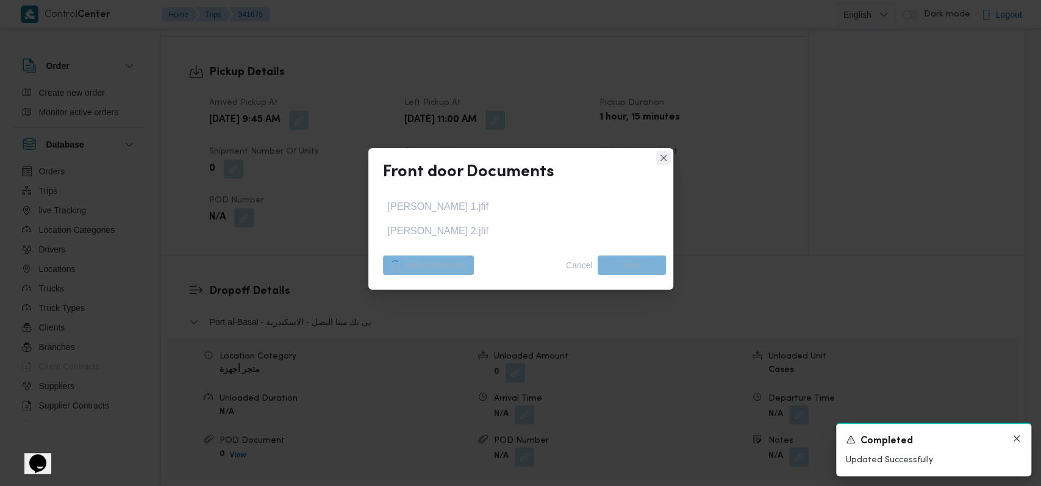
click at [1019, 437] on icon "Dismiss toast" at bounding box center [1016, 438] width 10 height 10
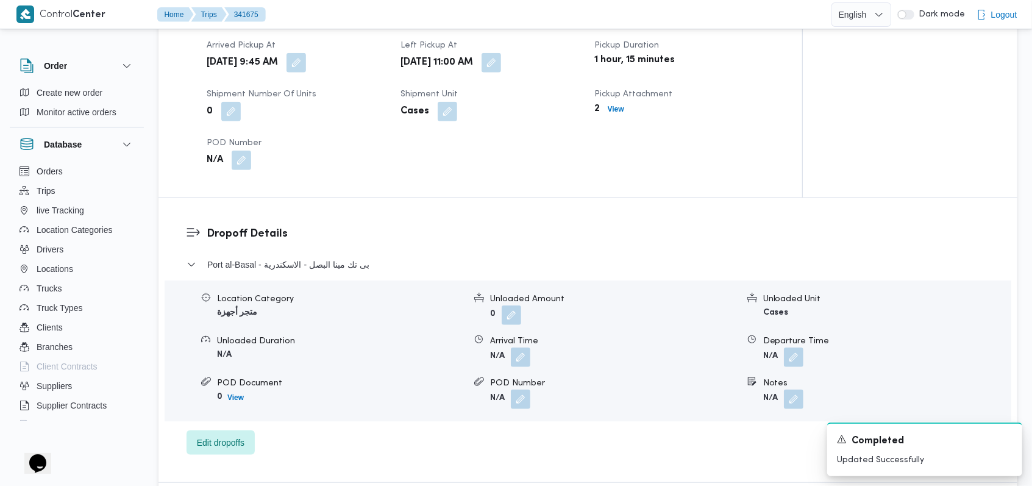
scroll to position [813, 0]
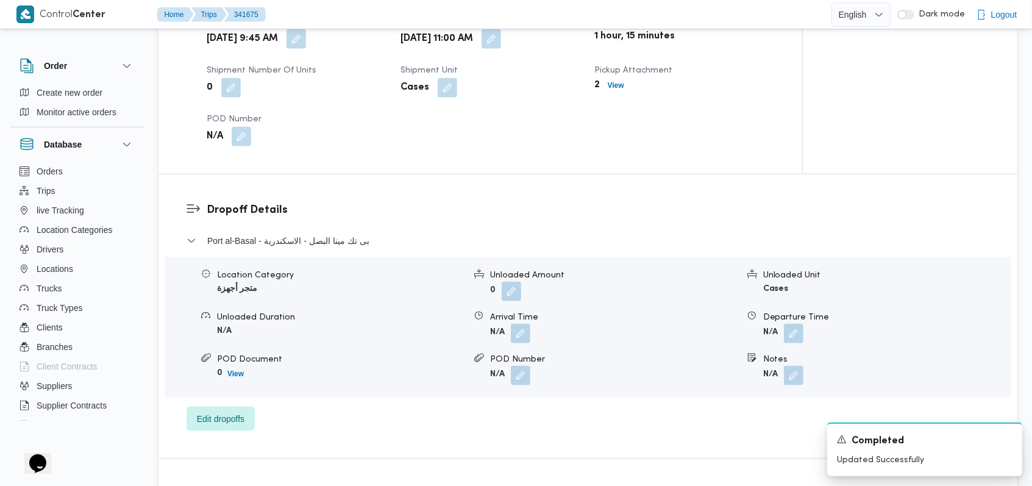
click at [371, 251] on div "Port al-Basal - بى تك مينا البصل - الاسكندرية" at bounding box center [588, 244] width 803 height 23
click at [360, 241] on span "Port al-Basal - بى تك مينا البصل - الاسكندرية" at bounding box center [288, 240] width 162 height 15
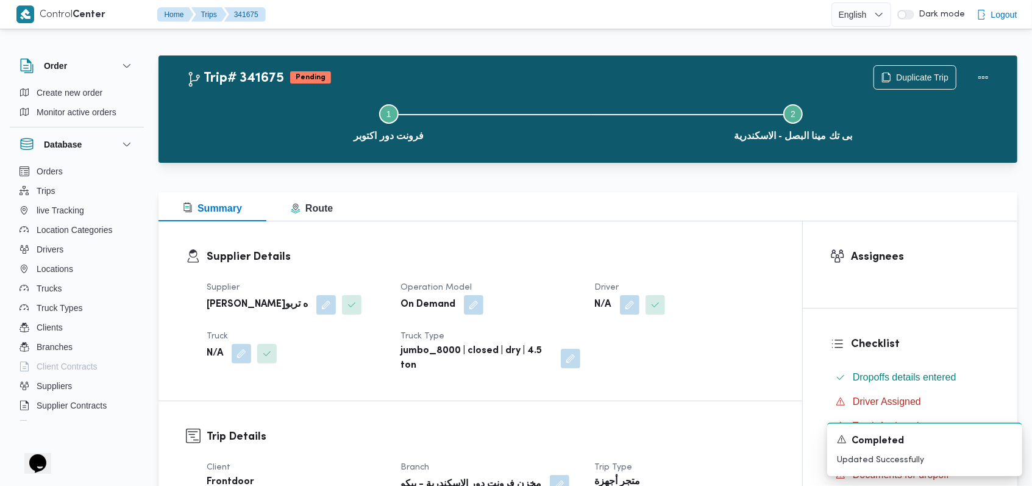
scroll to position [0, 0]
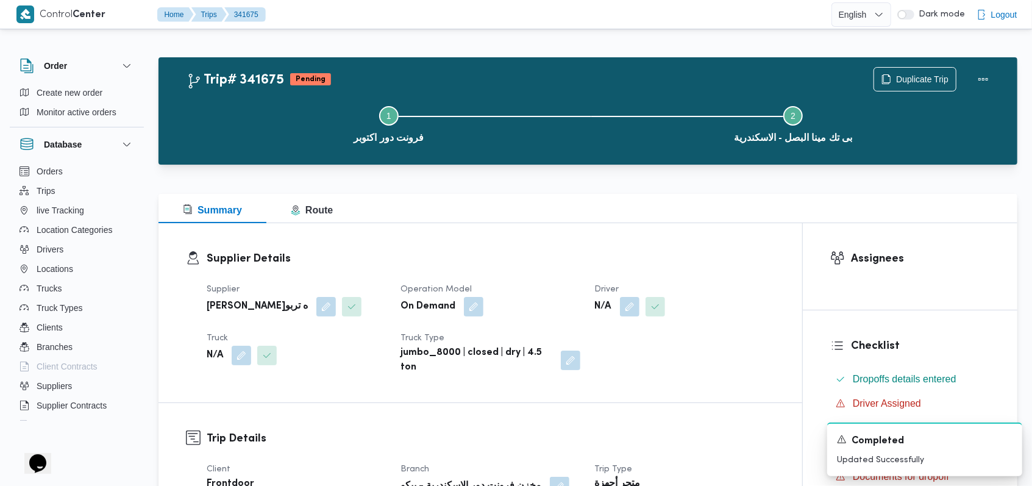
click at [504, 248] on div "Supplier Details Supplier فتحى حسن جلال ابو الحسن شركه تربو Operation Model On …" at bounding box center [481, 312] width 644 height 179
click at [624, 309] on button "button" at bounding box center [630, 306] width 20 height 20
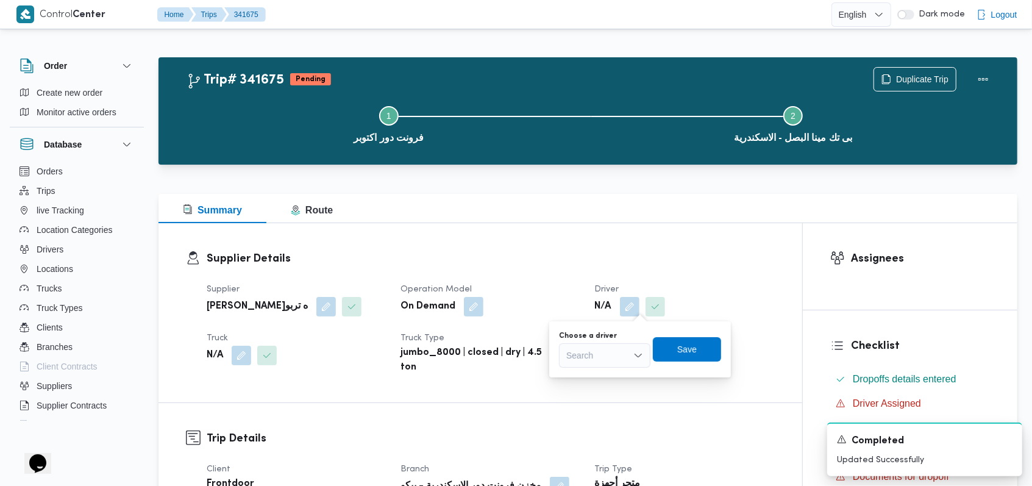
click at [606, 349] on div "Search" at bounding box center [604, 355] width 91 height 24
type input "محمد زكري"
click at [608, 371] on span "محمد زكري ا غريب محمد" at bounding box center [612, 377] width 62 height 15
click at [704, 349] on span "Save" at bounding box center [698, 348] width 20 height 15
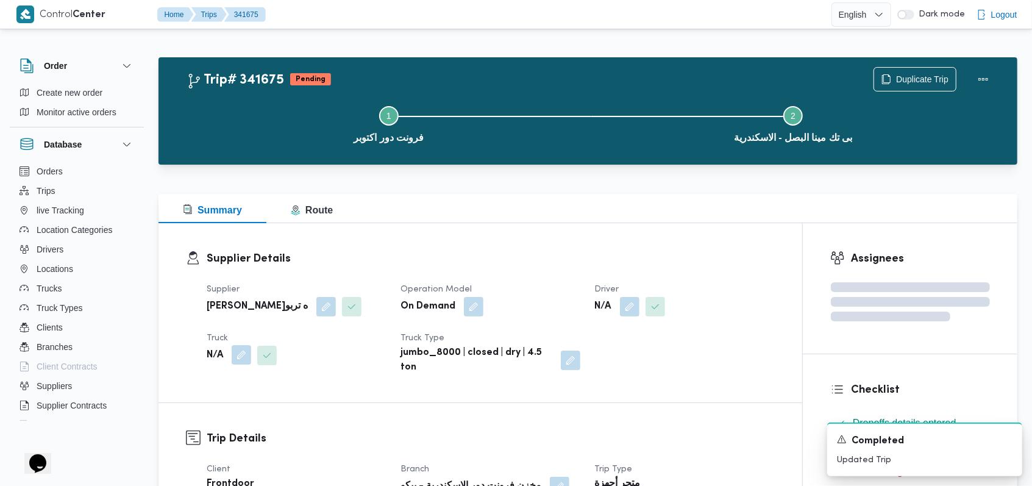
click at [244, 360] on button "button" at bounding box center [242, 355] width 20 height 20
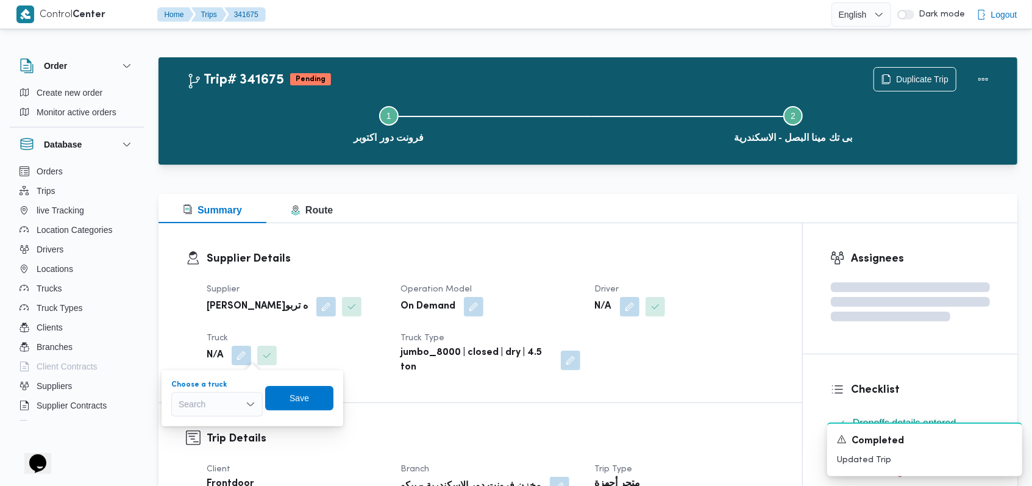
click at [233, 396] on div "Search" at bounding box center [216, 404] width 91 height 24
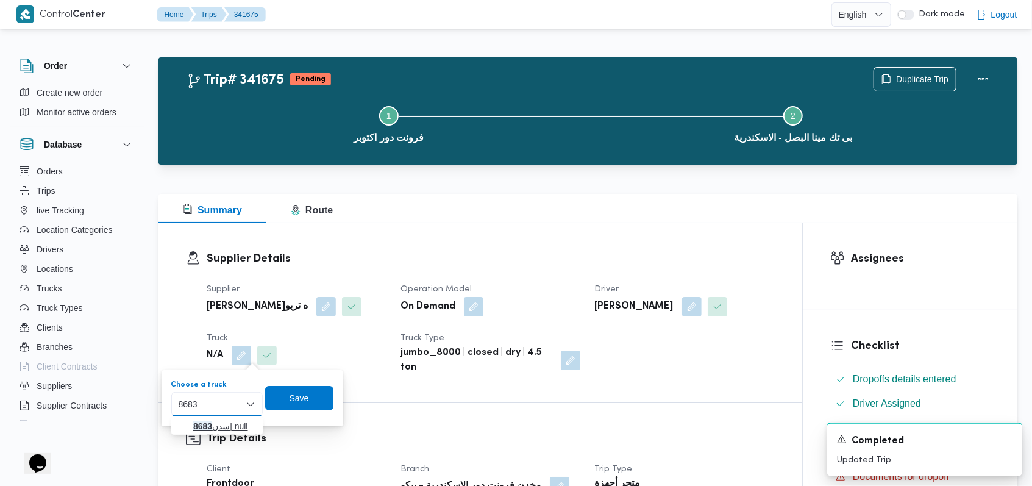
type input "8683"
click at [232, 427] on span "سدن 8683 | null" at bounding box center [224, 426] width 62 height 15
click at [312, 401] on span "Save" at bounding box center [309, 398] width 20 height 15
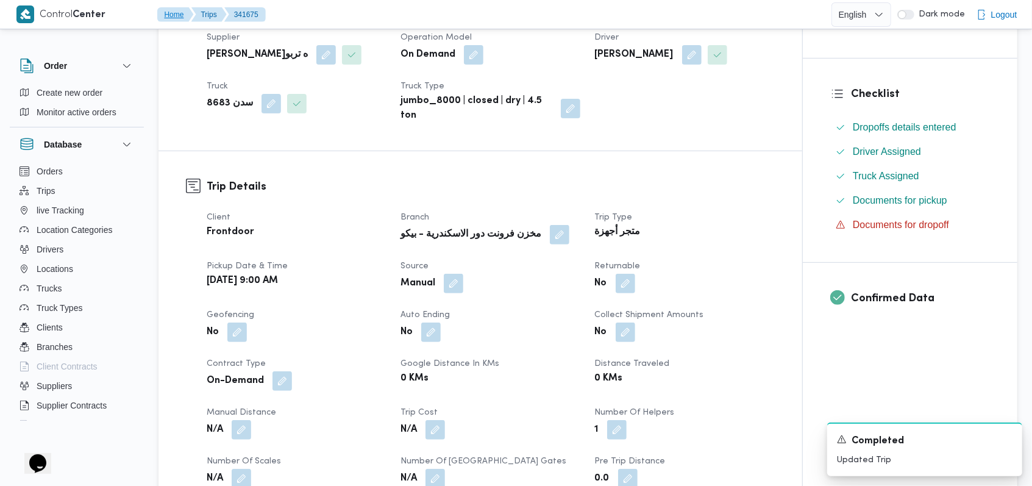
scroll to position [488, 0]
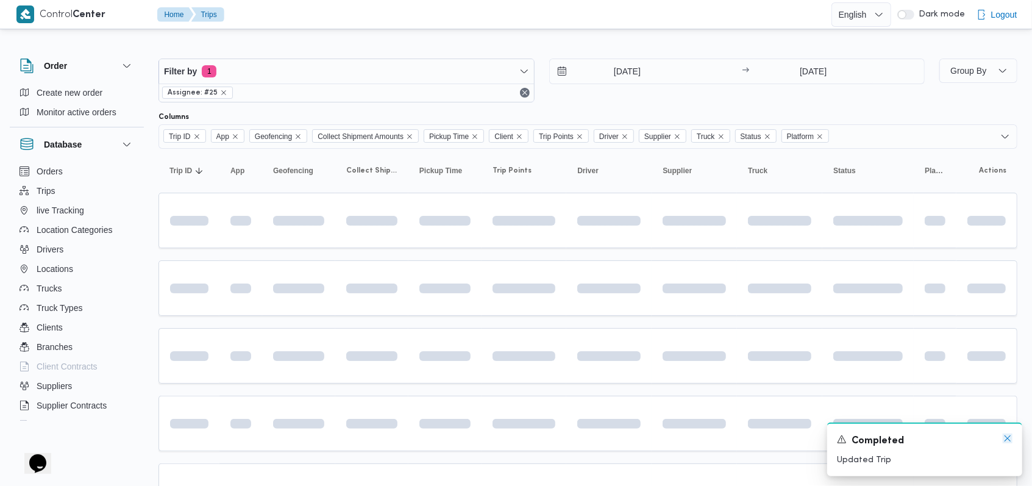
click at [1009, 441] on icon "Dismiss toast" at bounding box center [1008, 438] width 10 height 10
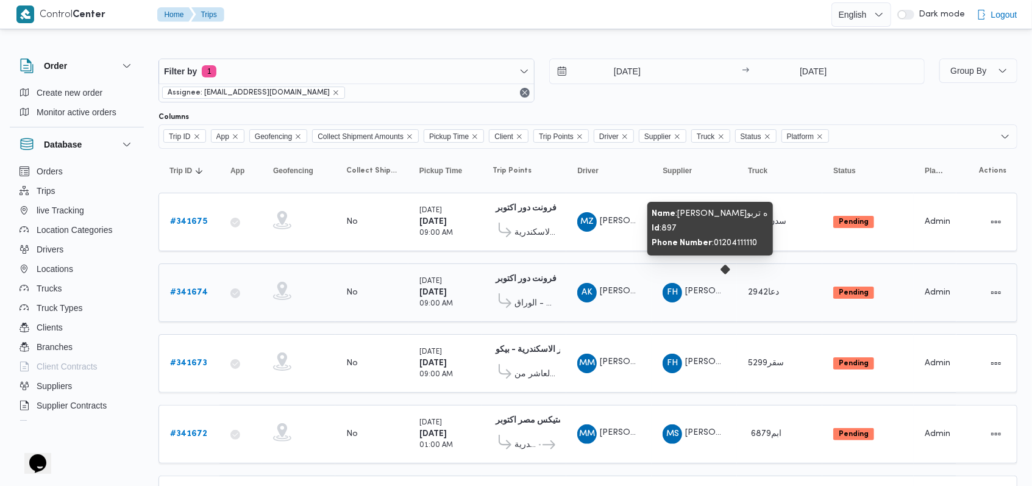
scroll to position [81, 0]
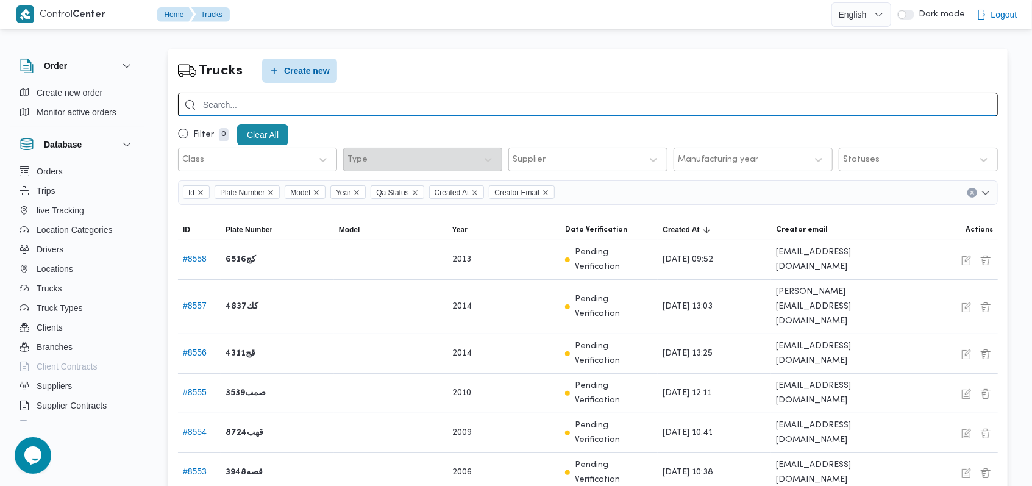
click at [363, 104] on input "search" at bounding box center [588, 105] width 820 height 24
type input "8327"
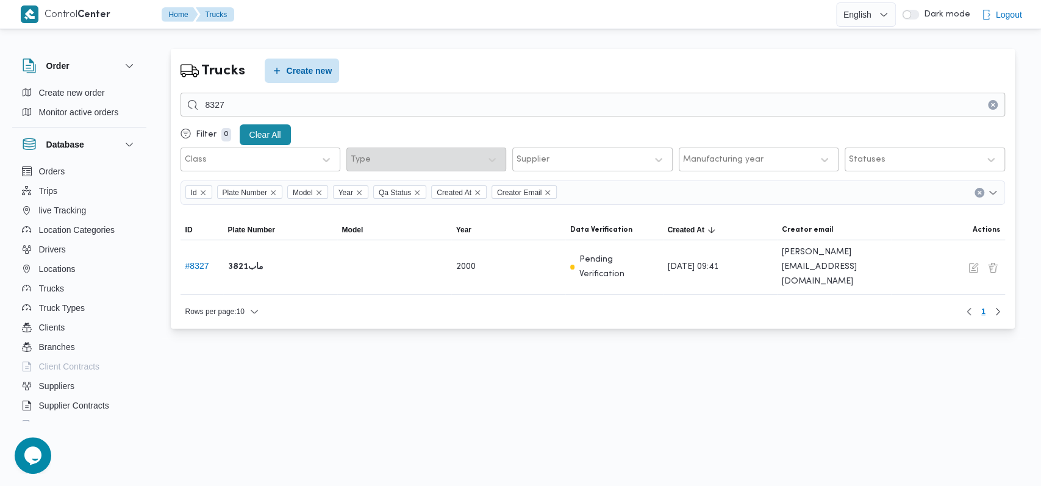
click at [435, 105] on button "Clear input" at bounding box center [993, 105] width 10 height 10
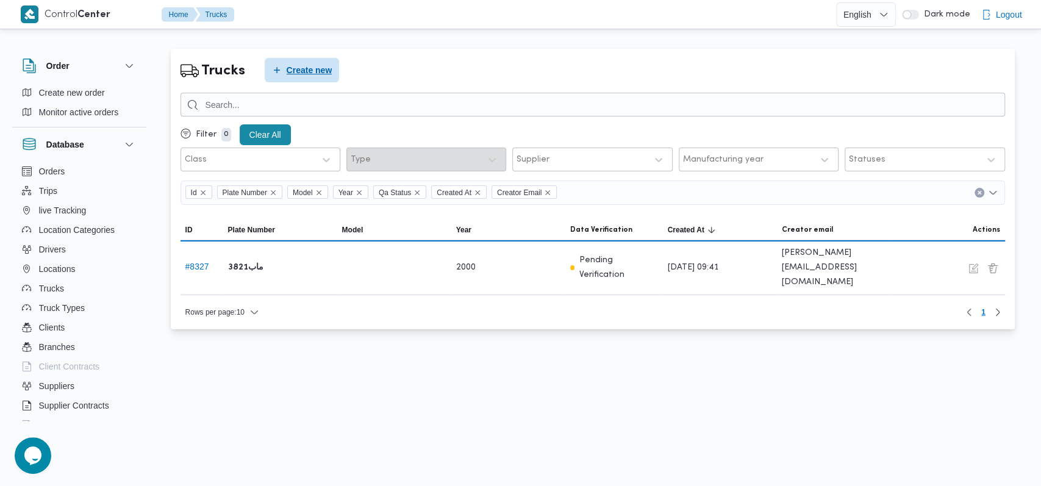
click at [308, 67] on span "Create new" at bounding box center [310, 70] width 46 height 15
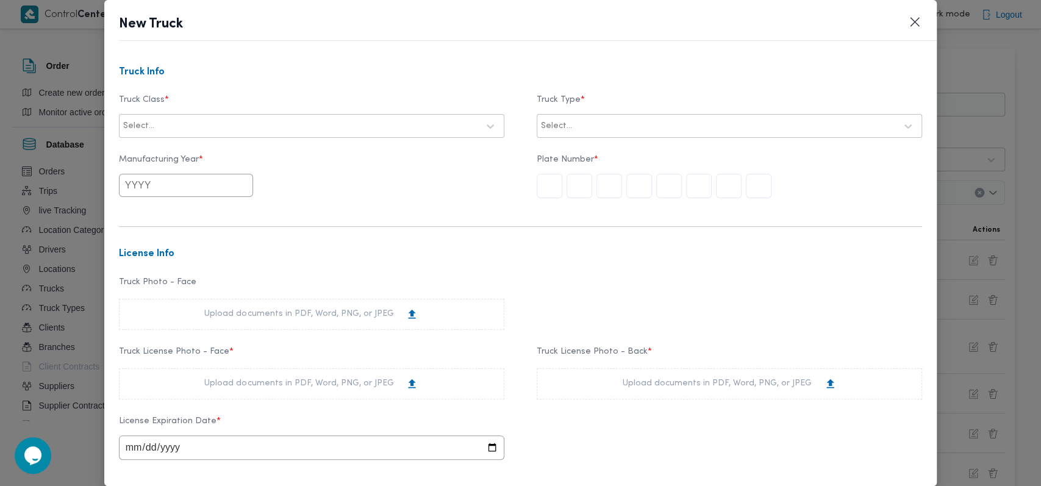
click at [295, 124] on div at bounding box center [317, 126] width 321 height 12
click at [195, 174] on div "dababa" at bounding box center [311, 179] width 384 height 21
click at [435, 124] on div at bounding box center [718, 126] width 355 height 12
click at [435, 217] on div "closed | chilled | 1.5 ton" at bounding box center [729, 222] width 384 height 21
click at [162, 183] on input "text" at bounding box center [186, 185] width 134 height 23
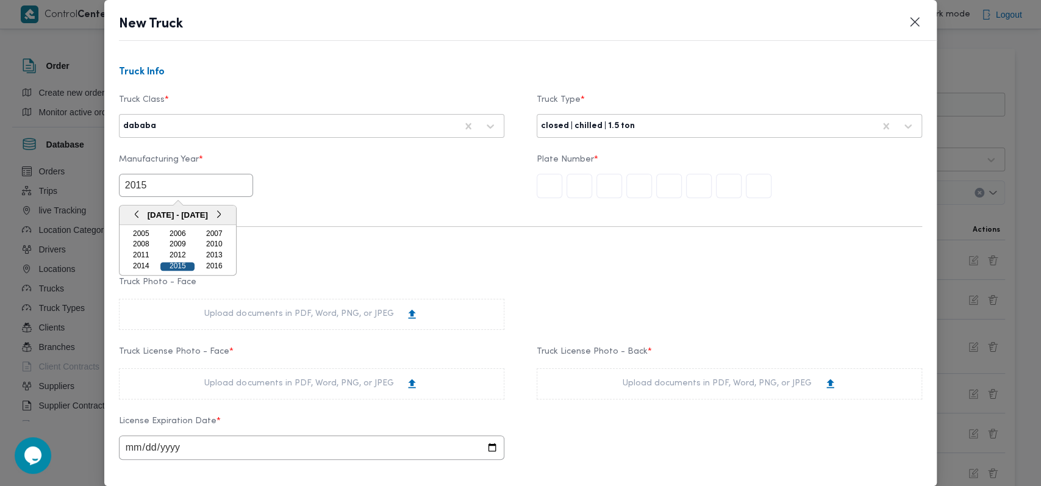
type input "2015"
click at [171, 264] on div "2015" at bounding box center [177, 266] width 34 height 9
click at [435, 188] on input "text" at bounding box center [549, 186] width 26 height 24
click at [435, 261] on form "Truck Info Truck Class * dababa Truck Type * closed | chilled | 1.5 ton Manufac…" at bounding box center [520, 421] width 803 height 708
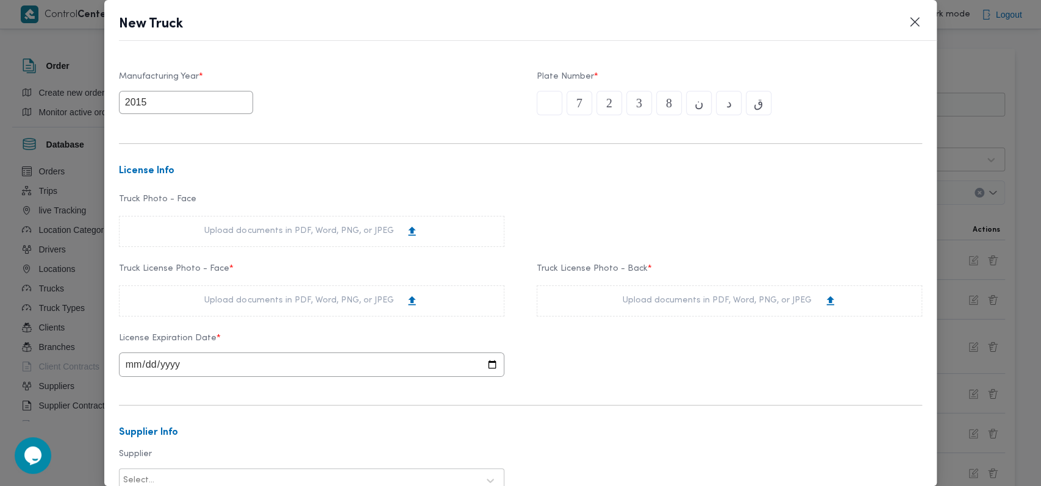
scroll to position [162, 0]
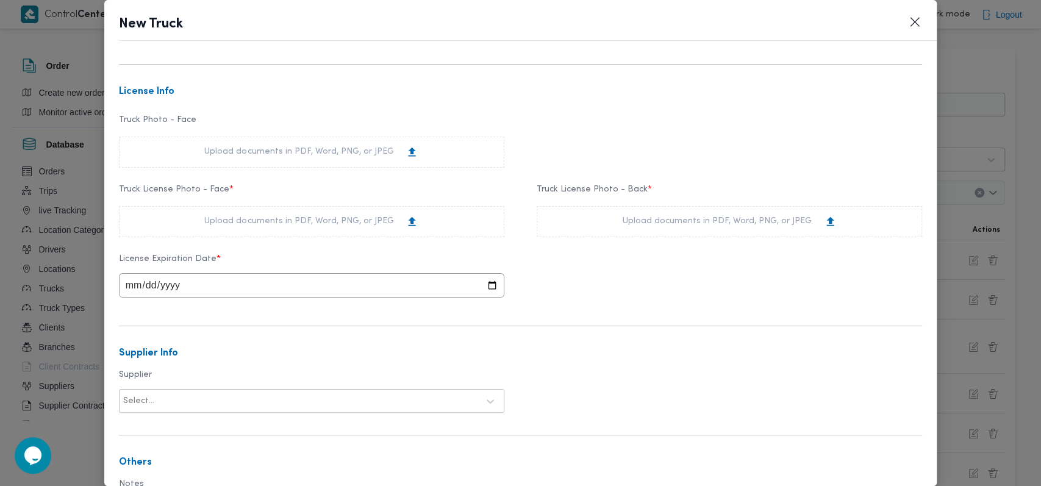
click at [370, 209] on div "Upload documents in PDF, Word, PNG, or JPEG" at bounding box center [311, 221] width 385 height 31
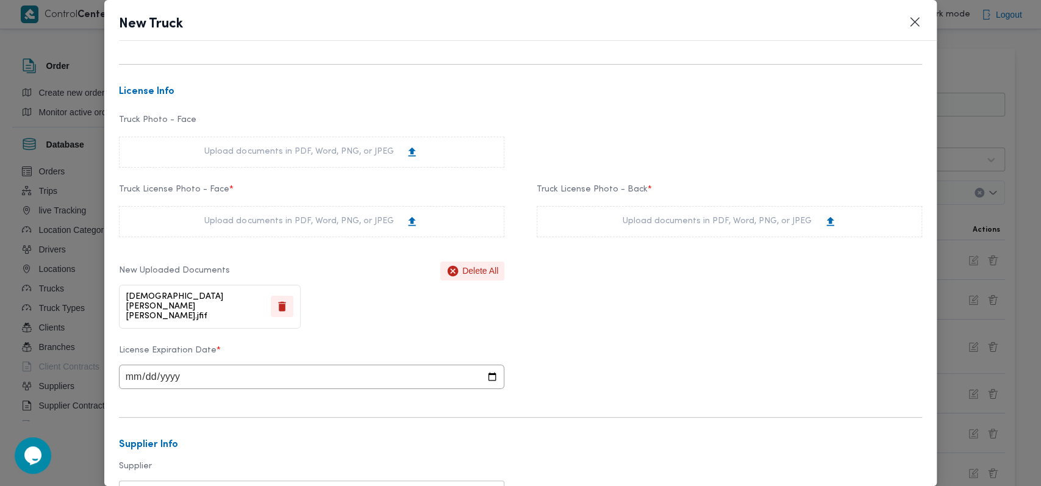
click at [435, 224] on div "Upload documents in PDF, Word, PNG, or JPEG" at bounding box center [729, 221] width 214 height 13
click at [115, 378] on div "Truck Info Truck Class * dababa Truck Type * closed | chilled | 1.5 ton Manufac…" at bounding box center [520, 270] width 833 height 430
click at [124, 375] on input "date" at bounding box center [311, 377] width 385 height 24
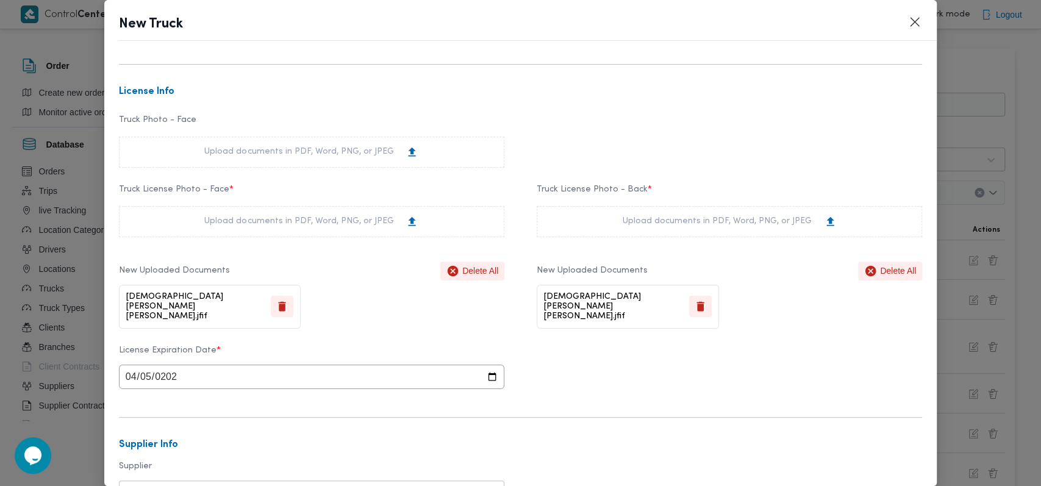
type input "2026-04-05"
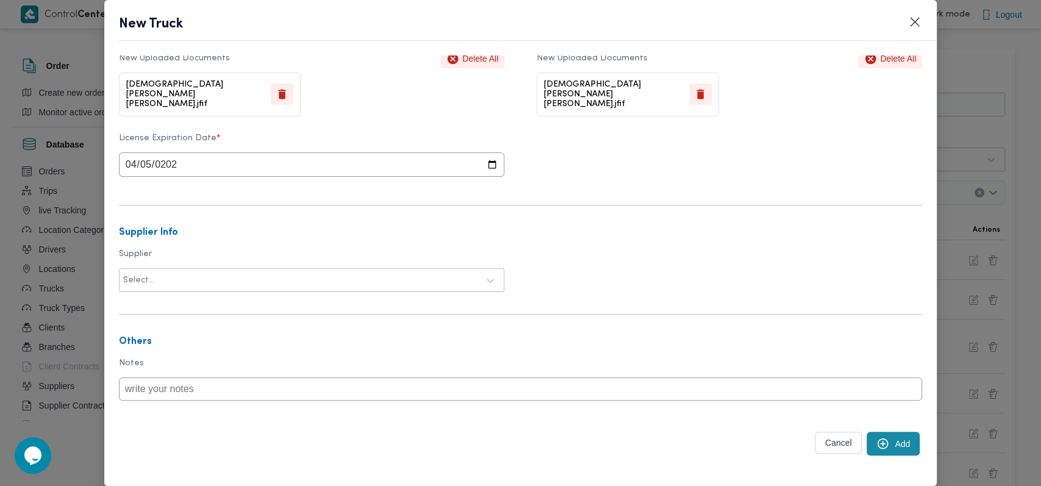
scroll to position [376, 0]
click at [340, 273] on div at bounding box center [317, 279] width 321 height 12
type input "على سليمان"
click at [230, 302] on div "على سليمان محمد سليمان مسلم" at bounding box center [311, 311] width 384 height 21
click at [435, 439] on button "Add" at bounding box center [892, 442] width 53 height 24
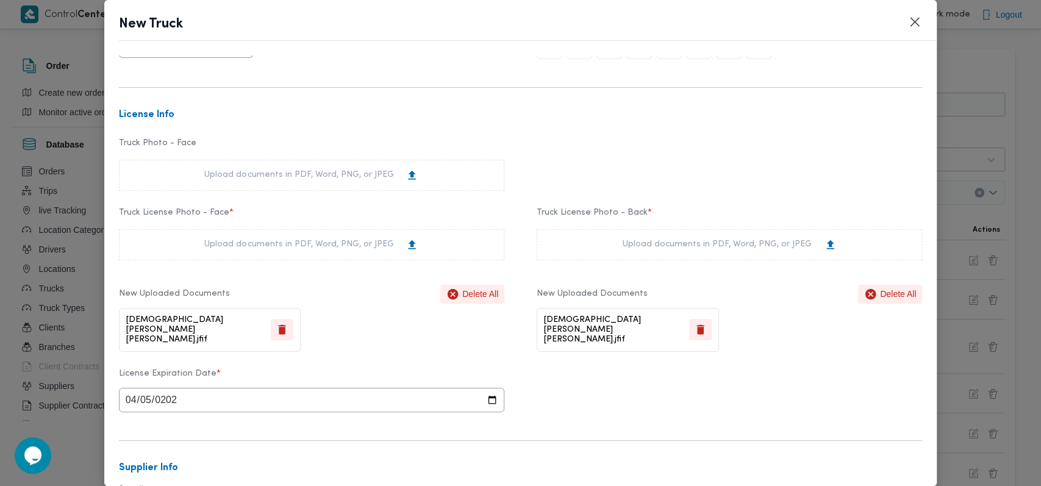
scroll to position [0, 0]
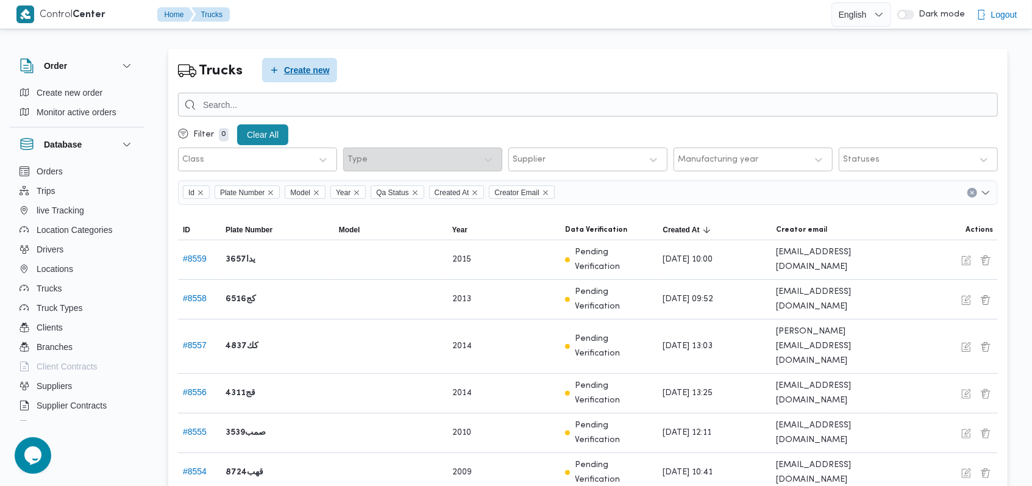
click at [334, 76] on span "Create new" at bounding box center [299, 70] width 75 height 24
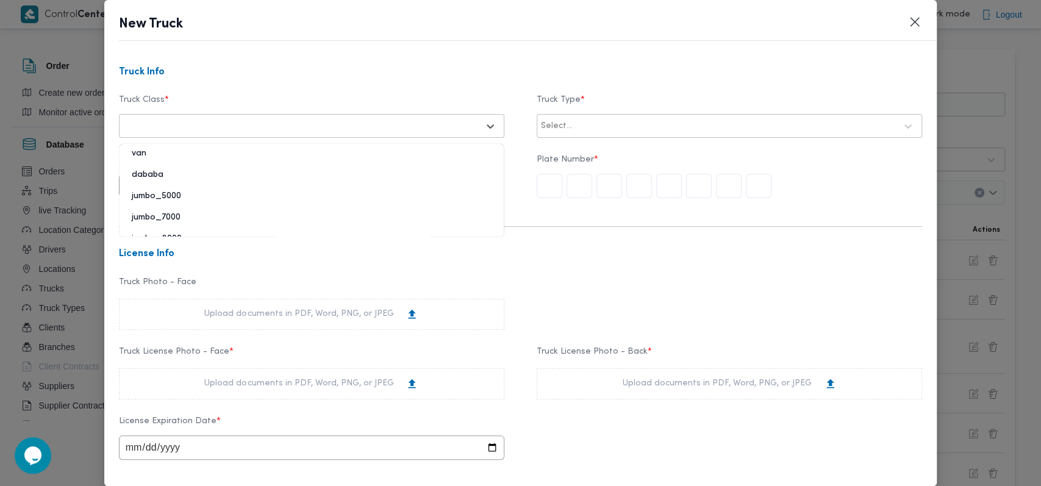
click at [369, 129] on div at bounding box center [300, 126] width 355 height 12
click at [174, 176] on div "dababa" at bounding box center [311, 179] width 384 height 21
click at [435, 124] on div at bounding box center [734, 126] width 321 height 12
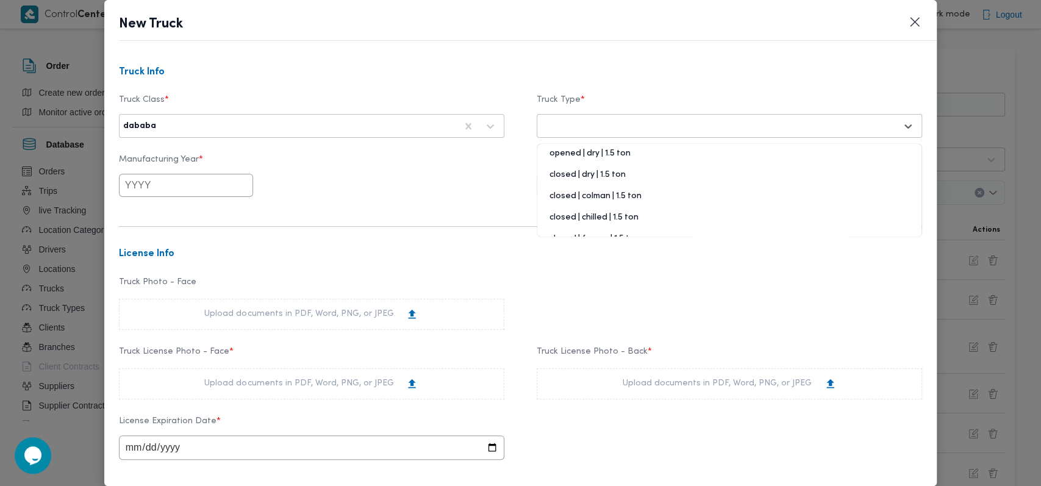
click at [435, 218] on div "closed | chilled | 1.5 ton" at bounding box center [729, 222] width 384 height 21
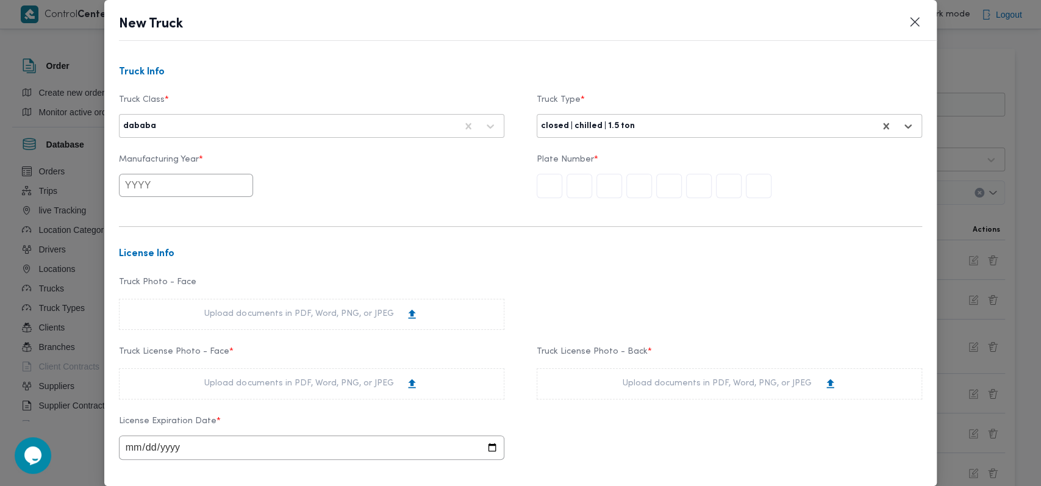
click at [221, 197] on input "text" at bounding box center [186, 185] width 134 height 23
type input "2006"
click at [181, 235] on div "2006" at bounding box center [177, 234] width 34 height 9
click at [435, 193] on input "text" at bounding box center [549, 186] width 26 height 24
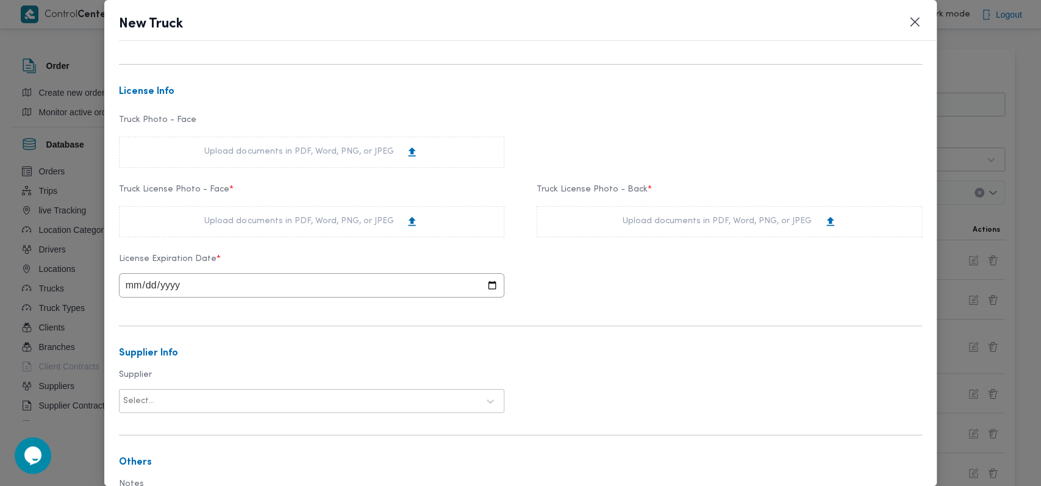
click at [387, 218] on div "Upload documents in PDF, Word, PNG, or JPEG" at bounding box center [311, 221] width 214 height 13
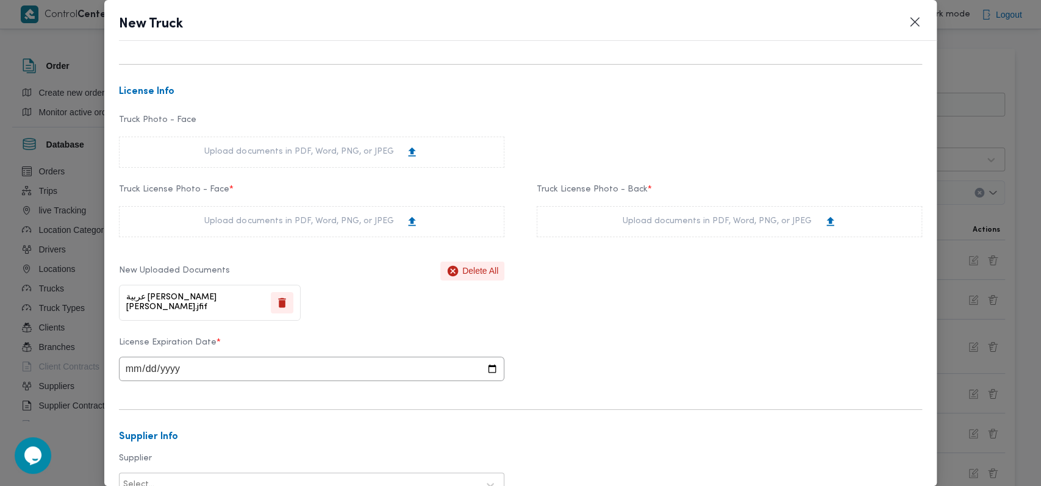
click at [435, 216] on div "Upload documents in PDF, Word, PNG, or JPEG" at bounding box center [729, 221] width 214 height 13
click at [145, 375] on input "date" at bounding box center [311, 369] width 385 height 24
type input "0001-10-20"
type input "2025-10-20"
click at [435, 367] on div "License Expiration Date * 2025-10-20" at bounding box center [520, 359] width 803 height 55
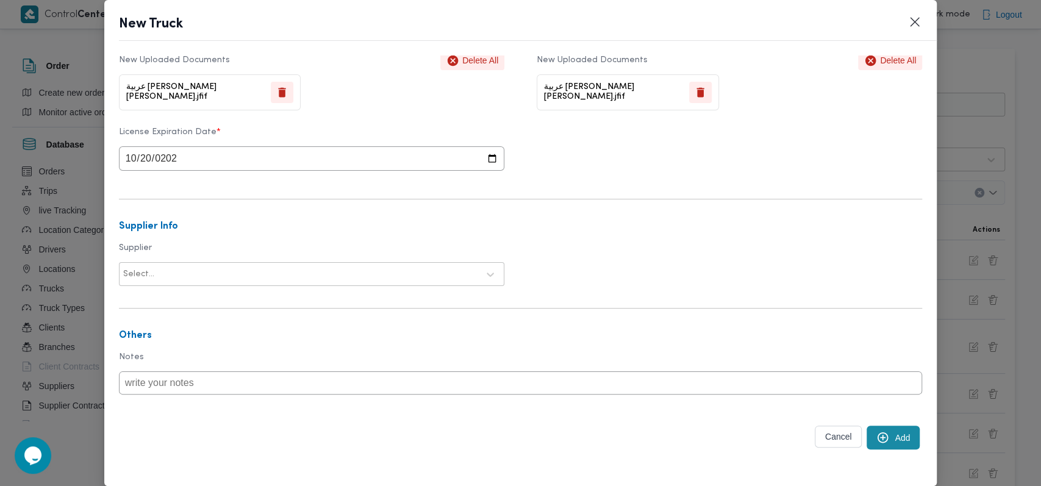
scroll to position [376, 0]
click at [278, 266] on div "Select..." at bounding box center [300, 274] width 357 height 17
type input "على سليما"
click at [183, 293] on div "على [PERSON_NAME]" at bounding box center [311, 308] width 384 height 30
click at [186, 299] on div "على [PERSON_NAME]" at bounding box center [311, 306] width 384 height 21
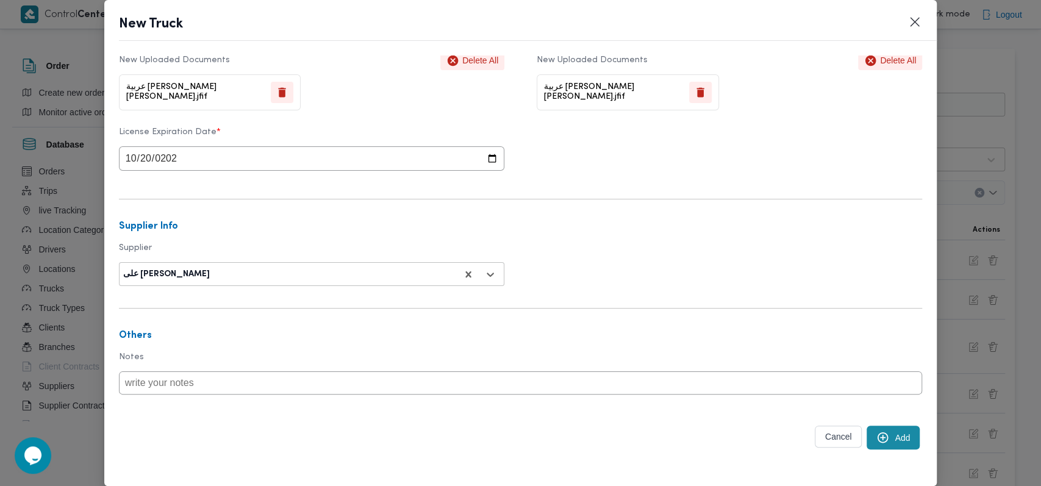
click at [435, 432] on button "Add" at bounding box center [892, 438] width 53 height 24
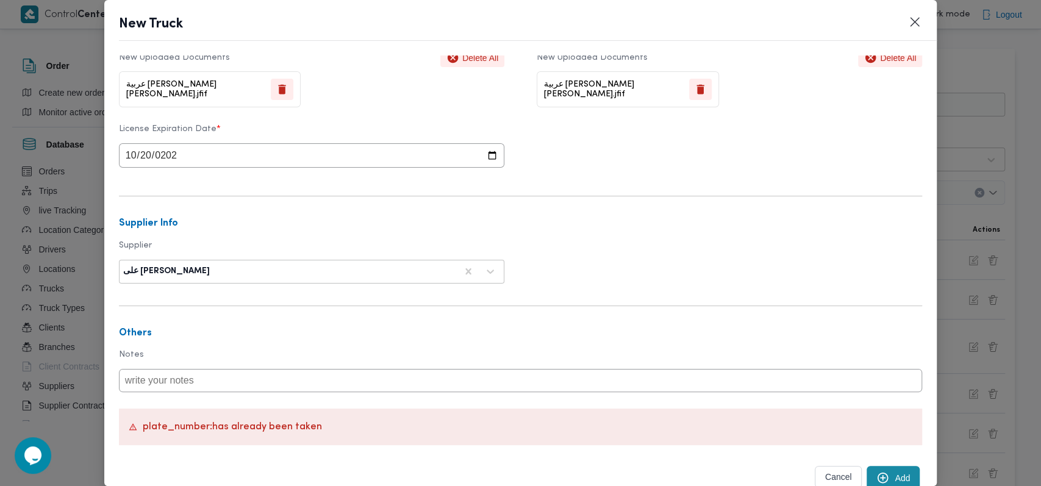
scroll to position [0, 0]
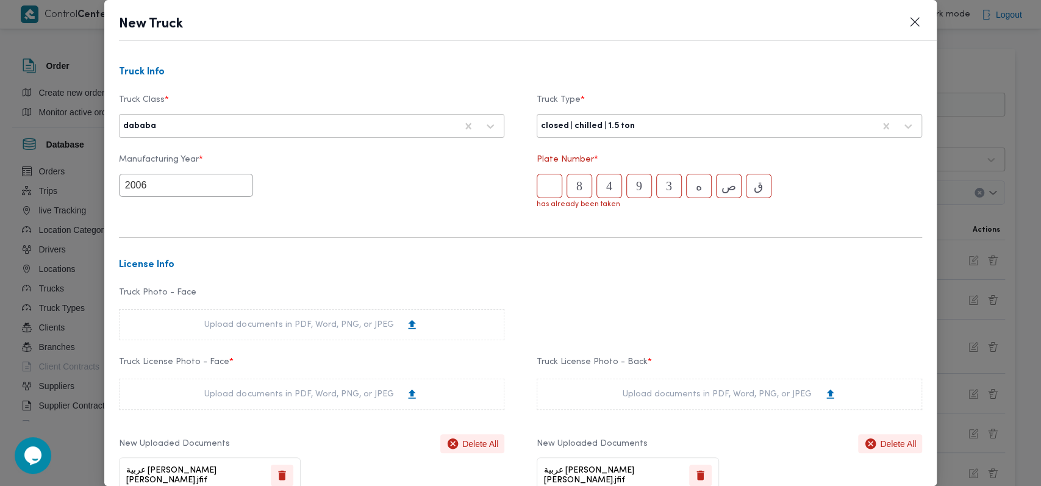
click at [435, 196] on input "text" at bounding box center [549, 186] width 26 height 24
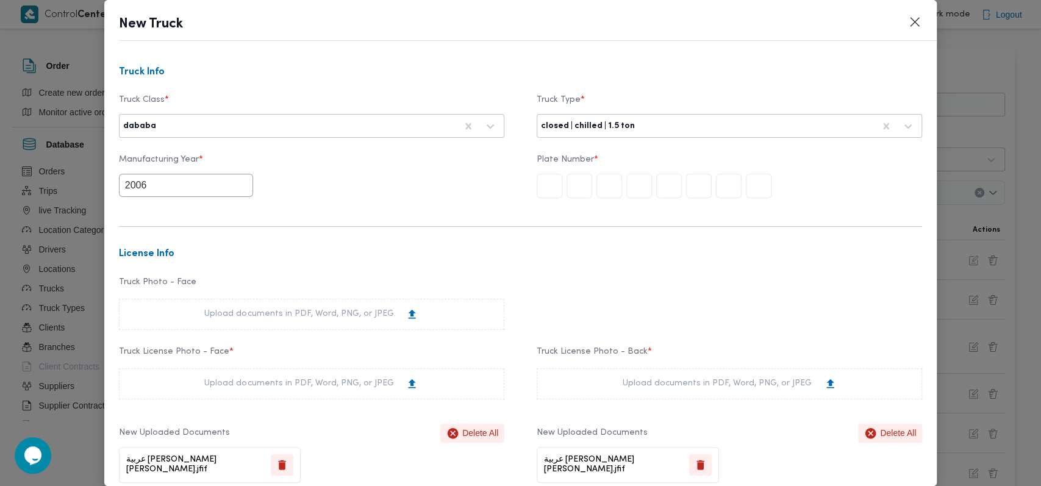
click at [435, 198] on input "text" at bounding box center [549, 186] width 26 height 24
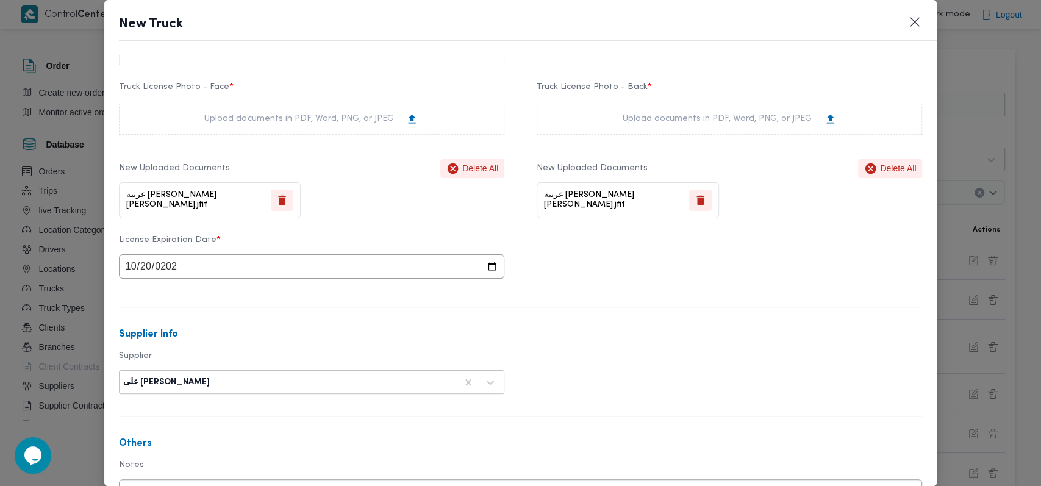
scroll to position [419, 0]
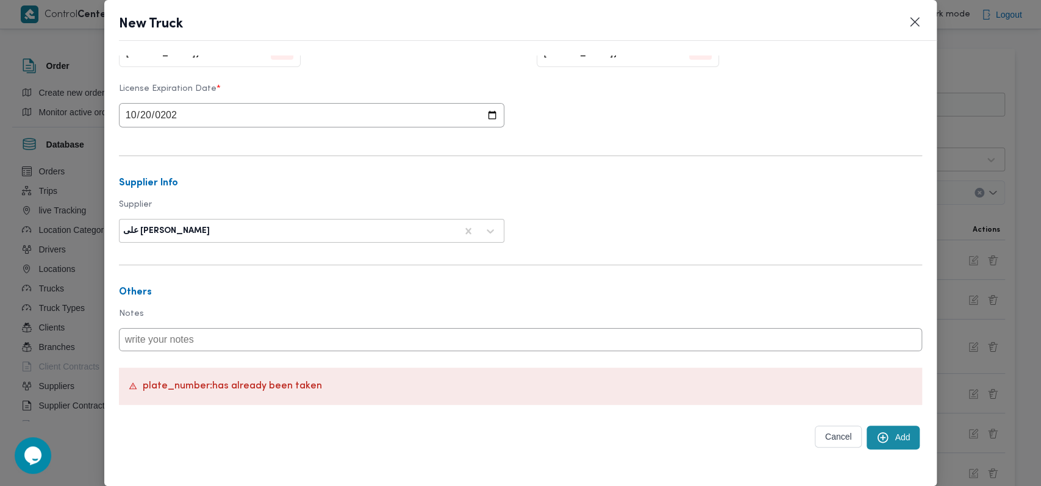
click at [435, 440] on button "Add" at bounding box center [892, 438] width 53 height 24
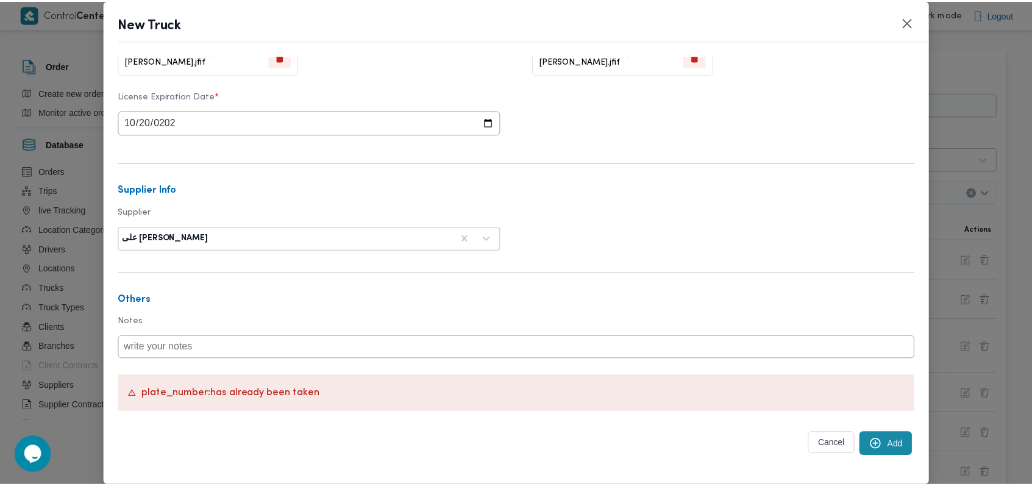
scroll to position [429, 0]
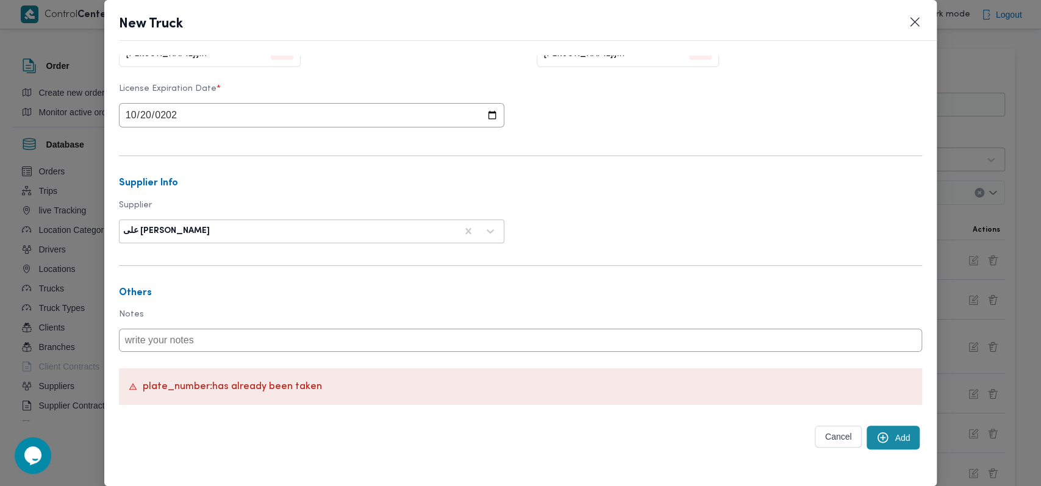
click at [435, 445] on button "Cancel" at bounding box center [838, 437] width 48 height 22
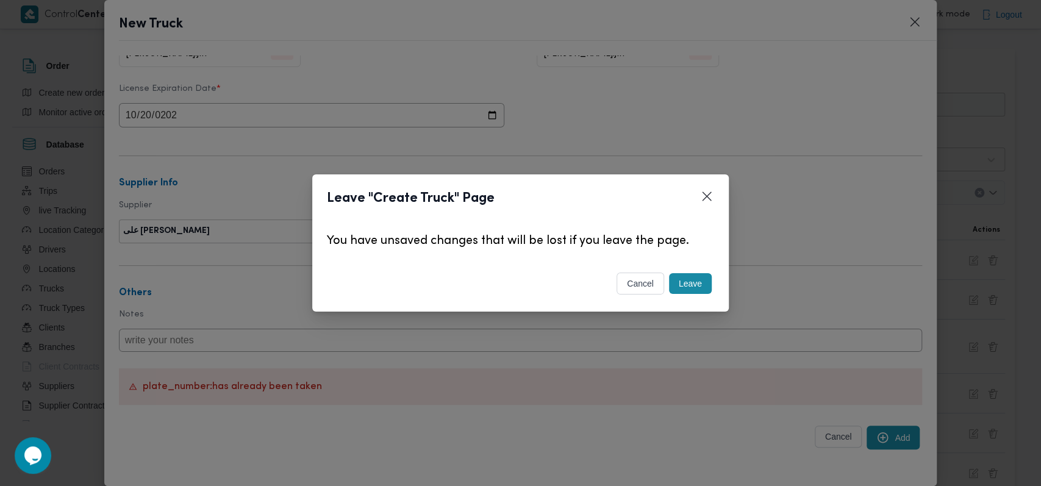
click at [435, 281] on button "Leave" at bounding box center [690, 283] width 43 height 21
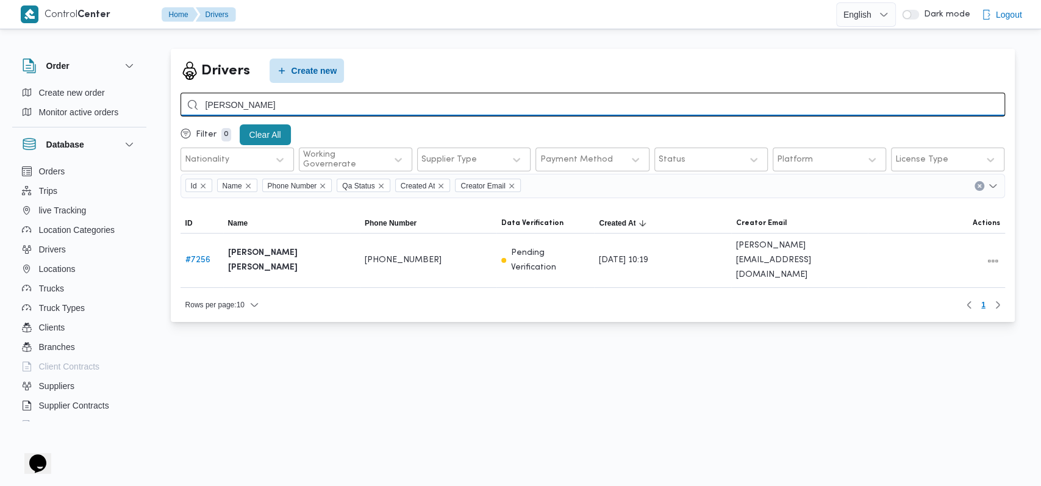
click at [314, 108] on input "[PERSON_NAME]" at bounding box center [592, 105] width 824 height 24
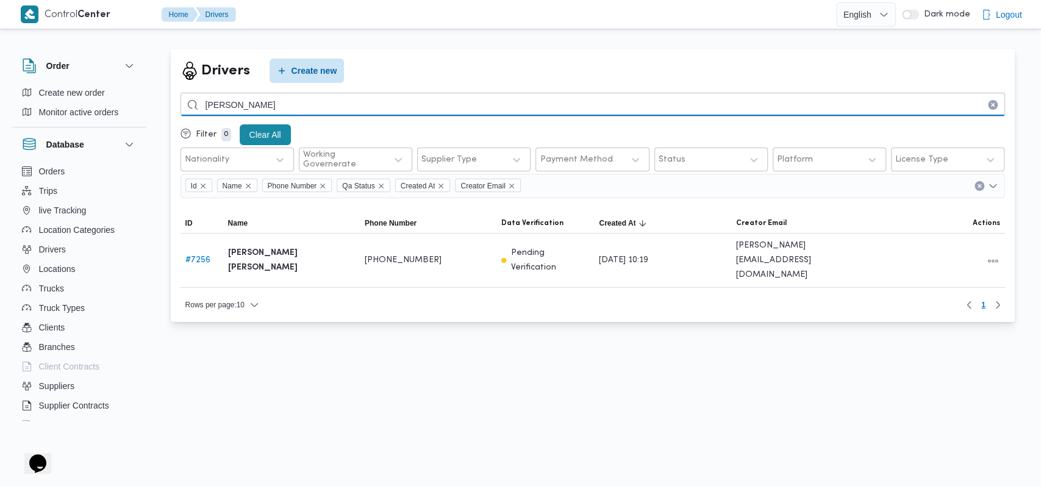
type input "[PERSON_NAME]"
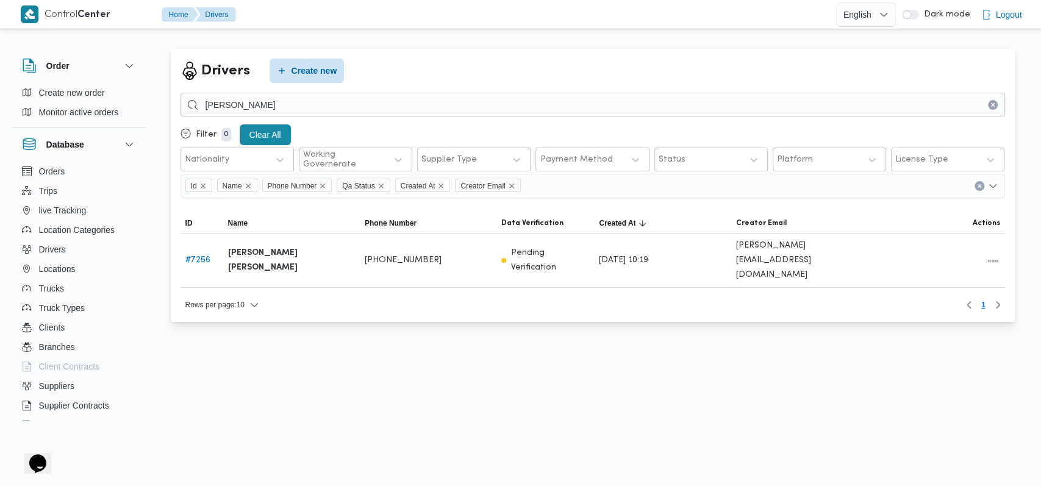
click at [991, 103] on icon "Clear input" at bounding box center [992, 104] width 3 height 3
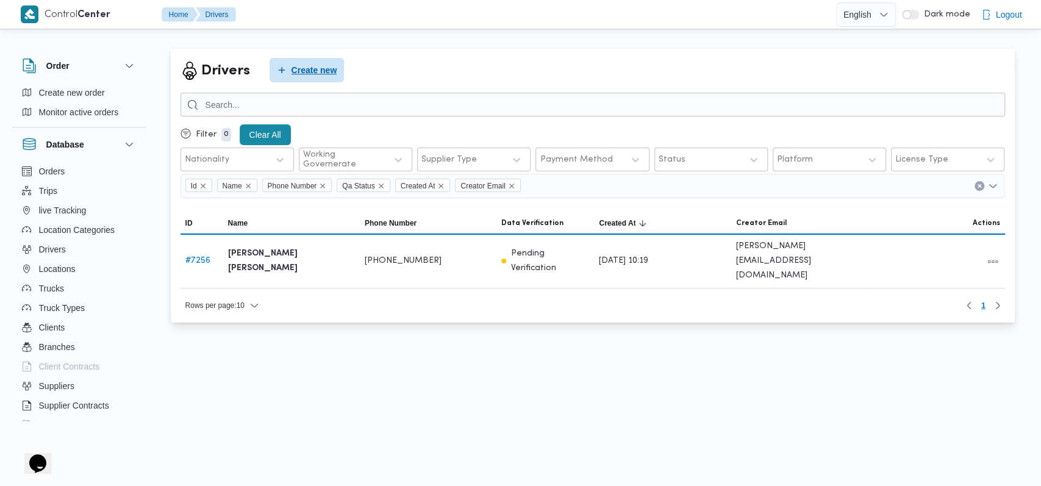
click at [272, 75] on span "Create new" at bounding box center [306, 70] width 75 height 24
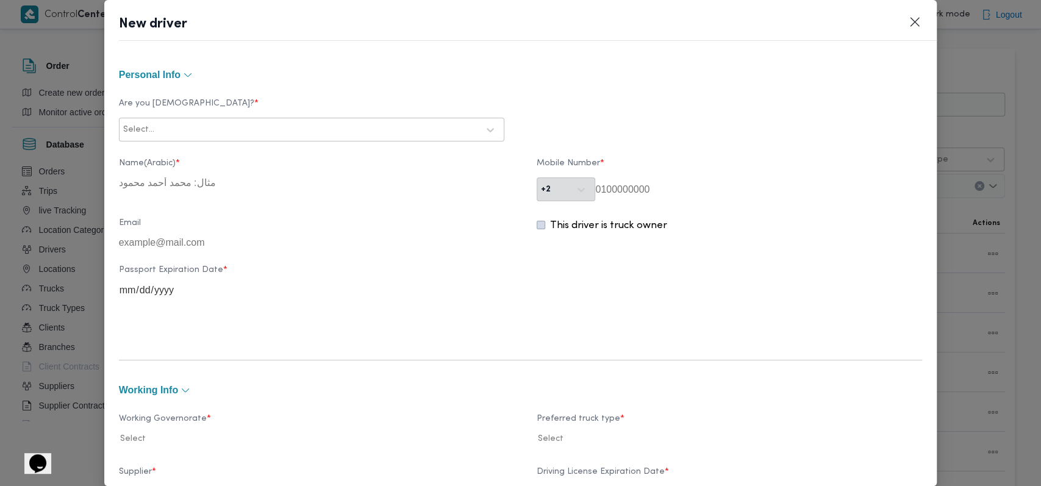
click at [327, 136] on div "Select..." at bounding box center [300, 129] width 357 height 17
click at [284, 154] on div "Egyptian" at bounding box center [311, 161] width 384 height 21
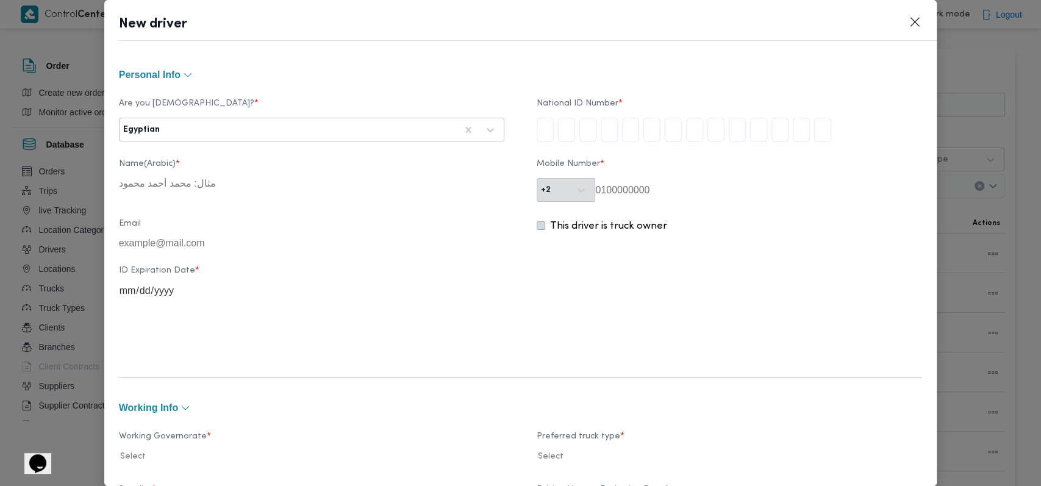
type input "2"
type input "9"
type input "0"
type input "5"
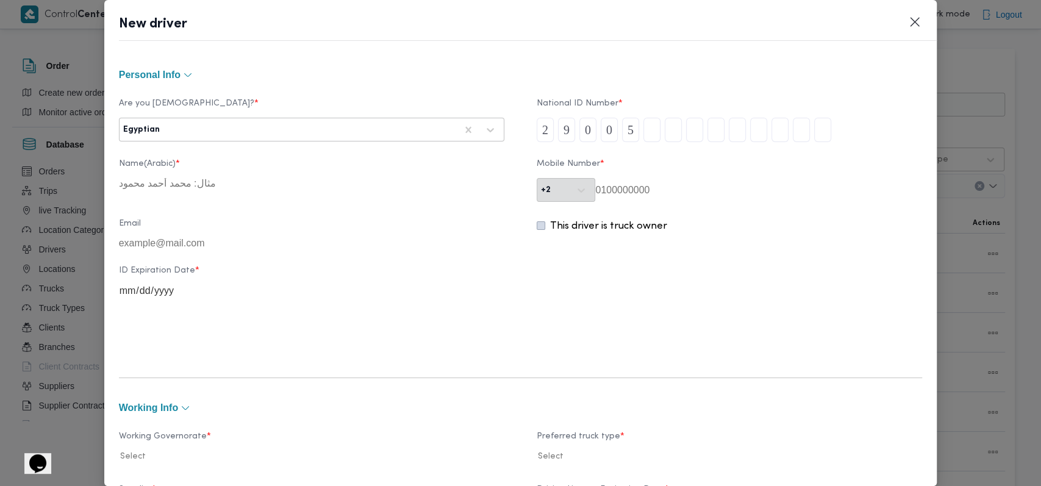
type input "2"
type input "4"
type input "1"
type input "4"
type input "0"
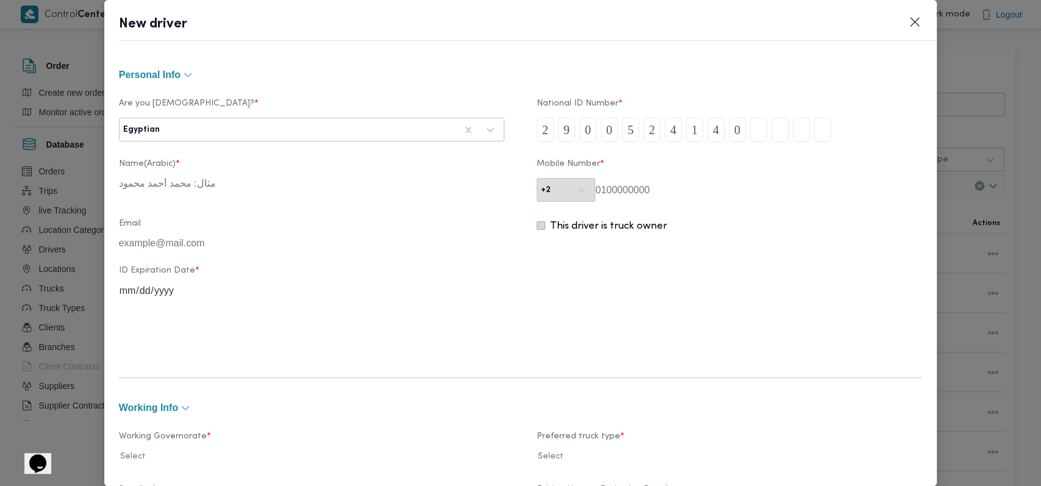
type input "1"
type input "3"
type input "9"
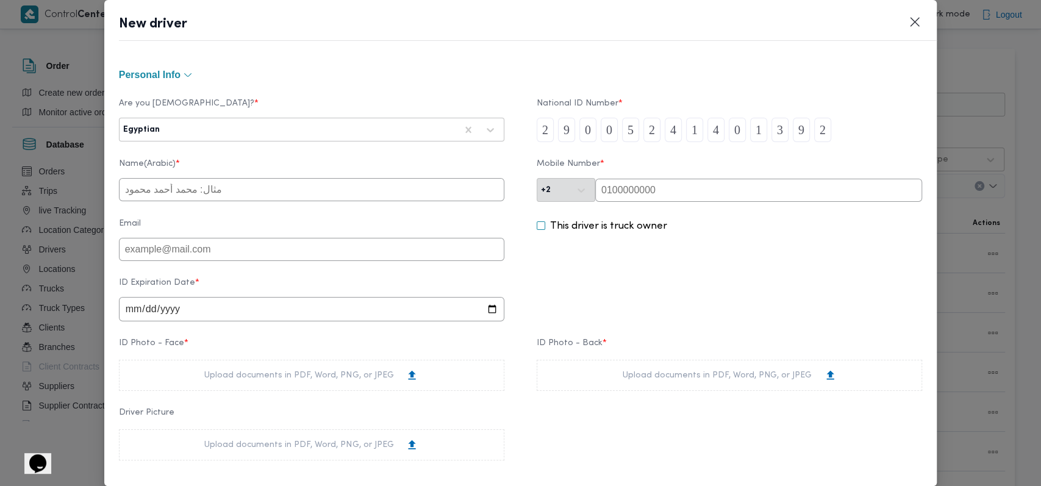
type input "2"
click at [189, 190] on input "text" at bounding box center [311, 189] width 385 height 23
type input "احمد مصطفى عبدالقوى درويش"
click at [136, 319] on input "date" at bounding box center [311, 309] width 385 height 24
type input "2026-10-25"
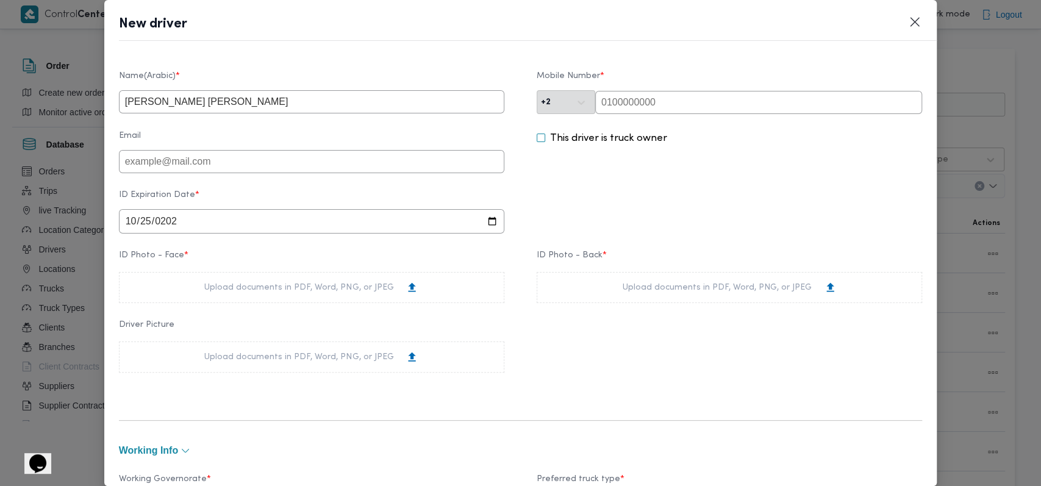
scroll to position [162, 0]
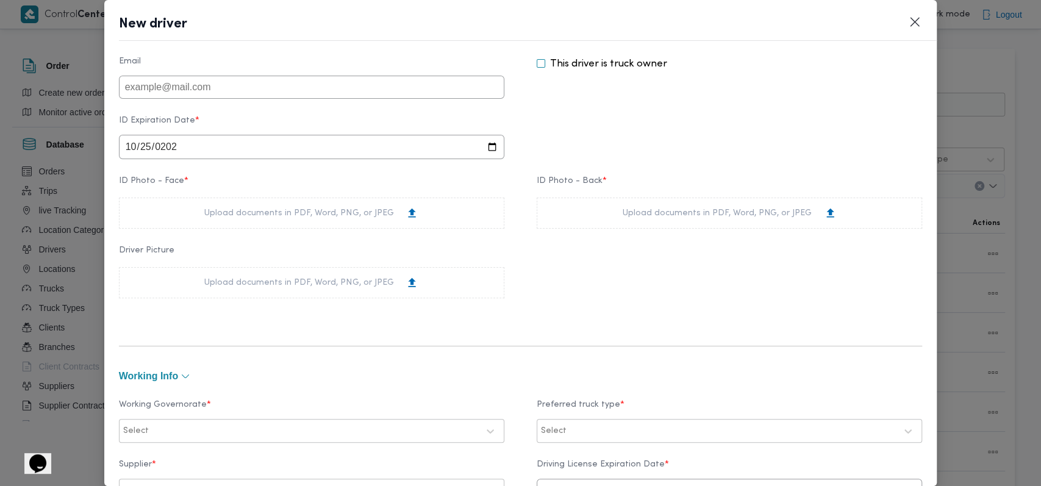
click at [344, 216] on div "Upload documents in PDF, Word, PNG, or JPEG" at bounding box center [311, 213] width 214 height 13
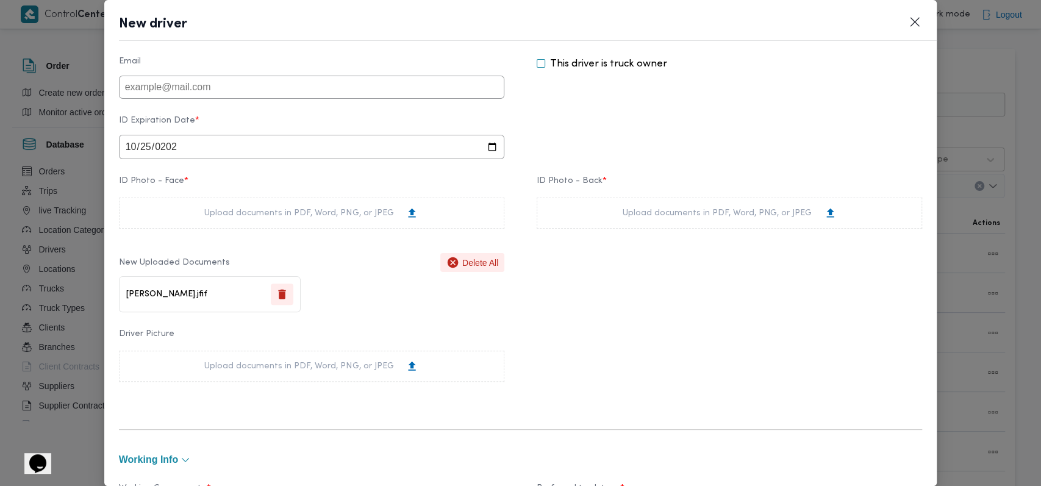
click at [672, 225] on div "Upload documents in PDF, Word, PNG, or JPEG" at bounding box center [728, 213] width 385 height 31
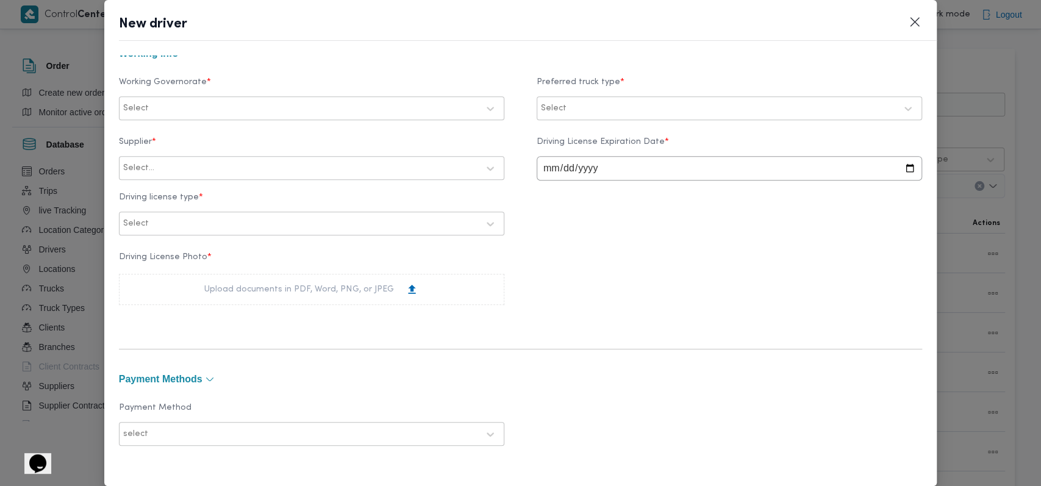
scroll to position [569, 0]
click at [294, 113] on div at bounding box center [314, 108] width 327 height 12
click at [167, 183] on div "الجيزة" at bounding box center [312, 184] width 360 height 15
click at [574, 98] on div "Select" at bounding box center [729, 108] width 379 height 22
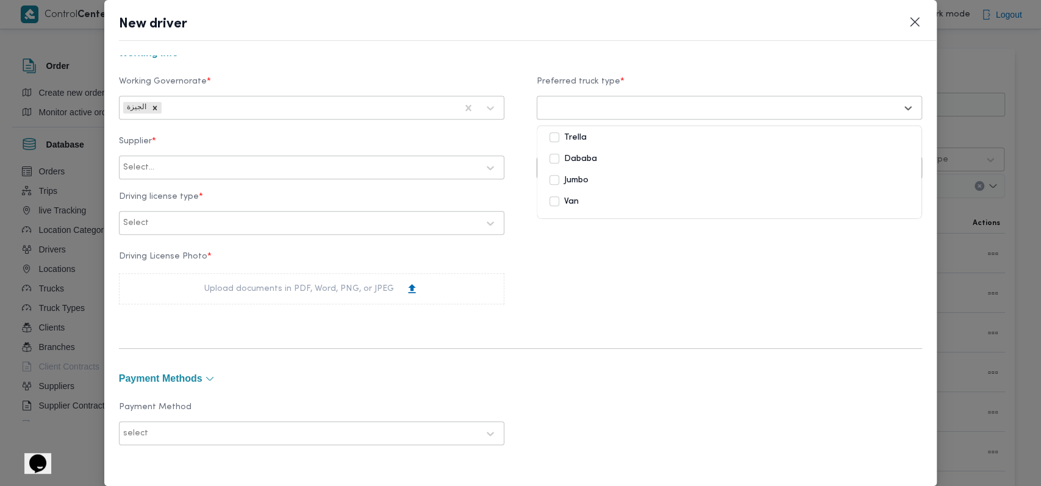
click at [576, 159] on label "Dababa" at bounding box center [573, 159] width 48 height 15
click at [354, 169] on div at bounding box center [317, 168] width 321 height 12
type input "على سليمان"
click at [254, 191] on div "على سليمان محمد سليمان مسلم" at bounding box center [311, 199] width 384 height 21
click at [536, 173] on input "date" at bounding box center [728, 167] width 385 height 24
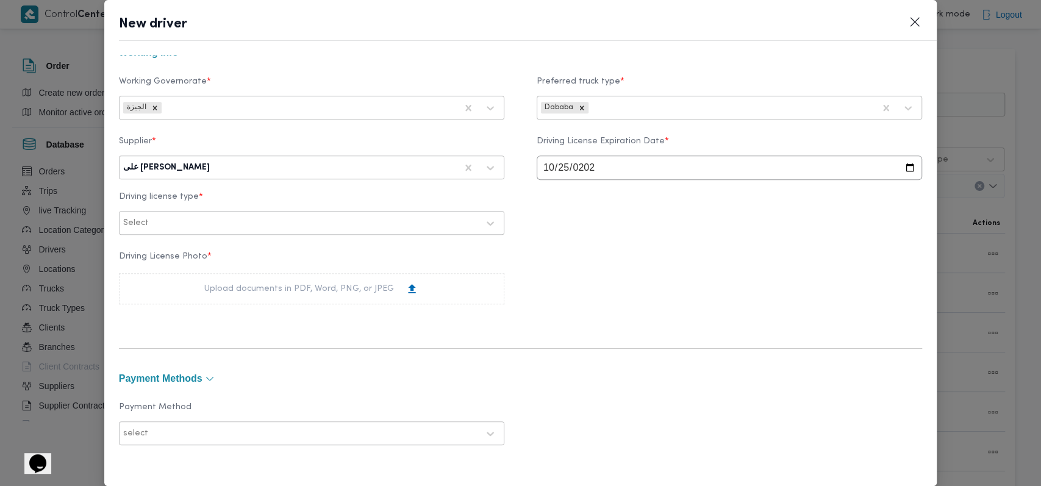
type input "2026-10-25"
click at [538, 204] on div "Supplier * على سليمان محمد سليمان مسلم Driving License Expiration Date * 2026-1…" at bounding box center [520, 185] width 803 height 110
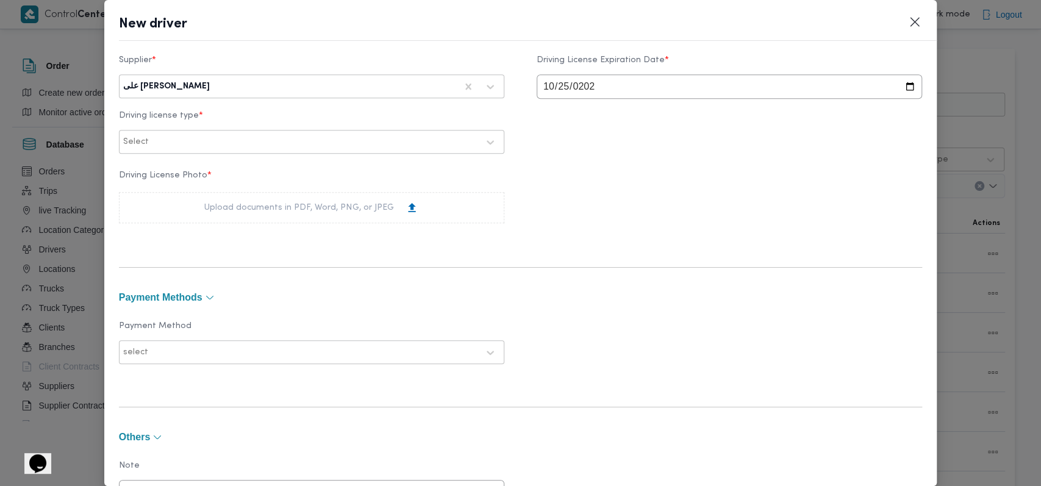
click at [333, 213] on div "Upload documents in PDF, Word, PNG, or JPEG" at bounding box center [311, 207] width 214 height 13
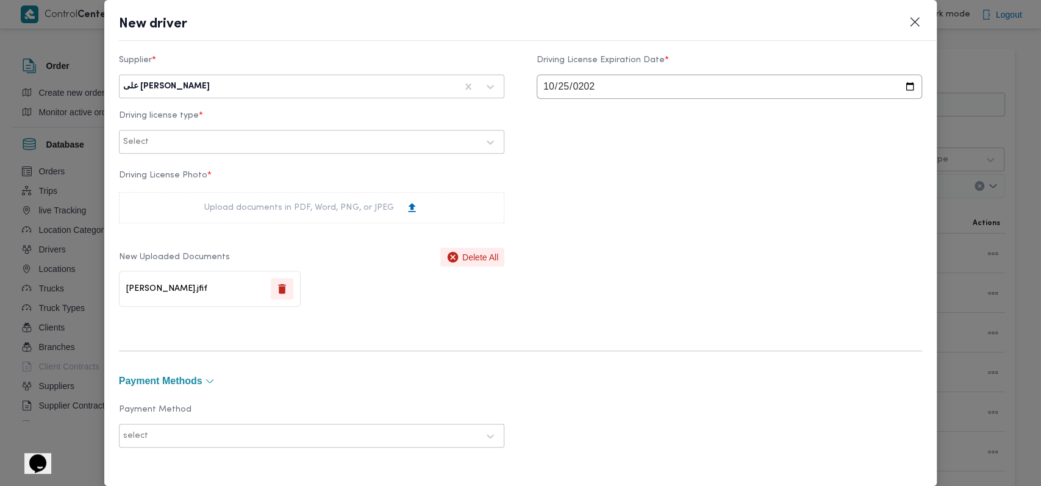
click at [314, 146] on div at bounding box center [314, 142] width 327 height 12
click at [153, 215] on div "ثالثة" at bounding box center [311, 216] width 384 height 21
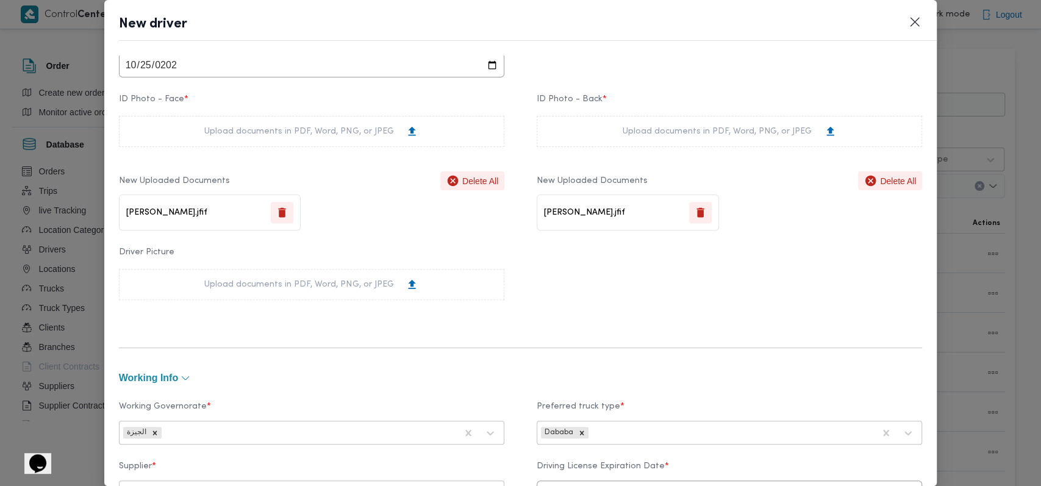
scroll to position [0, 0]
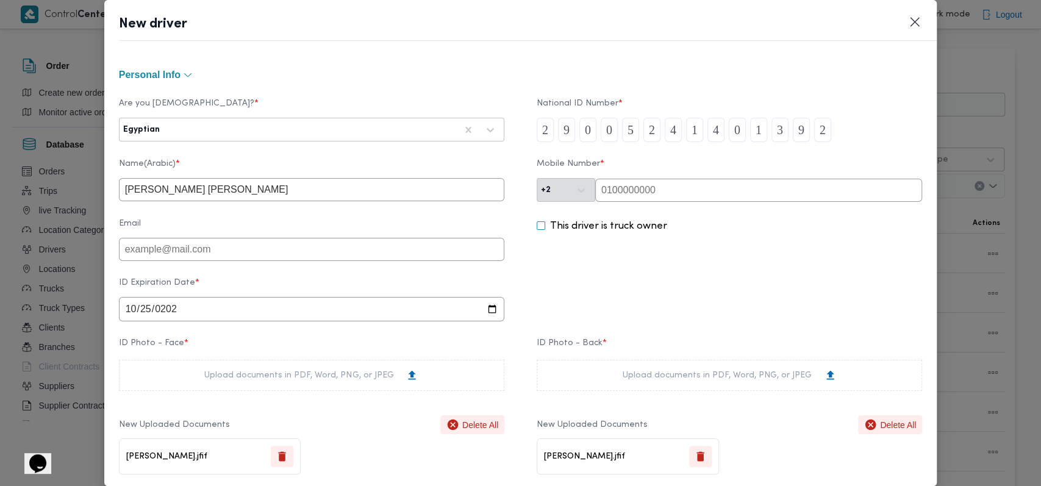
click at [639, 202] on input "text" at bounding box center [758, 190] width 327 height 23
type input "01091909950"
click at [618, 276] on div "ID Expiration Date * 2026-10-25" at bounding box center [520, 299] width 803 height 55
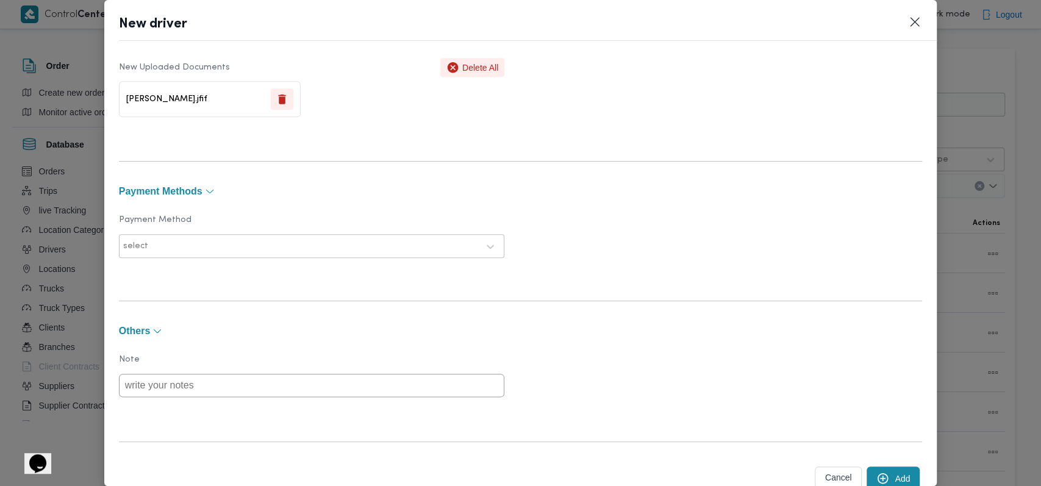
scroll to position [880, 0]
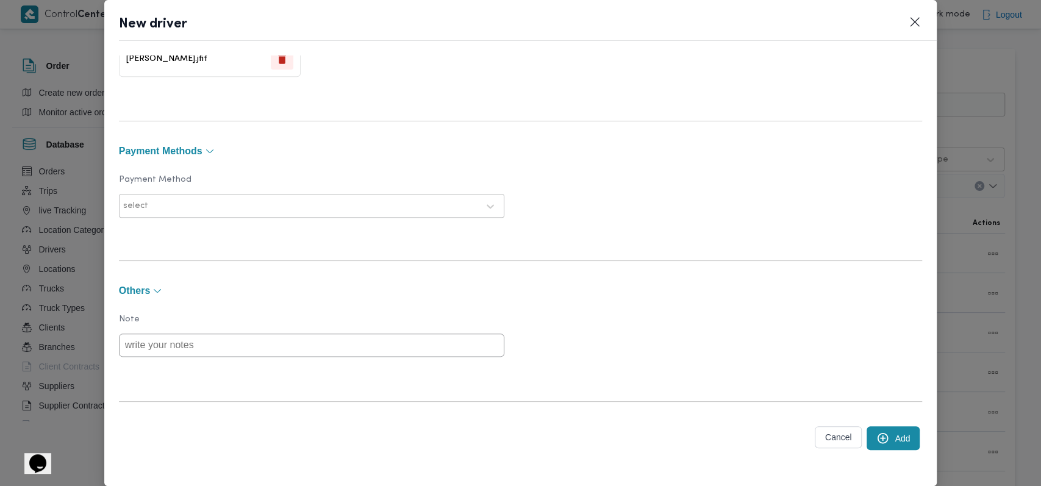
click at [877, 437] on icon "submit" at bounding box center [882, 438] width 11 height 11
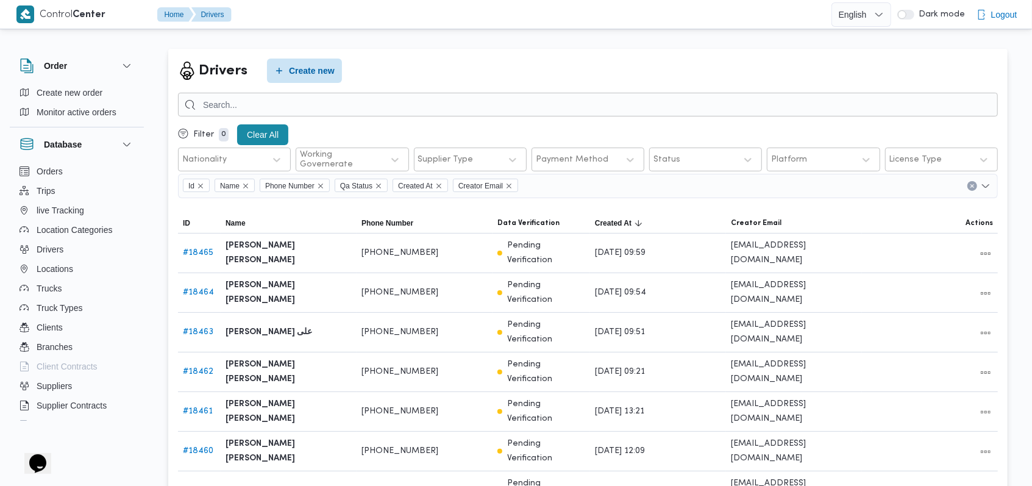
click at [417, 57] on div "Drivers Create new Filter 0 Clear All Nationality Working Governerate Supplier …" at bounding box center [587, 356] width 839 height 615
click at [307, 73] on span "Create new" at bounding box center [312, 70] width 46 height 15
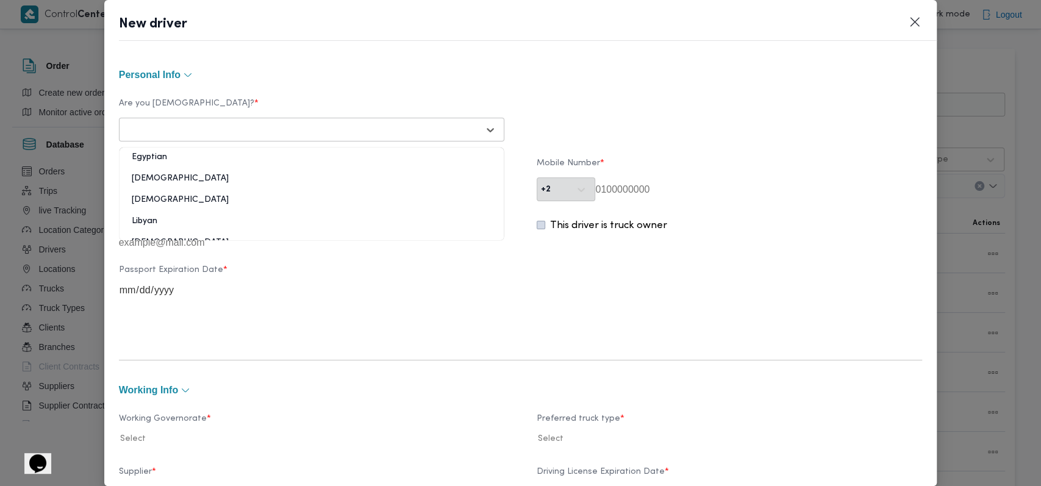
click at [379, 132] on div at bounding box center [300, 130] width 355 height 12
click at [273, 155] on div "Egyptian" at bounding box center [311, 161] width 384 height 21
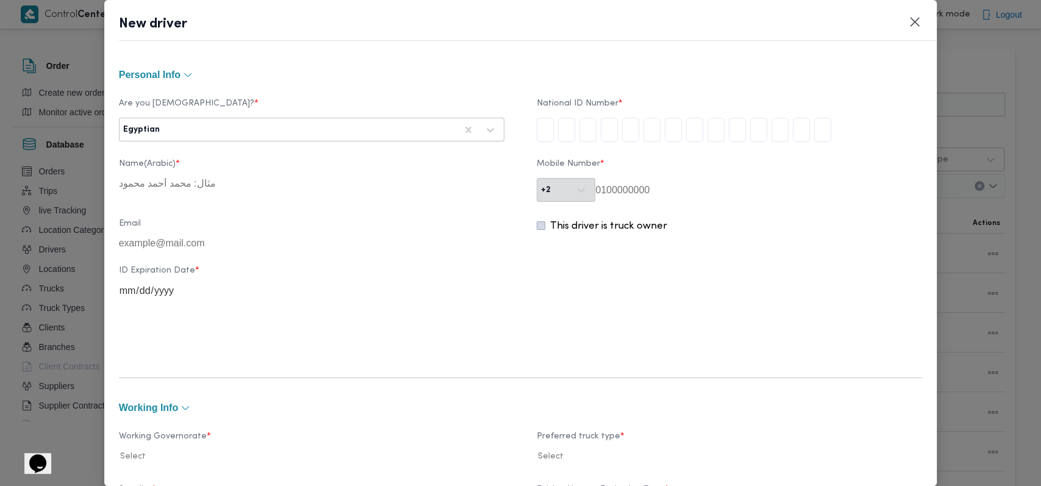
click at [538, 141] on input "tel" at bounding box center [544, 130] width 17 height 24
type input "2"
type input "9"
type input "0"
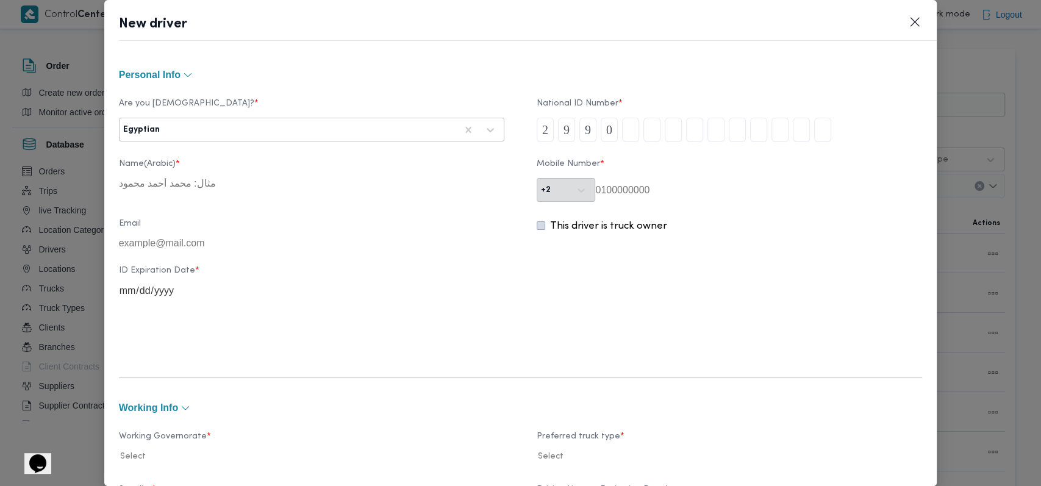
type input "1"
type input "4"
type input "1"
type input "7"
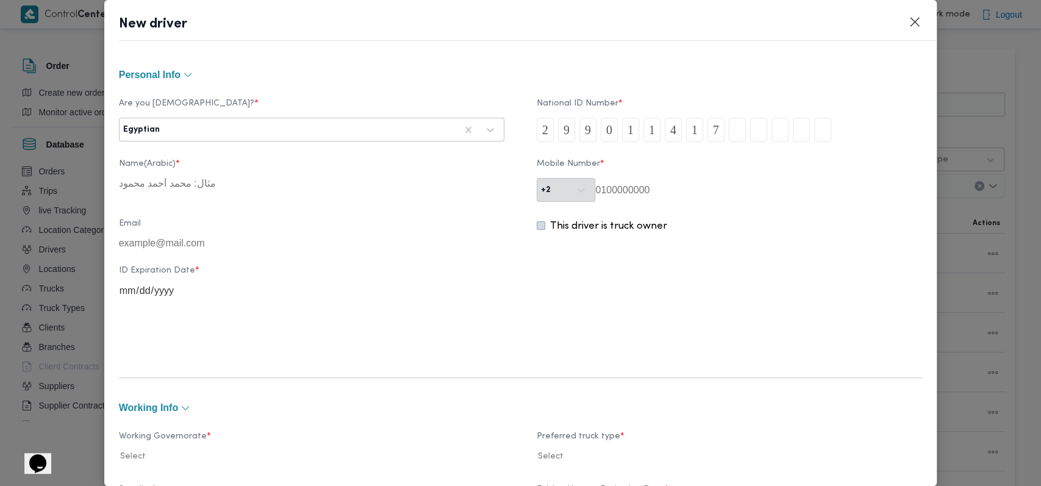
type input "0"
type input "8"
type input "7"
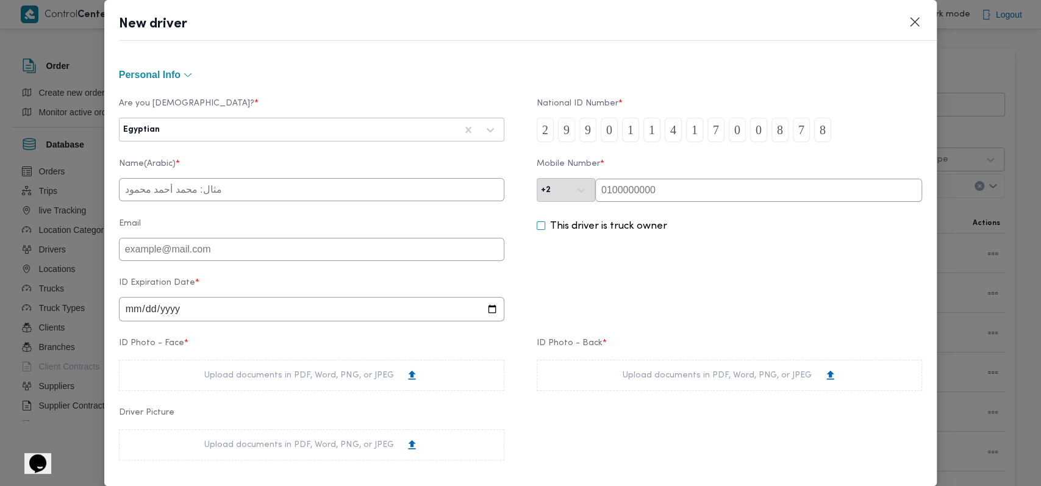
type input "8"
click at [269, 199] on input "text" at bounding box center [311, 189] width 385 height 23
type input "محمد صابر جابر مصيلحى الجمال"
click at [130, 314] on input "date" at bounding box center [311, 309] width 385 height 24
type input "2028-01-07"
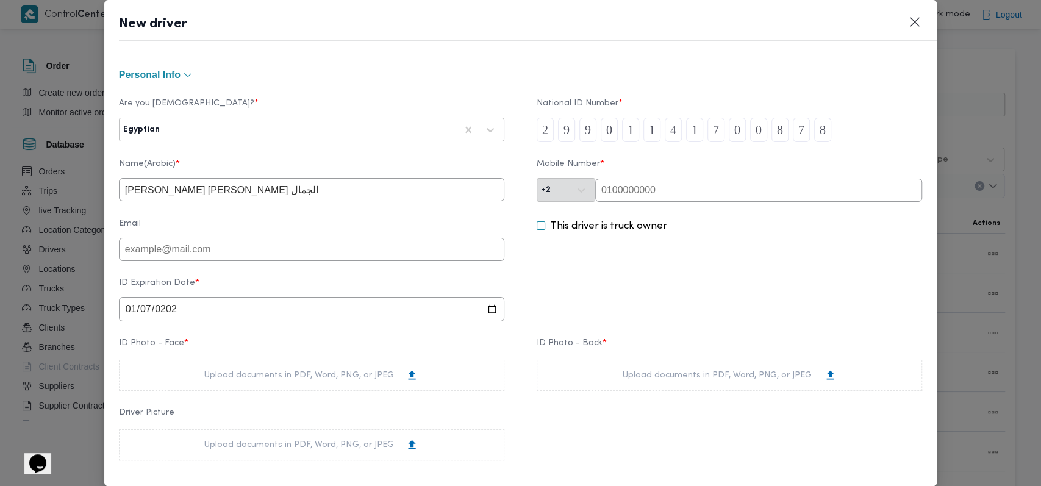
scroll to position [162, 0]
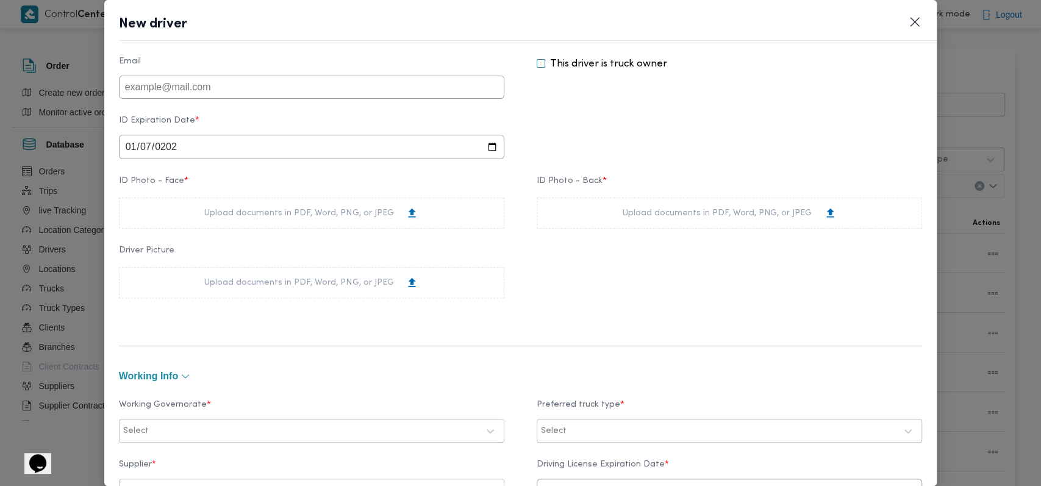
click at [347, 211] on div "Upload documents in PDF, Word, PNG, or JPEG" at bounding box center [311, 213] width 214 height 13
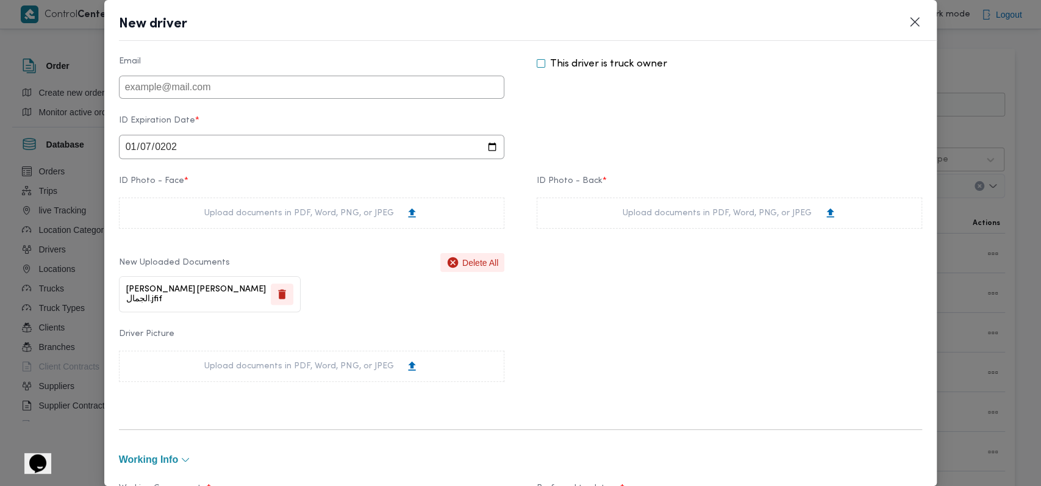
click at [749, 219] on div "Upload documents in PDF, Word, PNG, or JPEG" at bounding box center [729, 213] width 214 height 13
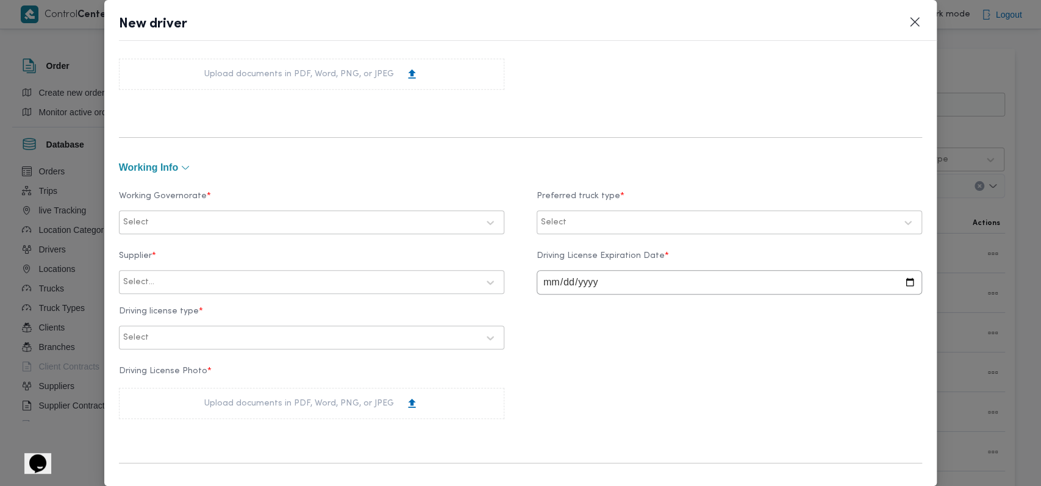
scroll to position [488, 0]
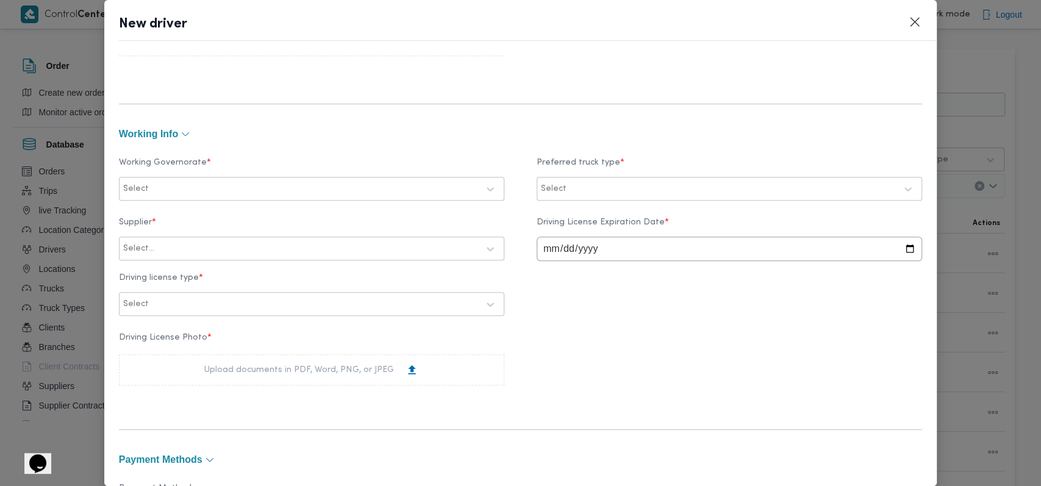
click at [338, 191] on div at bounding box center [314, 189] width 327 height 12
click at [159, 268] on label "الجيزة" at bounding box center [150, 265] width 37 height 15
click at [634, 183] on div at bounding box center [732, 189] width 327 height 12
click at [574, 244] on label "Dababa" at bounding box center [573, 240] width 48 height 15
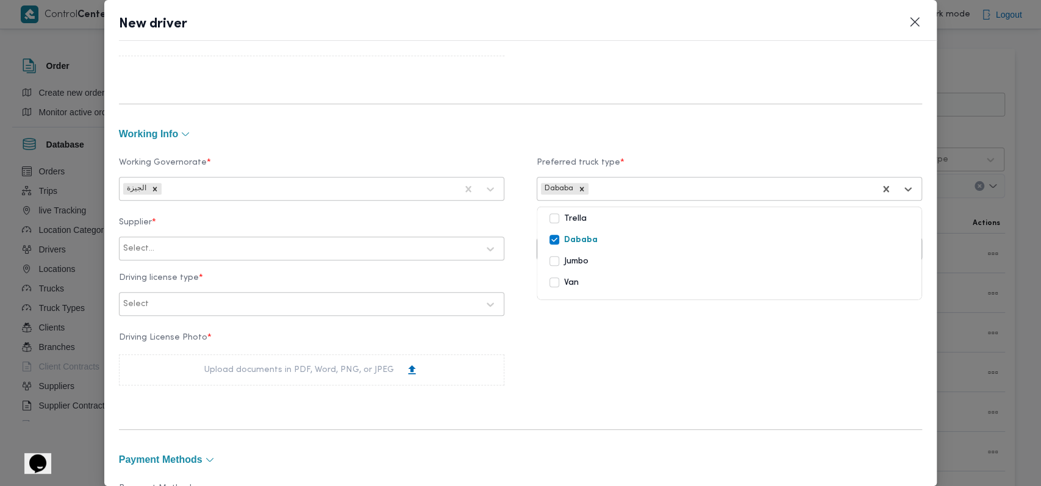
click at [292, 248] on div at bounding box center [317, 249] width 321 height 12
type input "راجح"
click at [215, 271] on div "راجح ضبع مهني مسعد" at bounding box center [311, 280] width 384 height 21
click at [538, 258] on input "date" at bounding box center [728, 249] width 385 height 24
type input "2028-01-07"
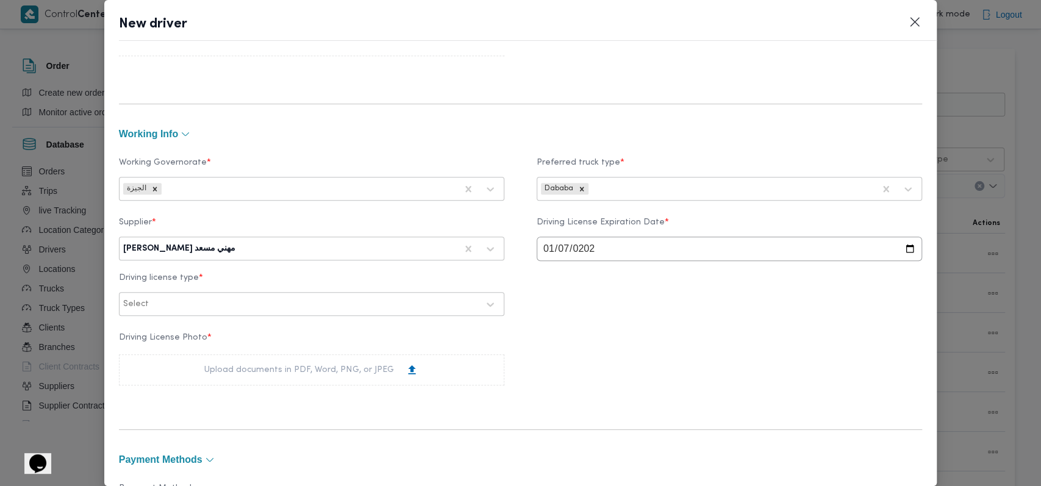
click at [565, 301] on div "Supplier * راجح ضبع مهني مسعد Driving License Expiration Date * 2028-01-07 Driv…" at bounding box center [520, 267] width 803 height 110
click at [327, 294] on div "Select" at bounding box center [311, 304] width 385 height 24
click at [264, 319] on div "Supplier * راجح ضبع مهني مسعد Driving License Expiration Date * 2028-01-07 Driv…" at bounding box center [520, 267] width 803 height 110
click at [258, 308] on div at bounding box center [314, 304] width 327 height 12
click at [150, 401] on div "خاصة" at bounding box center [311, 400] width 384 height 21
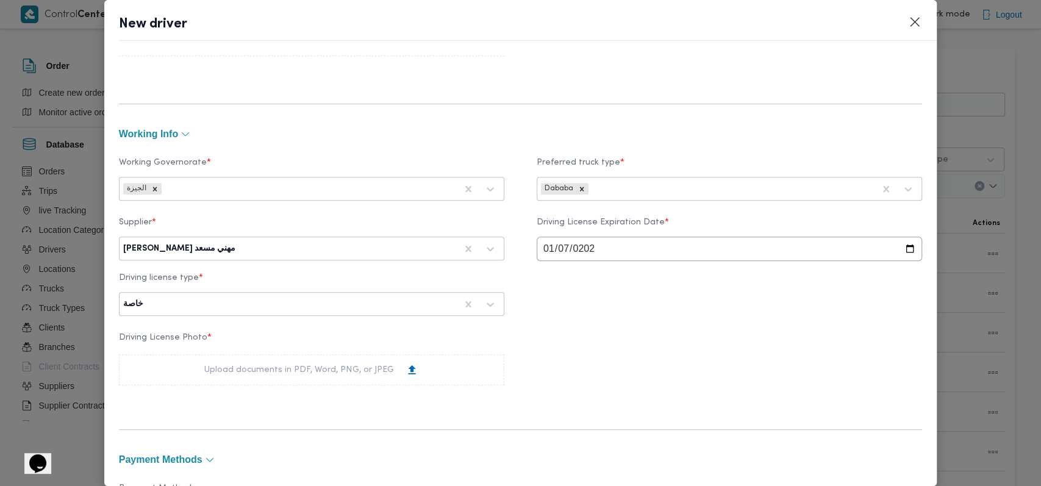
click at [203, 371] on div "Upload documents in PDF, Word, PNG, or JPEG" at bounding box center [311, 369] width 385 height 31
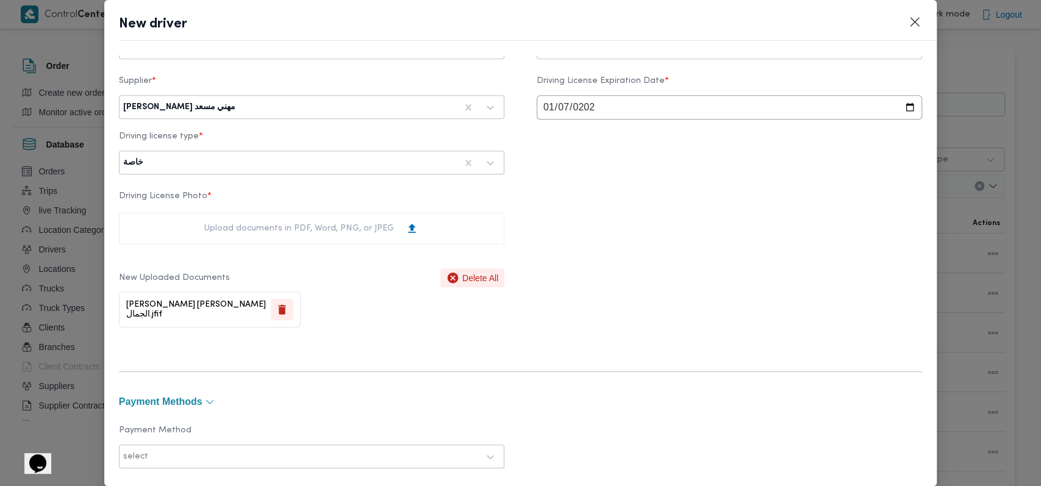
scroll to position [880, 0]
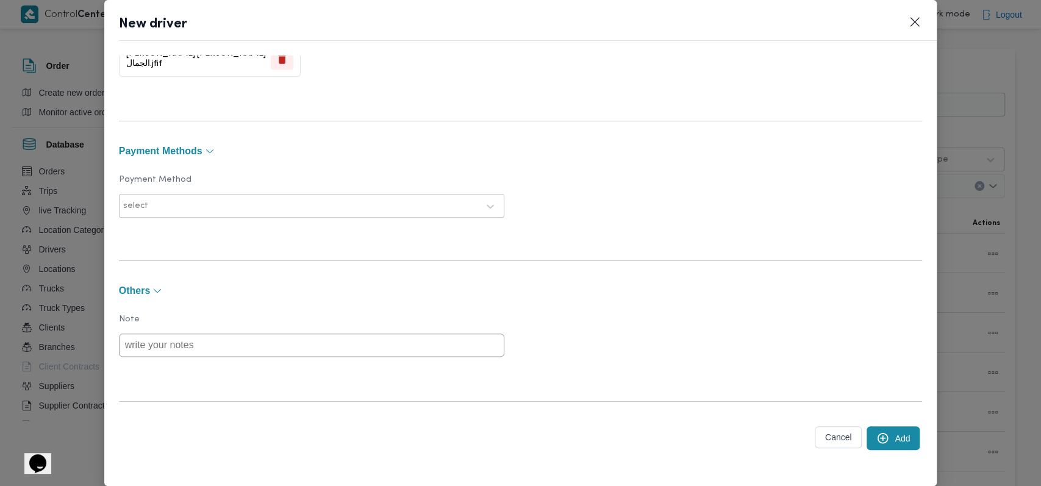
click at [878, 439] on button "Add" at bounding box center [892, 438] width 53 height 24
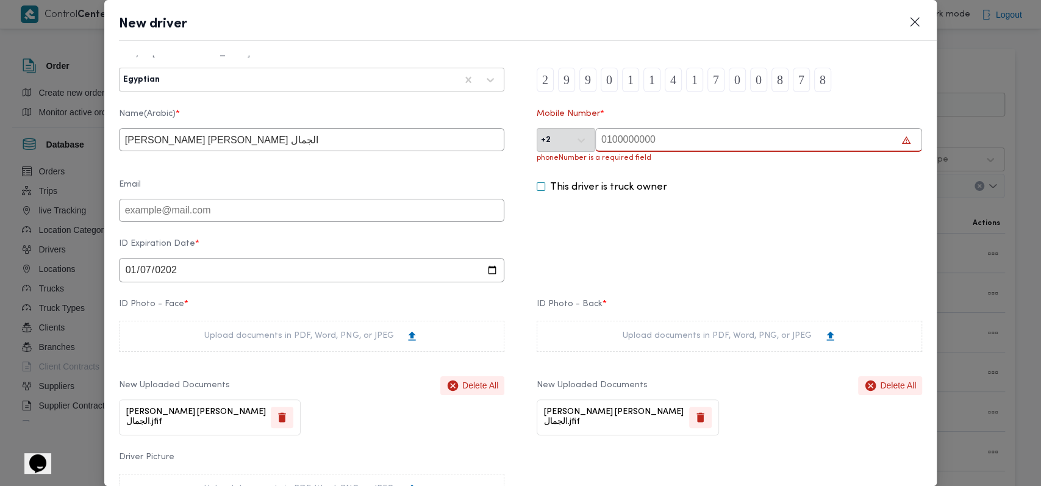
scroll to position [0, 0]
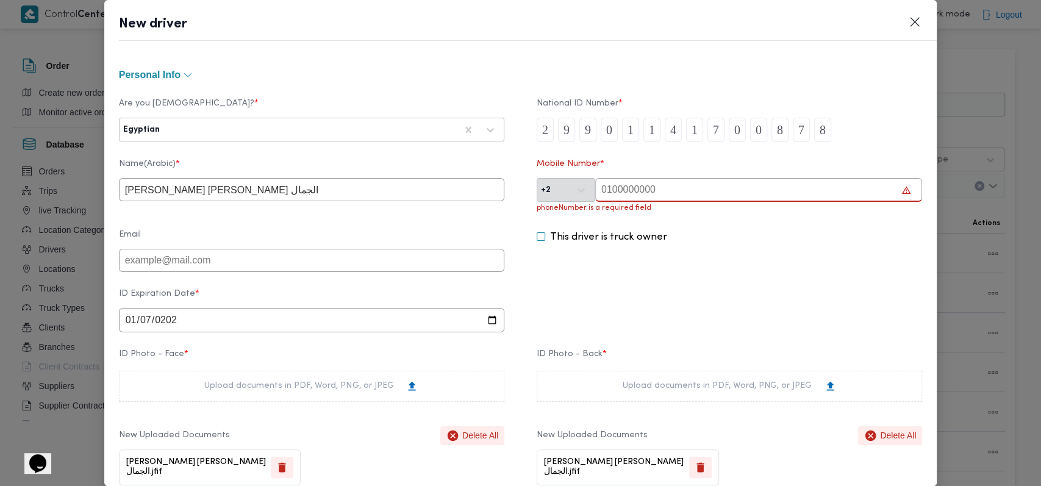
click at [644, 194] on input "text" at bounding box center [758, 190] width 327 height 24
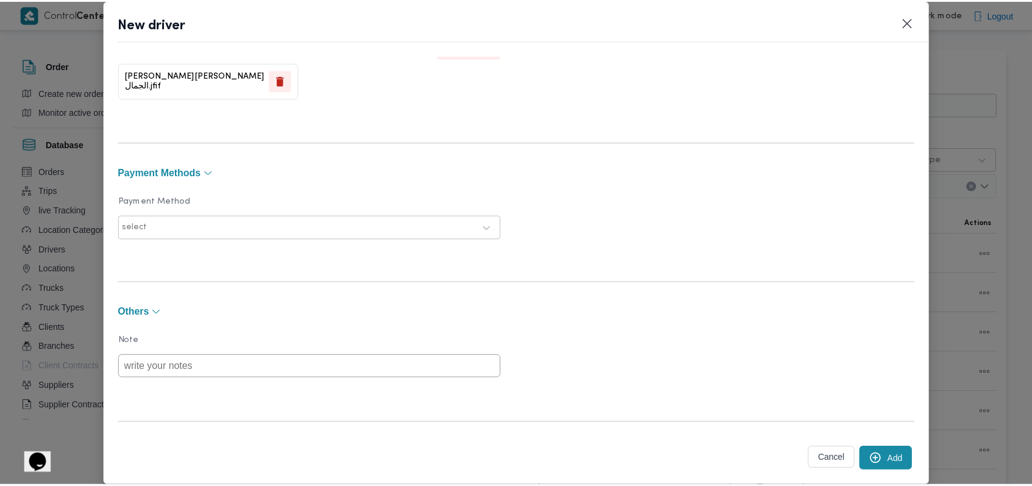
scroll to position [880, 0]
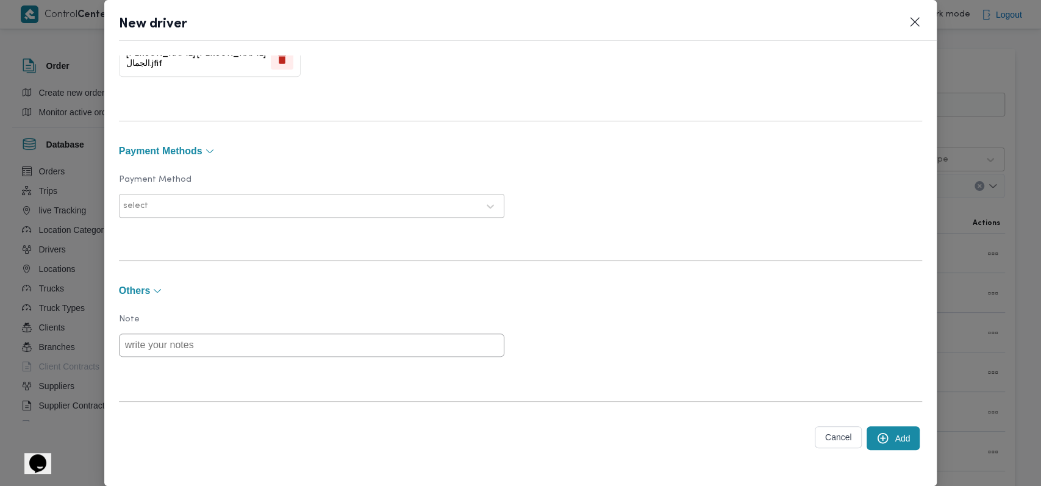
type input "01090293774"
click at [877, 435] on icon "submit" at bounding box center [882, 438] width 11 height 11
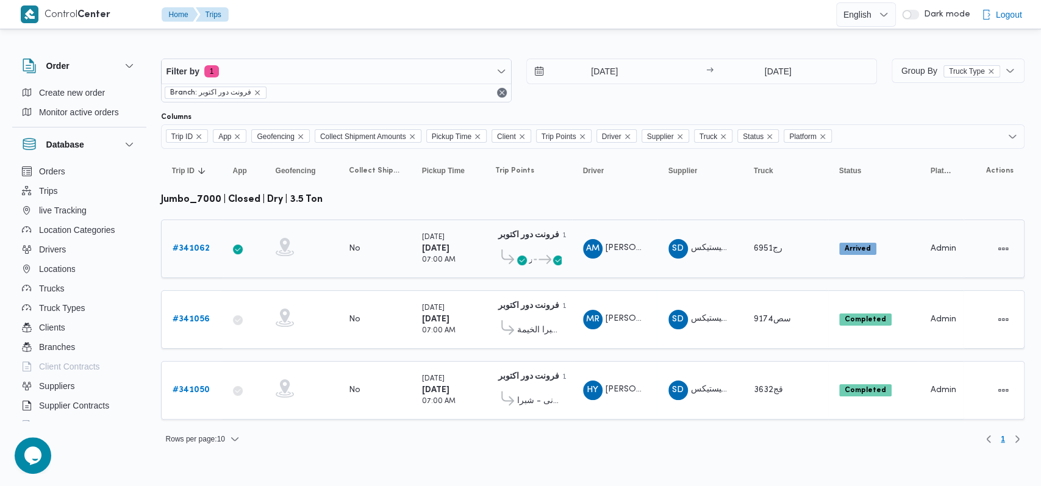
click at [193, 251] on b "# 341062" at bounding box center [191, 248] width 37 height 8
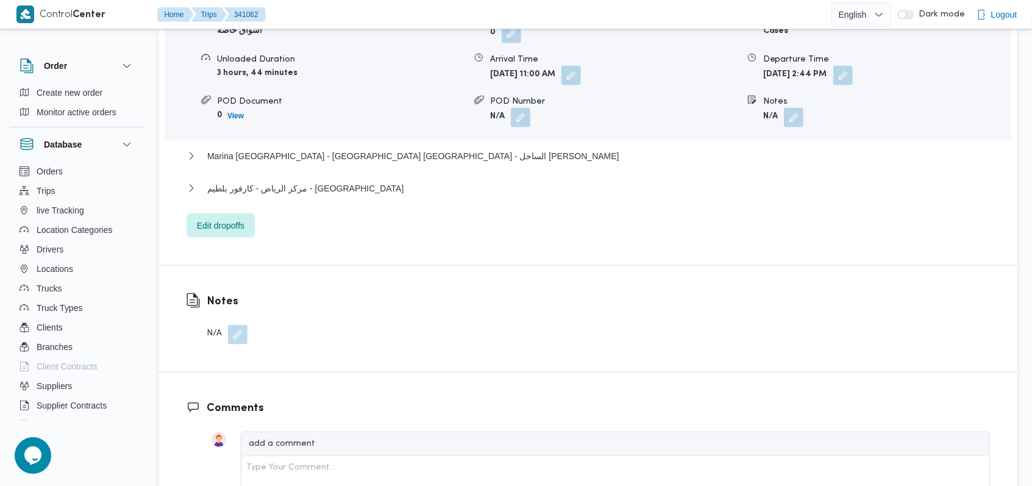
scroll to position [1138, 0]
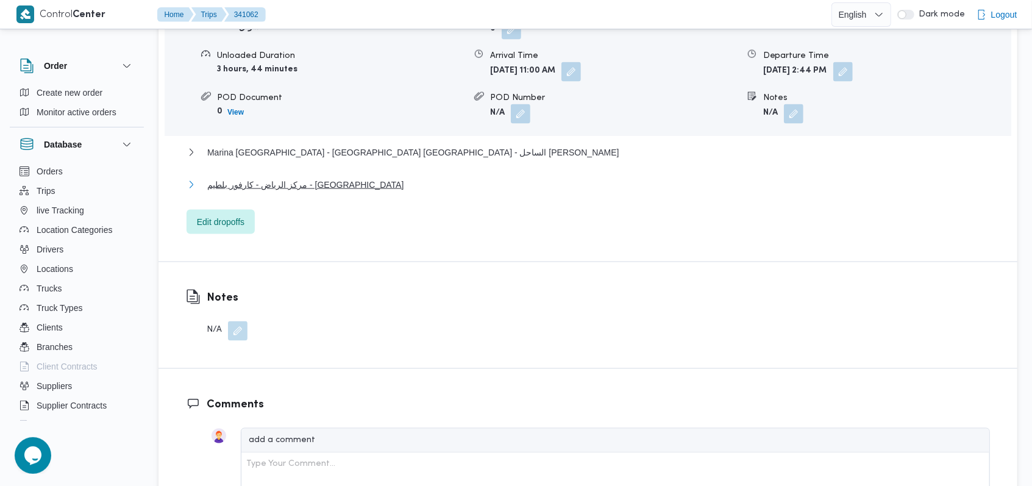
click at [329, 181] on span "مركز الرياض - كارفور بلطيم - [GEOGRAPHIC_DATA]" at bounding box center [305, 184] width 196 height 15
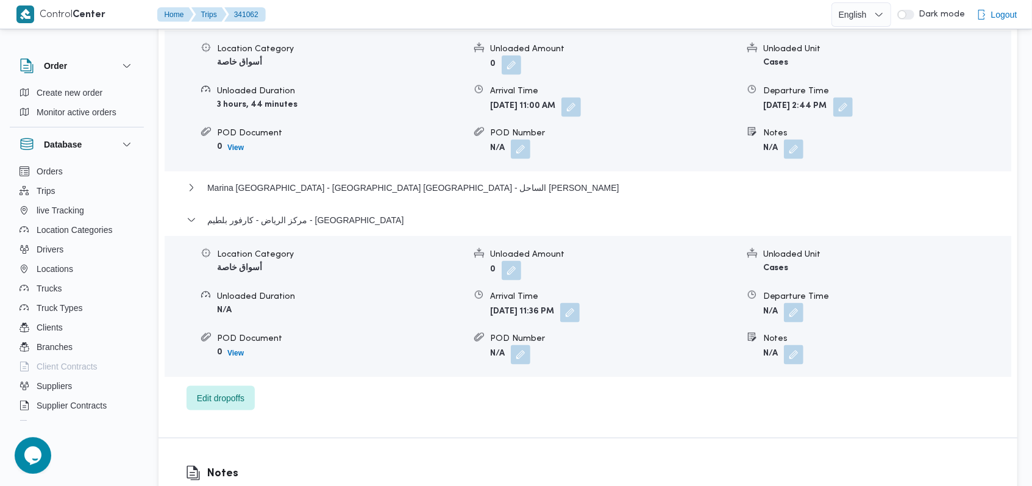
scroll to position [1056, 0]
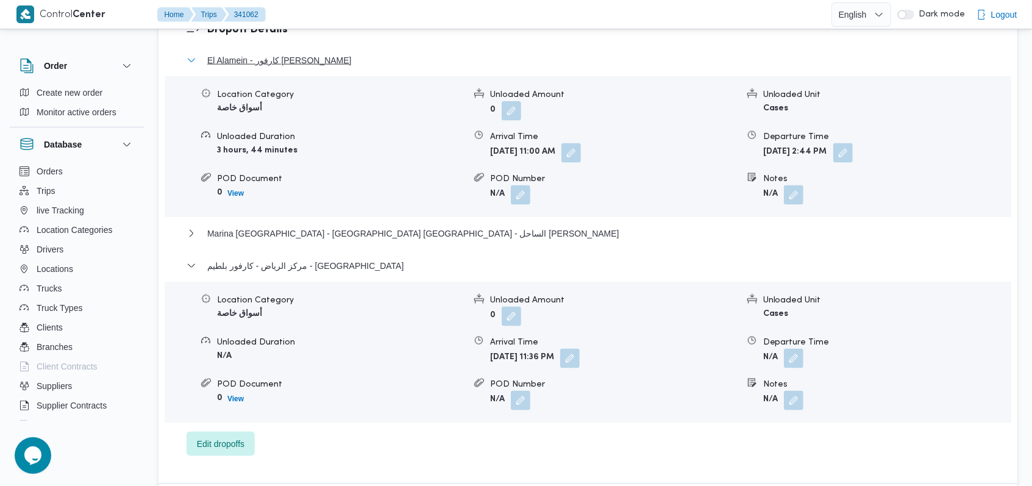
click at [329, 63] on span "El Alamein - كارفور [PERSON_NAME]" at bounding box center [279, 60] width 144 height 15
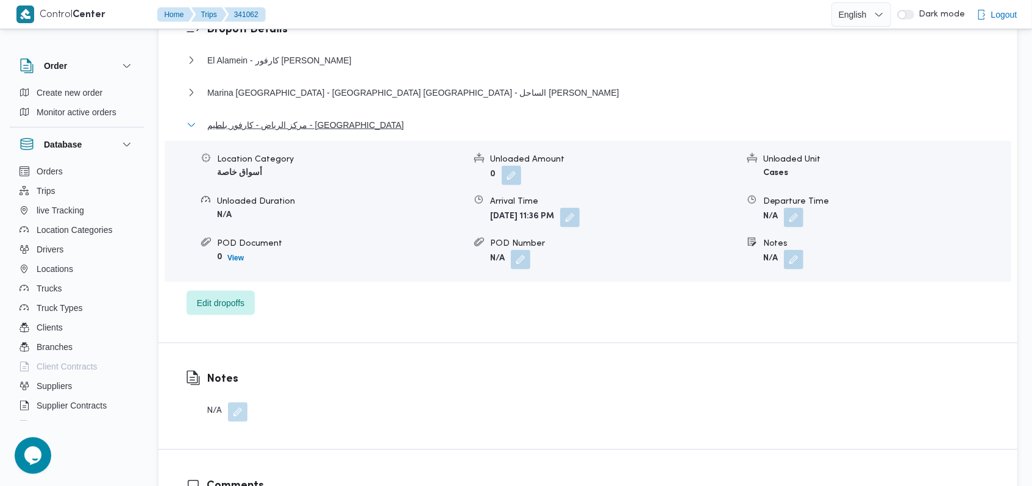
click at [332, 120] on span "مركز الرياض - كارفور بلطيم - [GEOGRAPHIC_DATA]" at bounding box center [305, 125] width 196 height 15
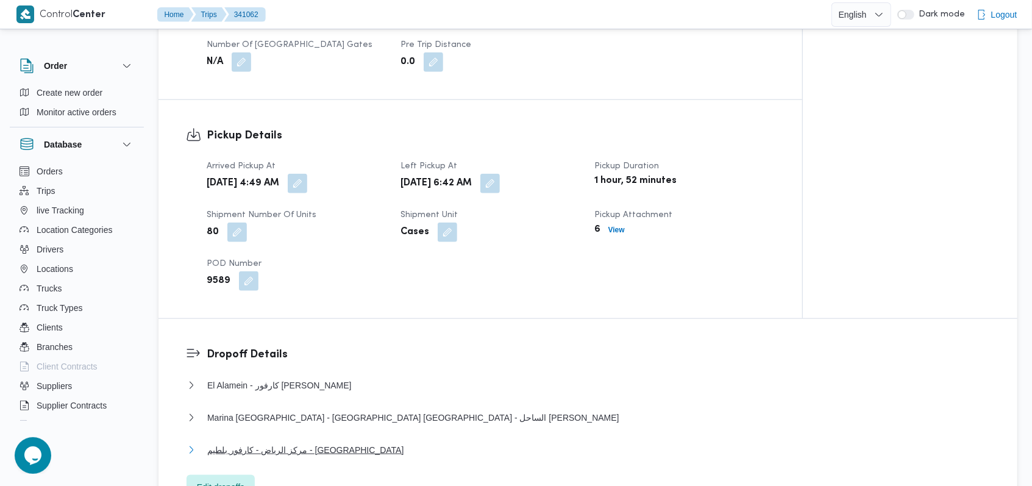
scroll to position [650, 0]
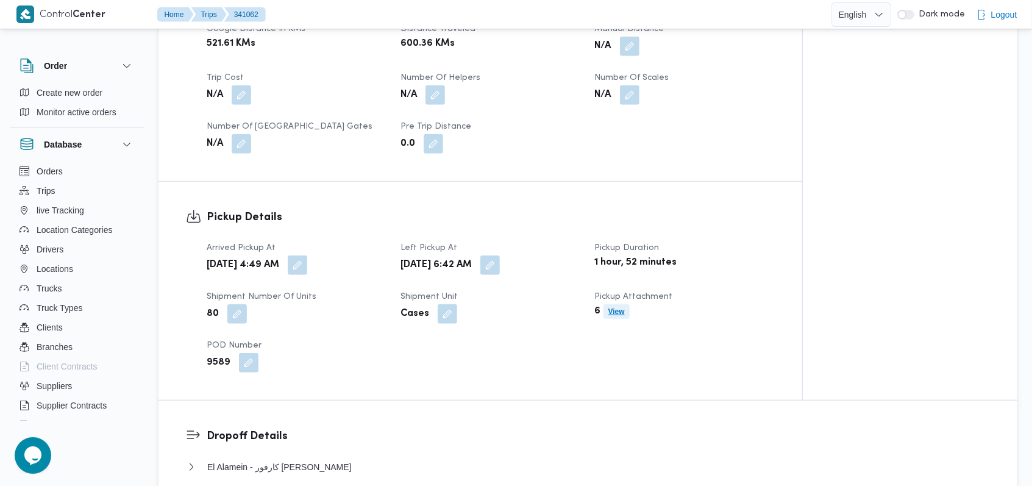
click at [614, 308] on b "View" at bounding box center [616, 311] width 16 height 9
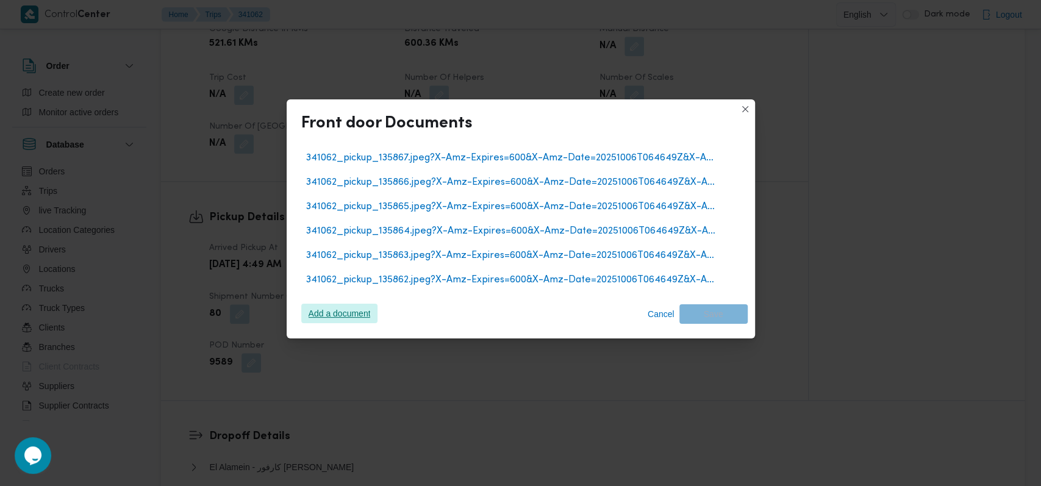
click at [369, 319] on span "Add a document" at bounding box center [339, 314] width 62 height 20
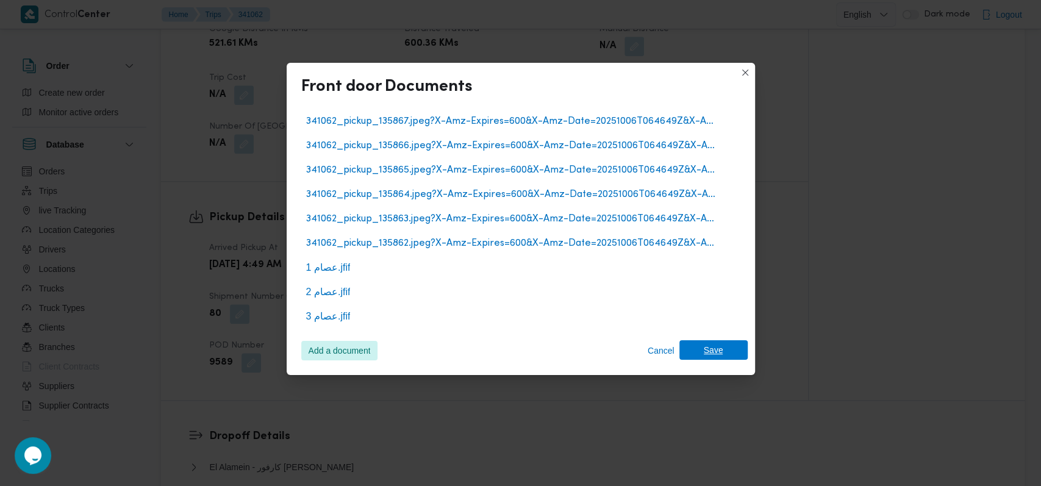
click at [719, 346] on span "Save" at bounding box center [713, 350] width 20 height 20
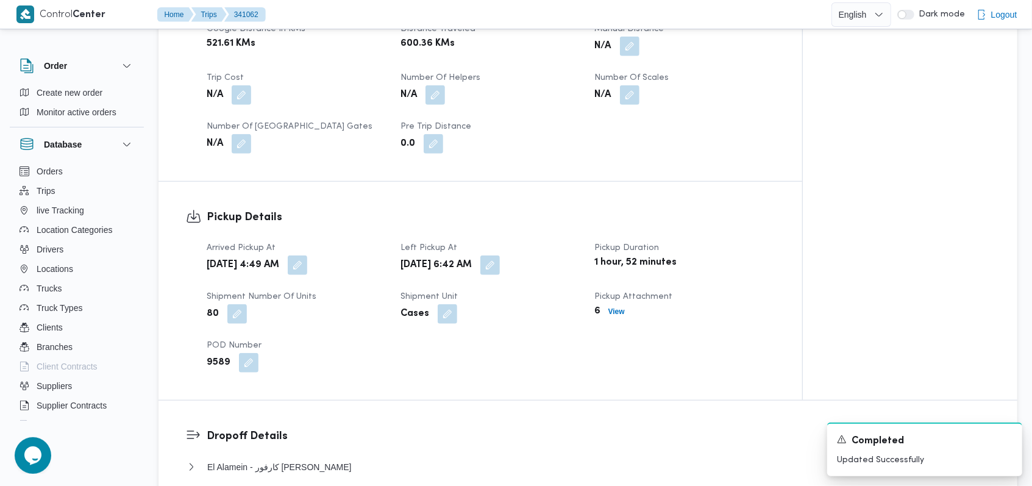
click at [504, 324] on div "Cases" at bounding box center [490, 314] width 182 height 22
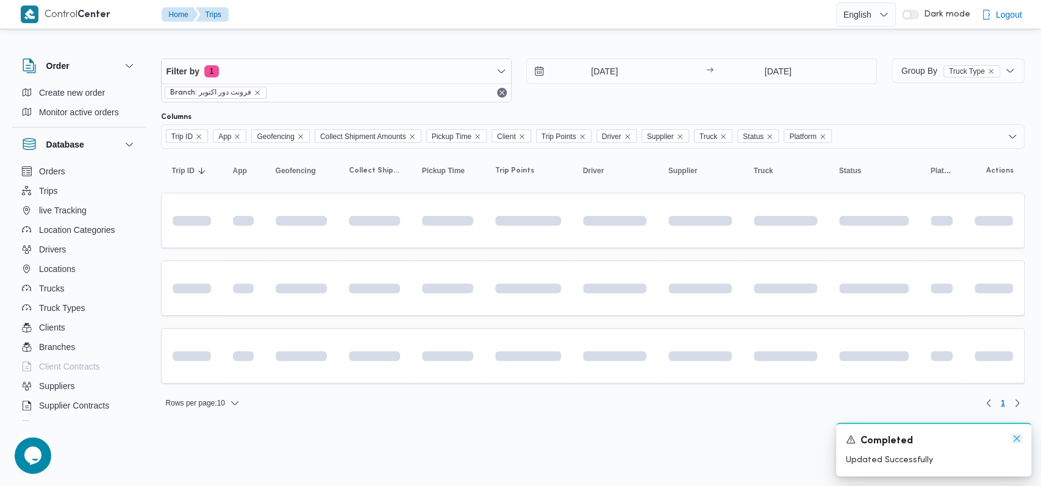
click at [1019, 438] on icon "Dismiss toast" at bounding box center [1016, 438] width 10 height 10
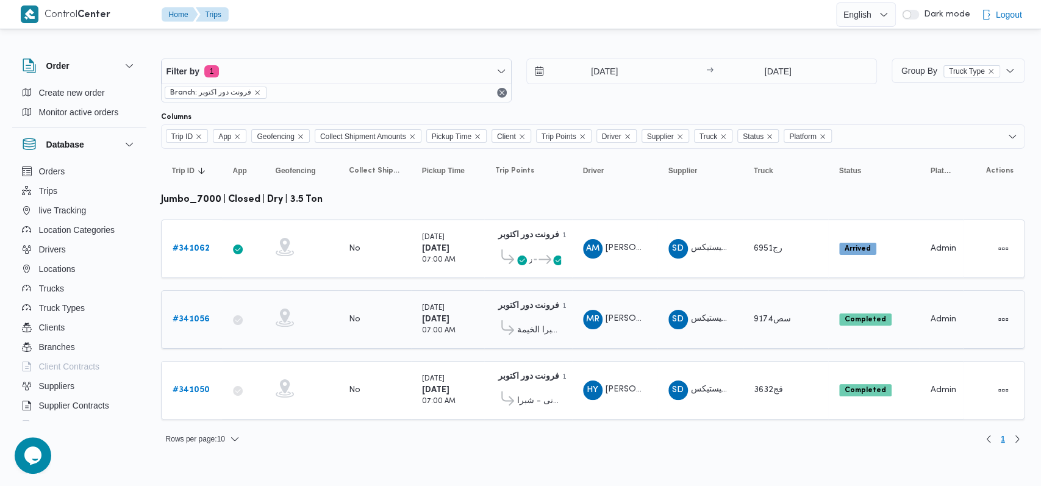
click at [201, 315] on b "# 341056" at bounding box center [191, 319] width 37 height 8
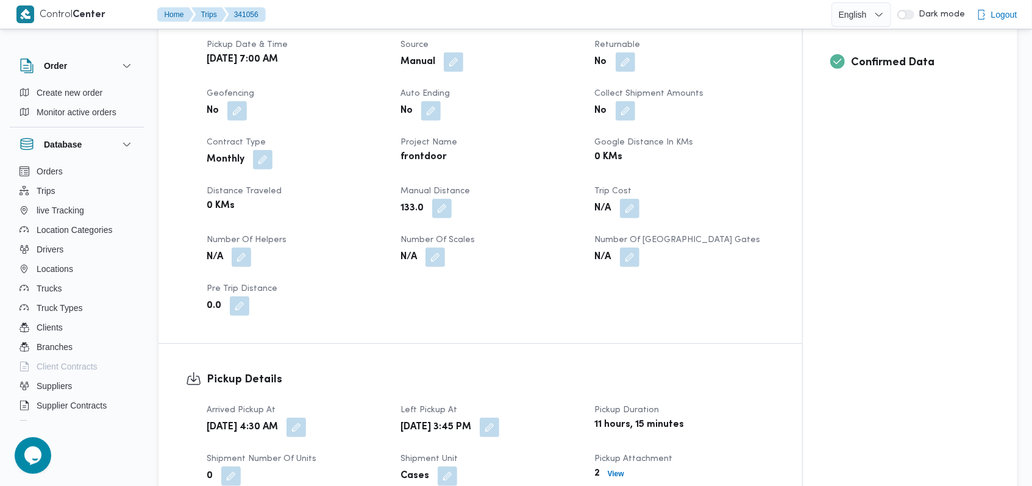
scroll to position [732, 0]
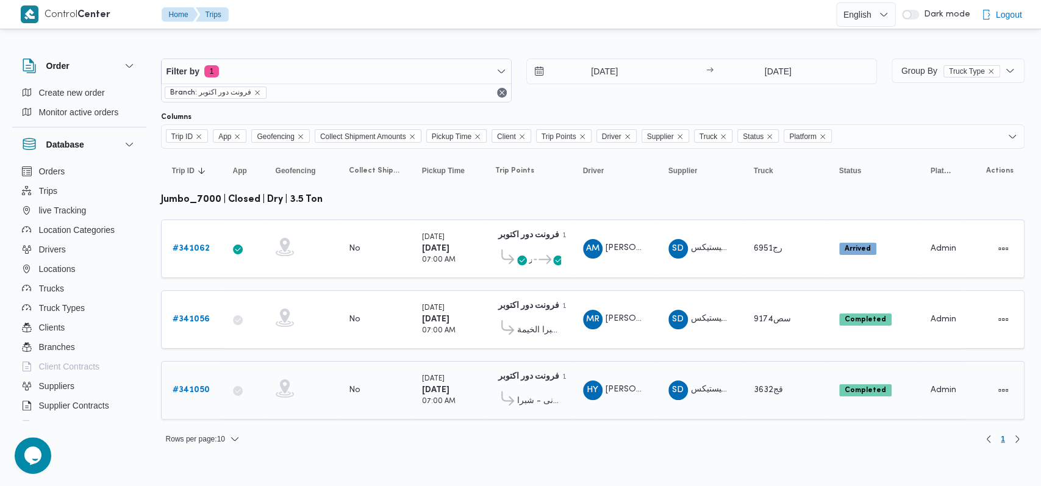
click at [194, 386] on b "# 341050" at bounding box center [191, 390] width 37 height 8
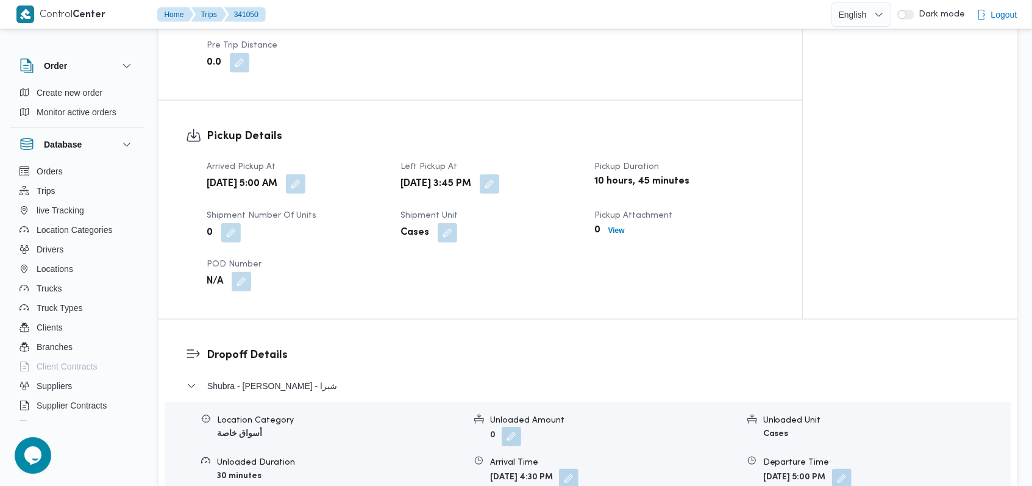
scroll to position [732, 0]
click at [617, 228] on b "View" at bounding box center [616, 230] width 16 height 9
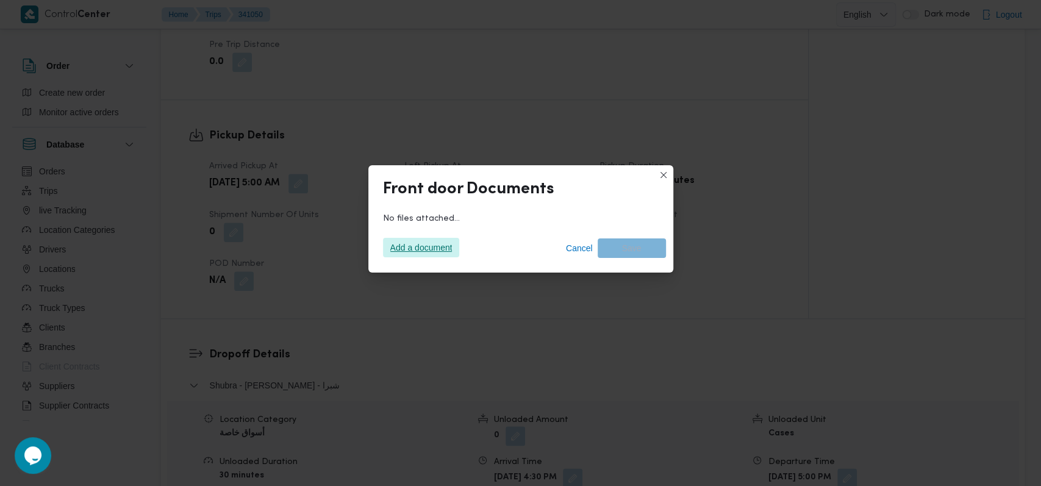
click at [395, 255] on span "Add a document" at bounding box center [421, 248] width 62 height 20
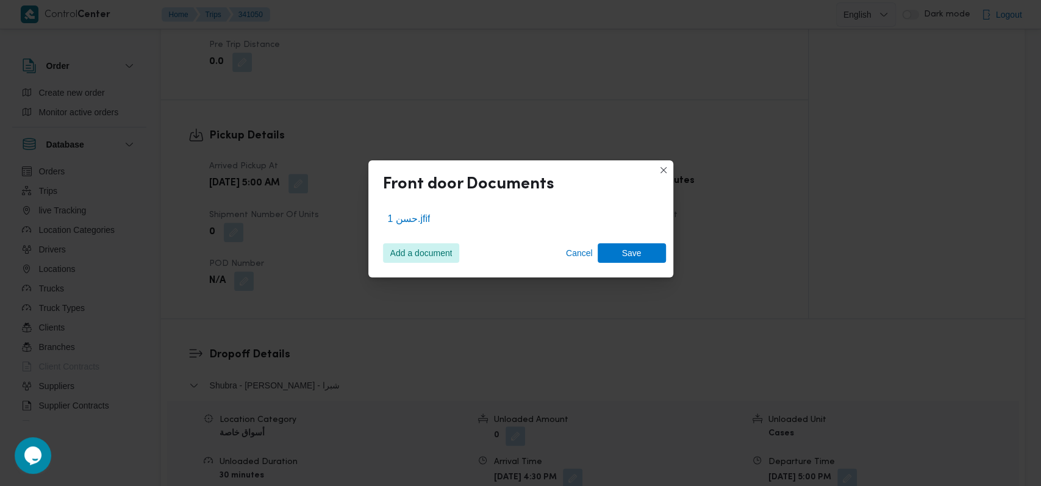
click at [654, 263] on div "Add a document Cancel Save" at bounding box center [521, 253] width 290 height 34
click at [654, 257] on span "Save" at bounding box center [631, 253] width 68 height 20
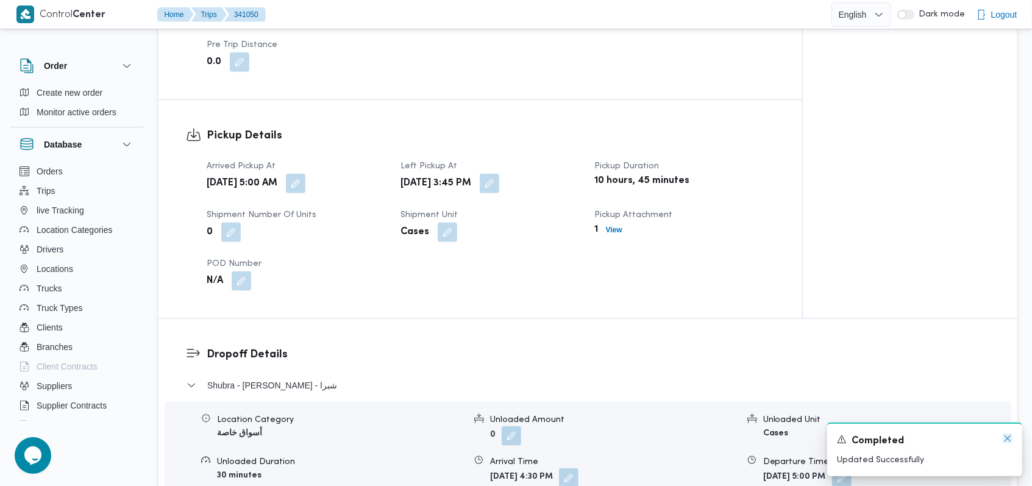
click at [1009, 439] on icon "Dismiss toast" at bounding box center [1008, 438] width 10 height 10
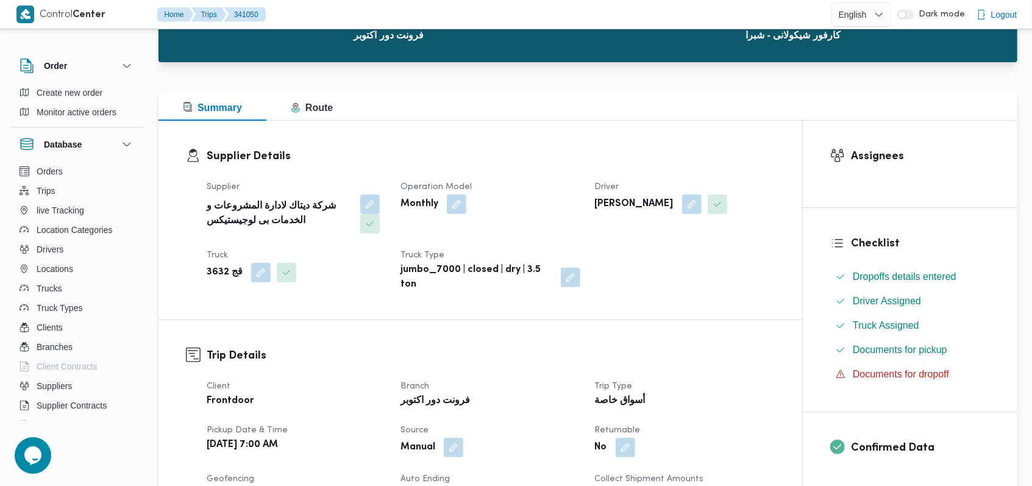
scroll to position [0, 0]
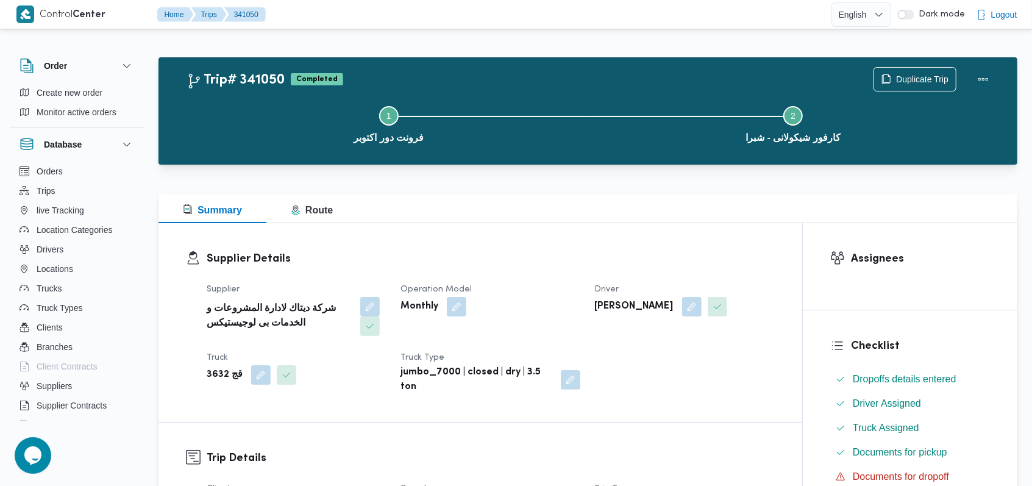
click at [551, 270] on dl "Supplier Details Supplier شركة ديتاك لادارة المشروعات و الخدمات بى لوجيستيكس Op…" at bounding box center [491, 323] width 568 height 144
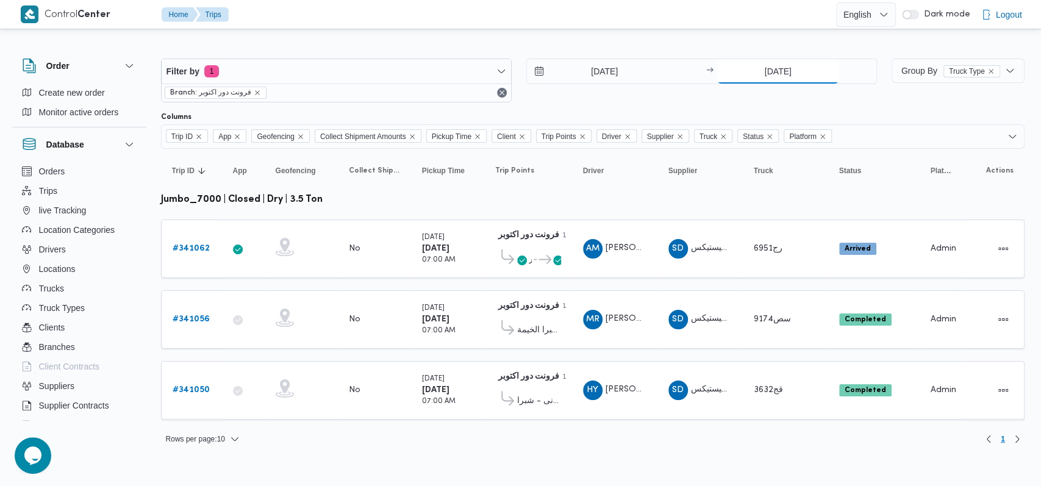
click at [753, 62] on input "5/10/2025" at bounding box center [777, 71] width 121 height 24
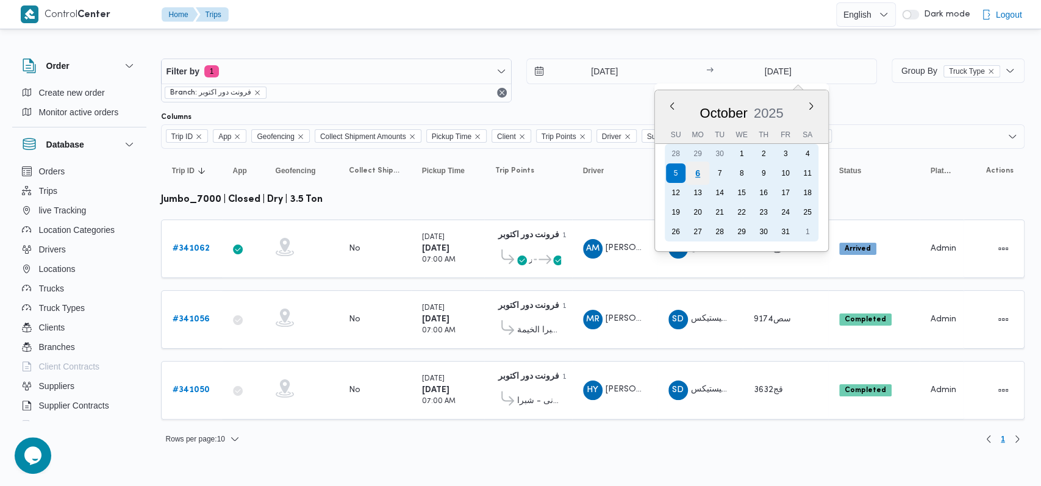
click at [700, 169] on div "6" at bounding box center [697, 173] width 23 height 23
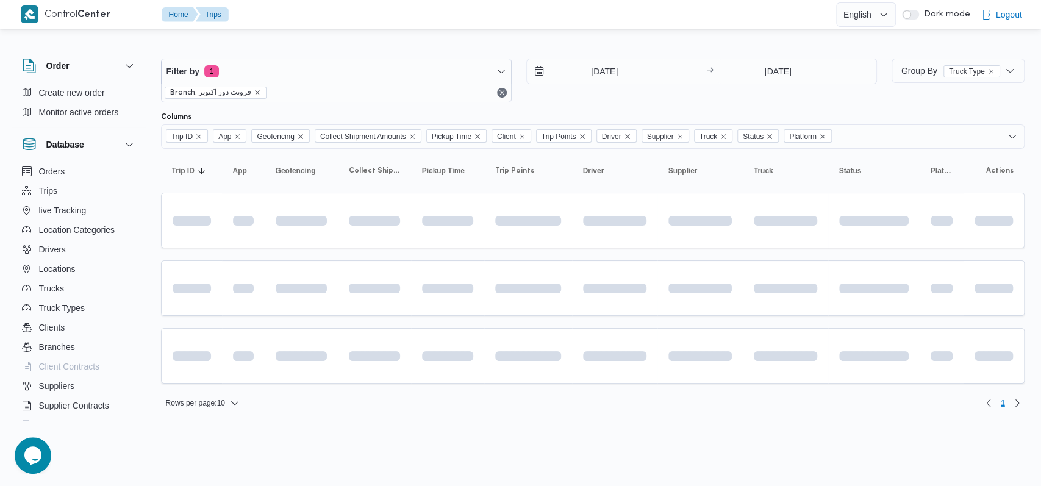
click at [604, 105] on div "Filter by 1 Branch: فرونت دور اكتوبر 5/10/2025 → 6/10/2025" at bounding box center [519, 80] width 730 height 59
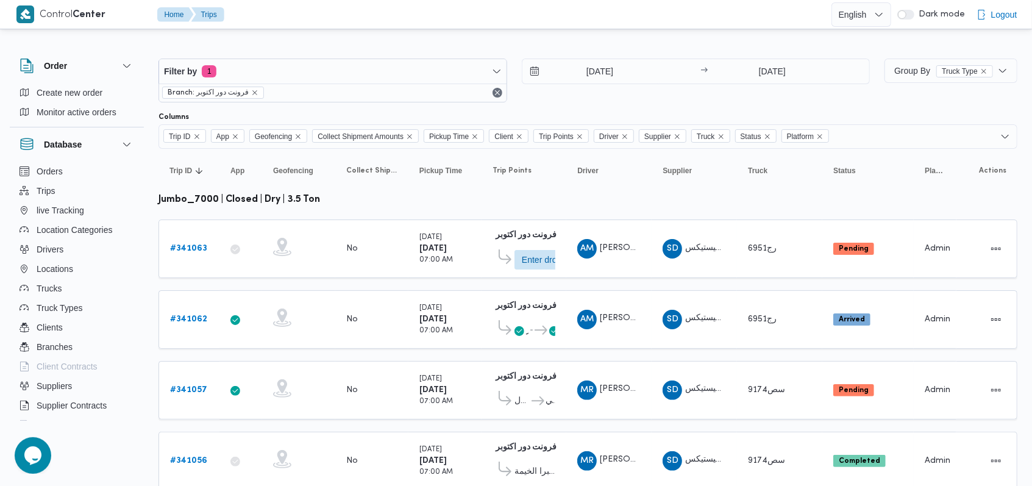
click at [789, 84] on div "5/10/2025 → 6/10/2025" at bounding box center [696, 72] width 349 height 26
click at [786, 79] on input "6/10/2025" at bounding box center [771, 71] width 121 height 24
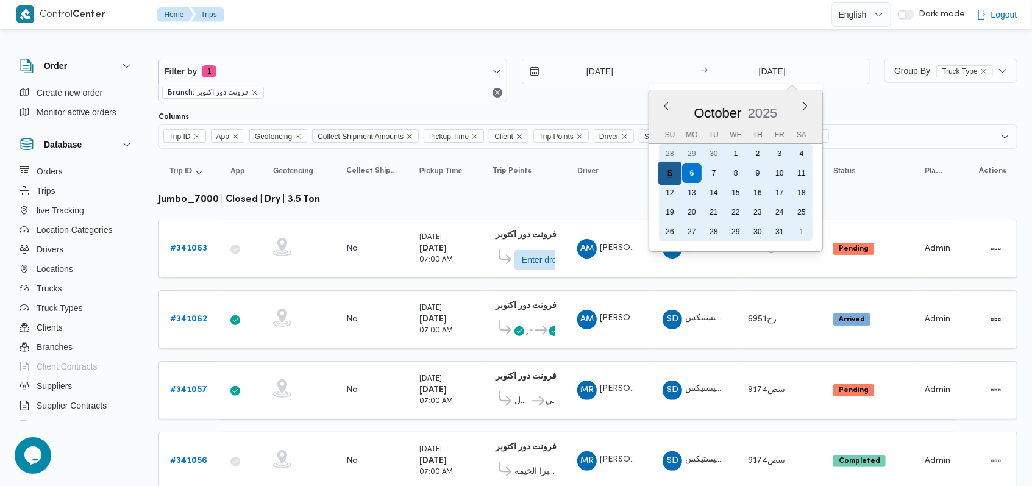
click at [668, 177] on div "5" at bounding box center [669, 173] width 23 height 23
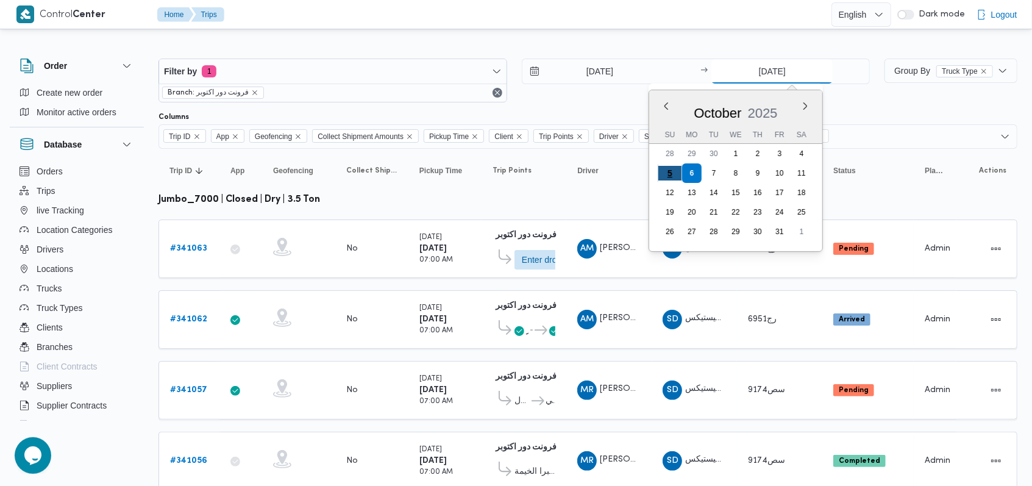
type input "5/10/2025"
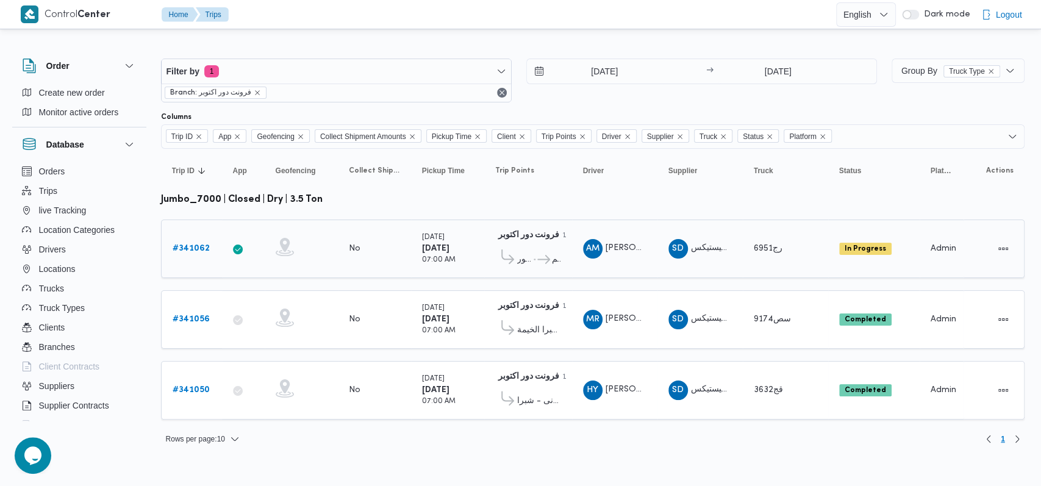
click at [205, 252] on link "# 341062" at bounding box center [191, 248] width 37 height 15
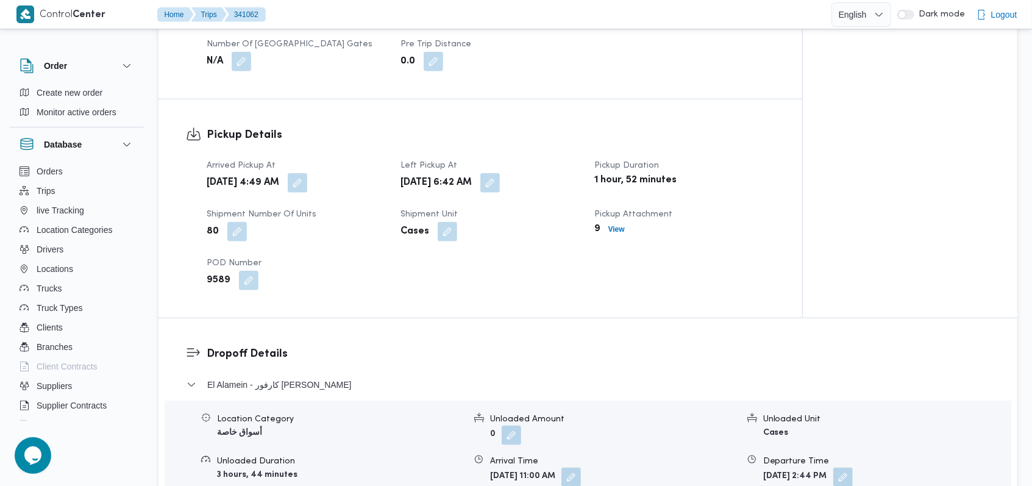
scroll to position [975, 0]
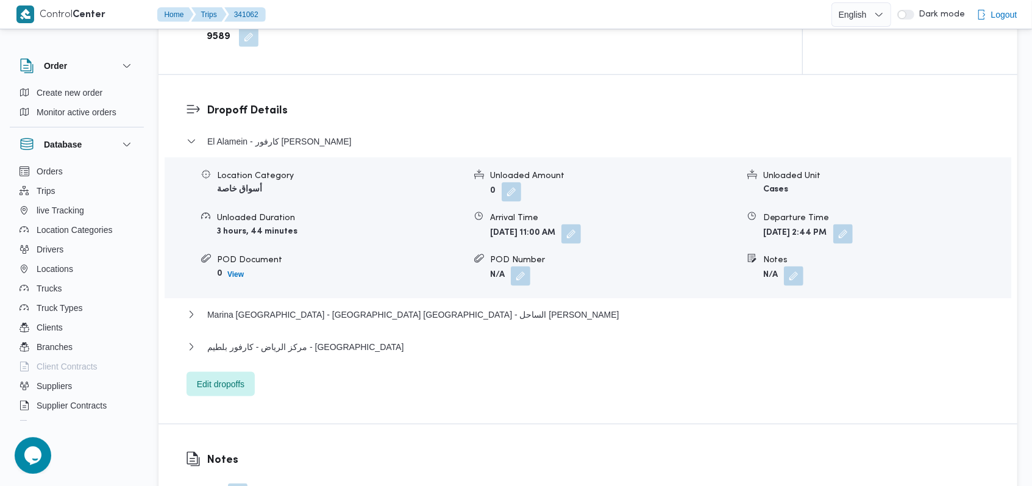
click at [354, 333] on div "El Alamein - كارفور جولف مارينا - مارينا Location Category أسواق خاصة Unloaded …" at bounding box center [588, 265] width 803 height 262
click at [341, 354] on div "مركز الرياض - كارفور بلطيم - كفر الشيخ" at bounding box center [588, 351] width 803 height 23
click at [341, 349] on span "مركز الرياض - كارفور بلطيم - كفر الشيخ" at bounding box center [305, 347] width 196 height 15
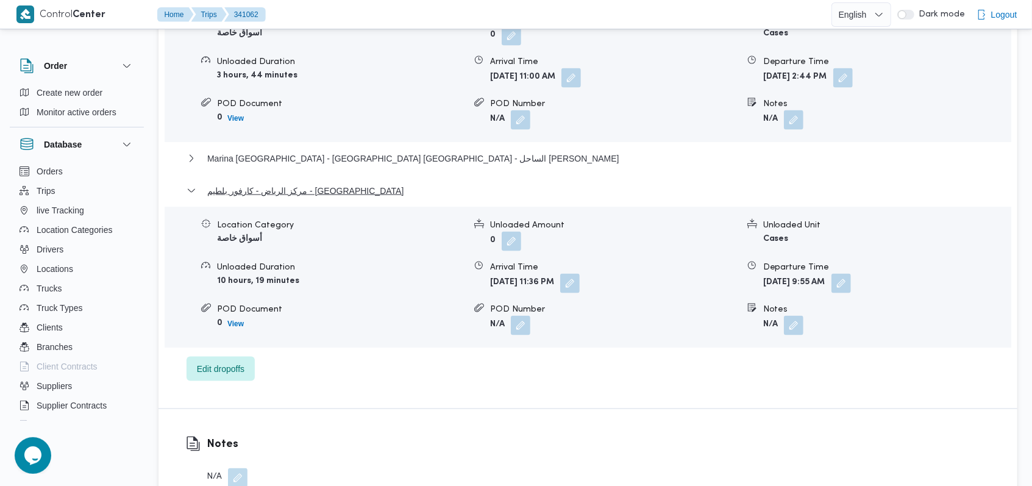
scroll to position [1138, 0]
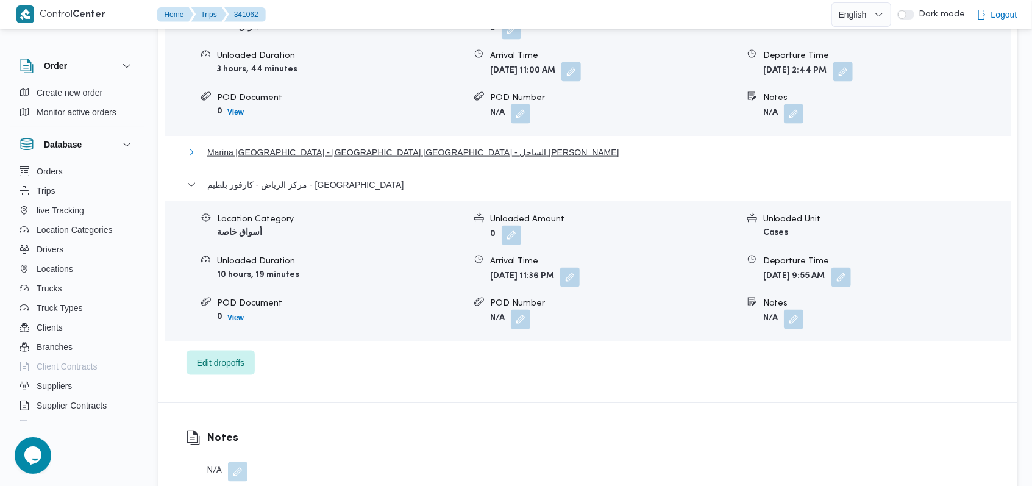
click at [382, 151] on span "Marina El Alamein - كارفور بورتو مارينا - الساحل الشمالى" at bounding box center [413, 152] width 412 height 15
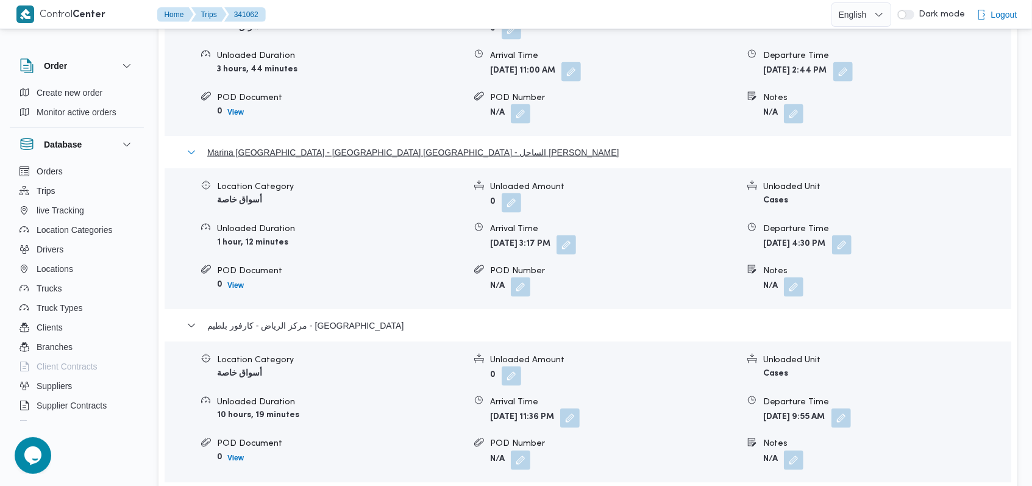
click at [382, 151] on span "Marina El Alamein - كارفور بورتو مارينا - الساحل الشمالى" at bounding box center [413, 152] width 412 height 15
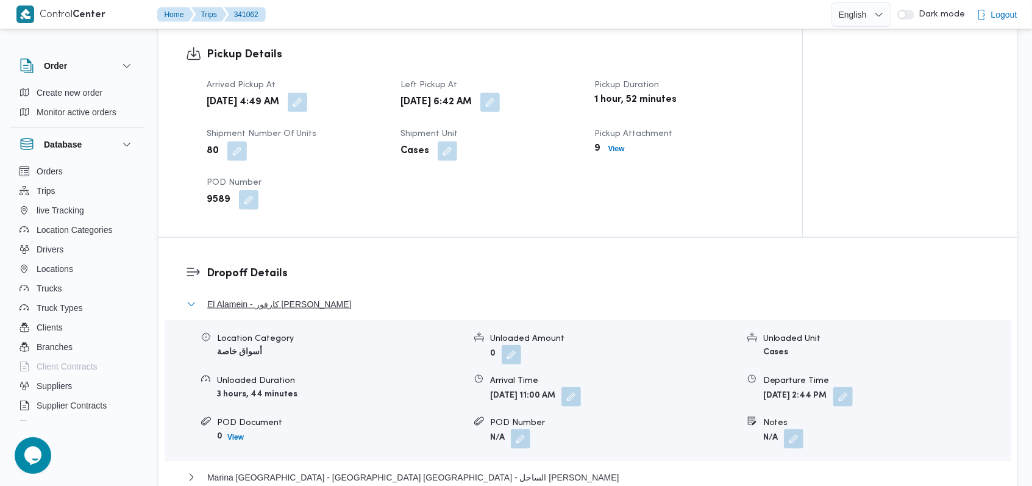
click at [310, 307] on span "El Alamein - كارفور جولف مارينا - مارينا" at bounding box center [279, 304] width 144 height 15
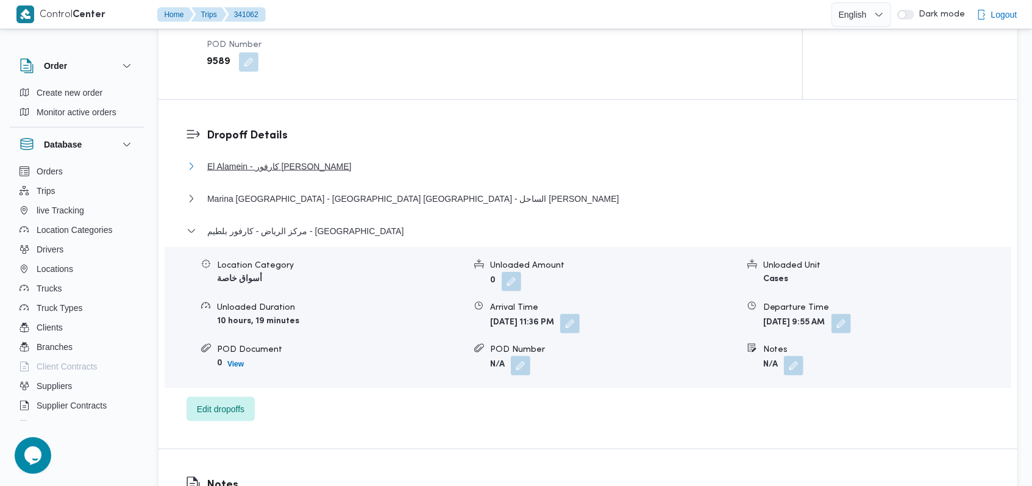
scroll to position [975, 0]
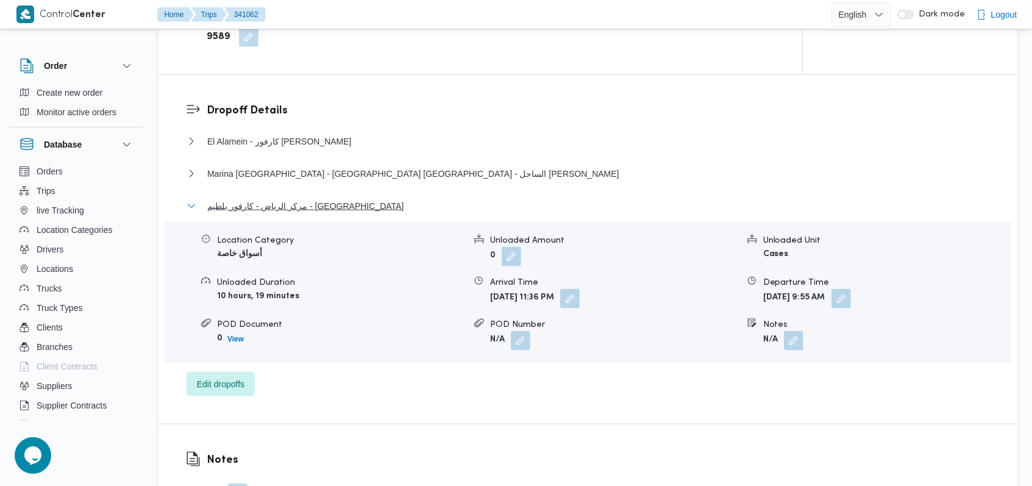
click at [329, 201] on span "مركز الرياض - كارفور بلطيم - كفر الشيخ" at bounding box center [305, 206] width 196 height 15
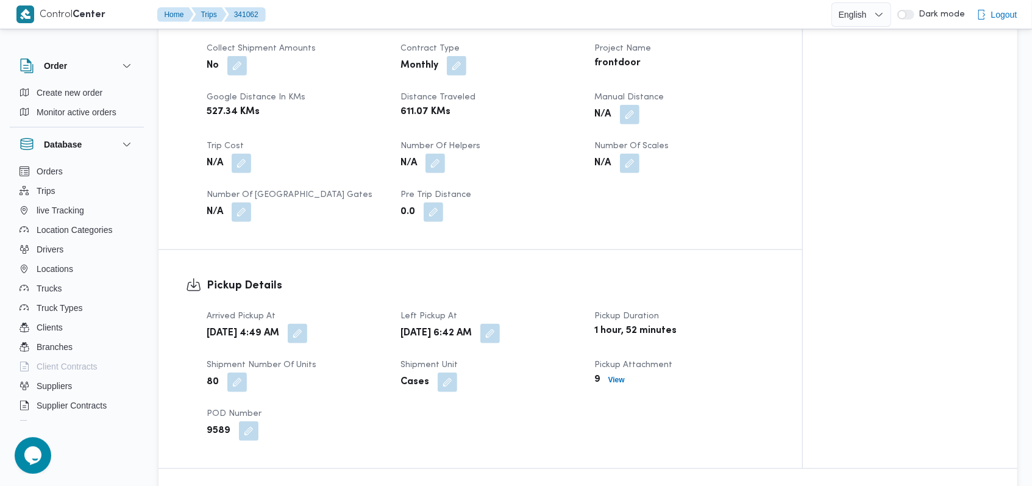
scroll to position [488, 0]
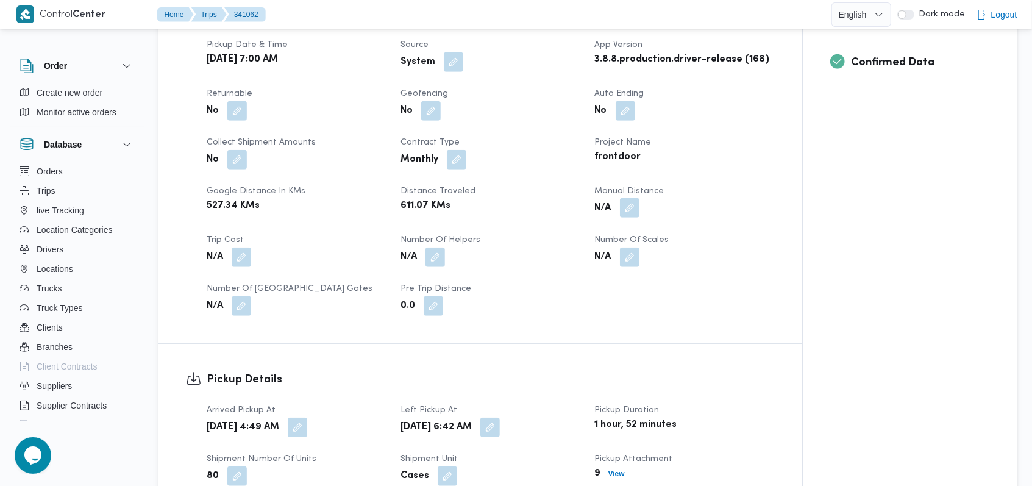
click at [624, 213] on button "button" at bounding box center [630, 208] width 20 height 20
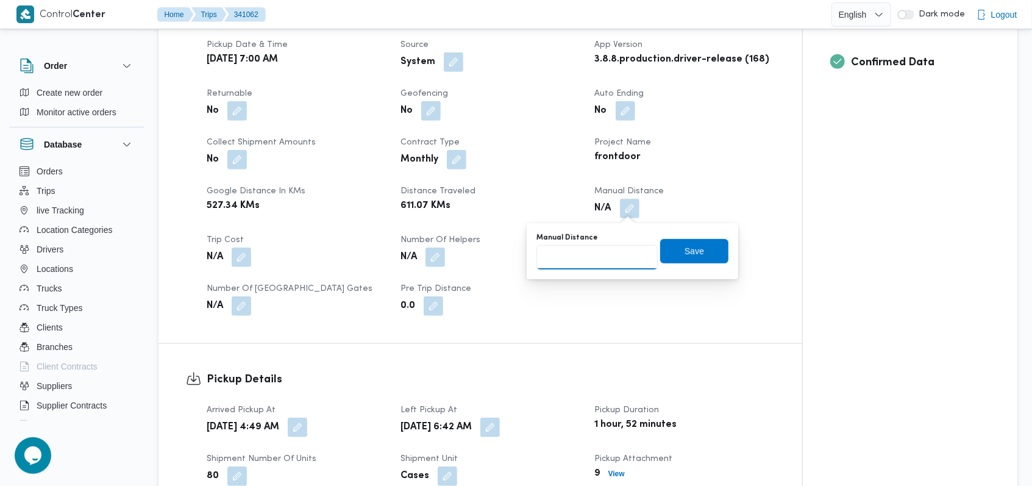
click at [600, 252] on input "Manual Distance" at bounding box center [596, 257] width 121 height 24
type input "735"
click at [702, 251] on span "Save" at bounding box center [694, 250] width 68 height 24
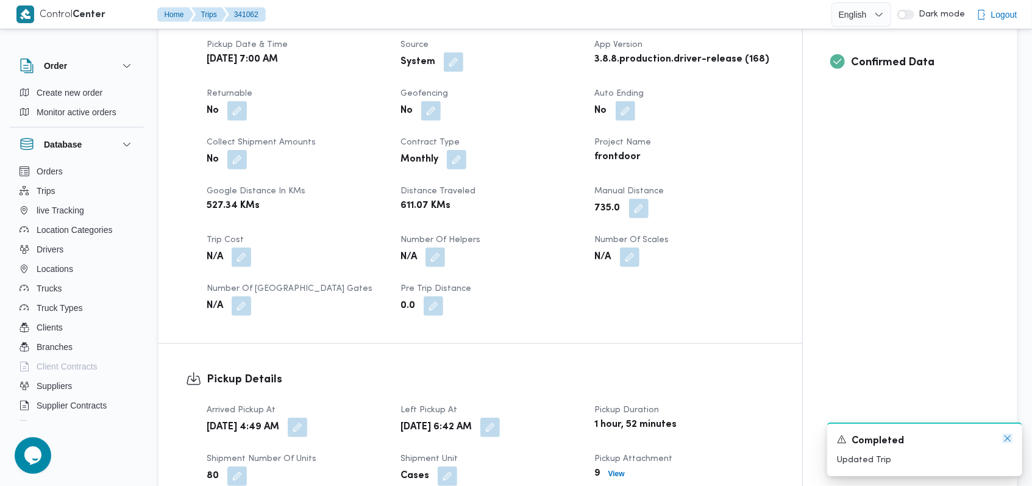
click at [1005, 437] on icon "Dismiss toast" at bounding box center [1008, 438] width 10 height 10
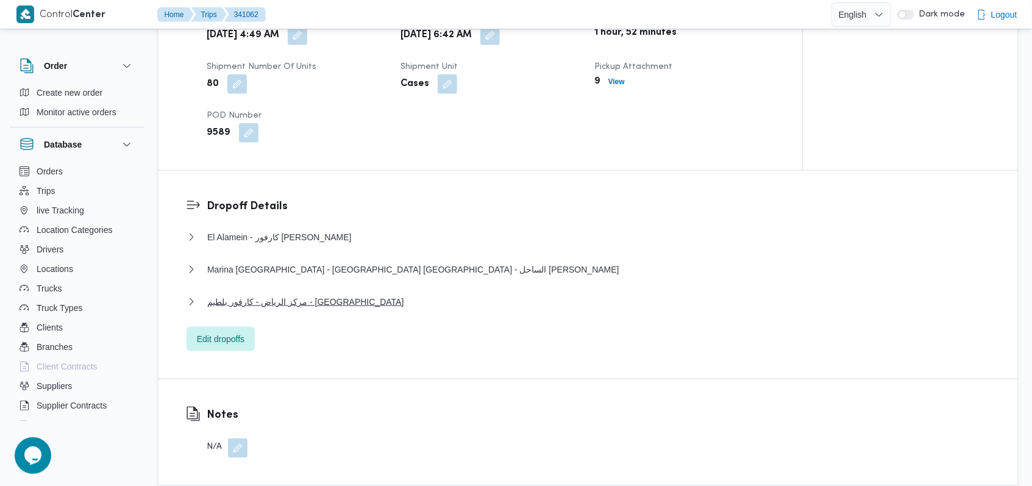
scroll to position [894, 0]
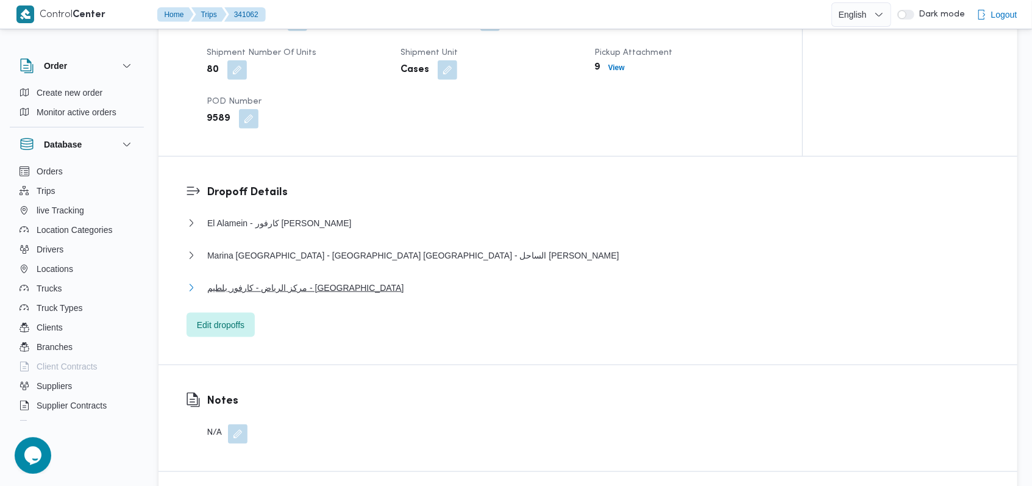
click at [327, 284] on span "مركز الرياض - كارفور بلطيم - كفر الشيخ" at bounding box center [305, 287] width 196 height 15
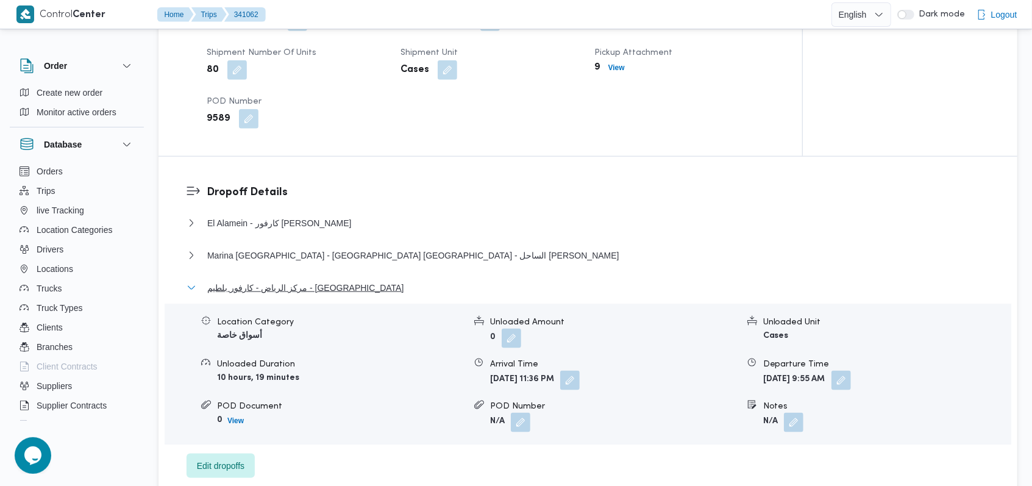
click at [331, 284] on span "مركز الرياض - كارفور بلطيم - كفر الشيخ" at bounding box center [305, 287] width 196 height 15
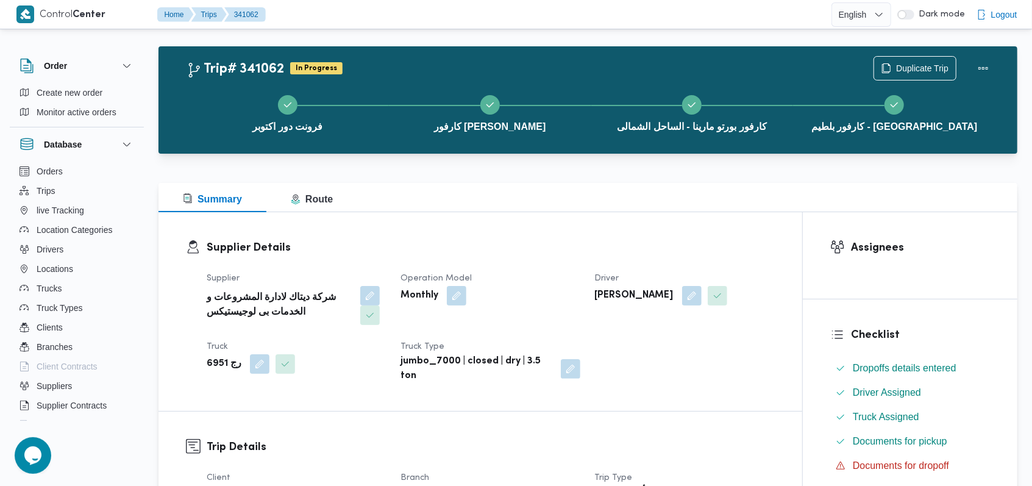
scroll to position [0, 0]
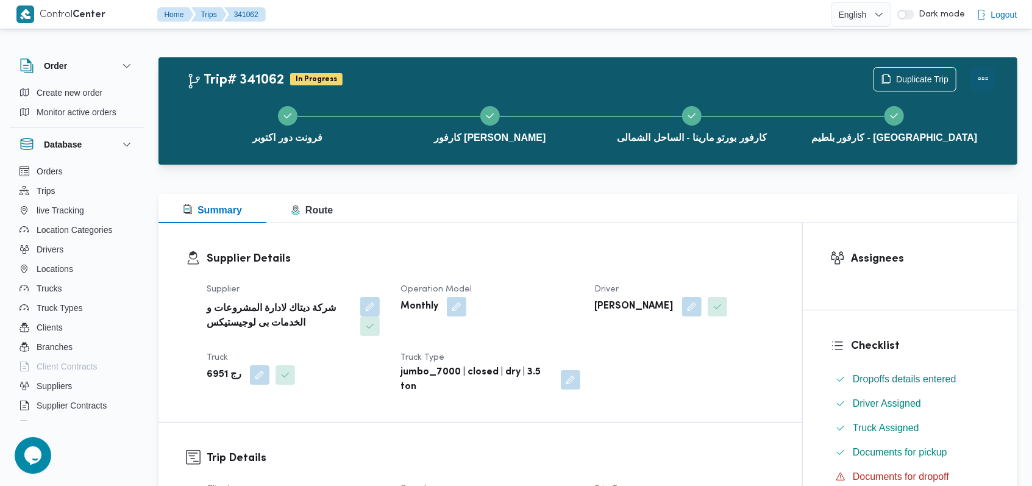
click at [991, 82] on button "Actions" at bounding box center [983, 78] width 24 height 24
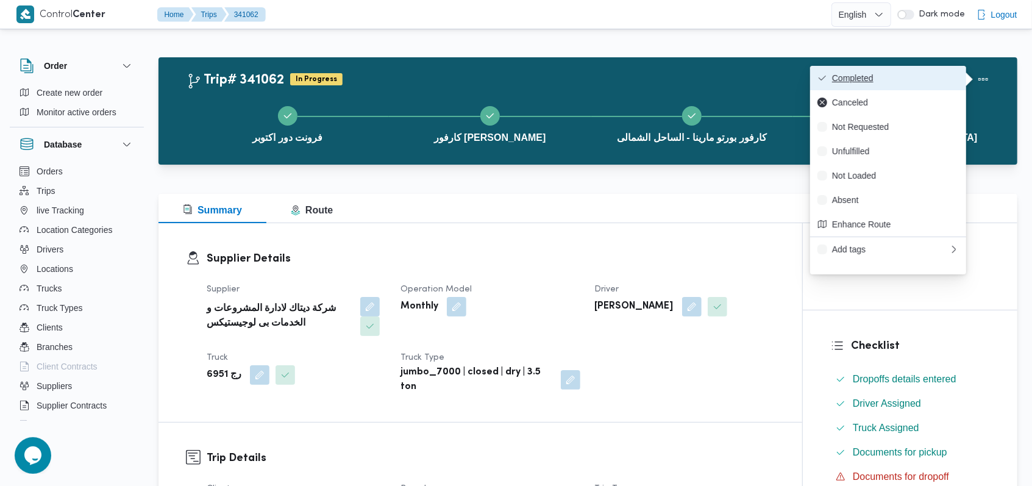
click at [963, 77] on button "Completed" at bounding box center [888, 78] width 156 height 24
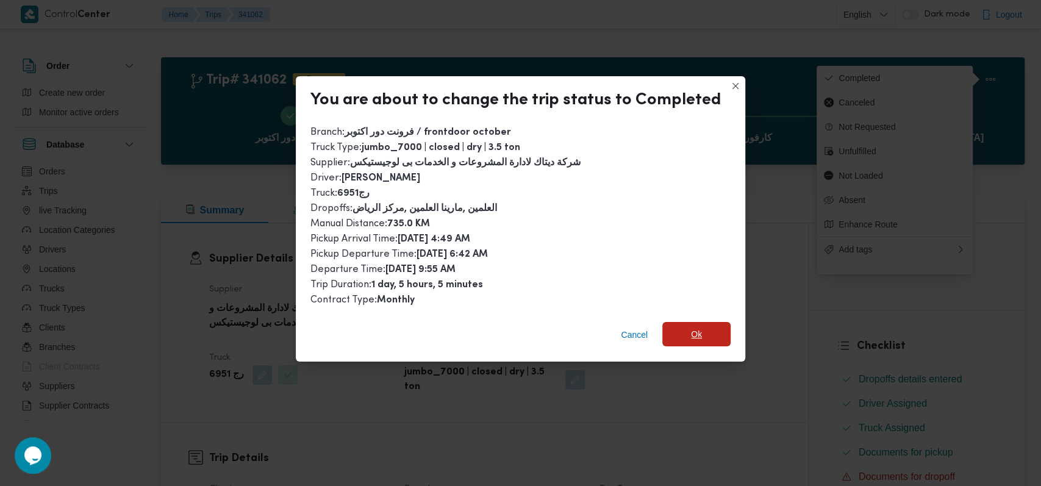
click at [686, 329] on span "Ok" at bounding box center [696, 334] width 68 height 24
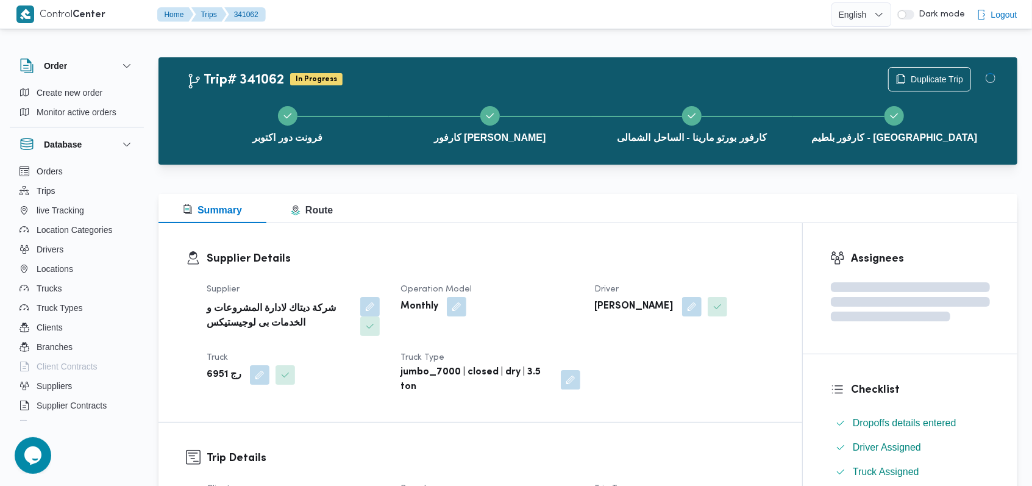
click at [516, 266] on h3 "Supplier Details" at bounding box center [491, 259] width 568 height 16
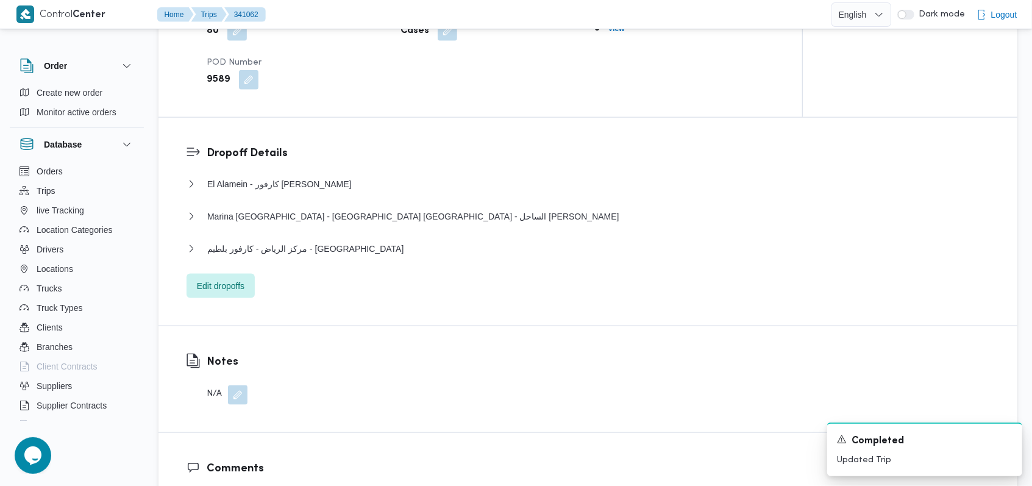
scroll to position [975, 0]
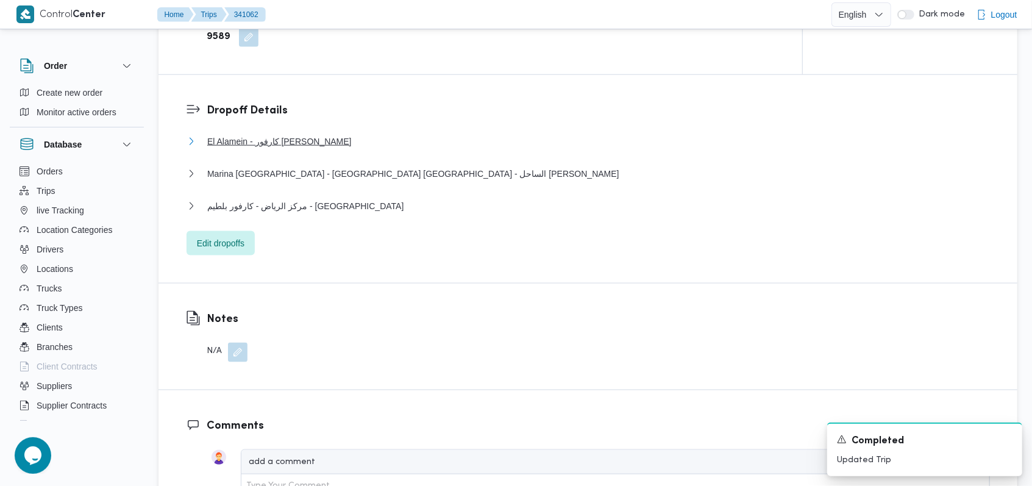
click at [302, 134] on span "El Alamein - كارفور جولف مارينا - مارينا" at bounding box center [279, 141] width 144 height 15
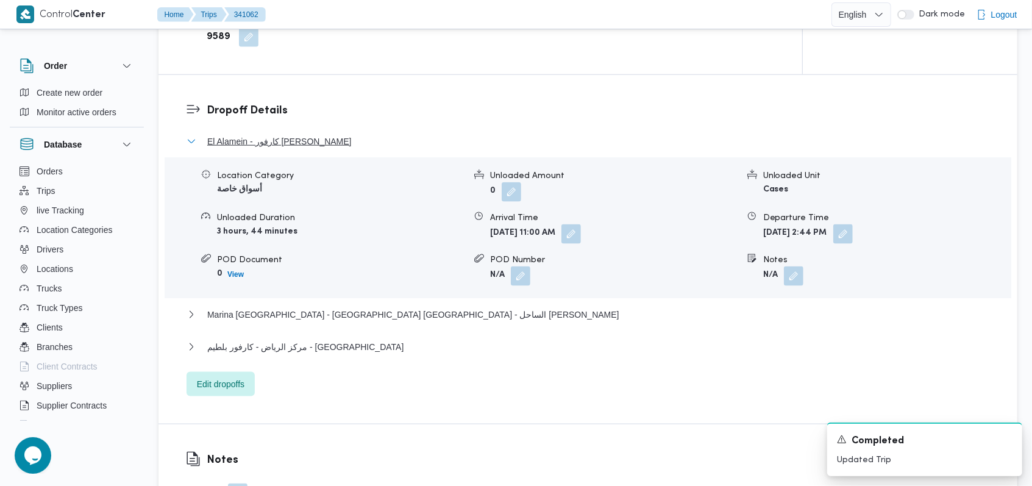
click at [302, 134] on span "El Alamein - كارفور جولف مارينا - مارينا" at bounding box center [279, 141] width 144 height 15
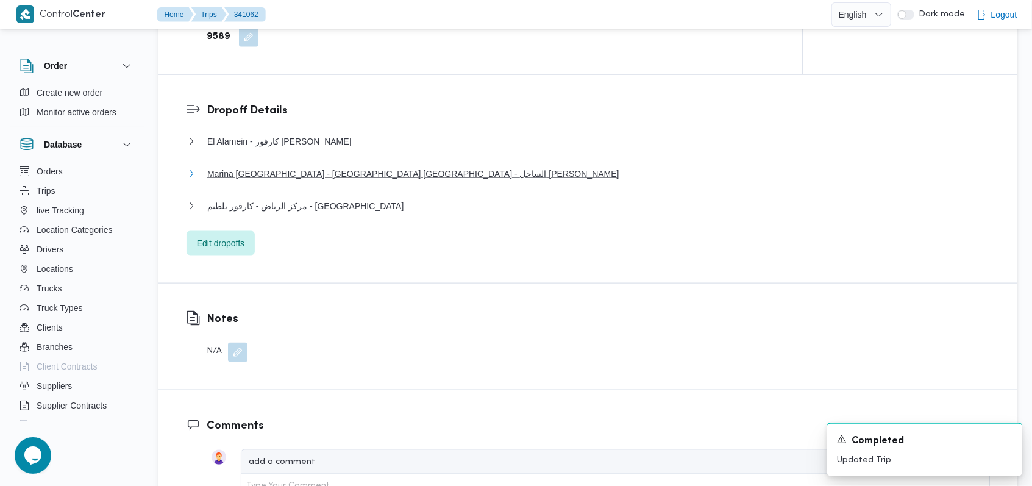
click at [319, 175] on span "Marina El Alamein - كارفور بورتو مارينا - الساحل الشمالى" at bounding box center [413, 173] width 412 height 15
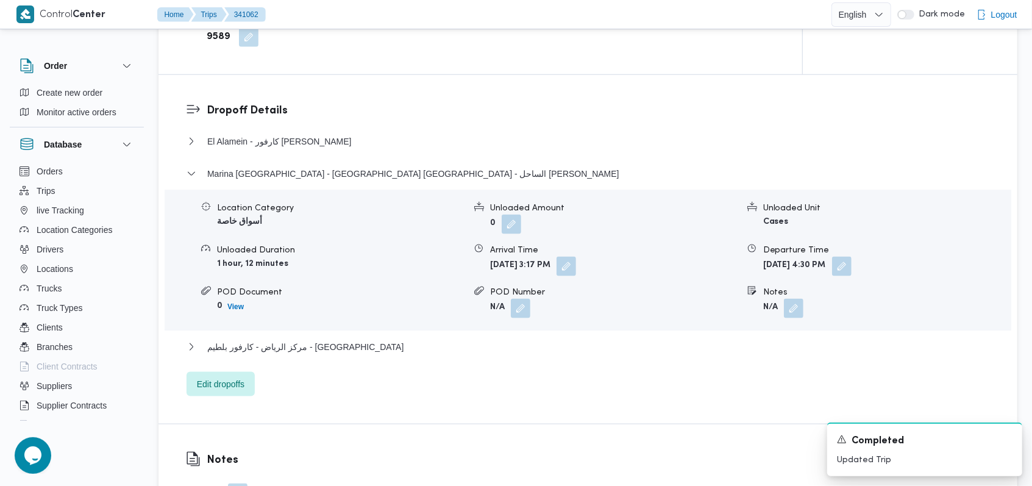
click at [324, 149] on div "El Alamein - كارفور جولف مارينا - مارينا" at bounding box center [588, 145] width 803 height 23
click at [334, 145] on span "El Alamein - كارفور جولف مارينا - مارينا" at bounding box center [279, 141] width 144 height 15
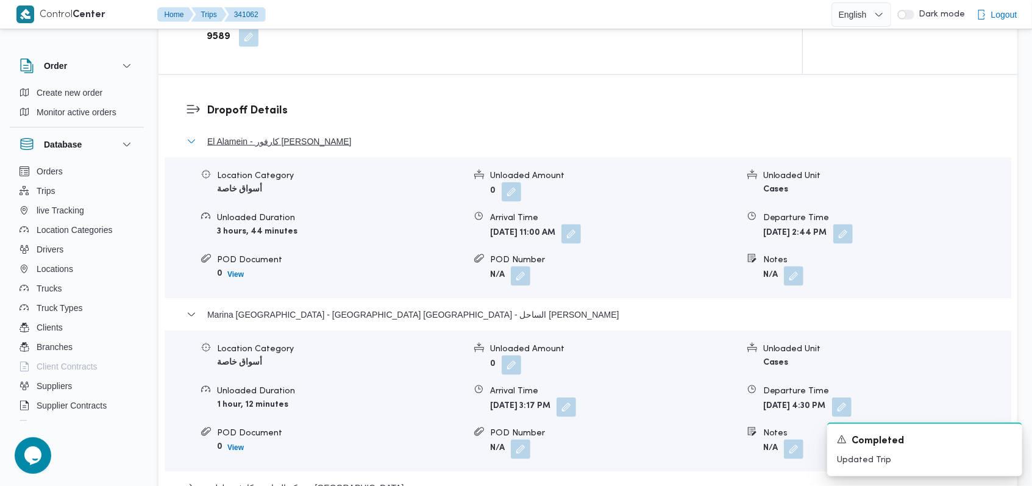
click at [334, 145] on span "El Alamein - كارفور جولف مارينا - مارينا" at bounding box center [279, 141] width 144 height 15
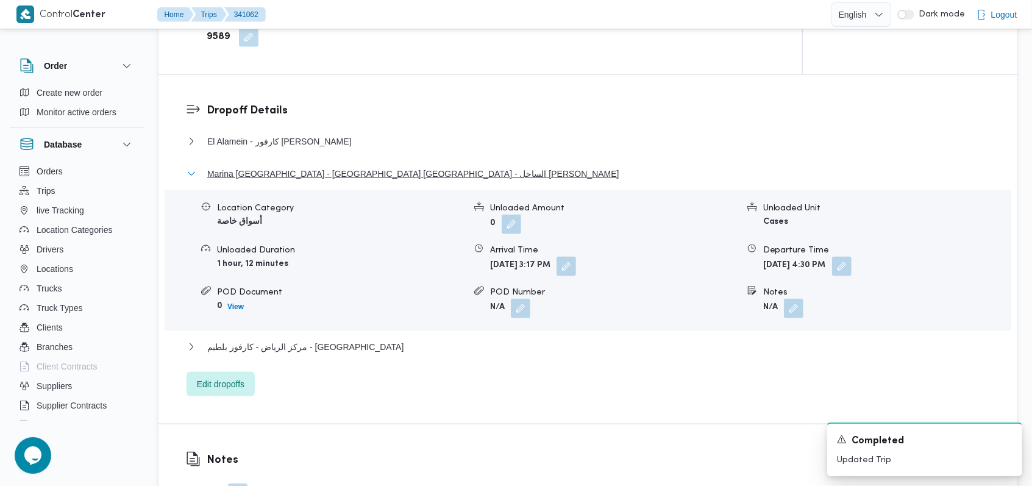
click at [335, 171] on span "Marina El Alamein - كارفور بورتو مارينا - الساحل الشمالى" at bounding box center [413, 173] width 412 height 15
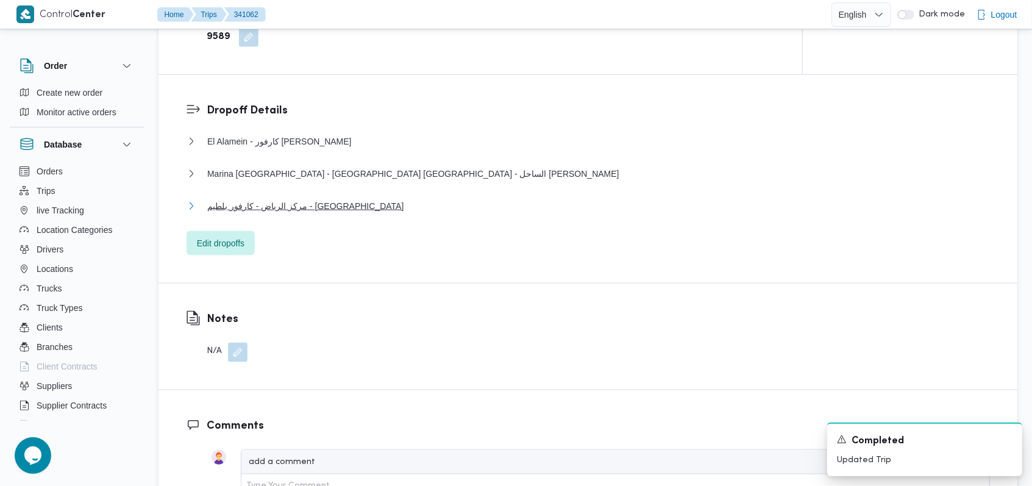
click at [329, 202] on span "مركز الرياض - كارفور بلطيم - كفر الشيخ" at bounding box center [305, 206] width 196 height 15
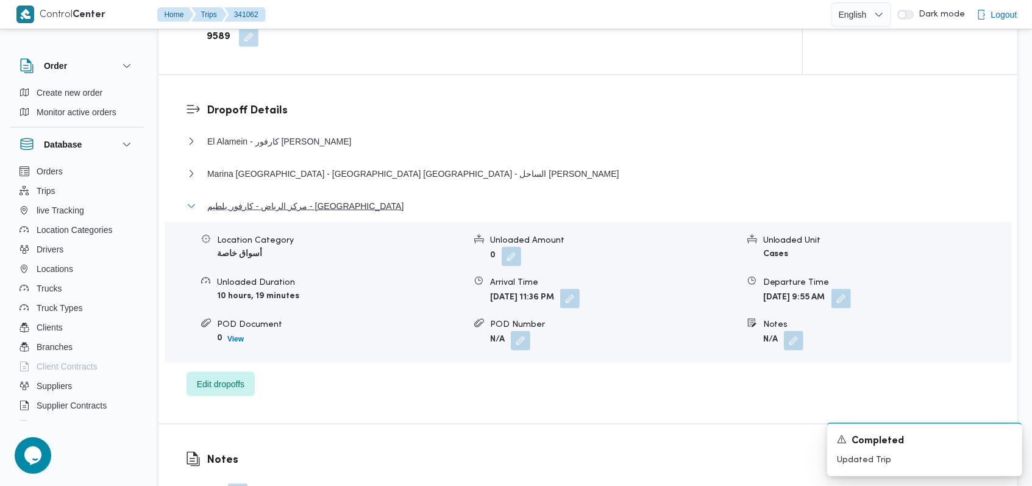
click at [329, 202] on span "مركز الرياض - كارفور بلطيم - كفر الشيخ" at bounding box center [305, 206] width 196 height 15
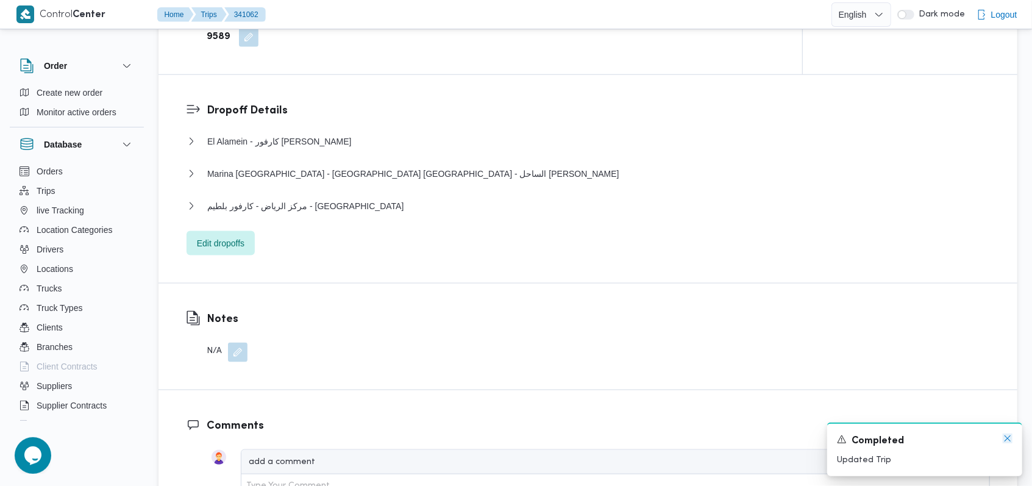
click at [1008, 443] on icon "Dismiss toast" at bounding box center [1008, 438] width 10 height 10
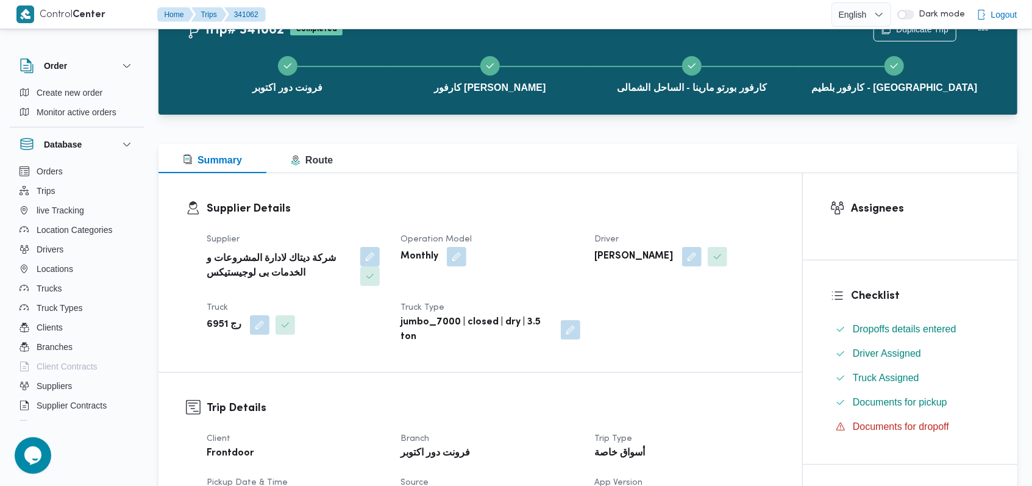
scroll to position [0, 0]
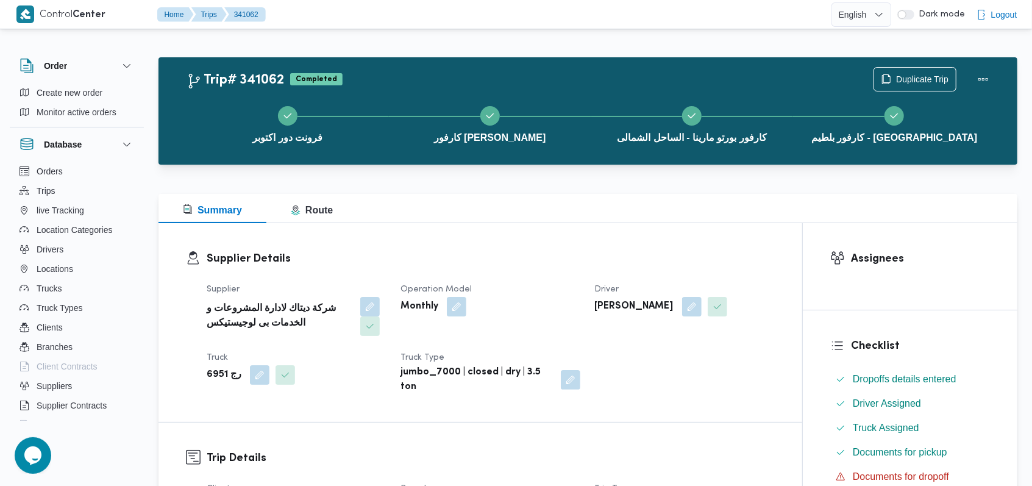
click at [544, 269] on dl "Supplier Details Supplier شركة ديتاك لادارة المشروعات و الخدمات بى لوجيستيكس Op…" at bounding box center [491, 323] width 568 height 144
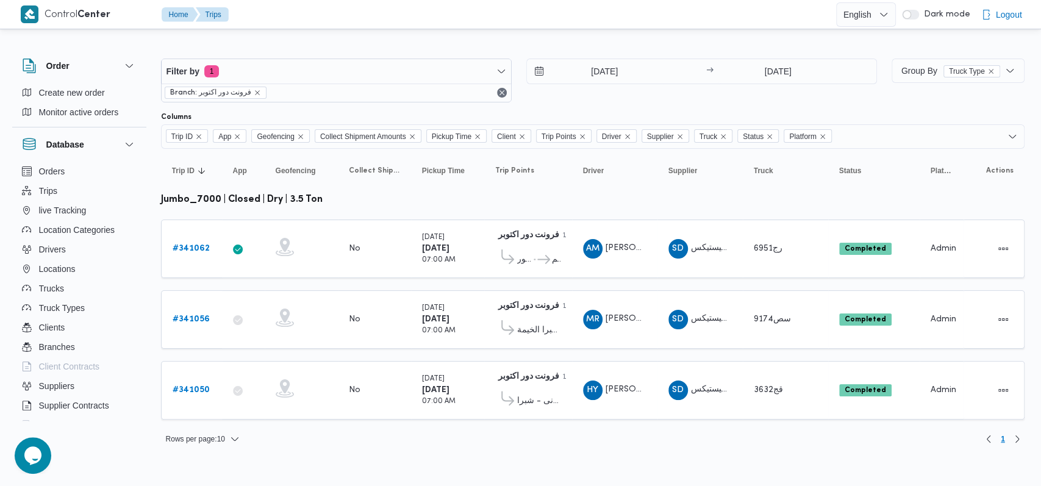
click at [580, 56] on div "Filter by 1 Branch: فرونت دور اكتوبر 5/10/2025 → 5/10/2025" at bounding box center [519, 80] width 730 height 59
click at [585, 69] on input "5/10/2025" at bounding box center [596, 71] width 138 height 24
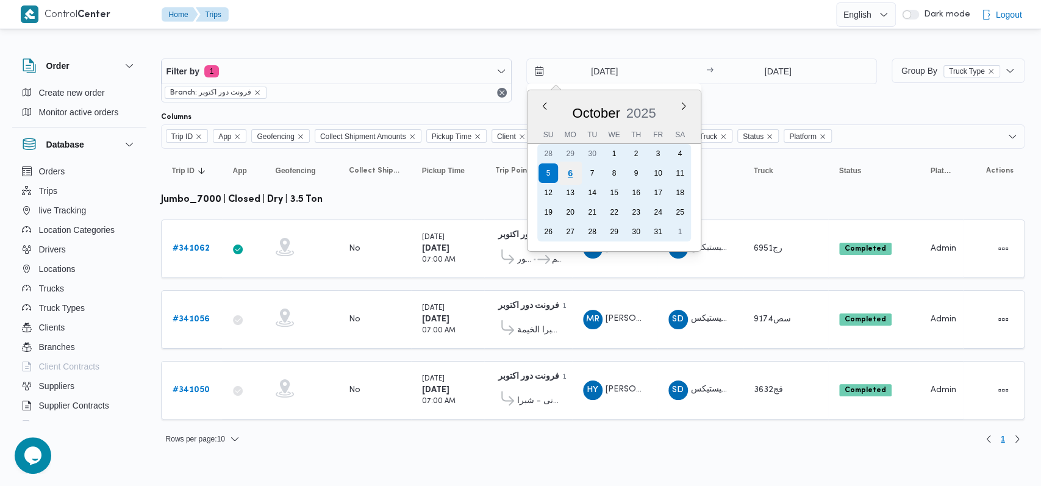
click at [563, 165] on div "6" at bounding box center [569, 173] width 23 height 23
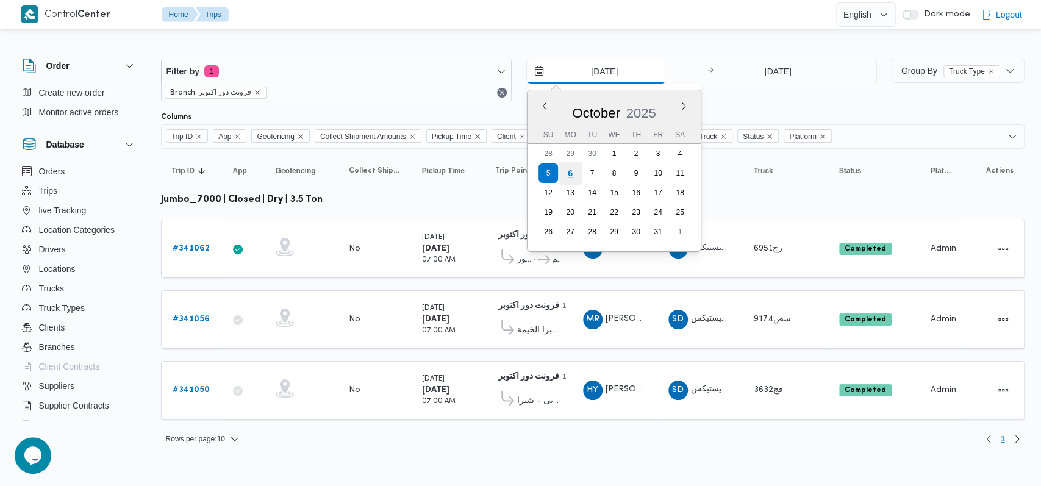
type input "6/10/2025"
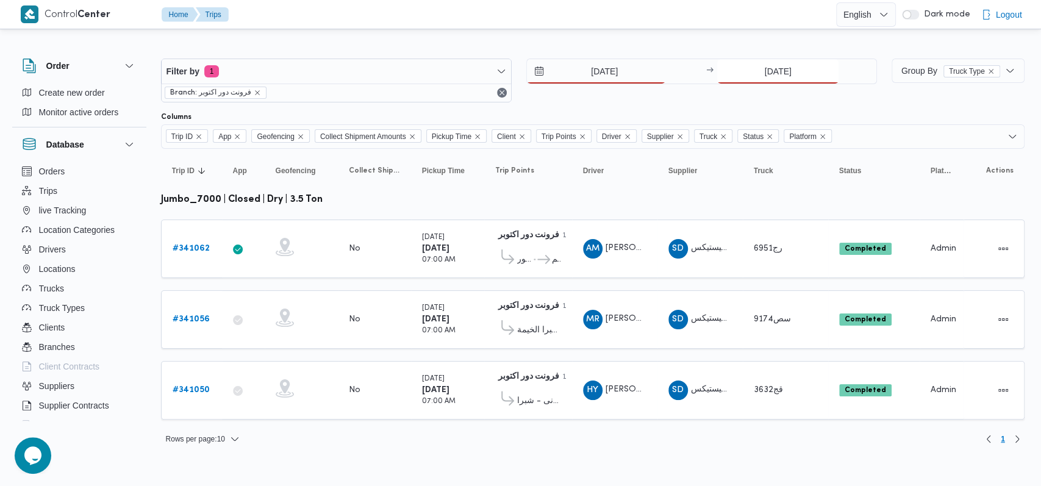
click at [758, 74] on input "5/10/2025" at bounding box center [777, 71] width 121 height 24
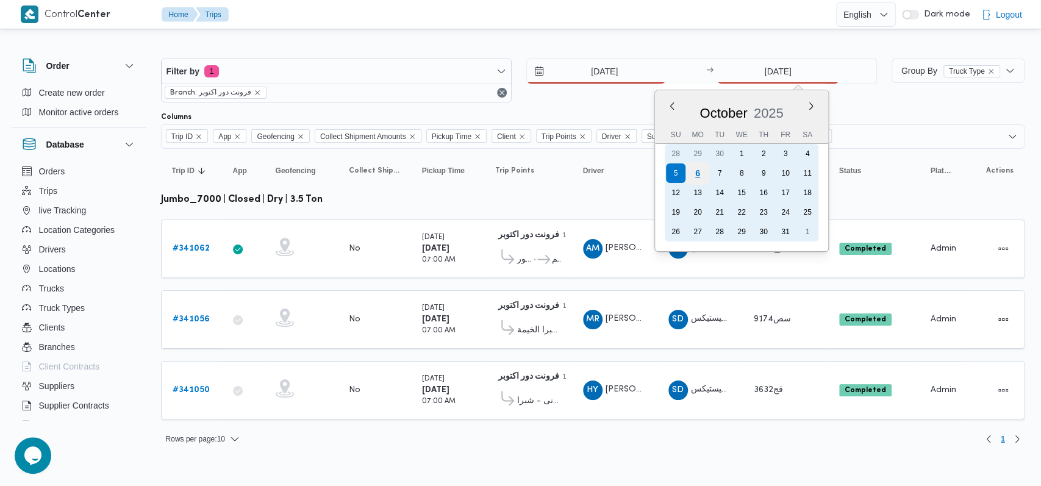
click at [688, 174] on div "6" at bounding box center [697, 173] width 23 height 23
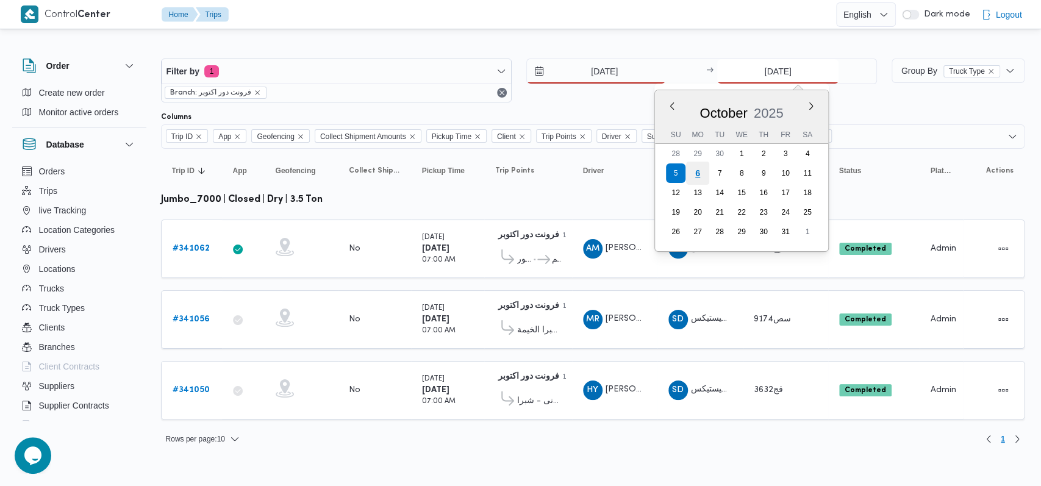
type input "6/10/2025"
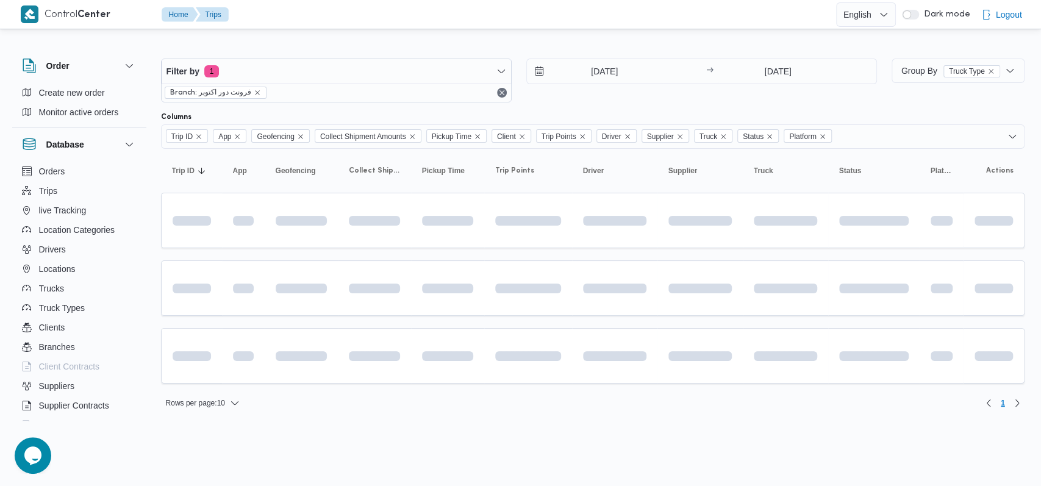
click at [587, 103] on div "Filter by 1 Branch: فرونت دور اكتوبر 6/10/2025 → 6/10/2025" at bounding box center [519, 80] width 730 height 59
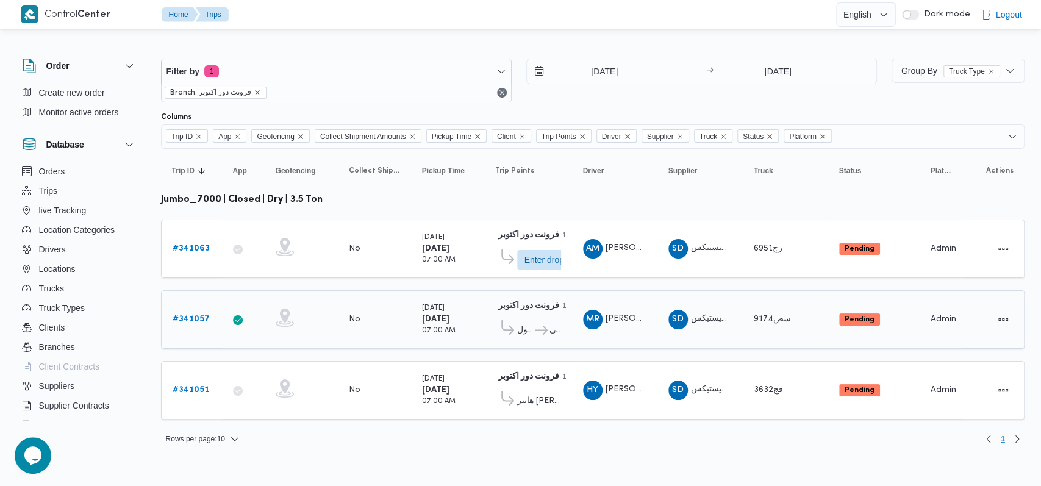
click at [205, 319] on b "# 341057" at bounding box center [191, 319] width 37 height 8
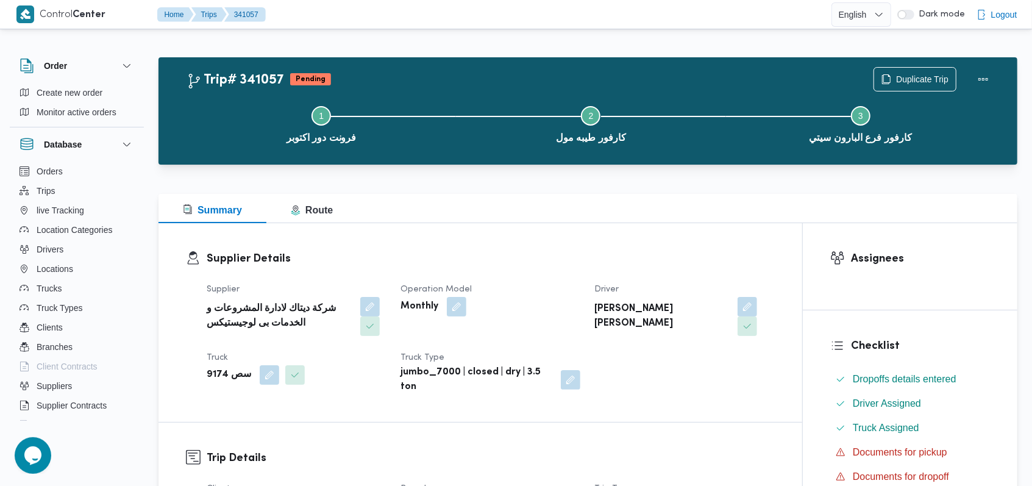
scroll to position [488, 0]
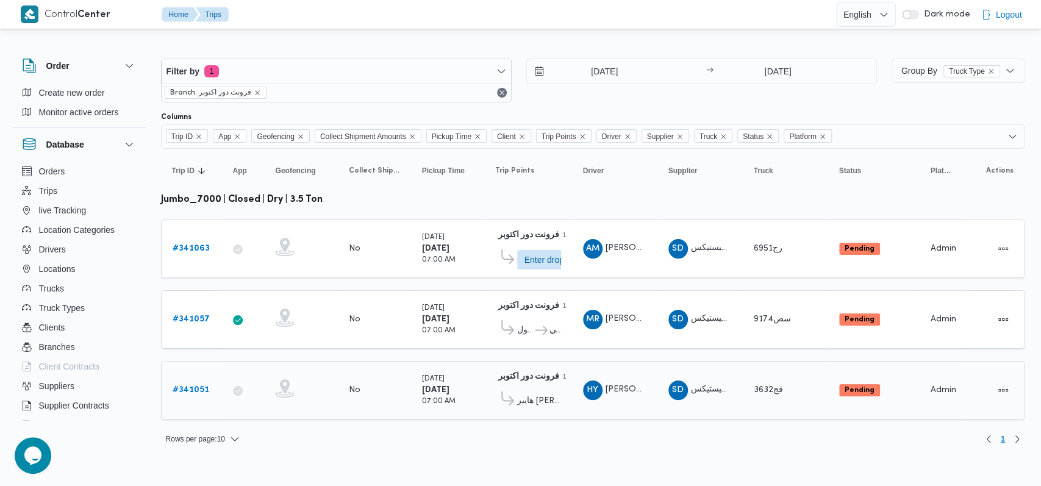
click at [193, 386] on b "# 341051" at bounding box center [191, 390] width 37 height 8
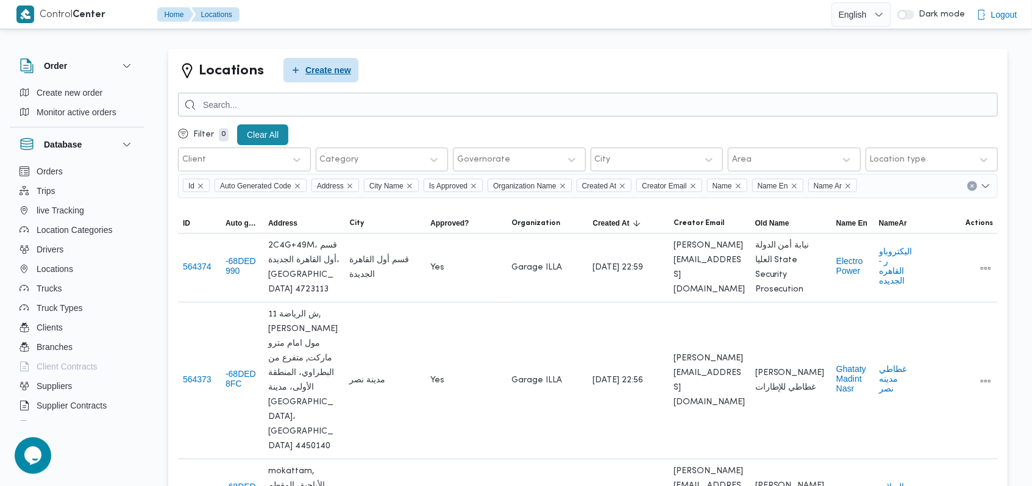
click at [347, 80] on span "Create new" at bounding box center [320, 70] width 75 height 24
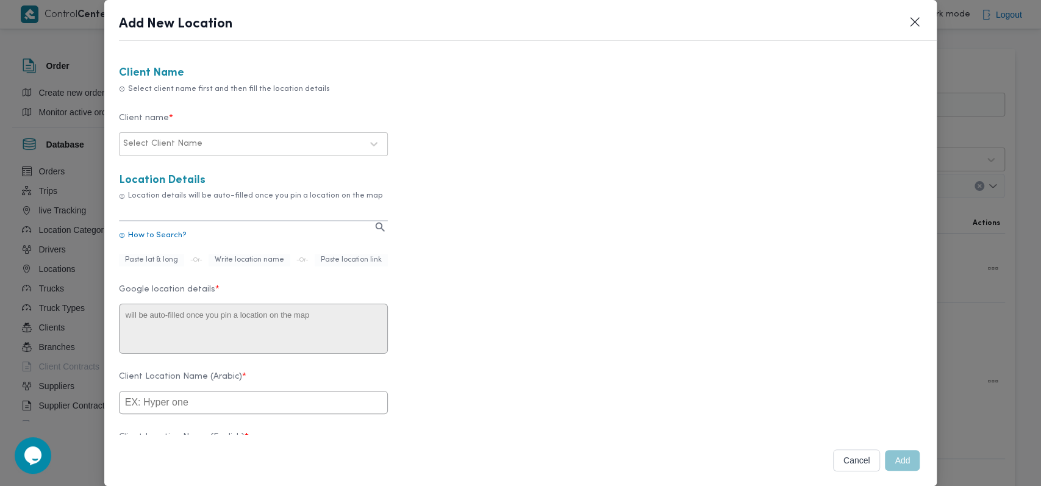
click at [302, 152] on div "Select Client Name" at bounding box center [242, 143] width 241 height 17
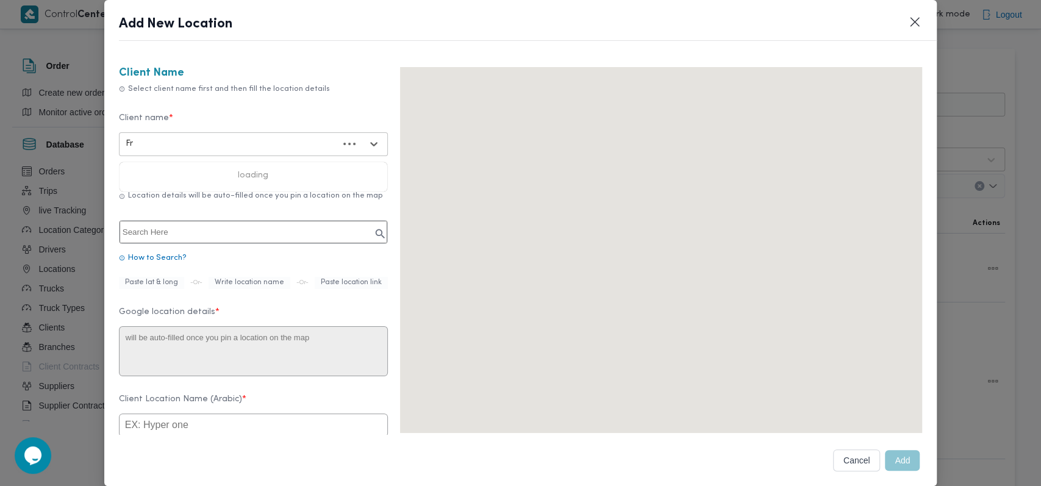
type input "Fro"
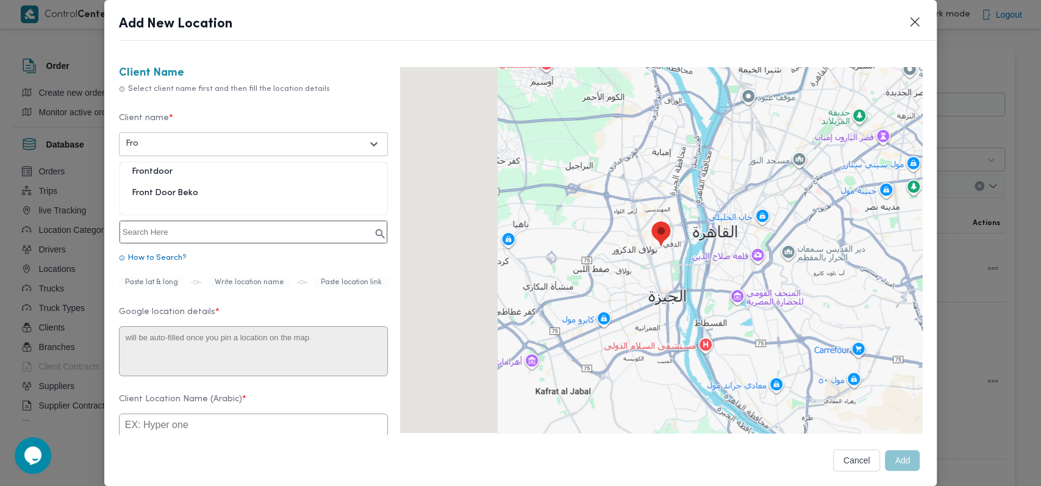
click at [188, 175] on div "Frontdoor" at bounding box center [253, 176] width 268 height 21
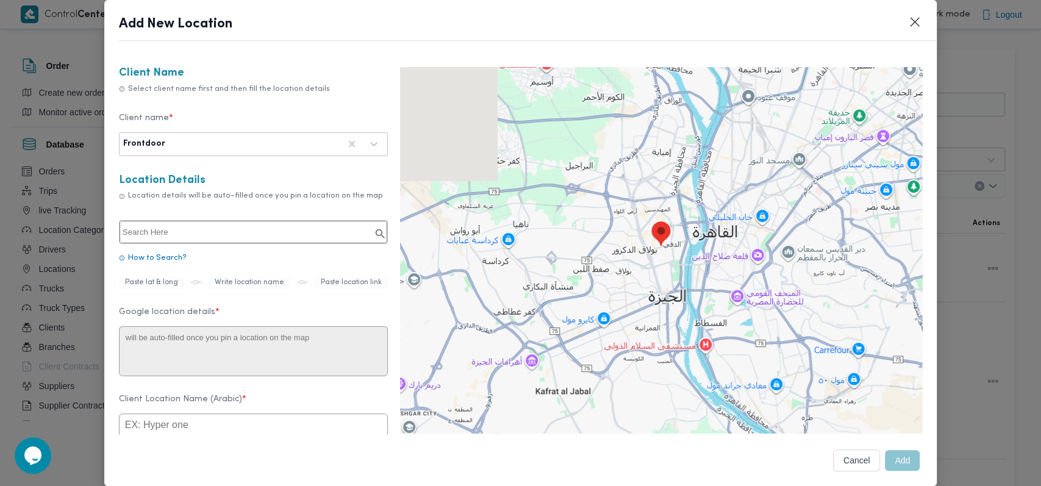
click at [189, 232] on input "text" at bounding box center [253, 232] width 268 height 23
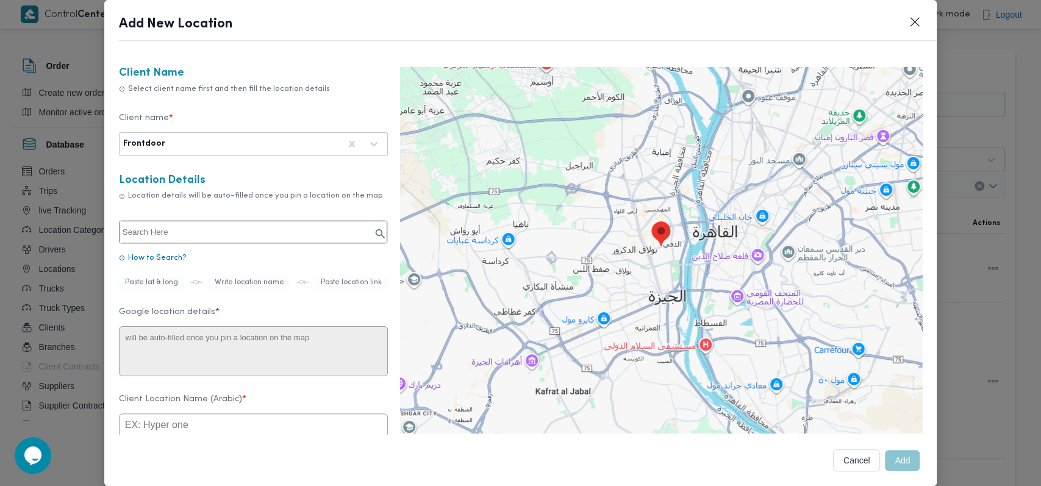
paste input "مخازن بي تك"
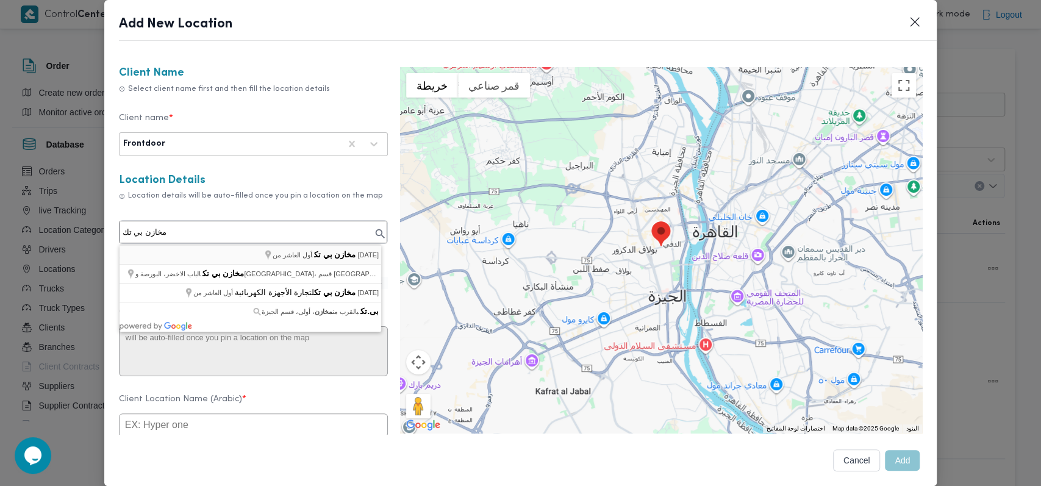
type input "مخازن بي تك، أول العاشر من [DATE]"
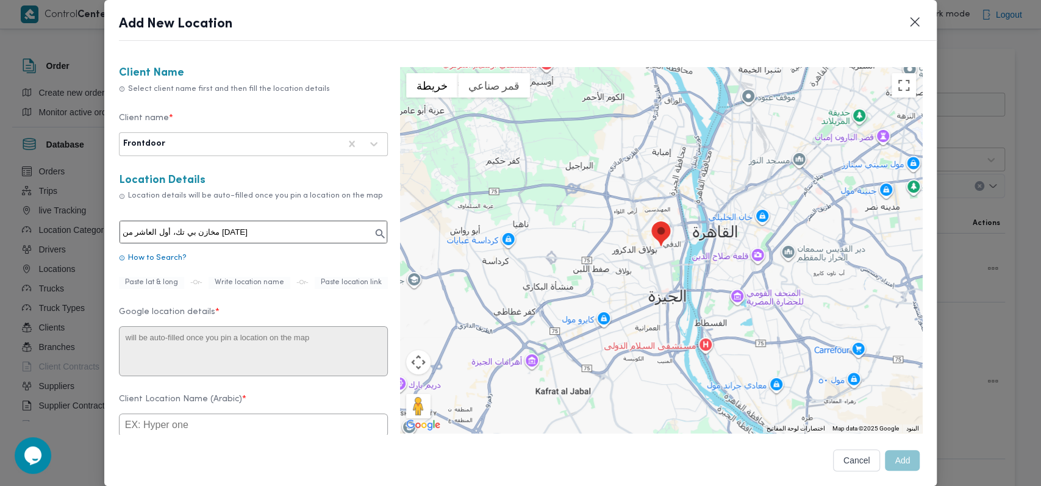
type textarea "7PVR+3WQ، أول العاشر من [DATE]، محافظة الشرقية 7062652"
type input "مخازن بي تك"
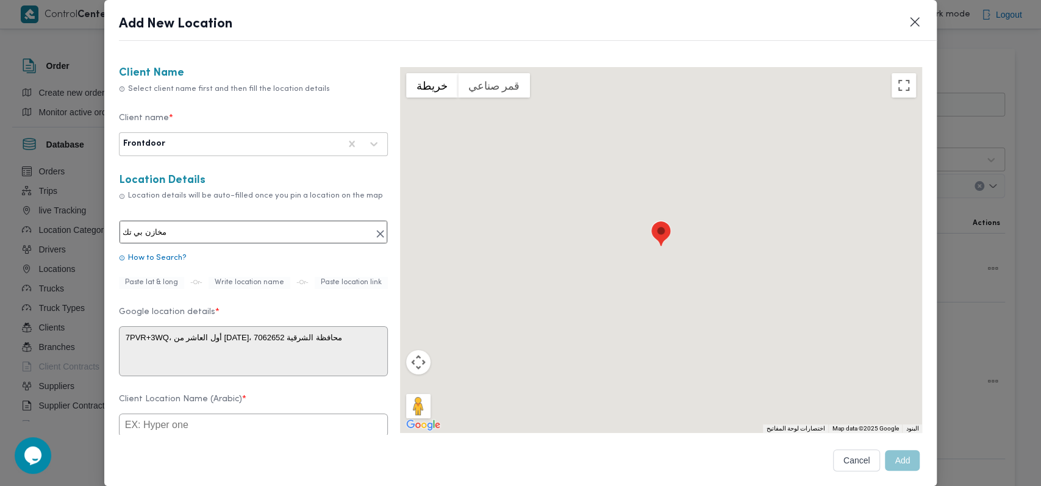
scroll to position [162, 0]
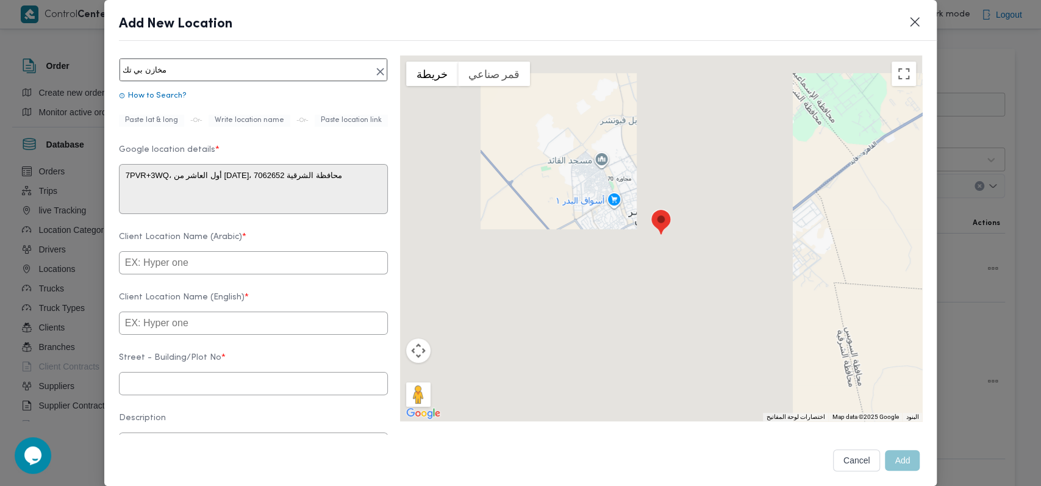
click at [232, 274] on input "text" at bounding box center [253, 262] width 269 height 23
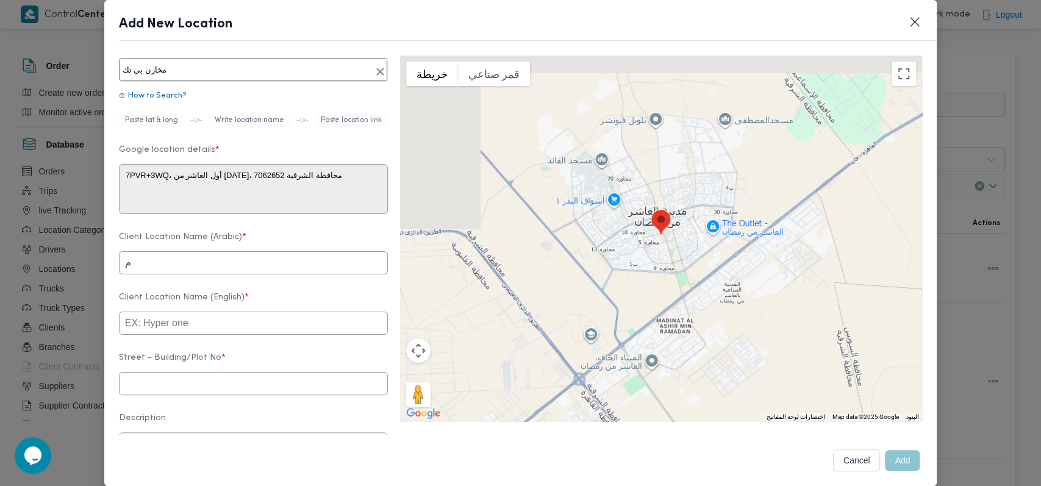
type input "مه"
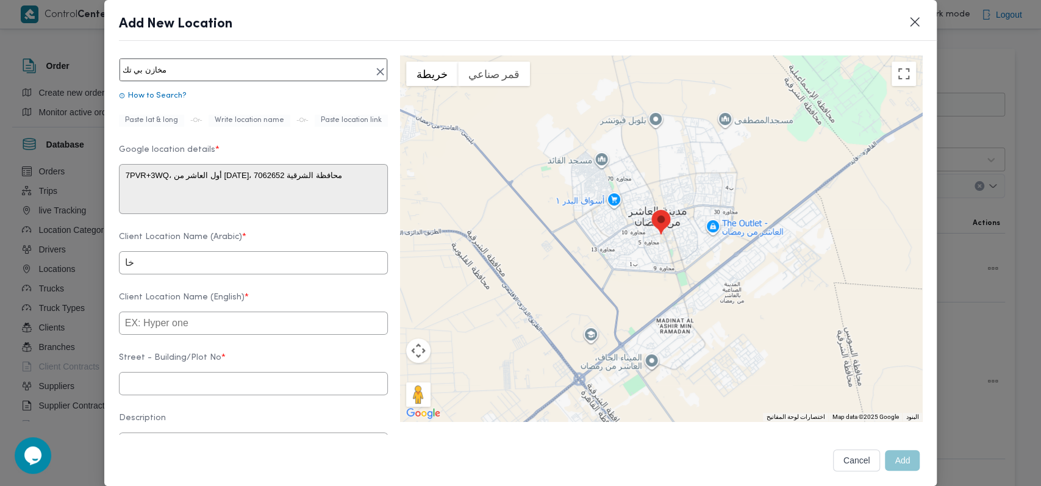
type input "خ"
type input "مخازن بى تك - العاشر من [DATE]"
click at [213, 323] on input "text" at bounding box center [253, 323] width 269 height 23
click at [260, 273] on input "مخازن بى تك - العاشر من [DATE]" at bounding box center [253, 262] width 269 height 23
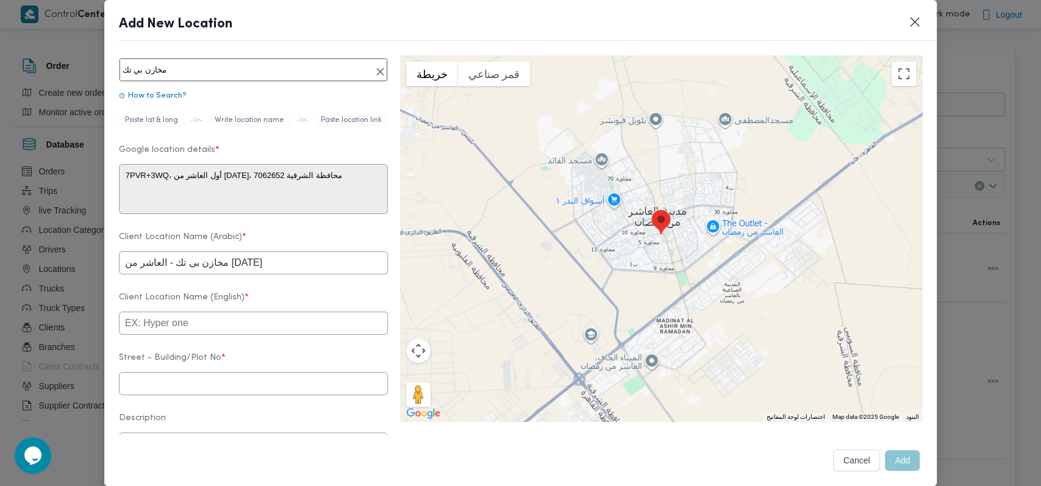
click at [260, 273] on input "مخازن بى تك - العاشر من [DATE]" at bounding box center [253, 262] width 269 height 23
click at [232, 325] on input "text" at bounding box center [253, 323] width 269 height 23
paste input "B-Tech Stores - 10th of [DATE]"
type input "B-Tech Stores - 10th of [DATE]"
click at [263, 308] on label "Client Location Name (English) *" at bounding box center [253, 302] width 269 height 19
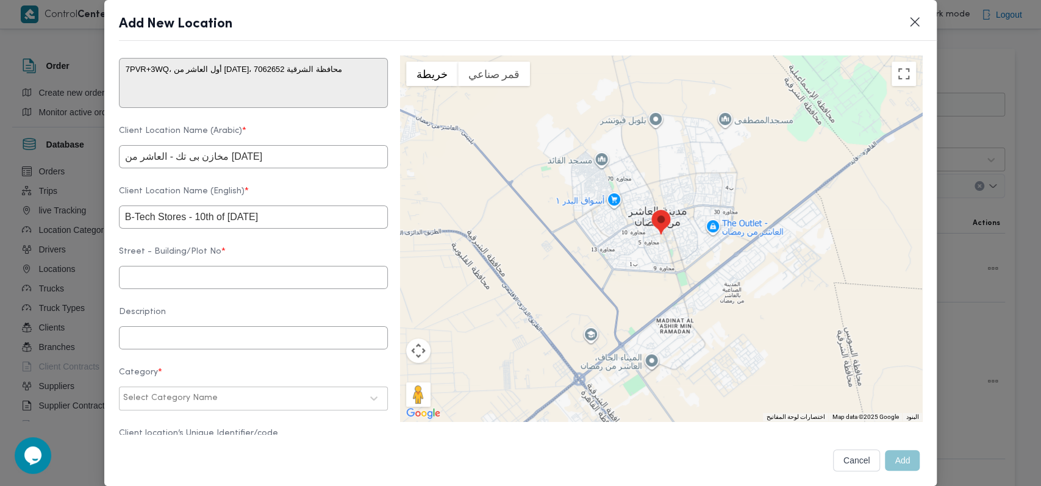
scroll to position [325, 0]
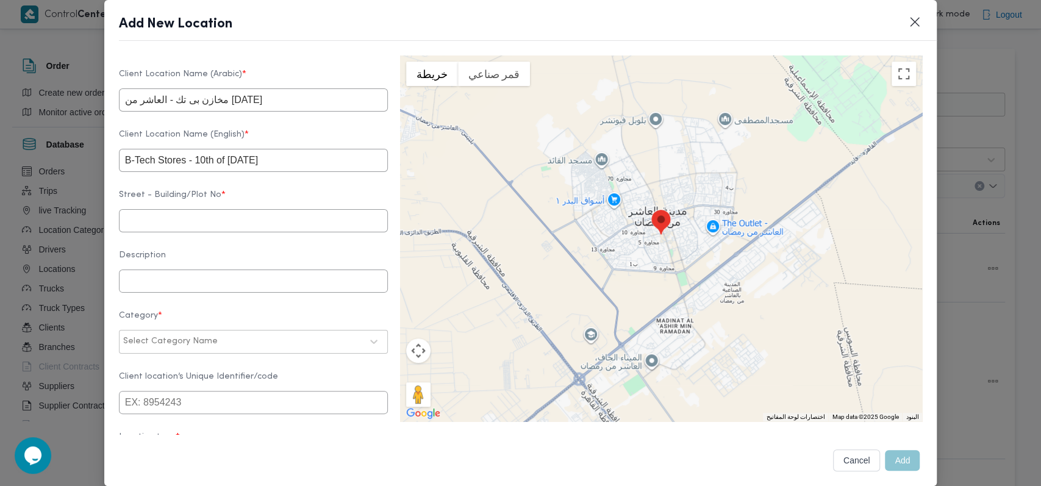
click at [232, 232] on input "text" at bounding box center [253, 220] width 269 height 23
click at [218, 232] on input "text" at bounding box center [253, 220] width 269 height 23
paste input "7062652"
type input "7062652"
click at [196, 350] on div "Select Category Name" at bounding box center [242, 341] width 241 height 17
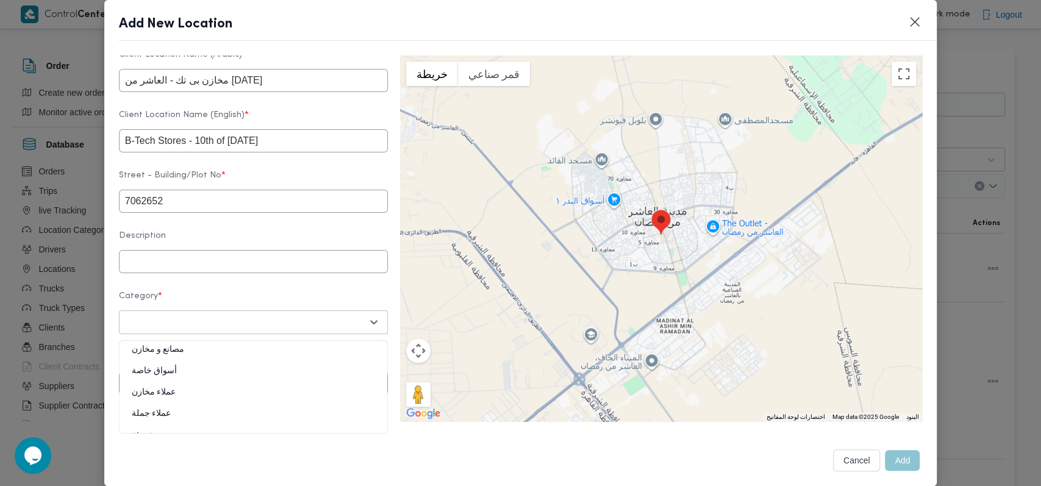
scroll to position [397, 0]
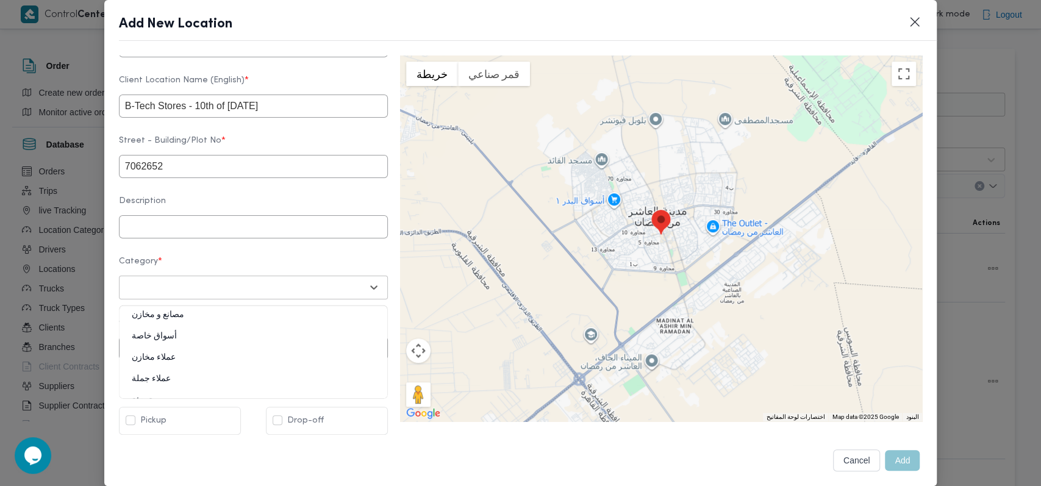
click at [187, 309] on div "مصانع و مخازن" at bounding box center [253, 319] width 268 height 21
click at [216, 285] on div at bounding box center [259, 287] width 162 height 12
click at [190, 312] on div "مصانع و مخازن" at bounding box center [253, 319] width 268 height 21
click at [299, 417] on label "Drop-off" at bounding box center [297, 420] width 51 height 15
checkbox input "true"
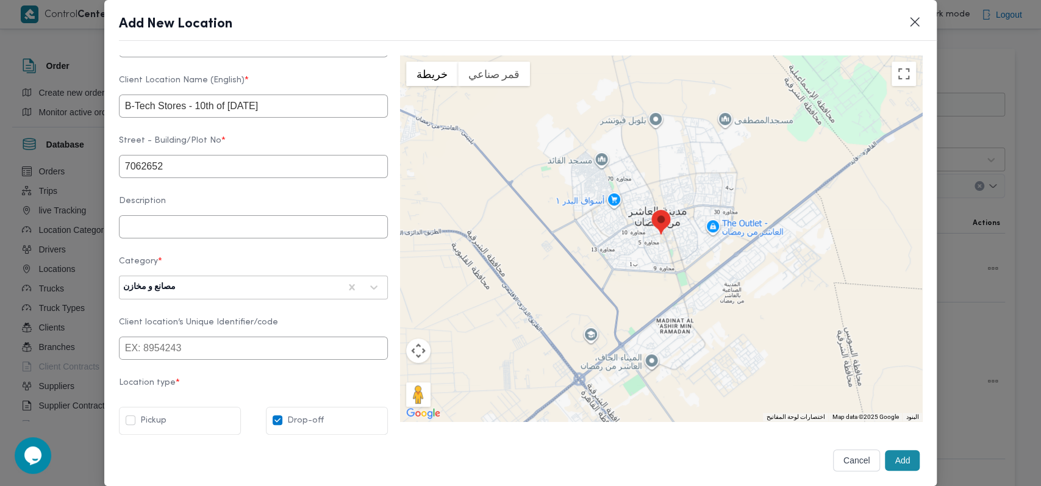
click at [901, 460] on button "Add" at bounding box center [902, 460] width 35 height 21
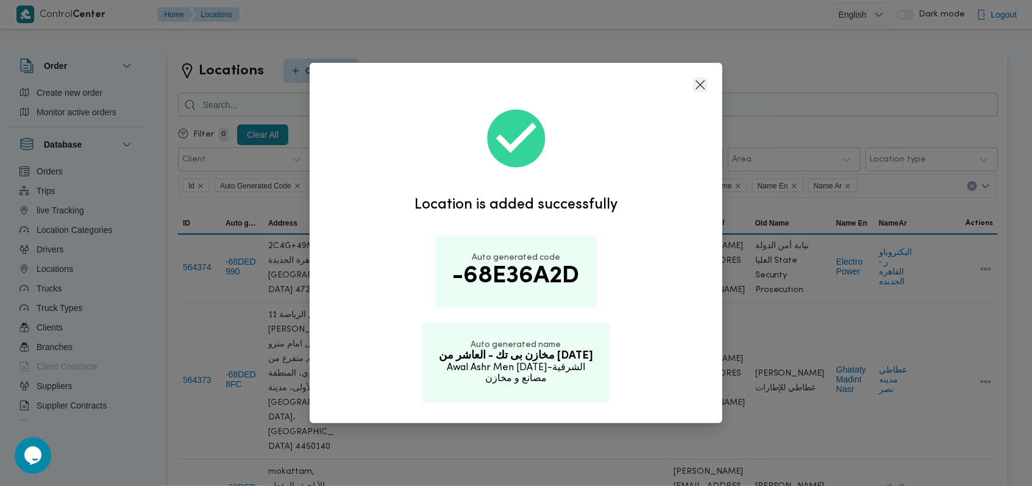
click at [702, 88] on button "Closes this modal window" at bounding box center [700, 84] width 15 height 15
